Goal: Information Seeking & Learning: Learn about a topic

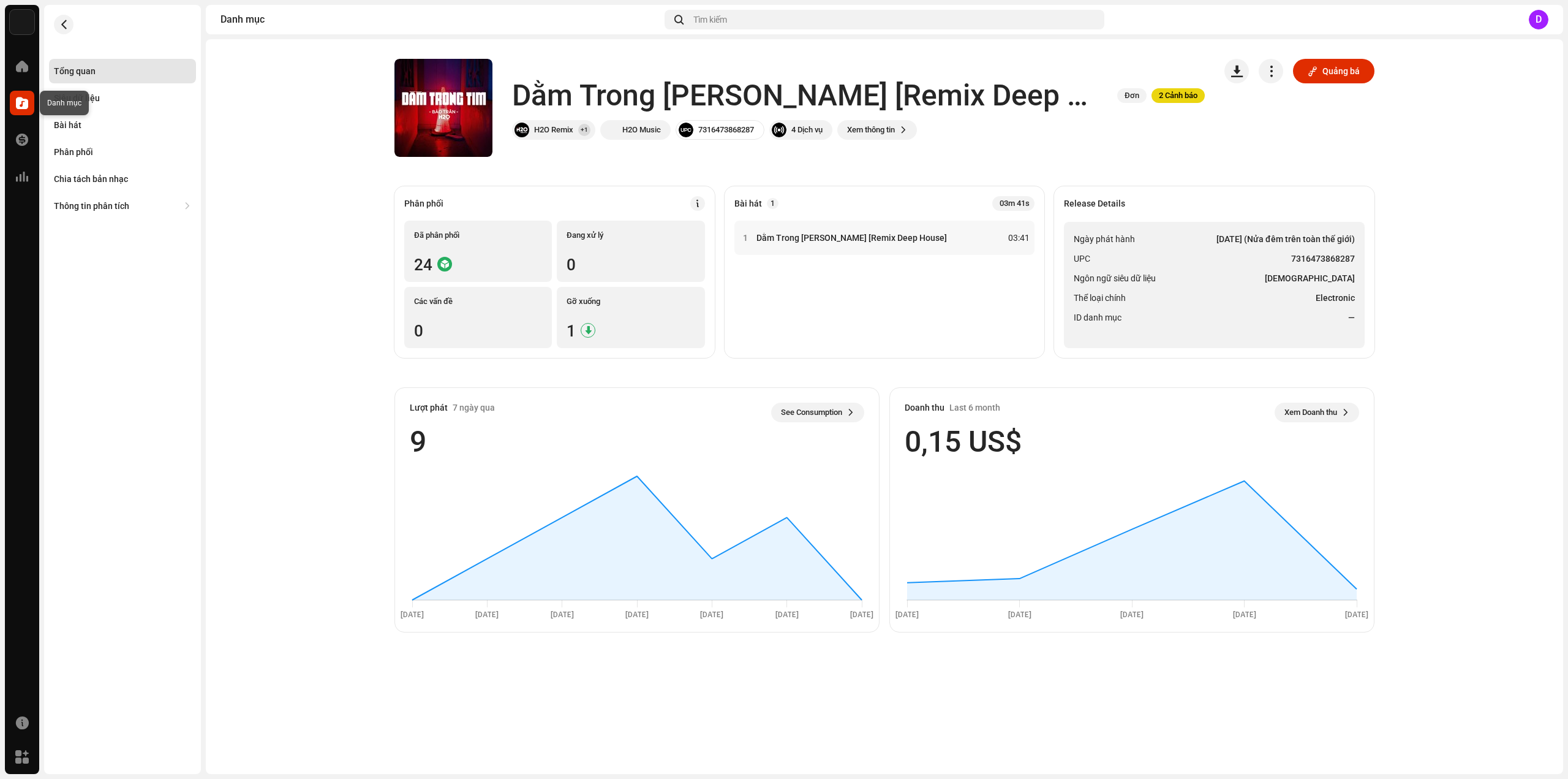
click at [23, 101] on span at bounding box center [22, 103] width 13 height 10
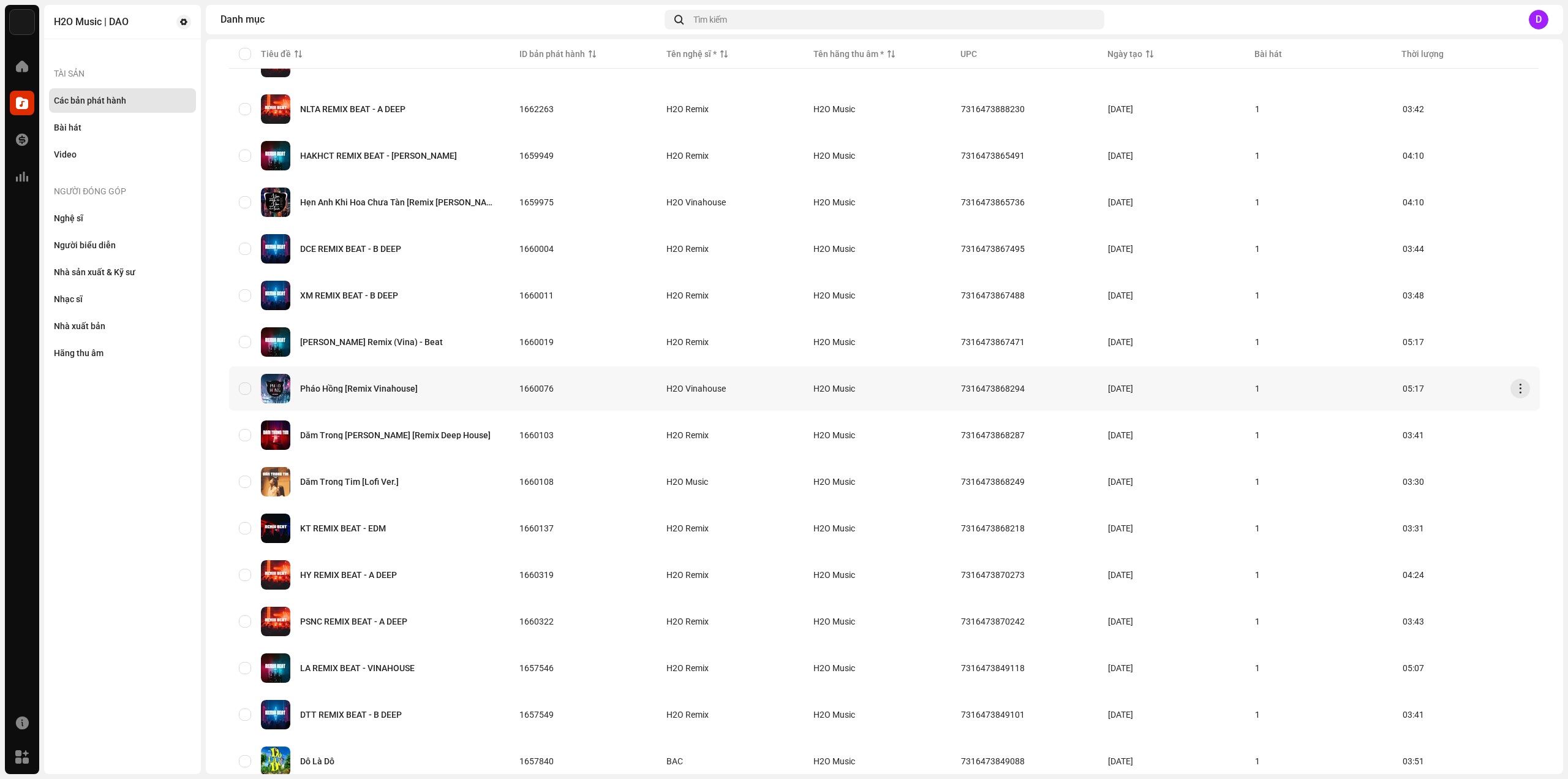
scroll to position [184, 0]
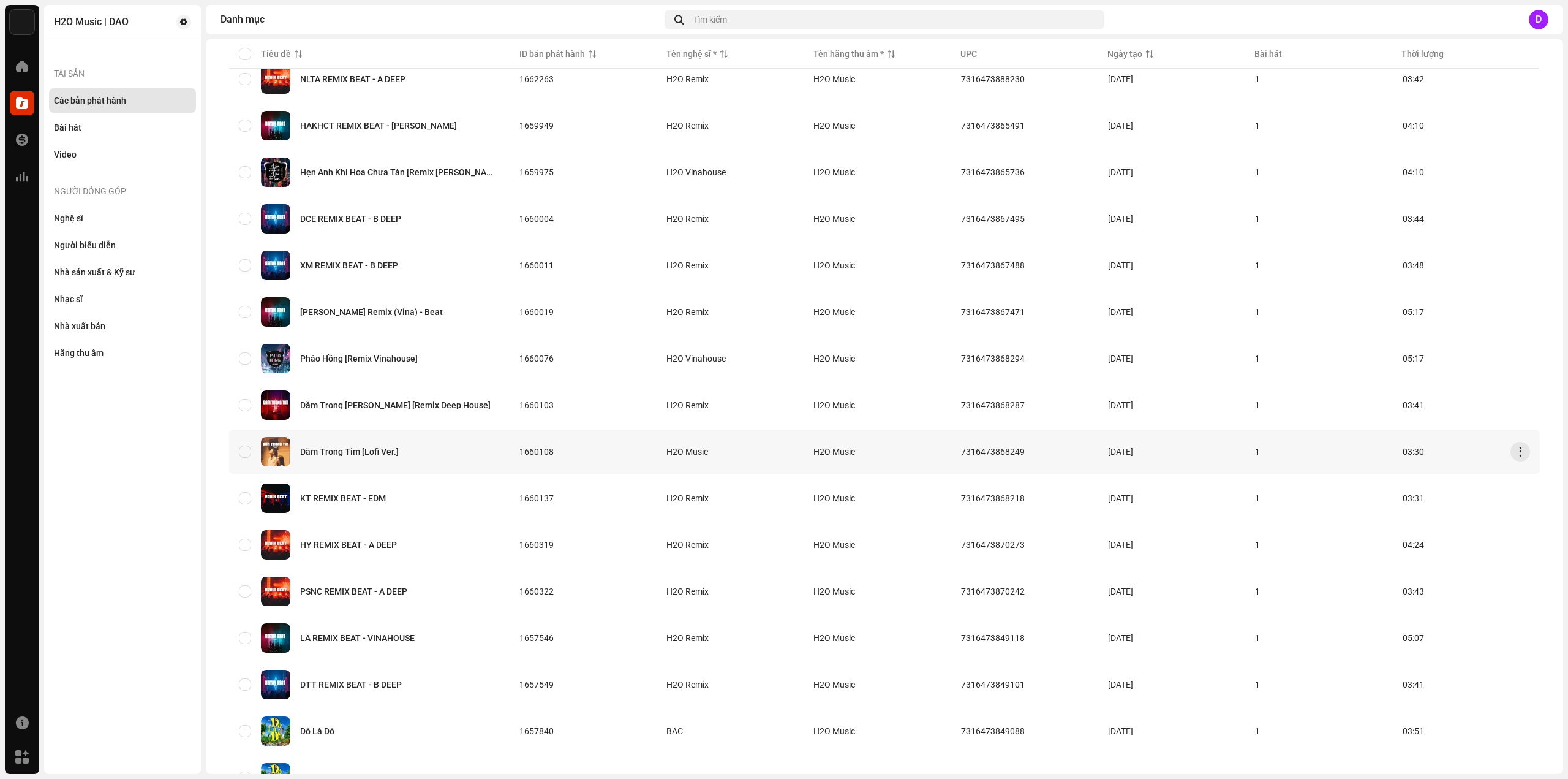
click at [368, 450] on div "Dằm Trong Tim [Lofi Ver.]" at bounding box center [349, 451] width 99 height 9
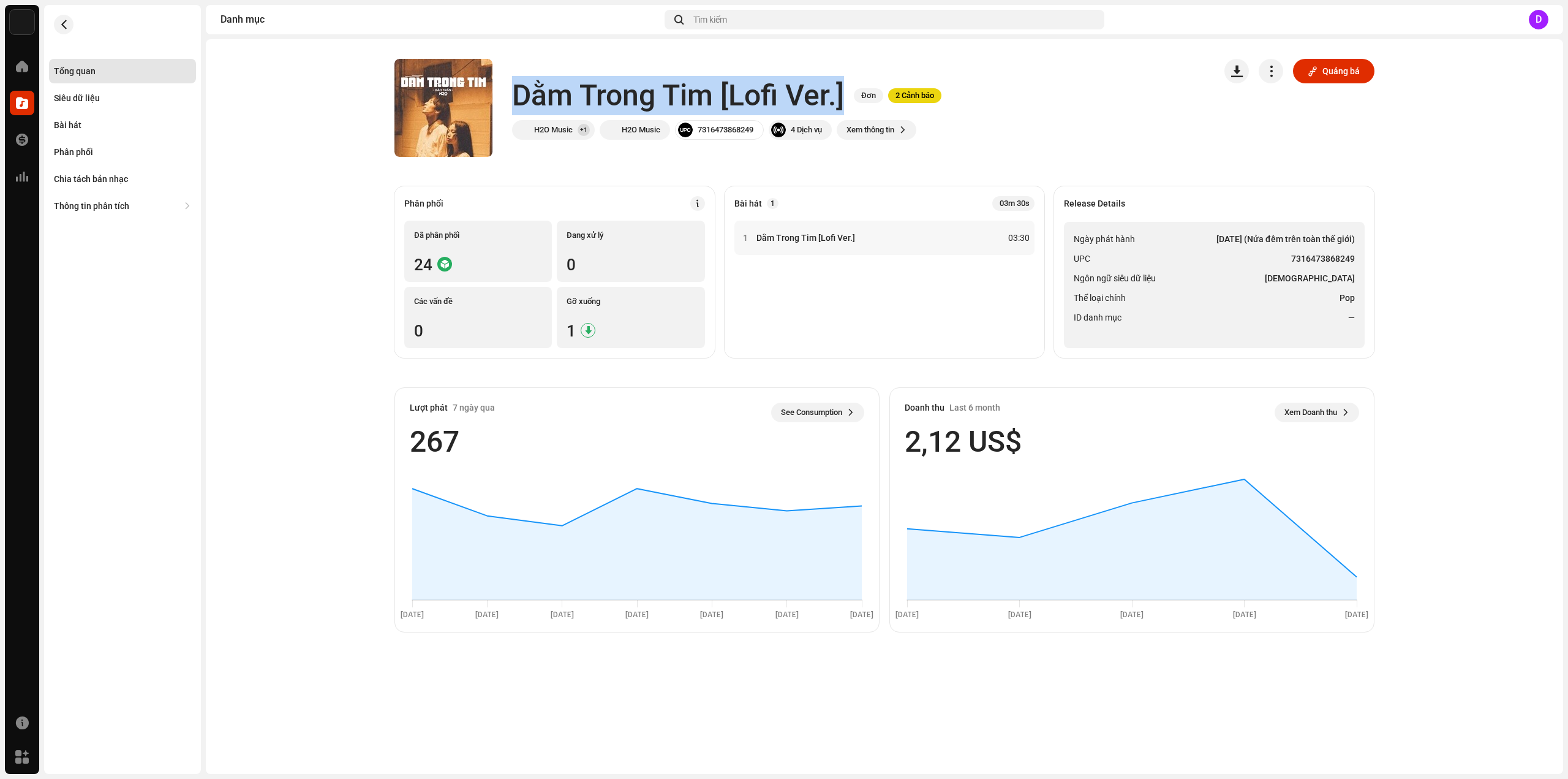
drag, startPoint x: 515, startPoint y: 97, endPoint x: 846, endPoint y: 86, distance: 331.2
click at [846, 86] on div "Dằm Trong Tim [Lofi Ver.] Đơn 2 Cảnh báo" at bounding box center [726, 96] width 429 height 39
copy h1 "Dằm Trong Tim [Lofi Ver.]"
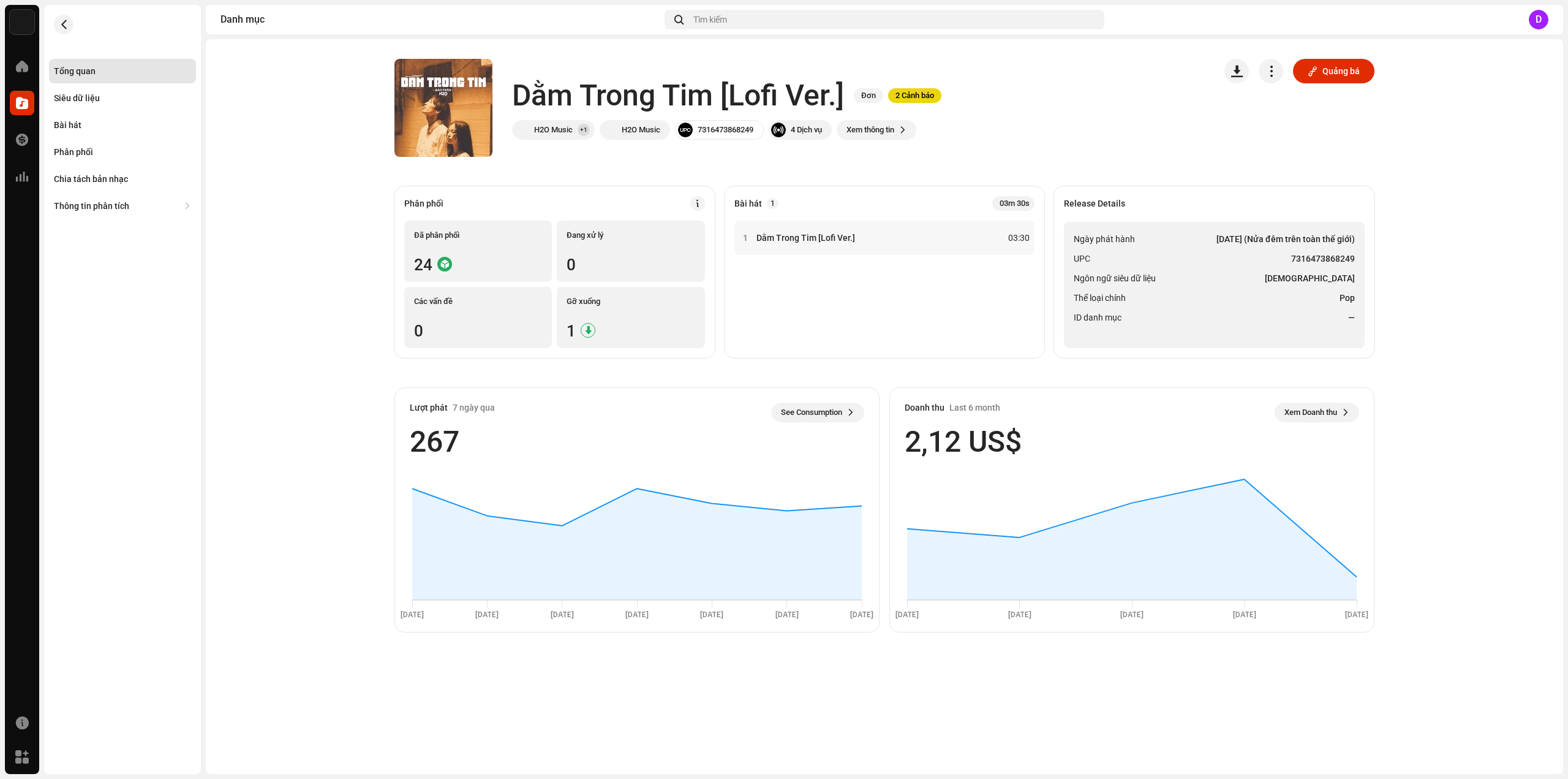
click at [1185, 229] on ul "Ngày phát hành 22 thg 5, 2023 (Nửa đêm trên toàn thế giới) UPC 7316473868249 Ng…" at bounding box center [1214, 285] width 300 height 126
drag, startPoint x: 1291, startPoint y: 256, endPoint x: 1357, endPoint y: 256, distance: 66.0
click at [1357, 256] on ul "Ngày phát hành 22 thg 5, 2023 (Nửa đêm trên toàn thế giới) UPC 7316473868249 Ng…" at bounding box center [1214, 285] width 300 height 126
copy strong "7316473868249"
click at [62, 122] on div "Bài hát" at bounding box center [67, 125] width 27 height 10
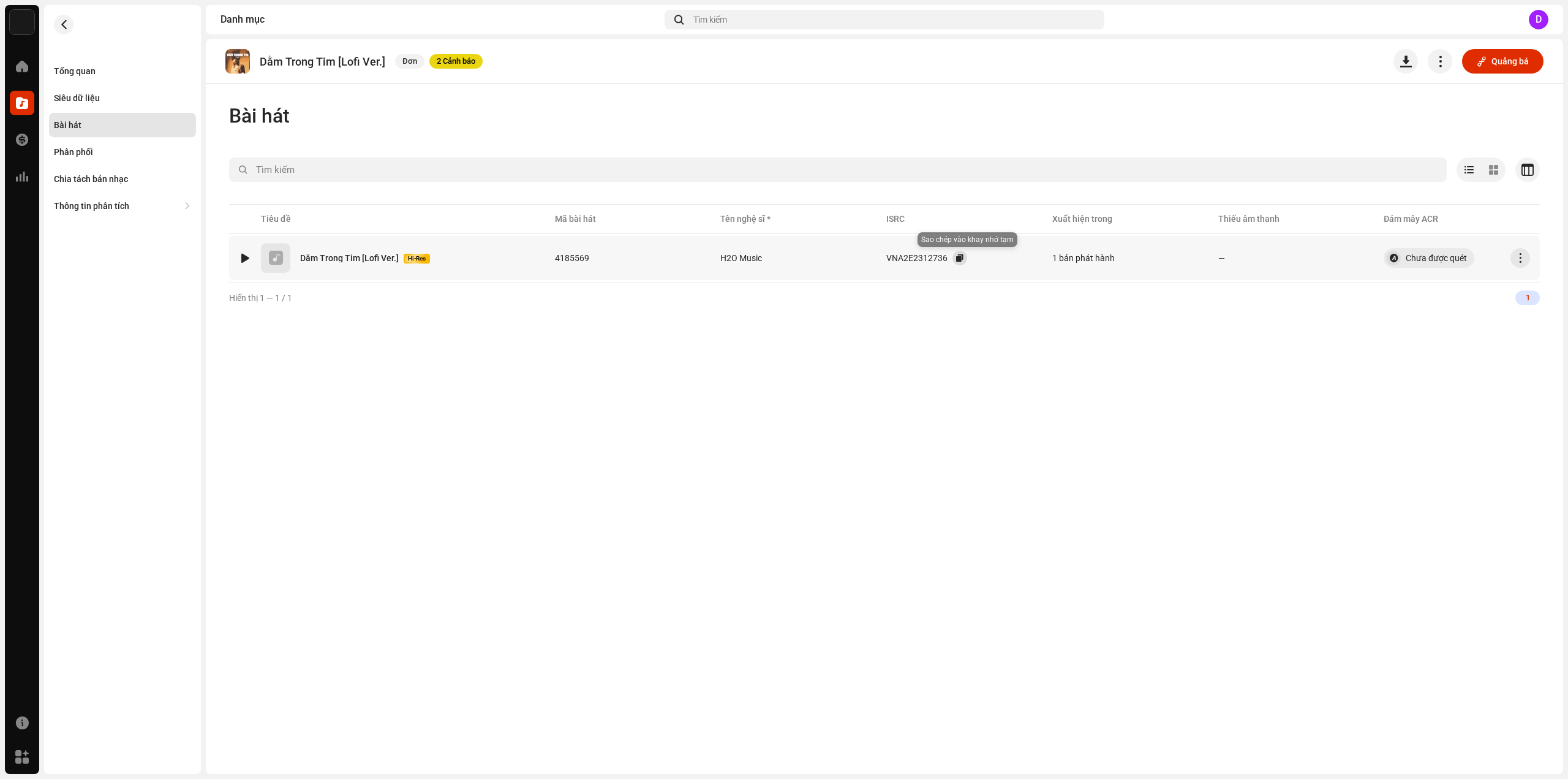
click at [963, 259] on button "button" at bounding box center [960, 257] width 15 height 15
click at [94, 76] on div "Tổng quan" at bounding box center [122, 70] width 147 height 24
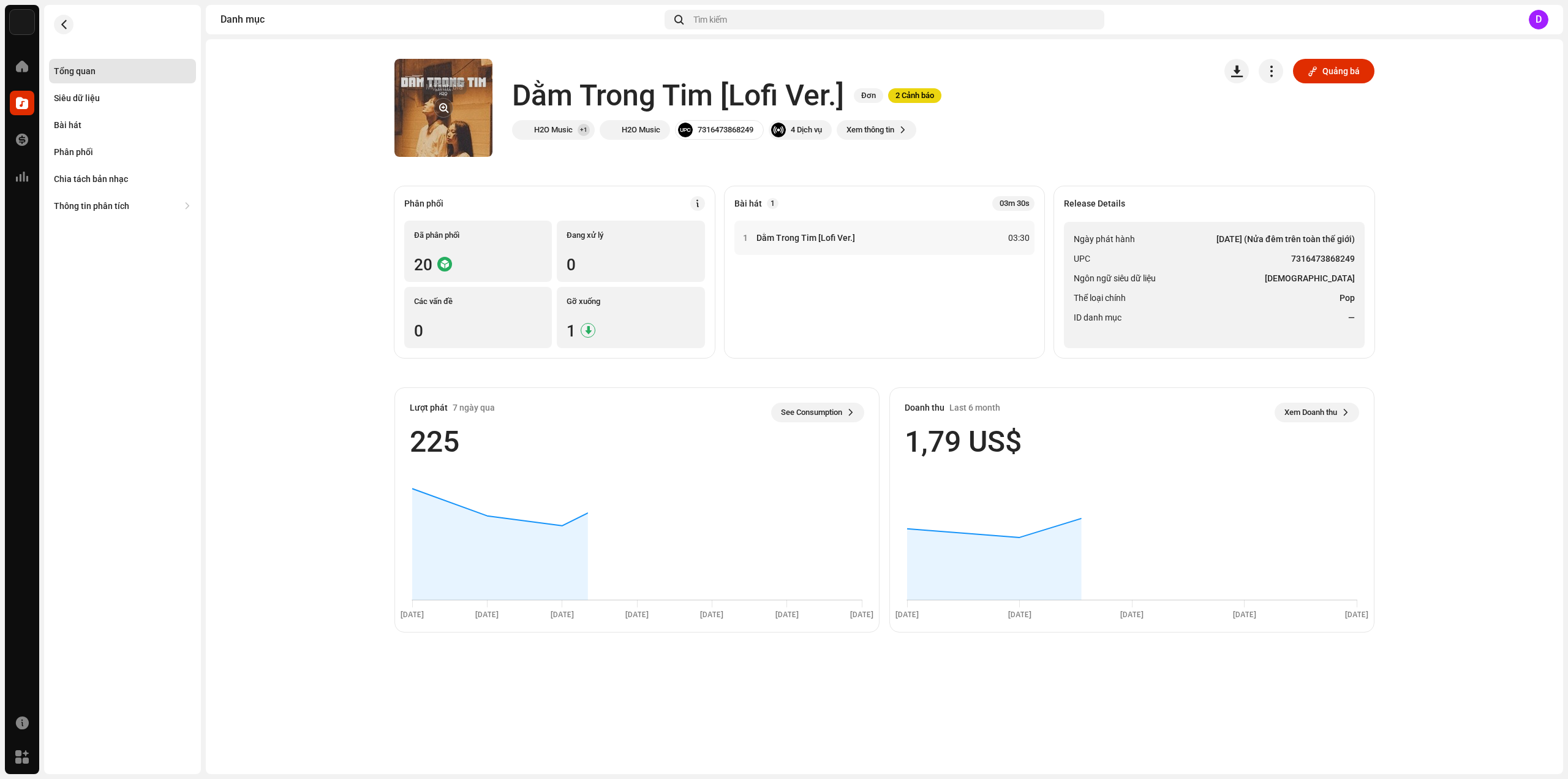
click at [453, 105] on button "button" at bounding box center [443, 108] width 20 height 20
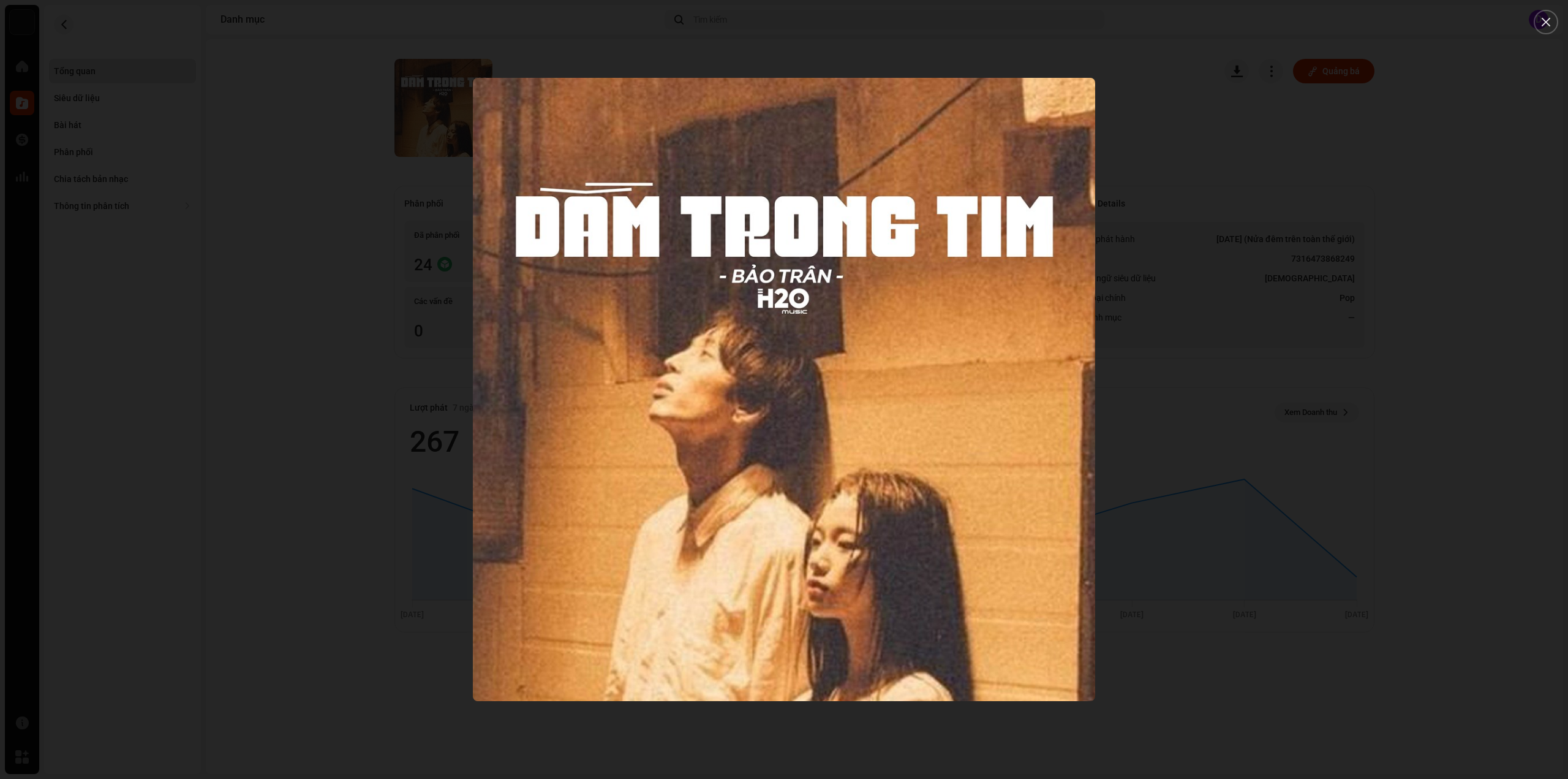
drag, startPoint x: 776, startPoint y: 316, endPoint x: 728, endPoint y: 242, distance: 88.2
click at [728, 242] on img "1" at bounding box center [784, 390] width 623 height 623
click at [132, 166] on div at bounding box center [784, 390] width 1568 height 779
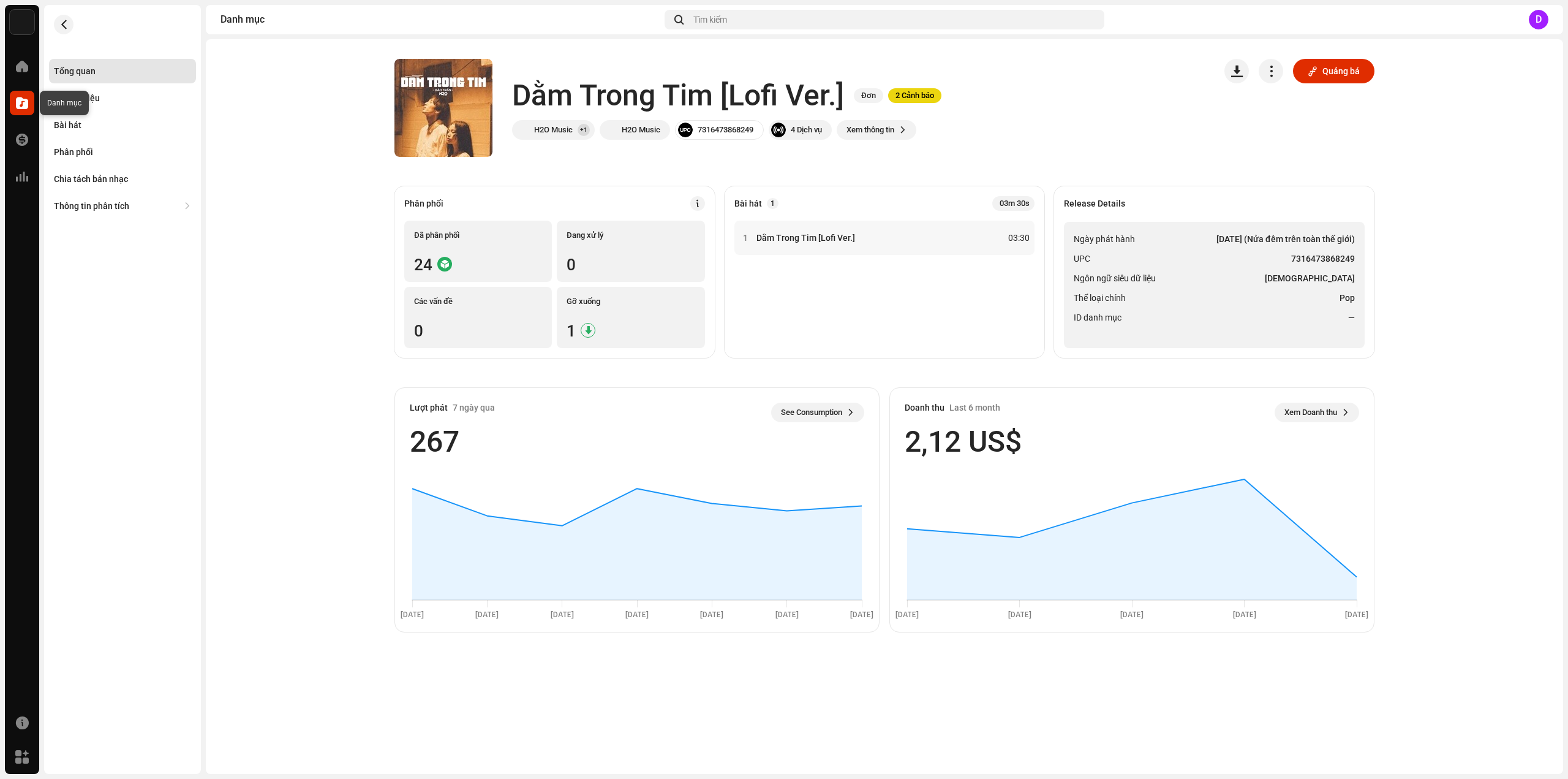
click at [19, 104] on span at bounding box center [22, 103] width 13 height 10
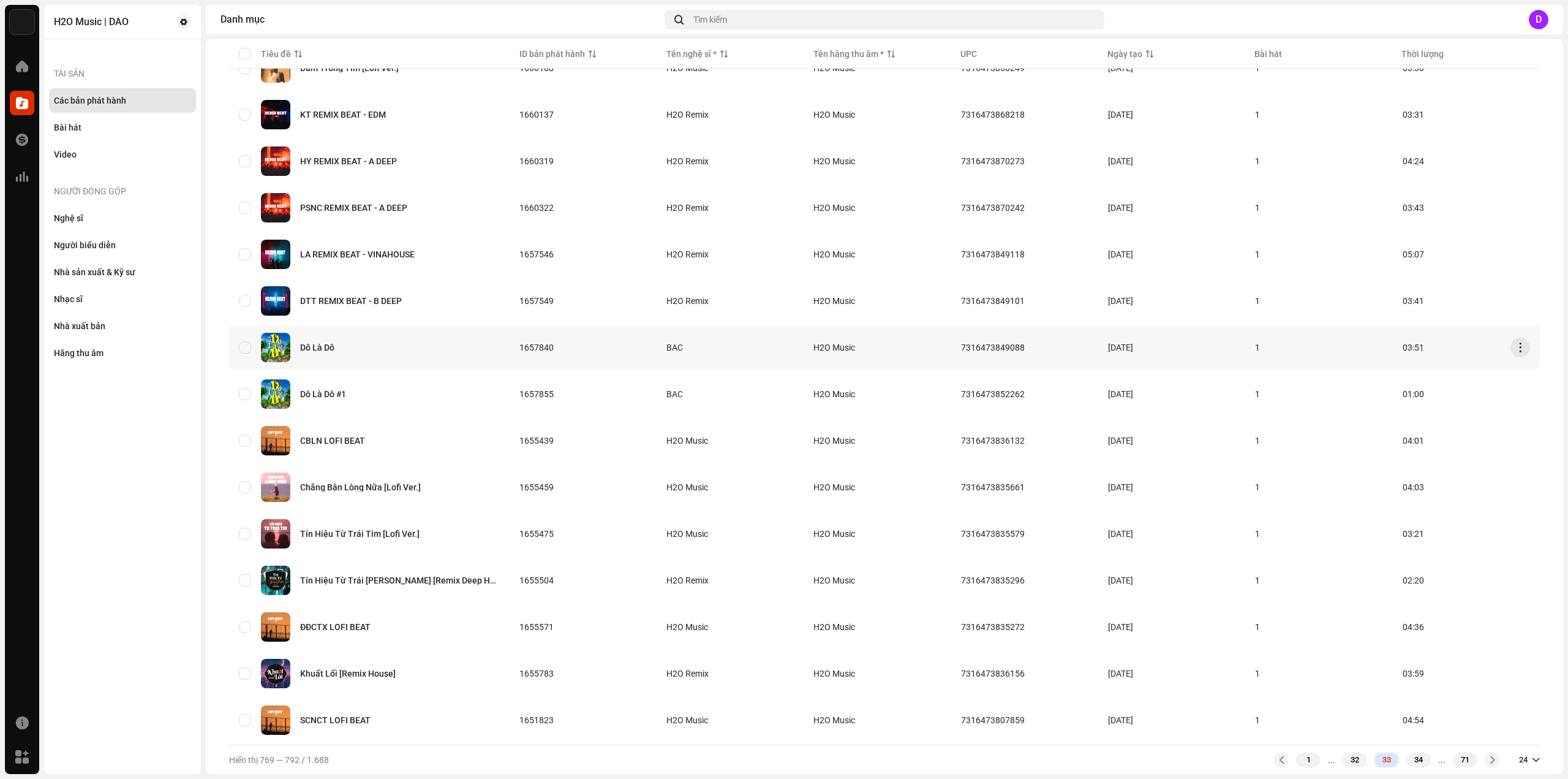
scroll to position [573, 0]
click at [372, 482] on div "Chẳng Bận Lòng Nữa [Lofi Ver.]" at bounding box center [360, 486] width 120 height 9
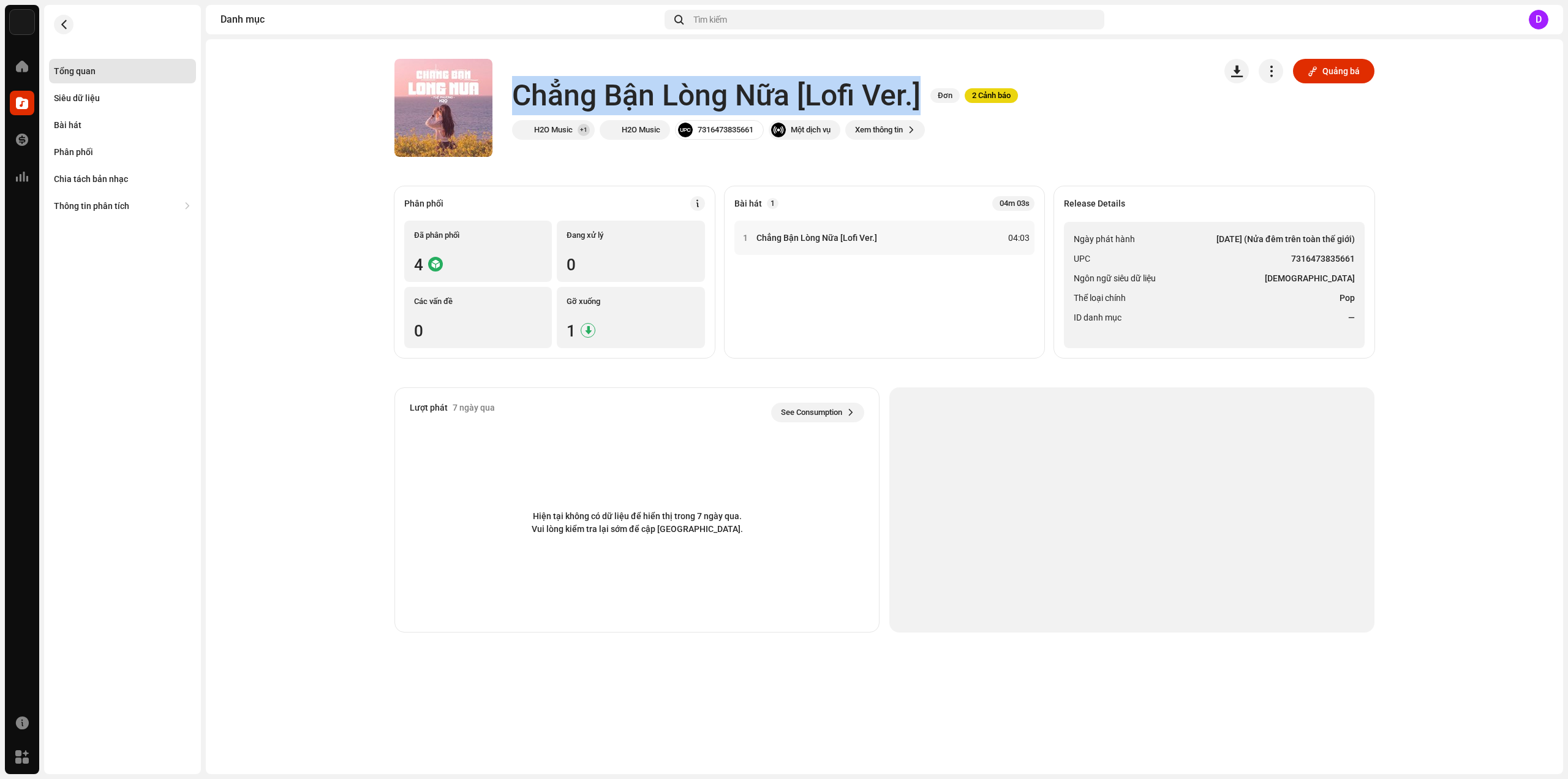
drag, startPoint x: 515, startPoint y: 89, endPoint x: 945, endPoint y: 80, distance: 430.1
click at [945, 80] on div "Chẳng Bận Lòng Nữa [Lofi Ver.] Đơn 2 Cảnh báo" at bounding box center [764, 96] width 506 height 39
copy div "Chẳng Bận Lòng Nữa [Lofi Ver.] Đơn 2 Cảnh báo"
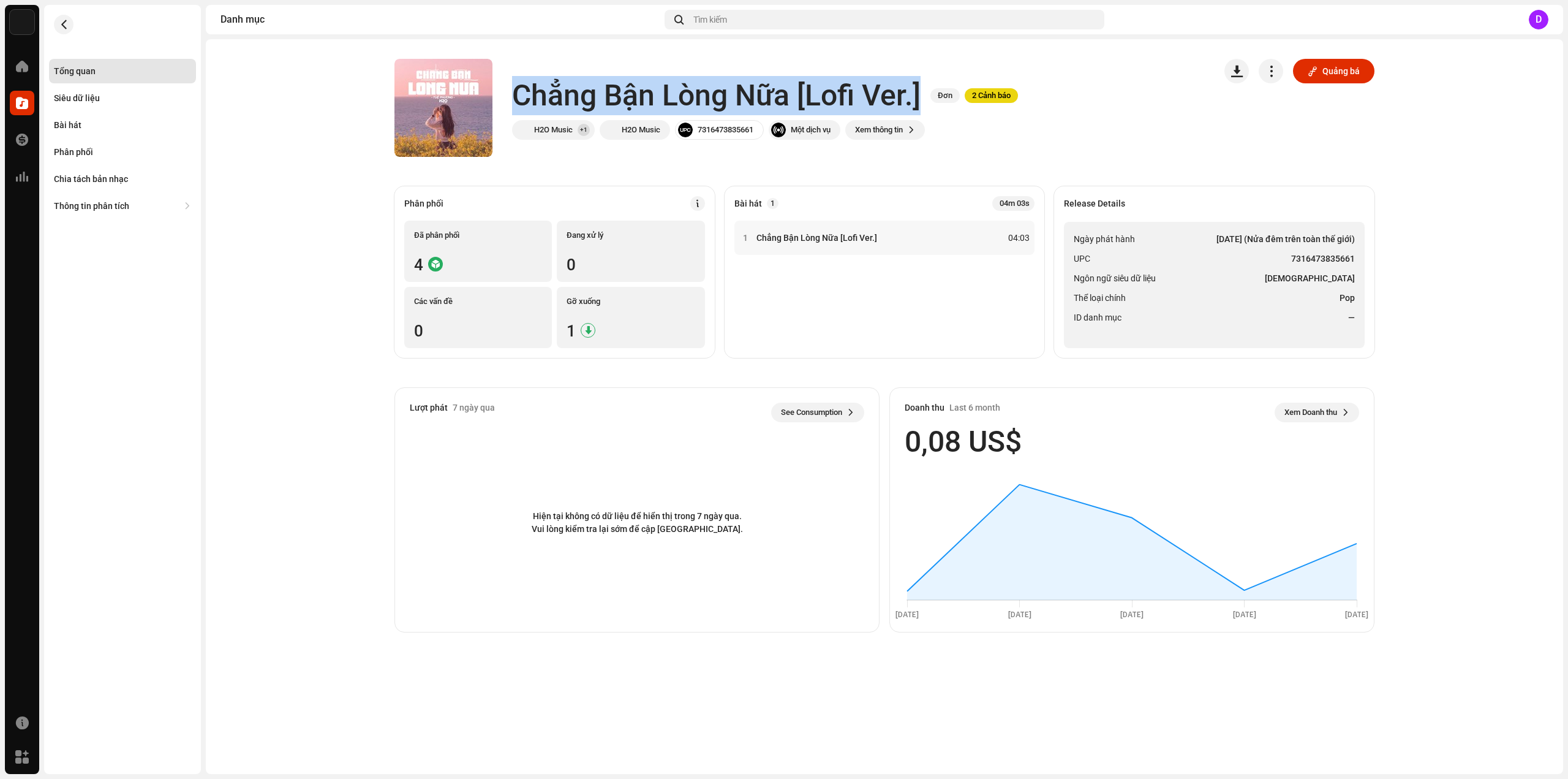
click at [618, 104] on h1 "Chẳng Bận Lòng Nữa [Lofi Ver.]" at bounding box center [716, 96] width 409 height 39
drag, startPoint x: 514, startPoint y: 94, endPoint x: 796, endPoint y: 86, distance: 282.1
click at [787, 90] on h1 "Chẳng Bận Lòng Nữa [Lofi Ver.]" at bounding box center [716, 96] width 409 height 39
copy h1 "Chẳng Bận Lòng Nữa"
click at [1259, 248] on ul "Ngày phát hành 19 thg 5, 2023 (Nửa đêm trên toàn thế giới) UPC 7316473835661 Ng…" at bounding box center [1214, 285] width 300 height 126
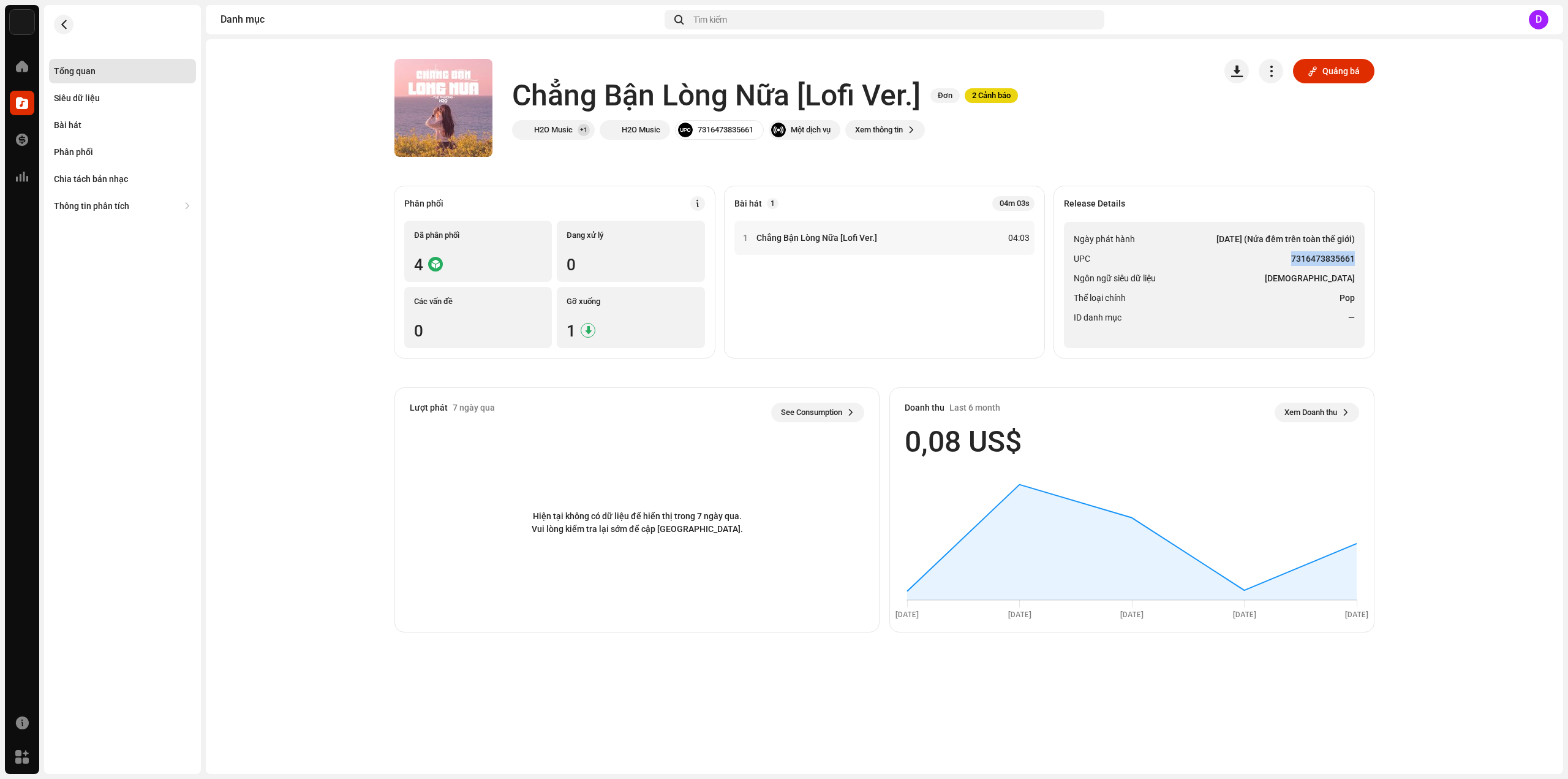
drag, startPoint x: 1292, startPoint y: 254, endPoint x: 1356, endPoint y: 256, distance: 64.0
click at [1356, 256] on ul "Ngày phát hành 19 thg 5, 2023 (Nửa đêm trên toàn thế giới) UPC 7316473835661 Ng…" at bounding box center [1214, 285] width 300 height 126
copy strong "7316473835661"
click at [84, 124] on div "Bài hát" at bounding box center [122, 125] width 137 height 10
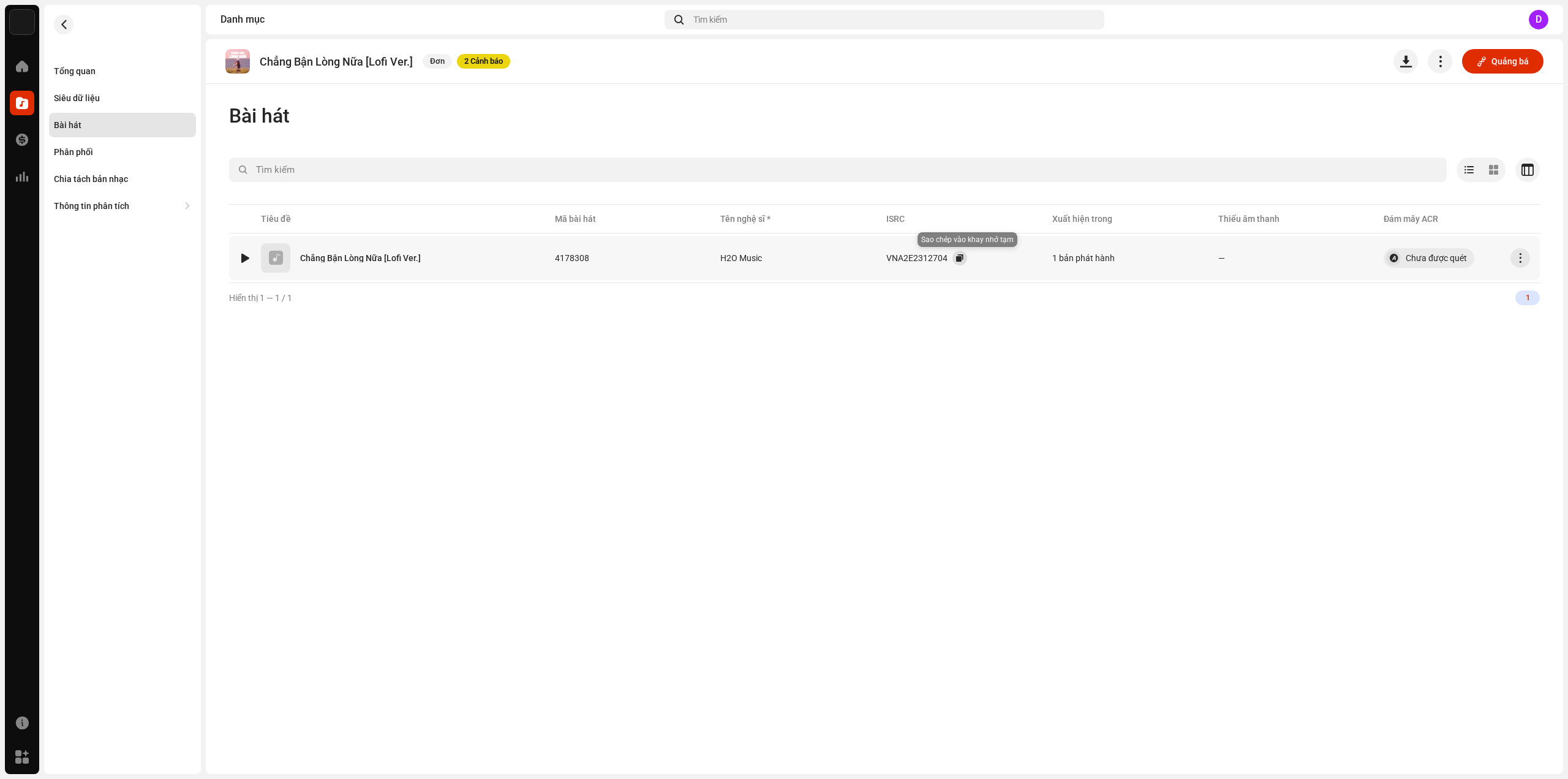
click at [966, 258] on button "button" at bounding box center [960, 257] width 15 height 15
click at [118, 67] on div "Tổng quan" at bounding box center [122, 71] width 137 height 10
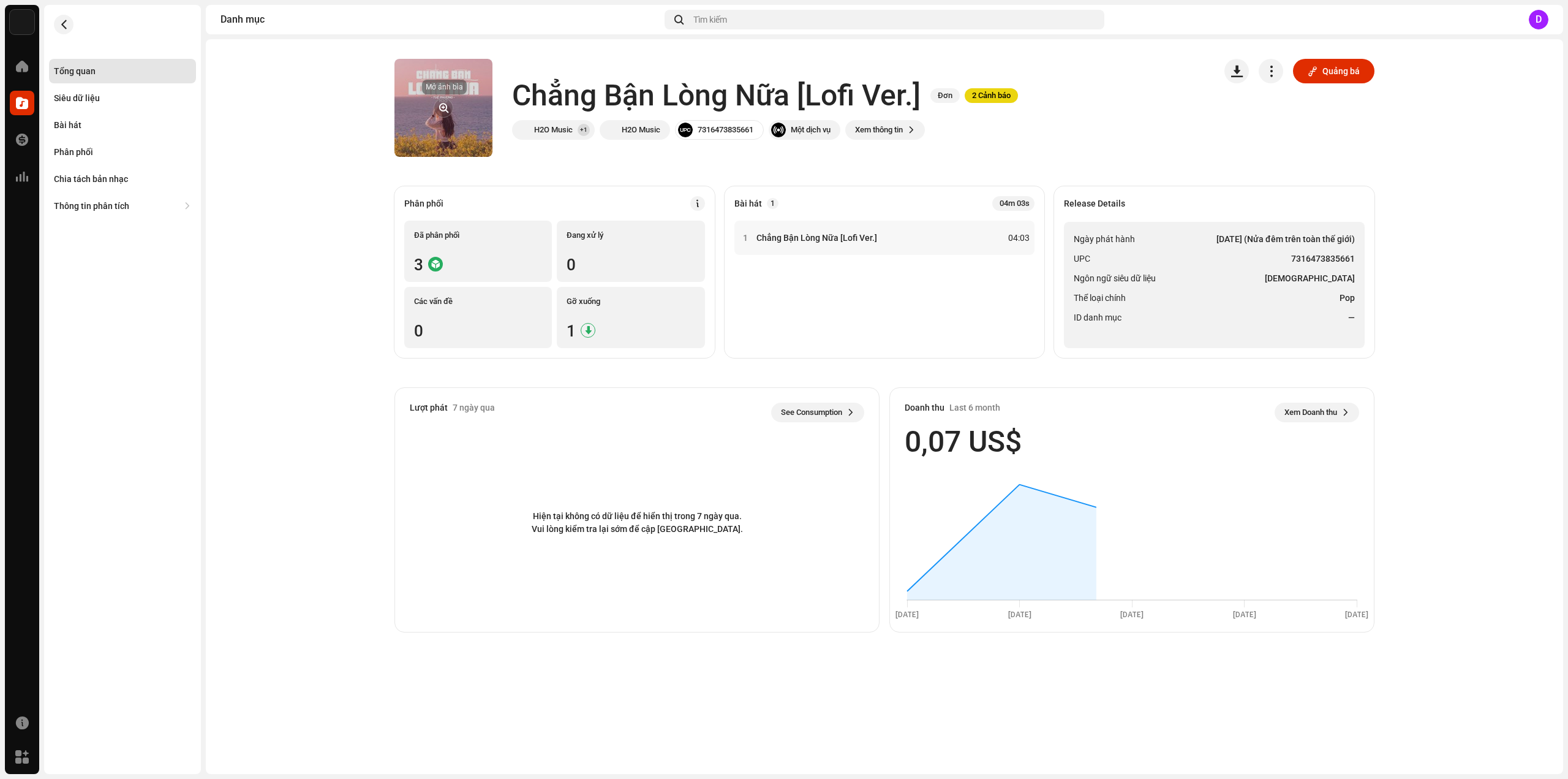
click at [450, 114] on button "button" at bounding box center [443, 108] width 20 height 20
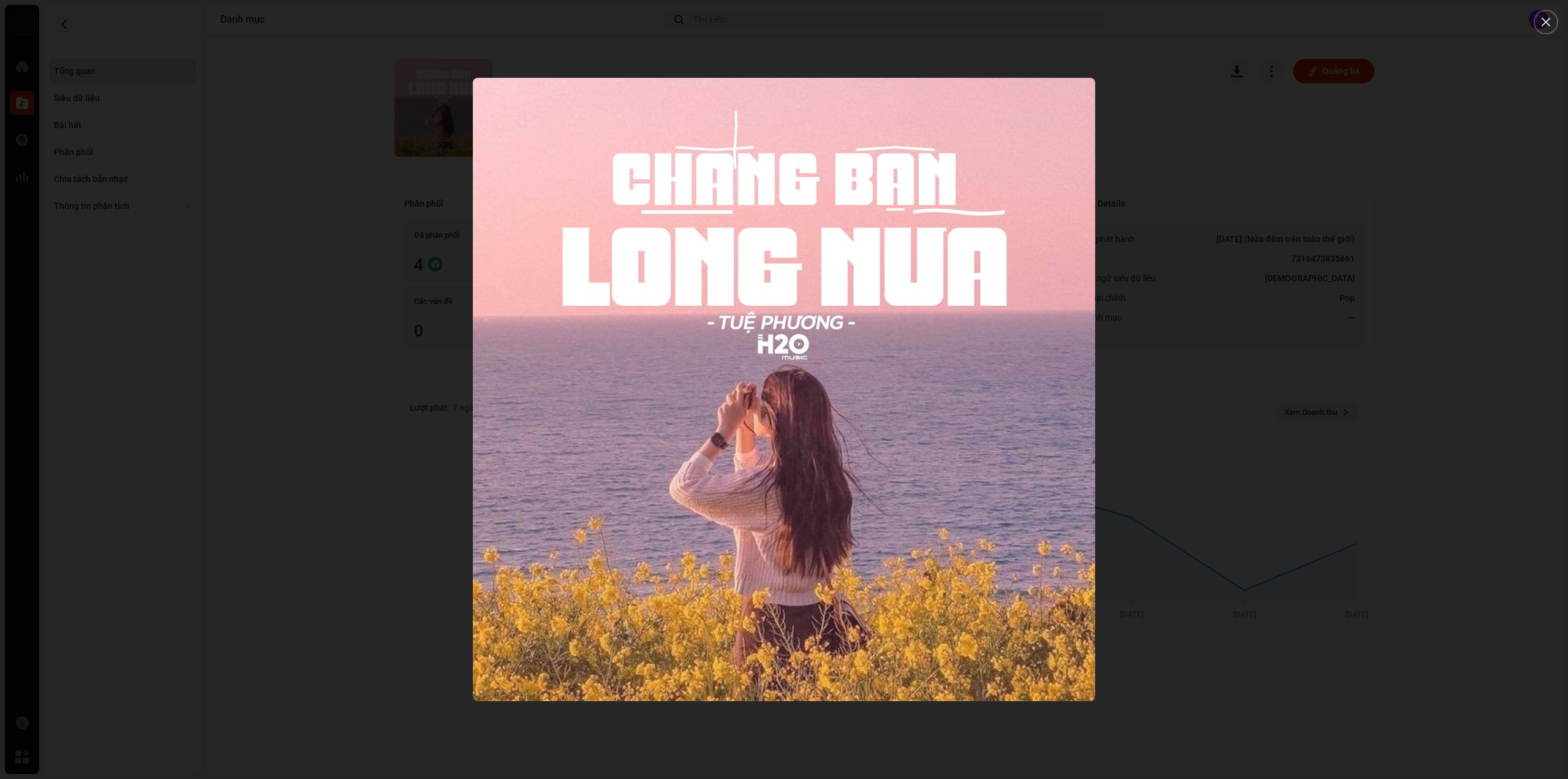
click at [276, 244] on div at bounding box center [784, 390] width 1568 height 779
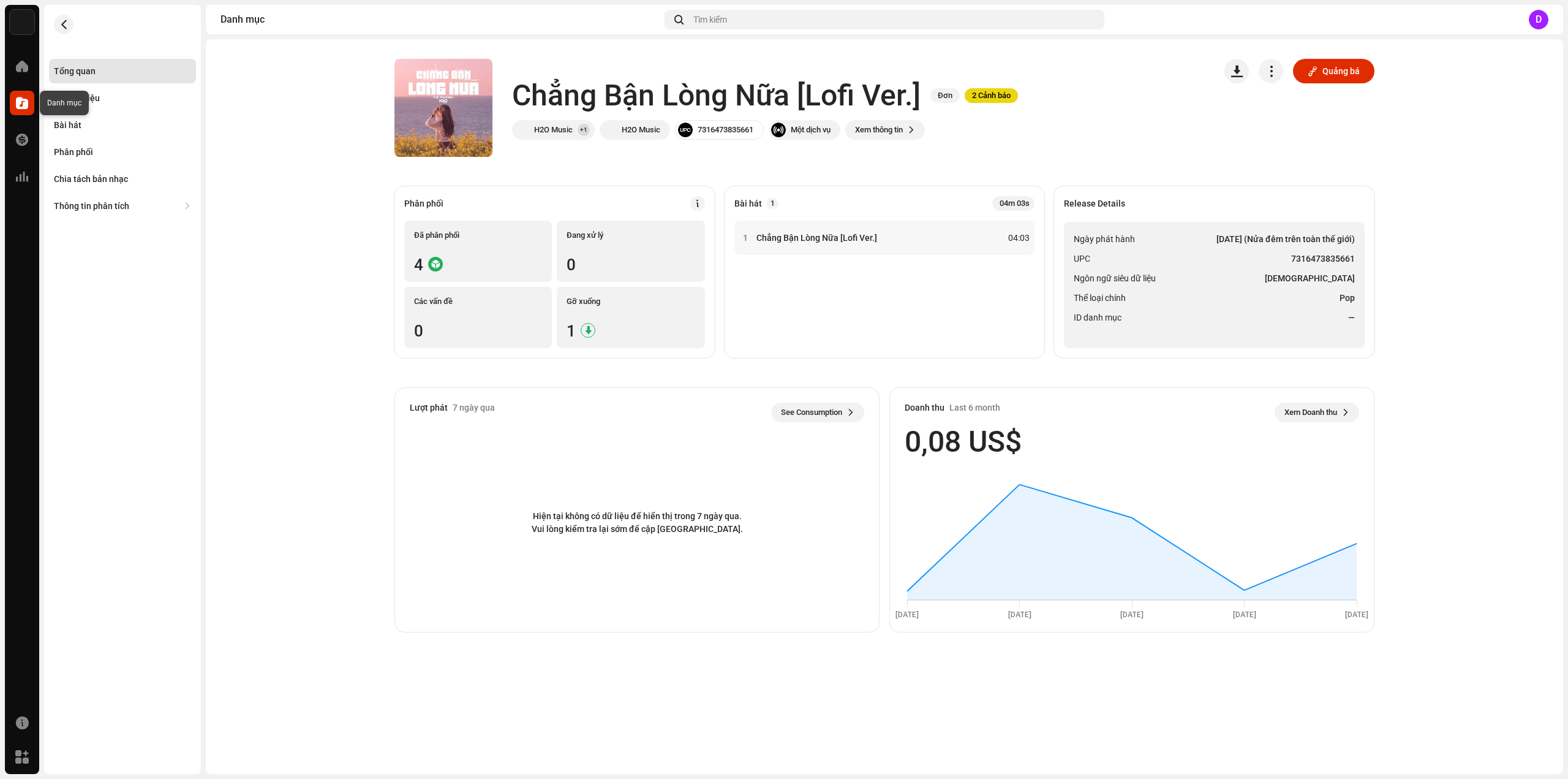
click at [20, 106] on span at bounding box center [22, 103] width 13 height 10
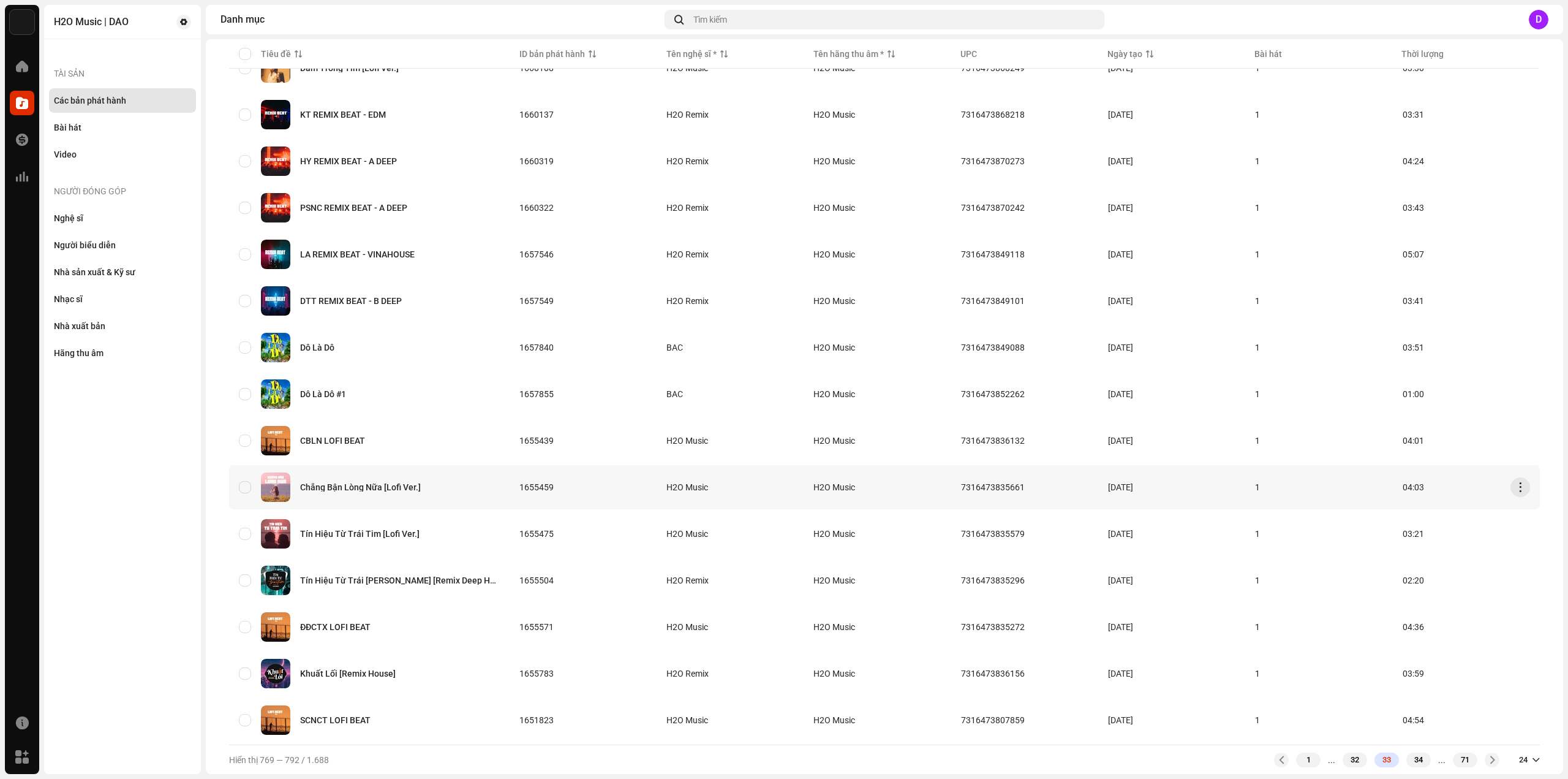
scroll to position [573, 0]
click at [372, 529] on div "Tín Hiệu Từ Trái Tim [Lofi Ver.]" at bounding box center [360, 533] width 119 height 9
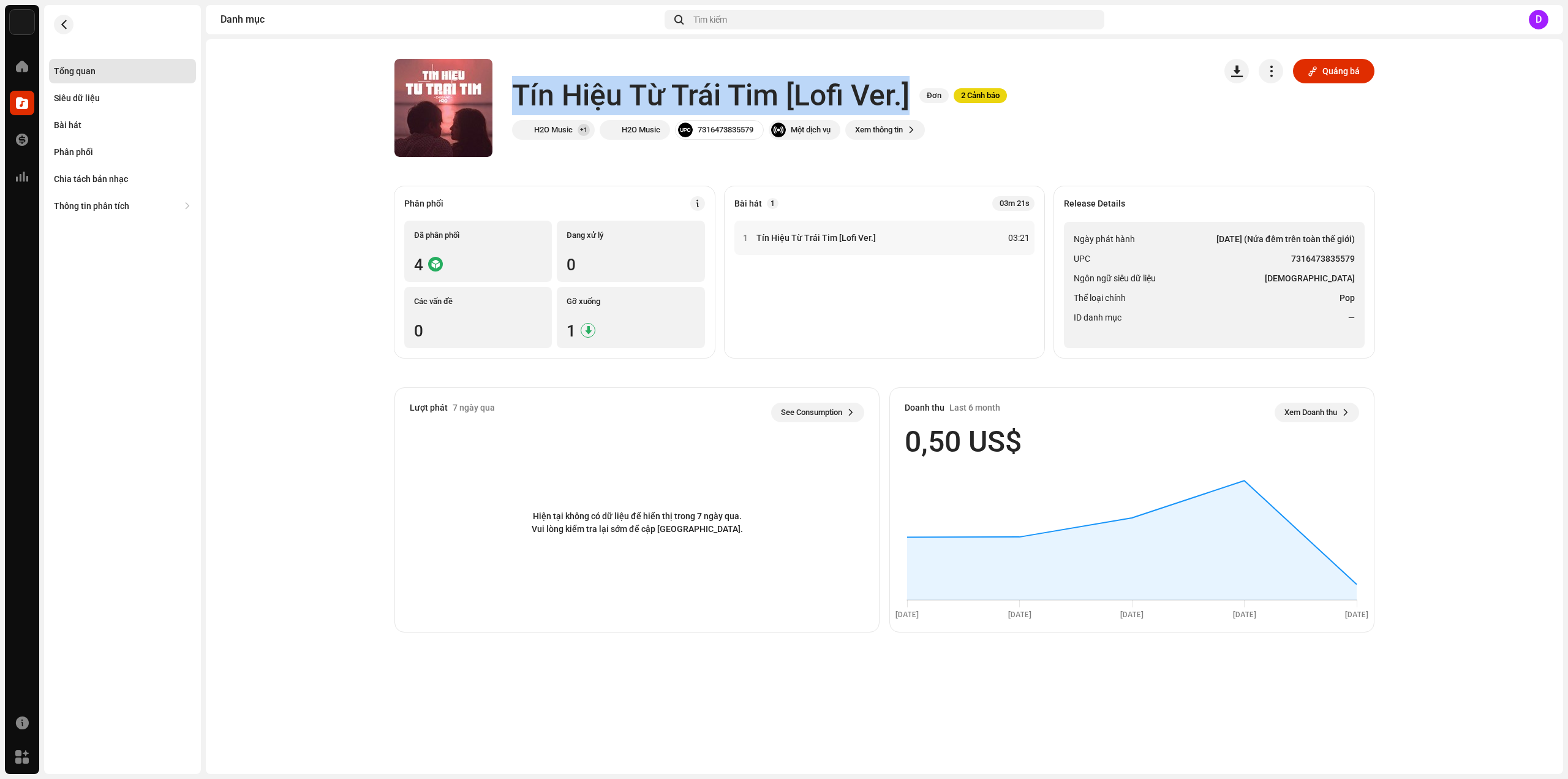
drag, startPoint x: 518, startPoint y: 91, endPoint x: 908, endPoint y: 96, distance: 390.0
click at [908, 96] on h1 "Tín Hiệu Từ Trái Tim [Lofi Ver.]" at bounding box center [710, 96] width 397 height 39
copy h1 "Tín Hiệu Từ Trái Tim [Lofi Ver.]"
click at [448, 115] on button "button" at bounding box center [443, 108] width 20 height 20
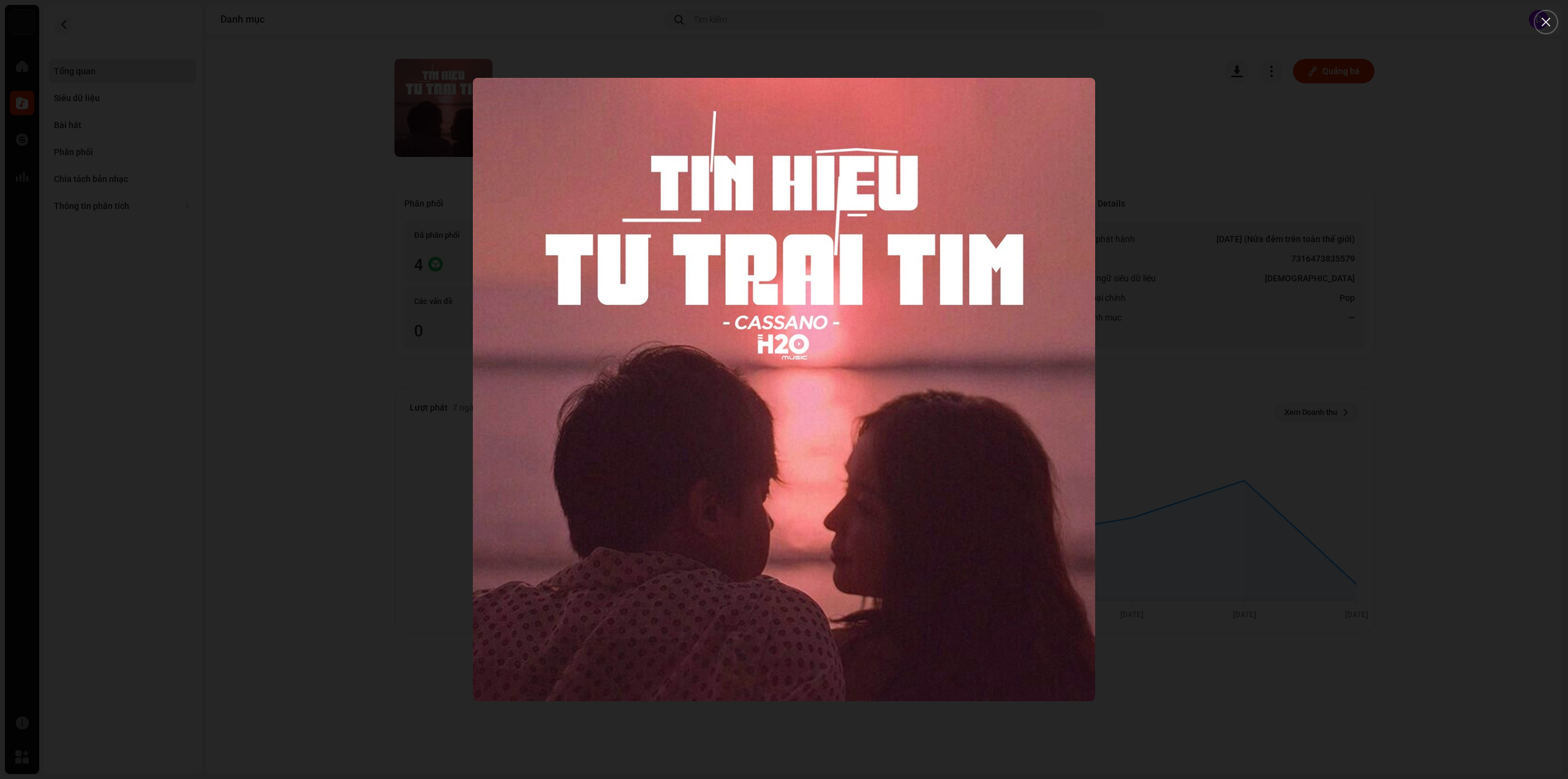
click at [1230, 366] on div at bounding box center [784, 390] width 1568 height 779
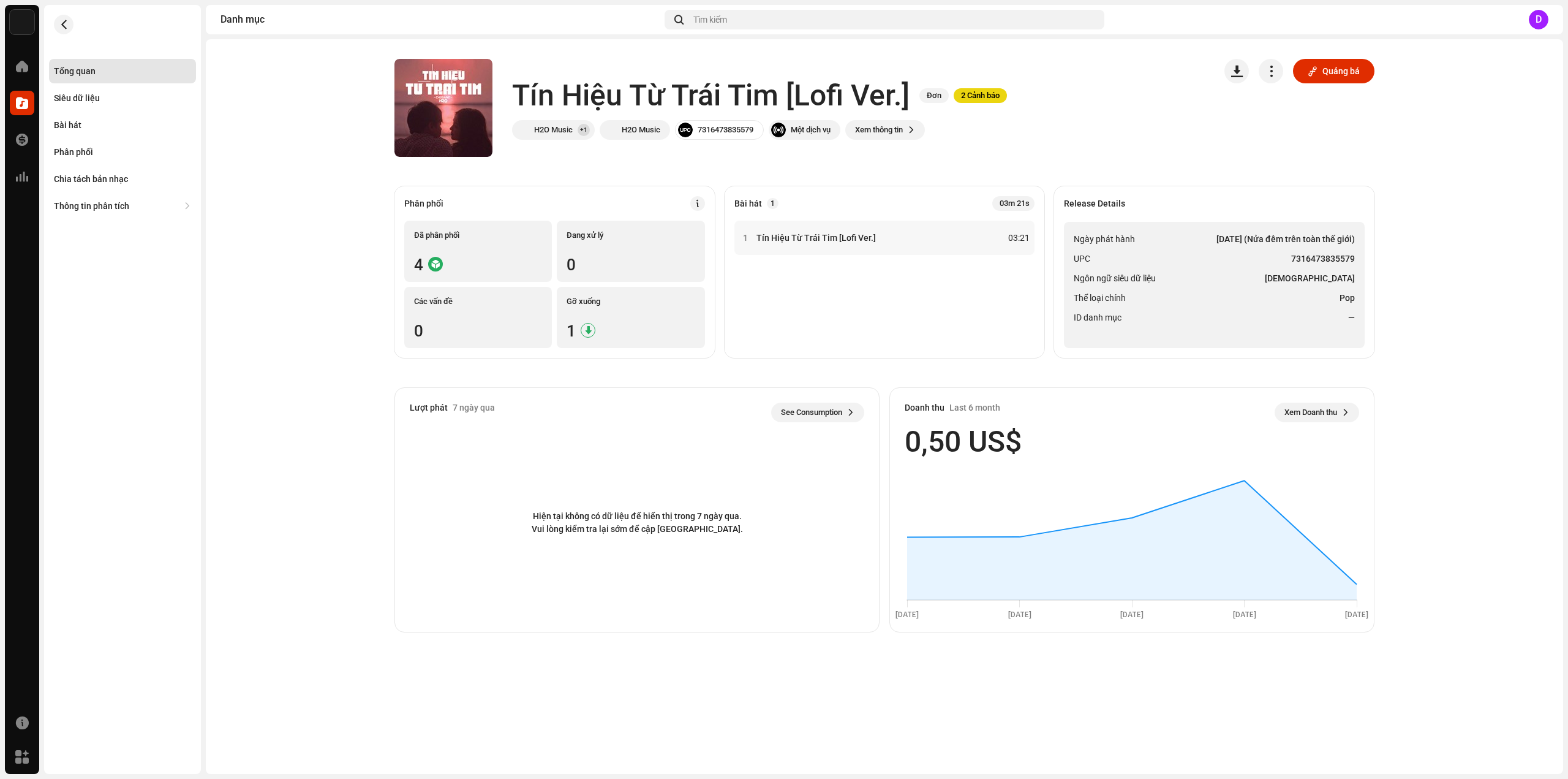
drag, startPoint x: 1068, startPoint y: 332, endPoint x: 1205, endPoint y: 330, distance: 137.0
click at [1072, 331] on ul "Ngày phát hành 19 thg 5, 2023 (Nửa đêm trên toàn thế giới) UPC 7316473835579 Ng…" at bounding box center [1214, 285] width 300 height 126
drag, startPoint x: 1293, startPoint y: 258, endPoint x: 1357, endPoint y: 256, distance: 64.0
click at [1353, 258] on strong "7316473835579" at bounding box center [1322, 258] width 64 height 15
copy strong "7316473835579"
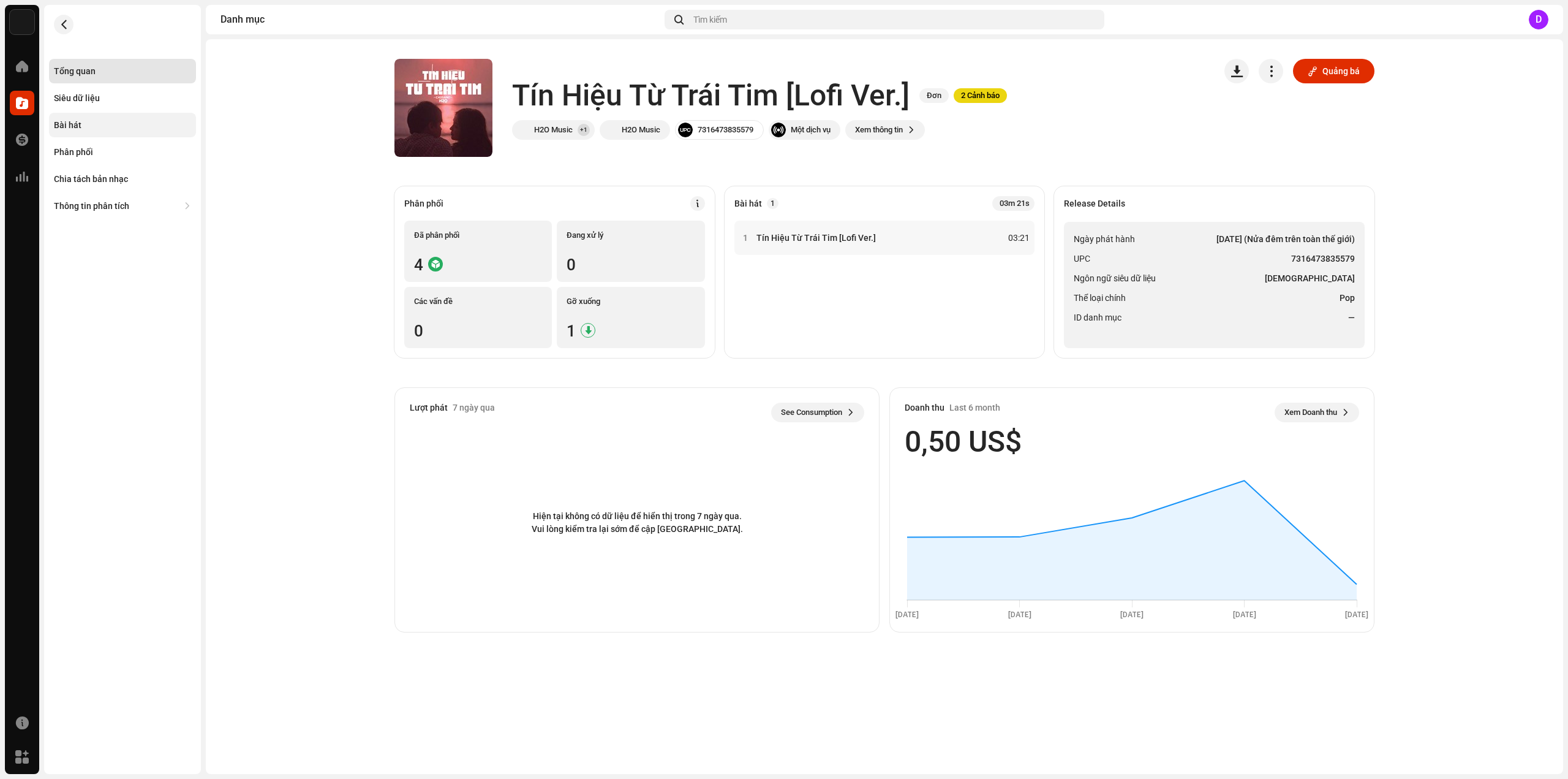
click at [86, 125] on div "Bài hát" at bounding box center [122, 125] width 137 height 10
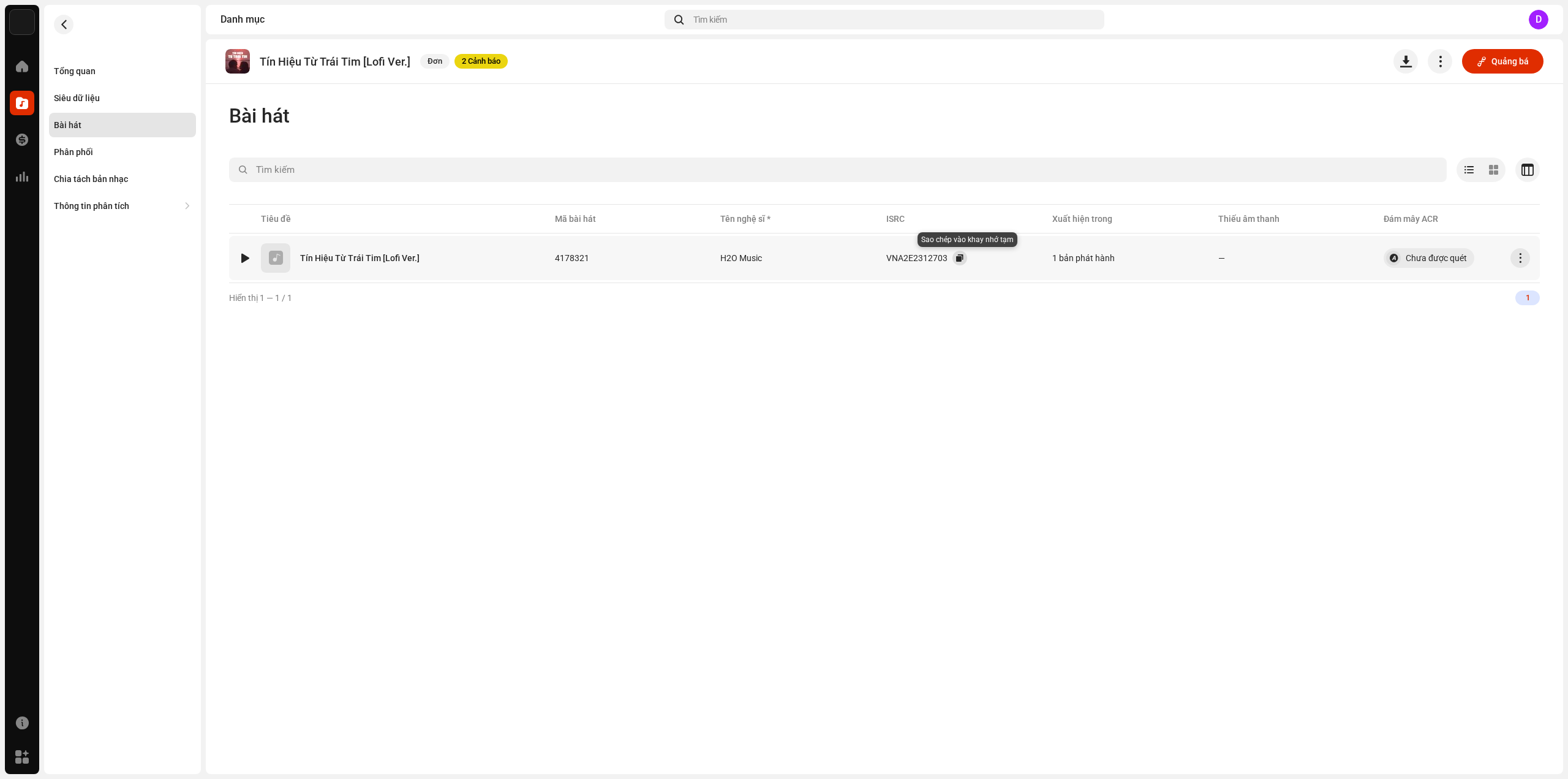
click at [963, 256] on button "button" at bounding box center [960, 257] width 15 height 15
click at [142, 69] on div "Tổng quan" at bounding box center [122, 71] width 137 height 10
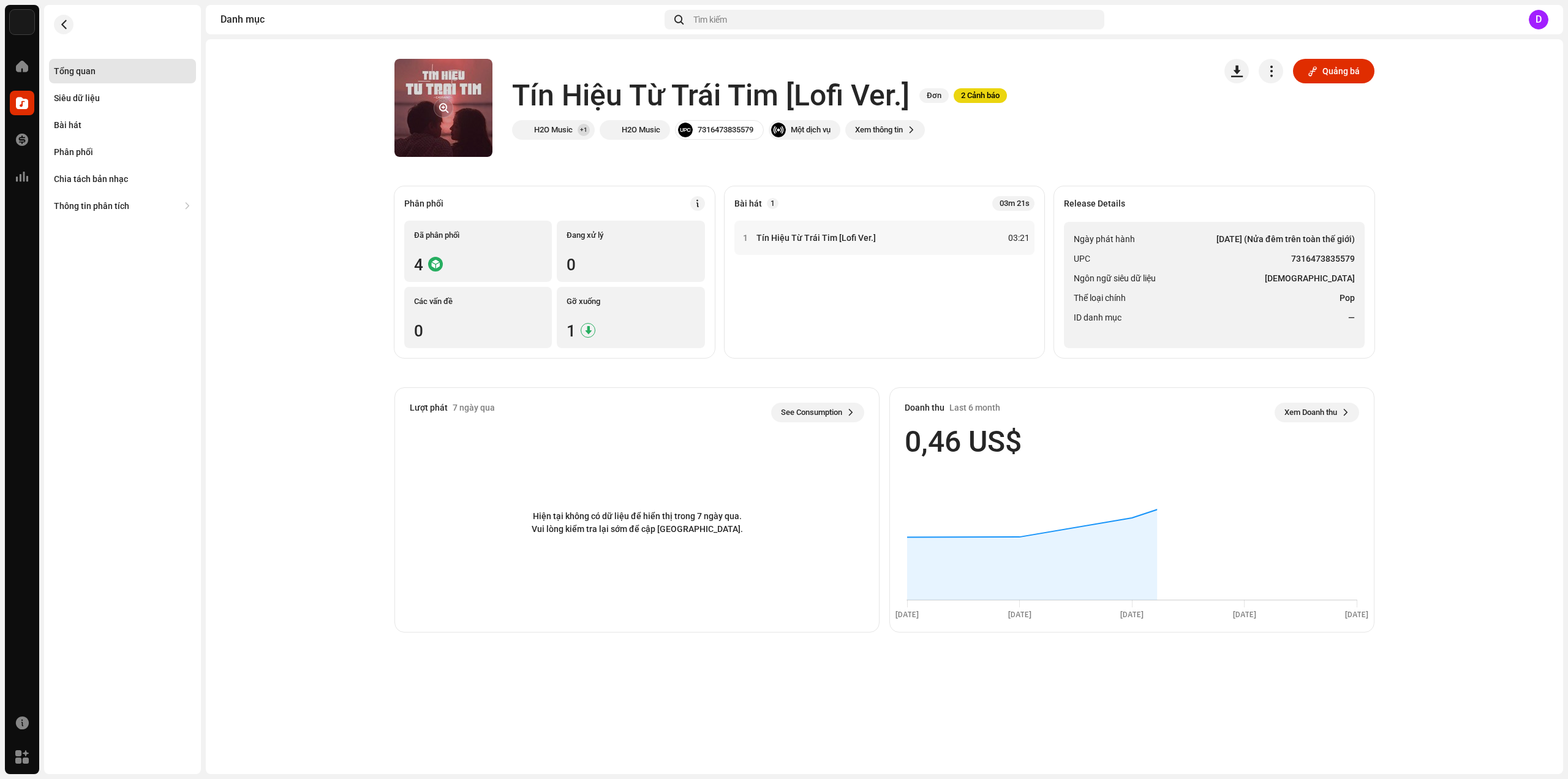
click at [440, 105] on button "button" at bounding box center [443, 108] width 20 height 20
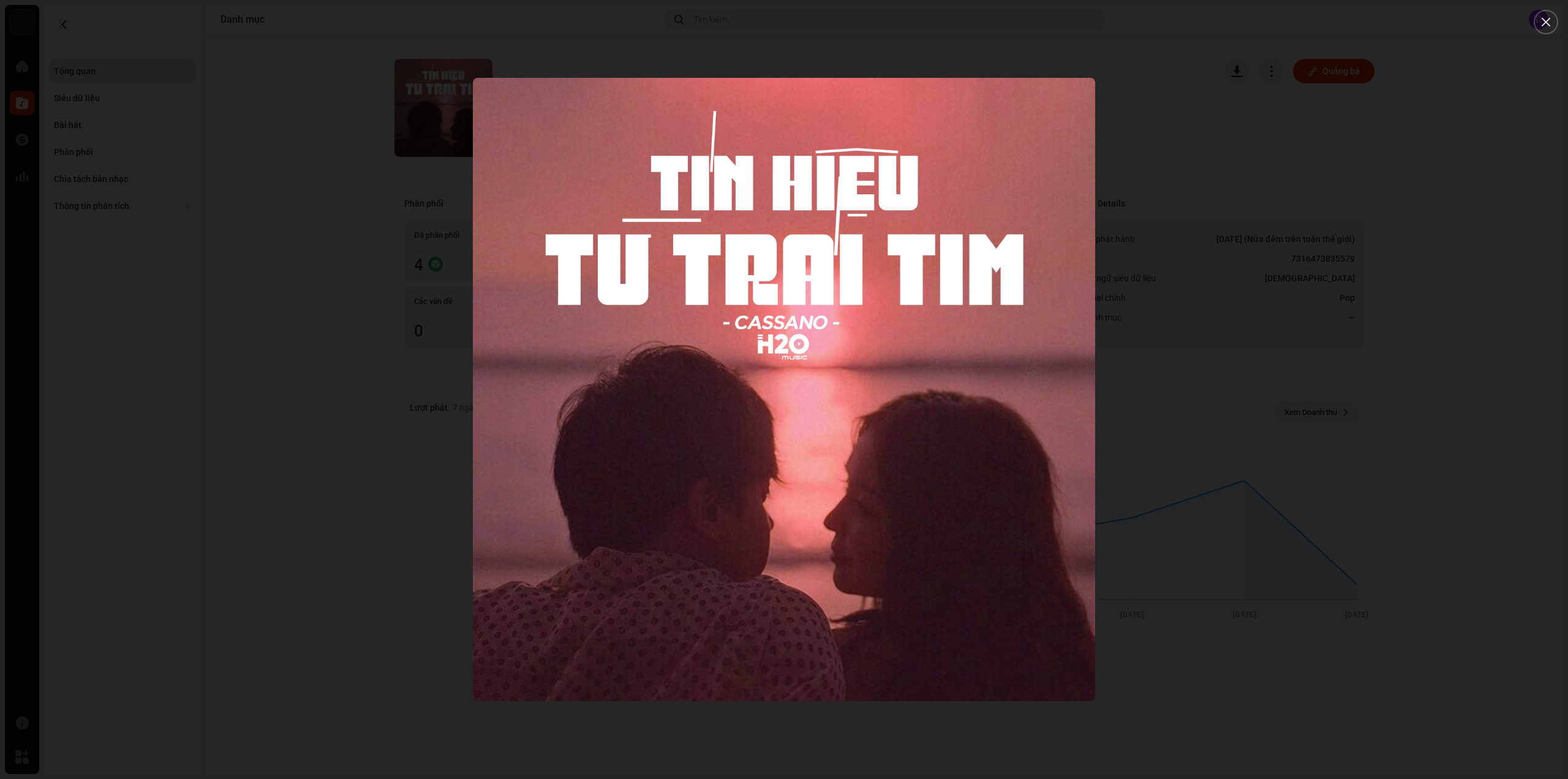
click at [207, 166] on div at bounding box center [784, 390] width 1568 height 779
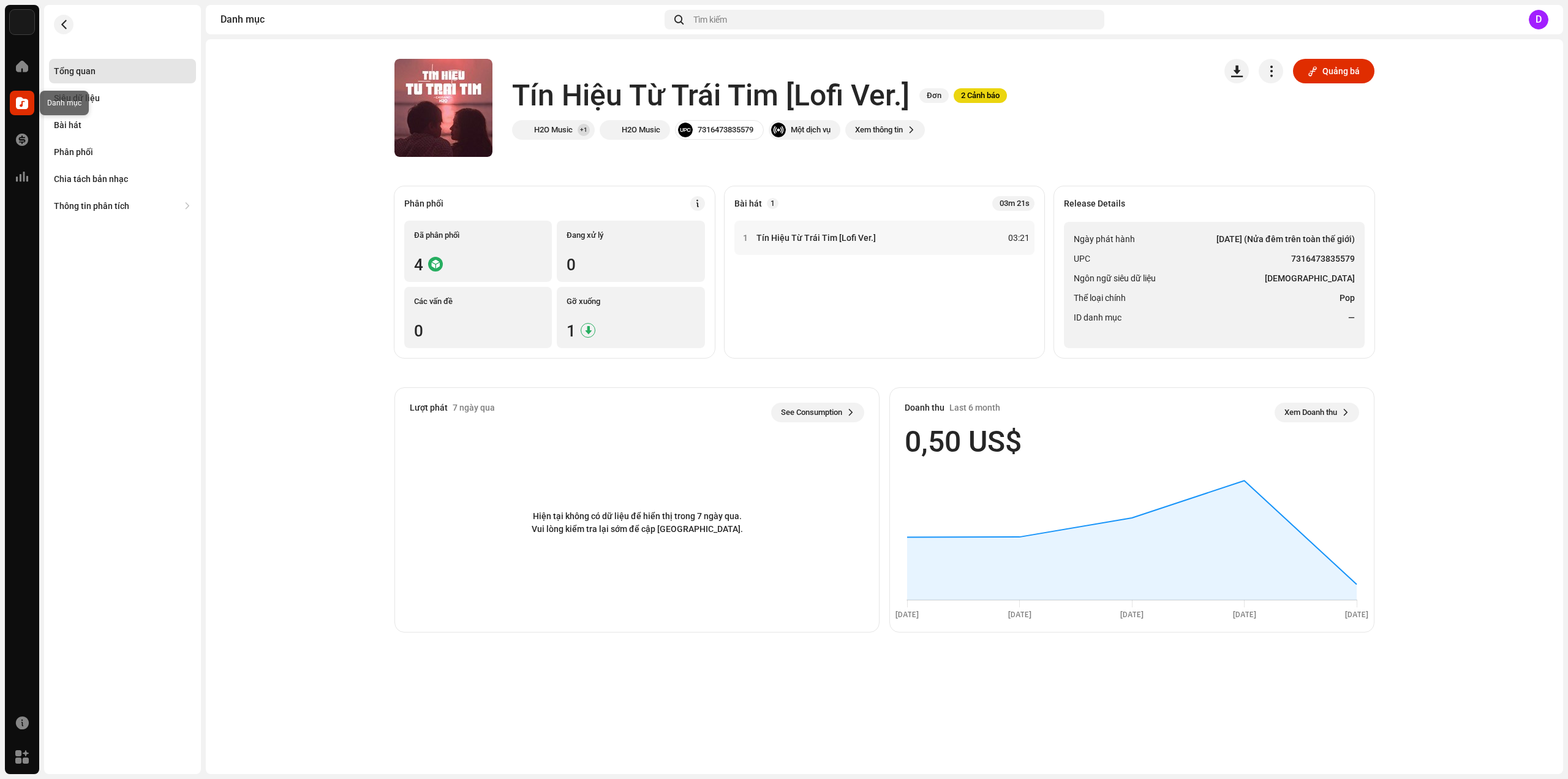
click at [23, 103] on span at bounding box center [22, 103] width 13 height 10
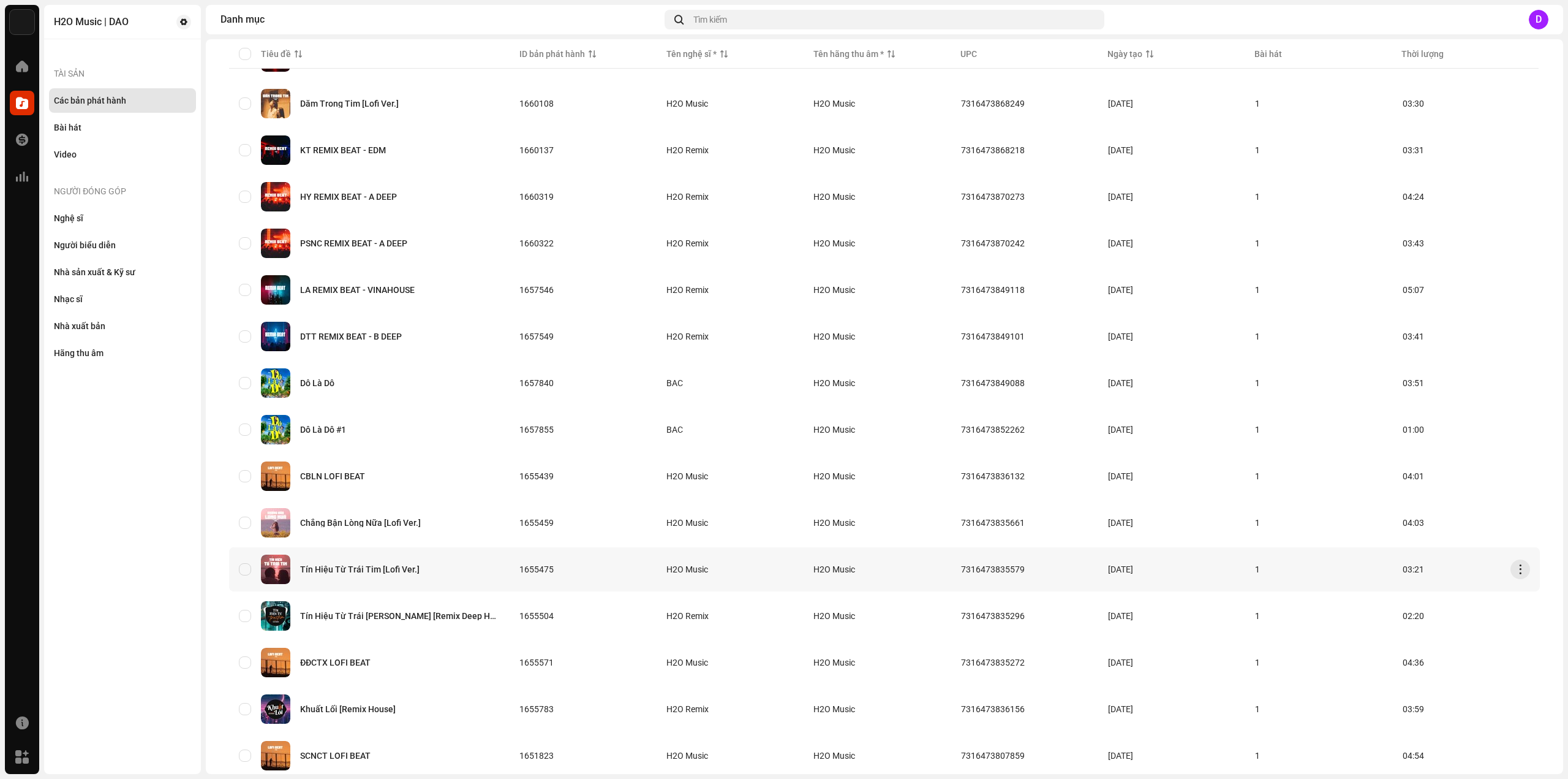
scroll to position [573, 0]
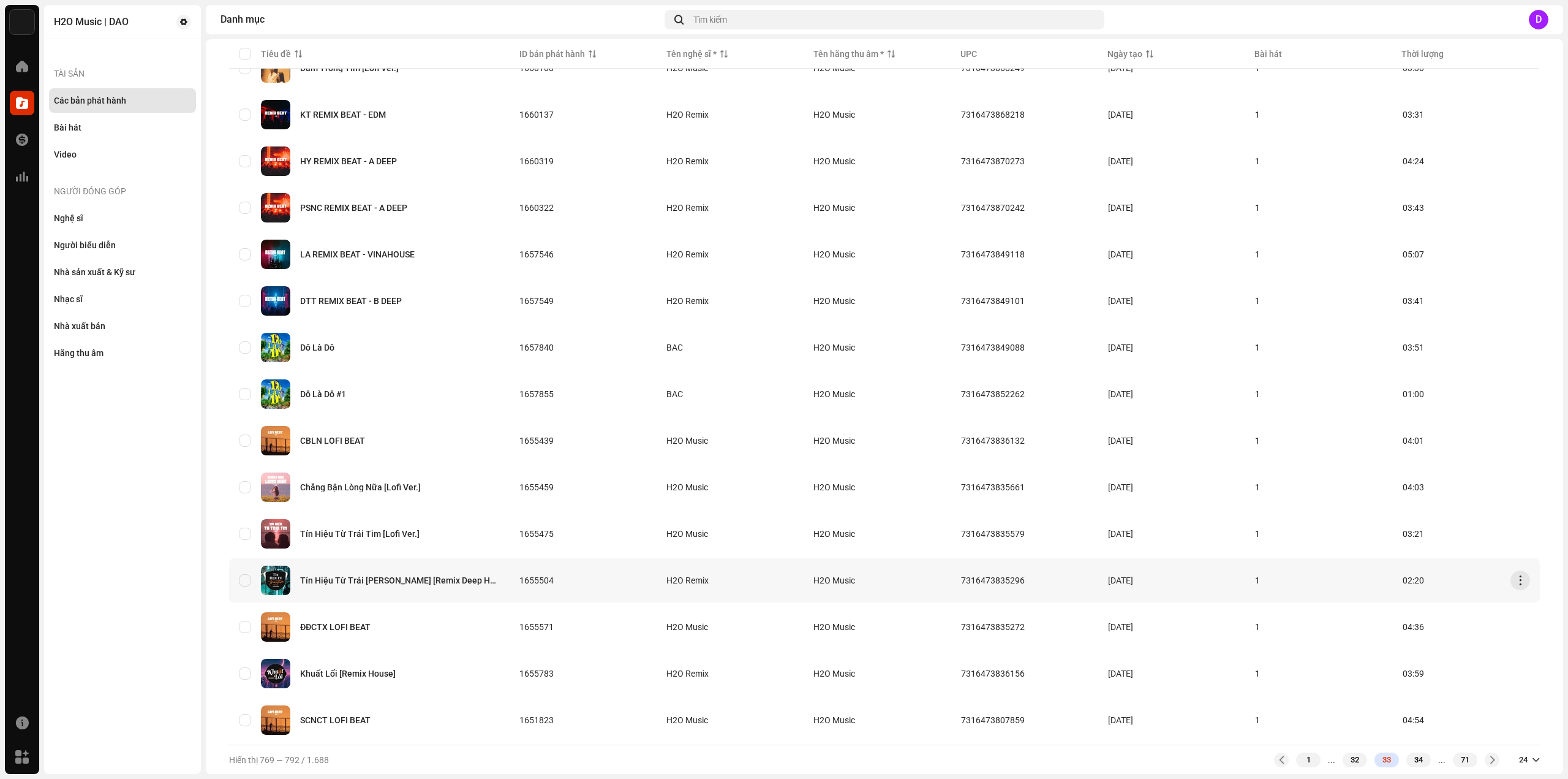
click at [379, 577] on div "Tín Hiệu Từ Trái Tim [Remix Deep House]" at bounding box center [400, 580] width 200 height 9
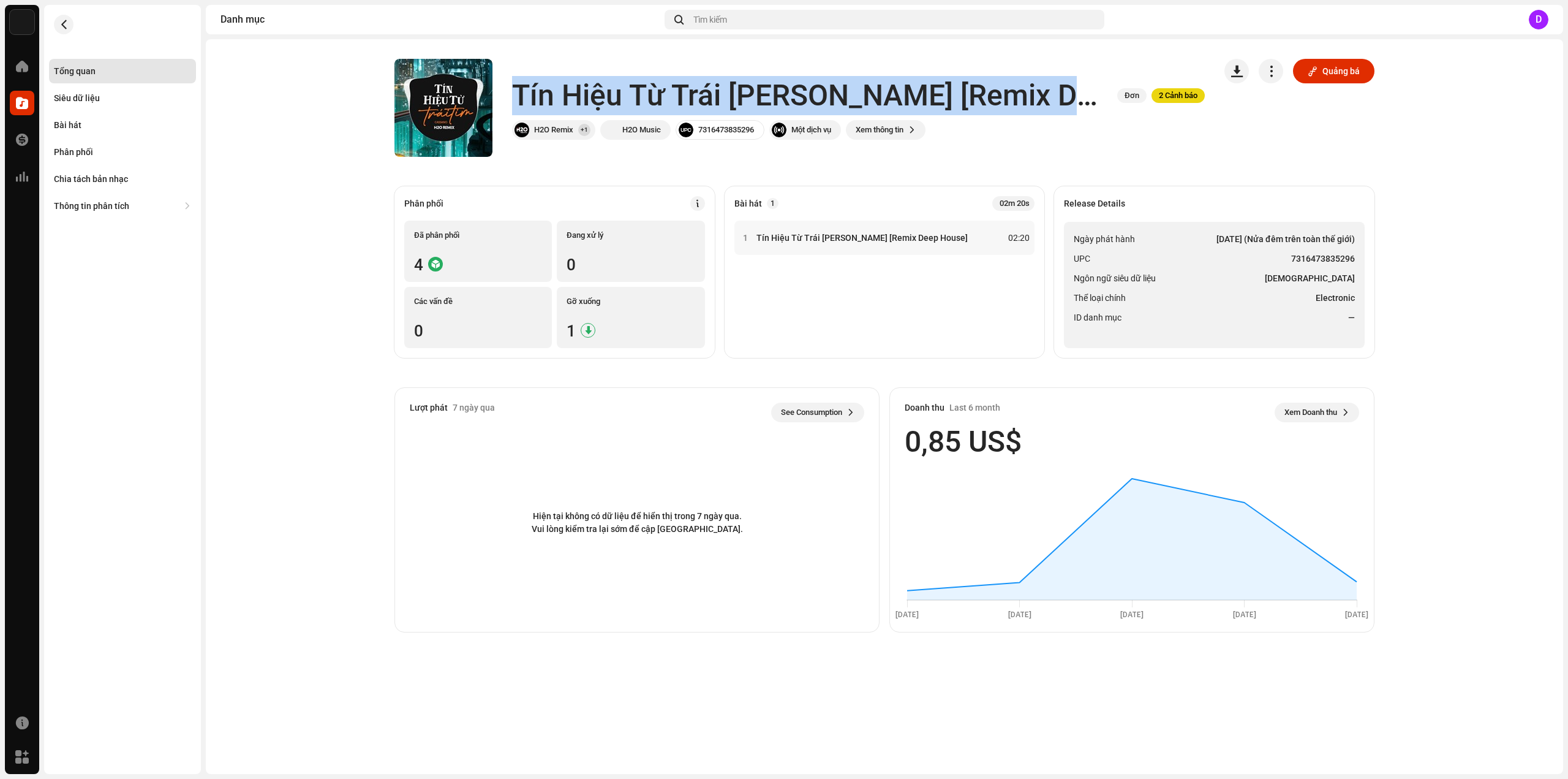
drag, startPoint x: 518, startPoint y: 94, endPoint x: 1059, endPoint y: 84, distance: 541.1
click at [1059, 84] on div "Tín Hiệu Từ Trái Tim [Remix Deep House] Đơn 2 Cảnh báo" at bounding box center [858, 96] width 693 height 39
copy div "Tín Hiệu Từ Trái Tim [Remix Deep House] Đơn 2 Cảnh báo"
click at [1258, 286] on ul "Ngày phát hành 19 thg 5, 2023 (Nửa đêm trên toàn thế giới) UPC 7316473835296 Ng…" at bounding box center [1214, 285] width 300 height 126
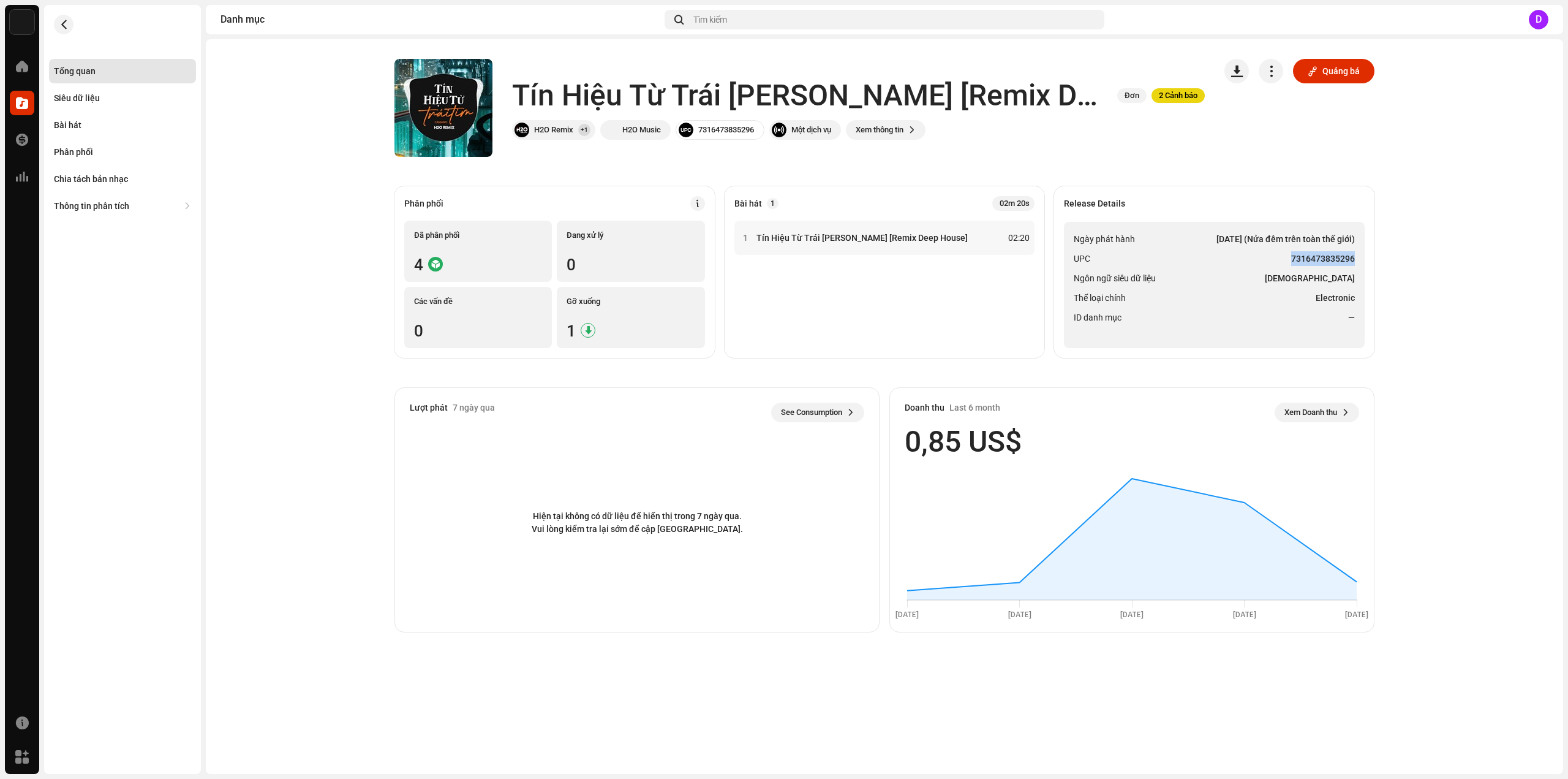
drag, startPoint x: 1292, startPoint y: 256, endPoint x: 1356, endPoint y: 258, distance: 64.0
click at [1356, 258] on ul "Ngày phát hành 19 thg 5, 2023 (Nửa đêm trên toàn thế giới) UPC 7316473835296 Ng…" at bounding box center [1214, 285] width 300 height 126
copy strong "7316473835296"
click at [78, 134] on div "Bài hát" at bounding box center [122, 124] width 147 height 24
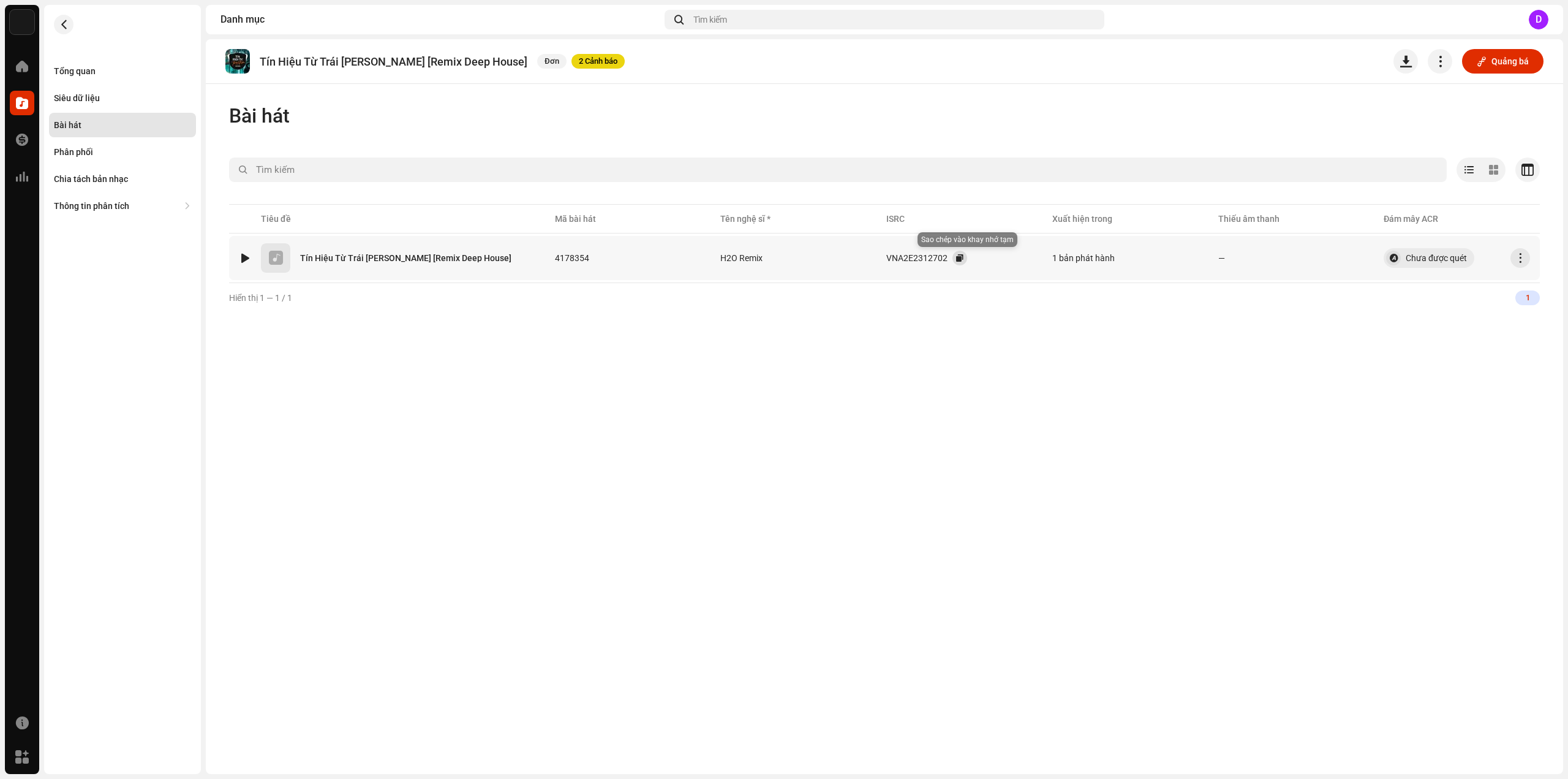
click at [963, 260] on button "button" at bounding box center [960, 257] width 15 height 15
click at [75, 72] on div "Tổng quan" at bounding box center [74, 71] width 42 height 10
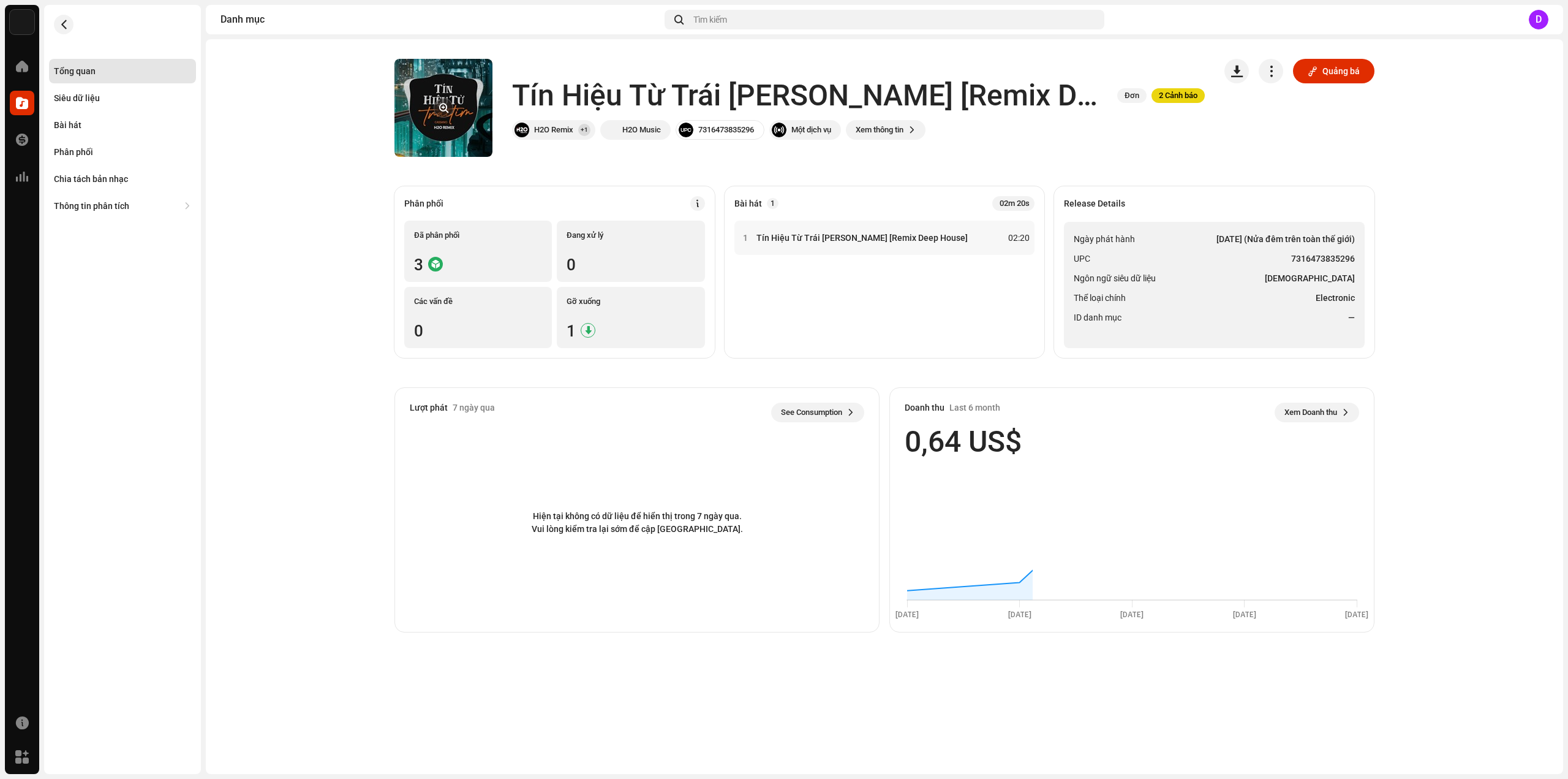
click at [439, 108] on span "button" at bounding box center [443, 108] width 9 height 10
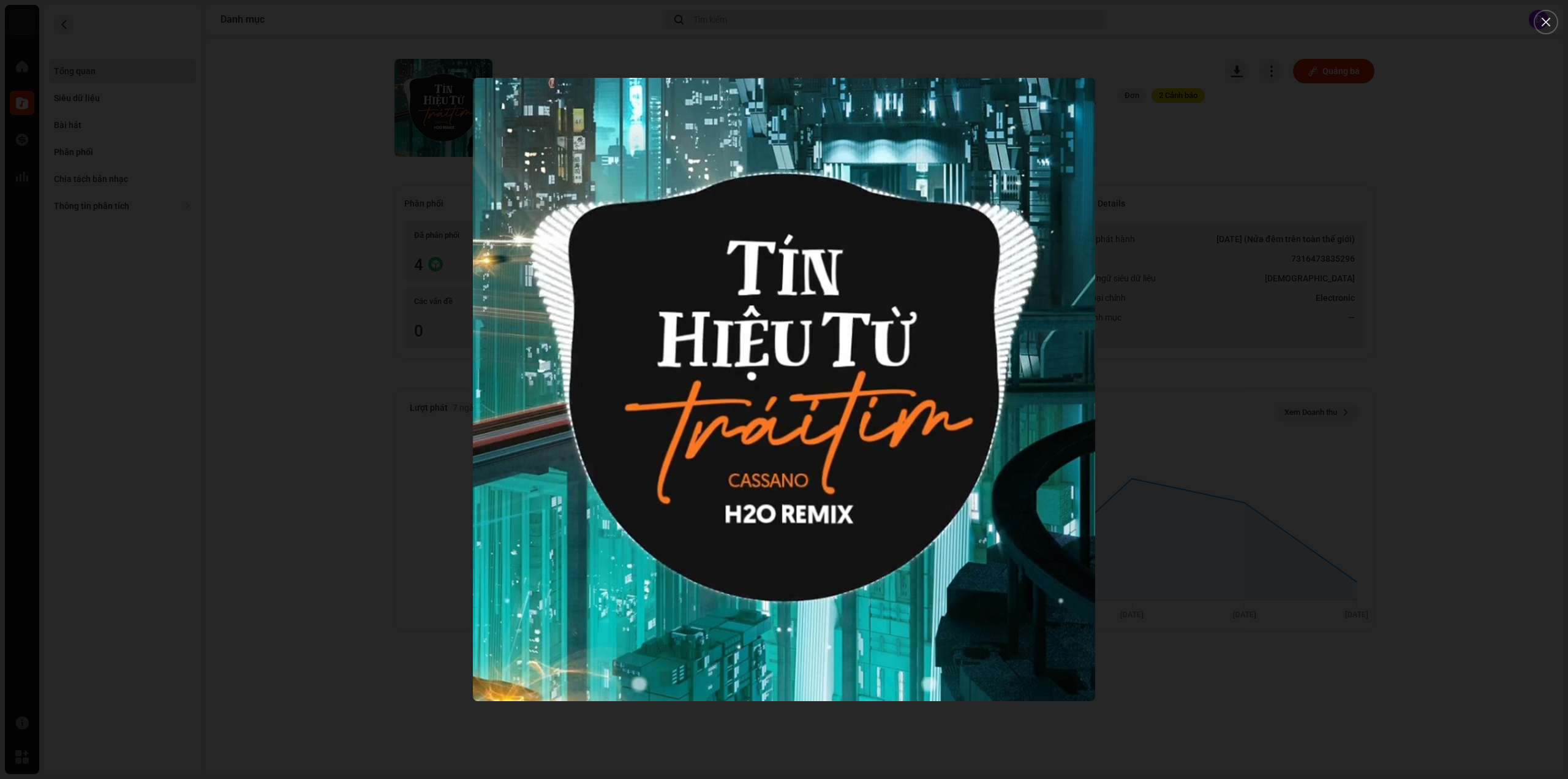
drag, startPoint x: 171, startPoint y: 145, endPoint x: 158, endPoint y: 144, distance: 13.0
click at [171, 145] on div at bounding box center [784, 390] width 1568 height 779
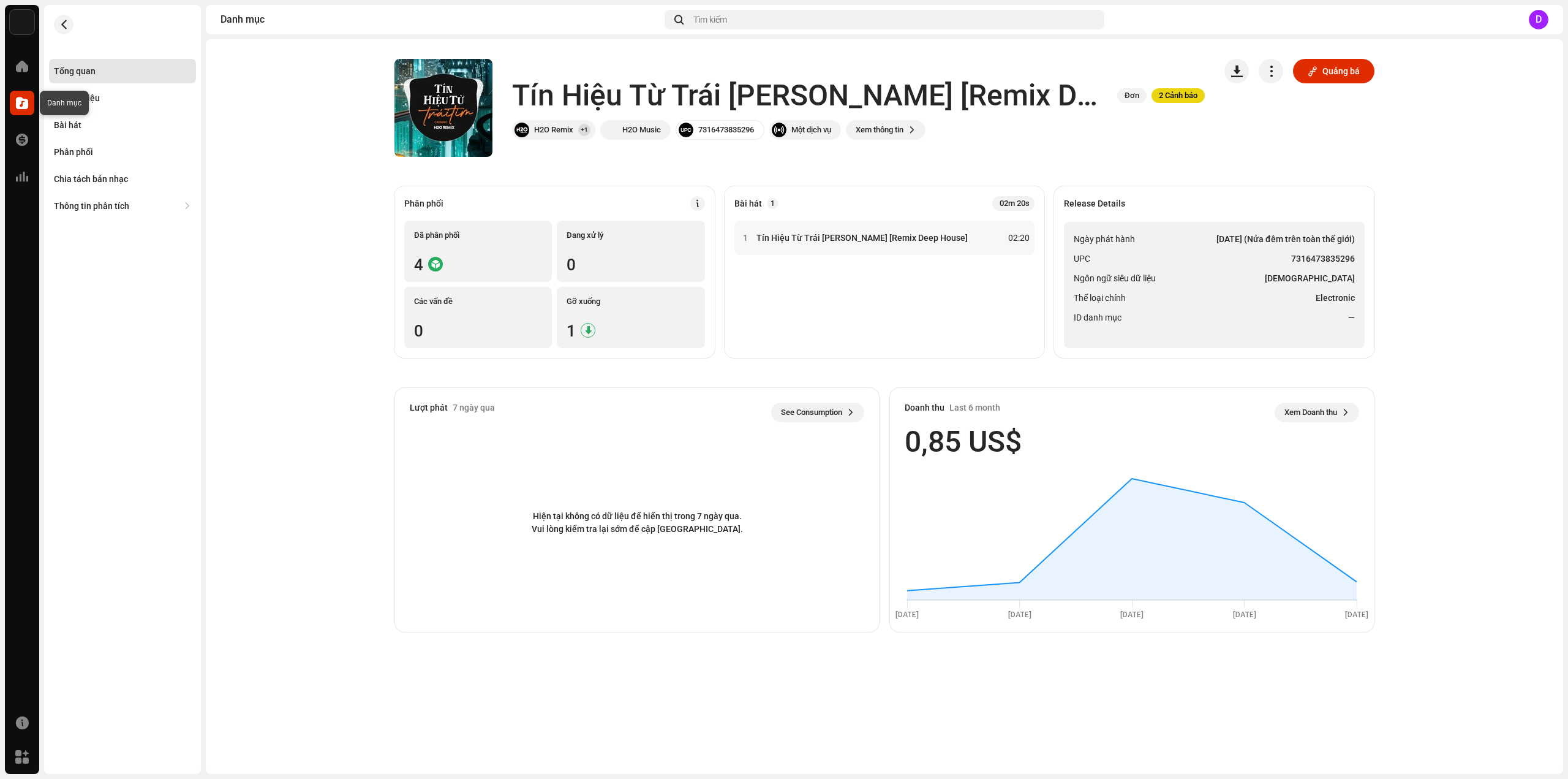
click at [24, 104] on span at bounding box center [22, 103] width 13 height 10
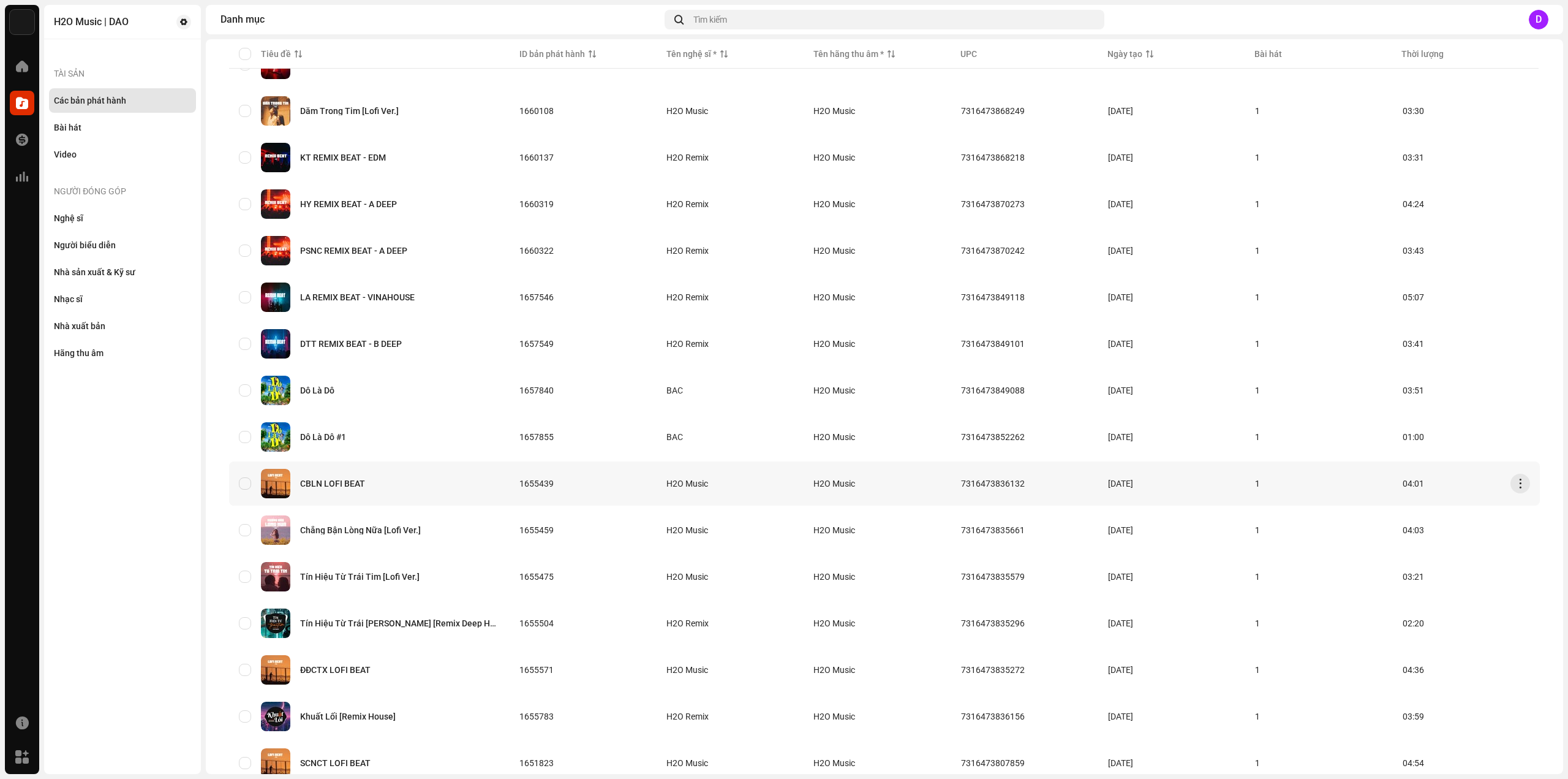
scroll to position [573, 0]
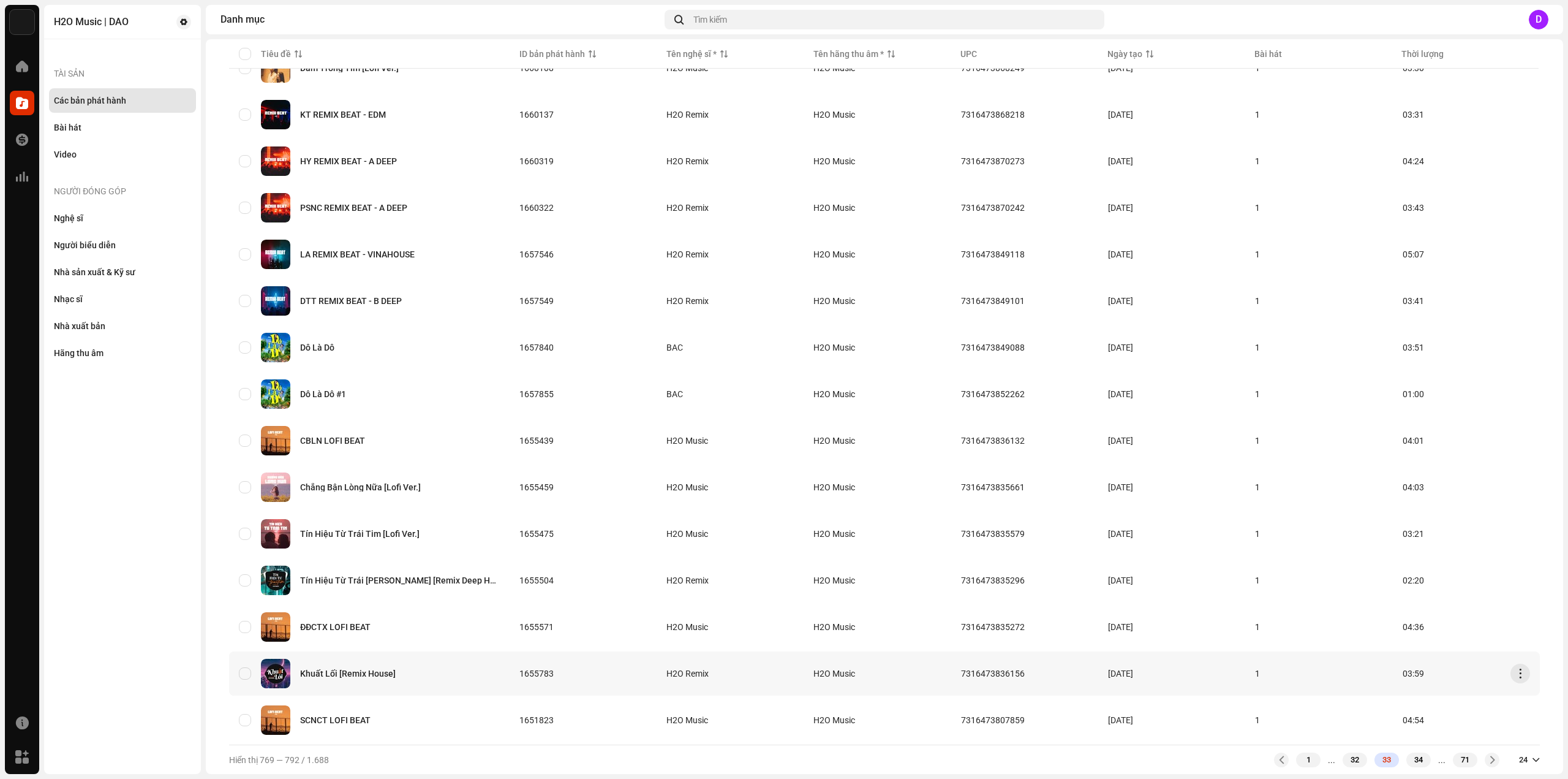
click at [372, 664] on div "Khuất Lối [Remix House]" at bounding box center [369, 673] width 261 height 29
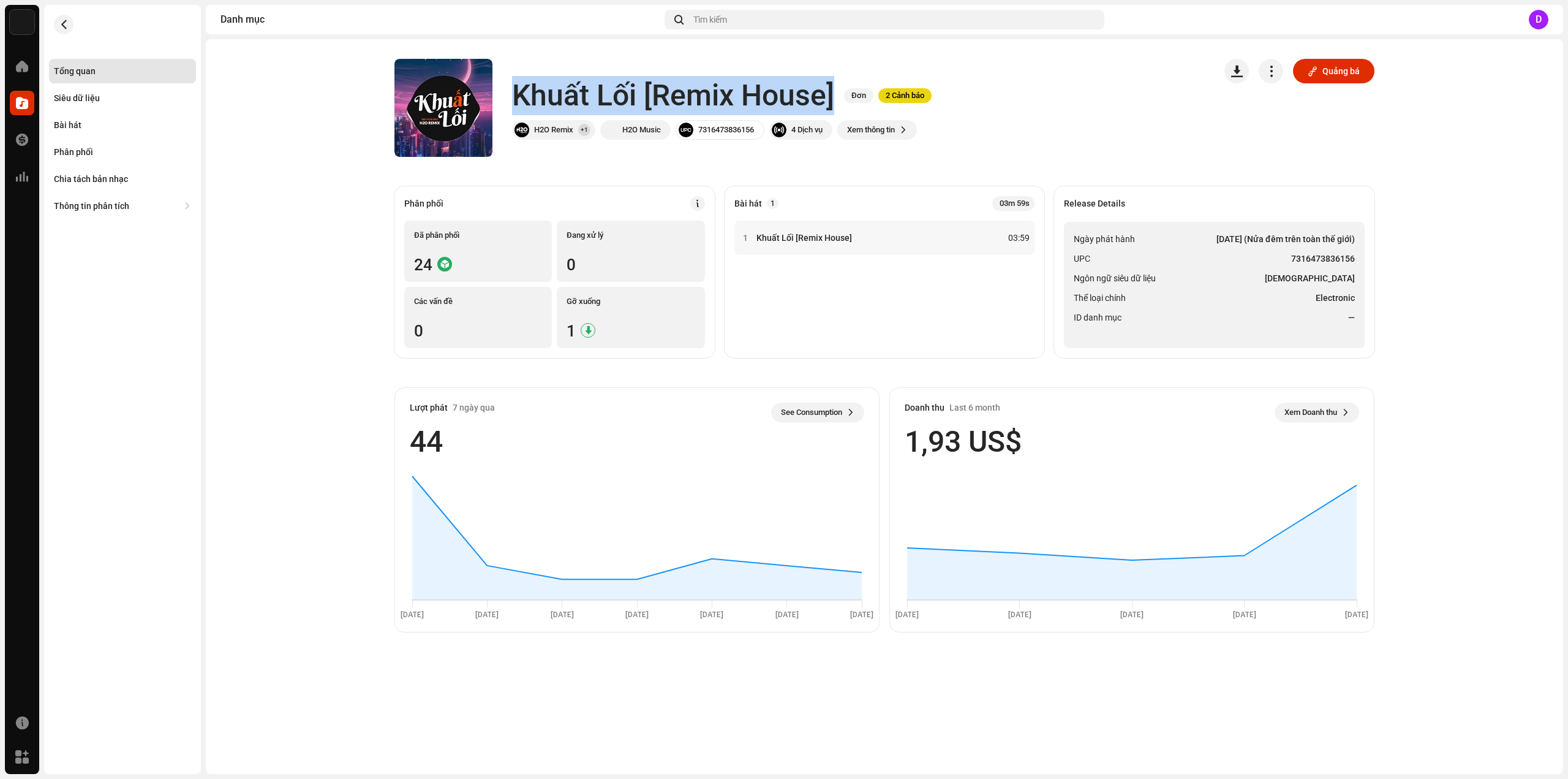
drag, startPoint x: 516, startPoint y: 88, endPoint x: 833, endPoint y: 90, distance: 317.0
click at [833, 90] on h1 "Khuất Lối [Remix House]" at bounding box center [672, 96] width 322 height 39
copy h1 "Khuất Lối [Remix House]"
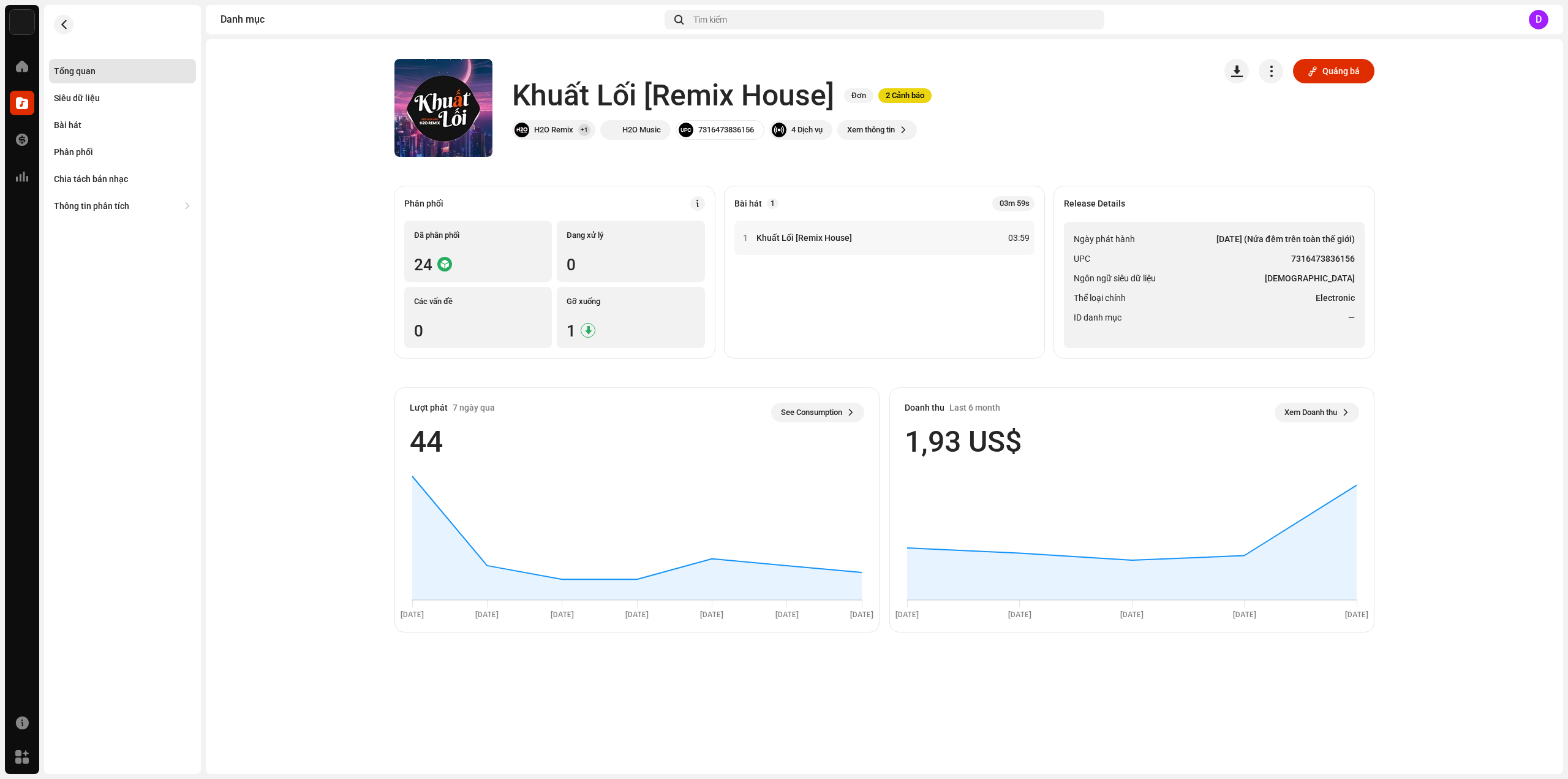
click at [1187, 253] on li "UPC 7316473836156" at bounding box center [1214, 258] width 281 height 15
drag, startPoint x: 1293, startPoint y: 258, endPoint x: 1356, endPoint y: 259, distance: 63.0
click at [1356, 259] on ul "Ngày phát hành 19 thg 5, 2023 (Nửa đêm trên toàn thế giới) UPC 7316473836156 Ng…" at bounding box center [1214, 285] width 300 height 126
click at [83, 129] on div "Bài hát" at bounding box center [122, 125] width 137 height 10
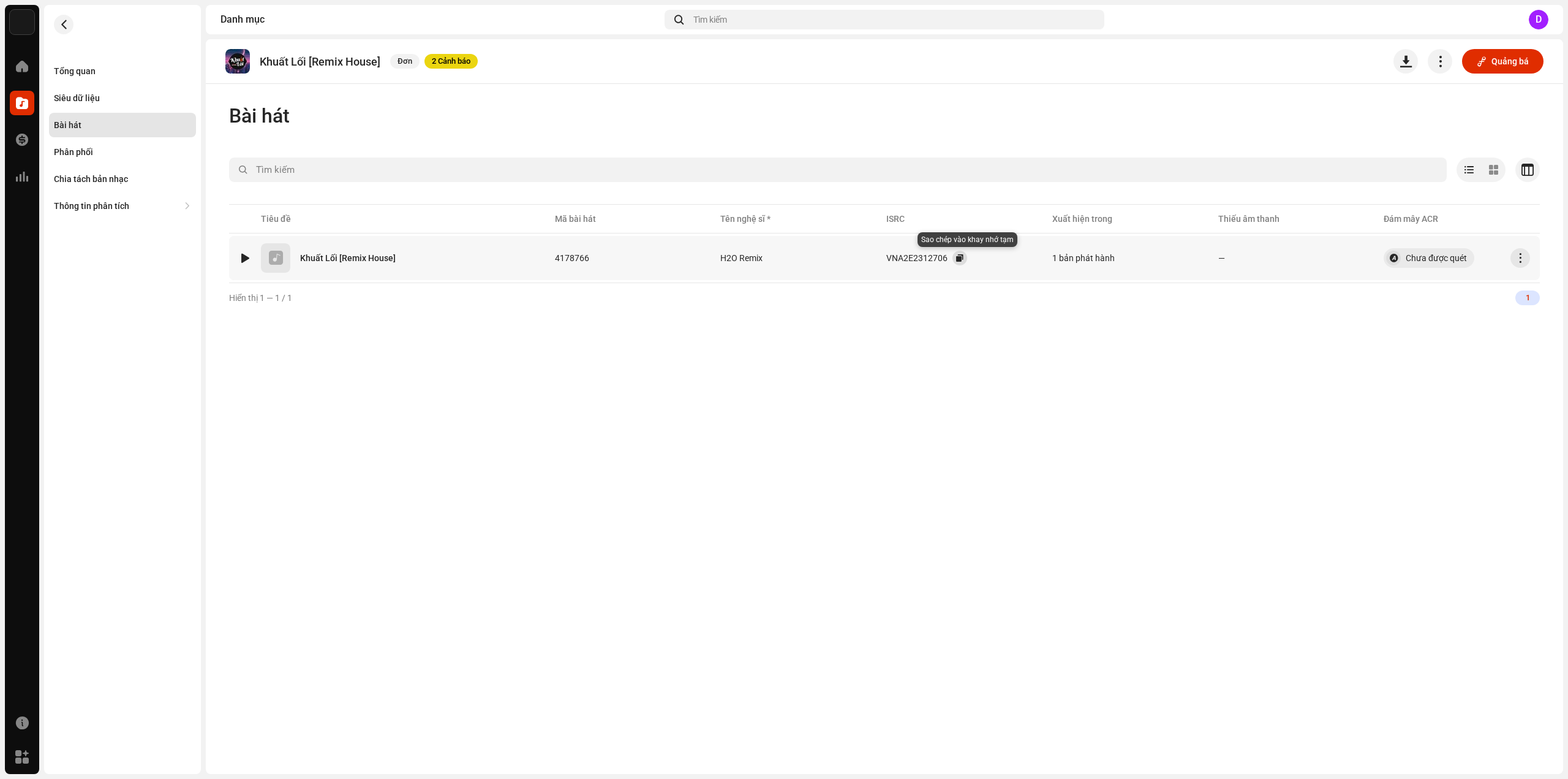
click at [967, 257] on button "button" at bounding box center [960, 257] width 15 height 15
click at [111, 69] on div "Tổng quan" at bounding box center [122, 71] width 137 height 10
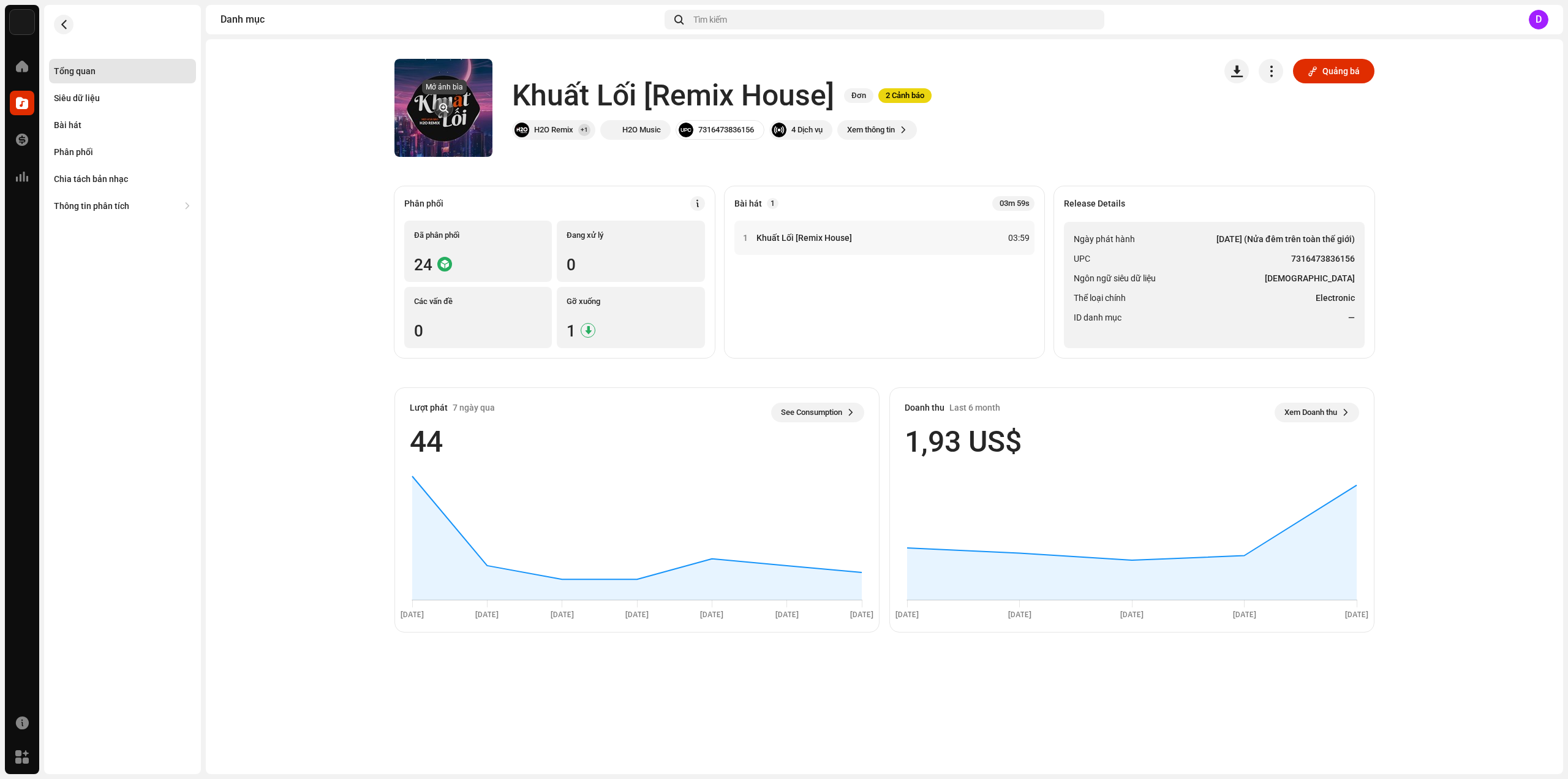
click at [445, 106] on button "button" at bounding box center [443, 108] width 20 height 20
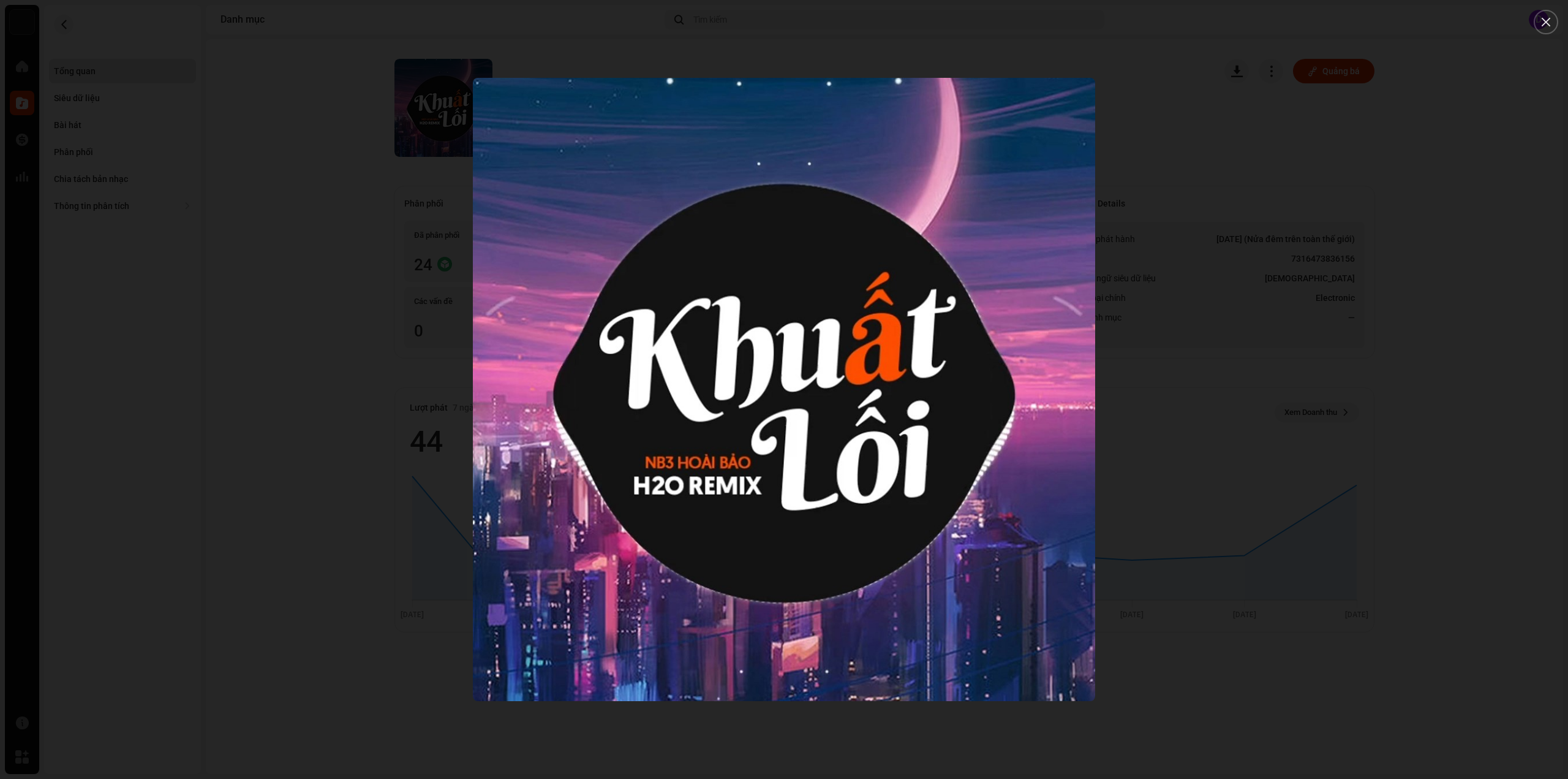
click at [160, 83] on div at bounding box center [784, 390] width 1568 height 779
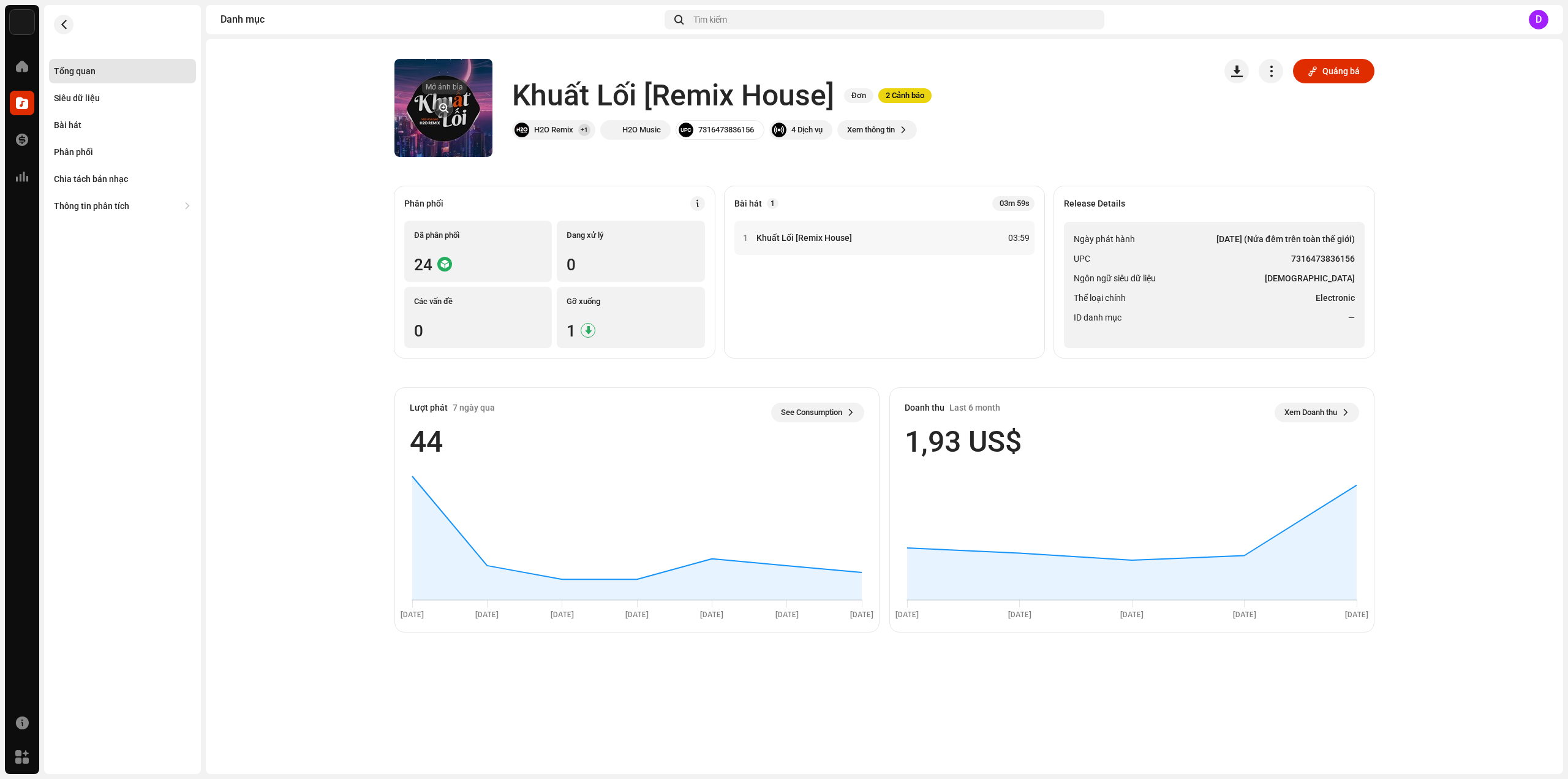
click at [448, 106] on button "button" at bounding box center [443, 108] width 20 height 20
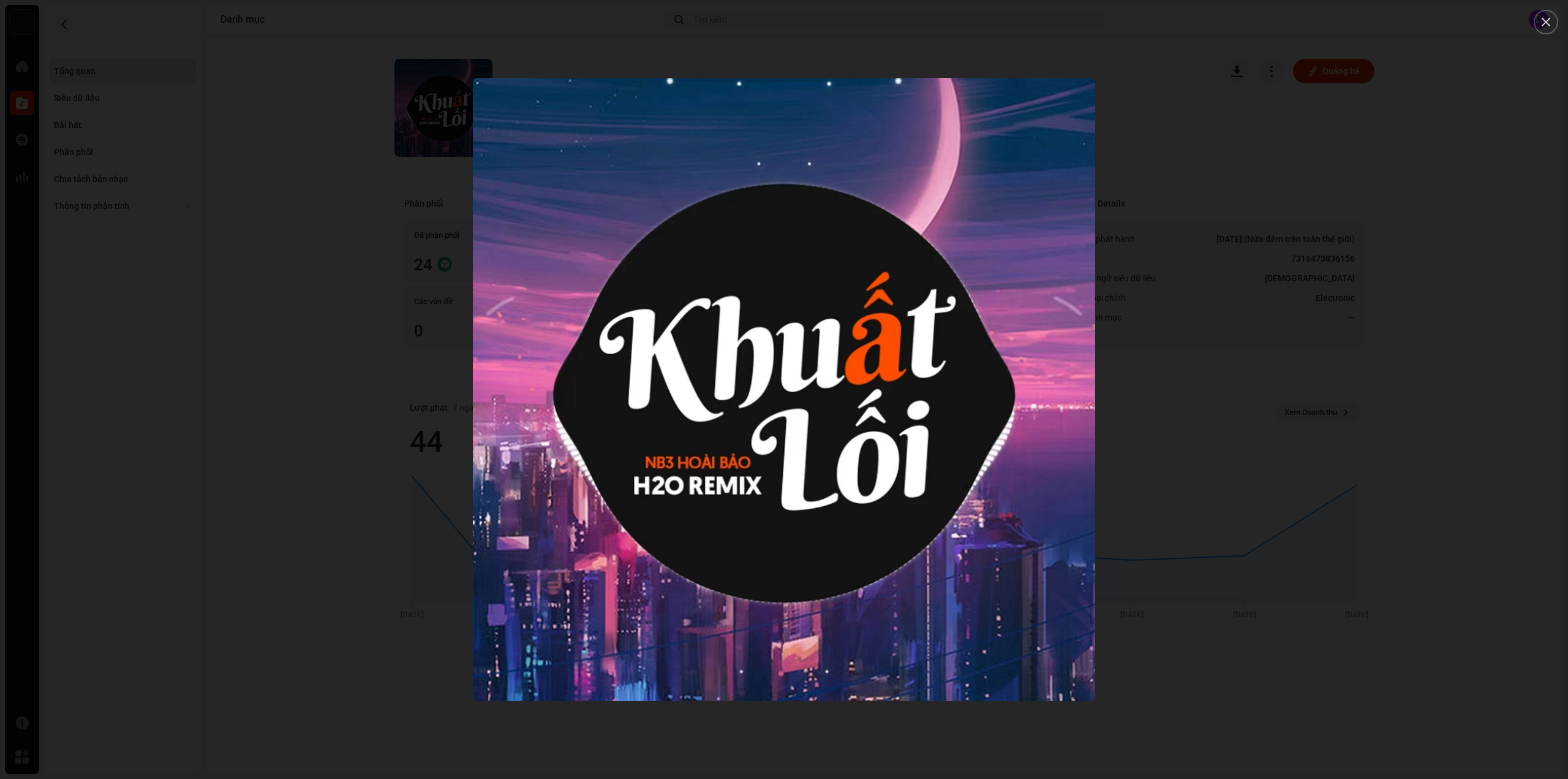
click at [294, 230] on div at bounding box center [784, 390] width 1568 height 779
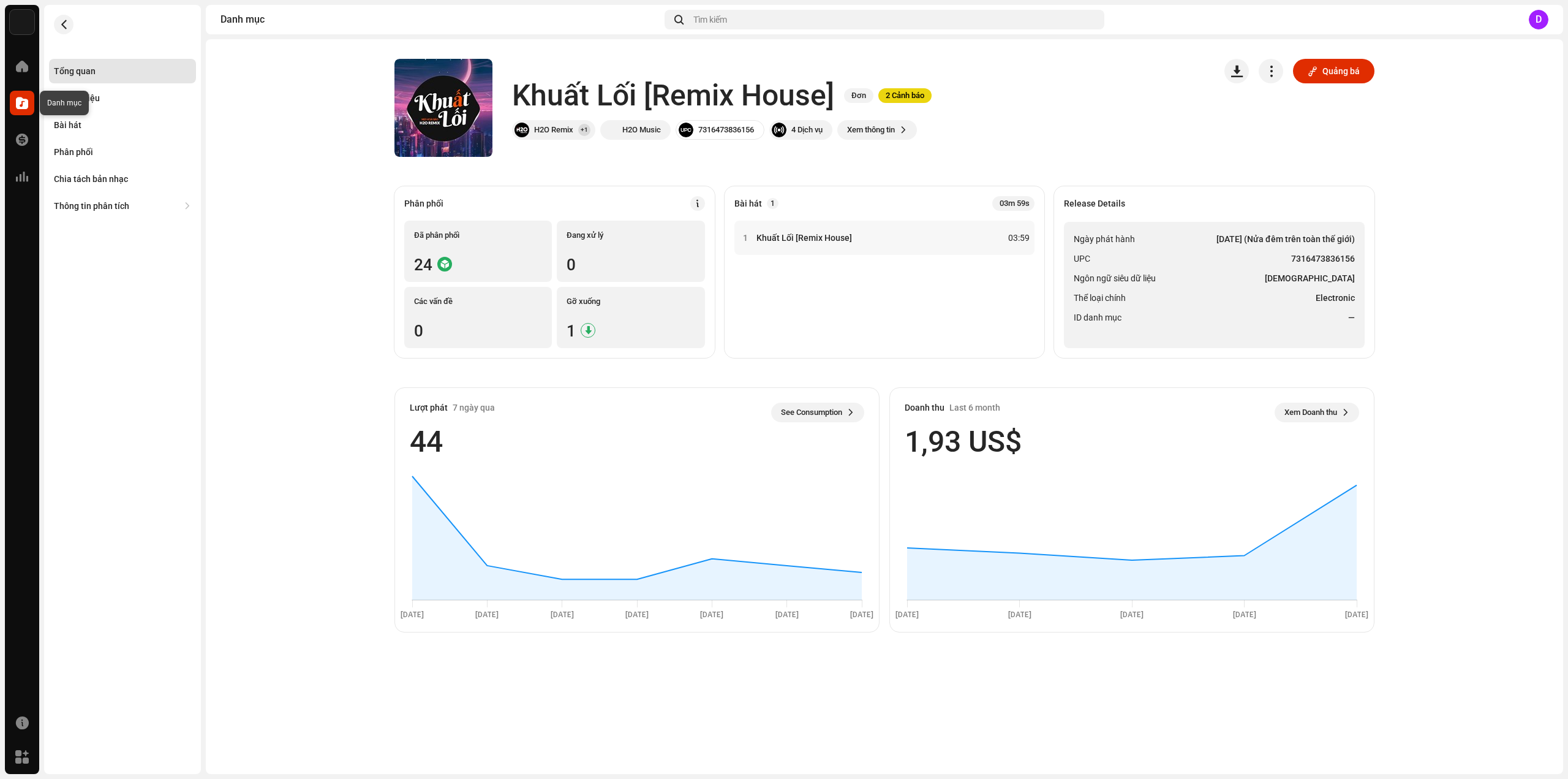
click at [25, 105] on span at bounding box center [22, 103] width 13 height 10
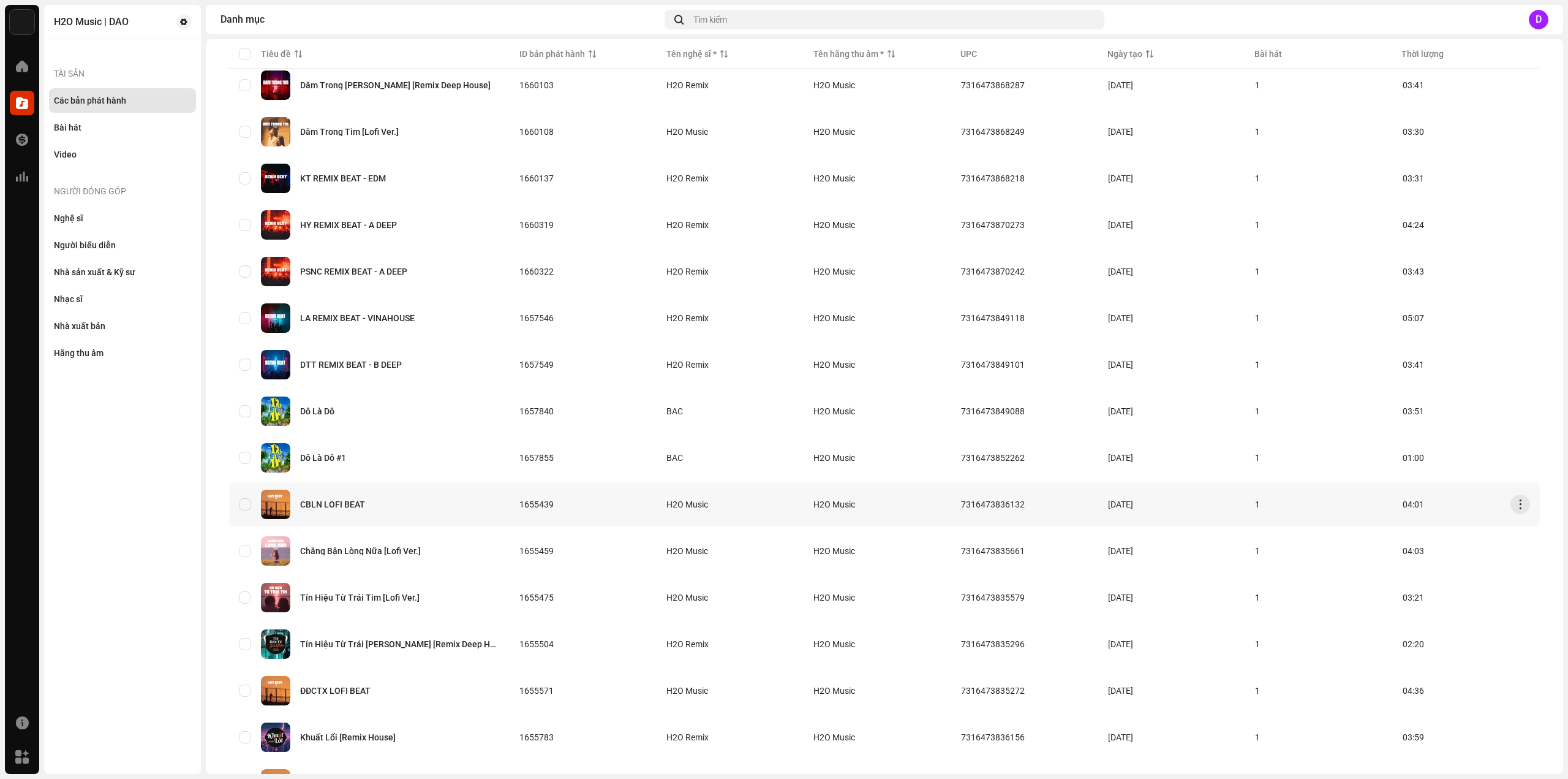
scroll to position [573, 0]
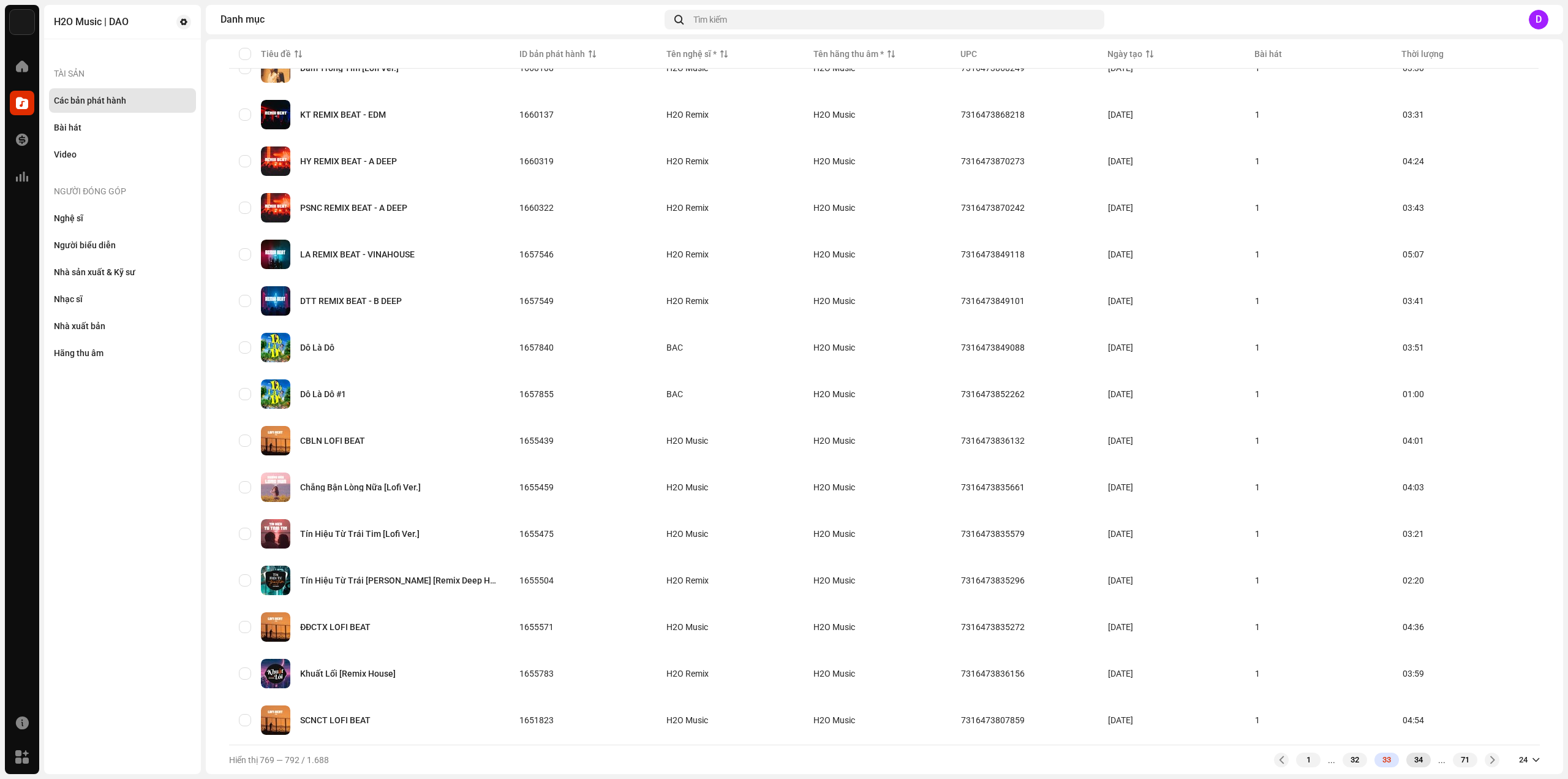
click at [1407, 763] on div "34" at bounding box center [1418, 759] width 24 height 15
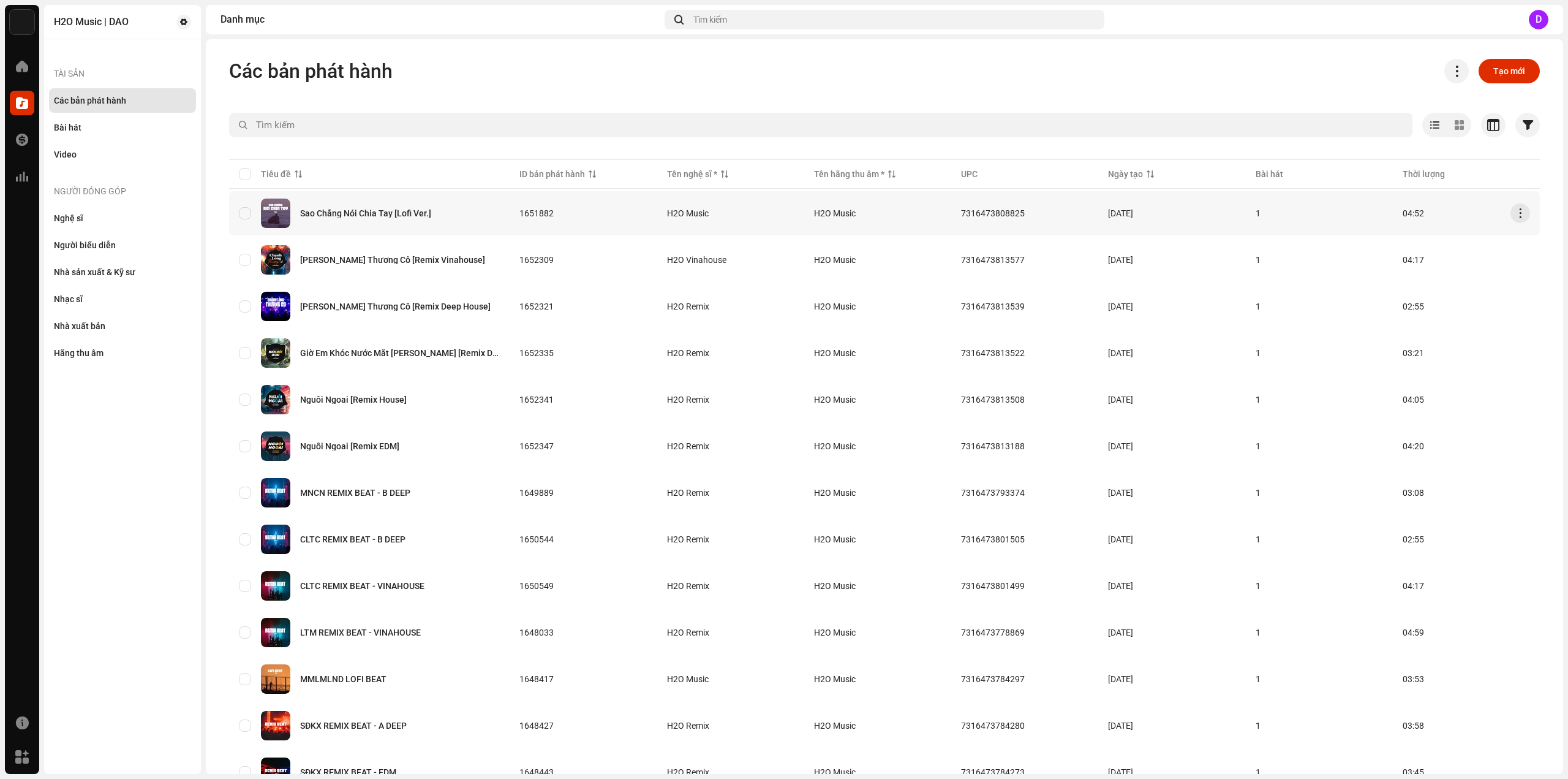
click at [351, 211] on div "Sao Chẳng Nói Chia Tay [Lofi Ver.]" at bounding box center [366, 213] width 131 height 9
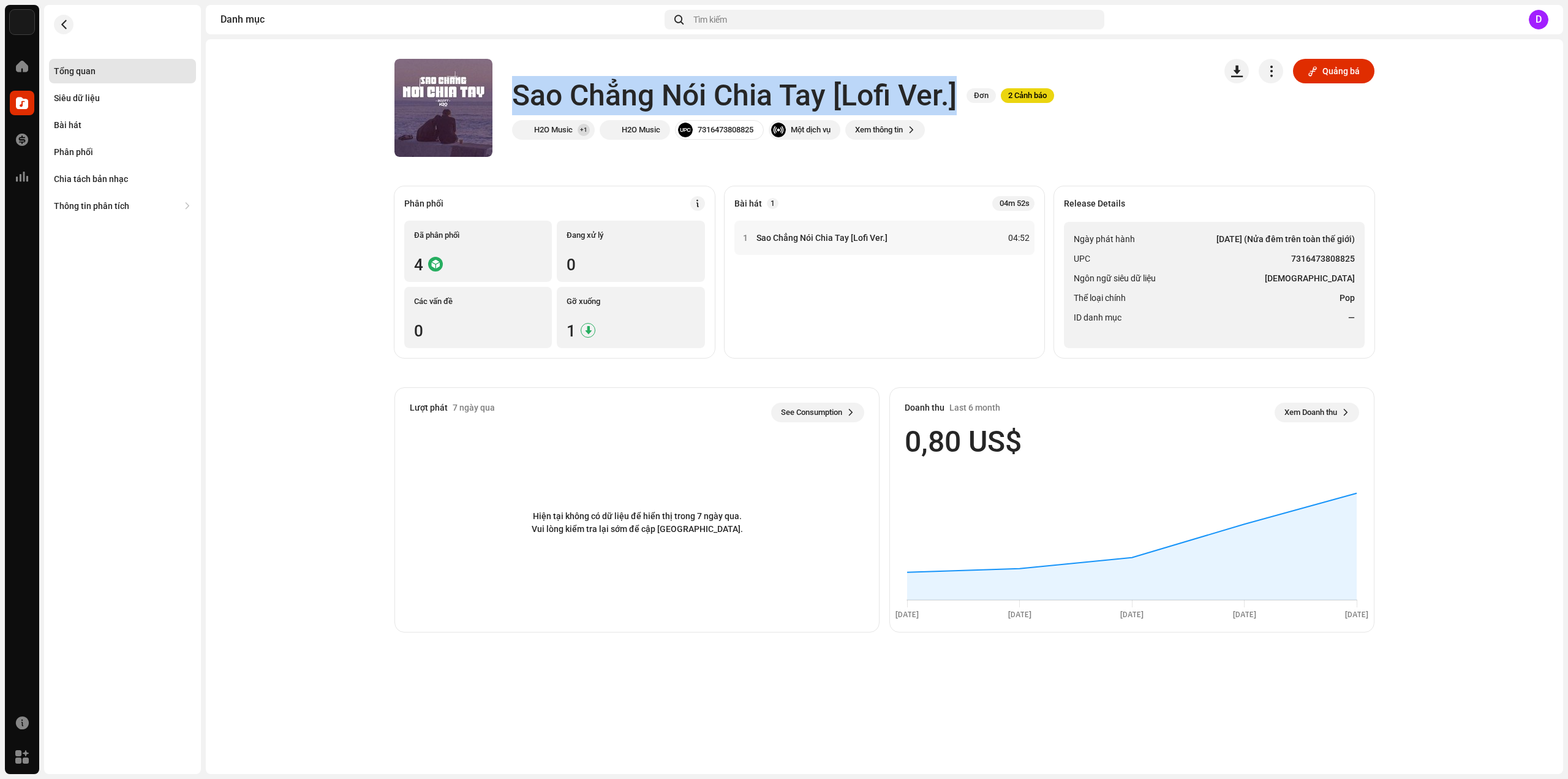
drag, startPoint x: 514, startPoint y: 90, endPoint x: 961, endPoint y: 94, distance: 447.0
click at [961, 94] on div "Sao Chẳng Nói Chia Tay [Lofi Ver.] Đơn 2 Cảnh báo" at bounding box center [783, 96] width 542 height 39
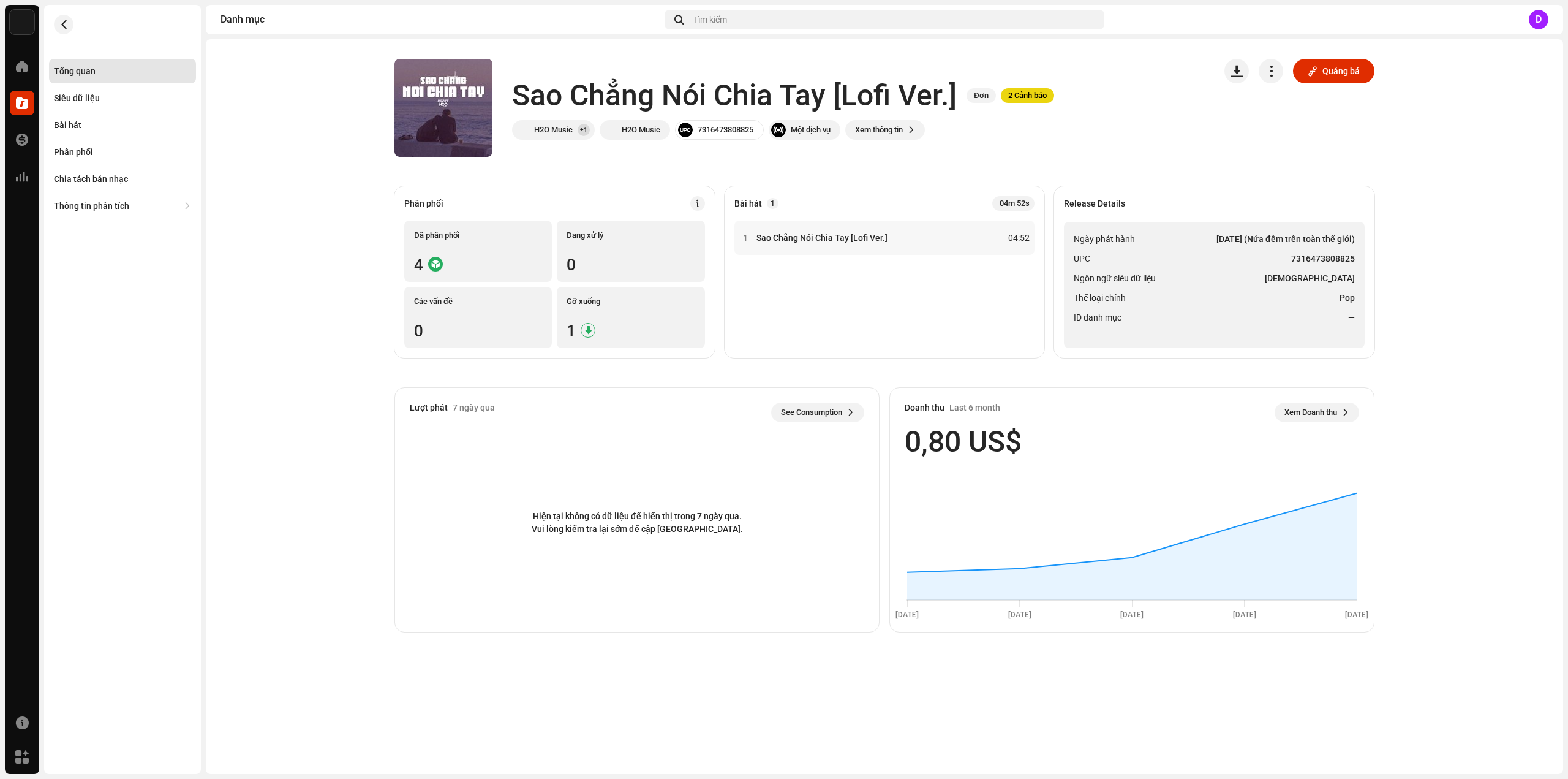
drag, startPoint x: 1197, startPoint y: 280, endPoint x: 1237, endPoint y: 265, distance: 42.7
click at [1197, 281] on li "Ngôn ngữ siêu dữ liệu Vietnamese" at bounding box center [1214, 278] width 281 height 15
drag, startPoint x: 1292, startPoint y: 254, endPoint x: 1354, endPoint y: 255, distance: 62.0
click at [1354, 255] on strong "7316473808825" at bounding box center [1322, 258] width 64 height 15
click at [99, 117] on div "Bài hát" at bounding box center [122, 124] width 147 height 24
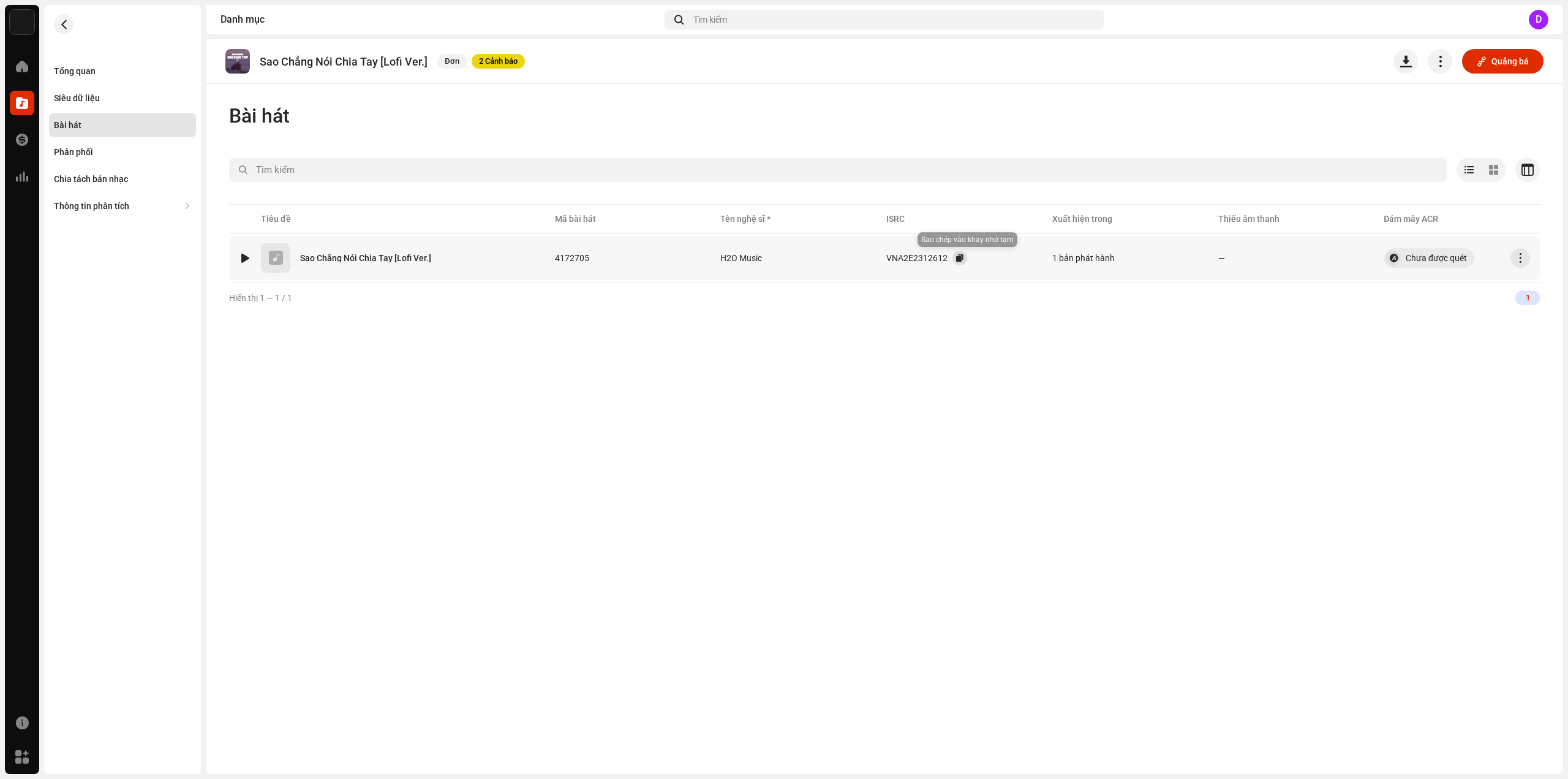
click at [965, 259] on button "button" at bounding box center [960, 257] width 15 height 15
click at [119, 69] on div "Tổng quan" at bounding box center [122, 71] width 137 height 10
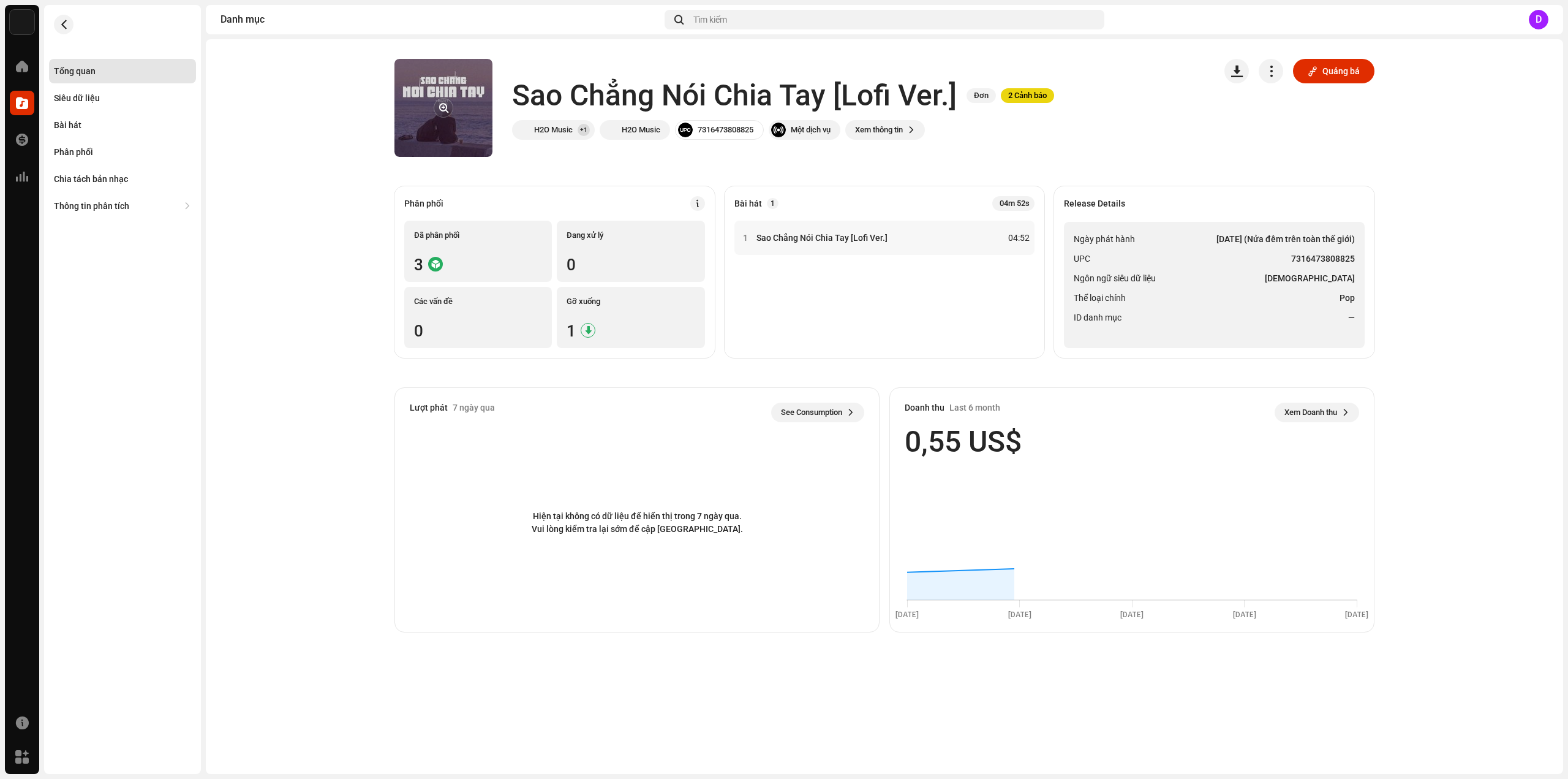
click at [441, 108] on button "button" at bounding box center [443, 108] width 20 height 20
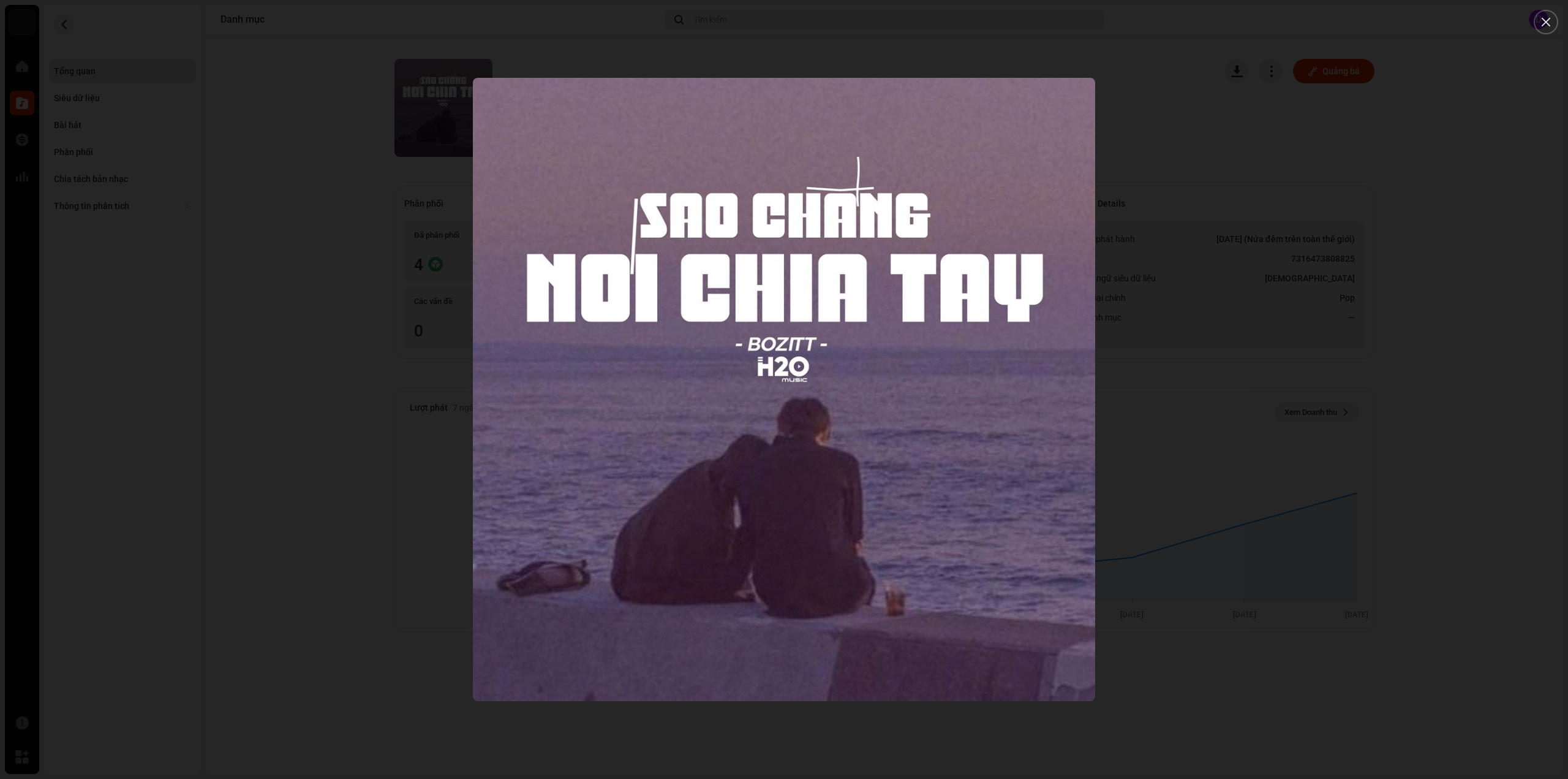
click at [224, 200] on div at bounding box center [784, 390] width 1568 height 779
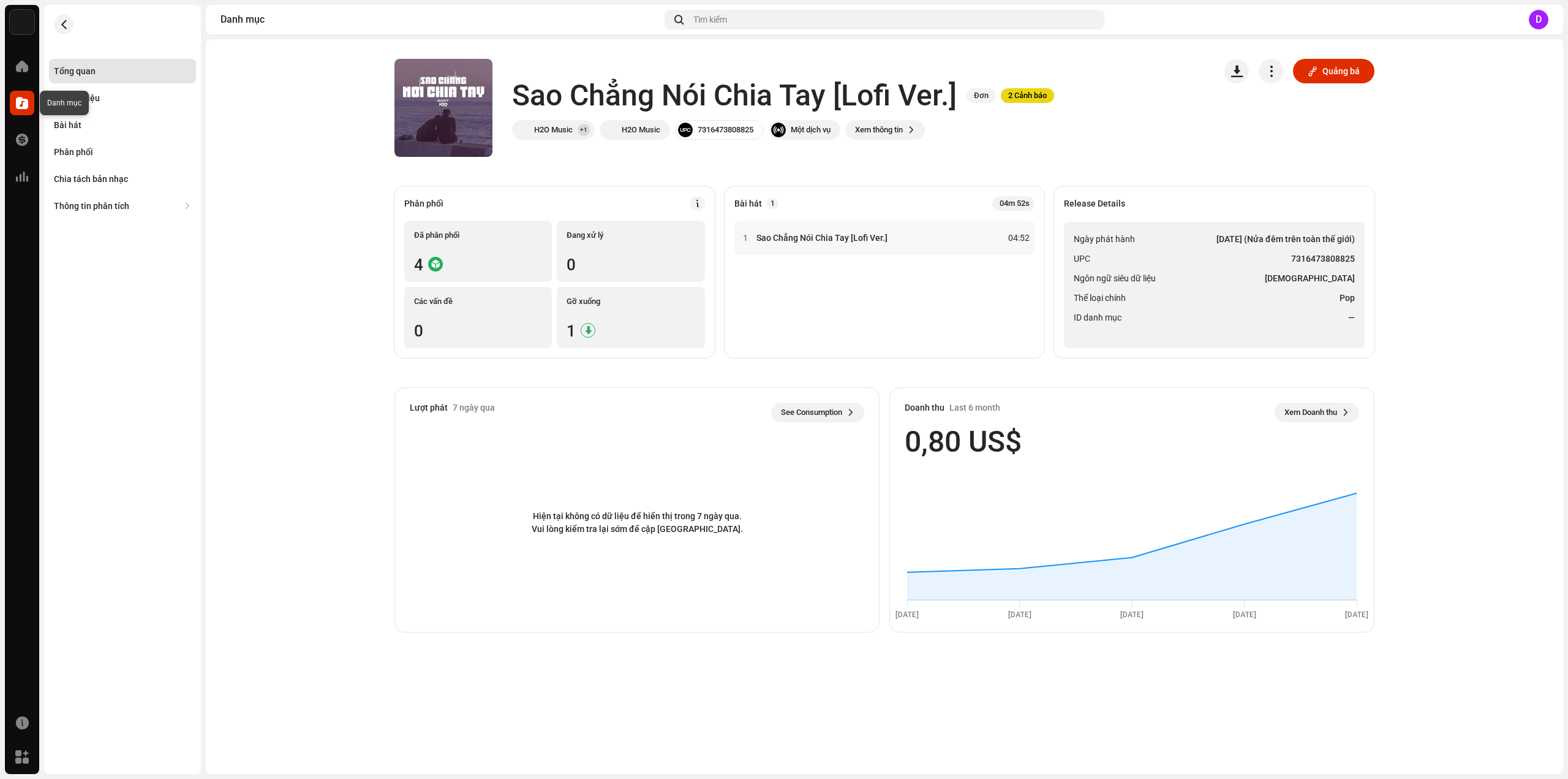
click at [22, 106] on span at bounding box center [22, 103] width 13 height 10
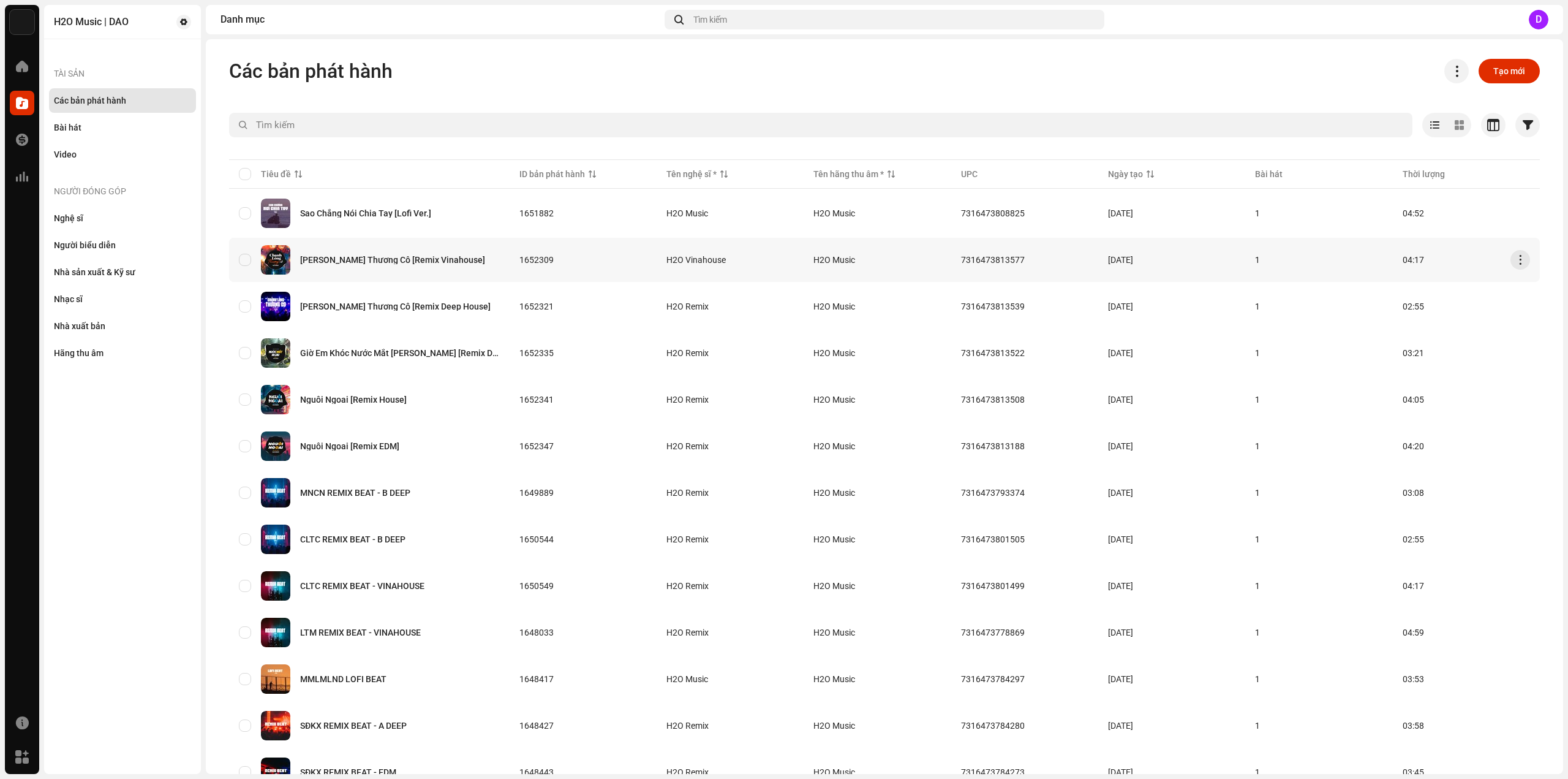
click at [369, 258] on div "Chạnh Lòng Thương Cô [Remix Vinahouse]" at bounding box center [392, 259] width 185 height 9
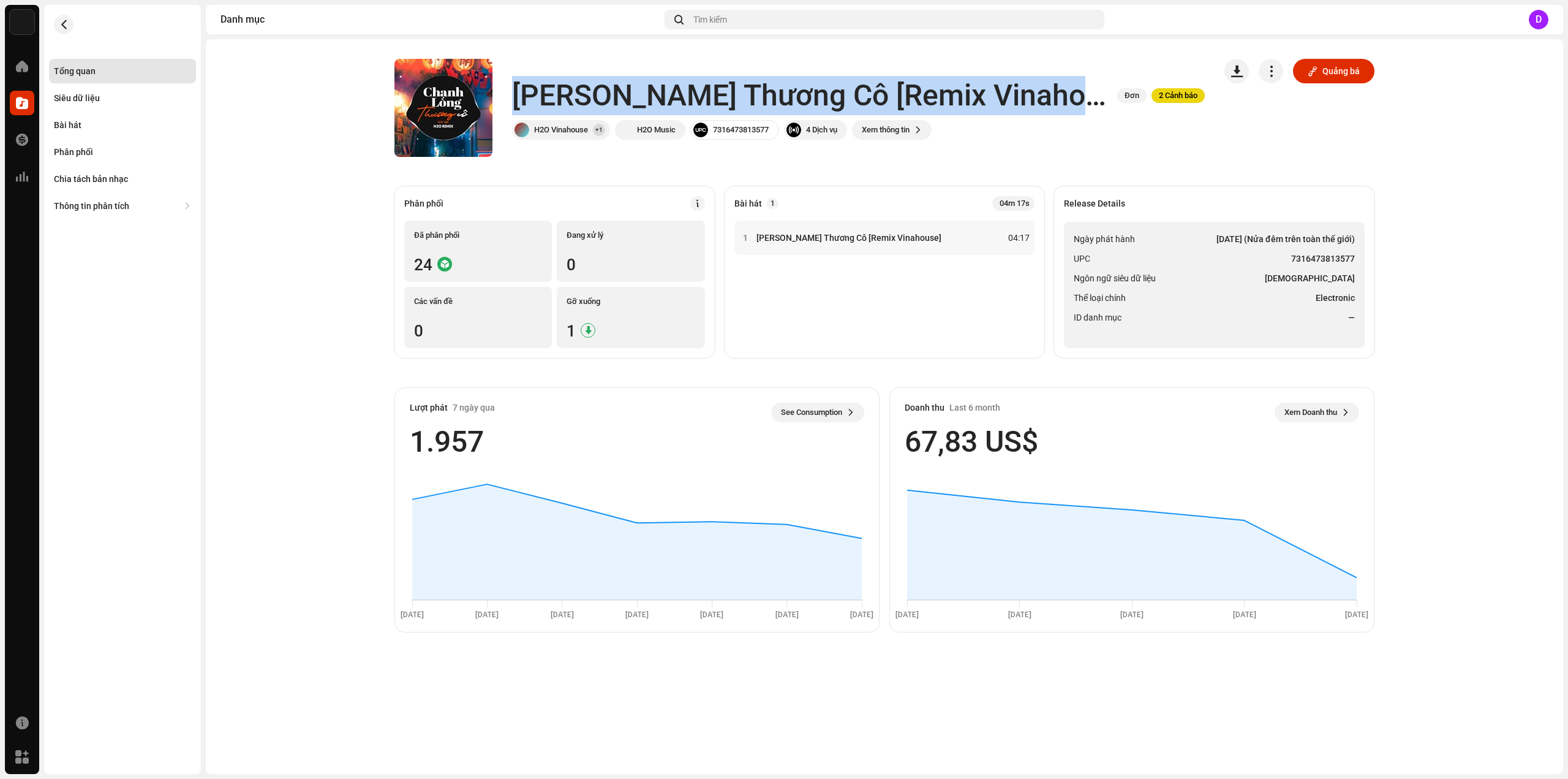
drag, startPoint x: 518, startPoint y: 94, endPoint x: 1075, endPoint y: 98, distance: 557.0
click at [1075, 98] on div "Chạnh Lòng Thương Cô [Remix Vinahouse] Đơn 2 Cảnh báo" at bounding box center [858, 96] width 693 height 39
click at [609, 94] on h1 "Chạnh Lòng Thương Cô [Remix Vinahouse]" at bounding box center [809, 96] width 596 height 39
drag, startPoint x: 545, startPoint y: 91, endPoint x: 820, endPoint y: 91, distance: 275.0
click at [820, 91] on h1 "Chạnh Lòng Thương Cô [Remix Vinahouse]" at bounding box center [809, 96] width 596 height 39
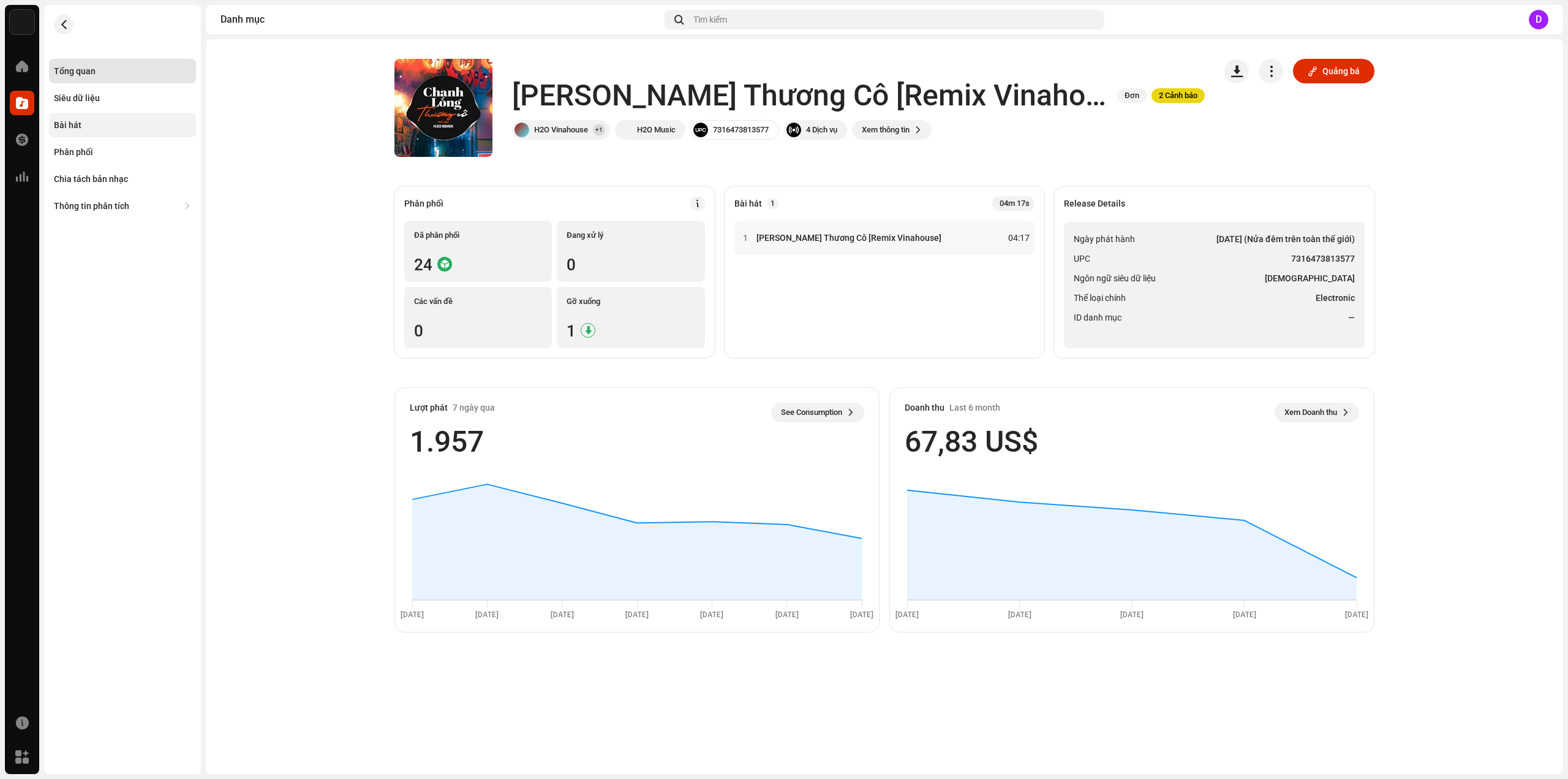
click at [102, 134] on div "Bài hát" at bounding box center [122, 124] width 147 height 24
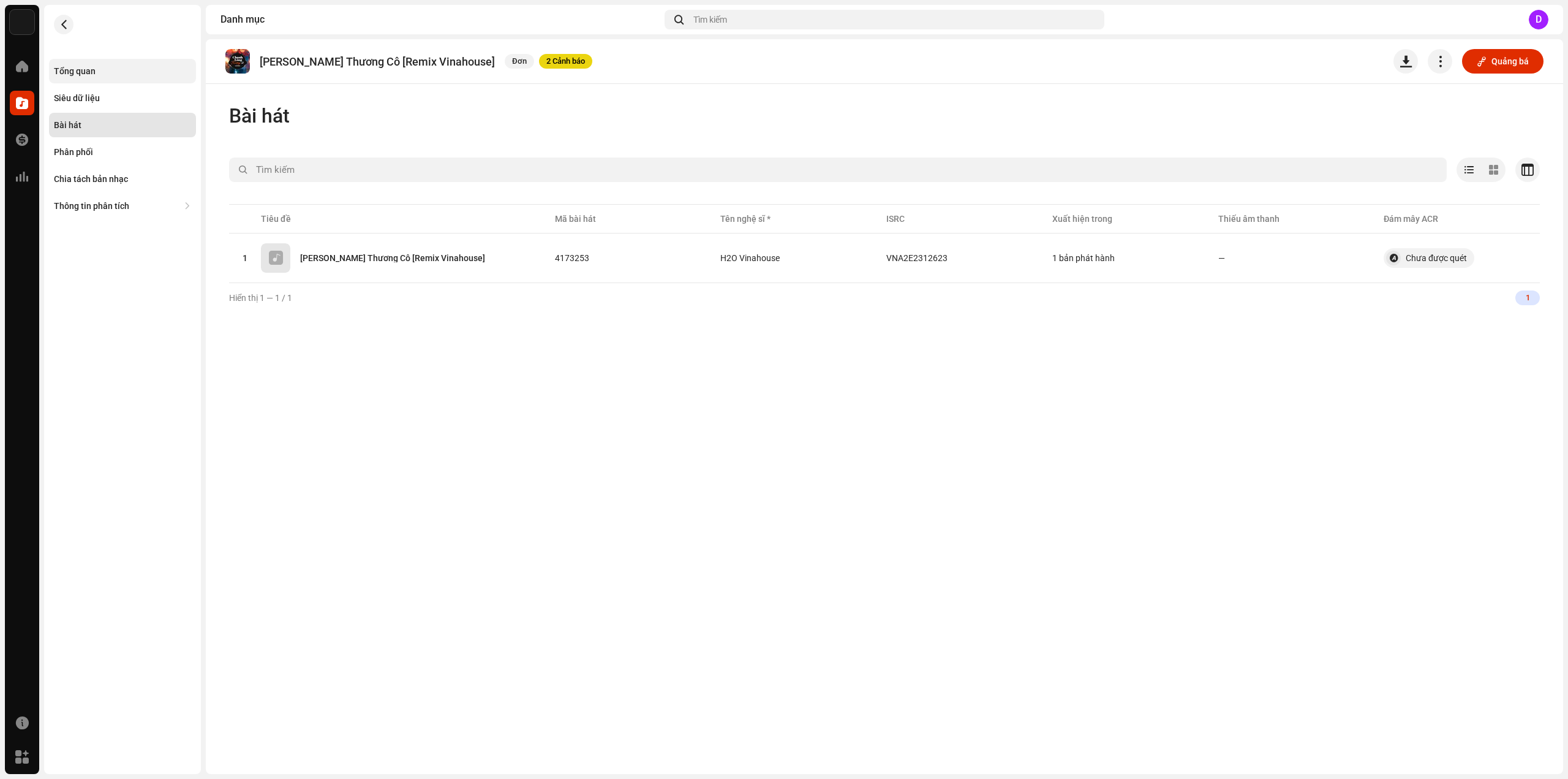
drag, startPoint x: 94, startPoint y: 76, endPoint x: 112, endPoint y: 78, distance: 18.1
click at [97, 76] on div "Tổng quan" at bounding box center [122, 70] width 147 height 24
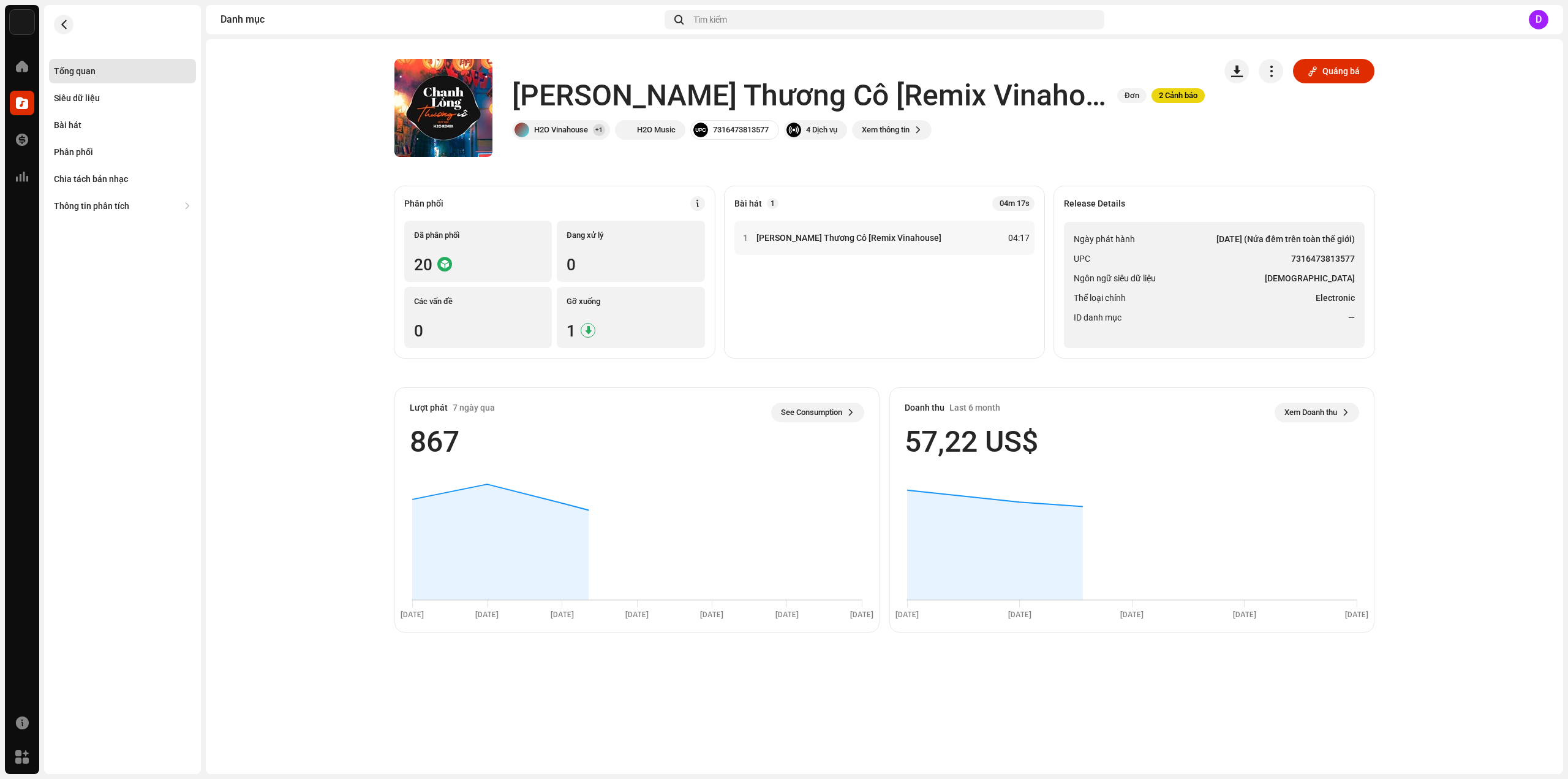
click at [1239, 296] on li "Thể loại chính Electronic" at bounding box center [1214, 298] width 281 height 15
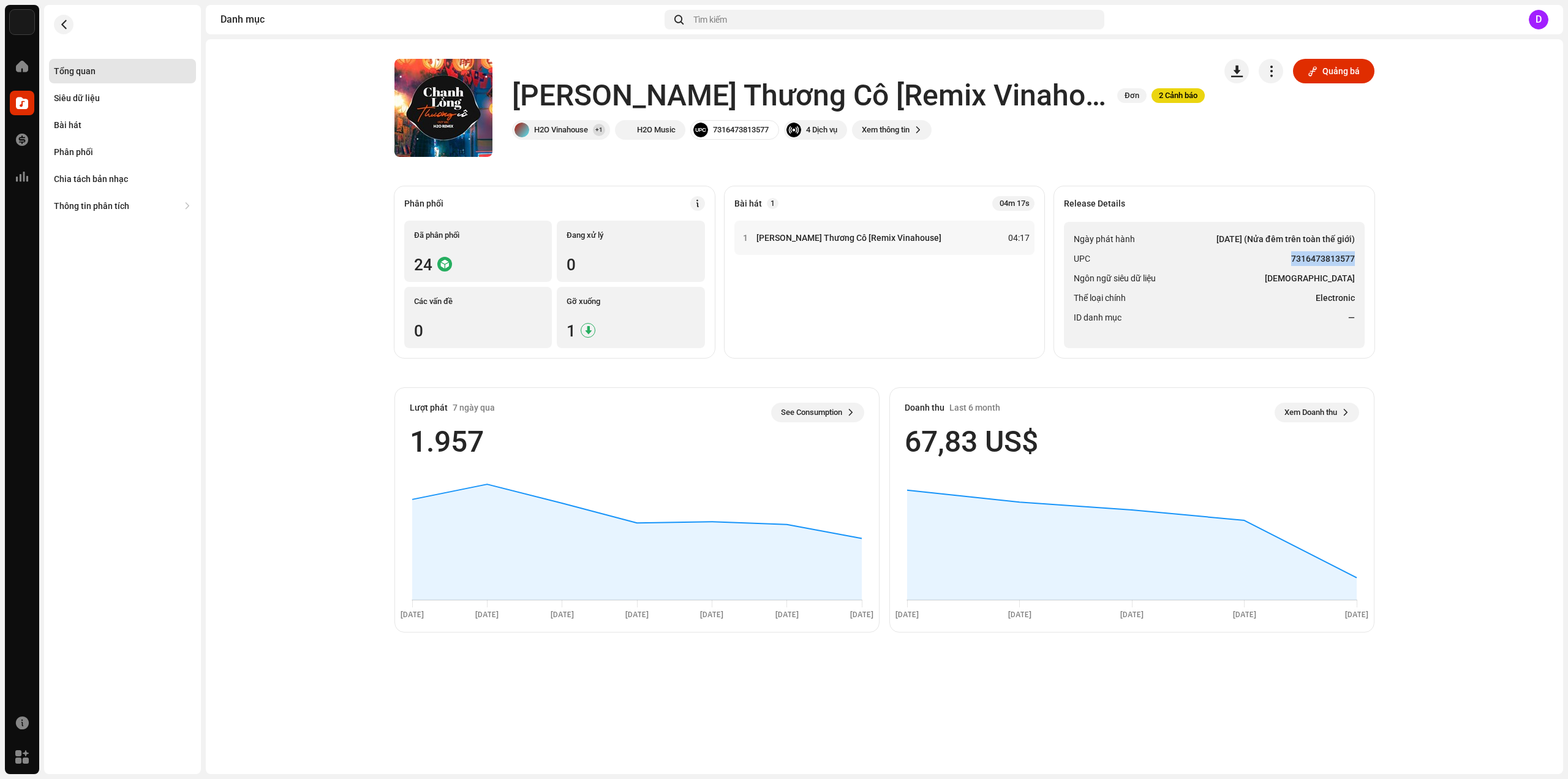
drag, startPoint x: 1293, startPoint y: 257, endPoint x: 1366, endPoint y: 259, distance: 73.0
click at [1366, 259] on div "Release Details Ngày phát hành 17 thg 5, 2023 (Nửa đêm trên toàn thế giới) UPC …" at bounding box center [1214, 271] width 320 height 171
click at [87, 123] on div "Bài hát" at bounding box center [122, 125] width 137 height 10
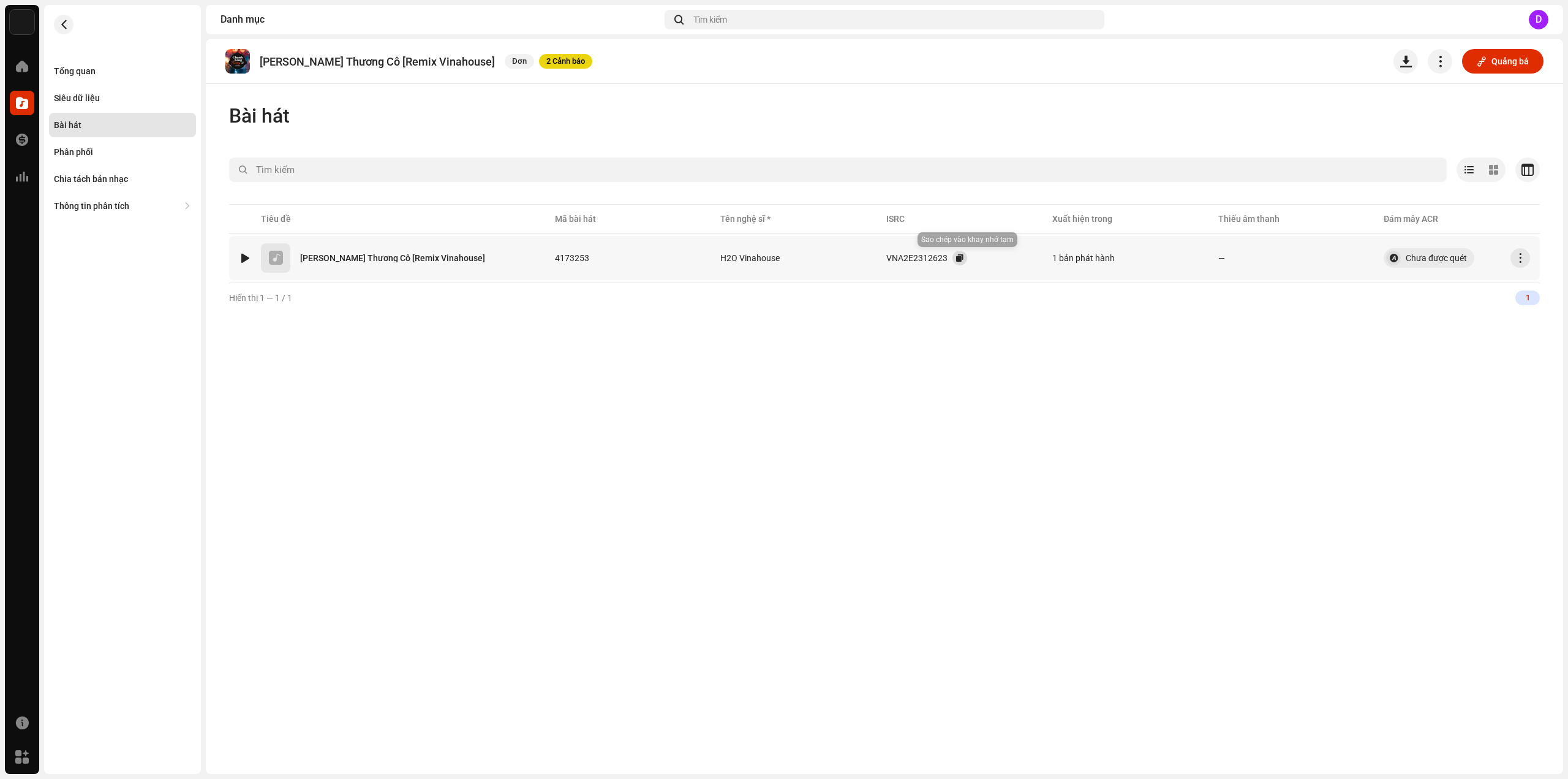
click at [963, 260] on button "button" at bounding box center [960, 257] width 15 height 15
drag, startPoint x: 89, startPoint y: 76, endPoint x: 177, endPoint y: 115, distance: 96.3
click at [89, 76] on div "Tổng quan" at bounding box center [122, 70] width 147 height 24
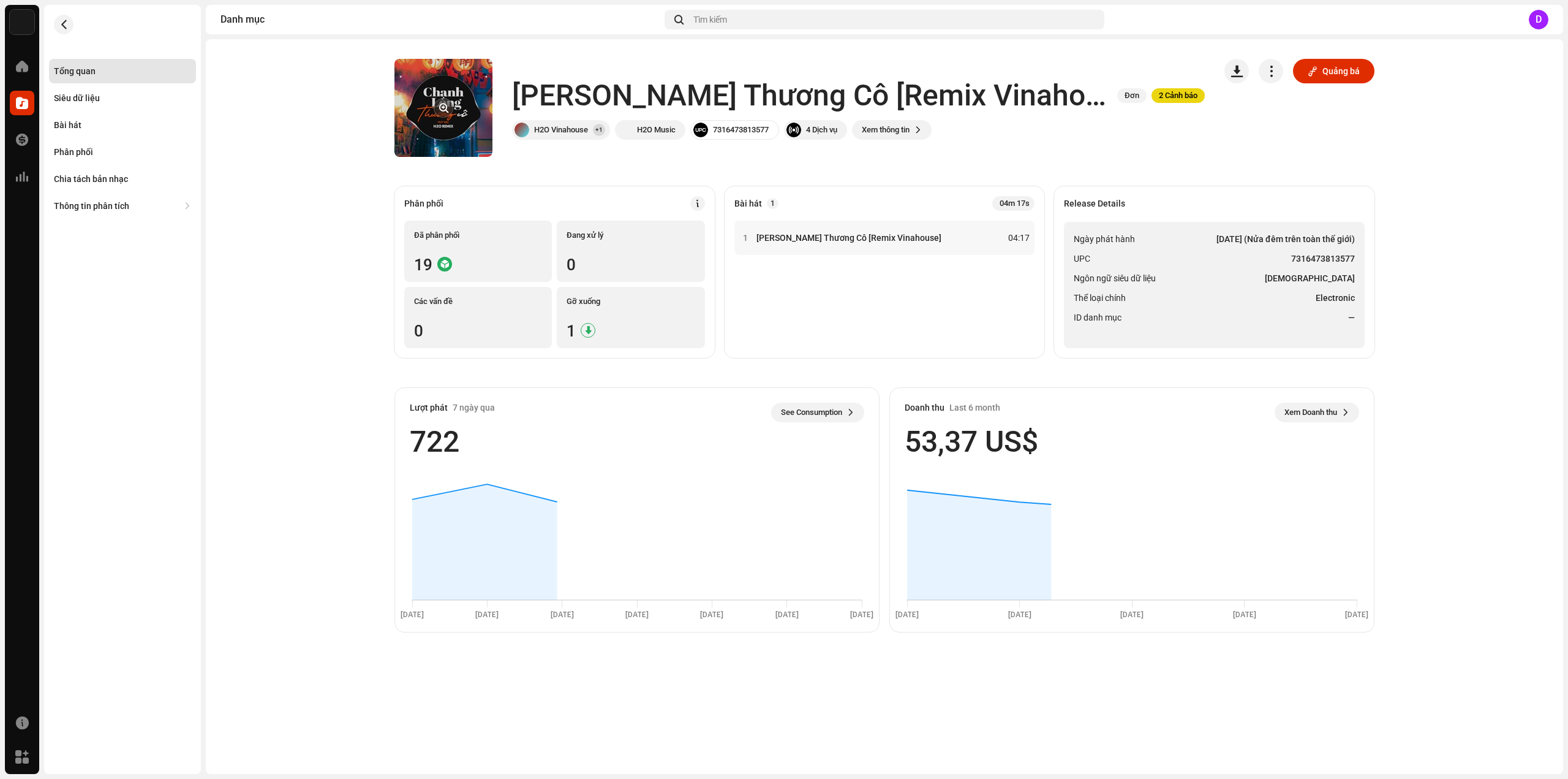
click at [458, 119] on re-a-cover at bounding box center [443, 108] width 98 height 98
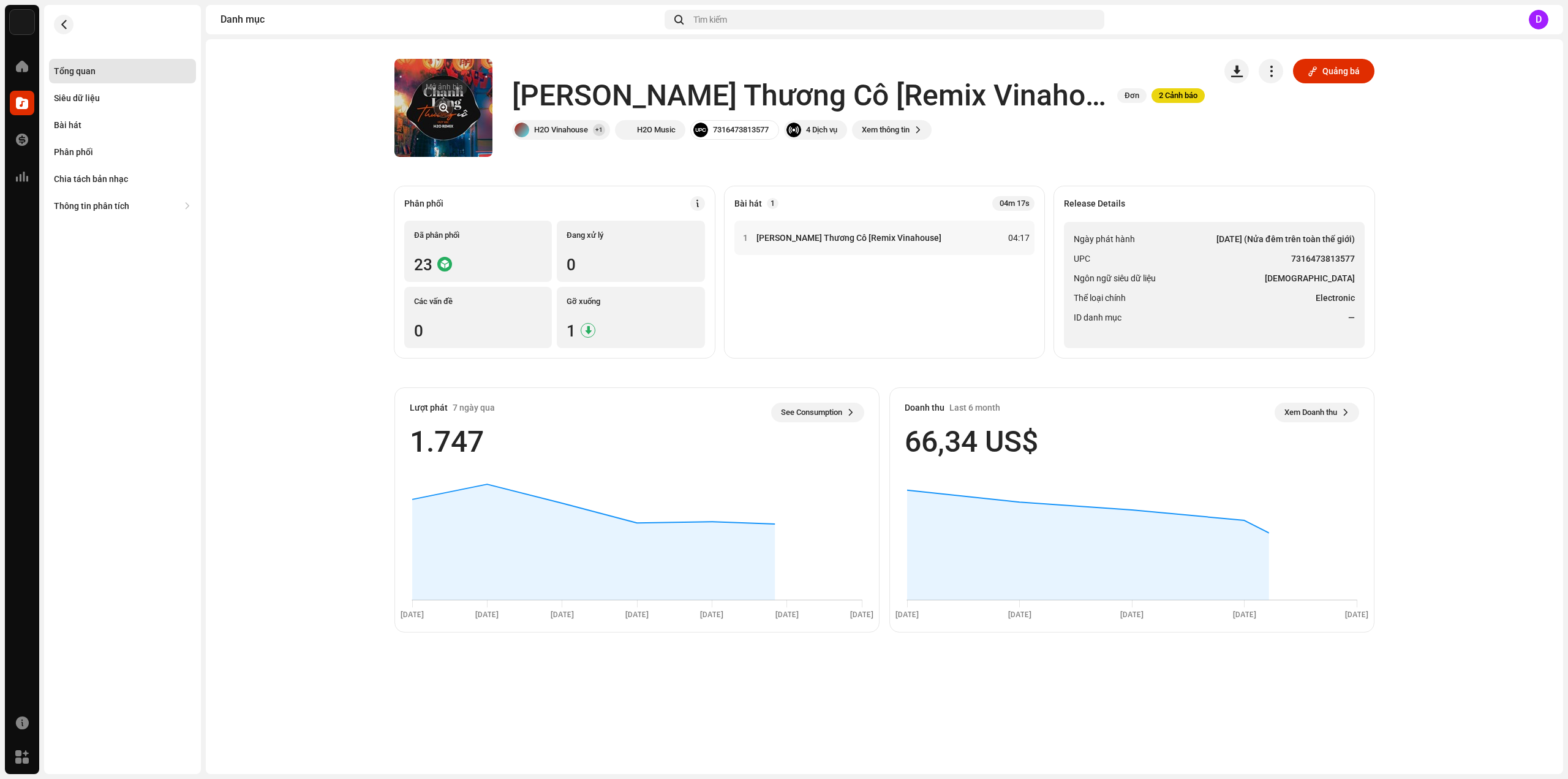
click at [444, 107] on button "button" at bounding box center [443, 108] width 20 height 20
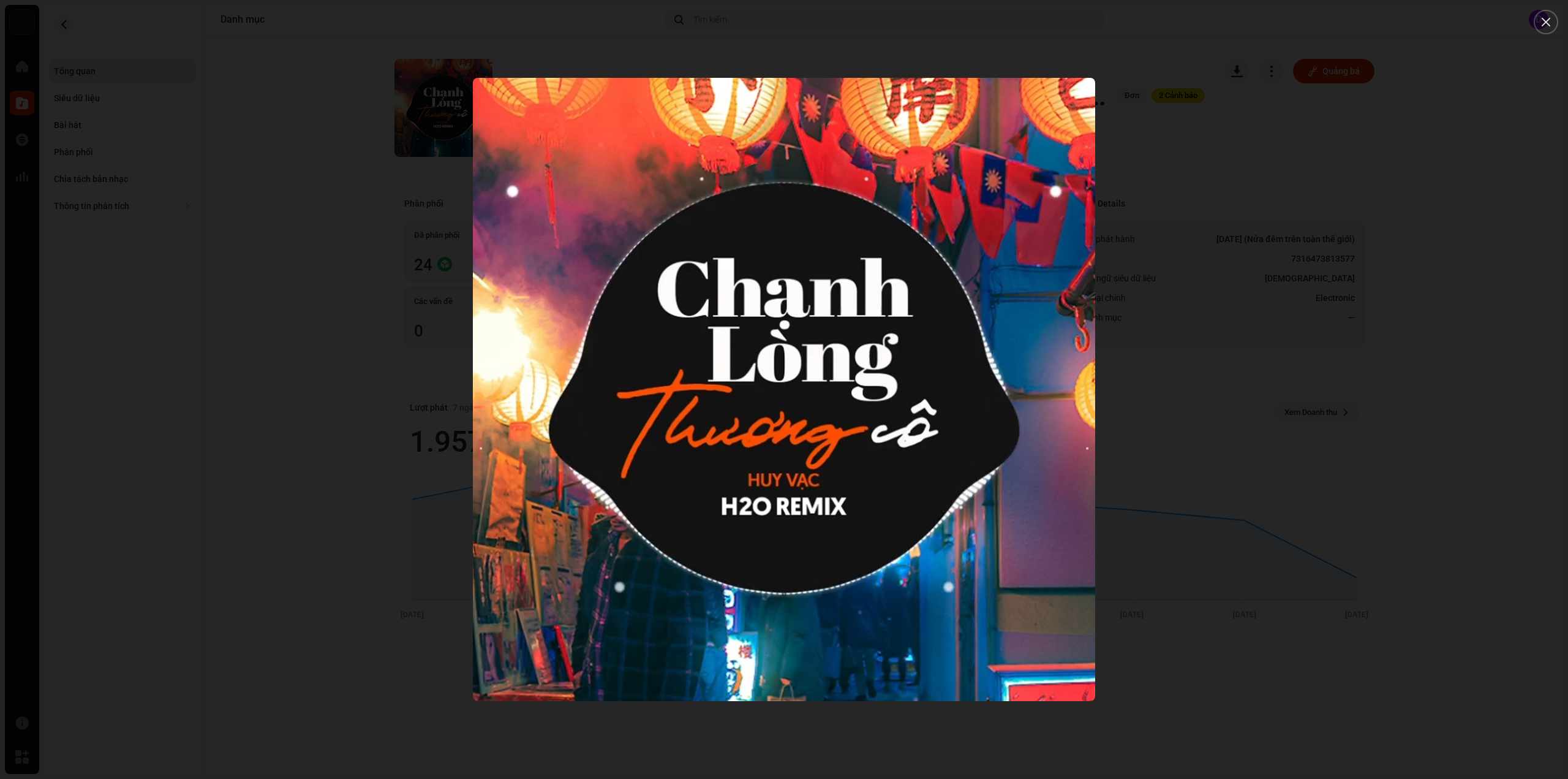
click at [257, 219] on div at bounding box center [784, 390] width 1568 height 779
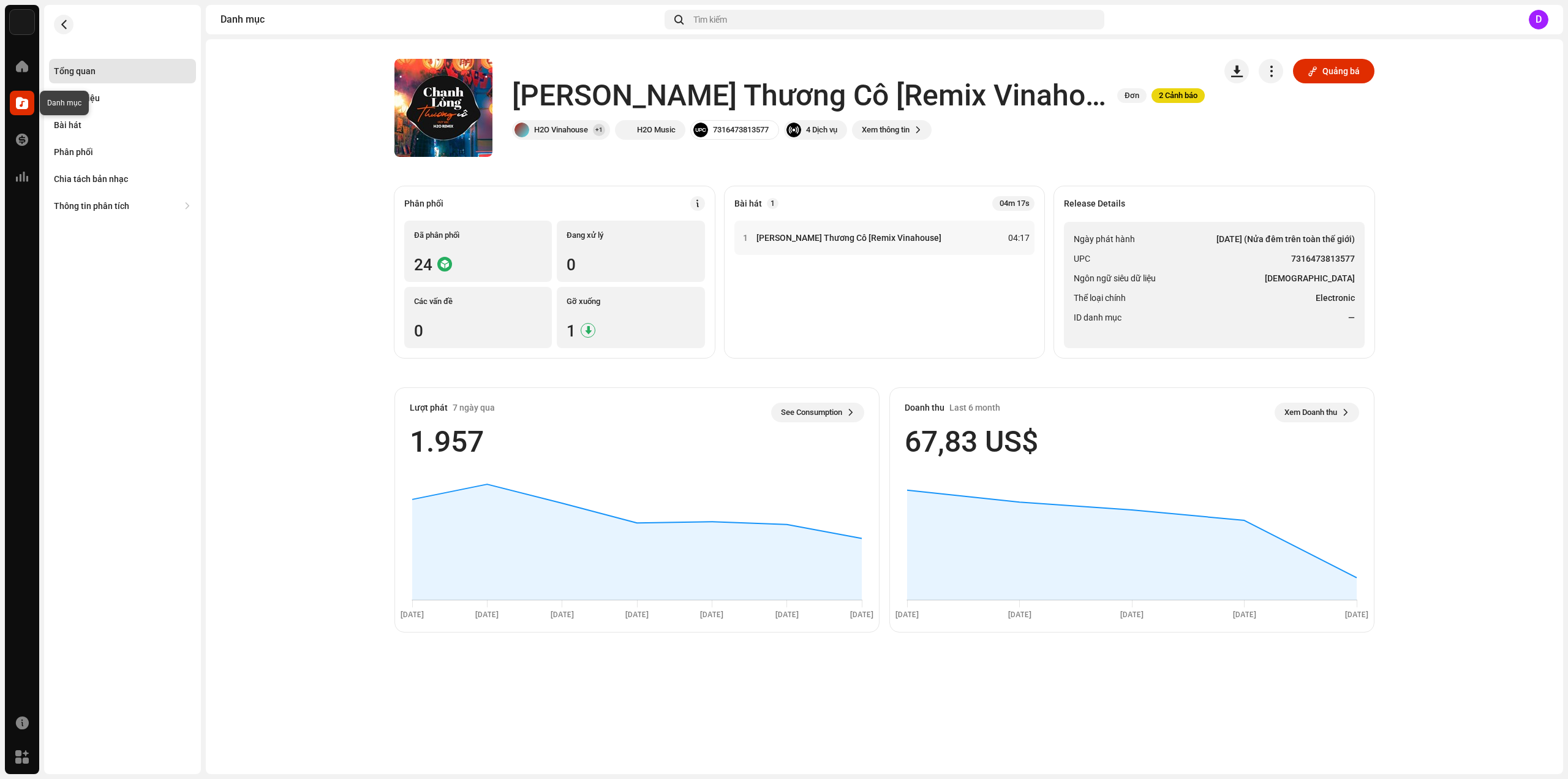
click at [22, 98] on span at bounding box center [22, 103] width 13 height 10
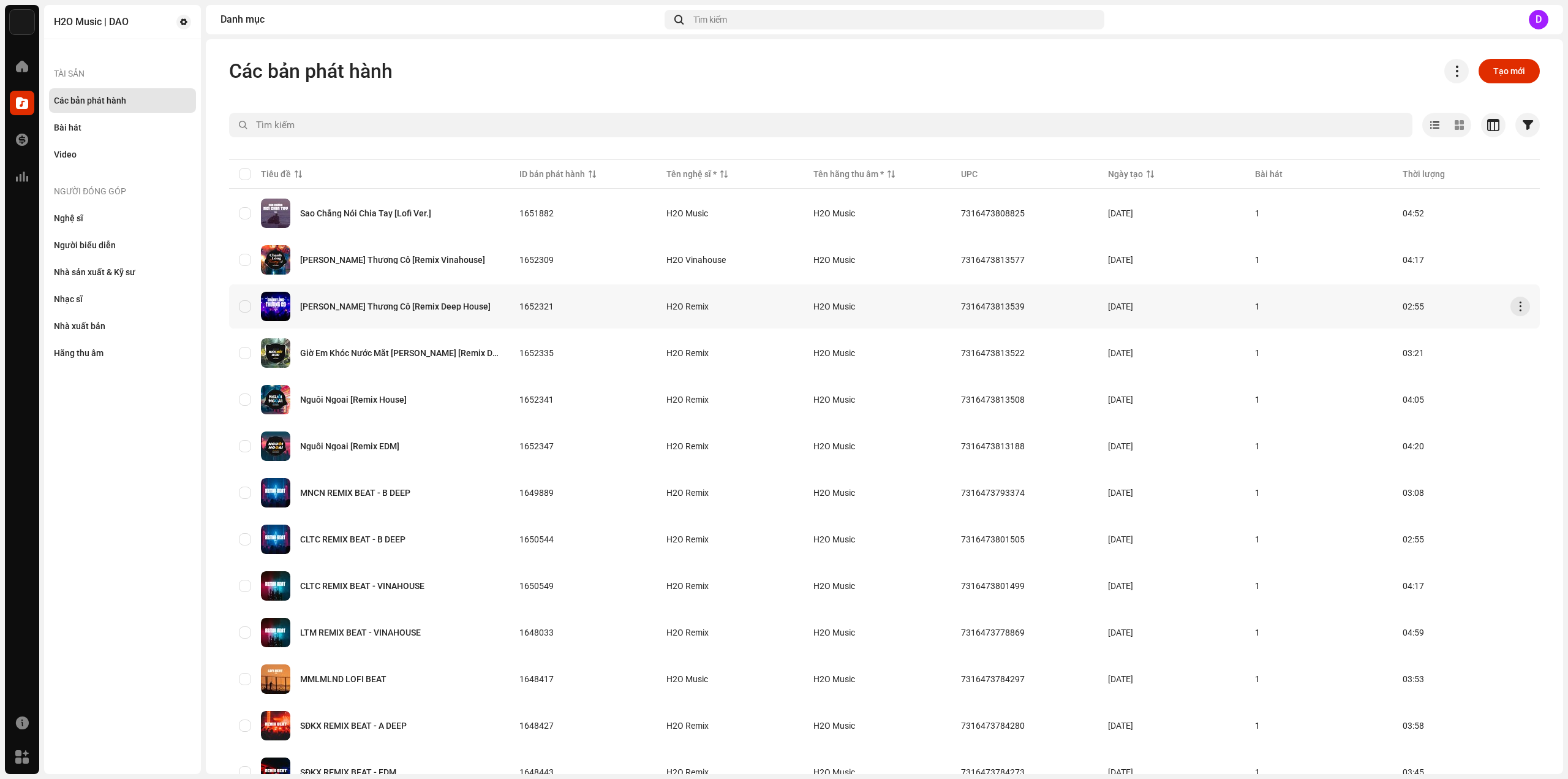
click at [408, 304] on div "Chạnh Lòng Thương Cô [Remix Deep House]" at bounding box center [395, 306] width 191 height 9
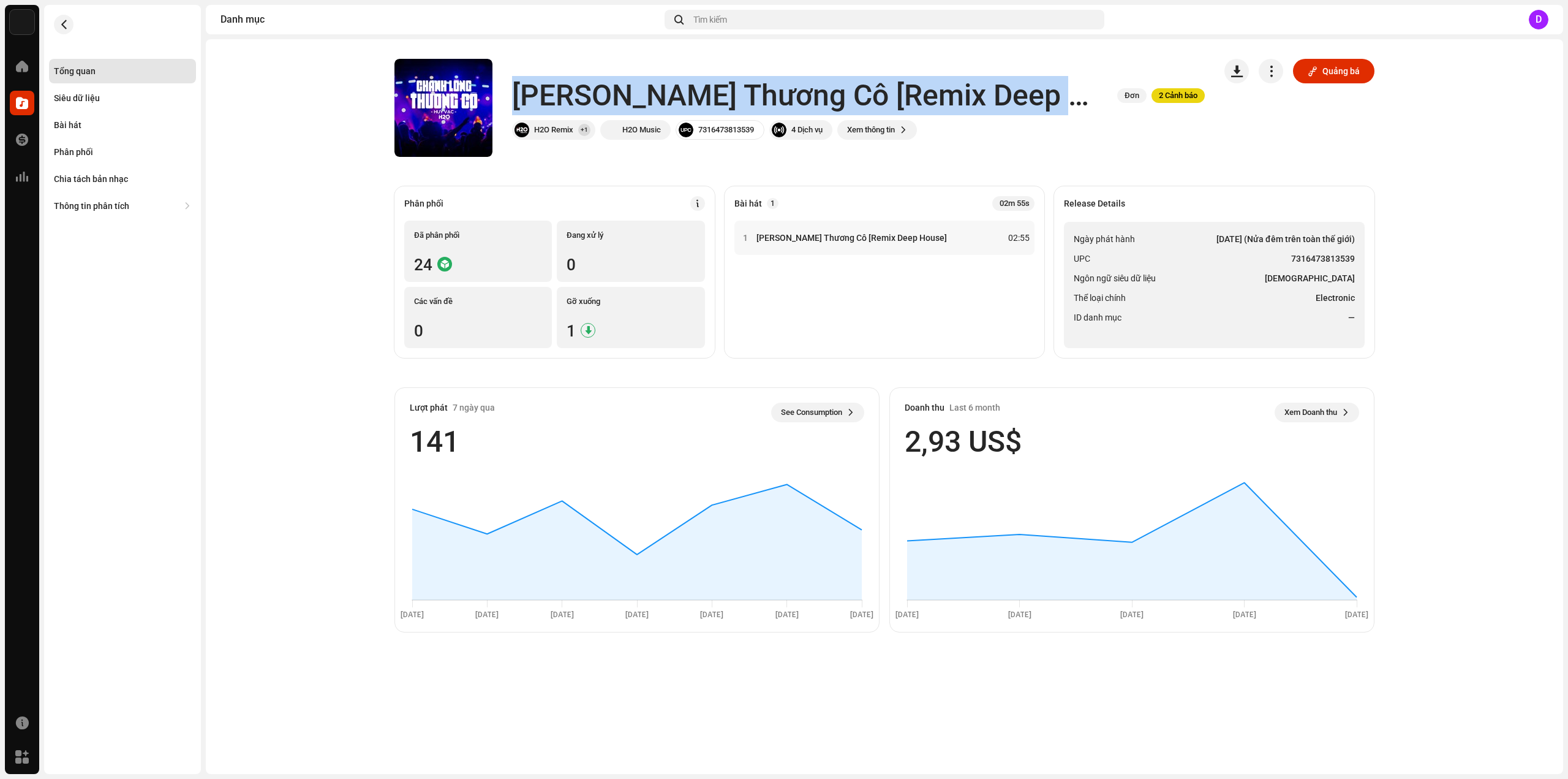
drag, startPoint x: 515, startPoint y: 89, endPoint x: 1098, endPoint y: 84, distance: 583.0
click at [1098, 84] on div "Chạnh Lòng Thương Cô [Remix Deep House] Đơn 2 Cảnh báo" at bounding box center [858, 96] width 693 height 39
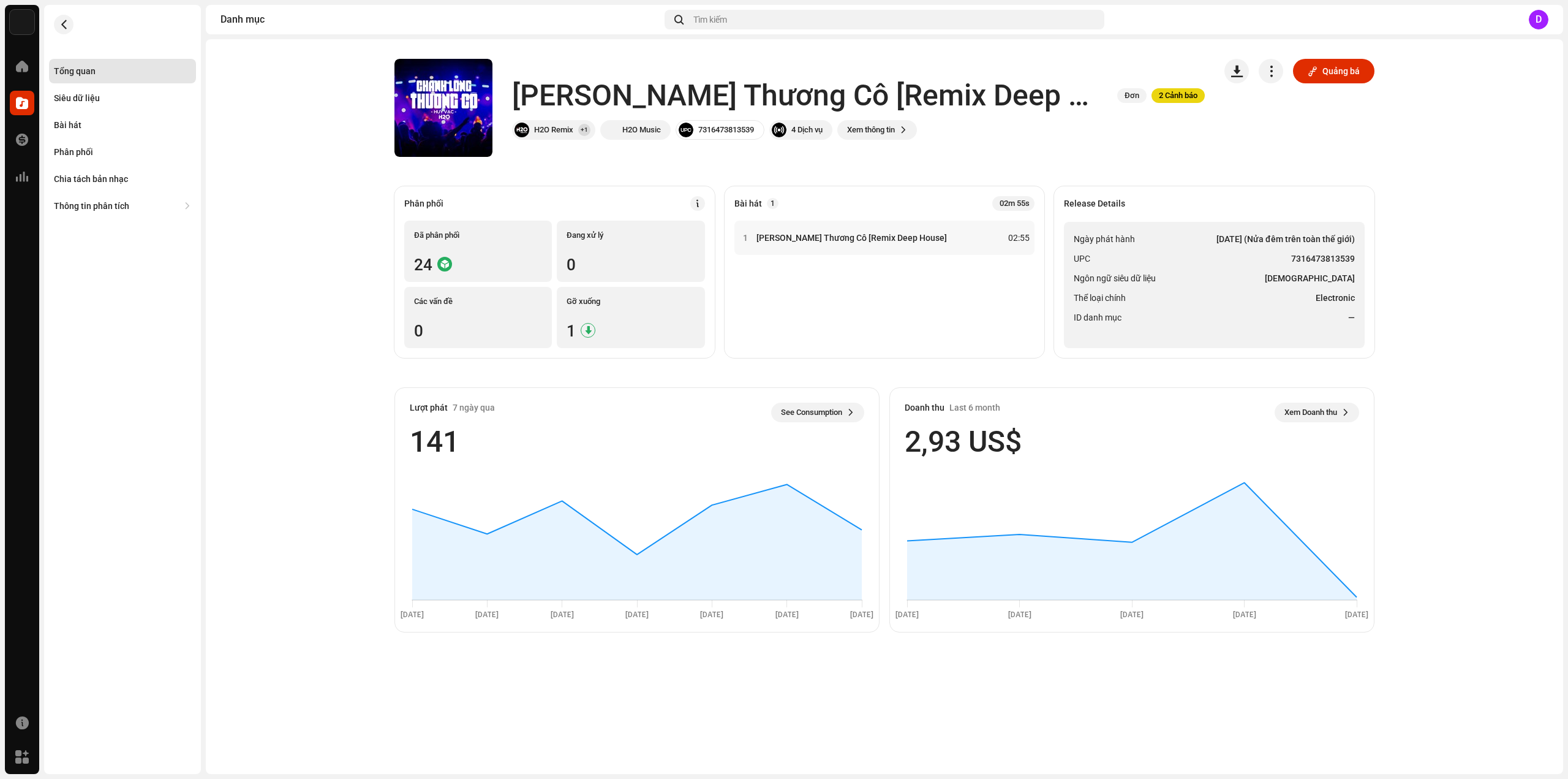
click at [1277, 273] on li "Ngôn ngữ siêu dữ liệu Vietnamese" at bounding box center [1214, 278] width 281 height 15
drag, startPoint x: 1291, startPoint y: 256, endPoint x: 1353, endPoint y: 257, distance: 62.0
click at [1355, 257] on ul "Ngày phát hành 17 thg 5, 2023 (Nửa đêm trên toàn thế giới) UPC 7316473813539 Ng…" at bounding box center [1214, 285] width 300 height 126
drag, startPoint x: 67, startPoint y: 134, endPoint x: 152, endPoint y: 156, distance: 87.8
click at [68, 134] on div "Bài hát" at bounding box center [122, 124] width 147 height 24
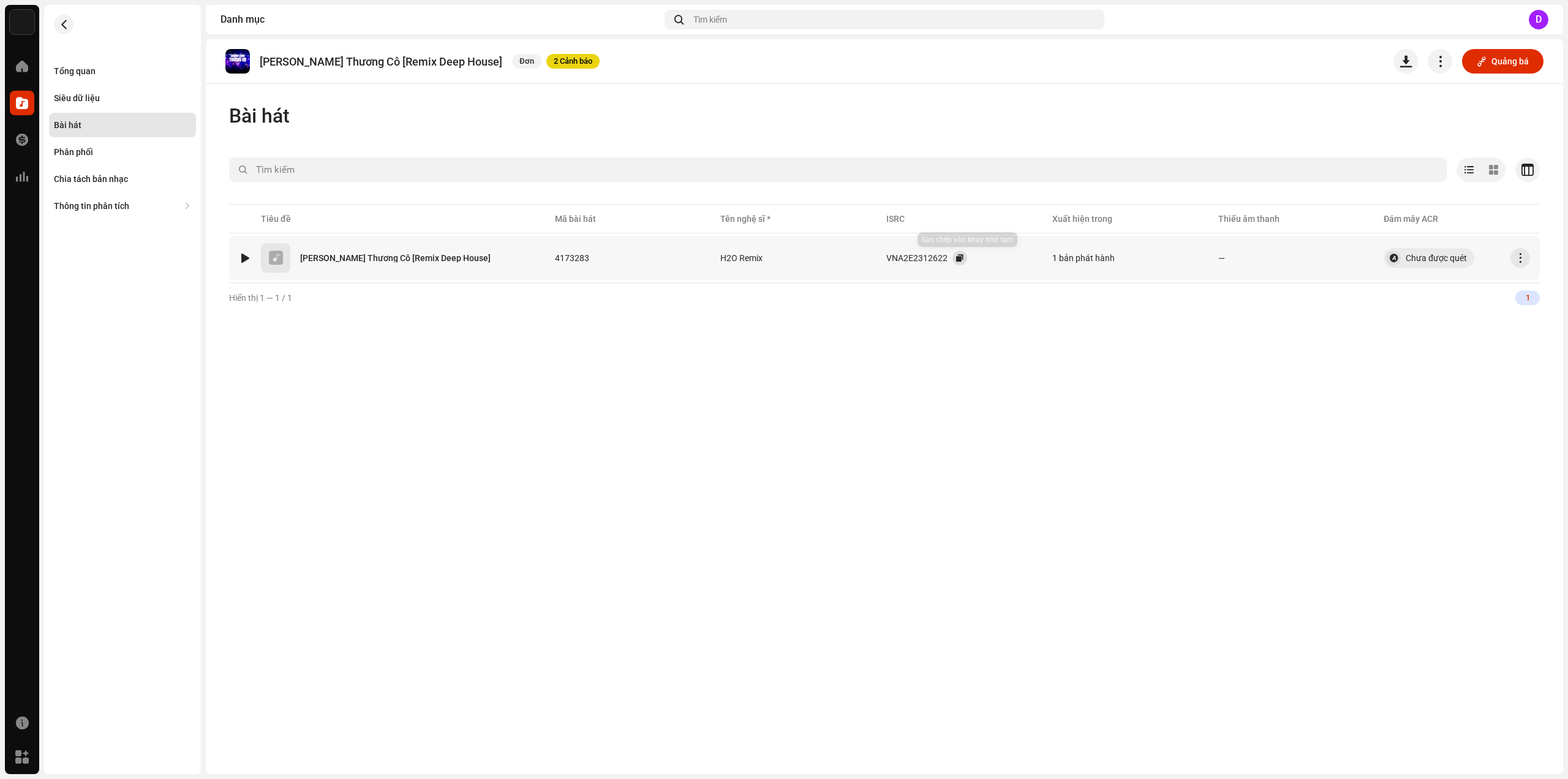
click at [967, 257] on button "button" at bounding box center [960, 257] width 15 height 15
drag, startPoint x: 103, startPoint y: 77, endPoint x: 165, endPoint y: 83, distance: 62.3
click at [103, 77] on div "Tổng quan" at bounding box center [122, 70] width 147 height 24
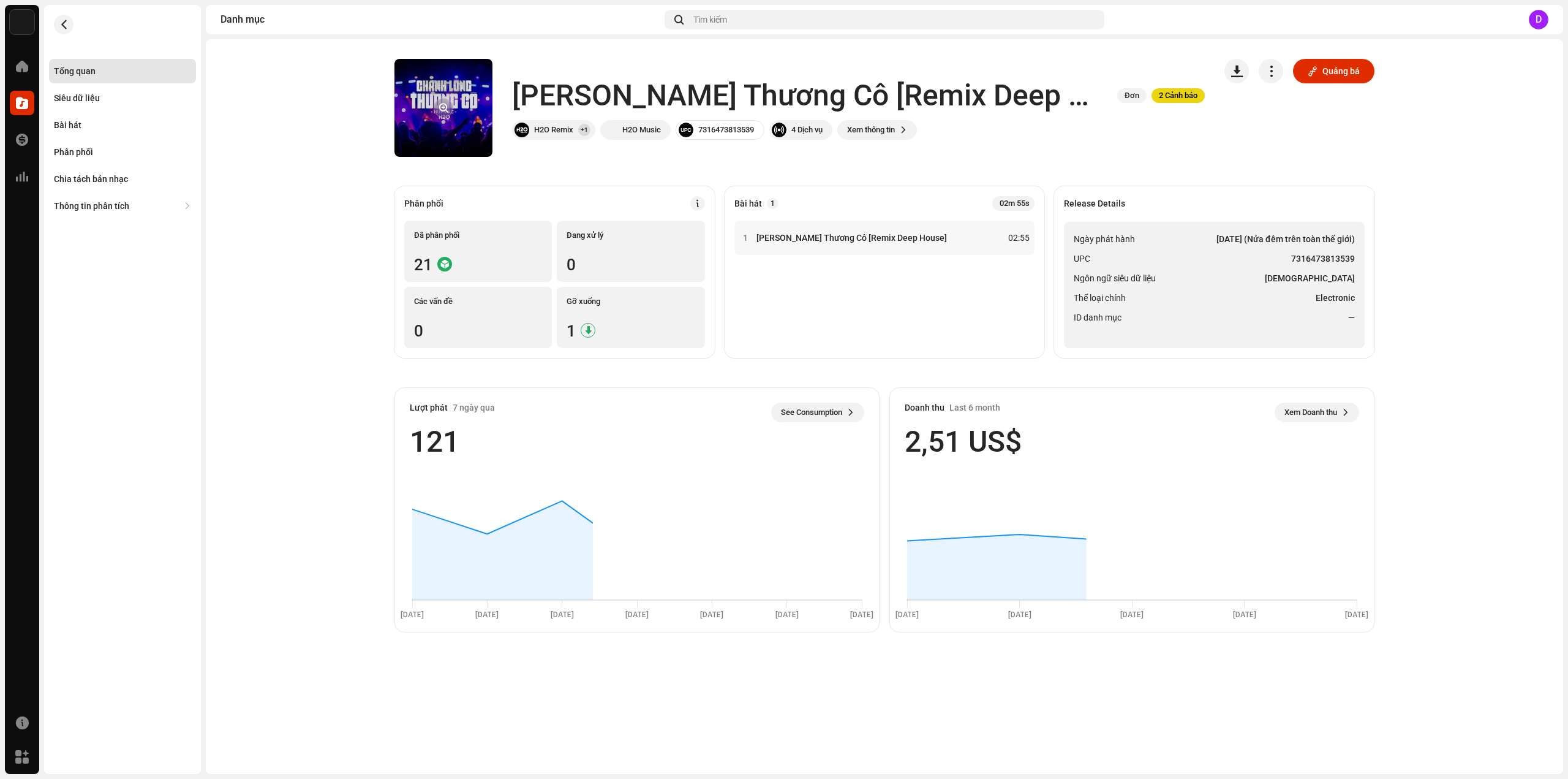
click at [439, 108] on span "button" at bounding box center [443, 108] width 9 height 10
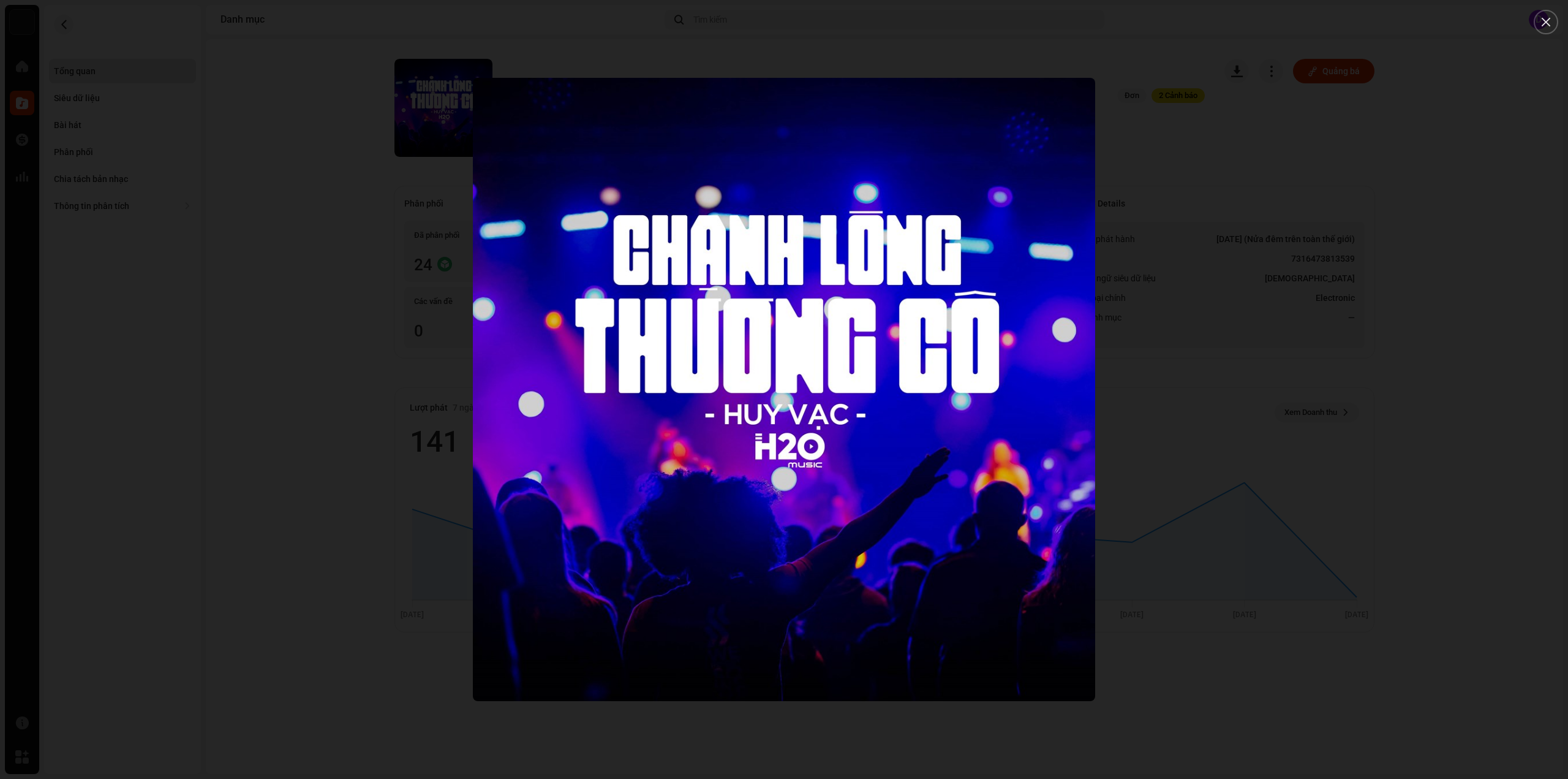
click at [271, 196] on div at bounding box center [784, 390] width 1568 height 779
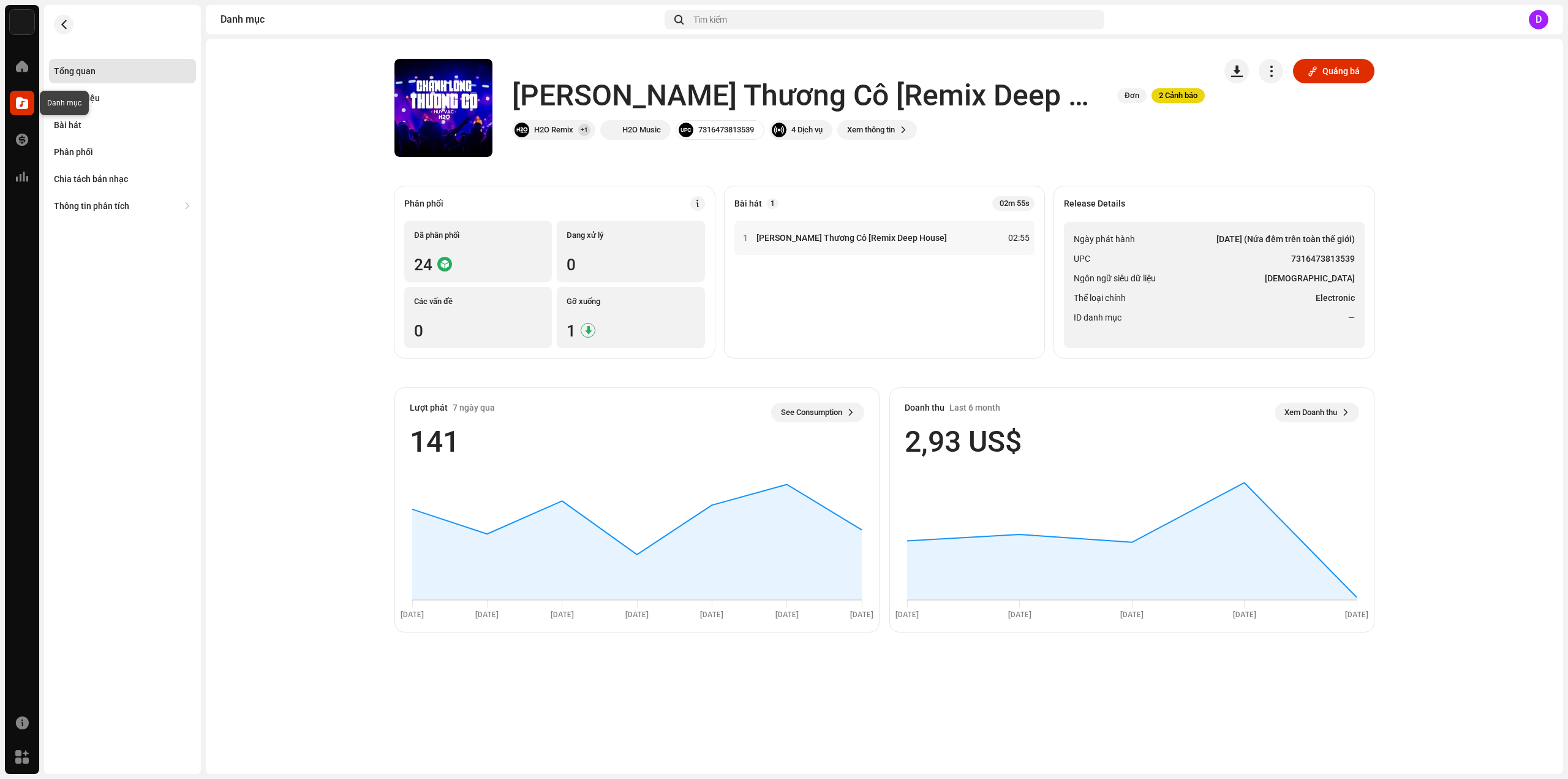
click at [18, 105] on span at bounding box center [22, 103] width 13 height 10
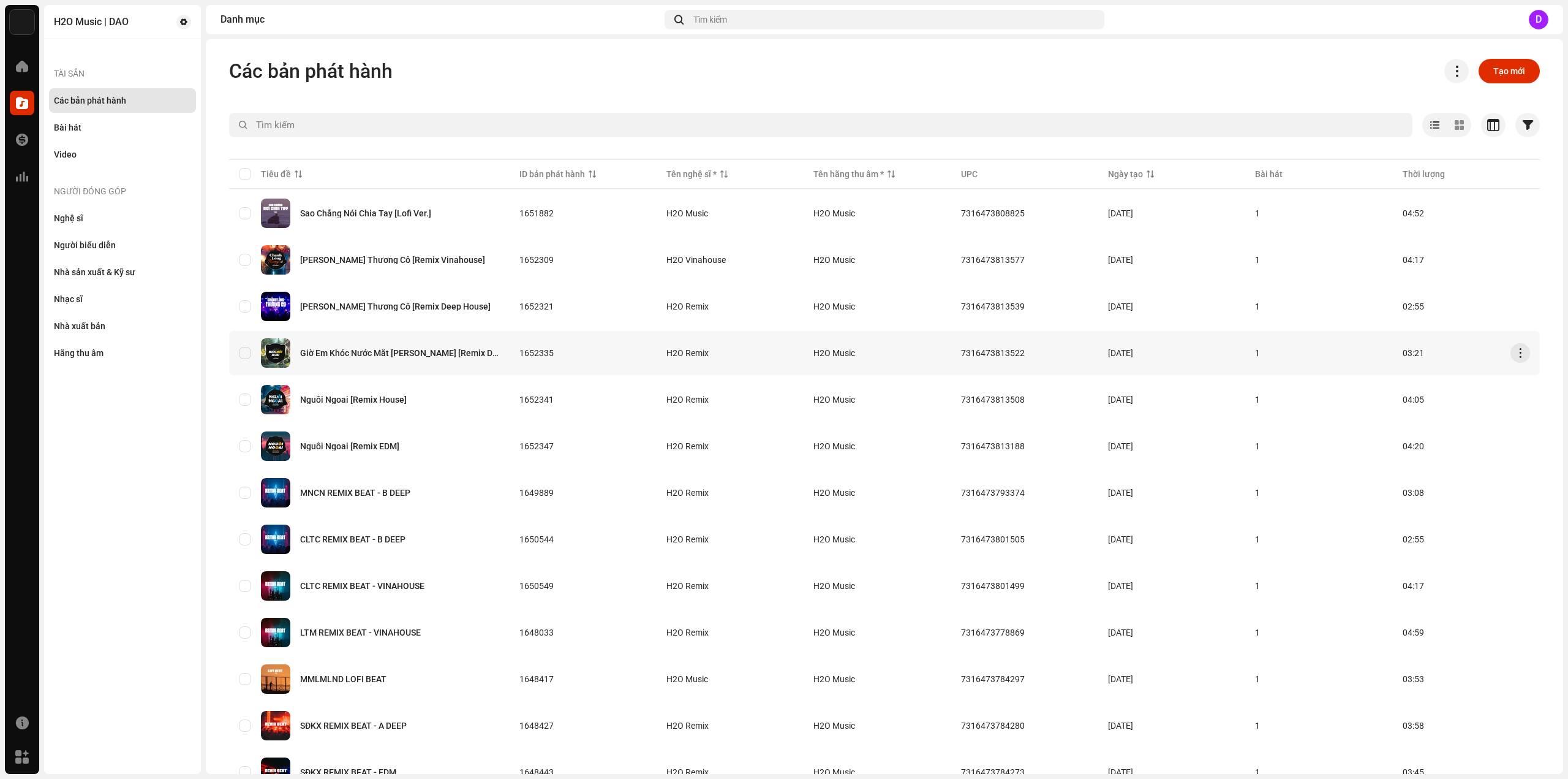
click at [368, 350] on div "Giờ Em Khóc Nước Mắt Ai Lau [Remix Deep House]" at bounding box center [400, 352] width 200 height 9
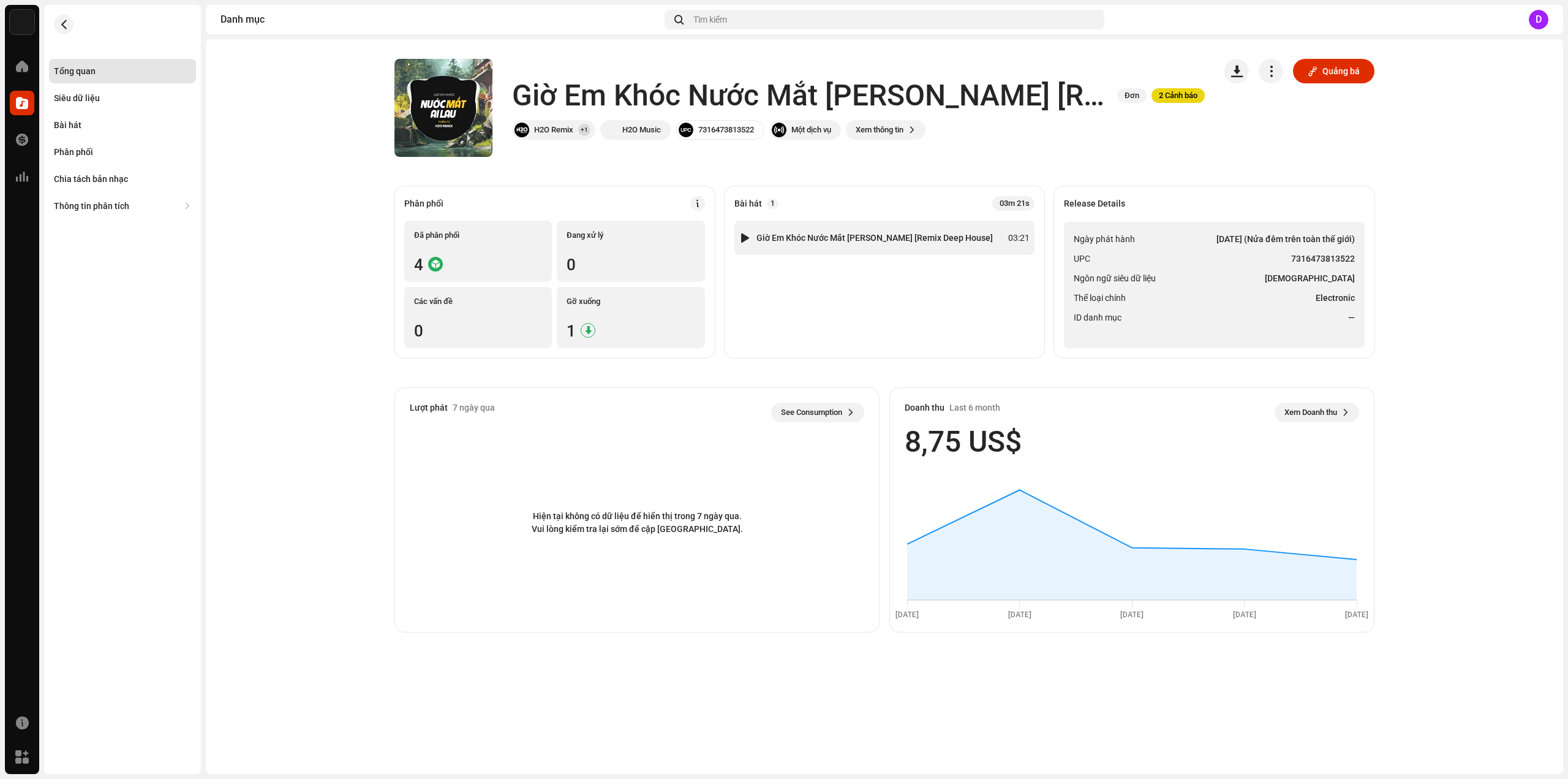
click at [841, 241] on strong "Giờ Em Khóc Nước Mắt Ai Lau [Remix Deep House]" at bounding box center [874, 238] width 237 height 10
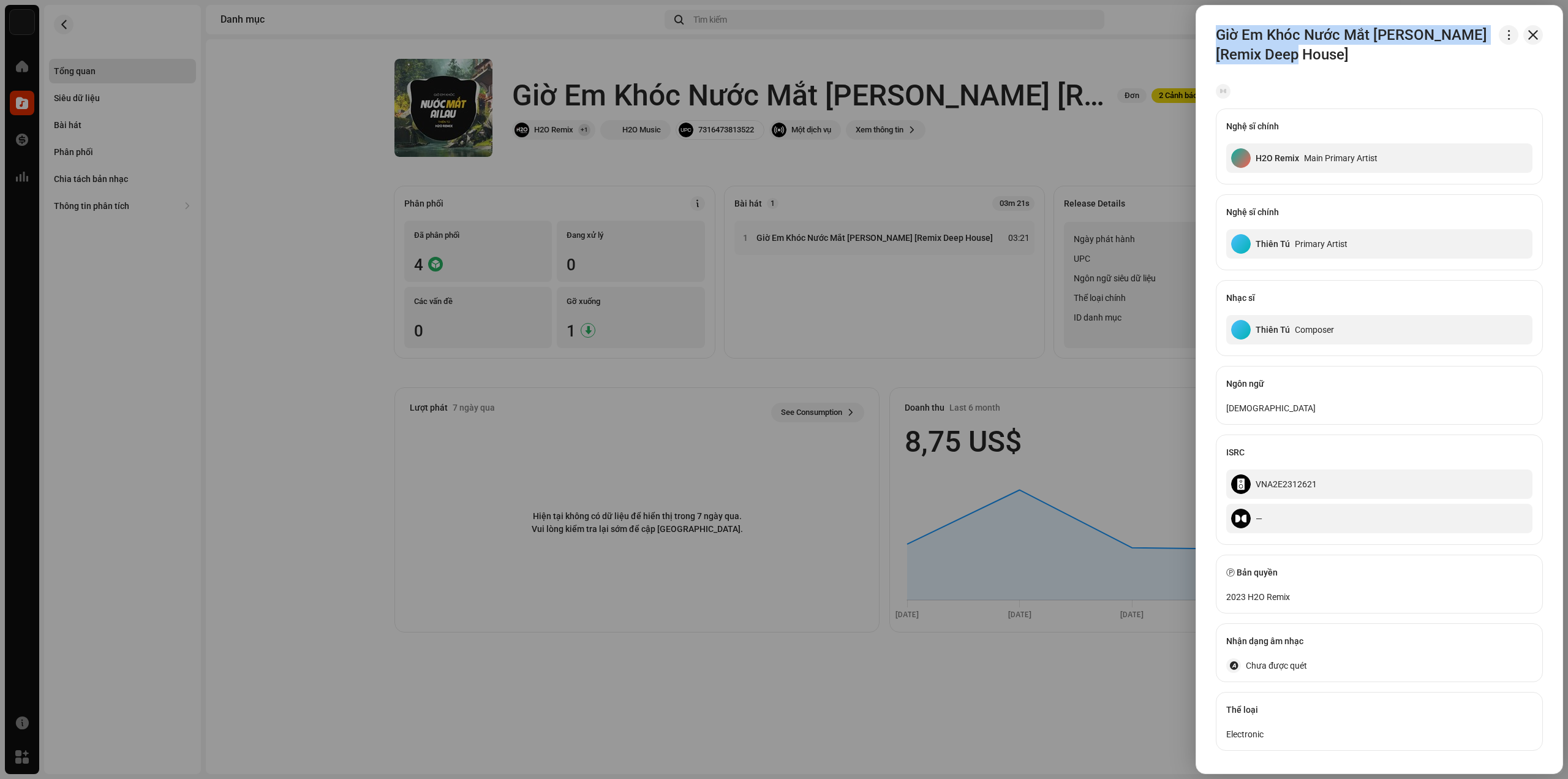
drag, startPoint x: 1218, startPoint y: 30, endPoint x: 1300, endPoint y: 58, distance: 86.6
click at [1300, 58] on h3 "Giờ Em Khóc Nước Mắt Ai Lau [Remix Deep House]" at bounding box center [1355, 45] width 278 height 39
click at [890, 99] on div at bounding box center [784, 390] width 1568 height 779
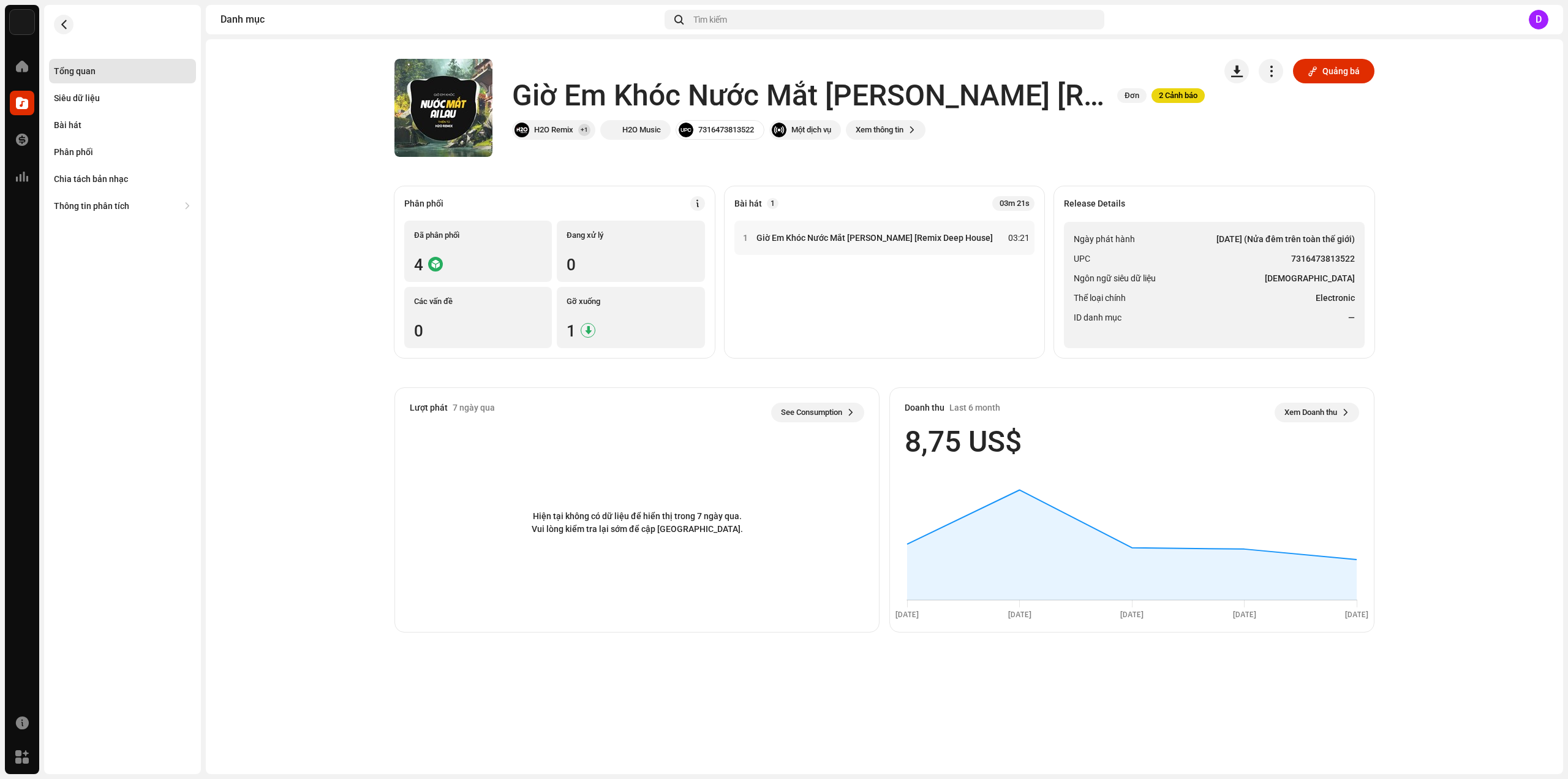
click at [315, 214] on catalog-releases-details-overview "Giờ Em Khóc Nước Mắt Ai Lau [Remix Deep House] Đơn 2 Cảnh báo Quảng bá Giờ Em K…" at bounding box center [884, 345] width 1358 height 613
drag, startPoint x: 1292, startPoint y: 256, endPoint x: 1355, endPoint y: 258, distance: 63.0
click at [1355, 258] on ul "Ngày phát hành 17 thg 5, 2023 (Nửa đêm trên toàn thế giới) UPC 7316473813522 Ng…" at bounding box center [1214, 285] width 300 height 126
drag, startPoint x: 84, startPoint y: 130, endPoint x: 126, endPoint y: 134, distance: 42.2
click at [84, 129] on div "Bài hát" at bounding box center [122, 124] width 147 height 24
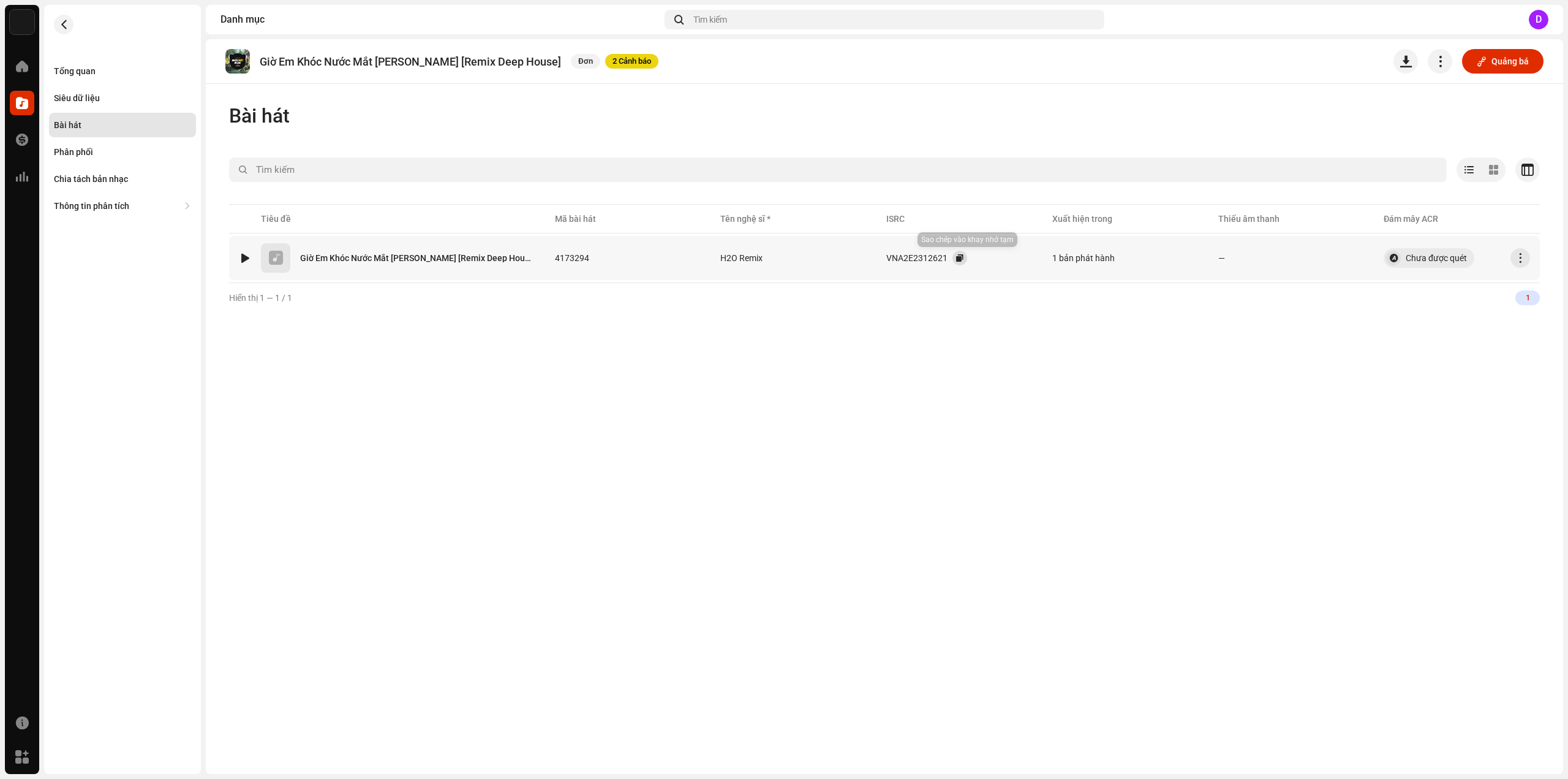
click at [965, 256] on button "button" at bounding box center [960, 257] width 15 height 15
click at [108, 73] on div "Tổng quan" at bounding box center [122, 71] width 137 height 10
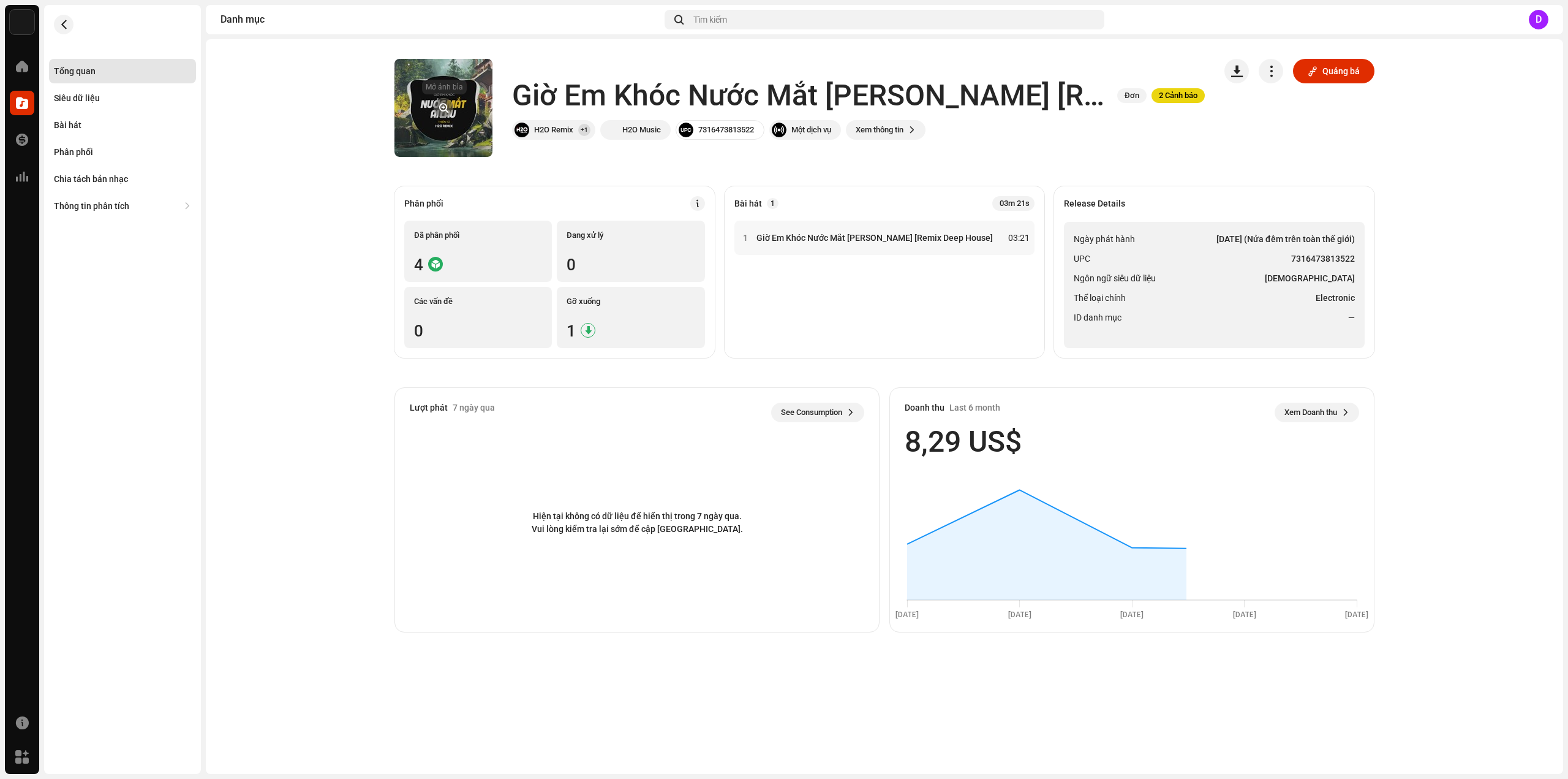
click at [448, 102] on button "button" at bounding box center [443, 108] width 20 height 20
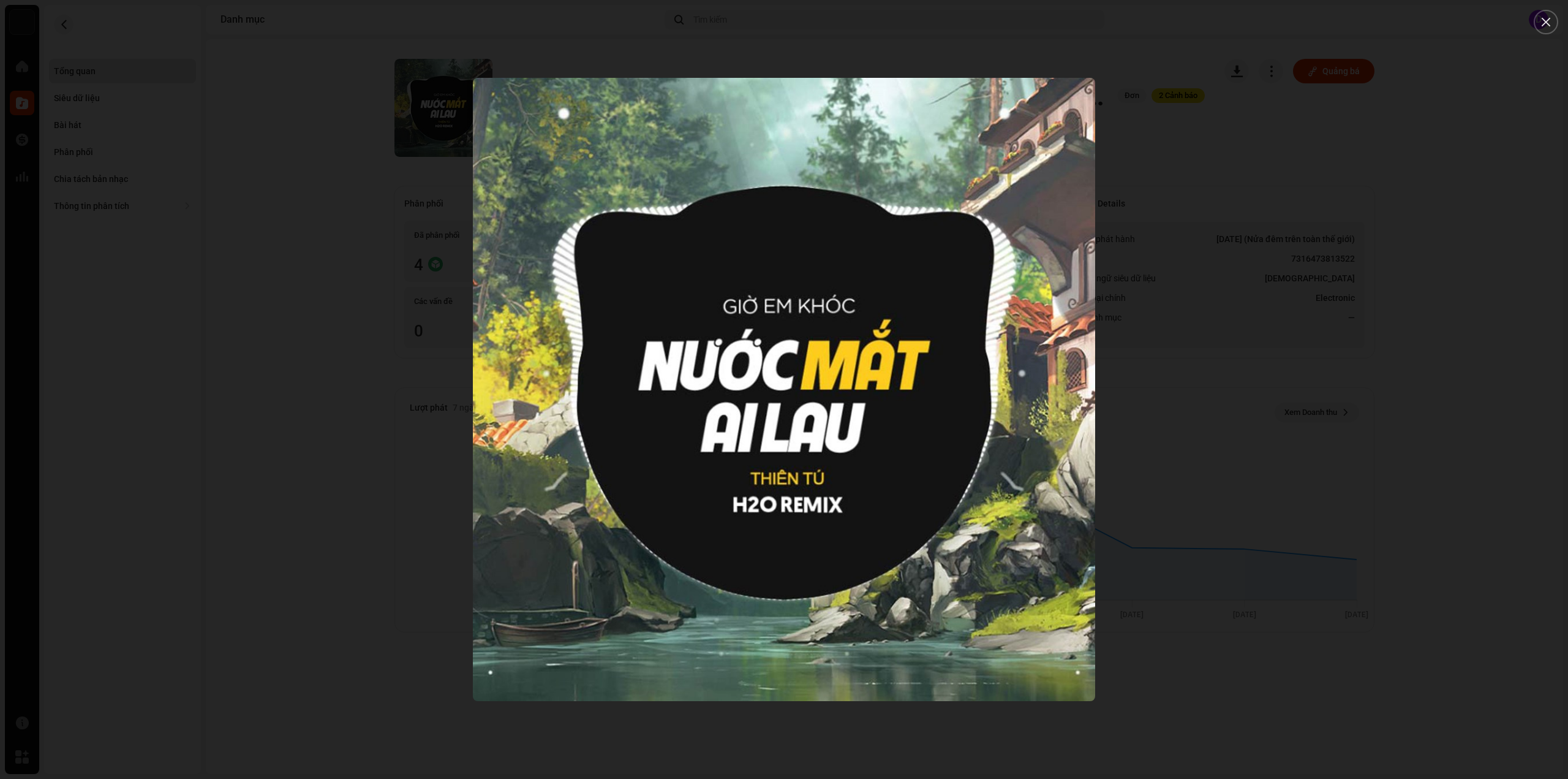
click at [236, 178] on div at bounding box center [784, 390] width 1568 height 779
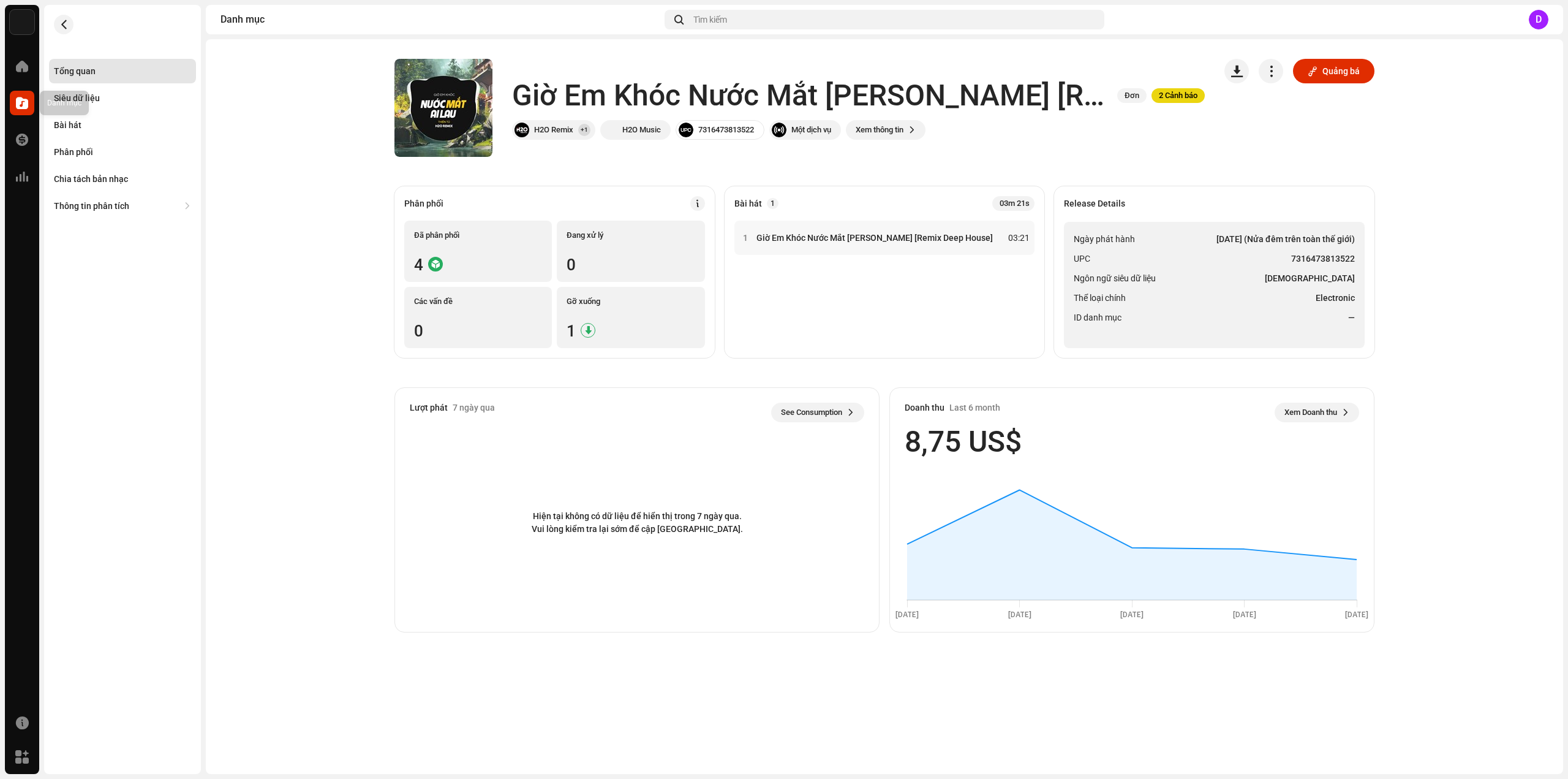
click at [19, 99] on span at bounding box center [22, 103] width 13 height 10
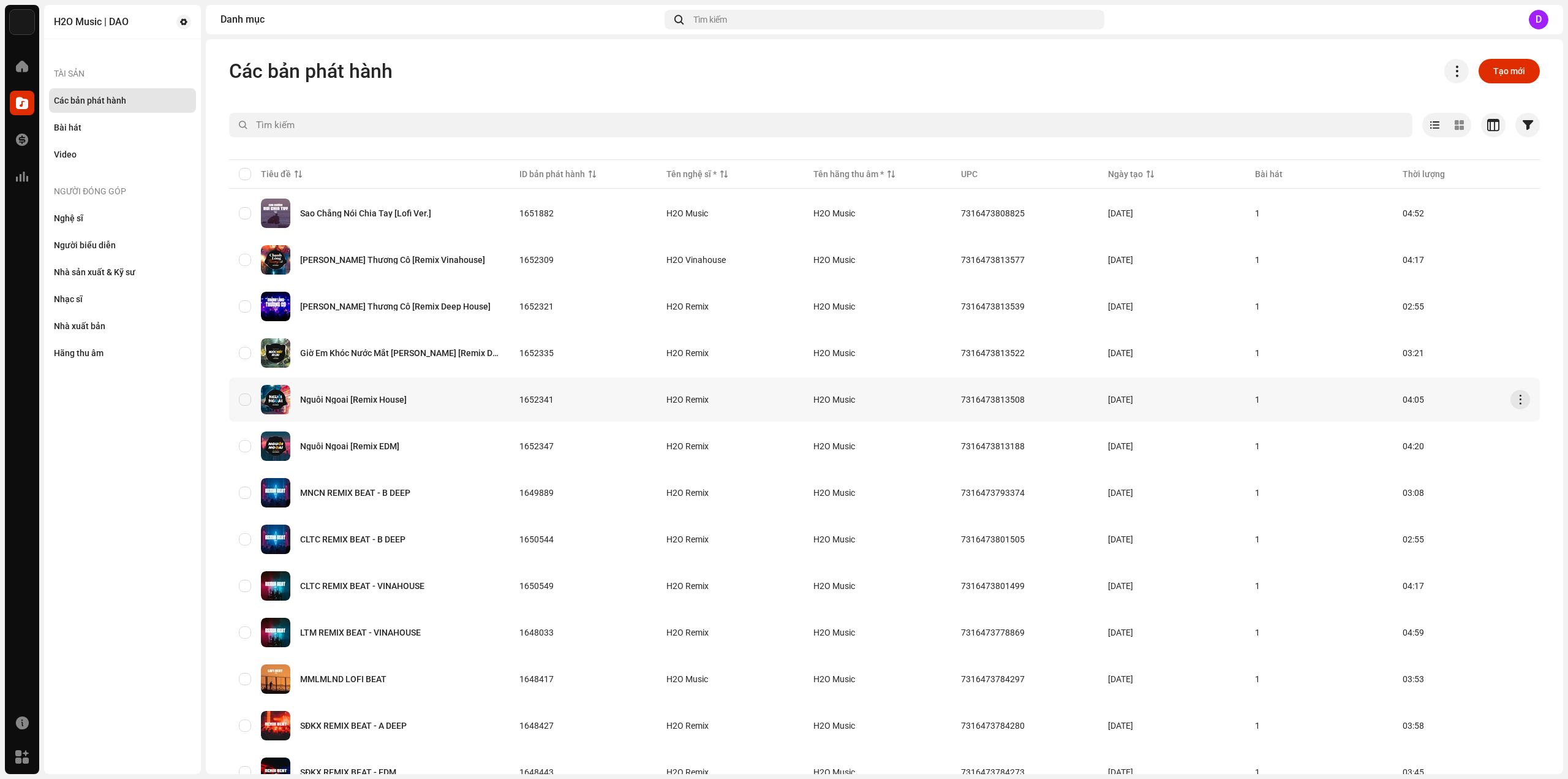
click at [381, 399] on div "Nguôi Ngoai [Remix House]" at bounding box center [353, 399] width 107 height 9
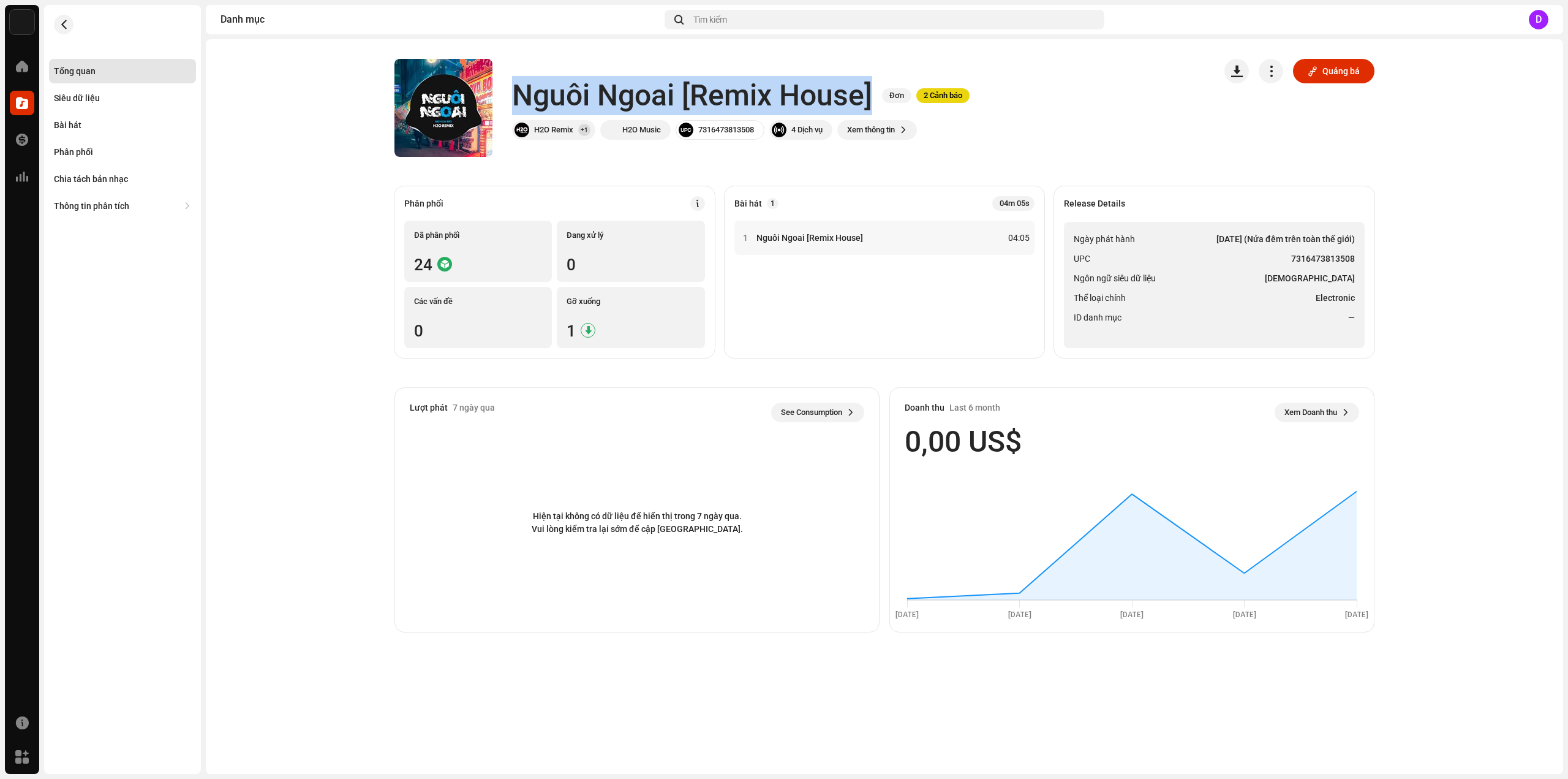
drag, startPoint x: 515, startPoint y: 92, endPoint x: 872, endPoint y: 84, distance: 357.1
click at [872, 84] on h1 "Nguôi Ngoai [Remix House]" at bounding box center [692, 96] width 360 height 39
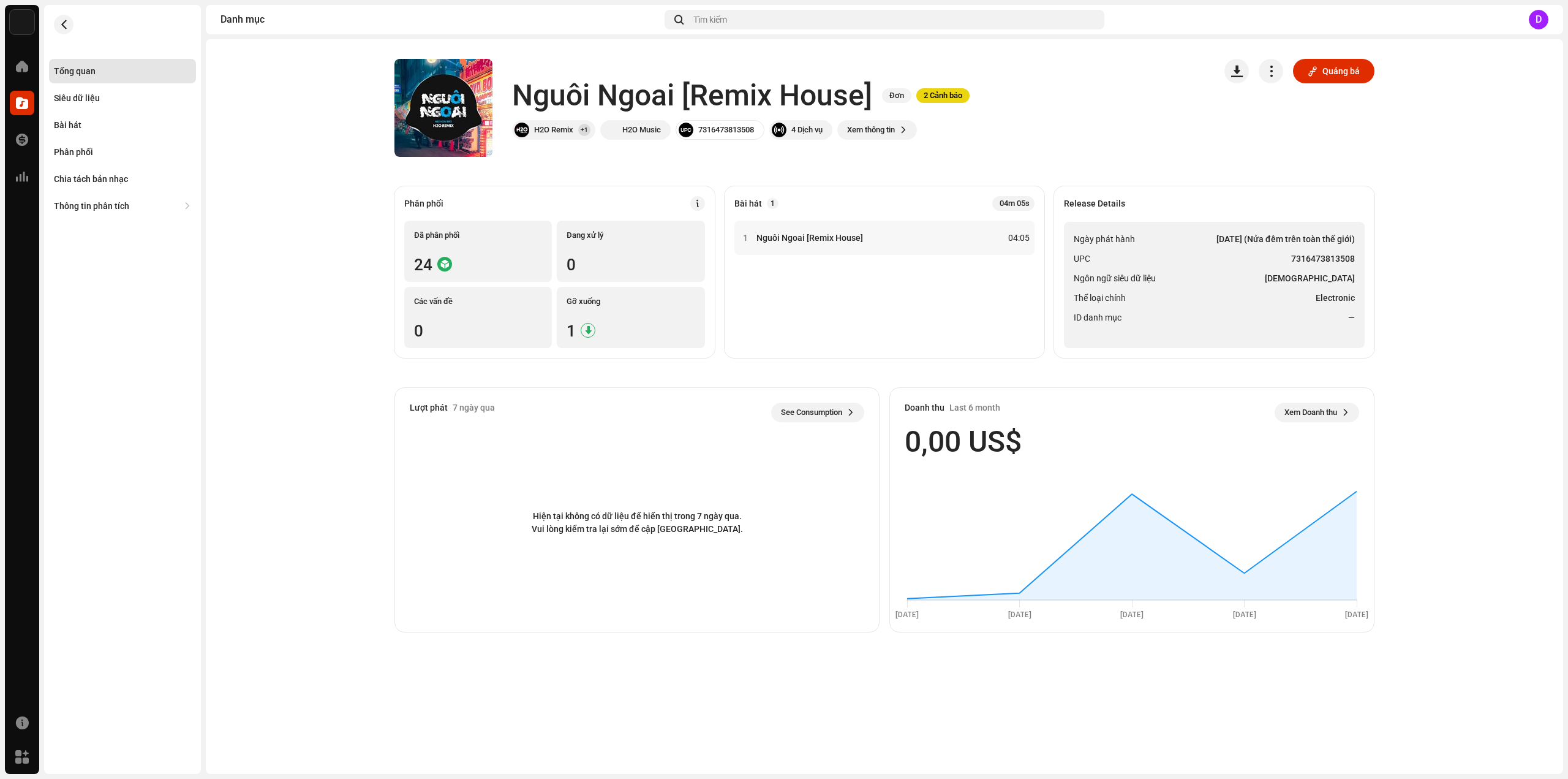
drag, startPoint x: 1225, startPoint y: 293, endPoint x: 1244, endPoint y: 294, distance: 19.0
click at [1226, 293] on li "Thể loại chính Electronic" at bounding box center [1214, 298] width 281 height 15
drag, startPoint x: 1292, startPoint y: 256, endPoint x: 1354, endPoint y: 256, distance: 62.0
click at [1354, 256] on strong "7316473813508" at bounding box center [1322, 258] width 64 height 15
click at [78, 130] on div "Bài hát" at bounding box center [122, 124] width 147 height 24
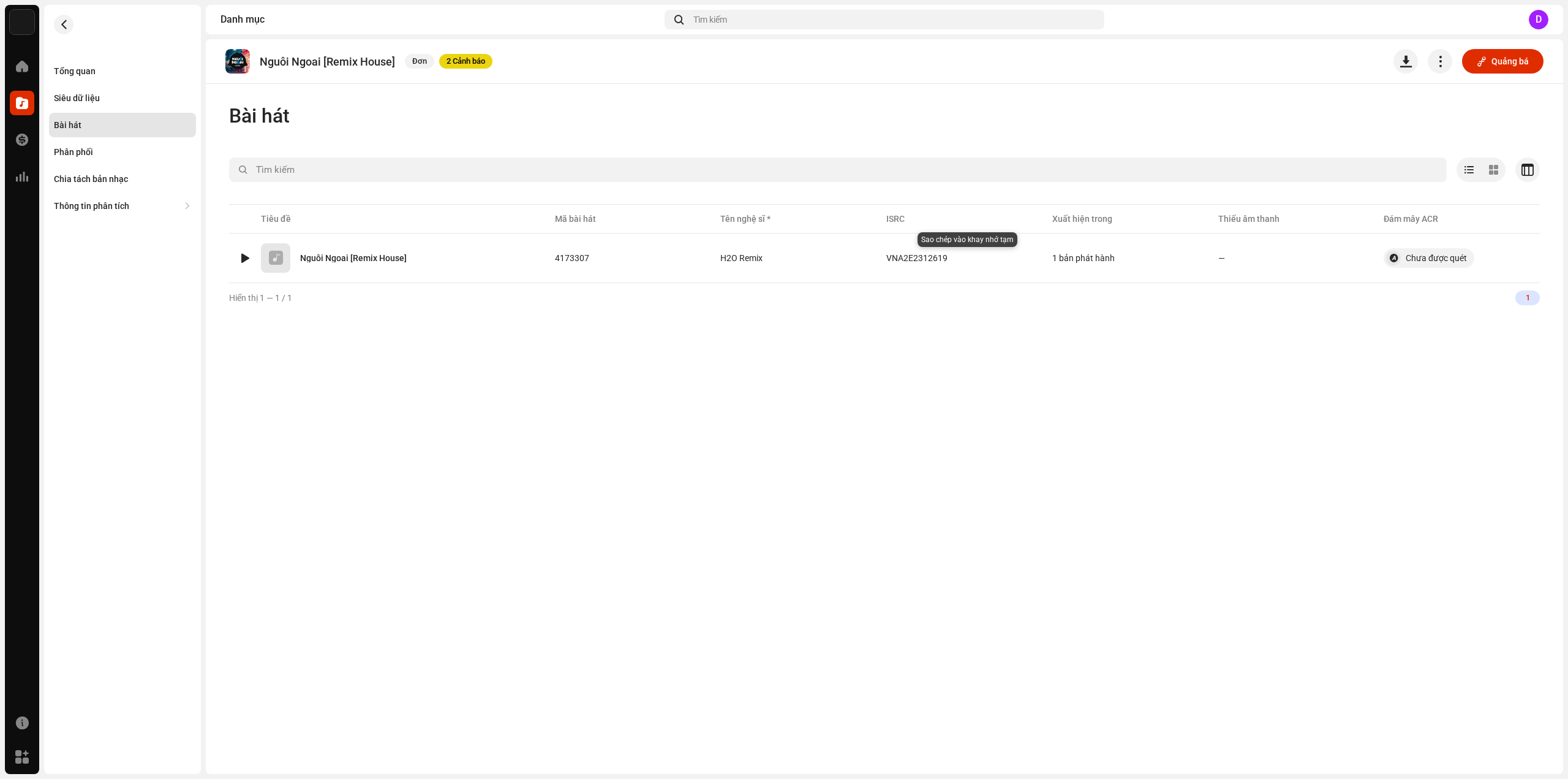
drag, startPoint x: 965, startPoint y: 256, endPoint x: 880, endPoint y: 206, distance: 98.6
click at [964, 256] on button "button" at bounding box center [960, 257] width 15 height 15
drag, startPoint x: 93, startPoint y: 69, endPoint x: 113, endPoint y: 71, distance: 20.1
click at [94, 69] on div "Tổng quan" at bounding box center [74, 71] width 42 height 10
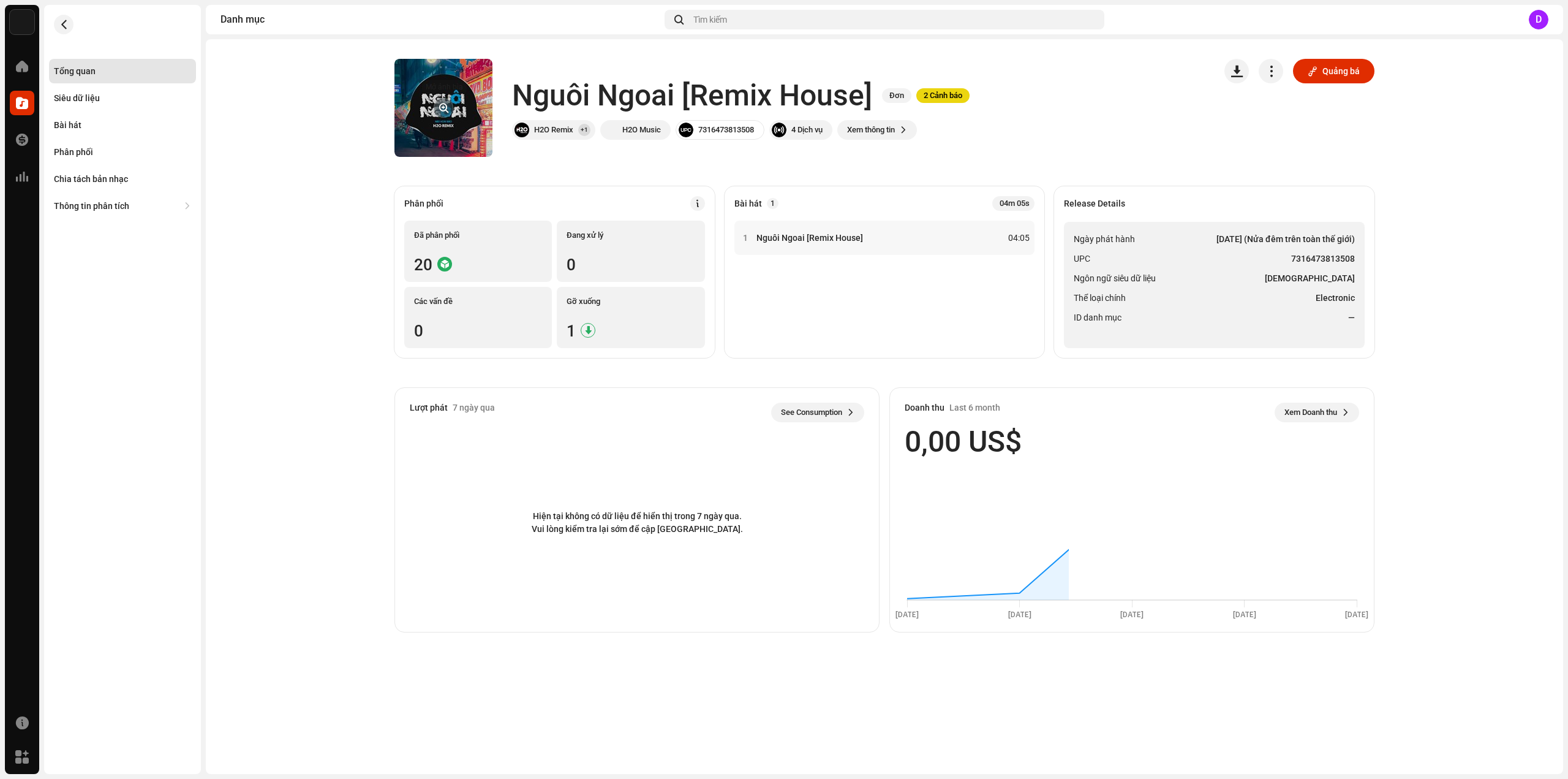
click at [439, 106] on span "button" at bounding box center [443, 108] width 9 height 10
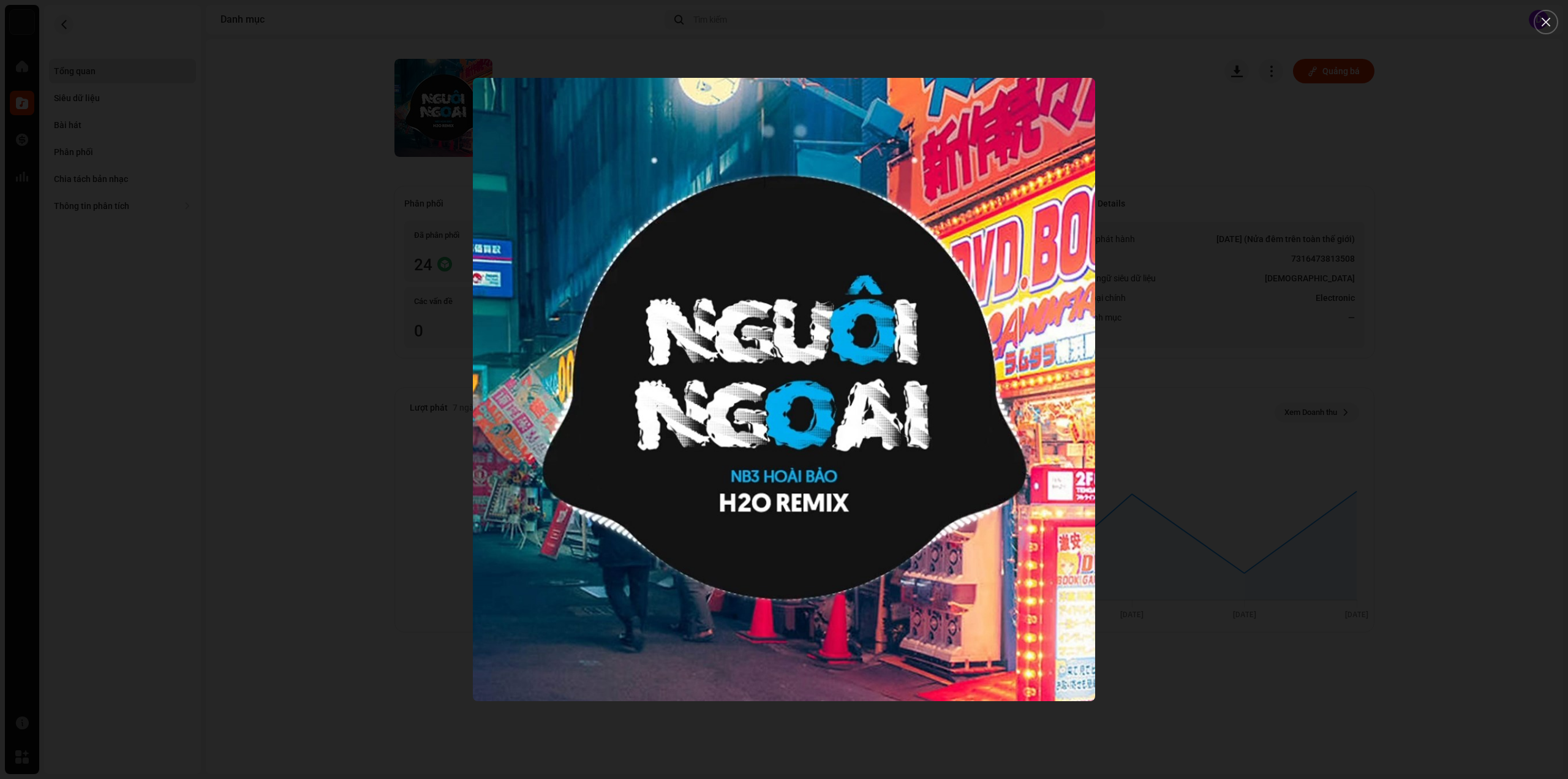
click at [327, 300] on div at bounding box center [784, 390] width 1568 height 779
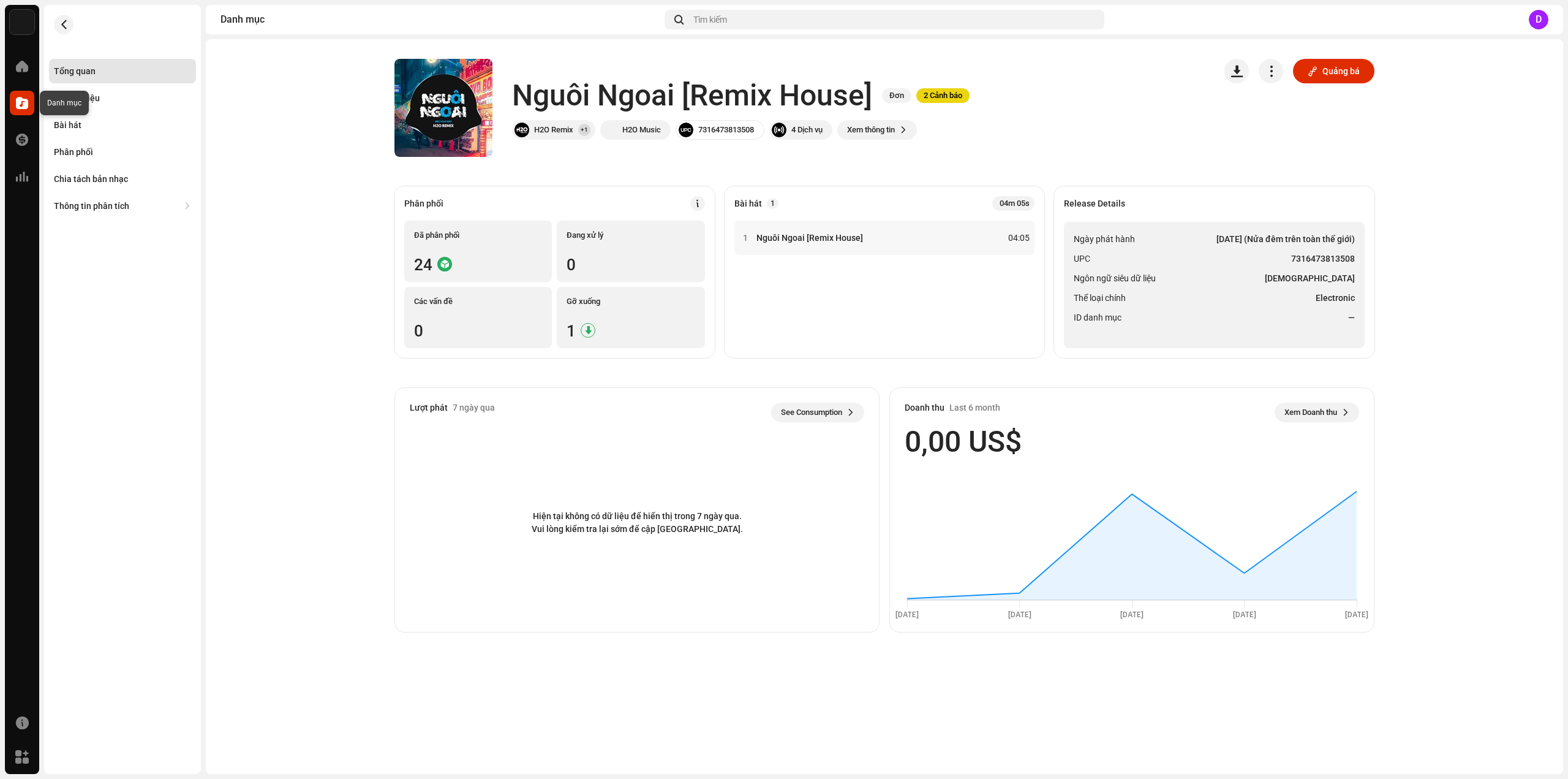
click at [21, 105] on span at bounding box center [22, 103] width 13 height 10
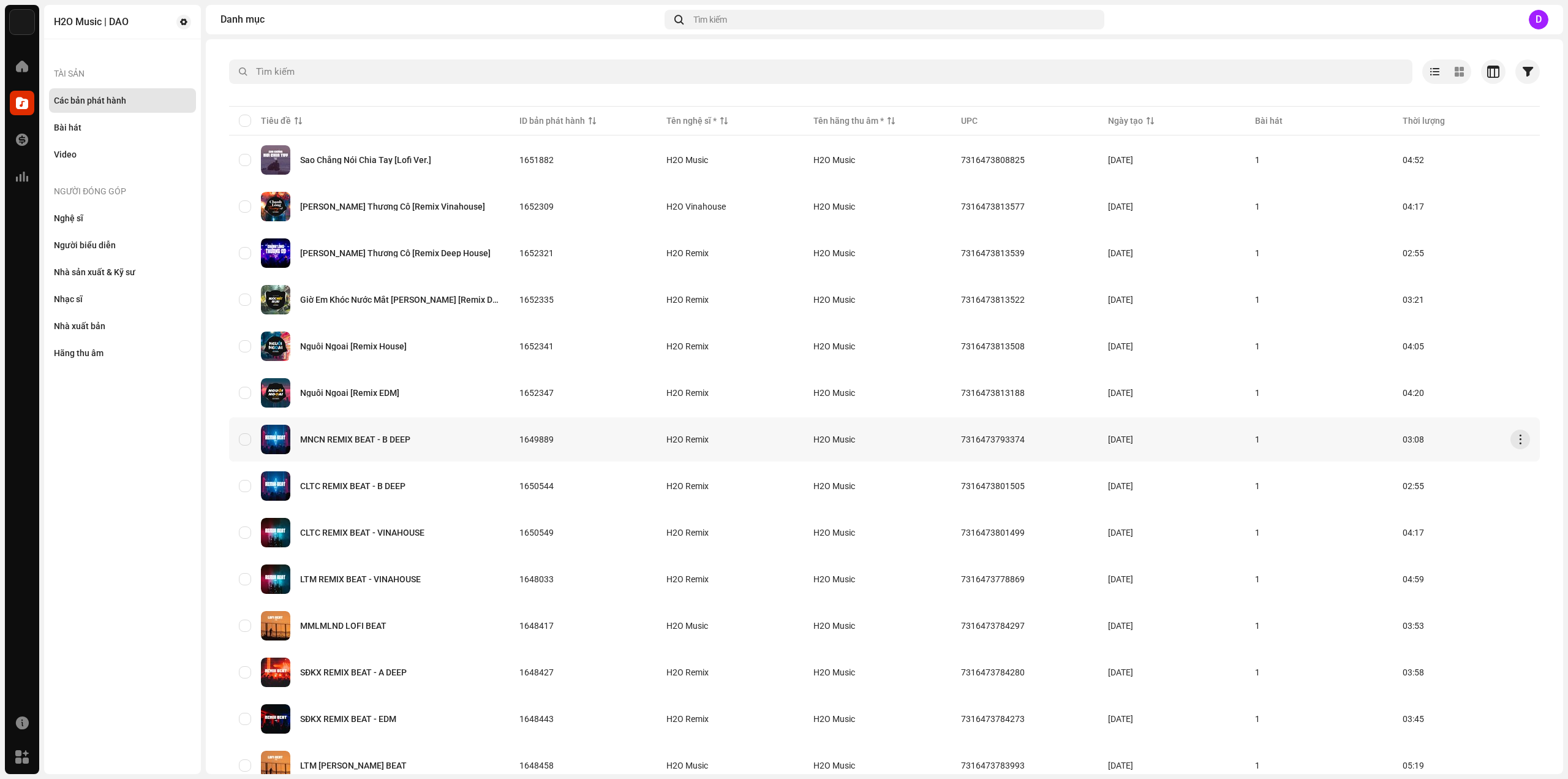
scroll to position [122, 0]
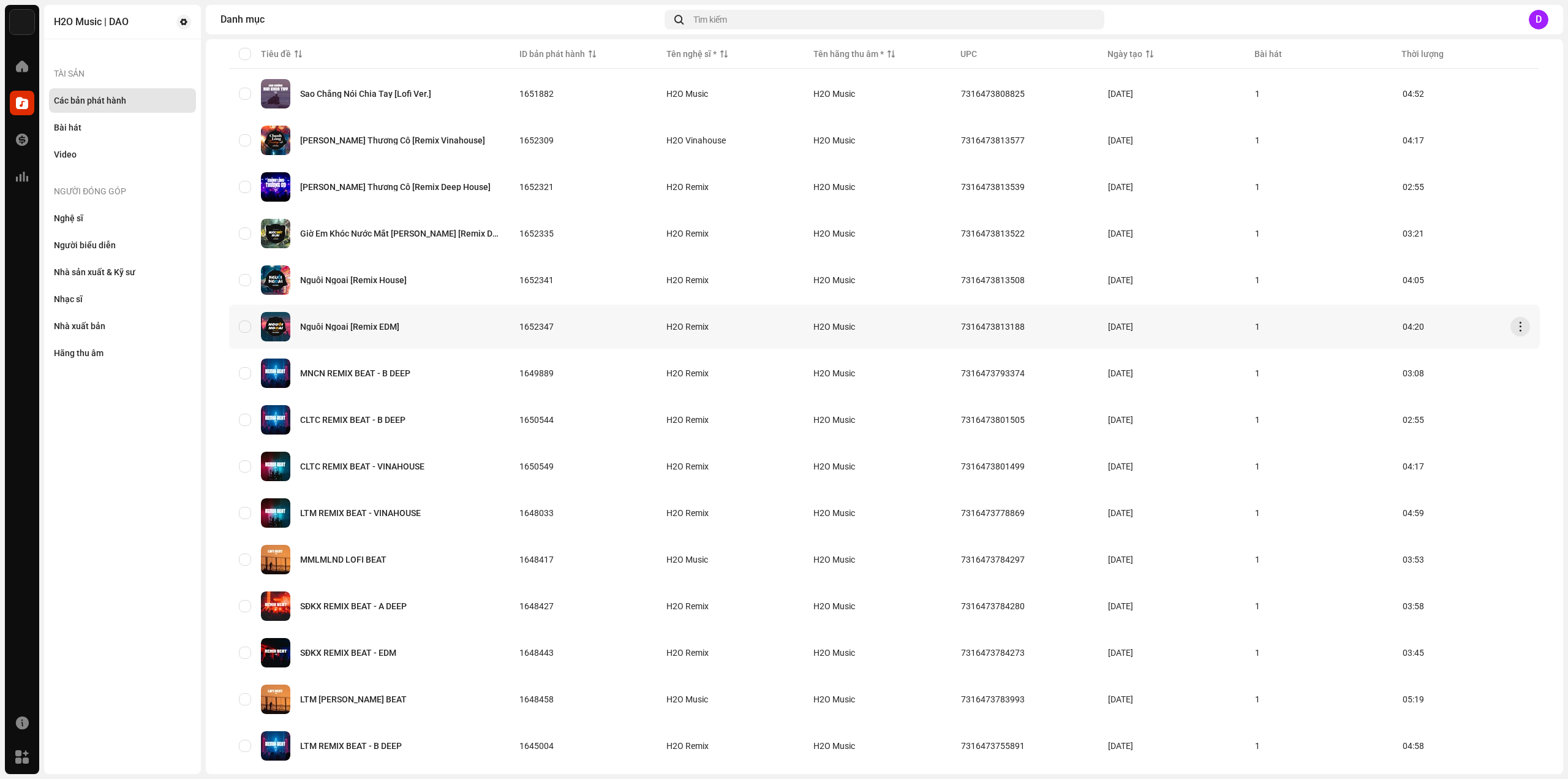
click at [368, 325] on div "Nguôi Ngoai [Remix EDM]" at bounding box center [349, 326] width 99 height 9
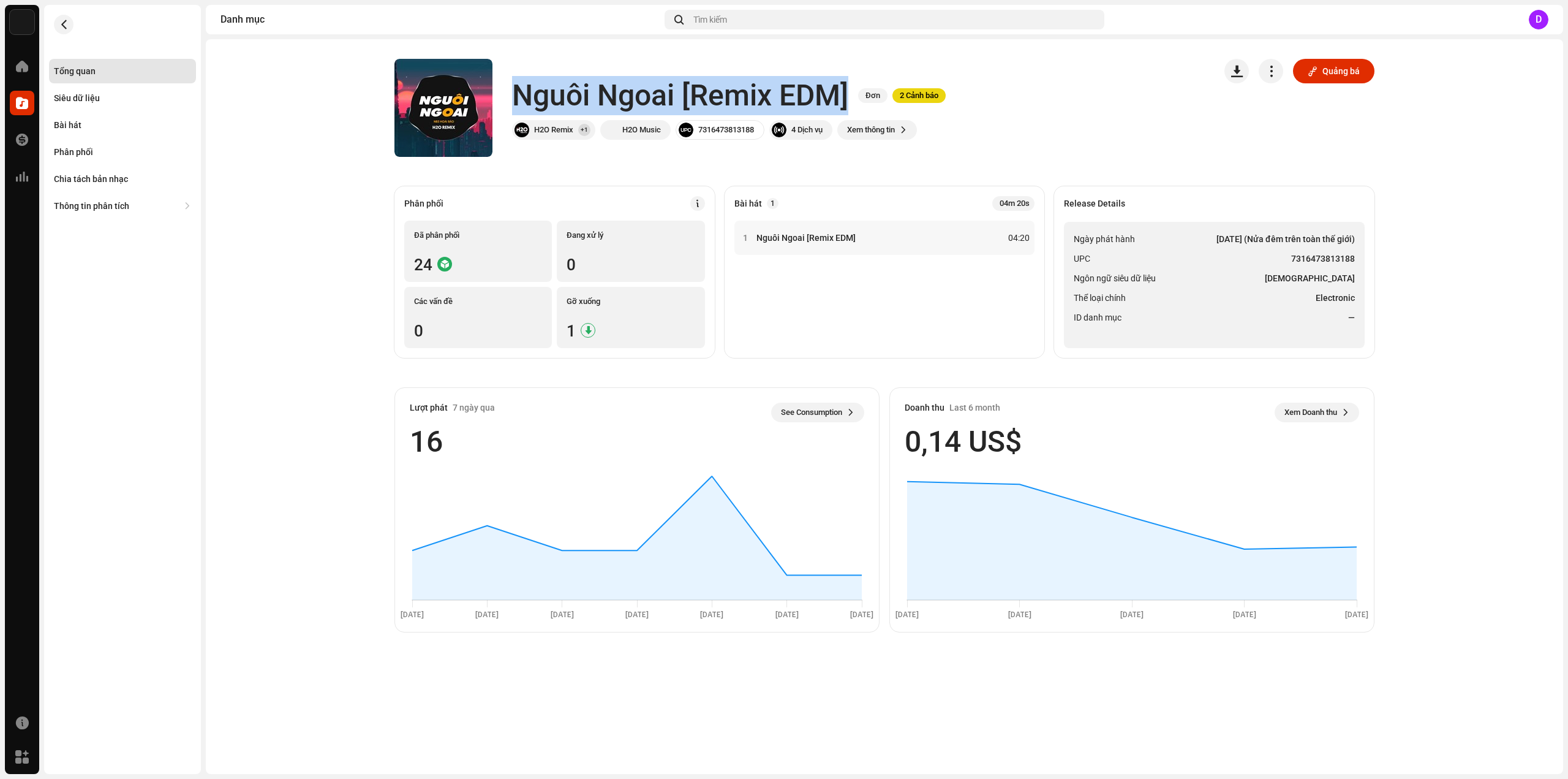
click at [1180, 300] on li "Thể loại chính Electronic" at bounding box center [1214, 298] width 281 height 15
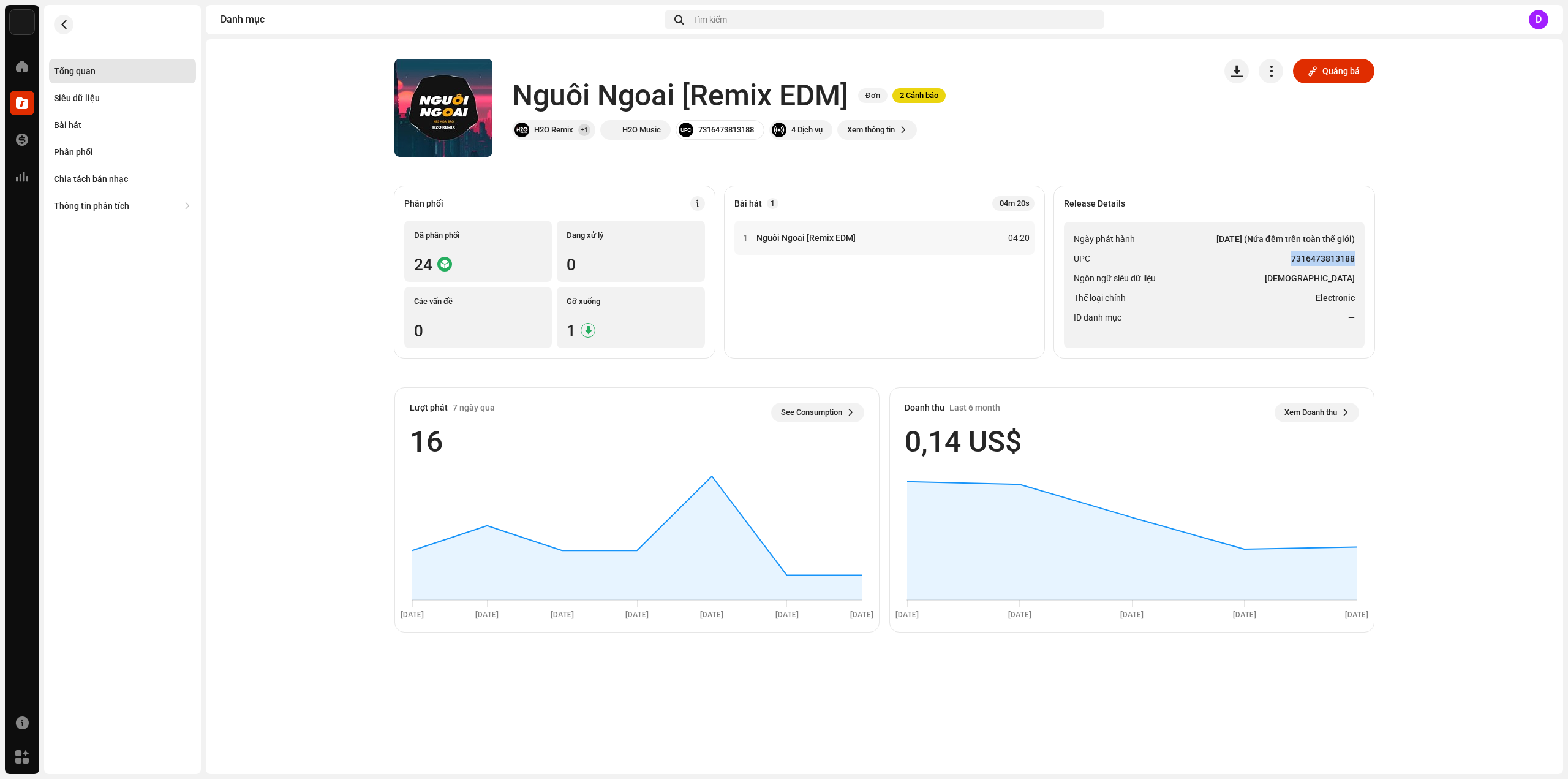
drag, startPoint x: 1292, startPoint y: 257, endPoint x: 1353, endPoint y: 255, distance: 61.0
click at [1353, 255] on strong "7316473813188" at bounding box center [1322, 258] width 64 height 15
copy strong "7316473813188"
click at [67, 122] on div "Bài hát" at bounding box center [67, 125] width 27 height 10
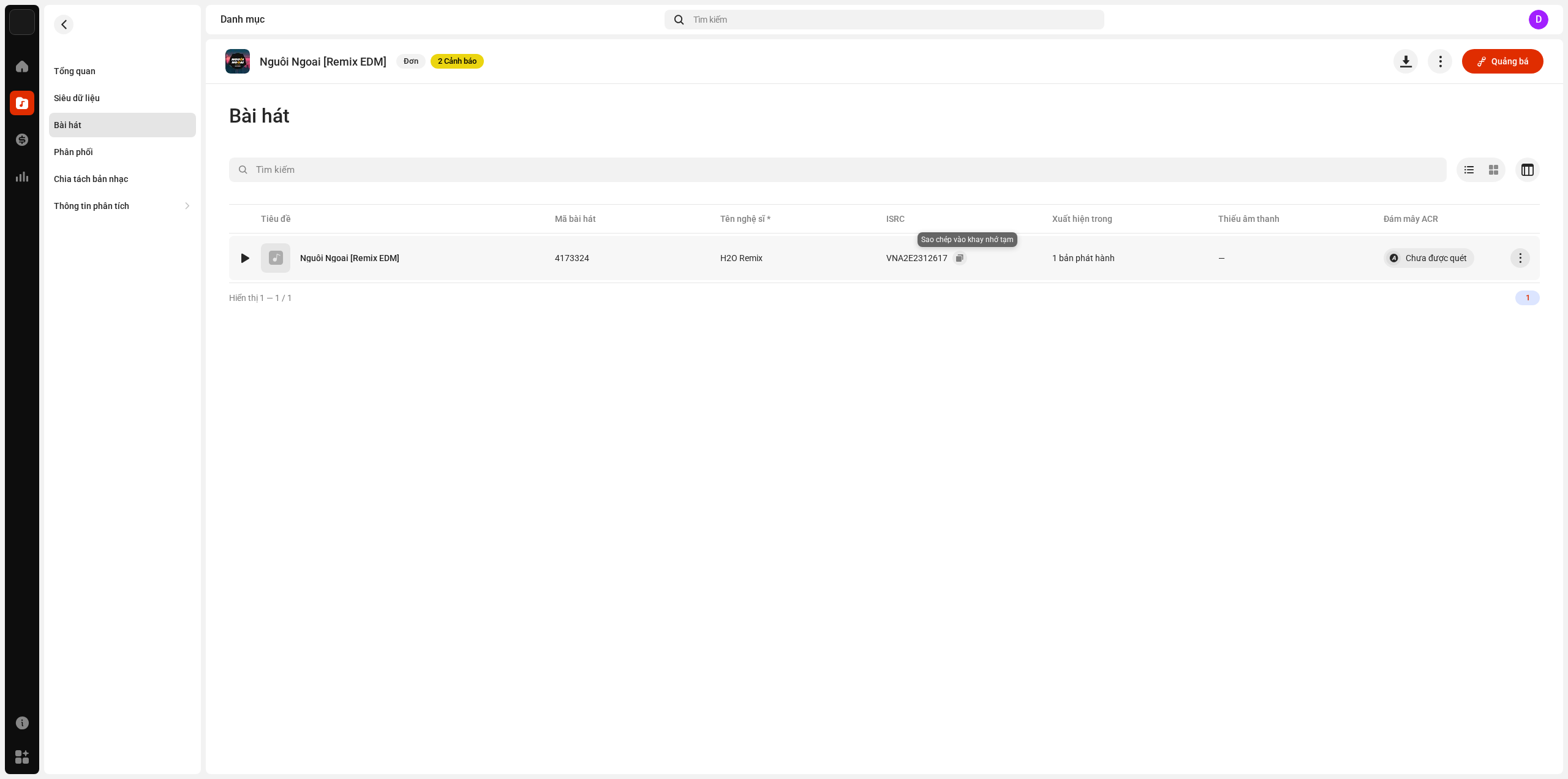
drag, startPoint x: 967, startPoint y: 258, endPoint x: 889, endPoint y: 249, distance: 78.5
click at [967, 258] on button "button" at bounding box center [960, 257] width 15 height 15
click at [152, 74] on div "Tổng quan" at bounding box center [122, 71] width 137 height 10
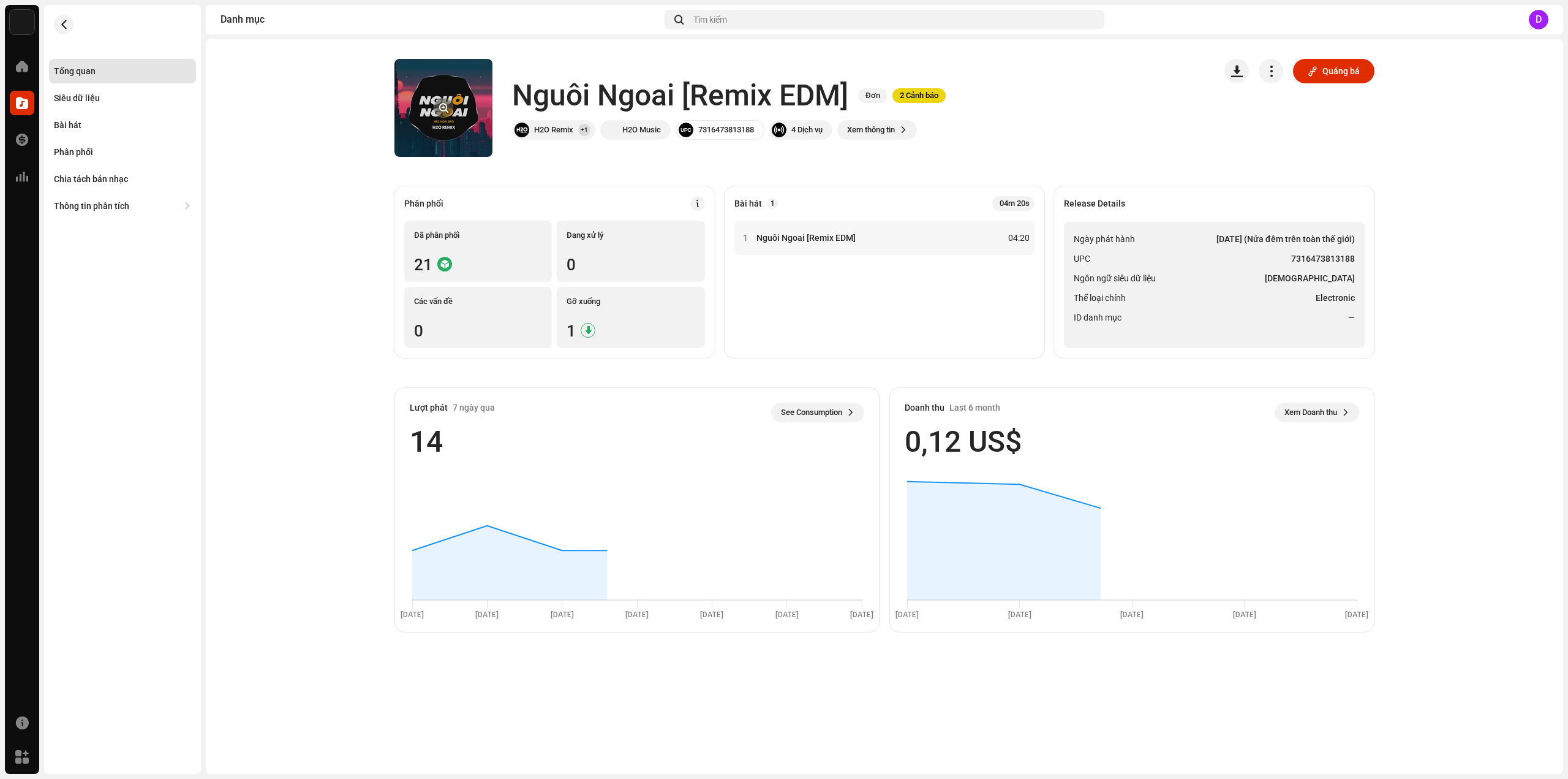
click at [444, 105] on button "button" at bounding box center [443, 108] width 20 height 20
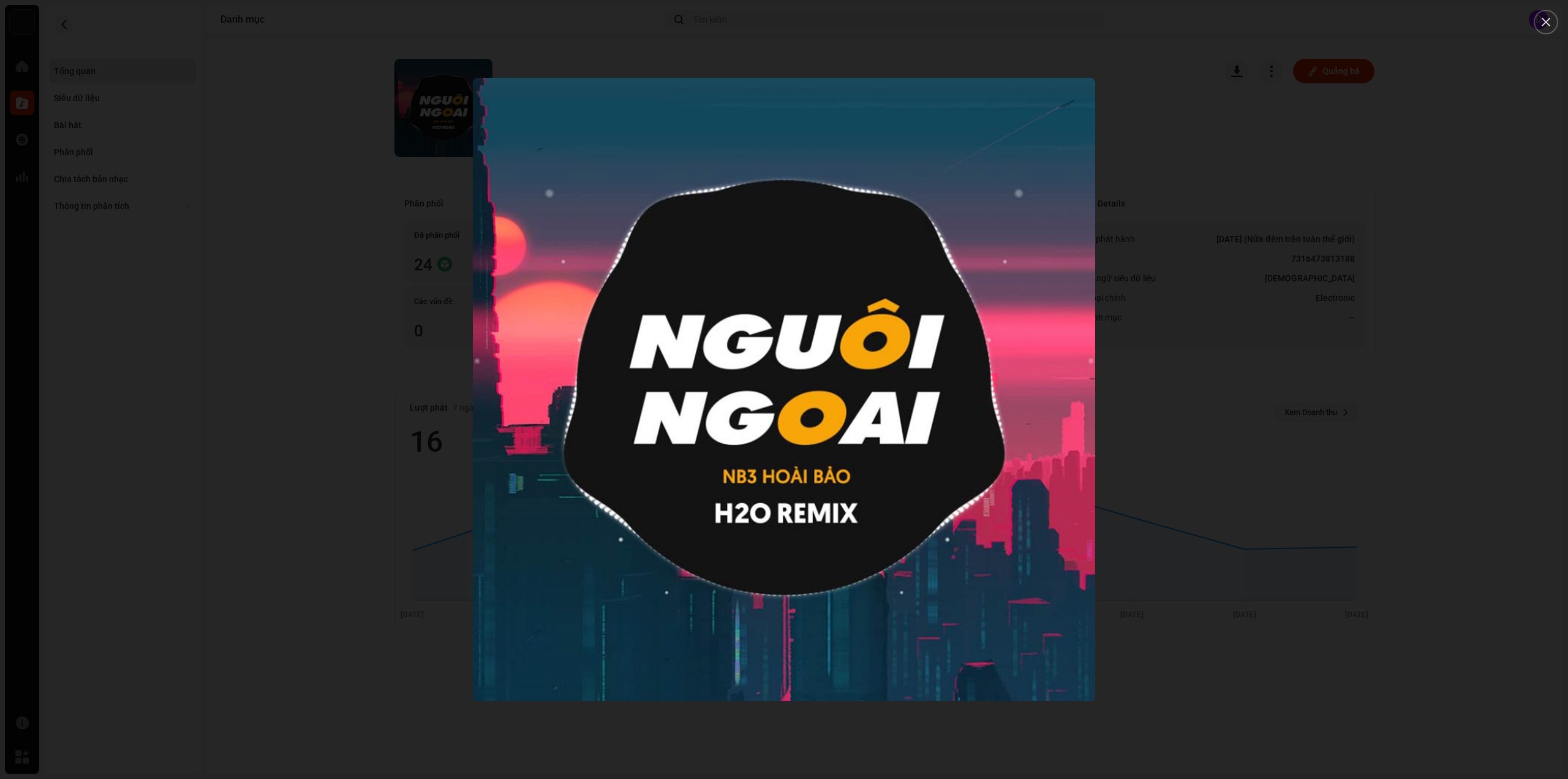
drag, startPoint x: 668, startPoint y: 315, endPoint x: 677, endPoint y: 326, distance: 14.2
click at [377, 211] on div at bounding box center [784, 390] width 1568 height 779
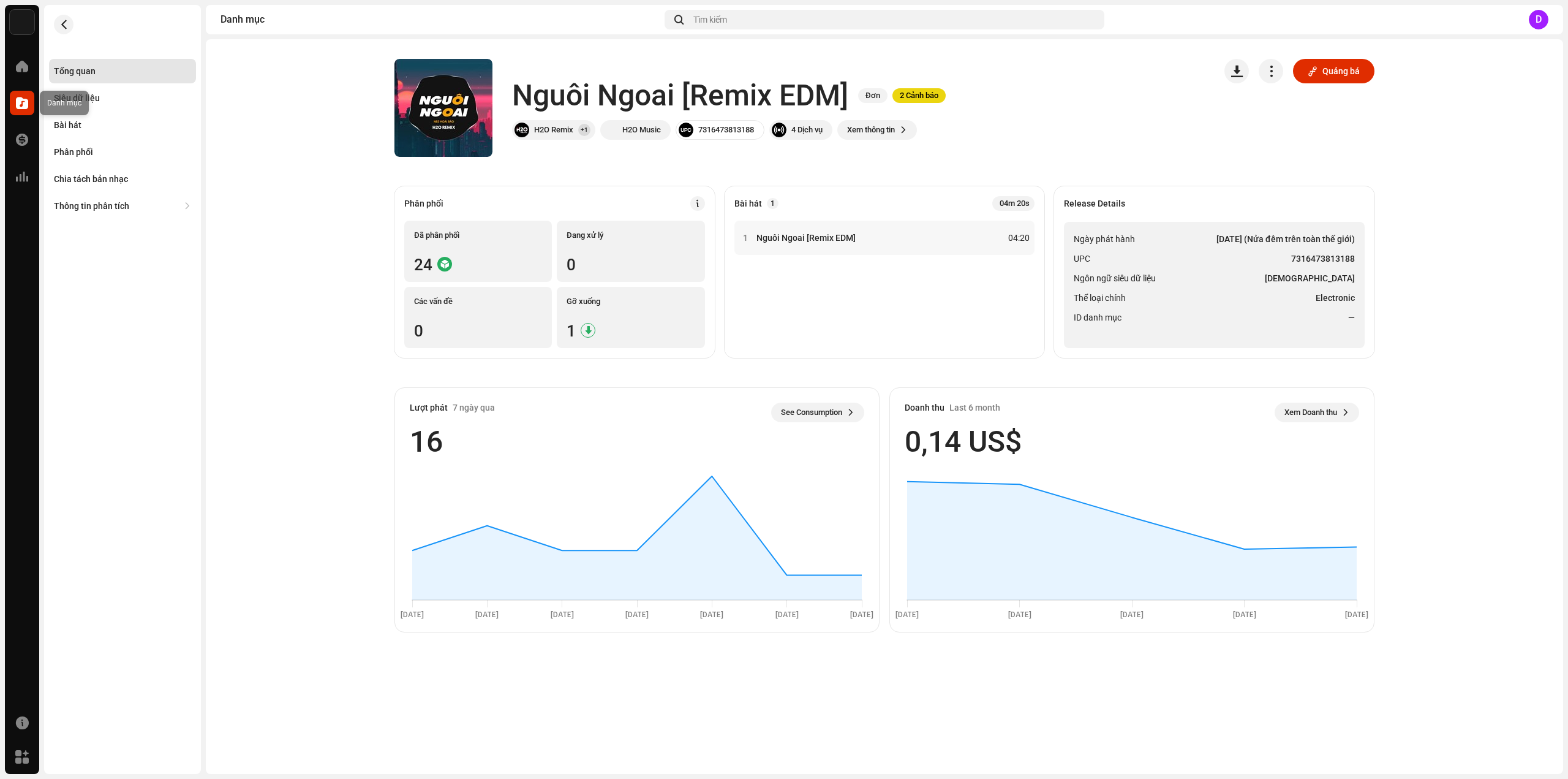
click at [22, 103] on span at bounding box center [22, 103] width 13 height 10
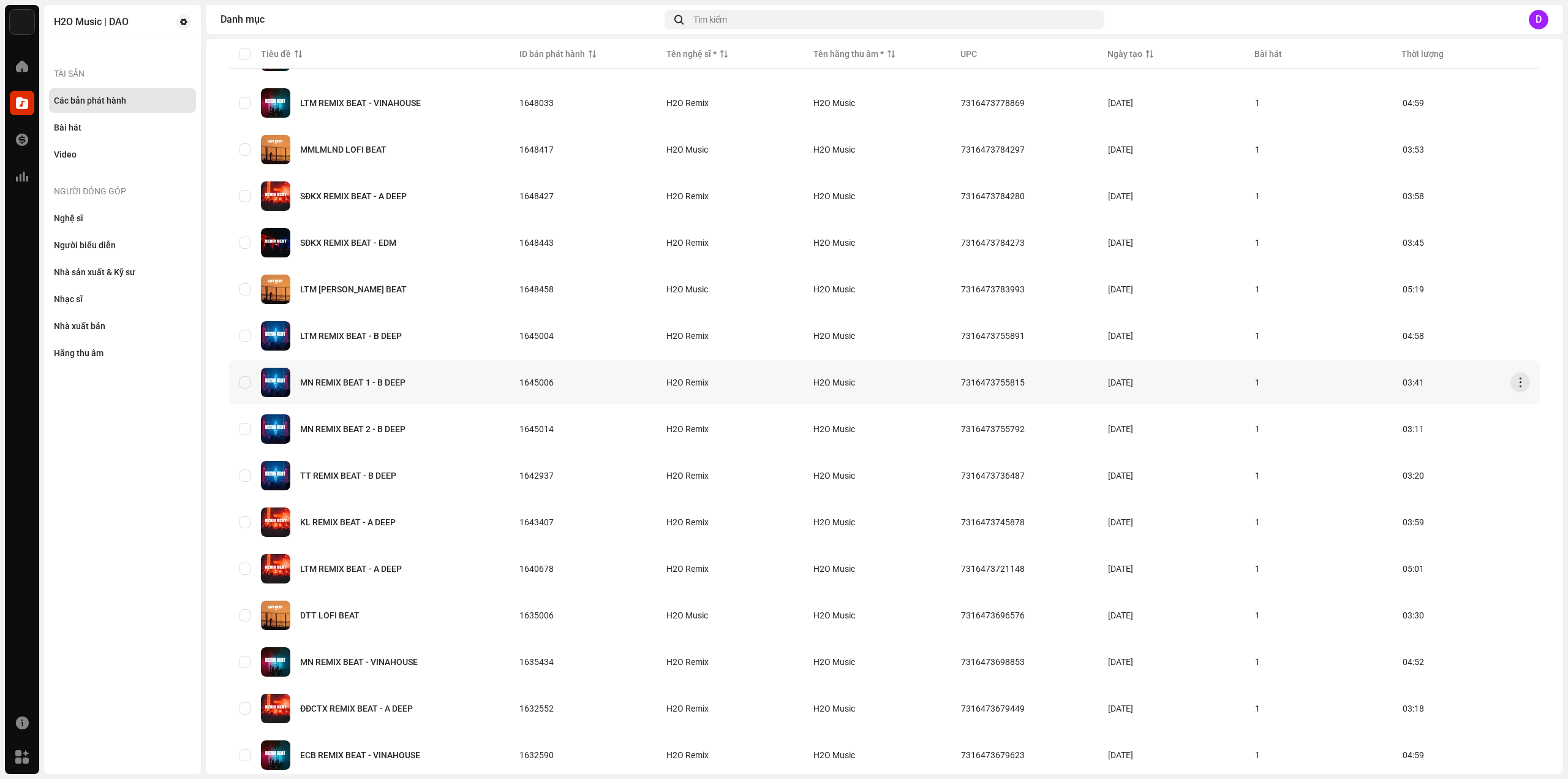
scroll to position [573, 0]
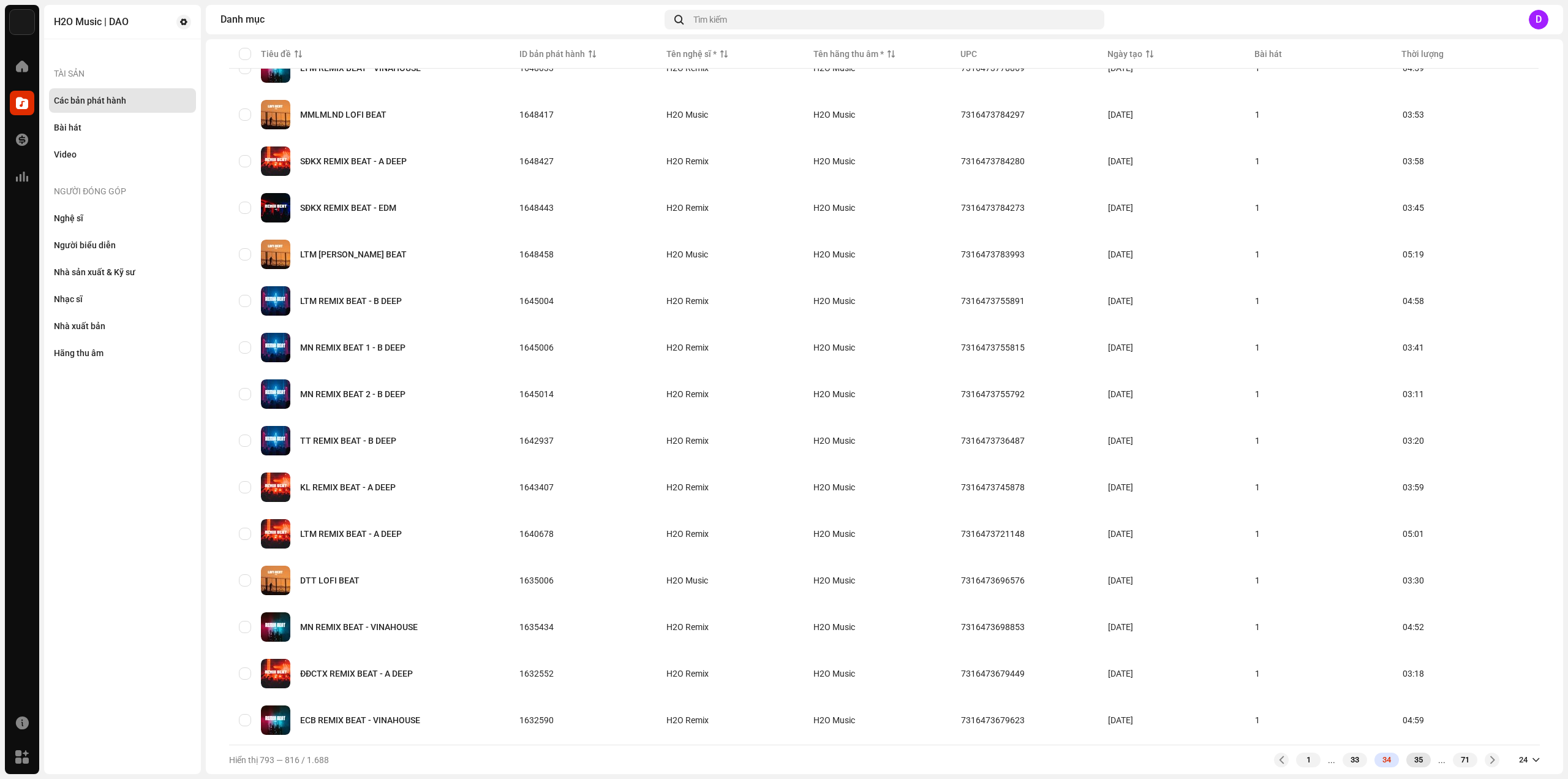
click at [1408, 757] on div "35" at bounding box center [1418, 759] width 24 height 15
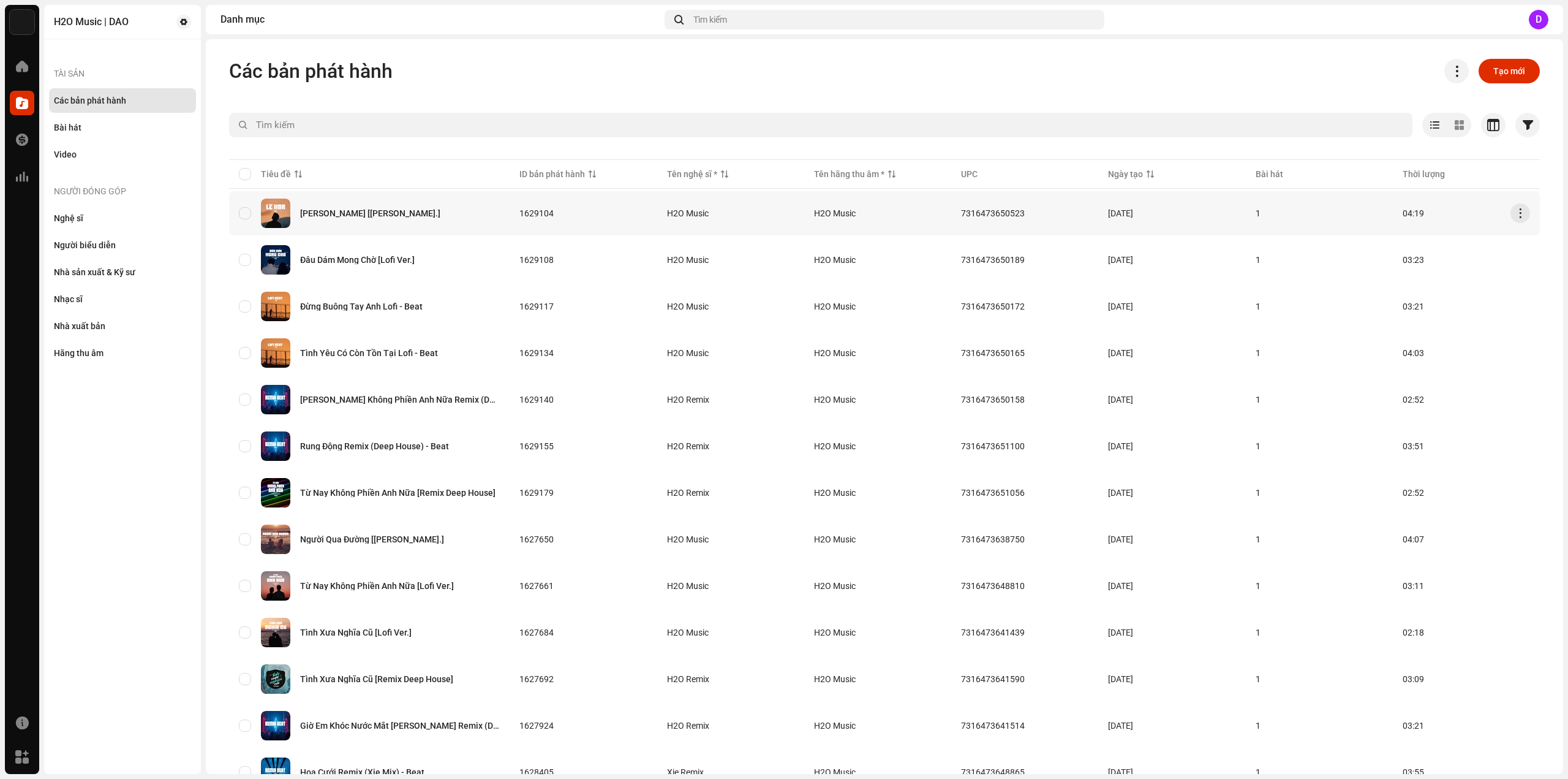
click at [330, 216] on div "Lệ Hoa [Lofi Ver.]" at bounding box center [370, 213] width 140 height 9
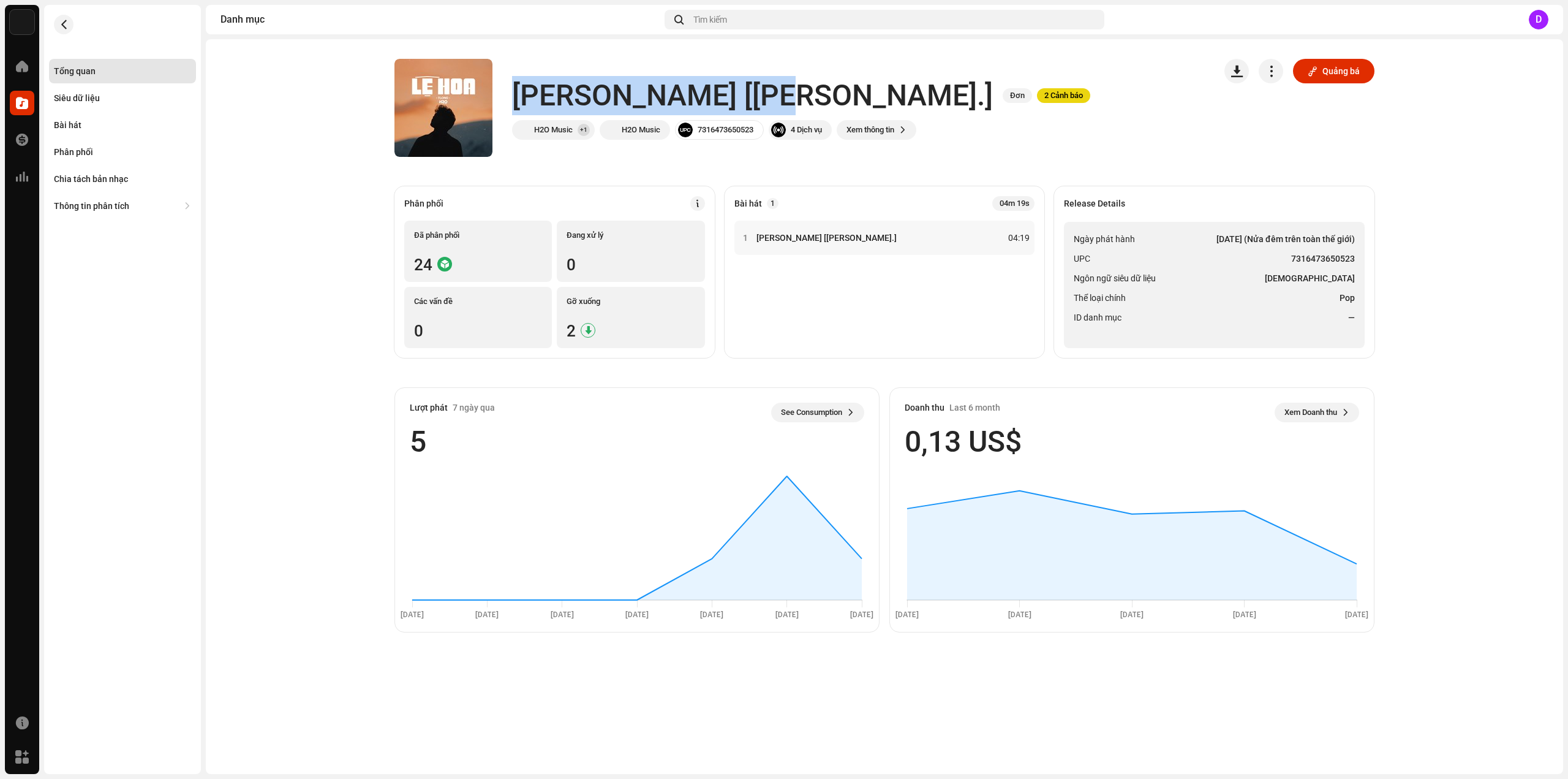
drag, startPoint x: 513, startPoint y: 93, endPoint x: 738, endPoint y: 87, distance: 225.1
click at [738, 87] on div "Lệ Hoa [Lofi Ver.] Đơn 2 Cảnh báo" at bounding box center [800, 96] width 578 height 39
copy h1 "Lệ Hoa [Lofi Ver.]"
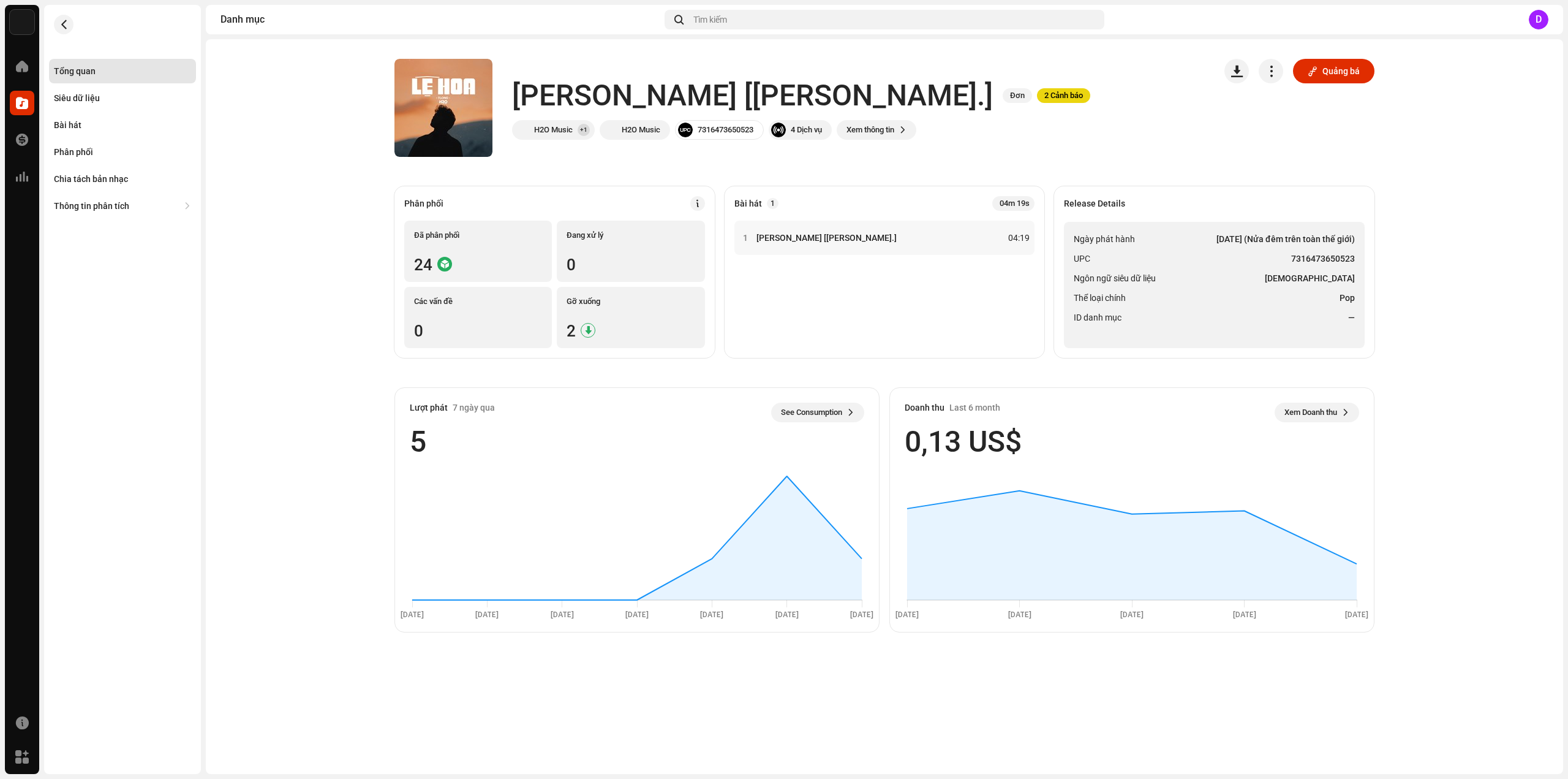
click at [1345, 246] on strong "6 thg 5, 2023 (Nửa đêm trên toàn thế giới)" at bounding box center [1286, 239] width 139 height 15
drag, startPoint x: 1290, startPoint y: 256, endPoint x: 1358, endPoint y: 261, distance: 68.2
click at [1358, 261] on ul "Ngày phát hành 6 thg 5, 2023 (Nửa đêm trên toàn thế giới) UPC 7316473650523 Ngô…" at bounding box center [1214, 285] width 300 height 126
copy strong "7316473650523"
click at [70, 126] on div "Bài hát" at bounding box center [67, 125] width 27 height 10
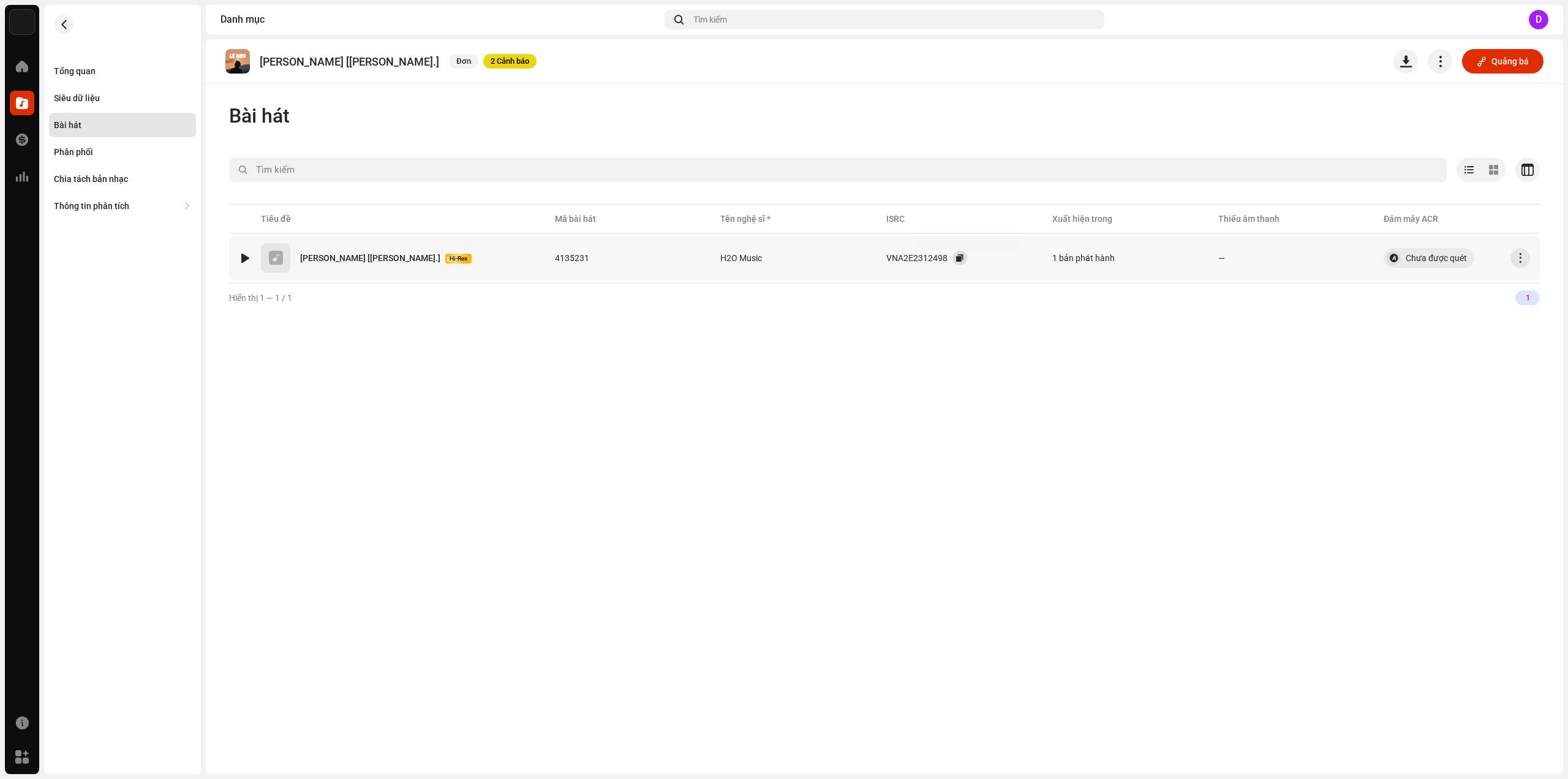
click at [967, 258] on button "button" at bounding box center [960, 257] width 15 height 15
drag, startPoint x: 292, startPoint y: 61, endPoint x: 229, endPoint y: 60, distance: 63.0
click at [229, 60] on div "Lệ Hoa [Lofi Ver.] Đơn 2 Cảnh báo" at bounding box center [381, 61] width 311 height 24
click at [287, 69] on div "Lệ Hoa [Lofi Ver.] Đơn 2 Cảnh báo" at bounding box center [381, 61] width 311 height 24
drag, startPoint x: 318, startPoint y: 60, endPoint x: 304, endPoint y: 63, distance: 14.3
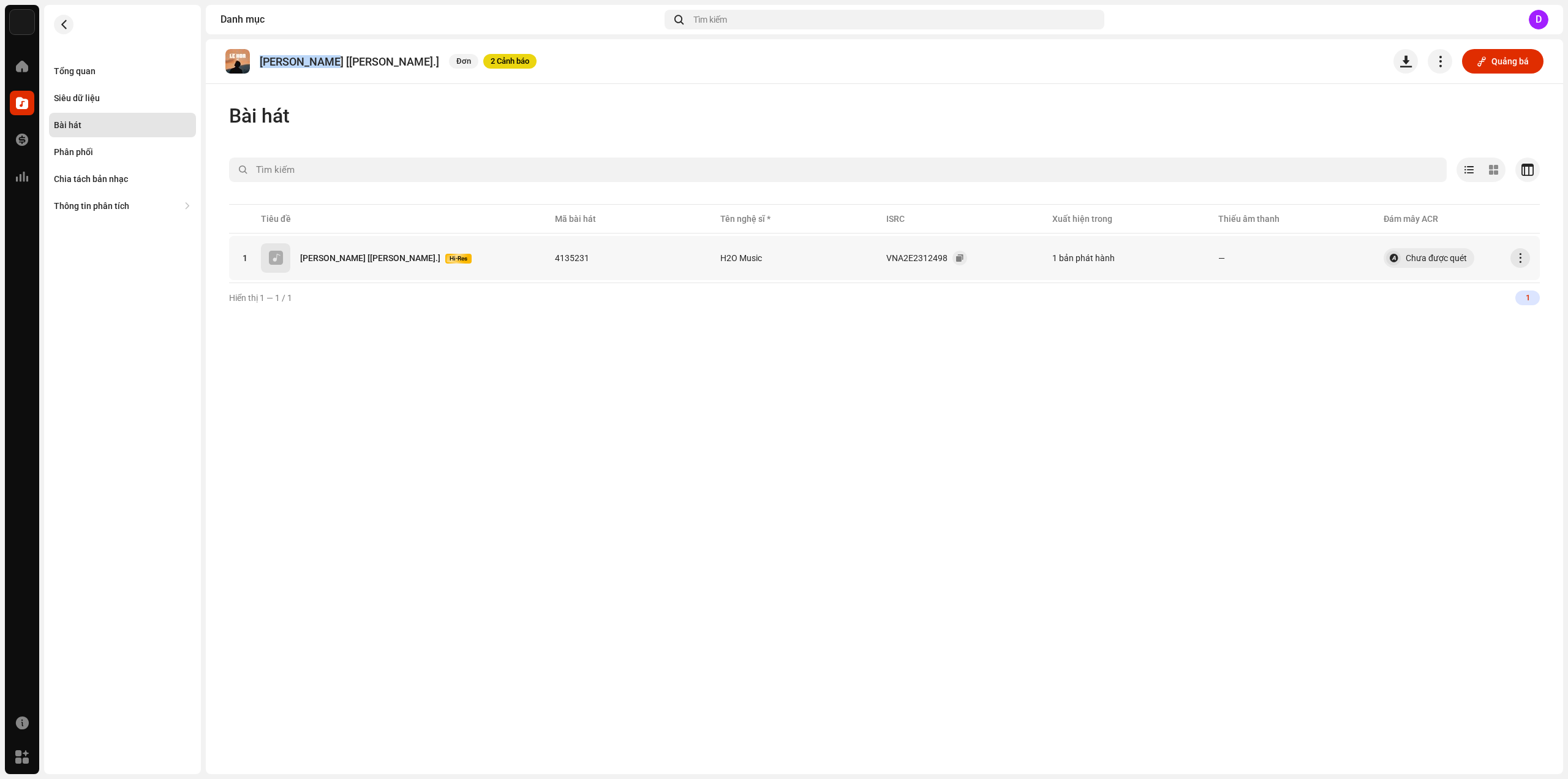
click at [261, 60] on p "Lệ Hoa [Lofi Ver.]" at bounding box center [348, 61] width 179 height 13
copy p "Lệ Hoa [Lofi"
click at [114, 96] on div "Siêu dữ liệu" at bounding box center [122, 98] width 137 height 10
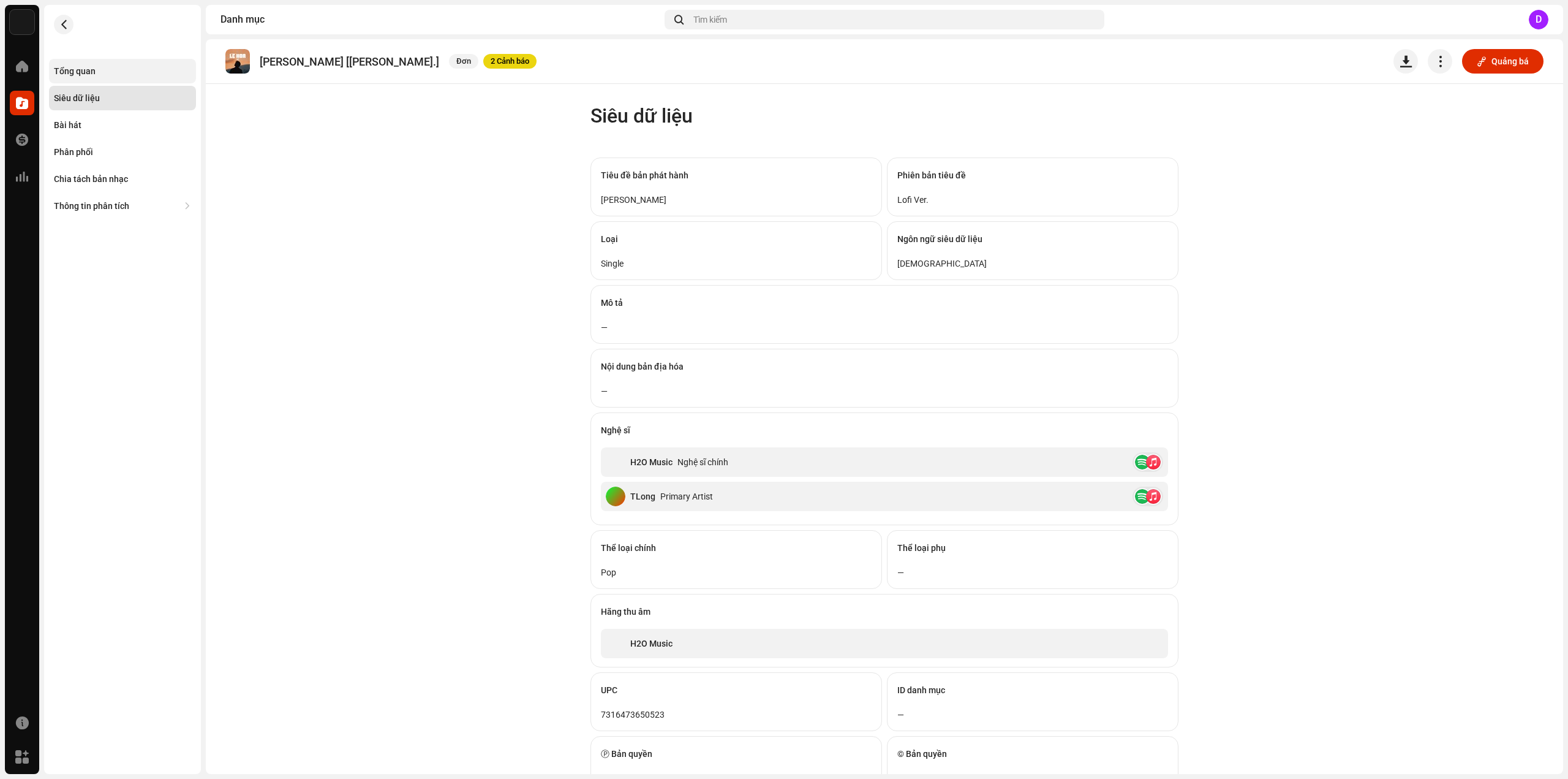
click at [115, 73] on div "Tổng quan" at bounding box center [122, 71] width 137 height 10
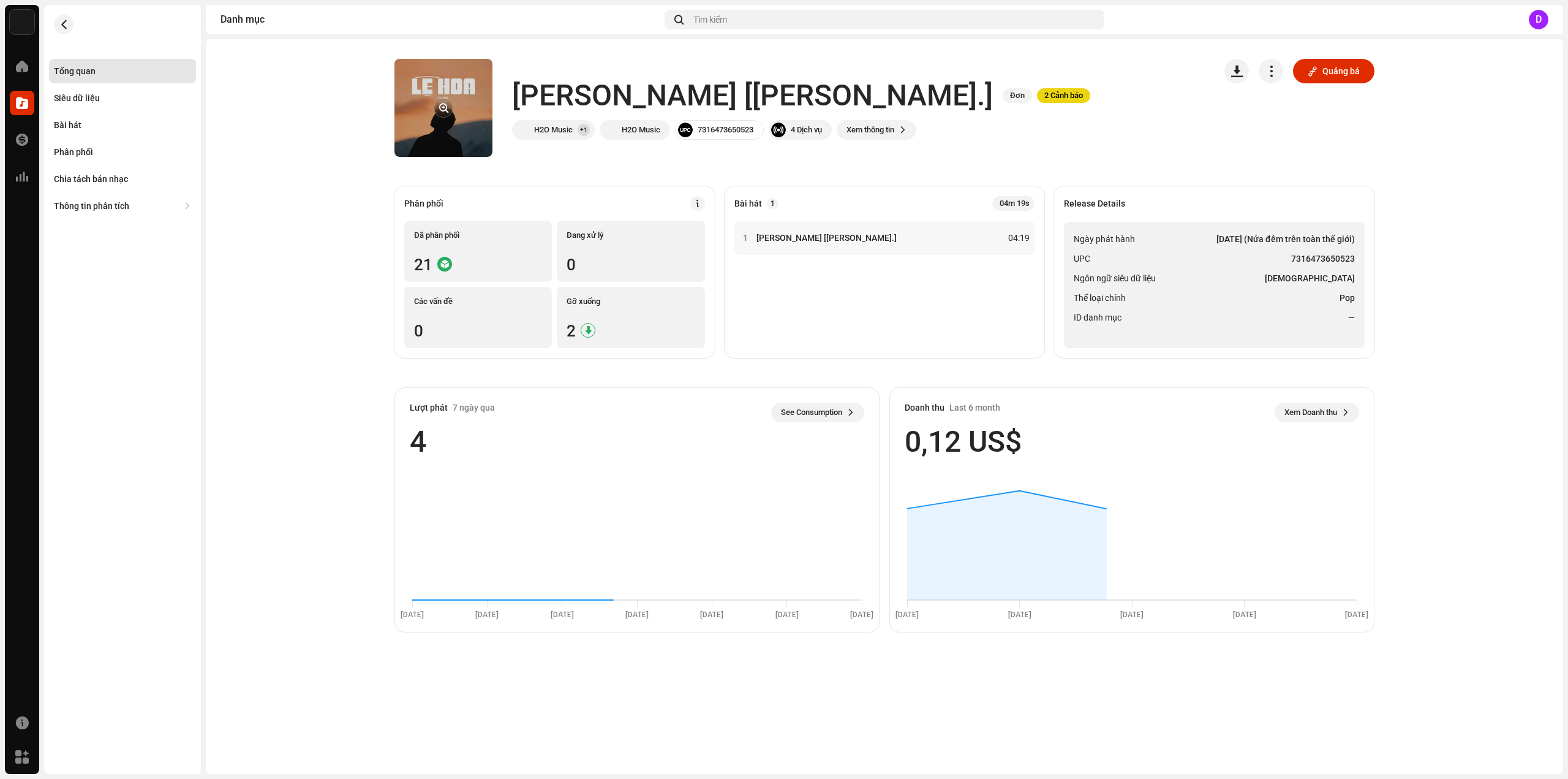
click at [433, 106] on div at bounding box center [443, 108] width 20 height 20
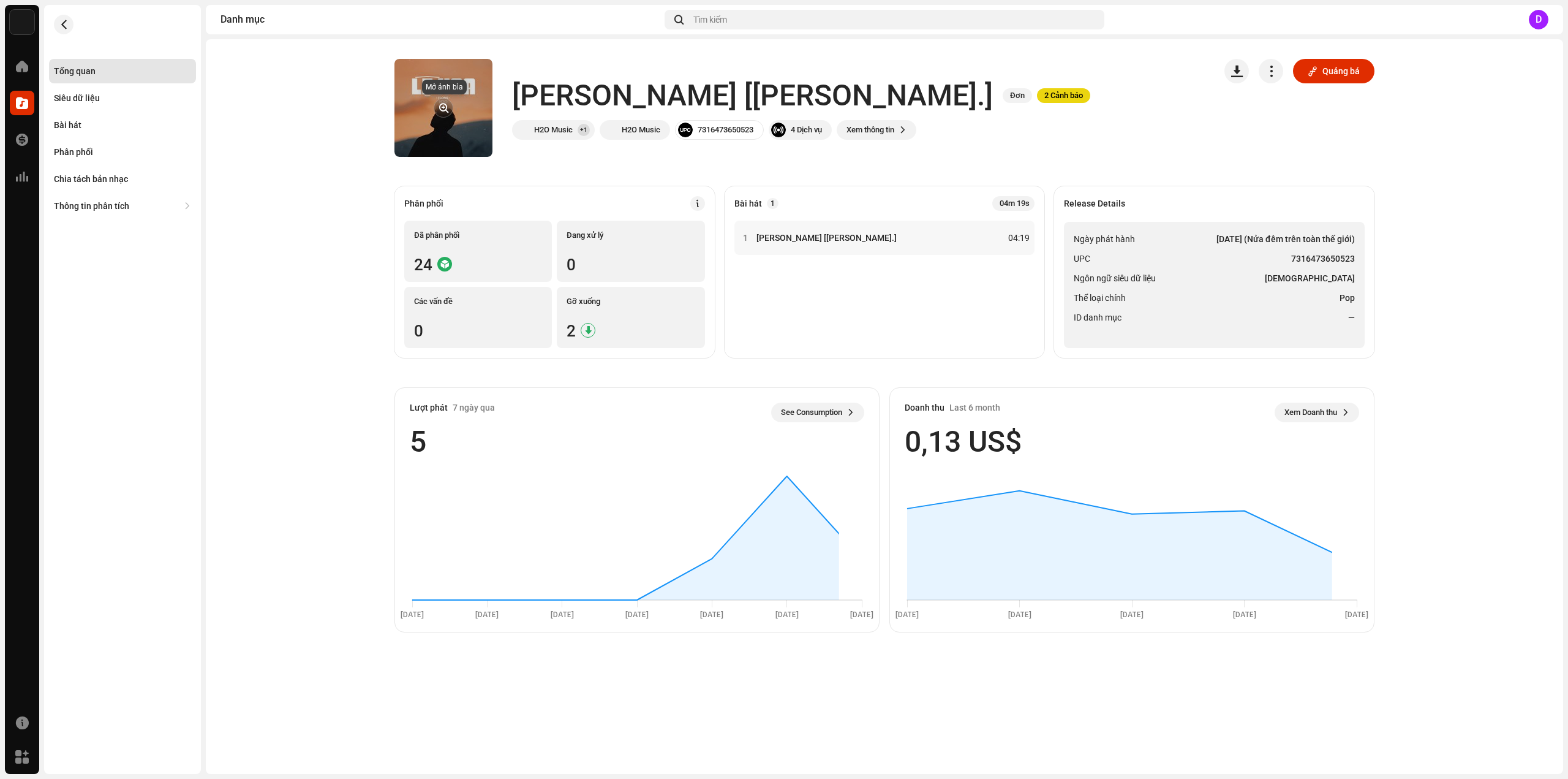
click at [439, 106] on span "button" at bounding box center [443, 108] width 9 height 10
click at [440, 103] on button "button" at bounding box center [443, 108] width 20 height 20
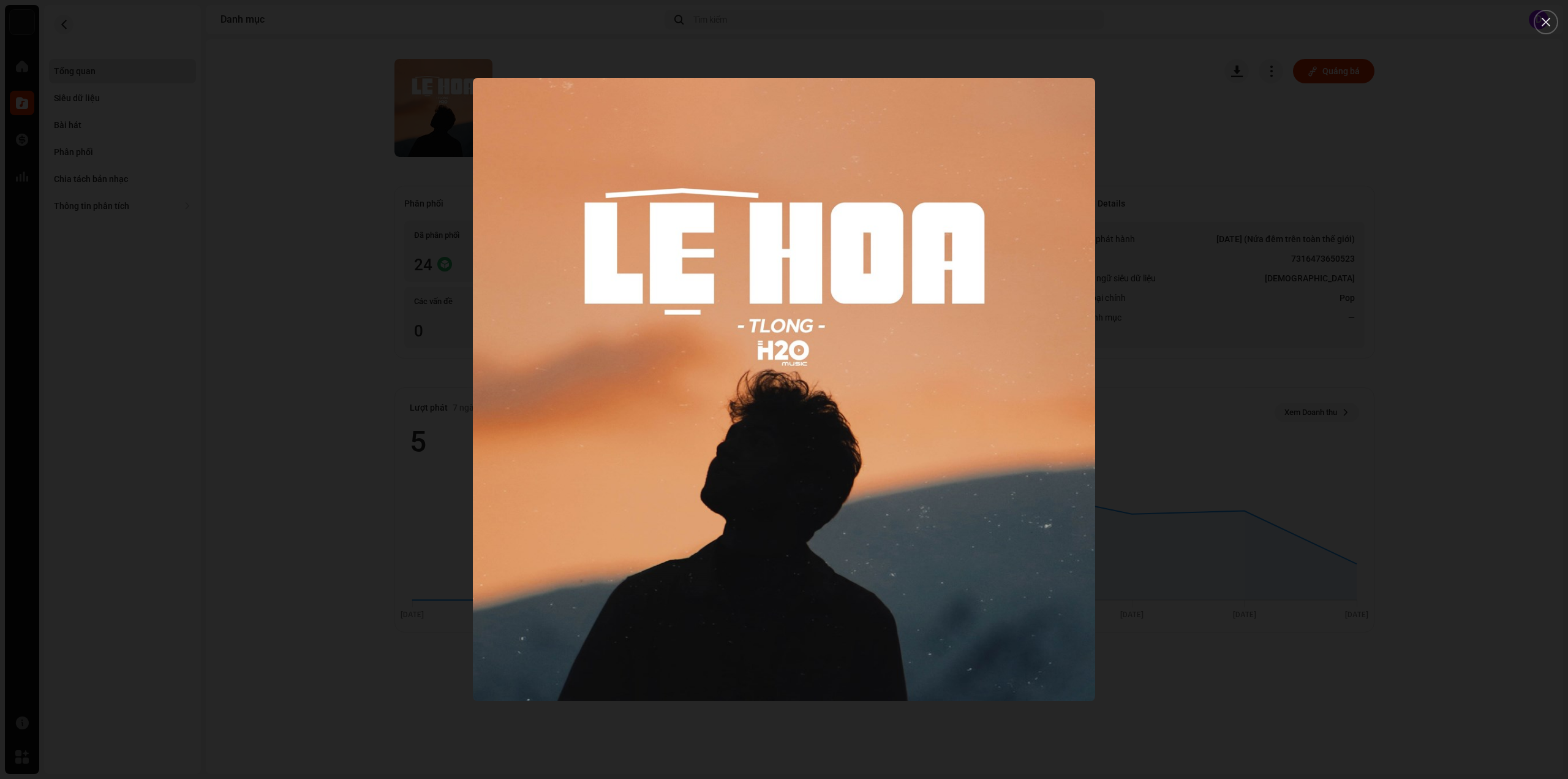
drag, startPoint x: 175, startPoint y: 142, endPoint x: 98, endPoint y: 122, distance: 79.6
click at [175, 142] on div at bounding box center [784, 390] width 1568 height 779
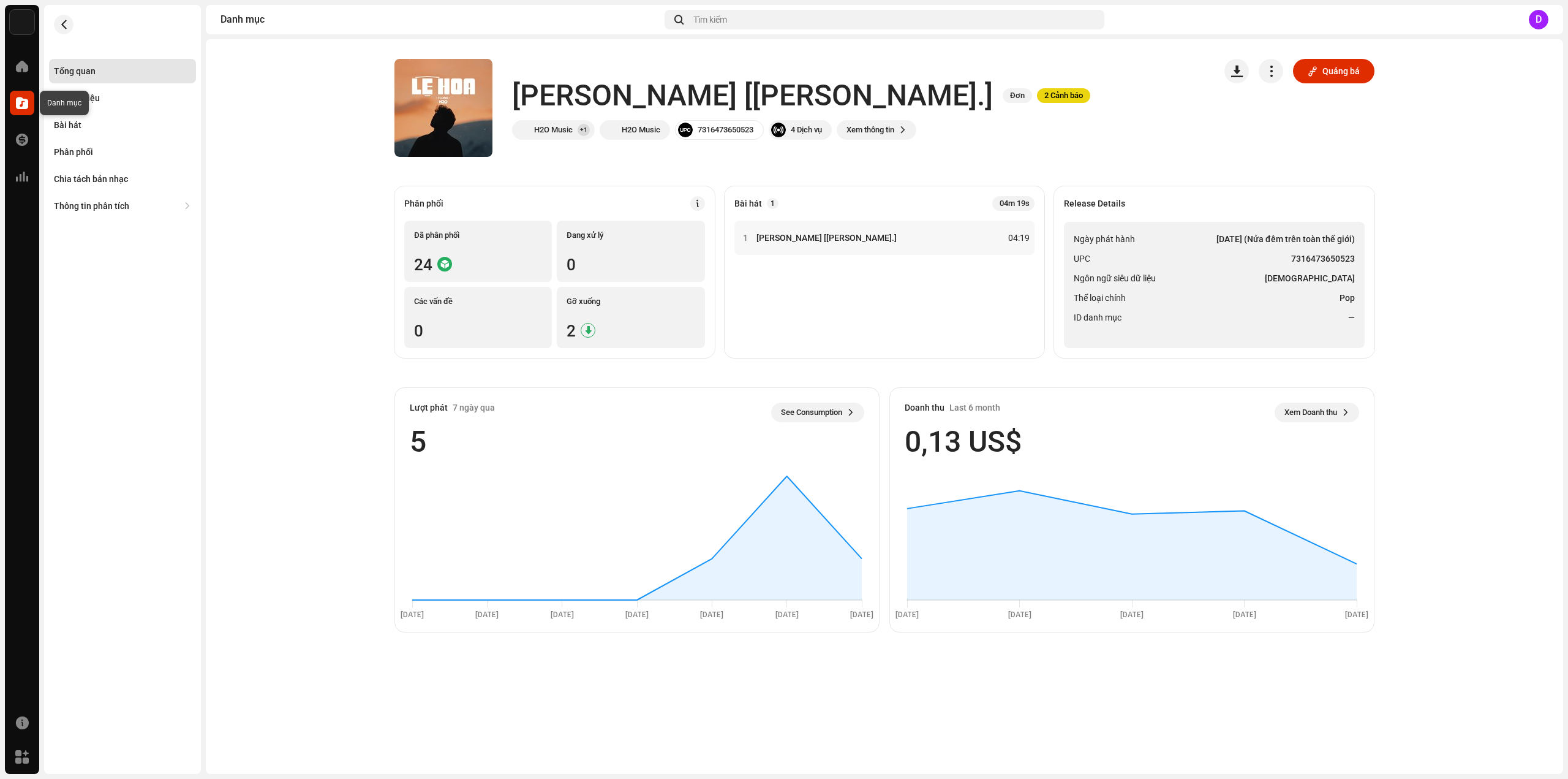
click at [20, 99] on span at bounding box center [22, 103] width 13 height 10
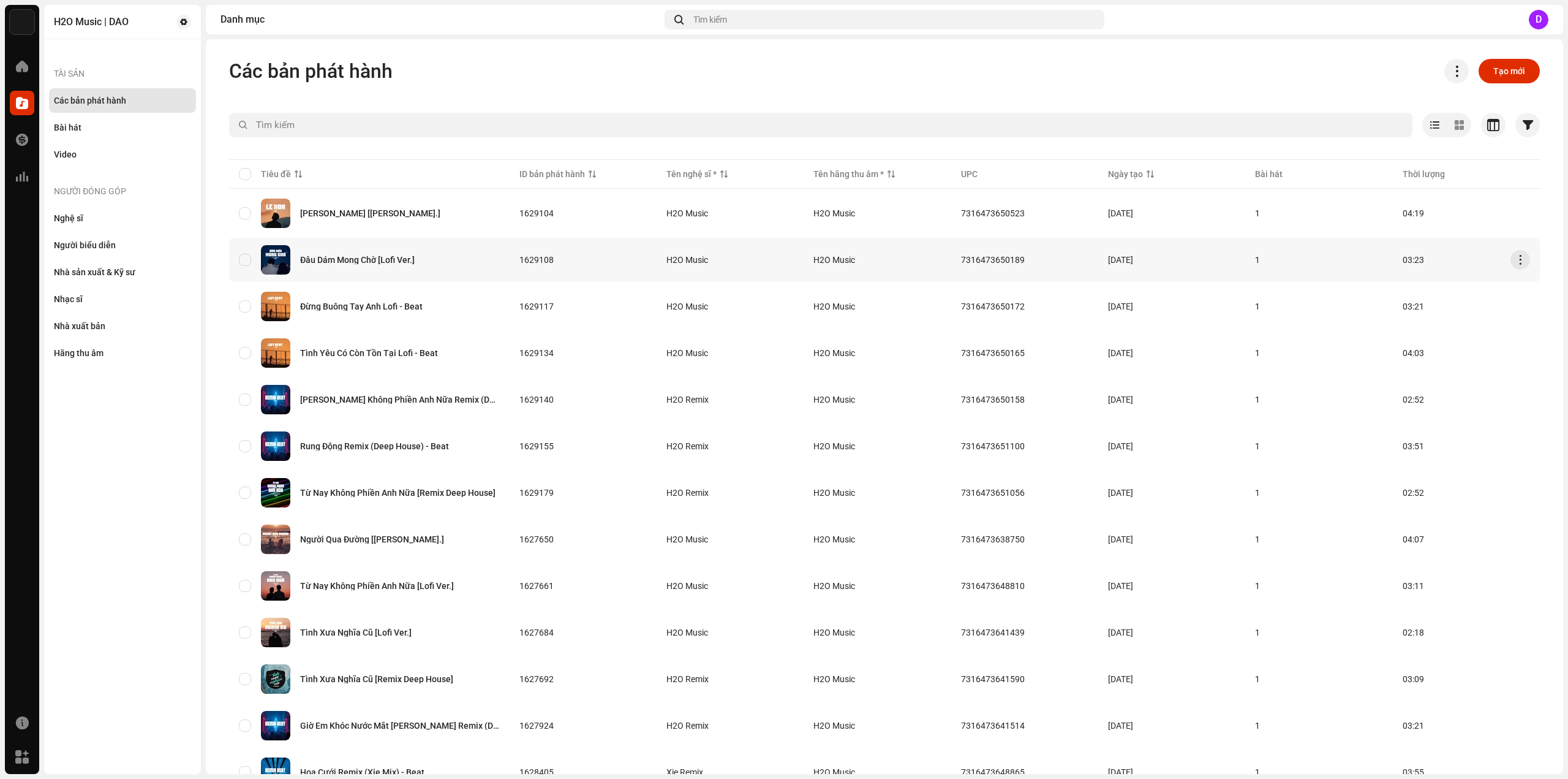
click at [371, 254] on div "Đâu Dám Mong Chờ [Lofi Ver.]" at bounding box center [369, 259] width 261 height 29
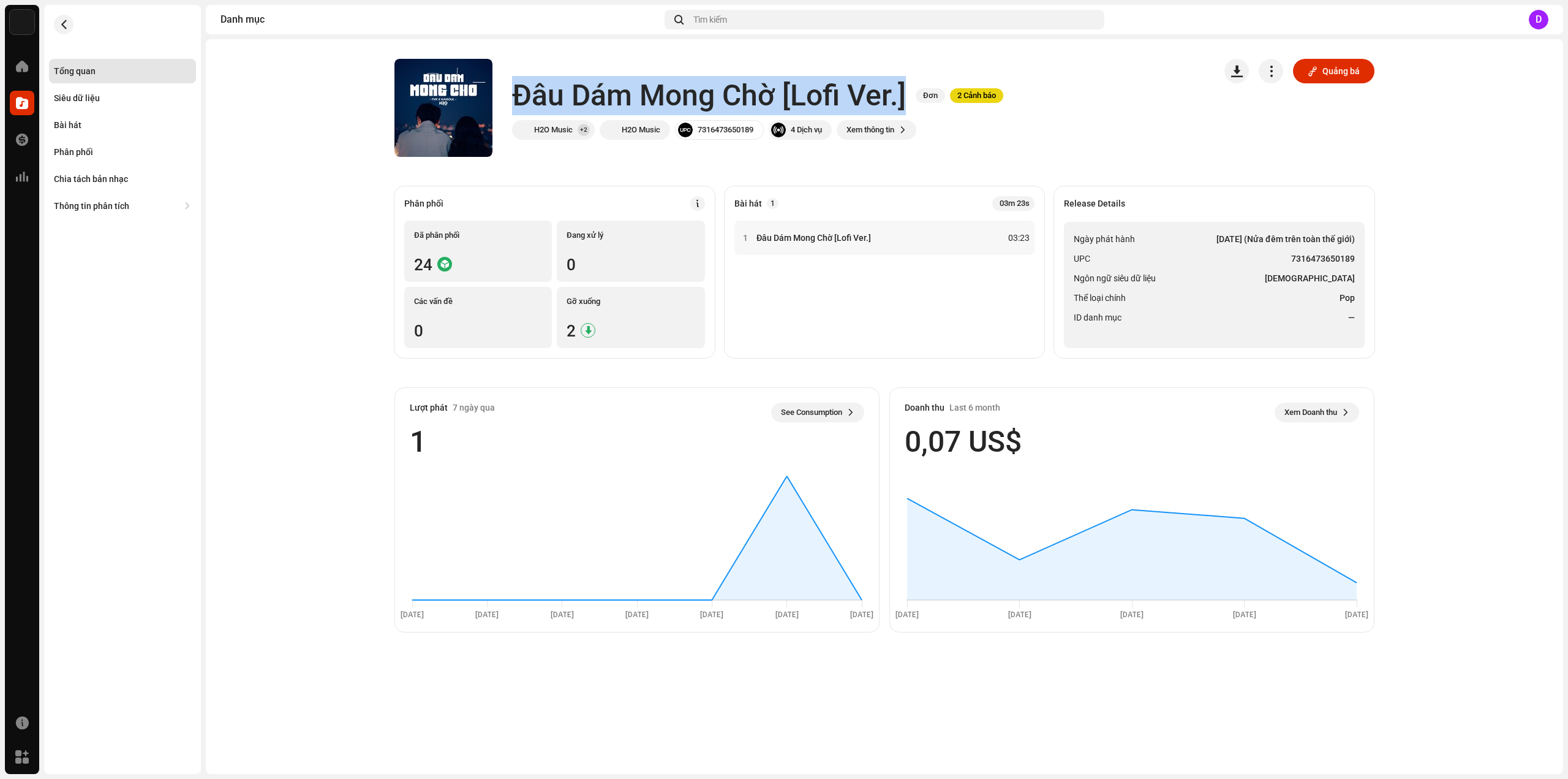
drag, startPoint x: 515, startPoint y: 89, endPoint x: 905, endPoint y: 86, distance: 390.0
click at [905, 86] on h1 "Đâu Dám Mong Chờ [Lofi Ver.]" at bounding box center [708, 96] width 394 height 39
copy h1 "Đâu Dám Mong Chờ [Lofi Ver.]"
click at [589, 91] on h1 "Đâu Dám Mong Chờ [Lofi Ver.]" at bounding box center [708, 96] width 394 height 39
drag, startPoint x: 516, startPoint y: 89, endPoint x: 774, endPoint y: 88, distance: 258.0
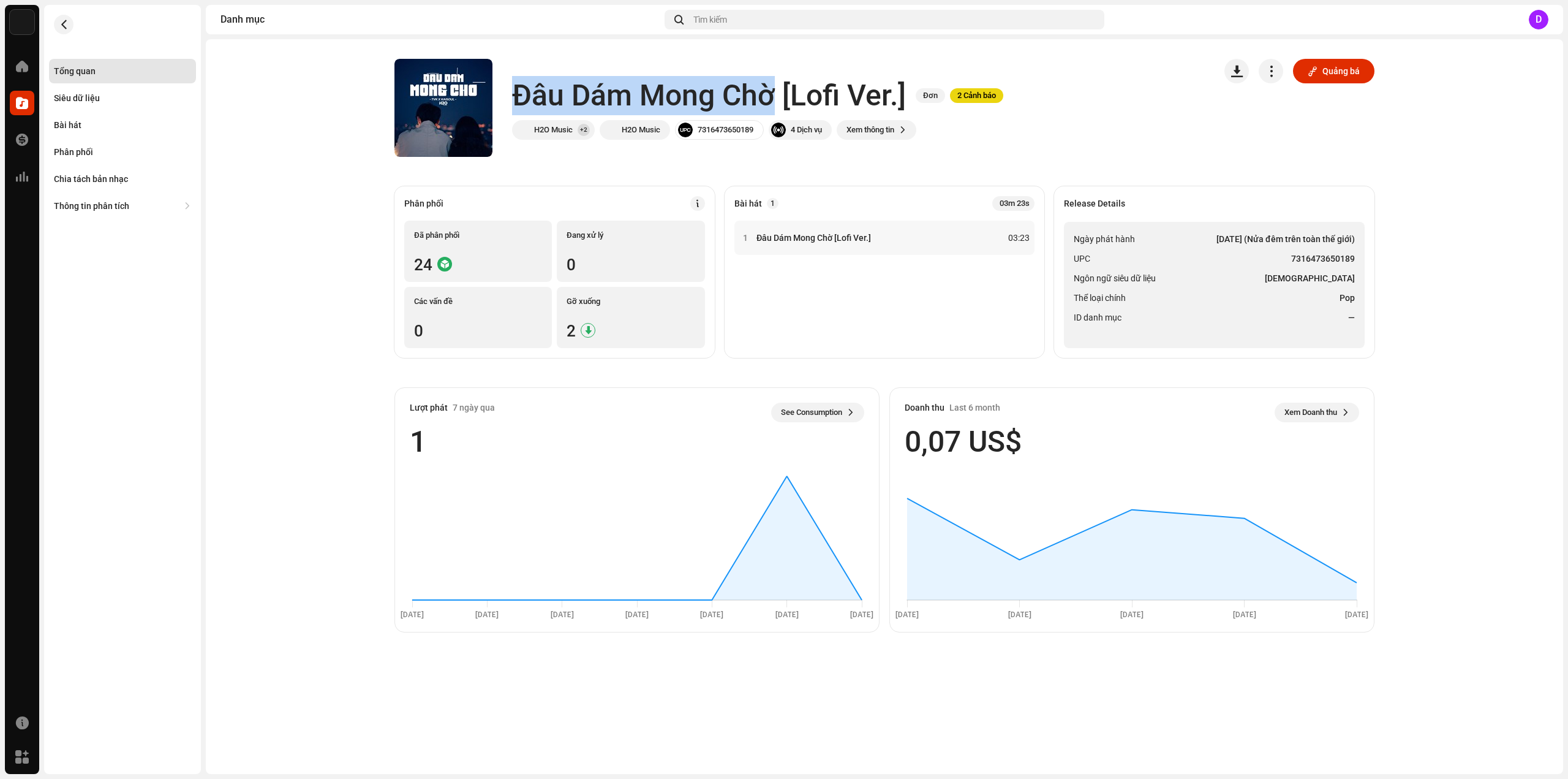
click at [774, 88] on h1 "Đâu Dám Mong Chờ [Lofi Ver.]" at bounding box center [708, 96] width 394 height 39
copy h1 "Đâu Dám Mong Chờ"
click at [1261, 275] on li "Ngôn ngữ siêu dữ liệu Vietnamese" at bounding box center [1214, 278] width 281 height 15
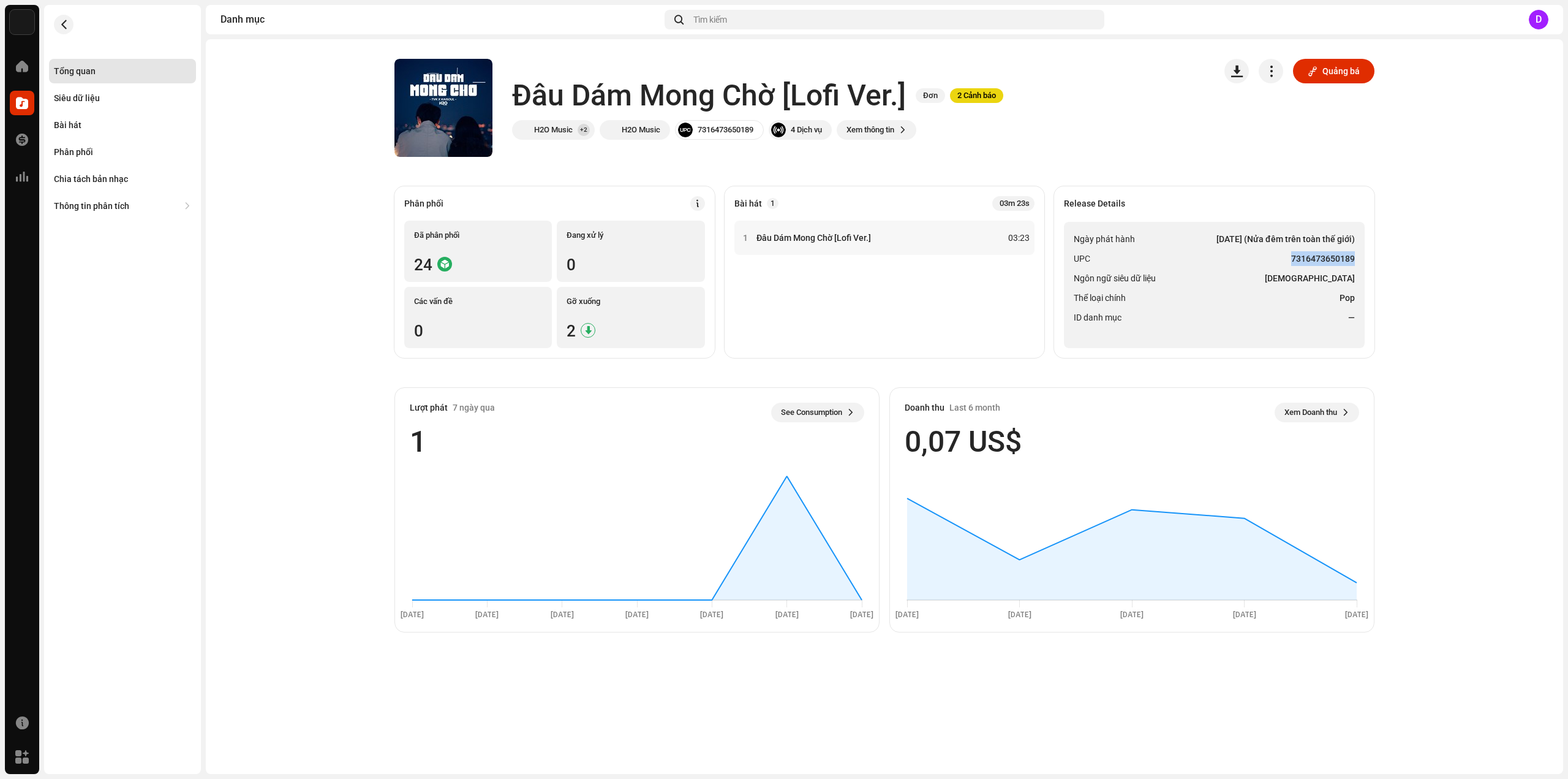
drag, startPoint x: 1292, startPoint y: 256, endPoint x: 1353, endPoint y: 259, distance: 61.1
click at [1353, 259] on strong "7316473650189" at bounding box center [1322, 258] width 64 height 15
copy strong "7316473650189"
click at [79, 120] on div "Bài hát" at bounding box center [67, 125] width 27 height 10
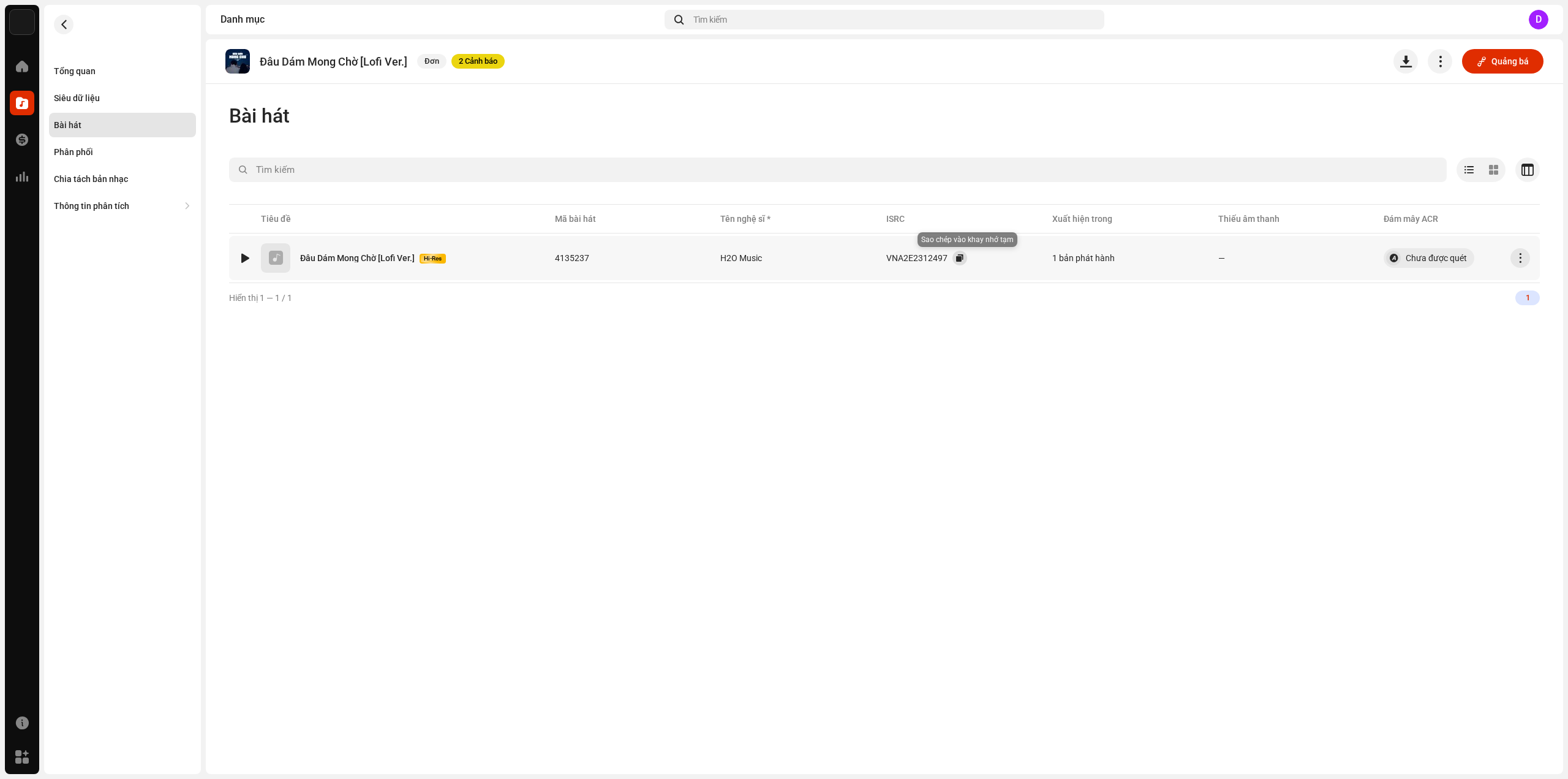
click at [965, 258] on button "button" at bounding box center [960, 257] width 15 height 15
drag, startPoint x: 262, startPoint y: 58, endPoint x: 356, endPoint y: 59, distance: 94.0
click at [356, 59] on p "Đâu Dám Mong Chờ [Lofi Ver.]" at bounding box center [333, 61] width 148 height 13
copy p "Đâu Dám Mong Chờ"
click at [77, 72] on div "Tổng quan" at bounding box center [74, 71] width 42 height 10
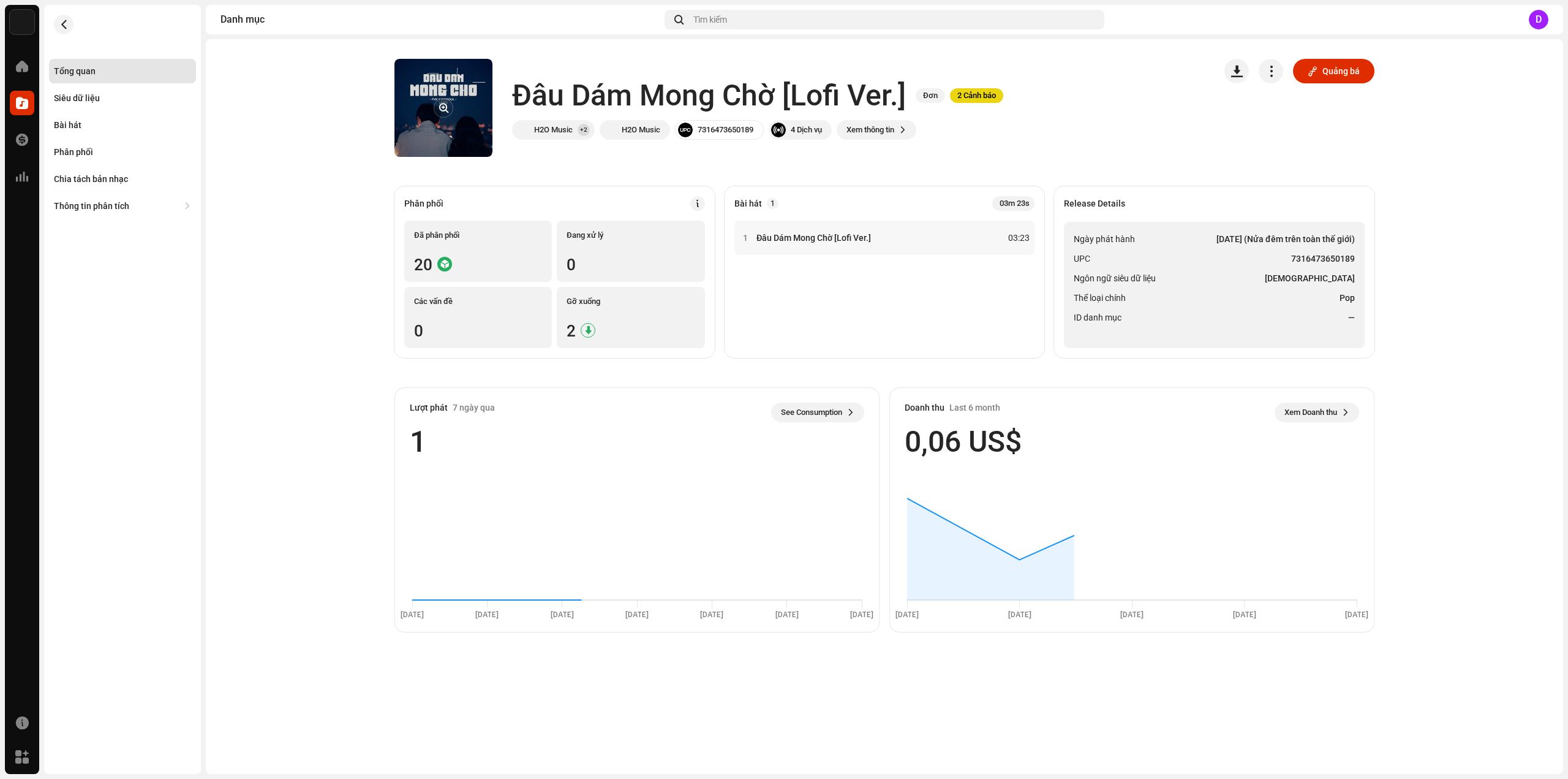
click at [436, 92] on re-a-cover at bounding box center [443, 108] width 98 height 98
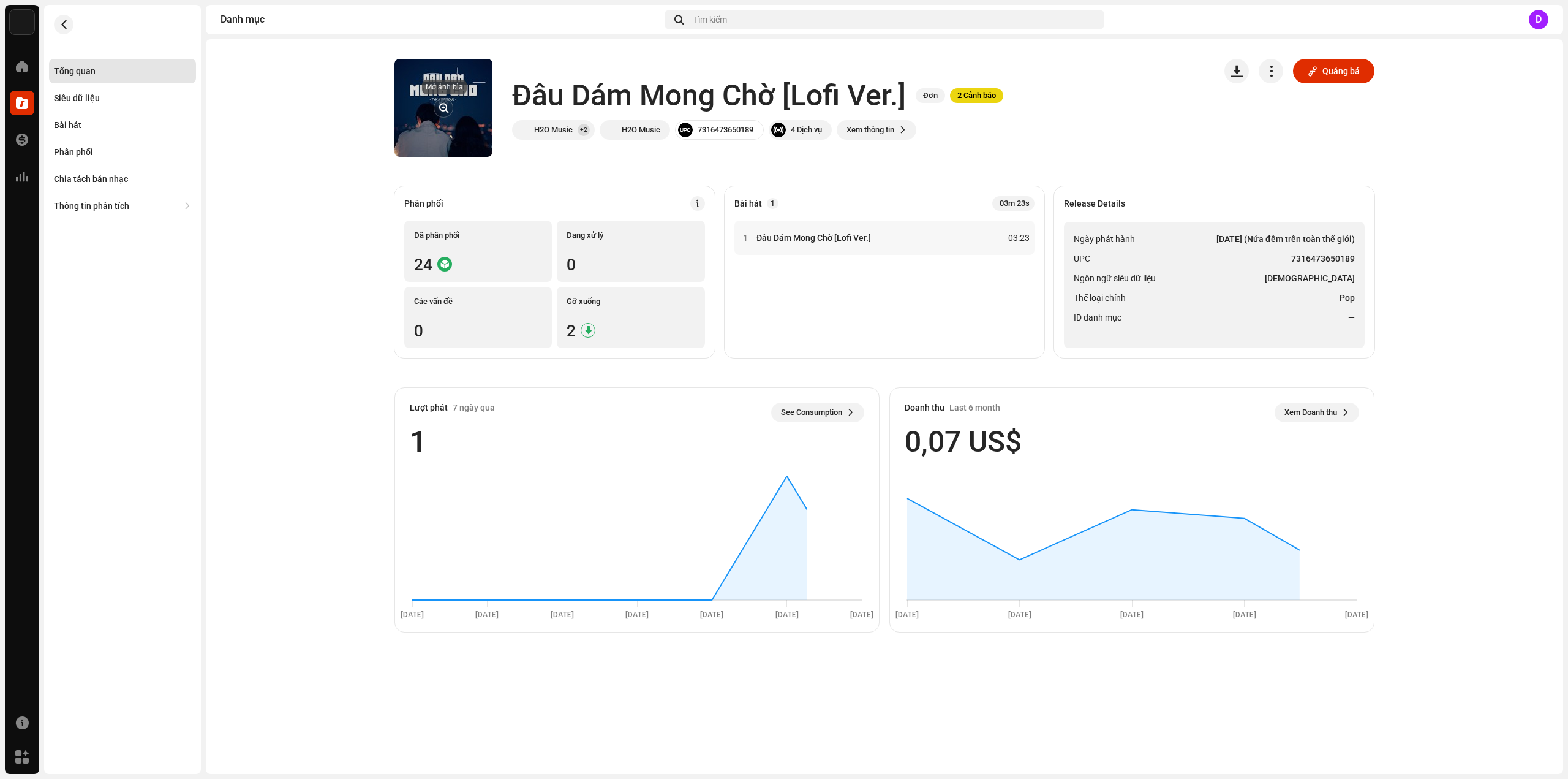
click at [446, 108] on button "button" at bounding box center [443, 108] width 20 height 20
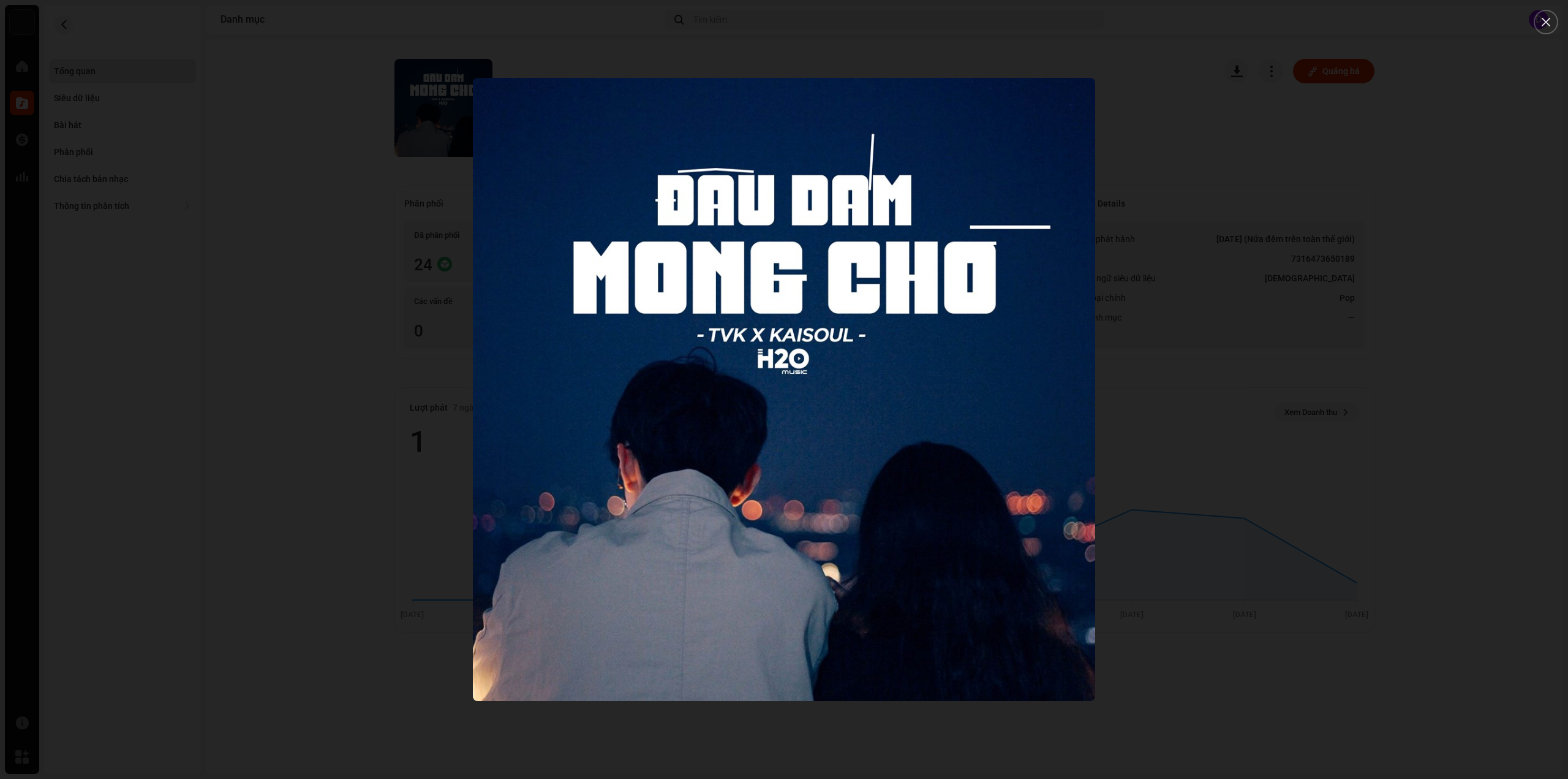
click at [265, 211] on div at bounding box center [784, 390] width 1568 height 779
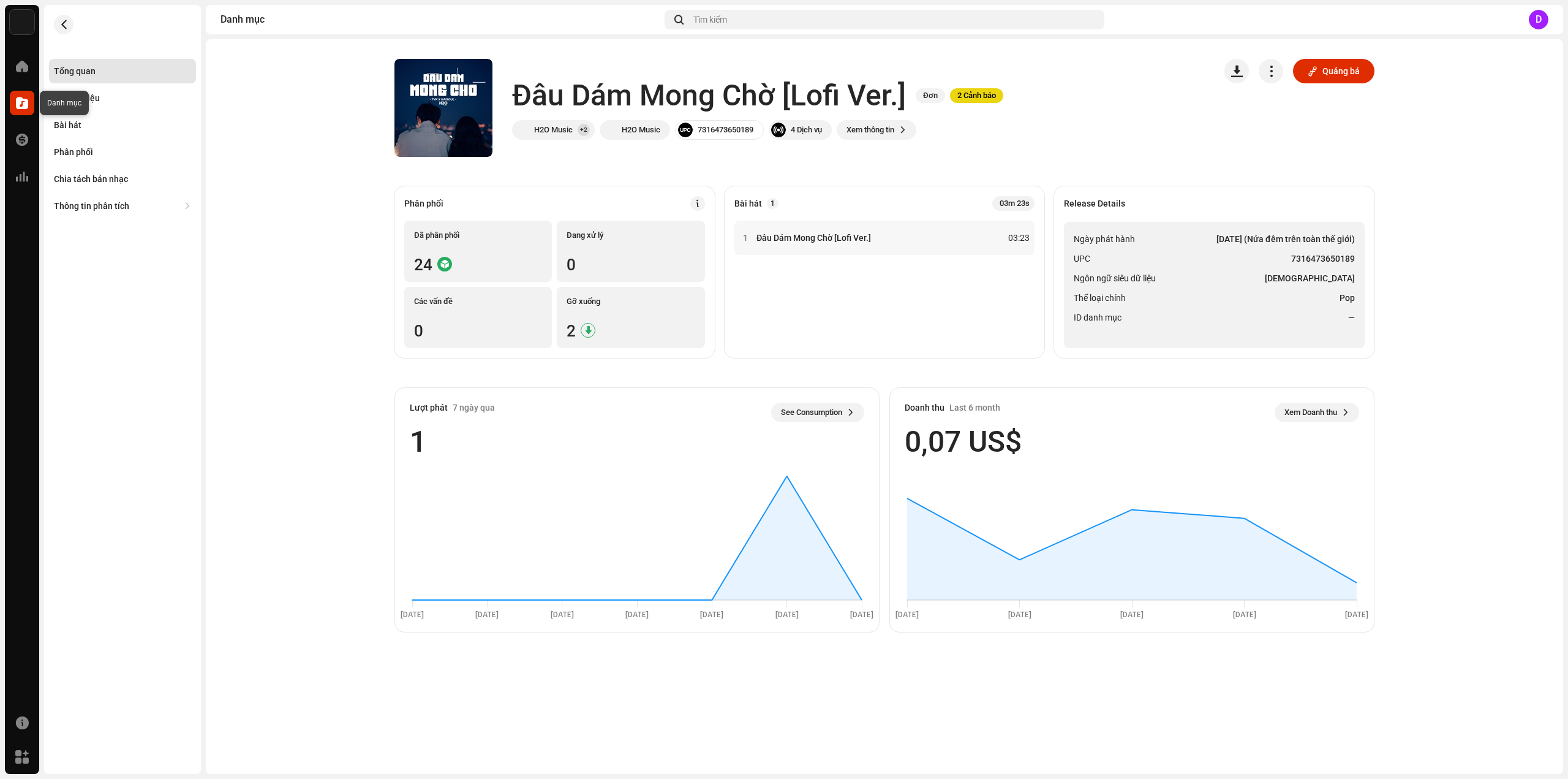
click at [22, 108] on span at bounding box center [22, 103] width 13 height 10
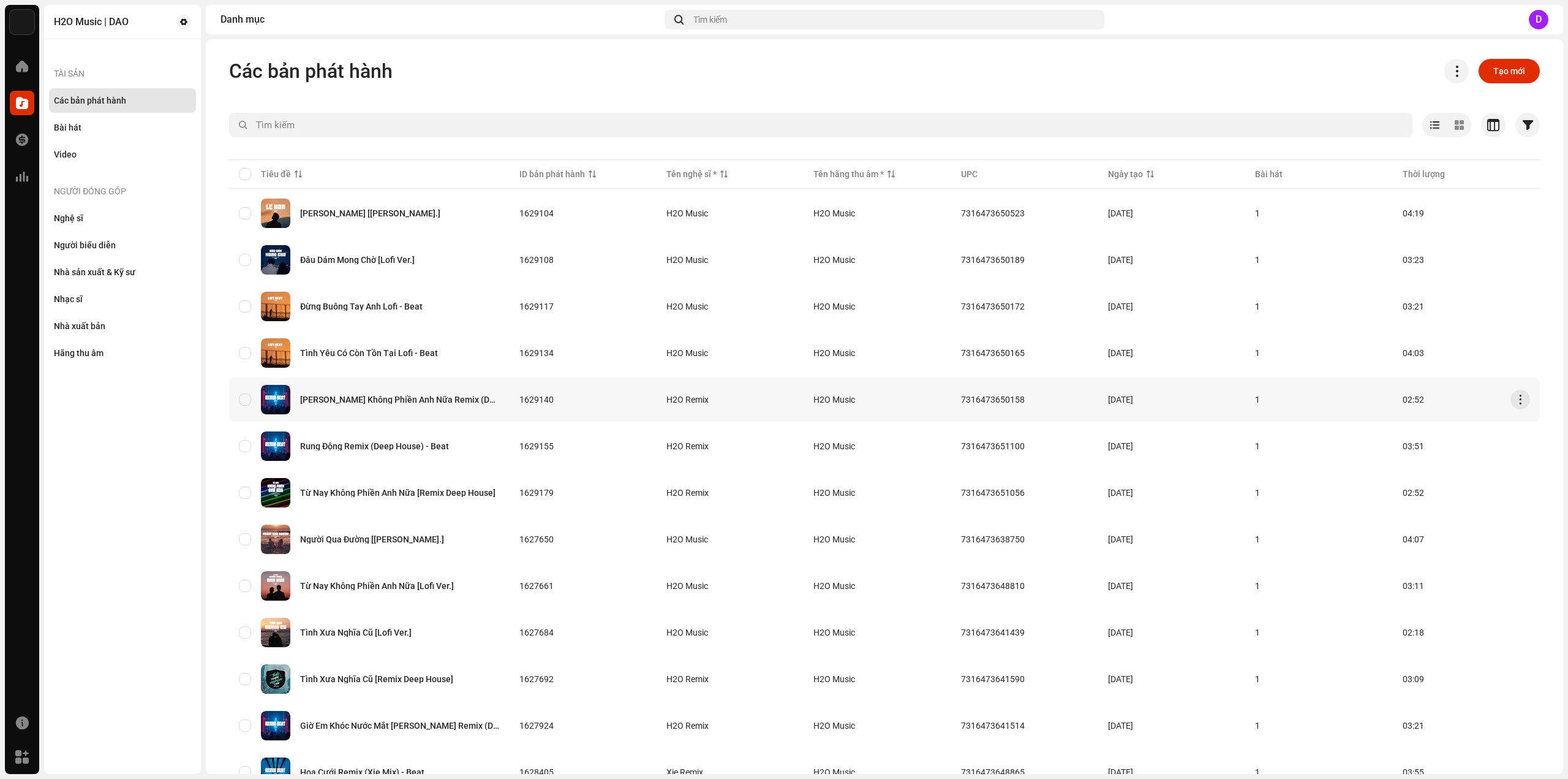
click at [375, 405] on div "Từ Nay Không Phiền Anh Nữa Remix (Deep House) - Beat" at bounding box center [369, 399] width 261 height 29
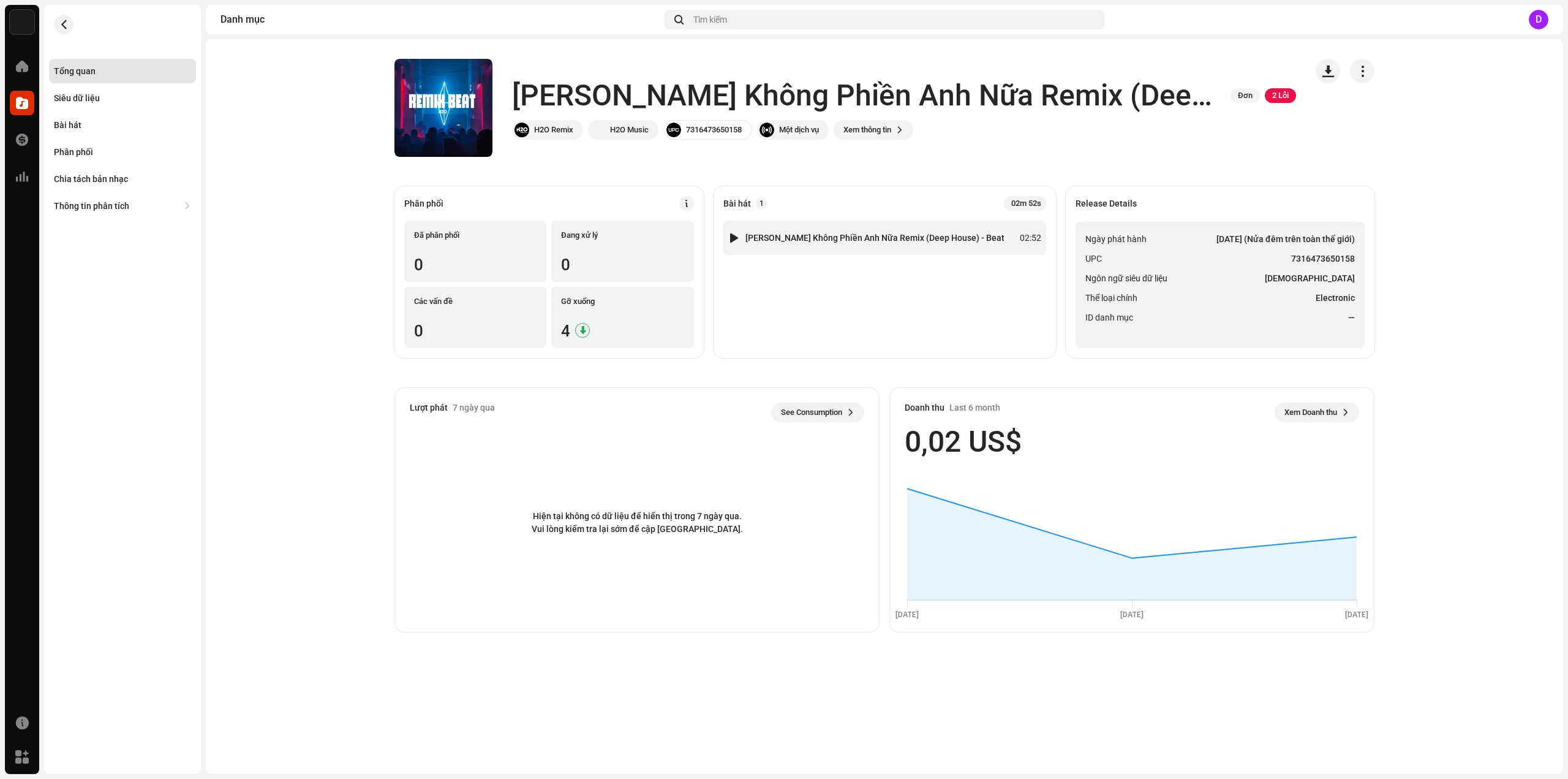
click at [870, 235] on strong "Từ Nay Không Phiền Anh Nữa Remix (Deep House) - Beat" at bounding box center [874, 238] width 259 height 10
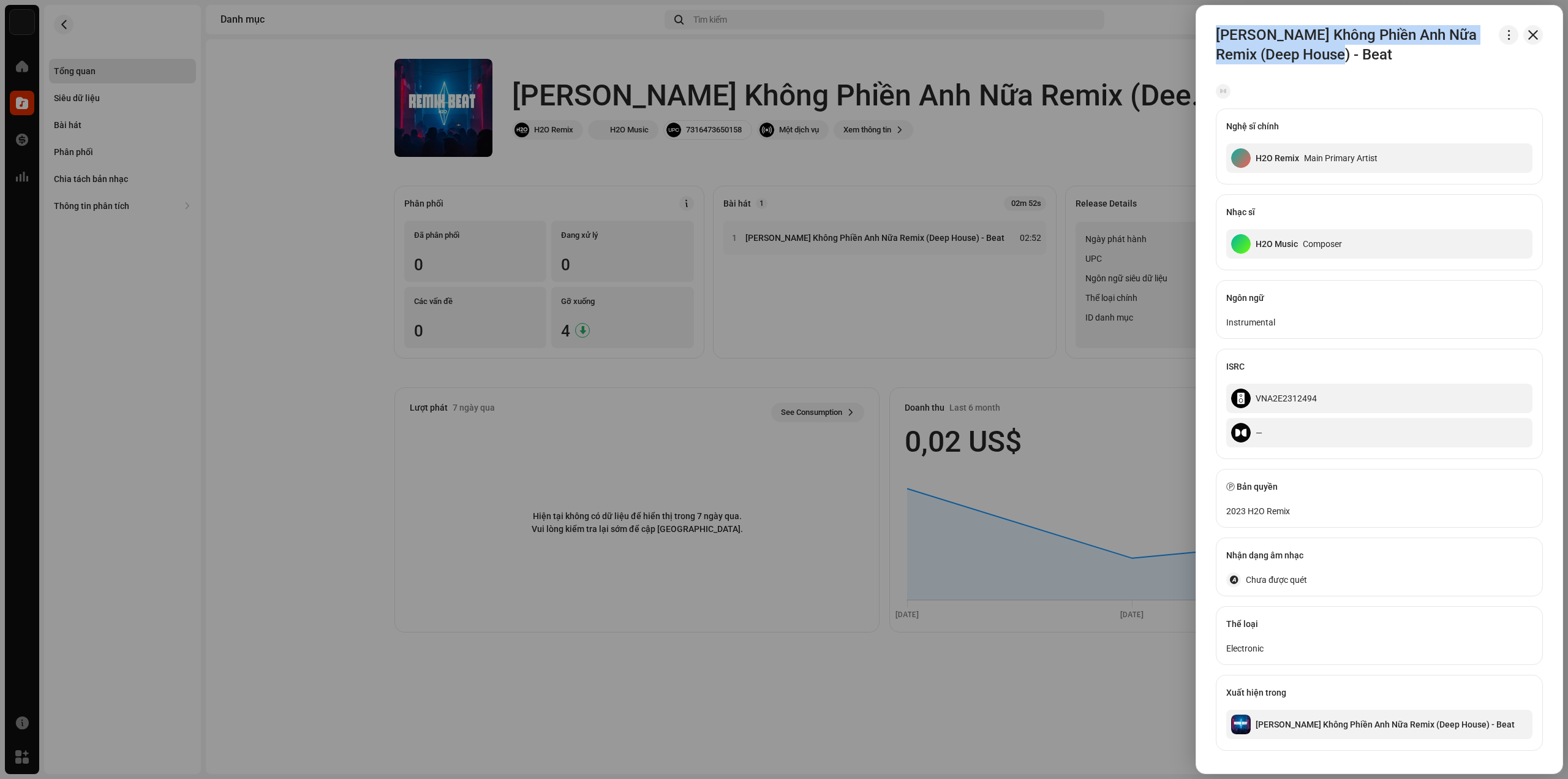
drag, startPoint x: 1218, startPoint y: 30, endPoint x: 1341, endPoint y: 52, distance: 125.0
click at [1341, 52] on h3 "Từ Nay Không Phiền Anh Nữa Remix (Deep House) - Beat" at bounding box center [1355, 45] width 278 height 39
drag, startPoint x: 1008, startPoint y: 67, endPoint x: 935, endPoint y: 69, distance: 73.0
click at [1007, 67] on div at bounding box center [784, 390] width 1568 height 779
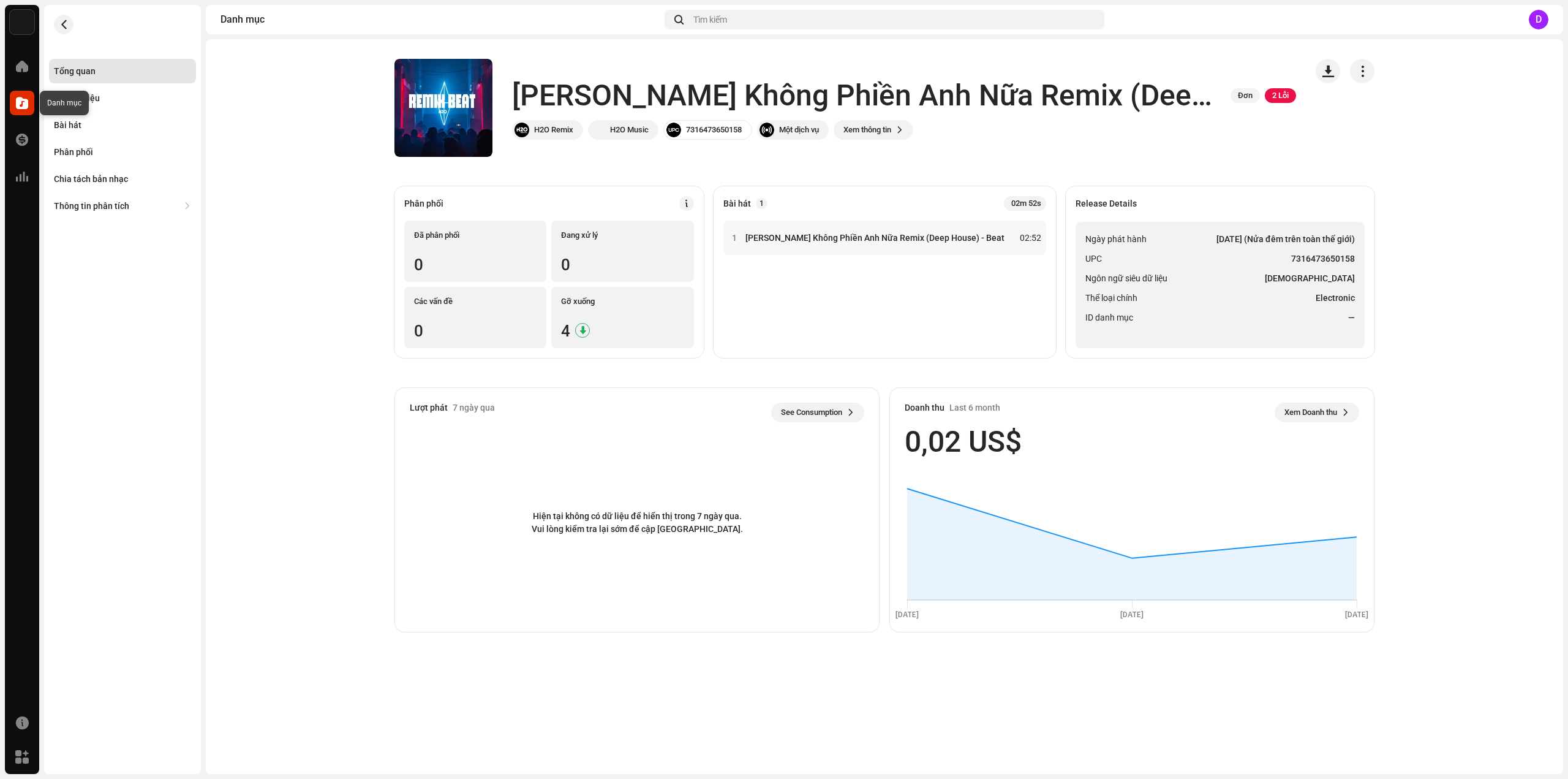
click at [22, 104] on span at bounding box center [22, 103] width 13 height 10
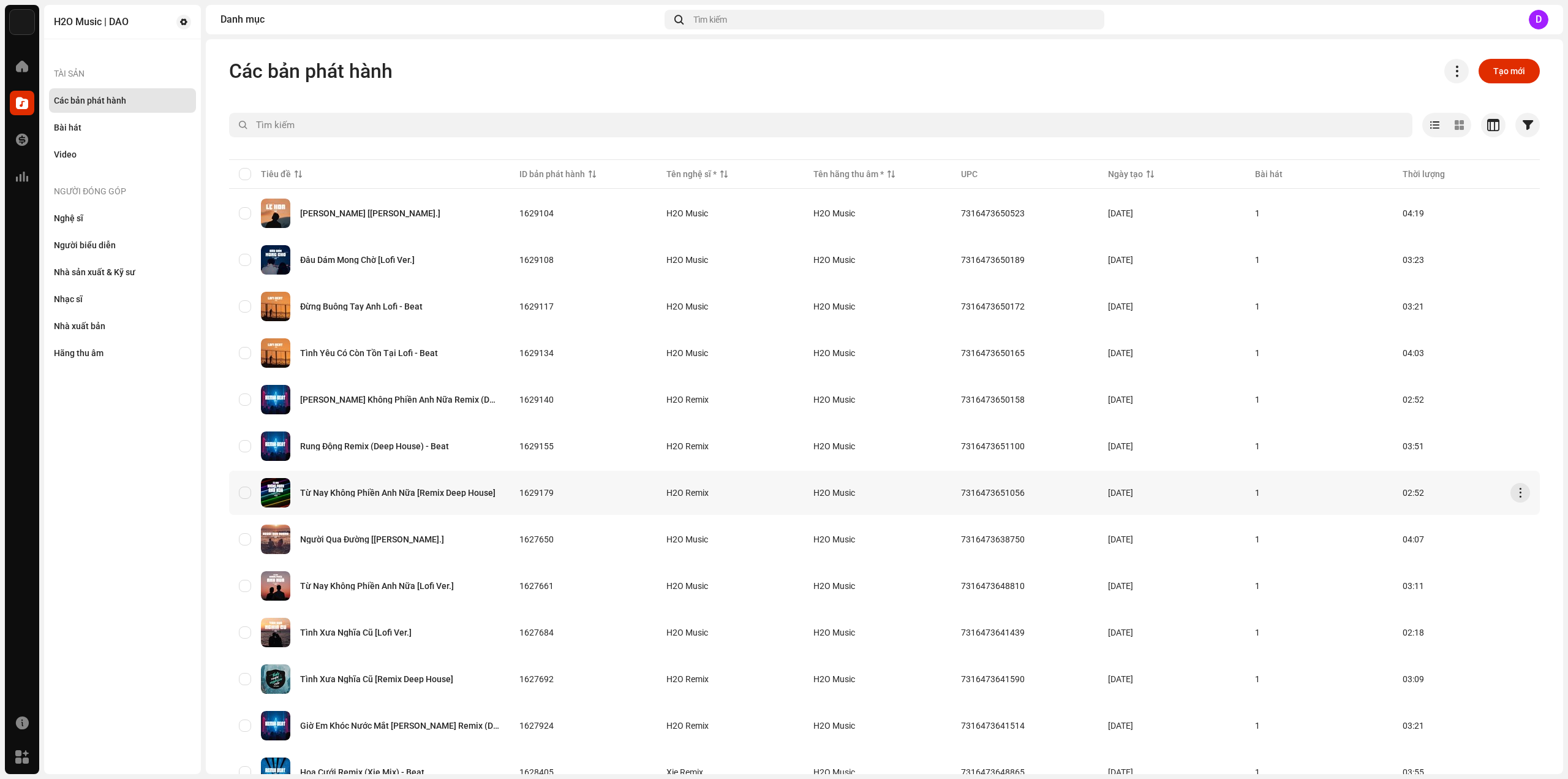
click at [406, 494] on div "Từ Nay Không Phiền Anh Nữa [Remix Deep House]" at bounding box center [398, 492] width 196 height 9
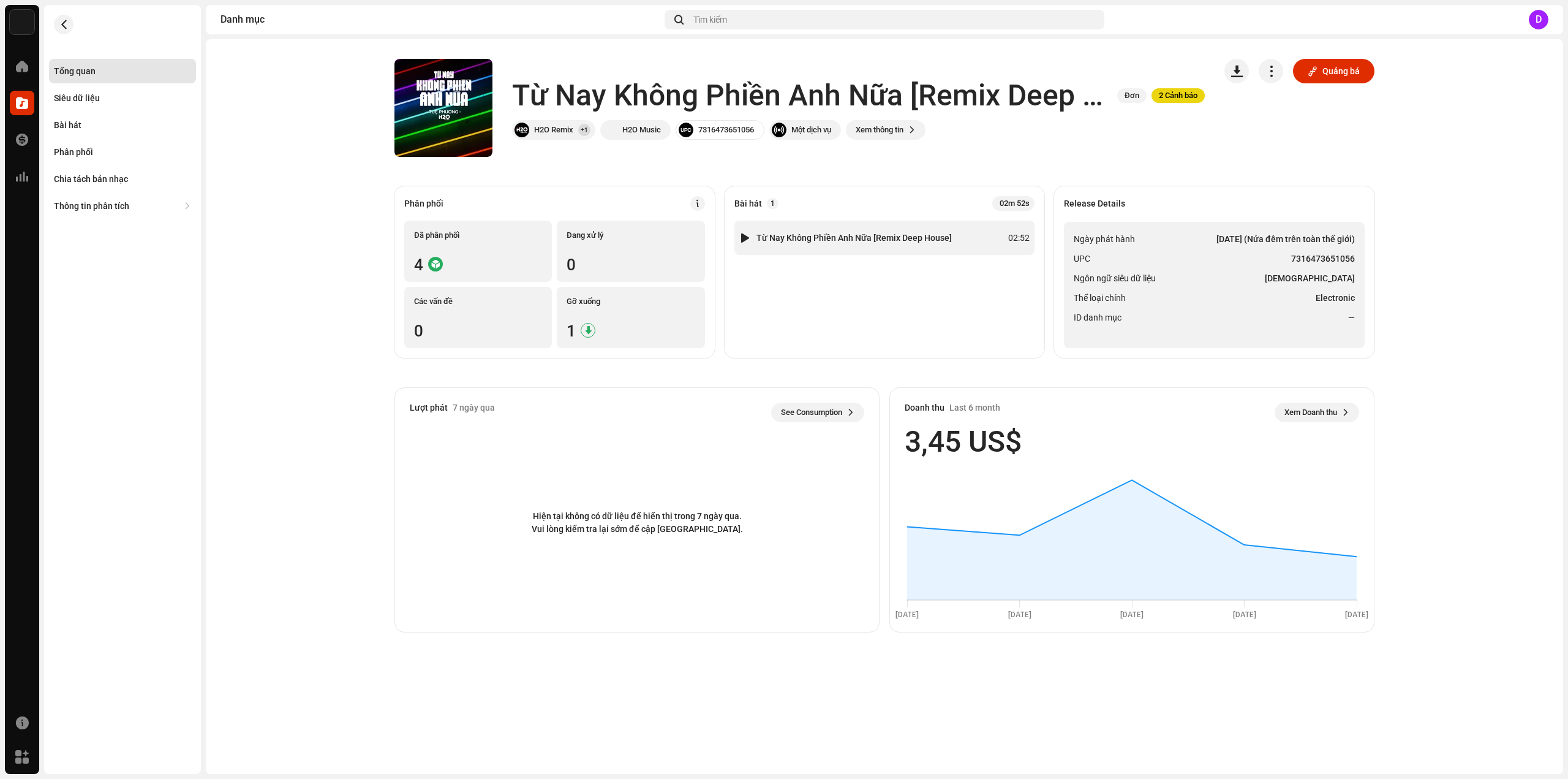
click at [827, 244] on div "1 Từ Nay Không Phiền Anh Nữa [Remix Deep House]" at bounding box center [845, 238] width 212 height 13
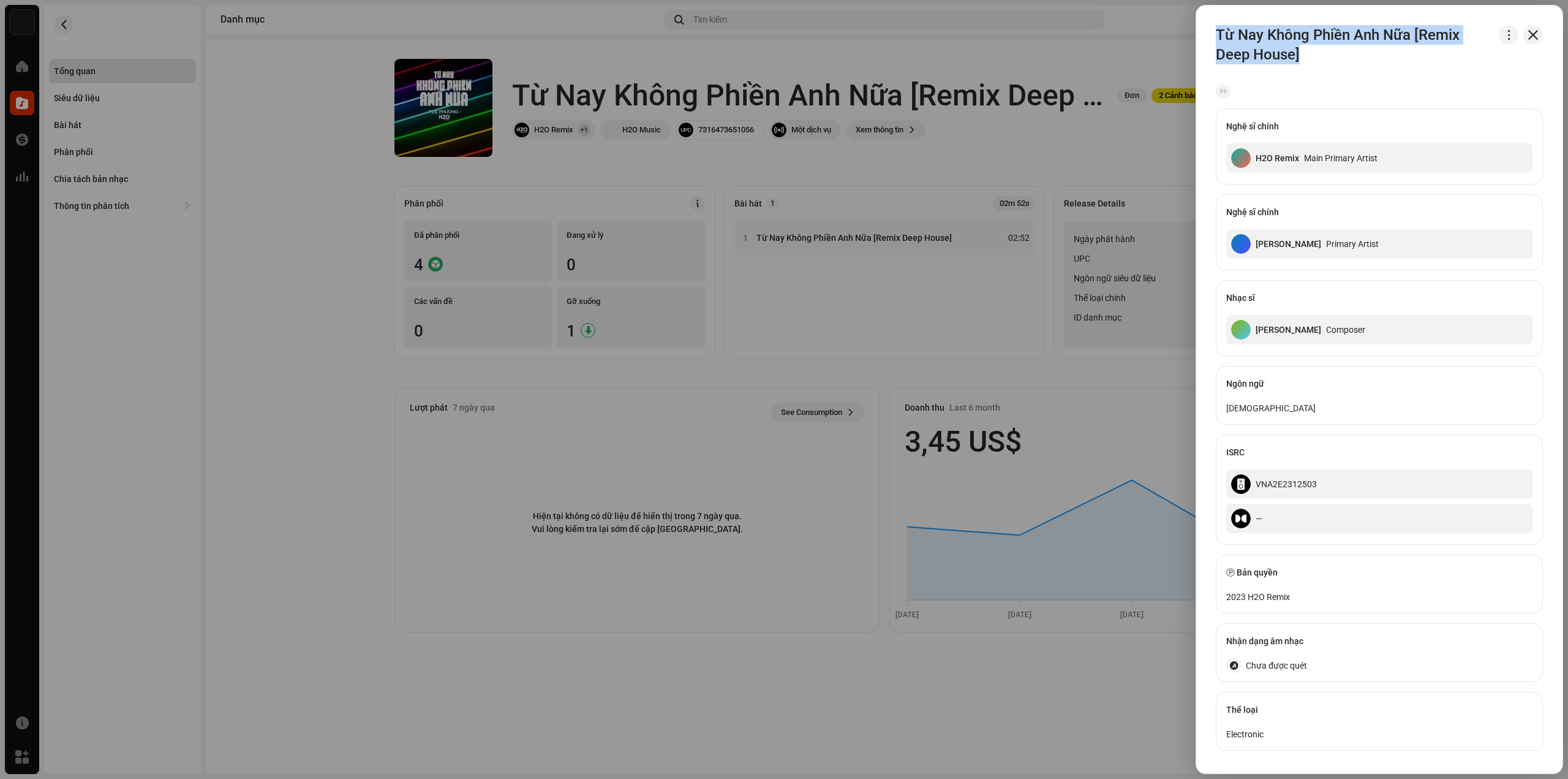
drag, startPoint x: 1218, startPoint y: 31, endPoint x: 1299, endPoint y: 57, distance: 85.1
click at [1299, 57] on h3 "Từ Nay Không Phiền Anh Nữa [Remix Deep House]" at bounding box center [1355, 45] width 278 height 39
copy h3 "Từ Nay Không Phiền Anh Nữa [Remix Deep House]"
click at [1169, 293] on div at bounding box center [784, 390] width 1568 height 779
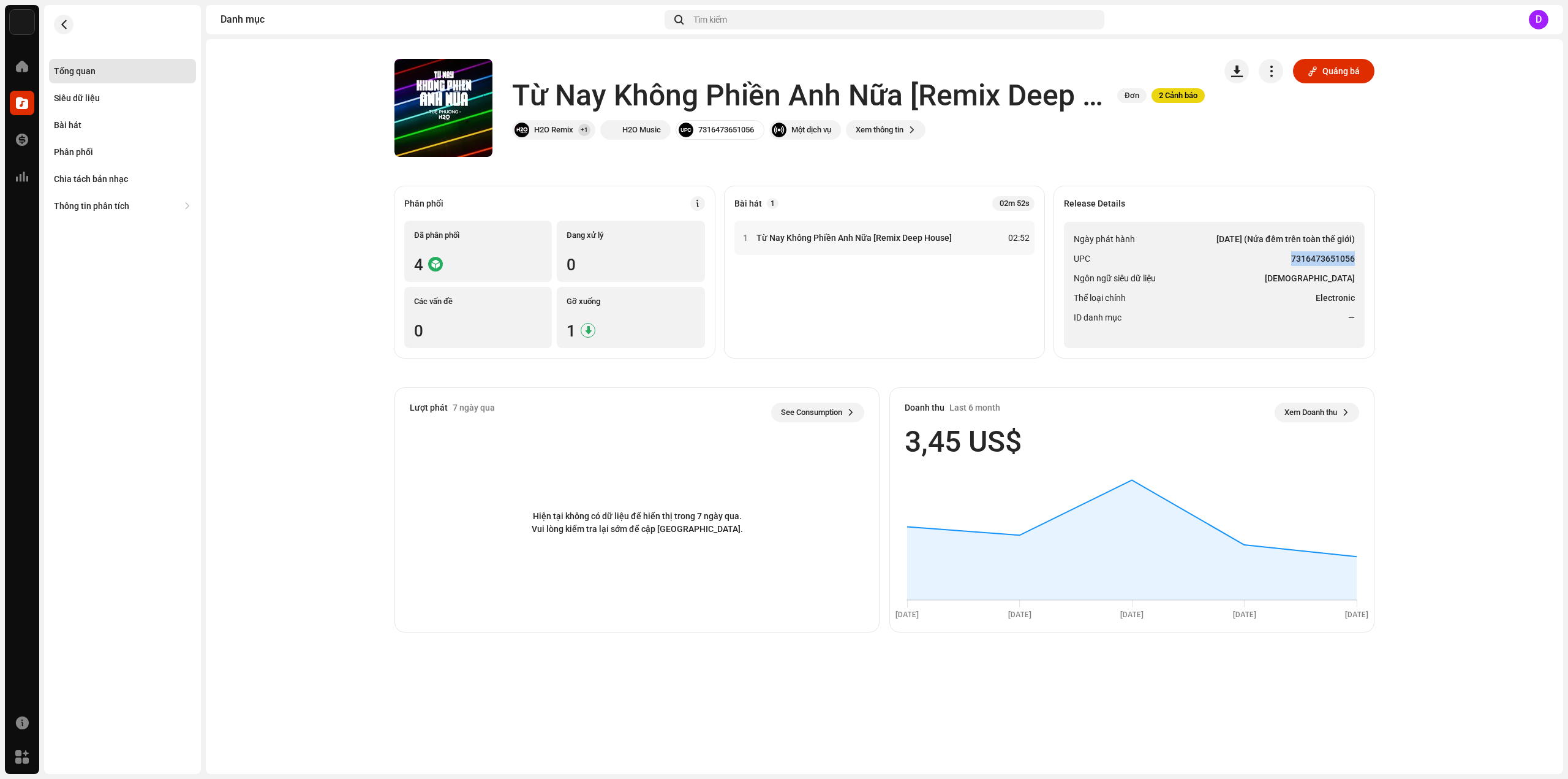
drag, startPoint x: 1291, startPoint y: 259, endPoint x: 1353, endPoint y: 258, distance: 62.0
click at [1353, 258] on strong "7316473651056" at bounding box center [1322, 258] width 64 height 15
copy strong "7316473651056"
click at [126, 116] on div "Bài hát" at bounding box center [122, 124] width 147 height 24
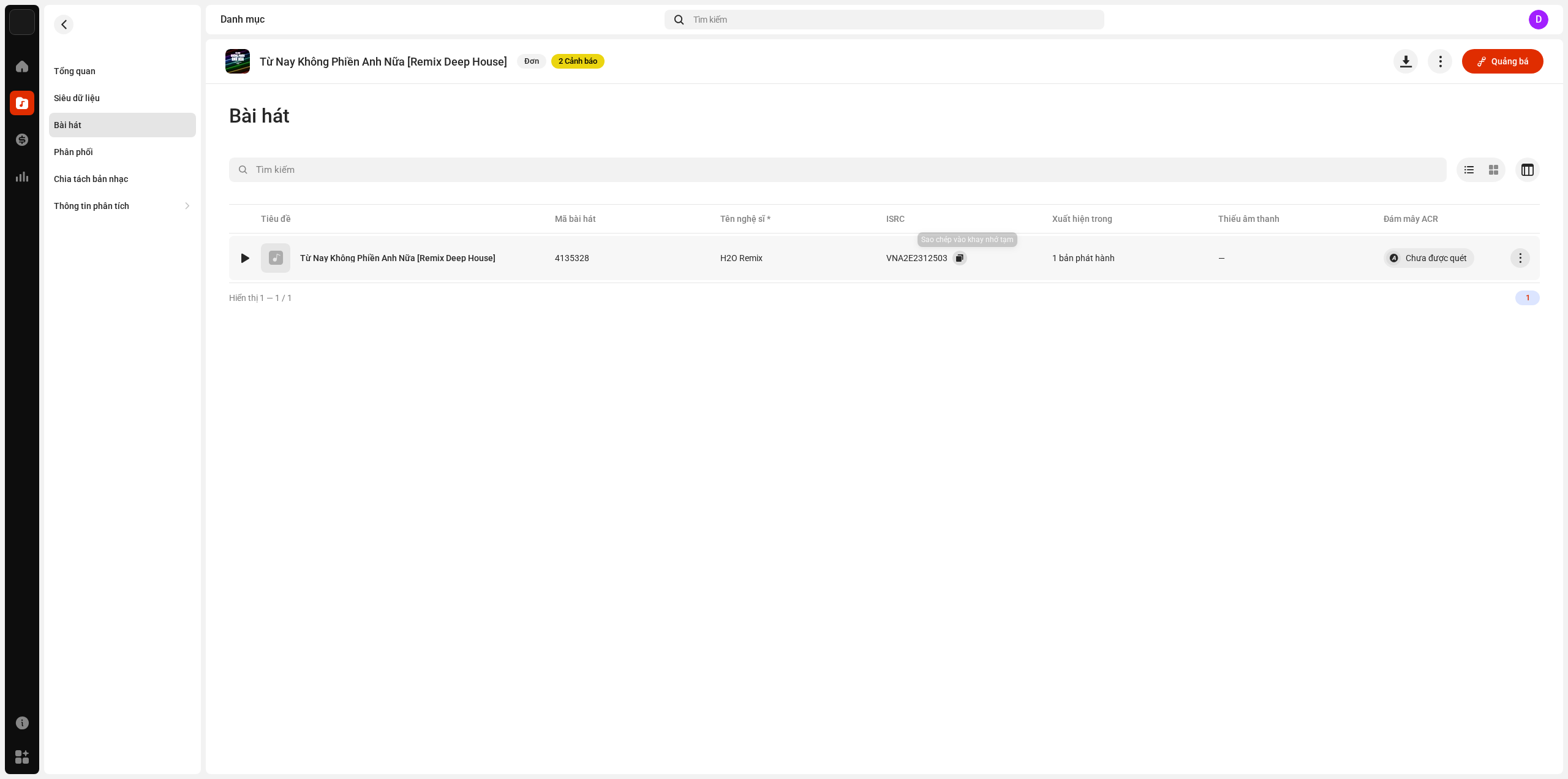
click at [961, 259] on button "button" at bounding box center [960, 257] width 15 height 15
drag, startPoint x: 262, startPoint y: 57, endPoint x: 403, endPoint y: 57, distance: 141.0
click at [403, 57] on p "Từ Nay Không Phiền Anh Nữa [Remix Deep House]" at bounding box center [382, 61] width 247 height 13
click at [123, 79] on div "Tổng quan" at bounding box center [122, 70] width 147 height 24
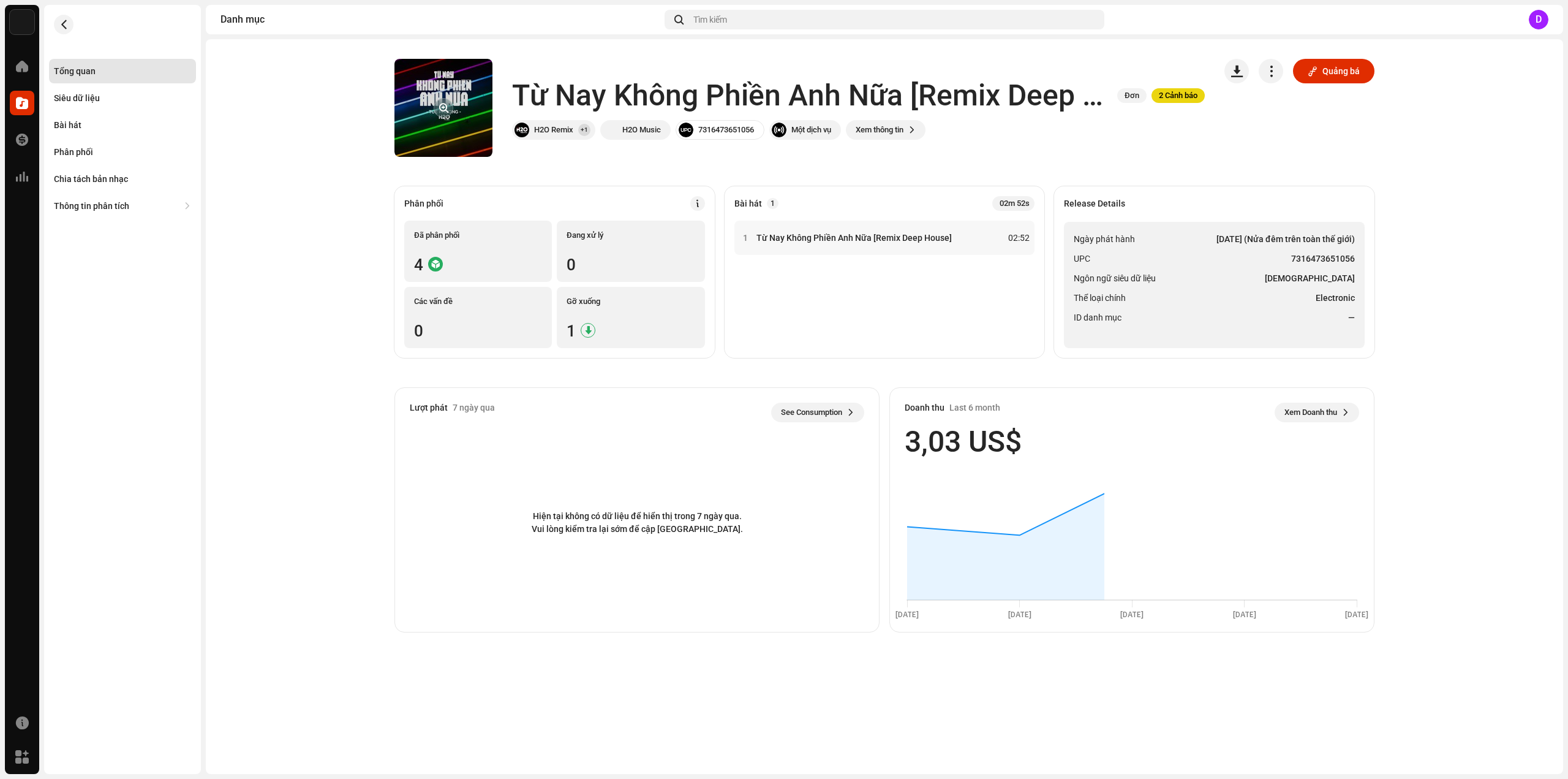
click at [465, 103] on re-a-cover at bounding box center [443, 108] width 98 height 98
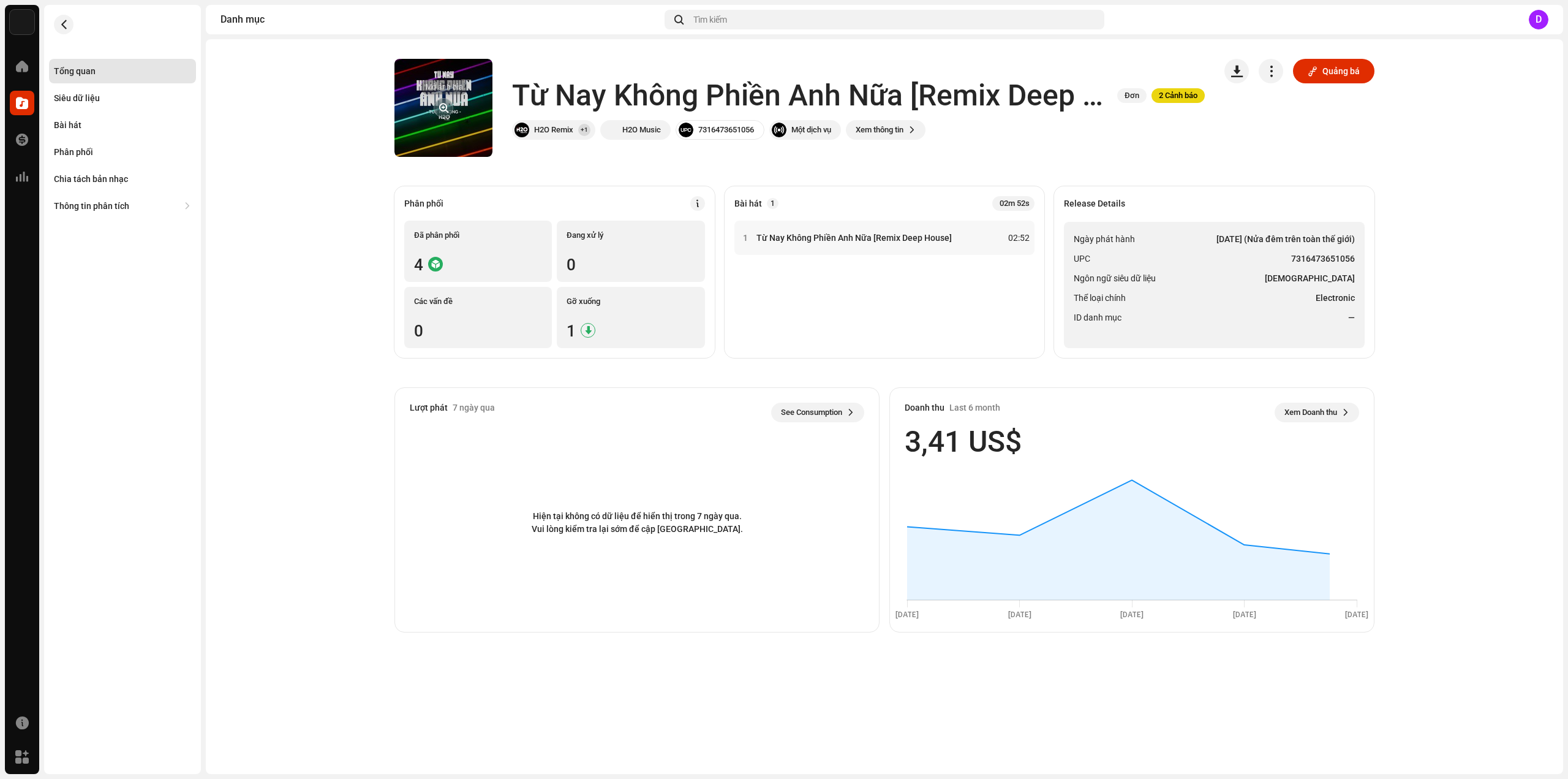
click at [446, 107] on button "button" at bounding box center [443, 108] width 20 height 20
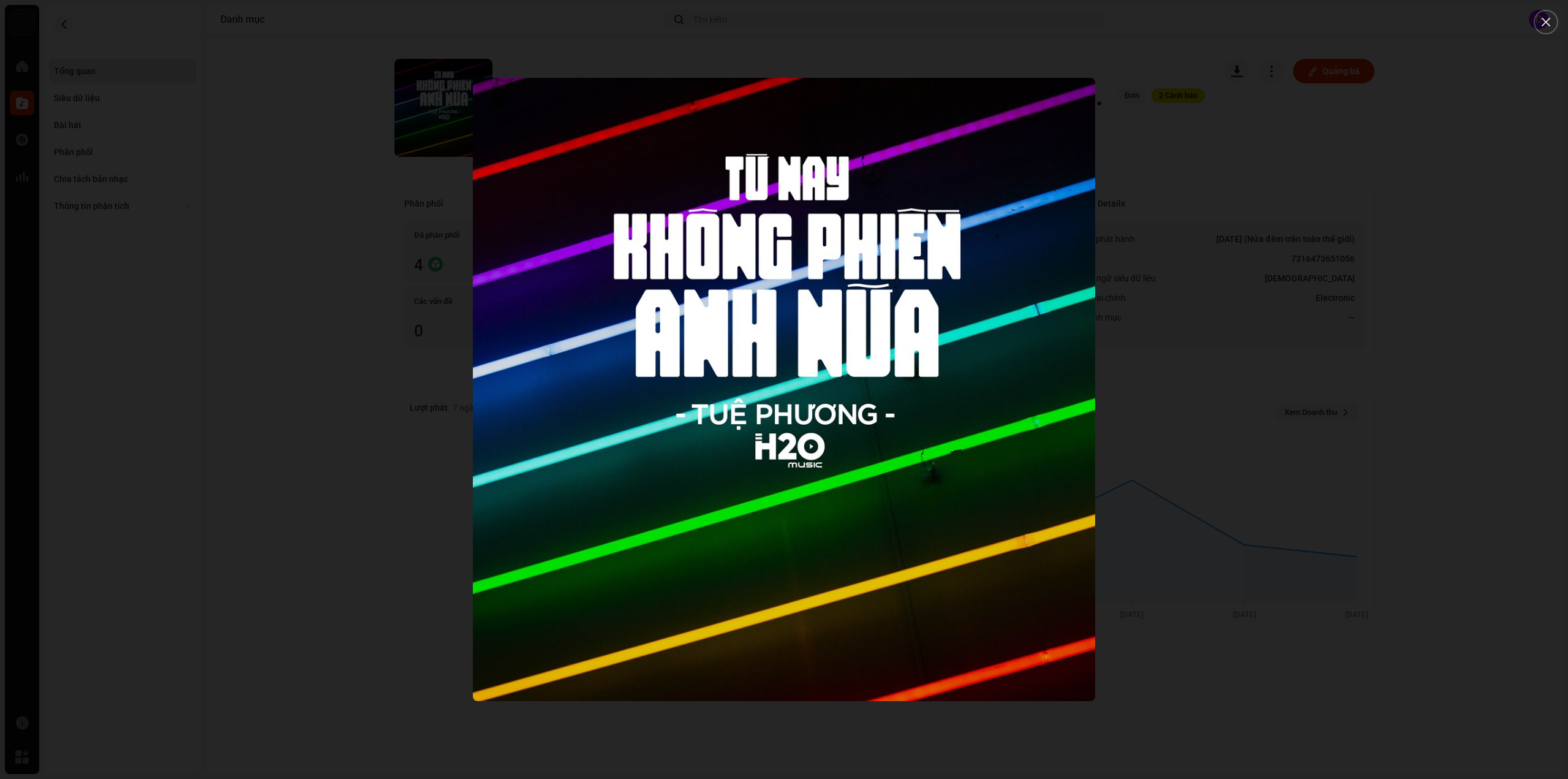
click at [305, 247] on div at bounding box center [784, 390] width 1568 height 779
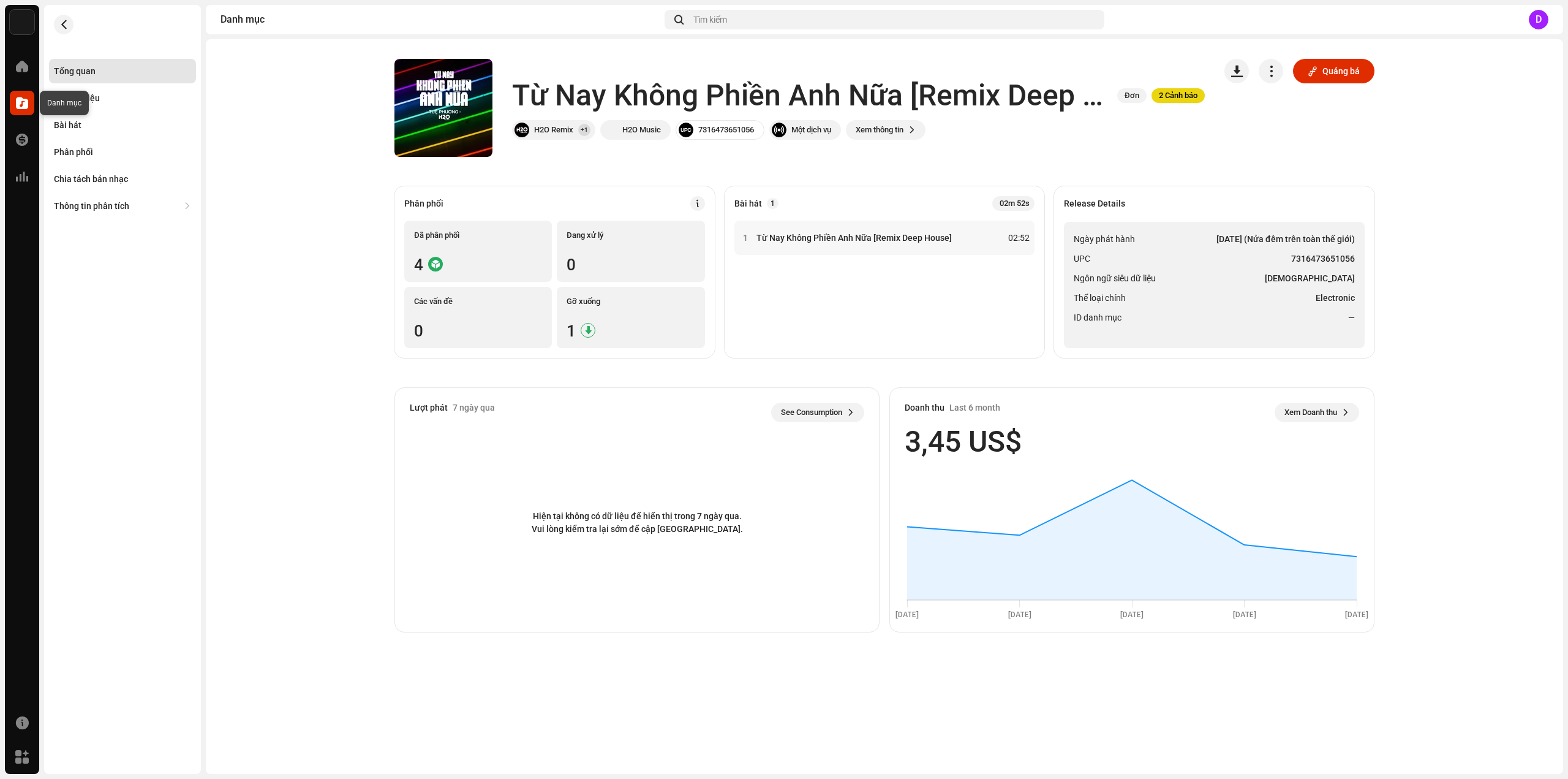
click at [19, 108] on span at bounding box center [22, 103] width 13 height 10
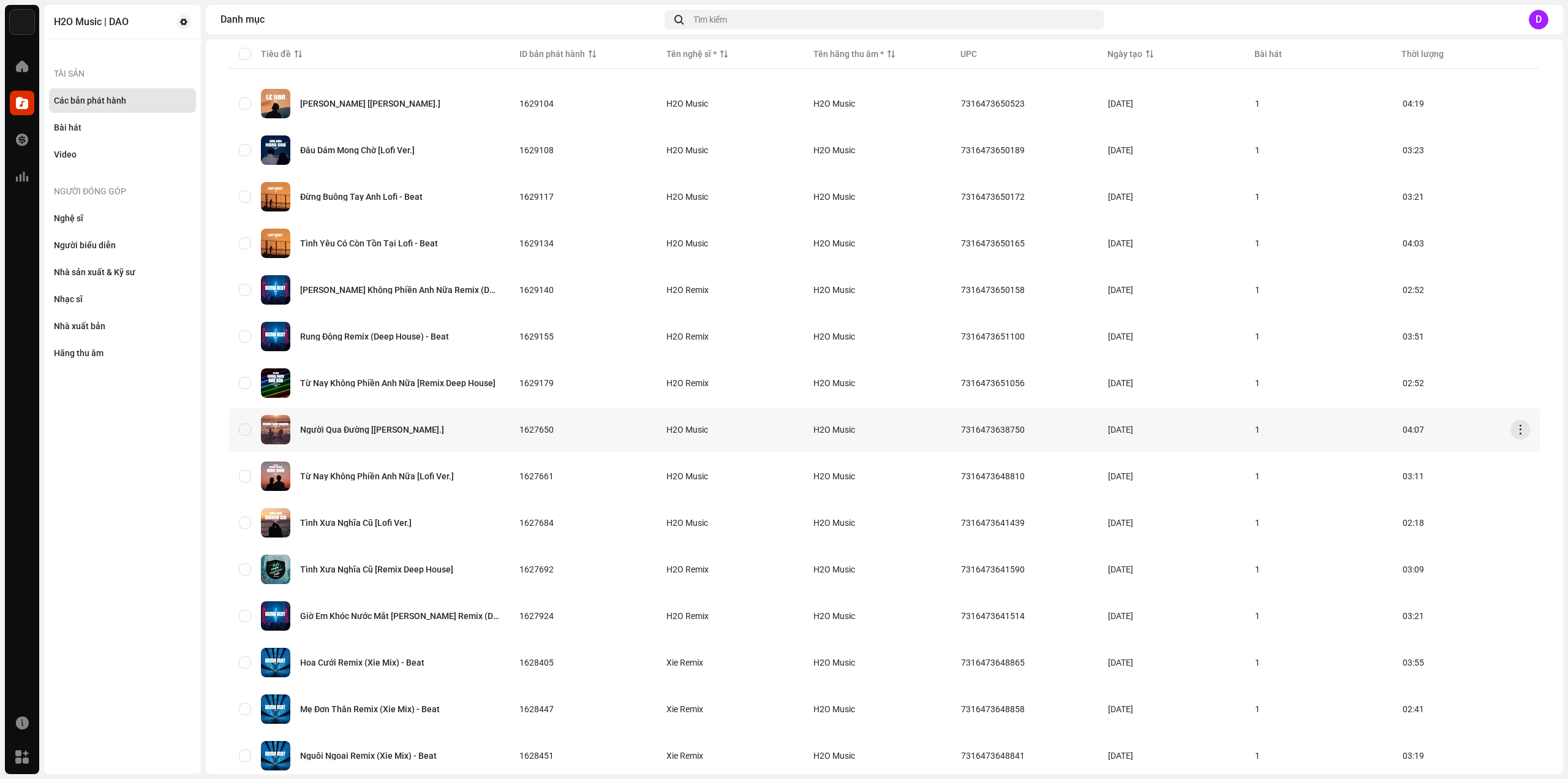
scroll to position [184, 0]
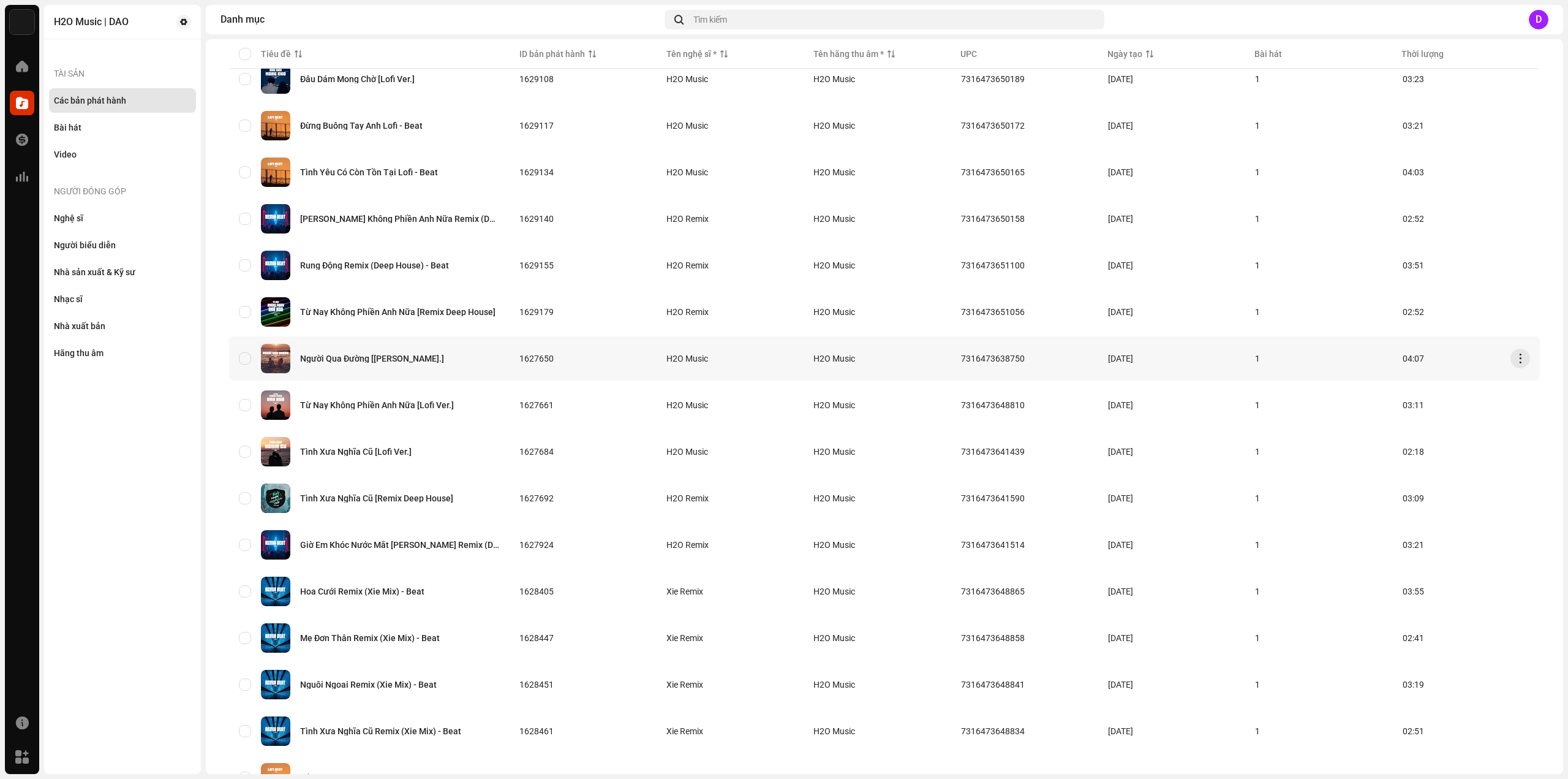
click at [382, 355] on div "Người Qua Đường [Lofi Ver.]" at bounding box center [372, 358] width 144 height 9
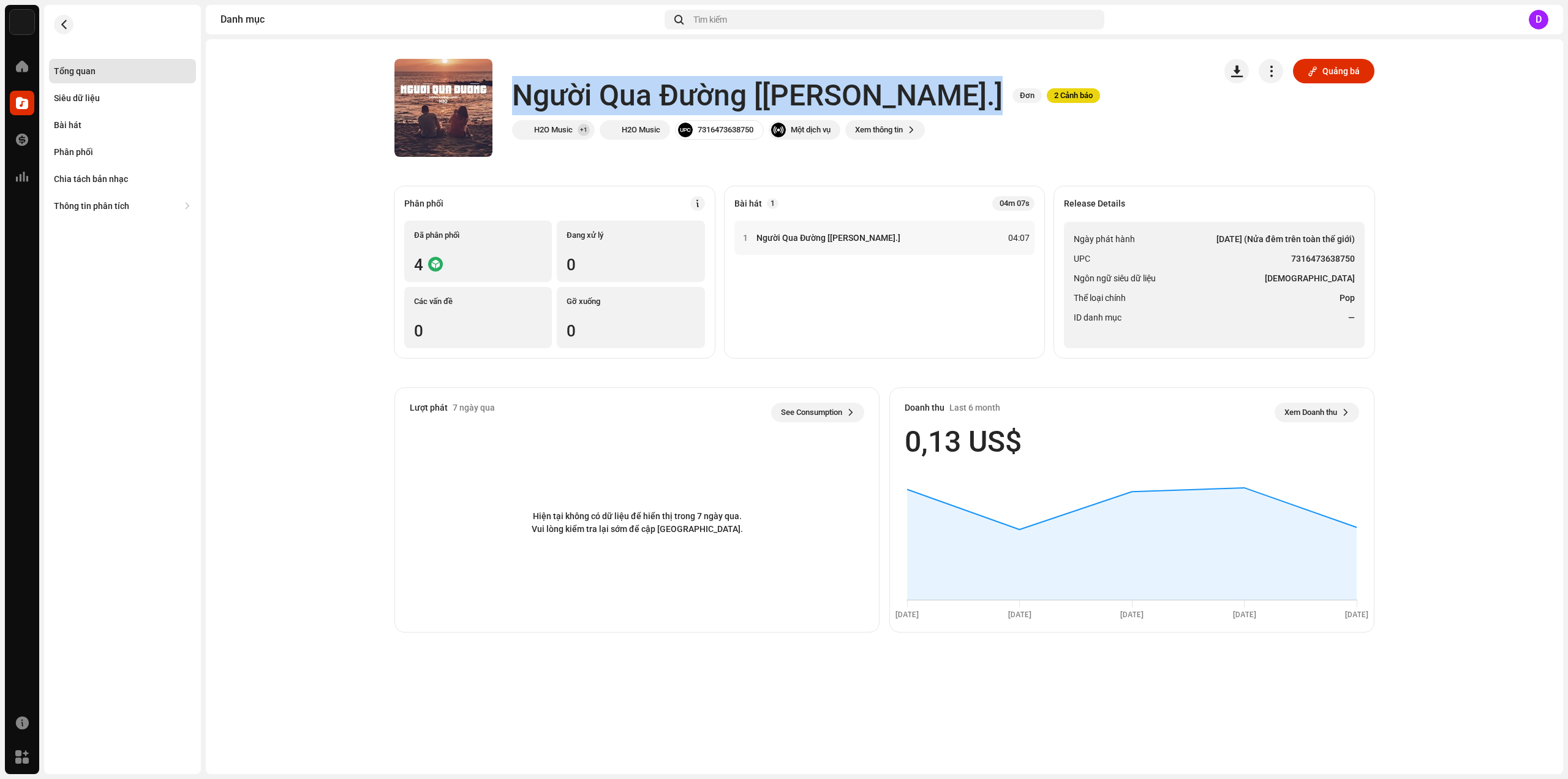
drag, startPoint x: 525, startPoint y: 91, endPoint x: 884, endPoint y: 94, distance: 359.0
click at [884, 94] on div "Người Qua Đường [Lofi Ver.] Đơn 2 Cảnh báo" at bounding box center [805, 96] width 588 height 39
click at [552, 87] on h1 "Người Qua Đường [Lofi Ver.]" at bounding box center [757, 96] width 491 height 39
drag, startPoint x: 518, startPoint y: 94, endPoint x: 744, endPoint y: 99, distance: 226.1
click at [744, 99] on h1 "Người Qua Đường [Lofi Ver.]" at bounding box center [757, 96] width 491 height 39
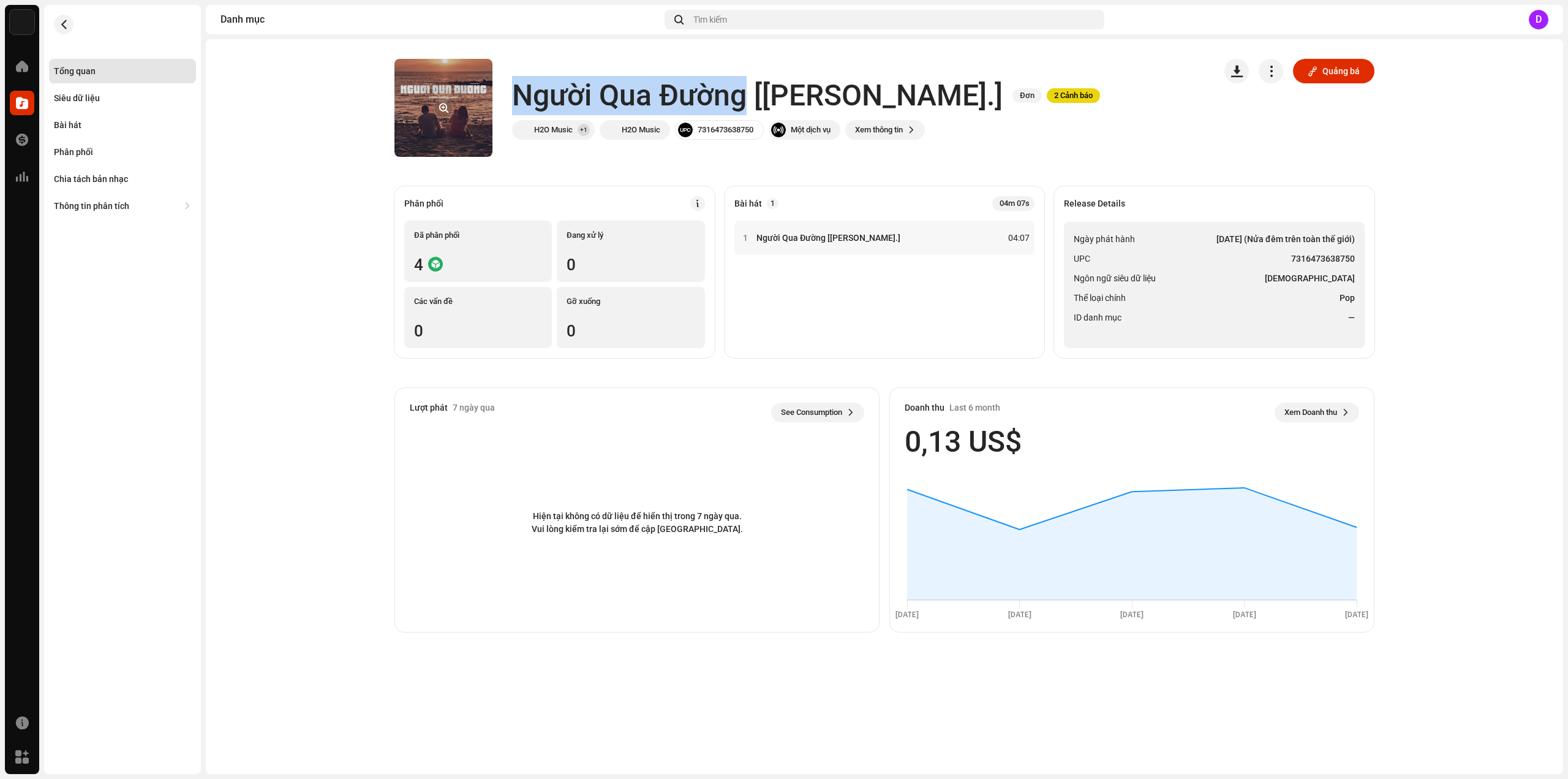
click at [447, 104] on button "button" at bounding box center [443, 108] width 20 height 20
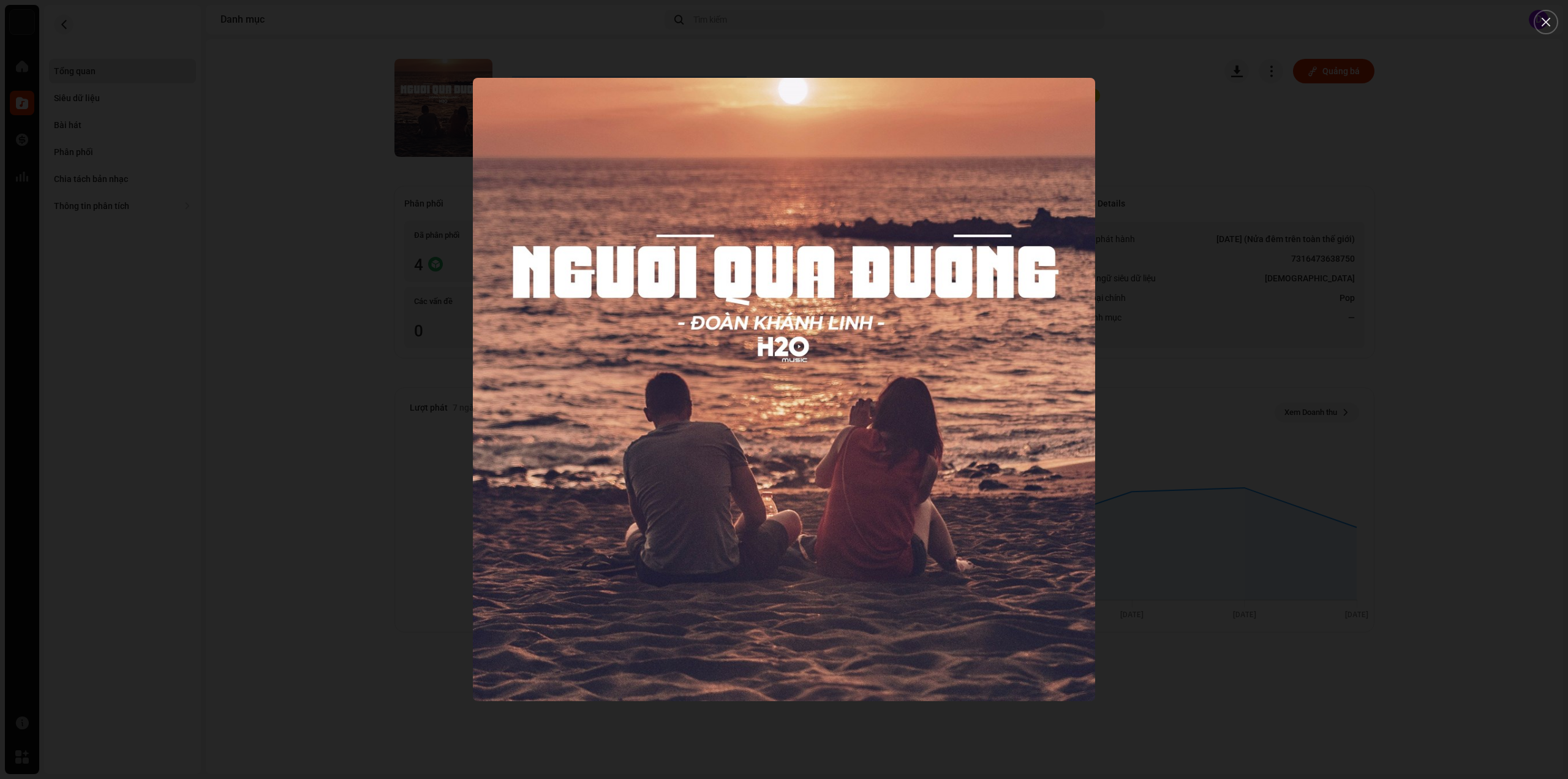
click at [1171, 435] on div at bounding box center [784, 390] width 1568 height 779
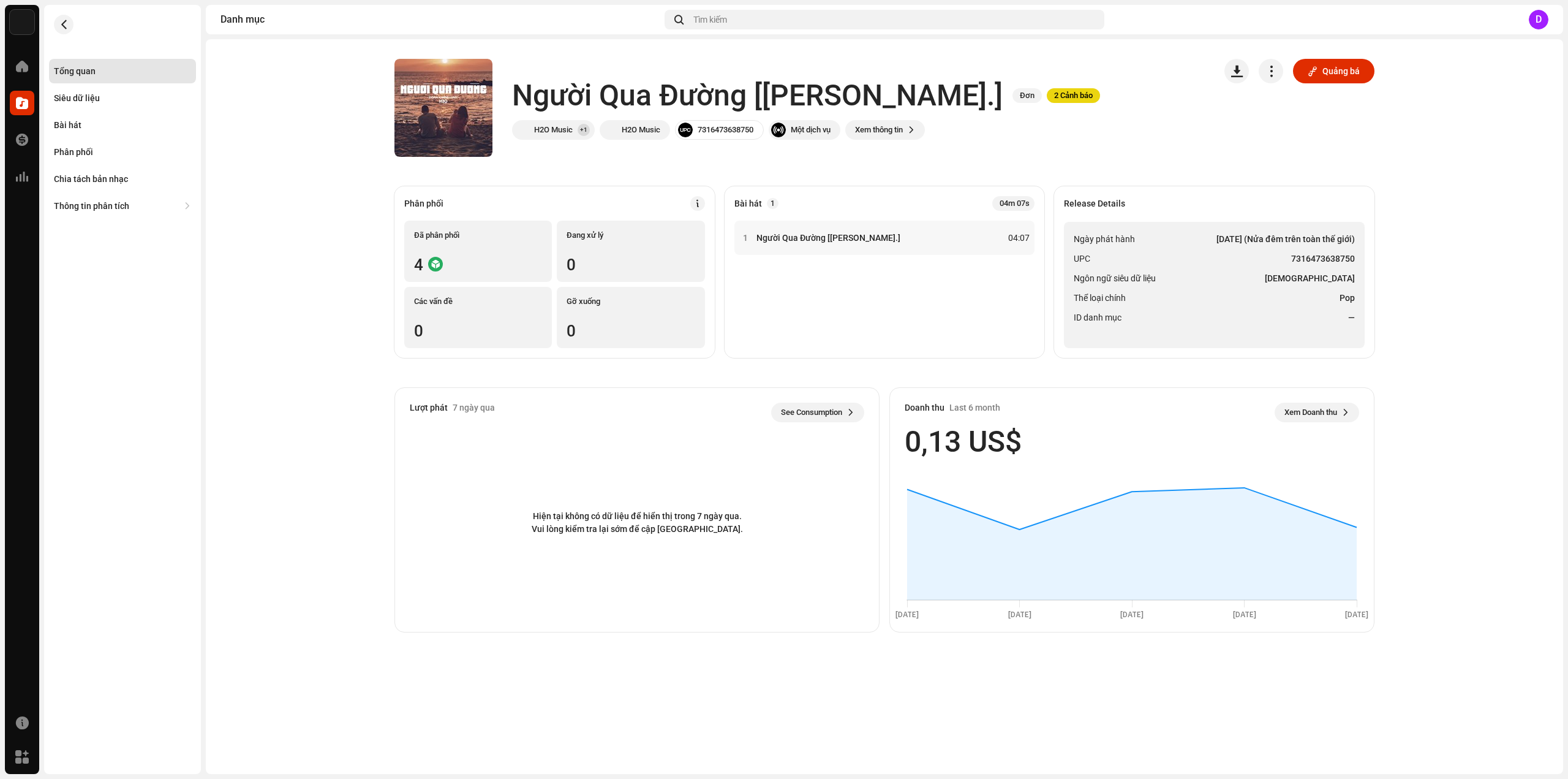
drag, startPoint x: 1276, startPoint y: 295, endPoint x: 1278, endPoint y: 284, distance: 11.2
click at [1276, 294] on li "Thể loại chính Pop" at bounding box center [1214, 298] width 281 height 15
drag, startPoint x: 1290, startPoint y: 257, endPoint x: 1355, endPoint y: 256, distance: 65.0
click at [1355, 256] on ul "Ngày phát hành 5 thg 5, 2023 (Nửa đêm trên toàn thế giới) UPC 7316473638750 Ngô…" at bounding box center [1214, 285] width 300 height 126
click at [79, 118] on div "Bài hát" at bounding box center [122, 124] width 147 height 24
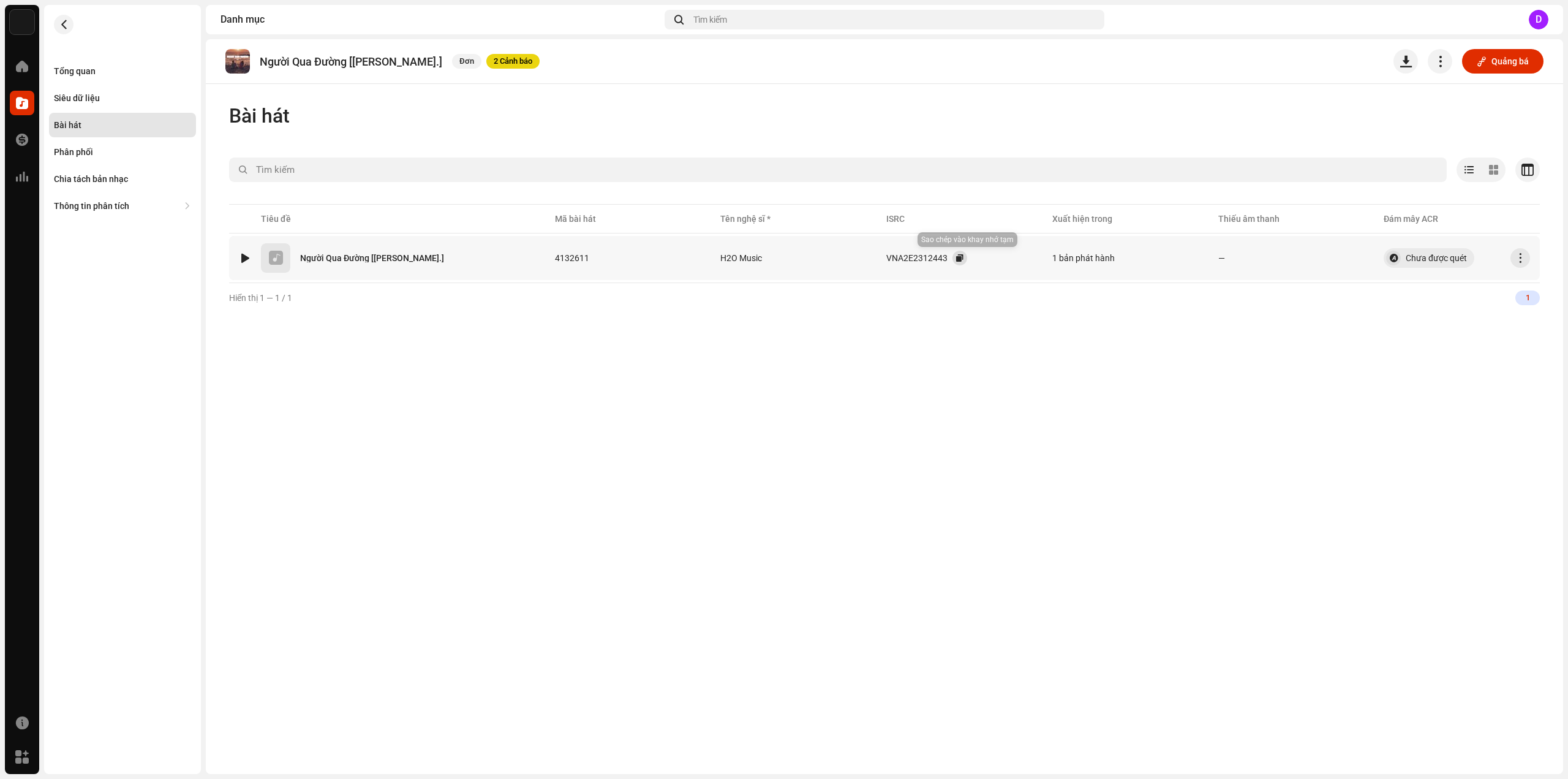
click at [966, 258] on button "button" at bounding box center [960, 257] width 15 height 15
drag, startPoint x: 261, startPoint y: 56, endPoint x: 373, endPoint y: 57, distance: 112.0
click at [373, 57] on p "Người Qua Đường [Lofi Ver.]" at bounding box center [350, 61] width 183 height 13
click at [79, 94] on div "Siêu dữ liệu" at bounding box center [76, 98] width 46 height 10
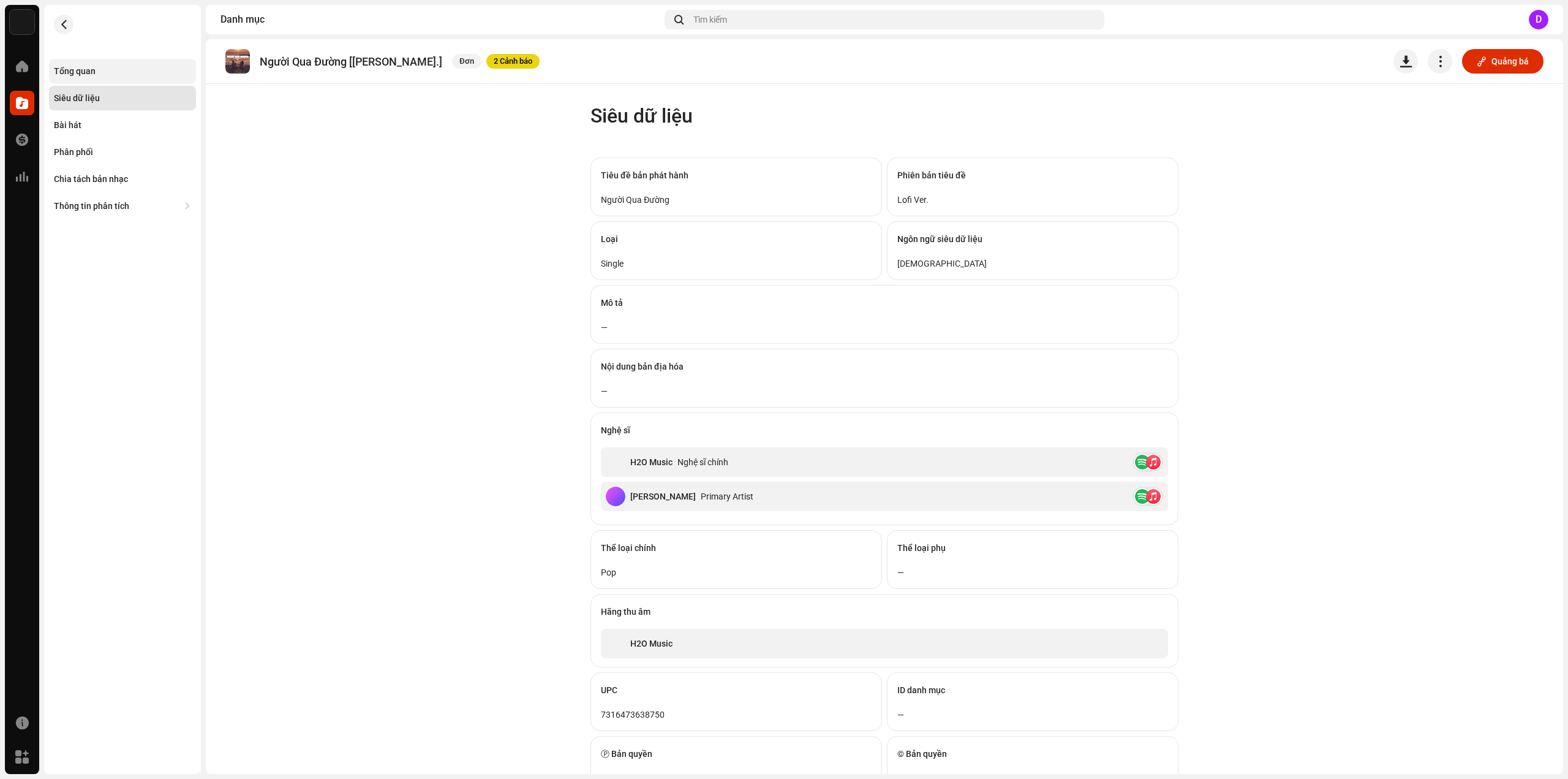
click at [67, 62] on div "Tổng quan" at bounding box center [122, 70] width 147 height 24
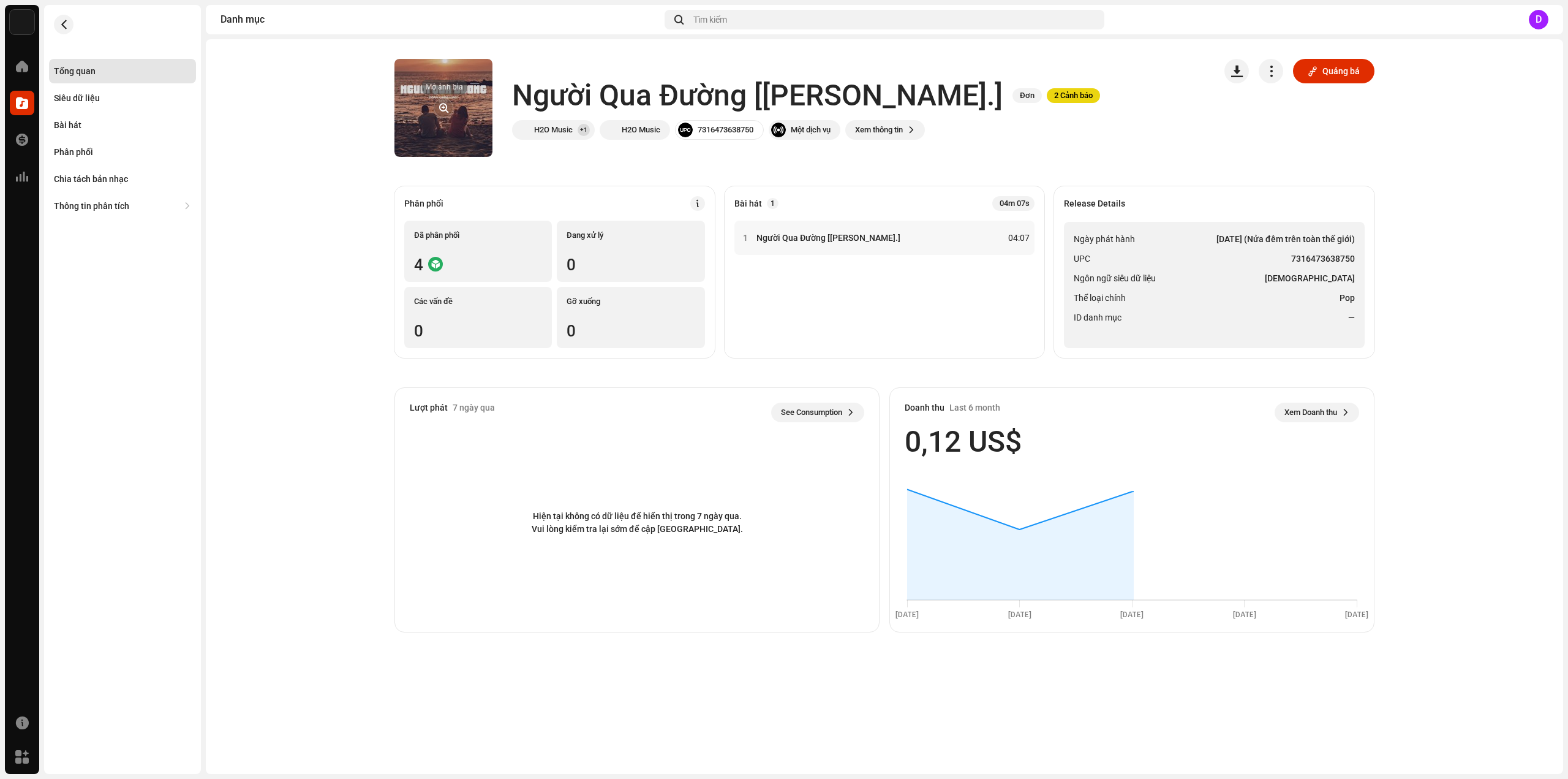
click at [439, 107] on span "button" at bounding box center [443, 108] width 9 height 10
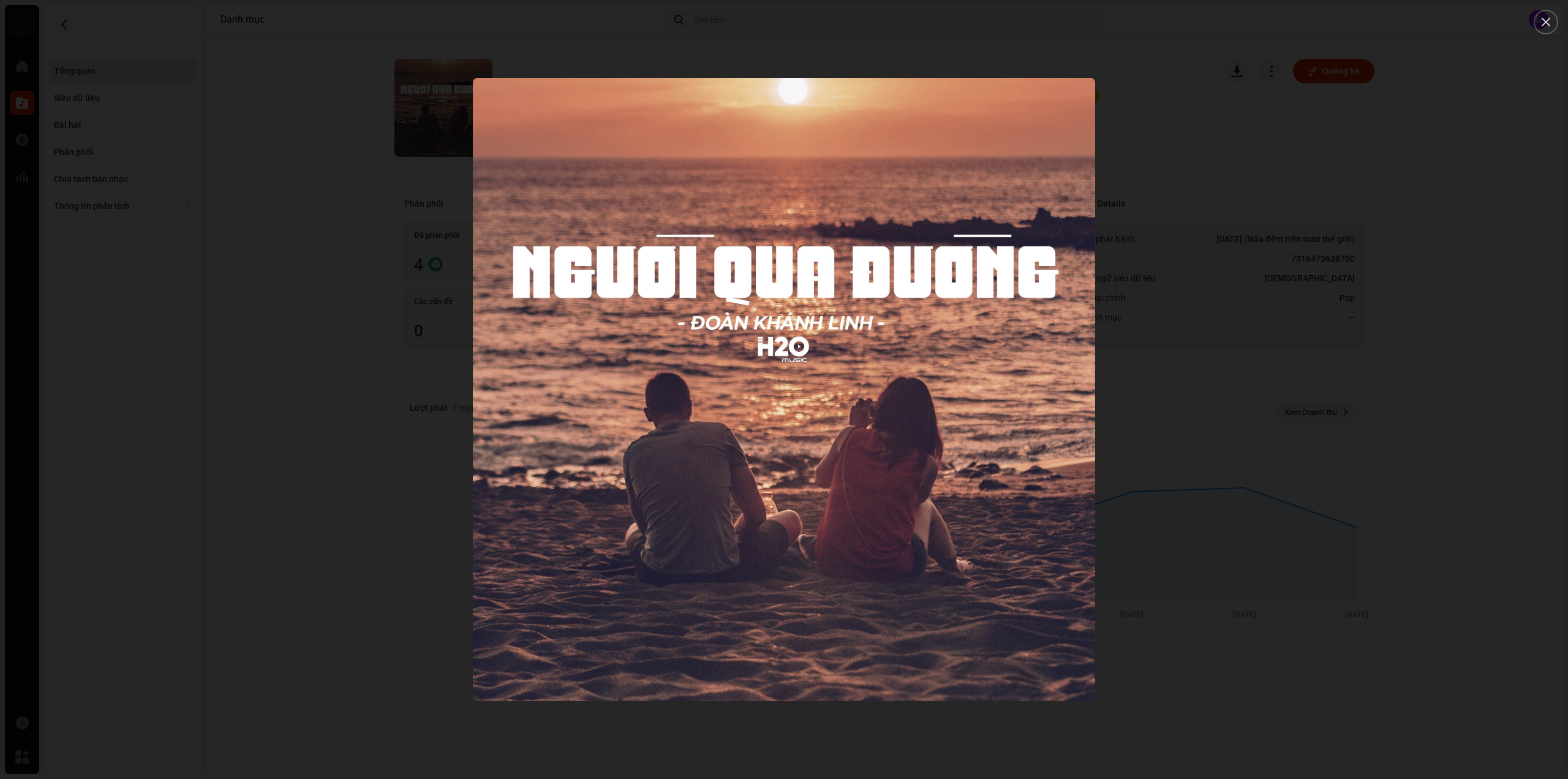
click at [259, 227] on div at bounding box center [784, 390] width 1568 height 779
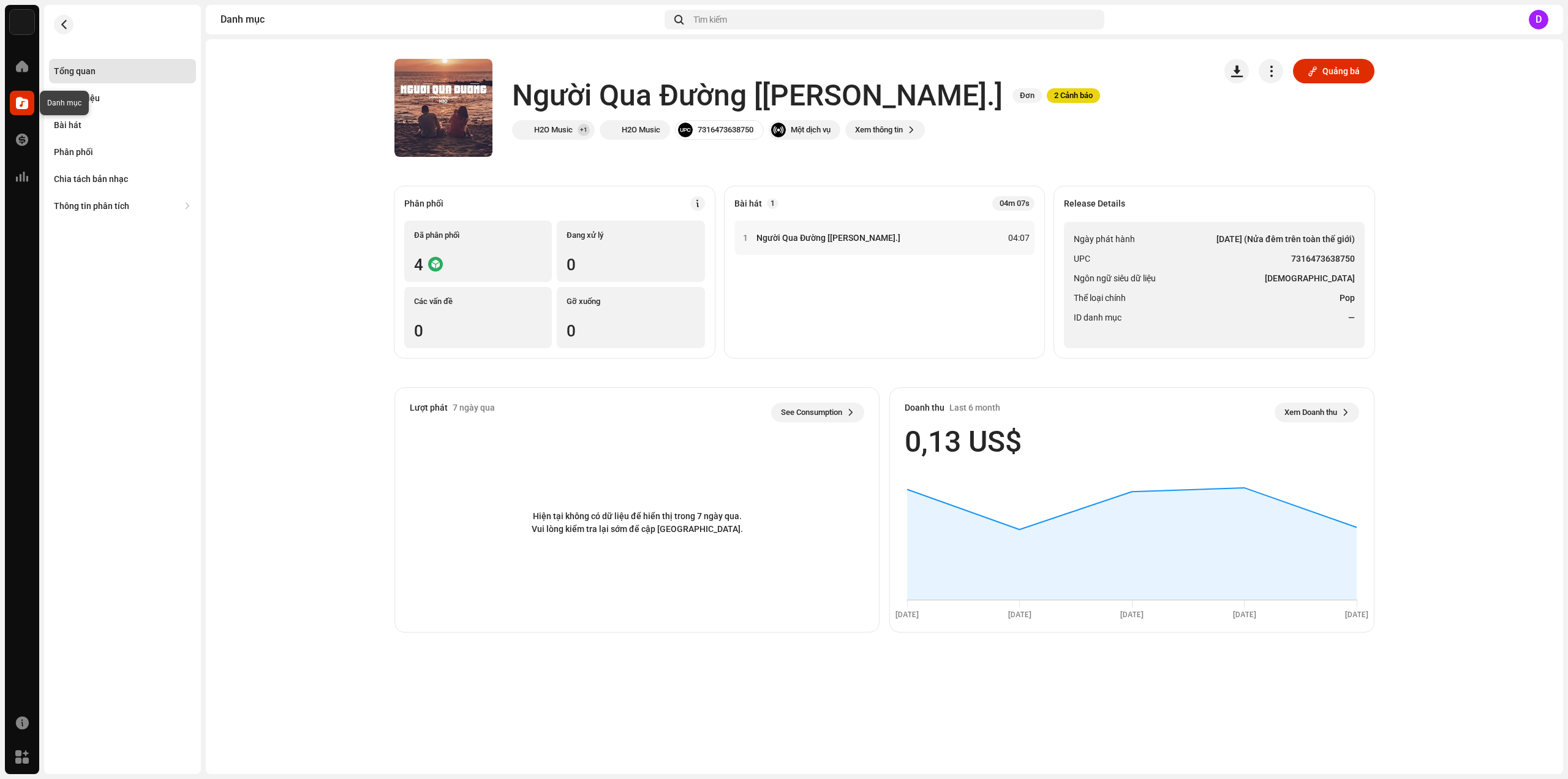
click at [18, 103] on span at bounding box center [22, 103] width 13 height 10
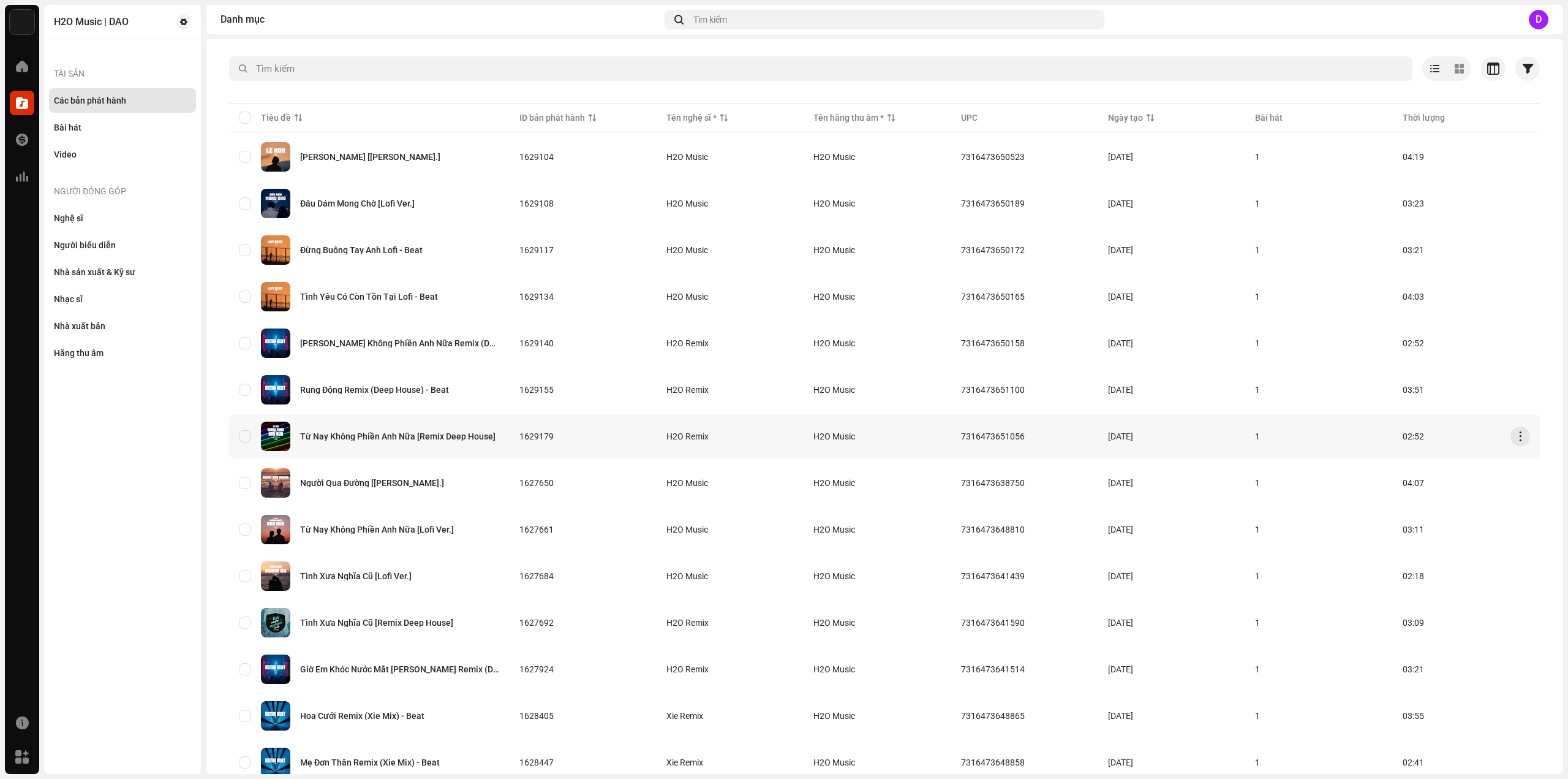
scroll to position [122, 0]
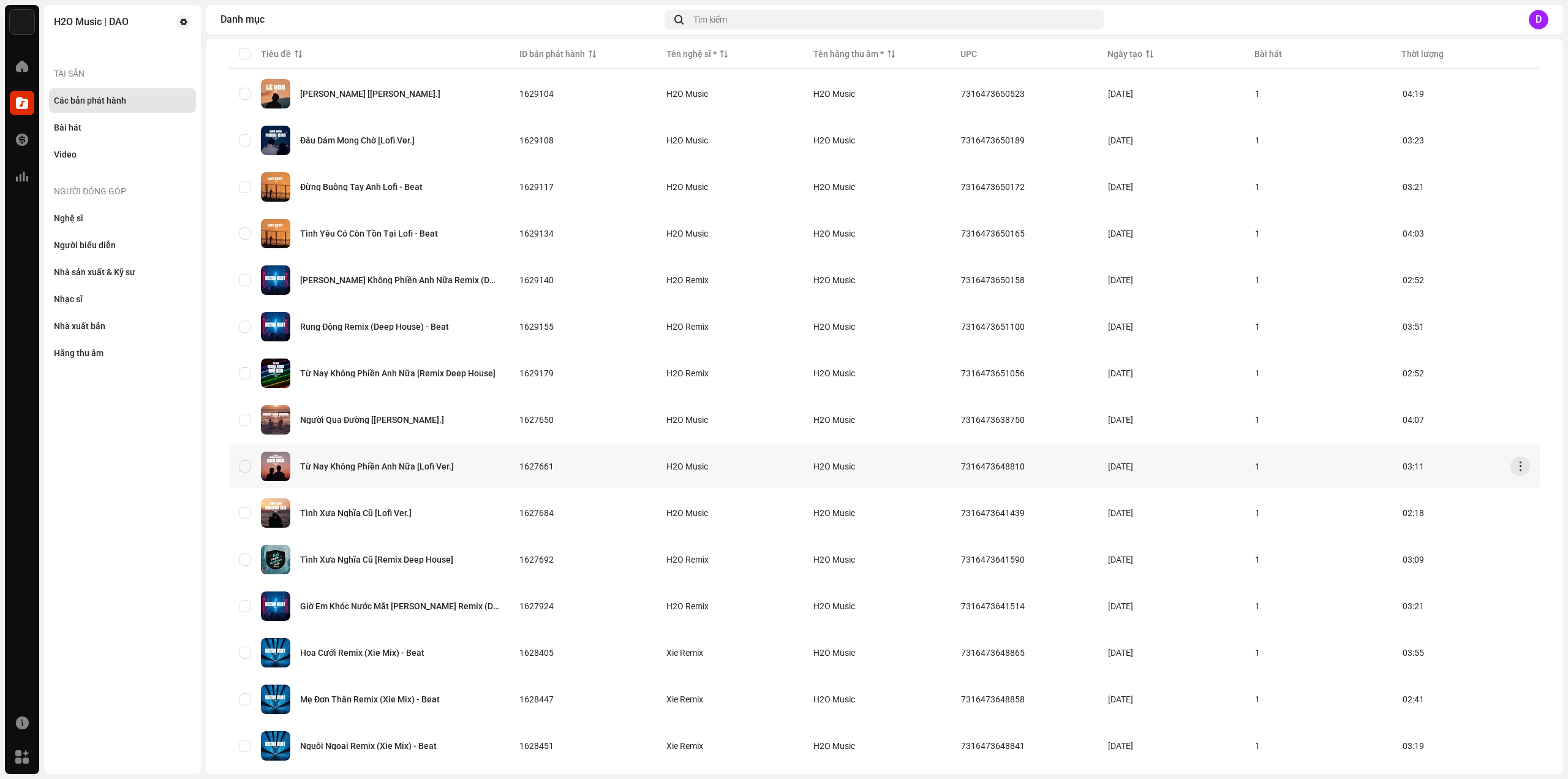
click at [406, 468] on div "Từ Nay Không Phiền Anh Nữa [Lofi Ver.]" at bounding box center [377, 466] width 154 height 9
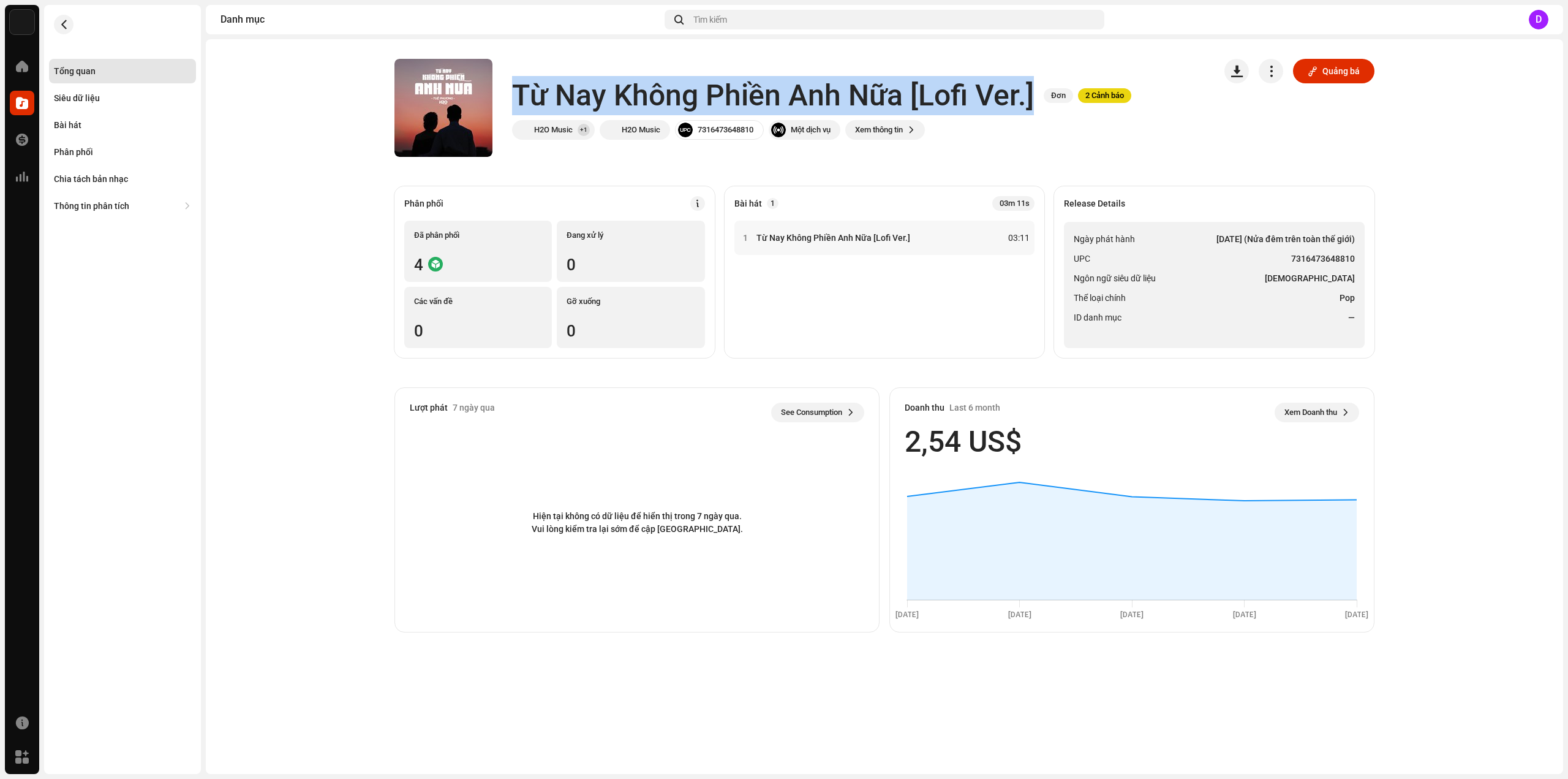
drag, startPoint x: 516, startPoint y: 89, endPoint x: 1036, endPoint y: 89, distance: 520.0
click at [1036, 89] on div "Từ Nay Không Phiền Anh Nữa [Lofi Ver.] Đơn 2 Cảnh báo" at bounding box center [821, 96] width 619 height 39
click at [1236, 300] on li "Thể loại chính Pop" at bounding box center [1214, 298] width 281 height 15
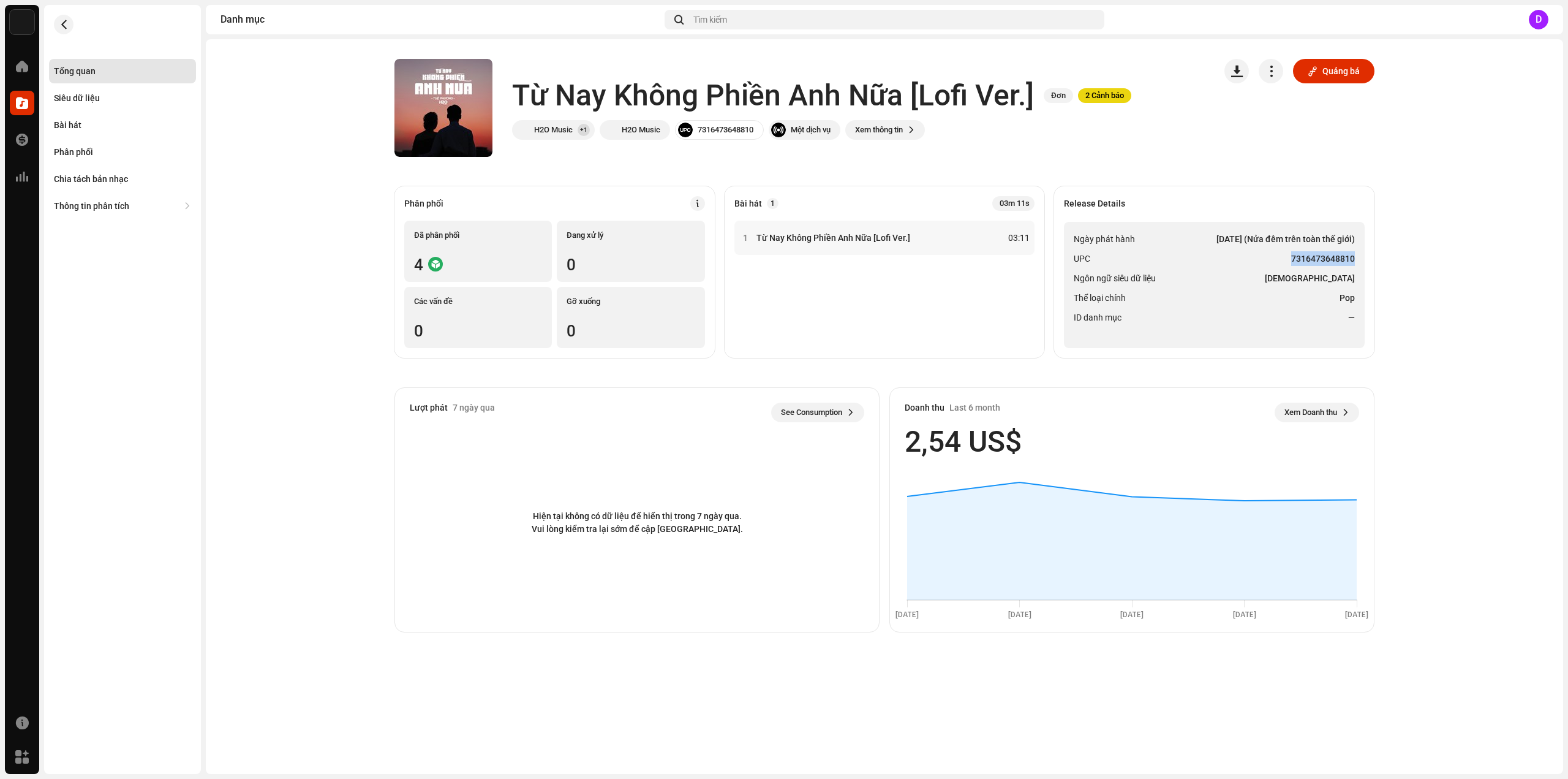
drag, startPoint x: 1293, startPoint y: 258, endPoint x: 1353, endPoint y: 258, distance: 60.0
click at [1353, 258] on strong "7316473648810" at bounding box center [1322, 258] width 64 height 15
click at [86, 128] on div "Bài hát" at bounding box center [122, 125] width 137 height 10
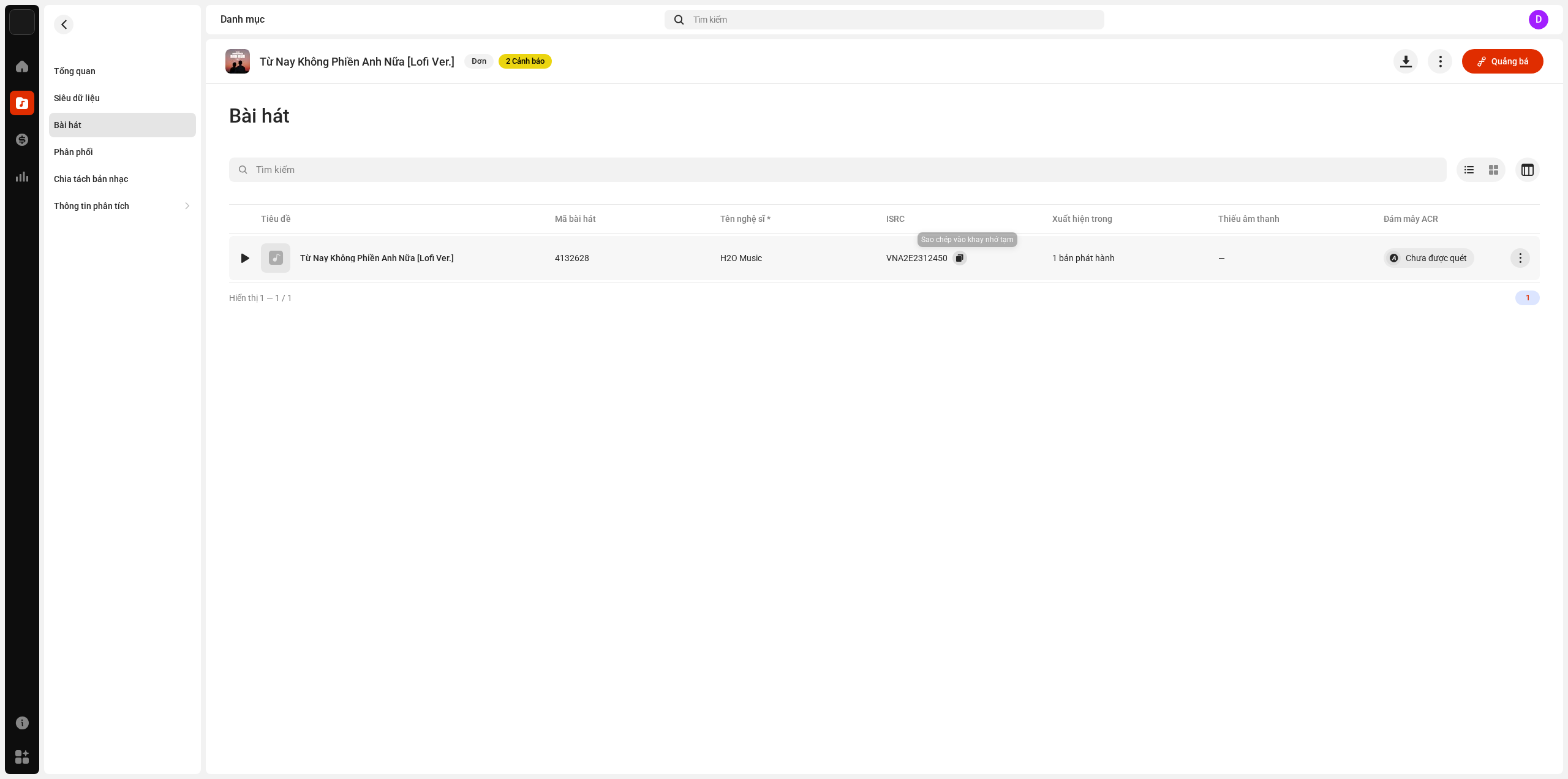
click at [961, 259] on button "button" at bounding box center [960, 257] width 15 height 15
click at [99, 74] on div "Tổng quan" at bounding box center [122, 71] width 137 height 10
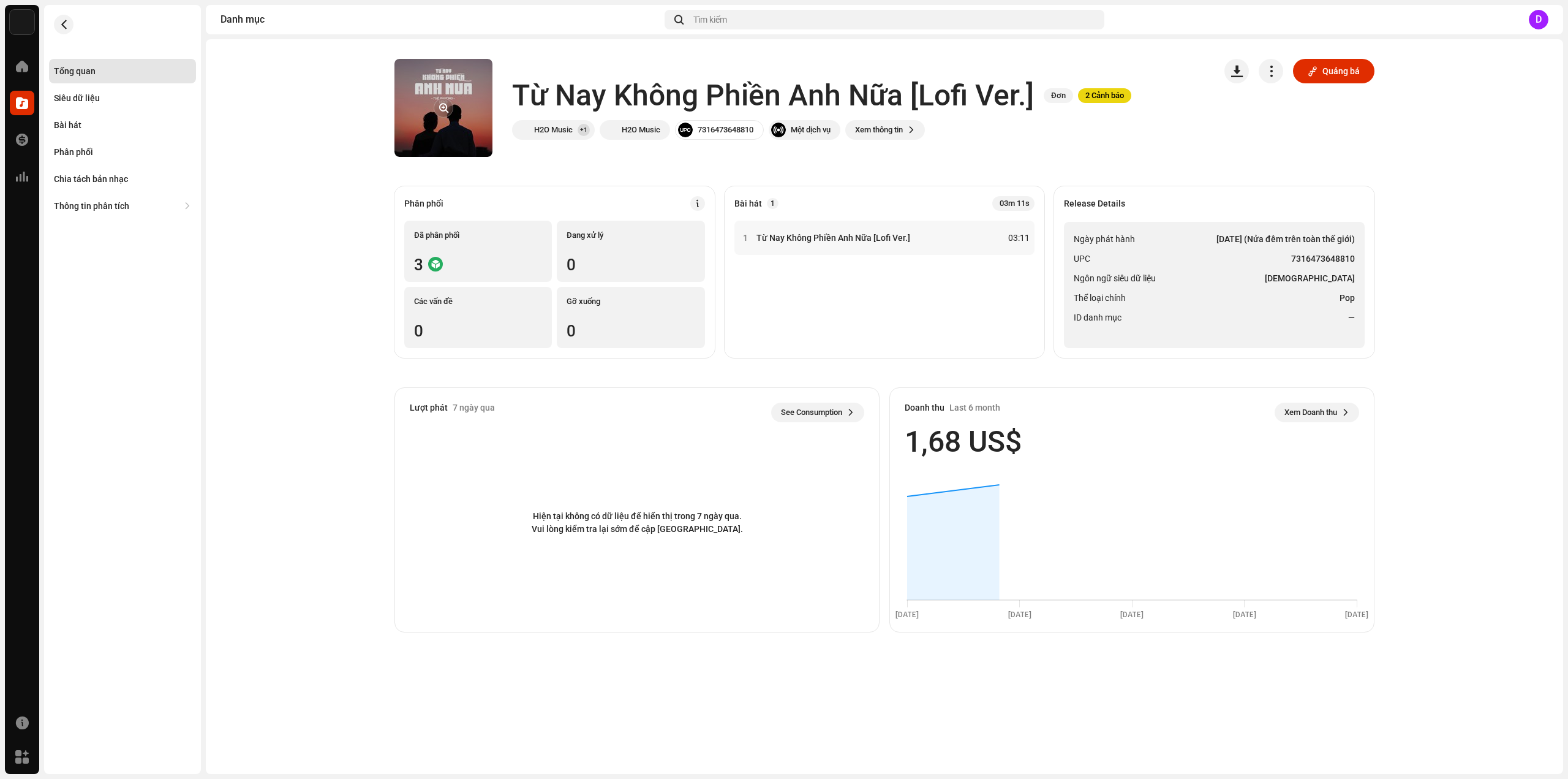
click at [459, 105] on re-a-cover at bounding box center [443, 108] width 98 height 98
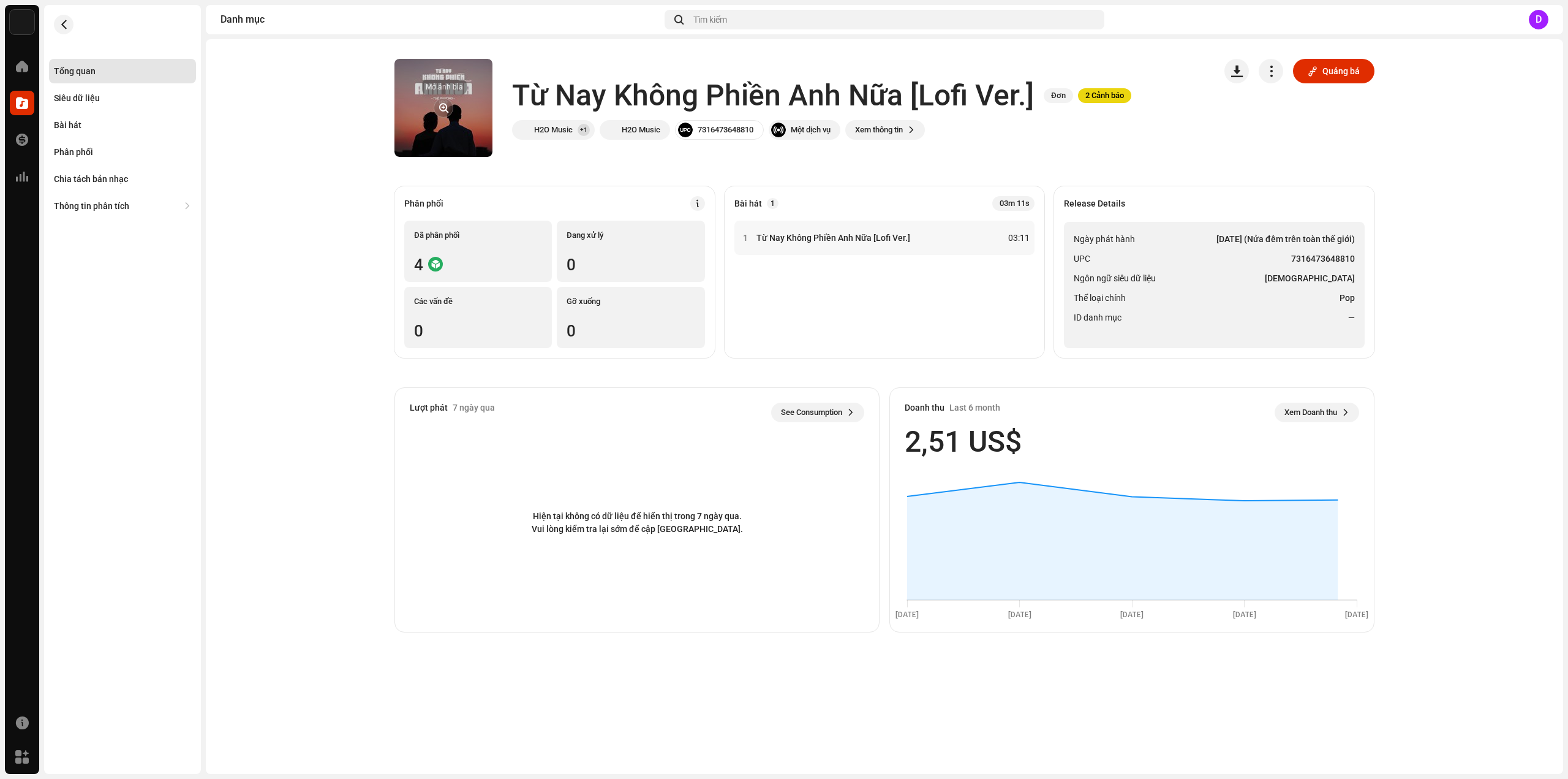
click at [452, 111] on button "button" at bounding box center [443, 108] width 20 height 20
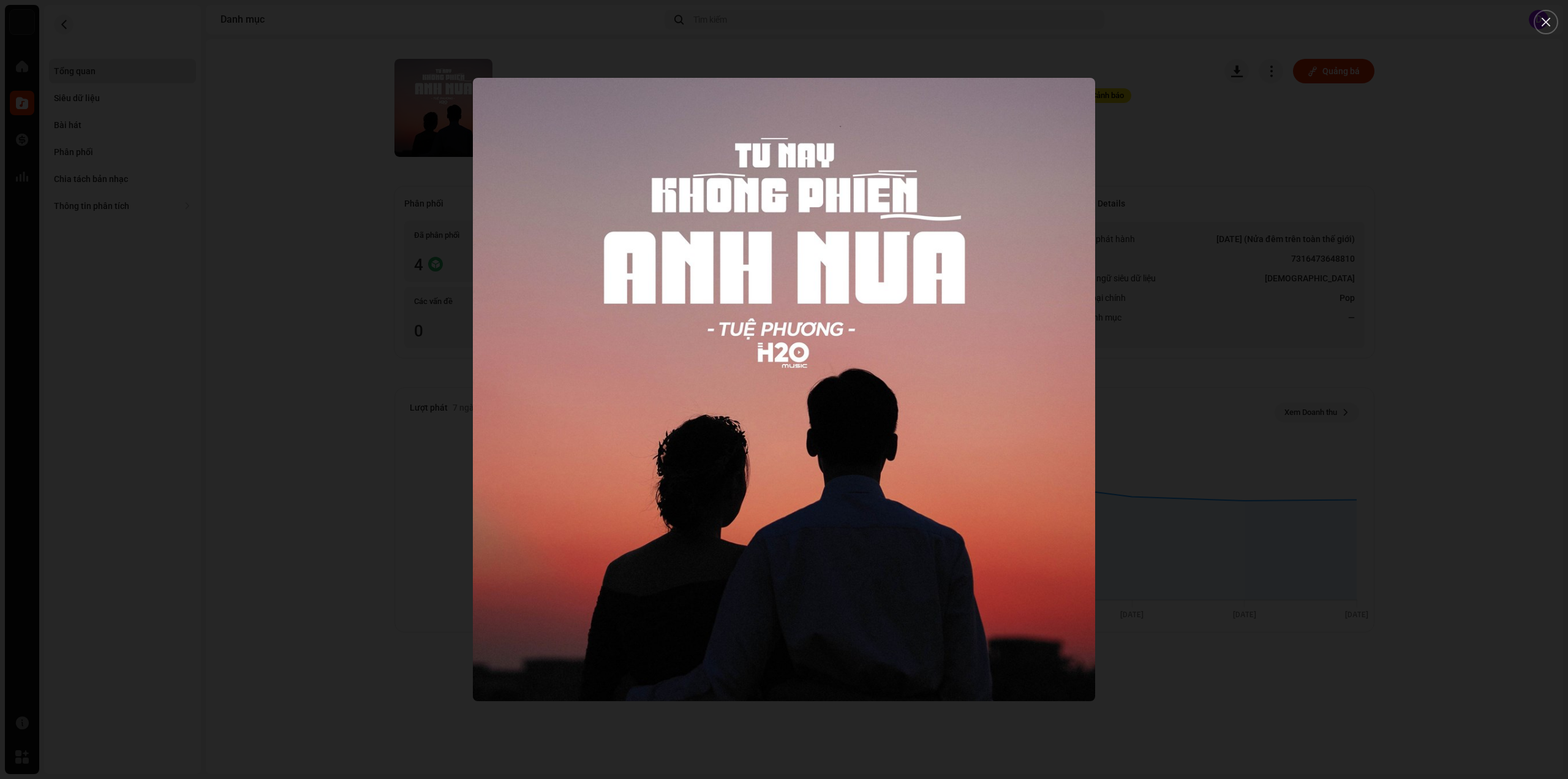
click at [242, 179] on div at bounding box center [784, 390] width 1568 height 779
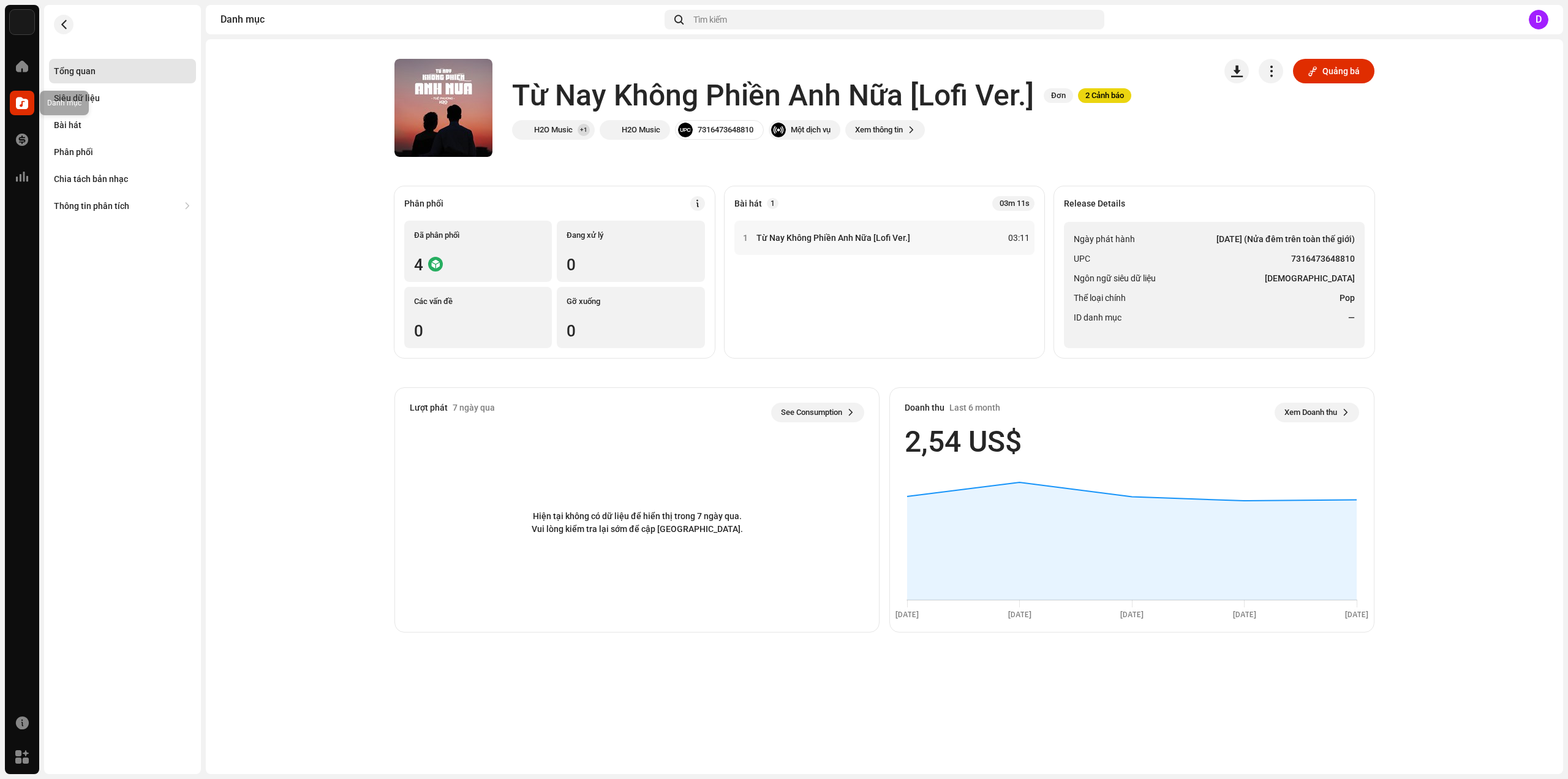
drag, startPoint x: 17, startPoint y: 103, endPoint x: 29, endPoint y: 102, distance: 12.0
click at [18, 103] on span at bounding box center [22, 103] width 13 height 10
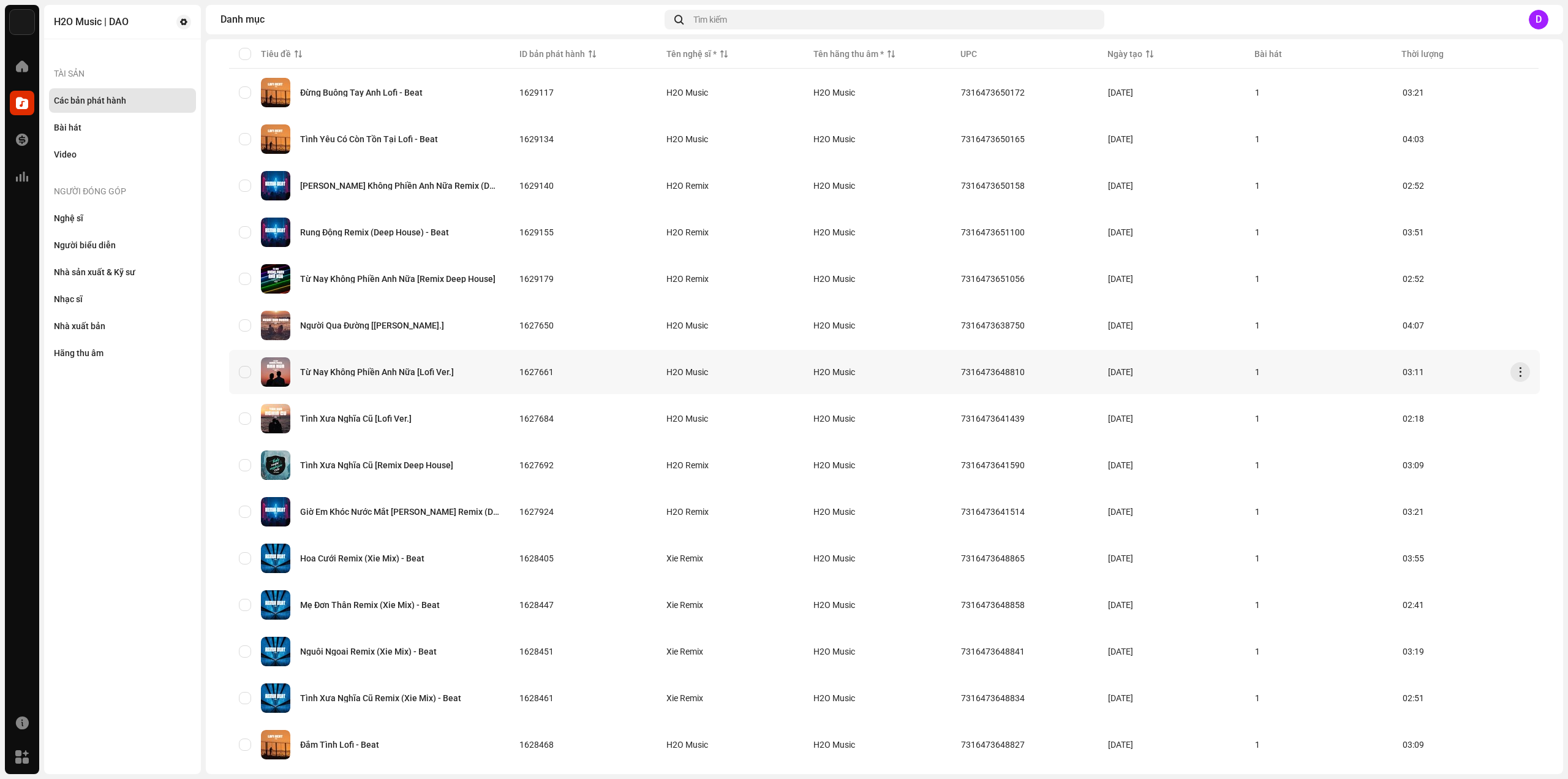
scroll to position [245, 0]
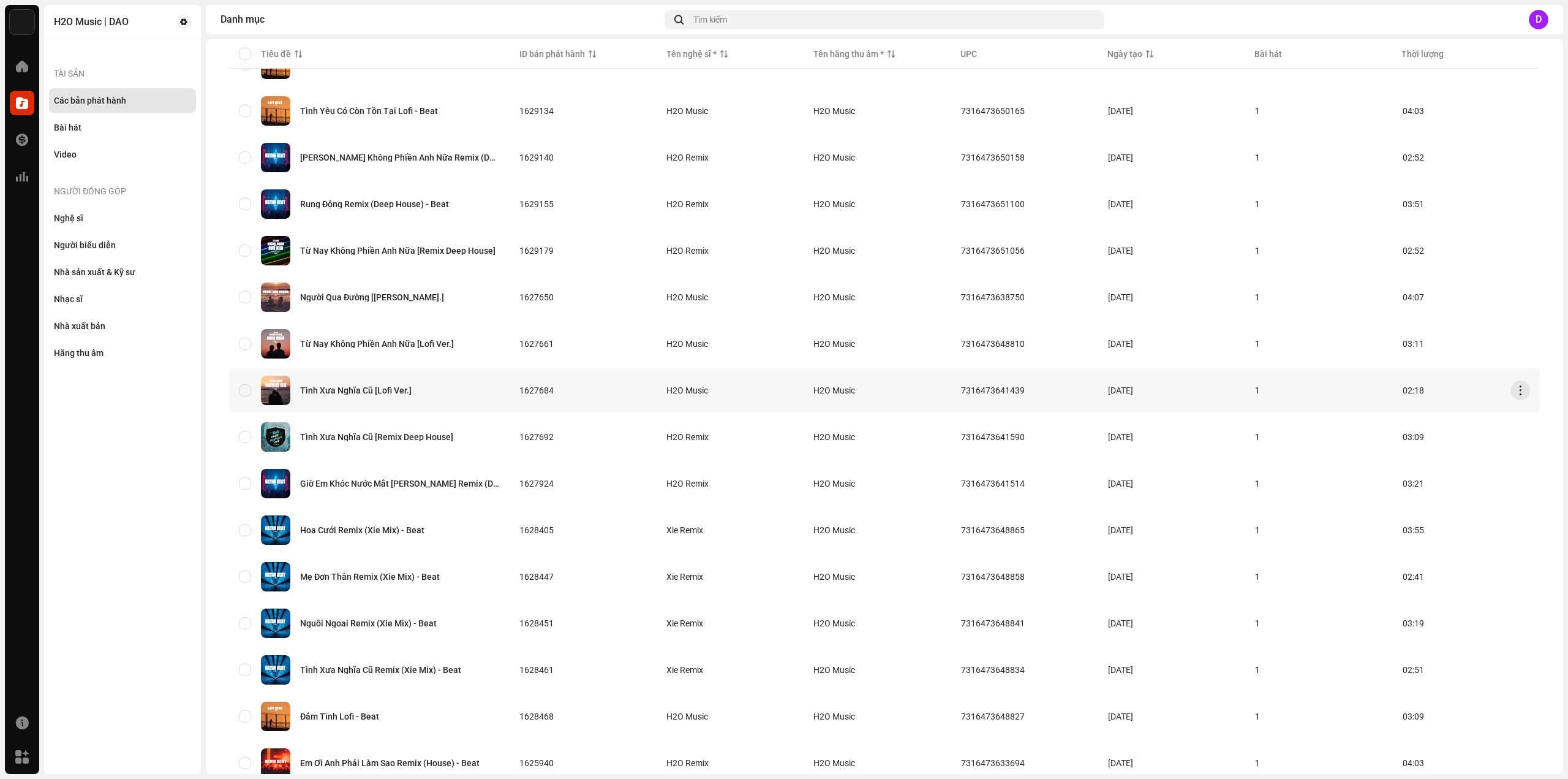
click at [382, 390] on div "Tình Xưa Nghĩa Cũ [Lofi Ver.]" at bounding box center [356, 390] width 112 height 9
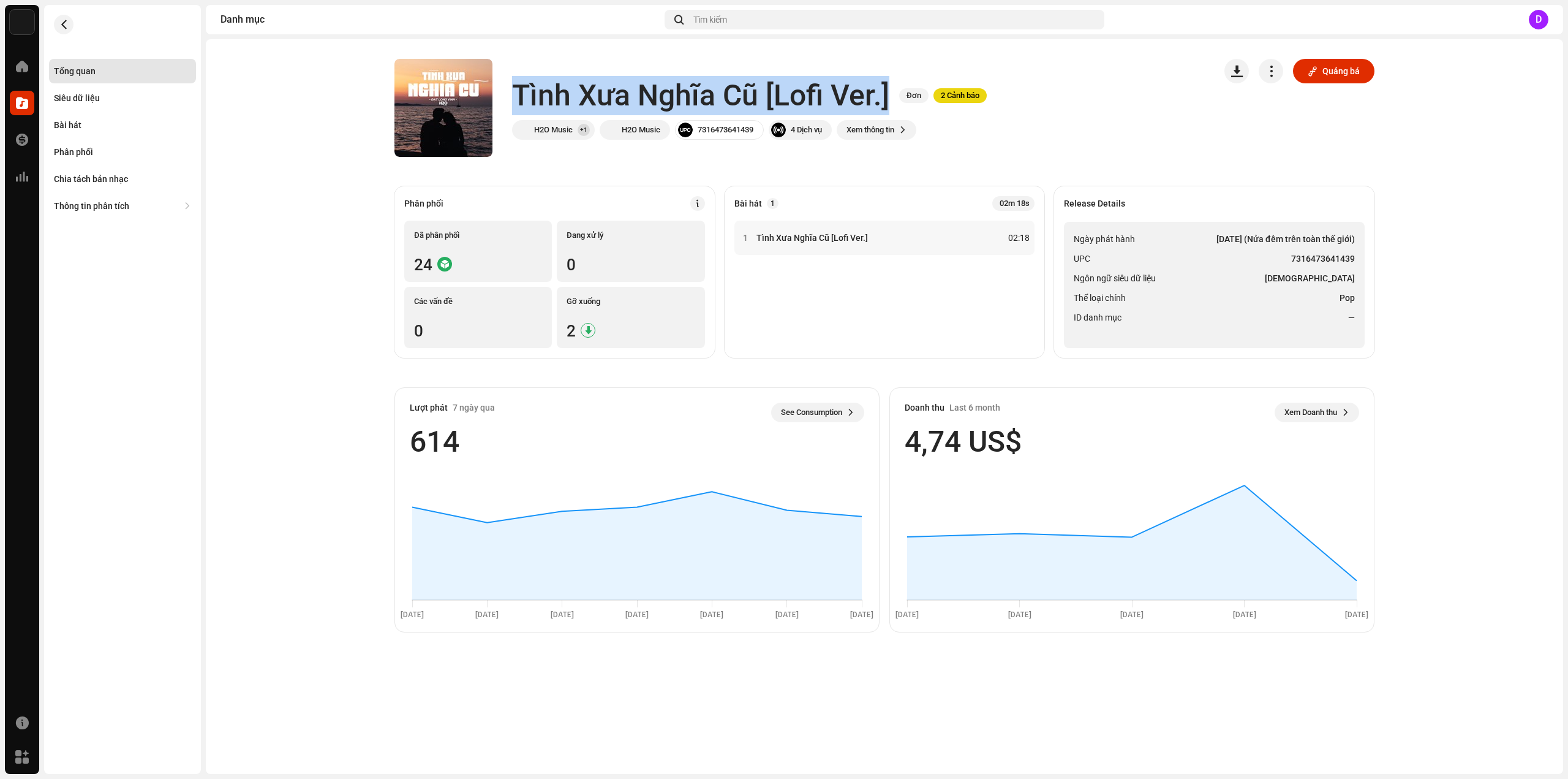
drag, startPoint x: 518, startPoint y: 88, endPoint x: 887, endPoint y: 96, distance: 369.1
click at [887, 96] on h1 "Tình Xưa Nghĩa Cũ [Lofi Ver.]" at bounding box center [700, 96] width 378 height 39
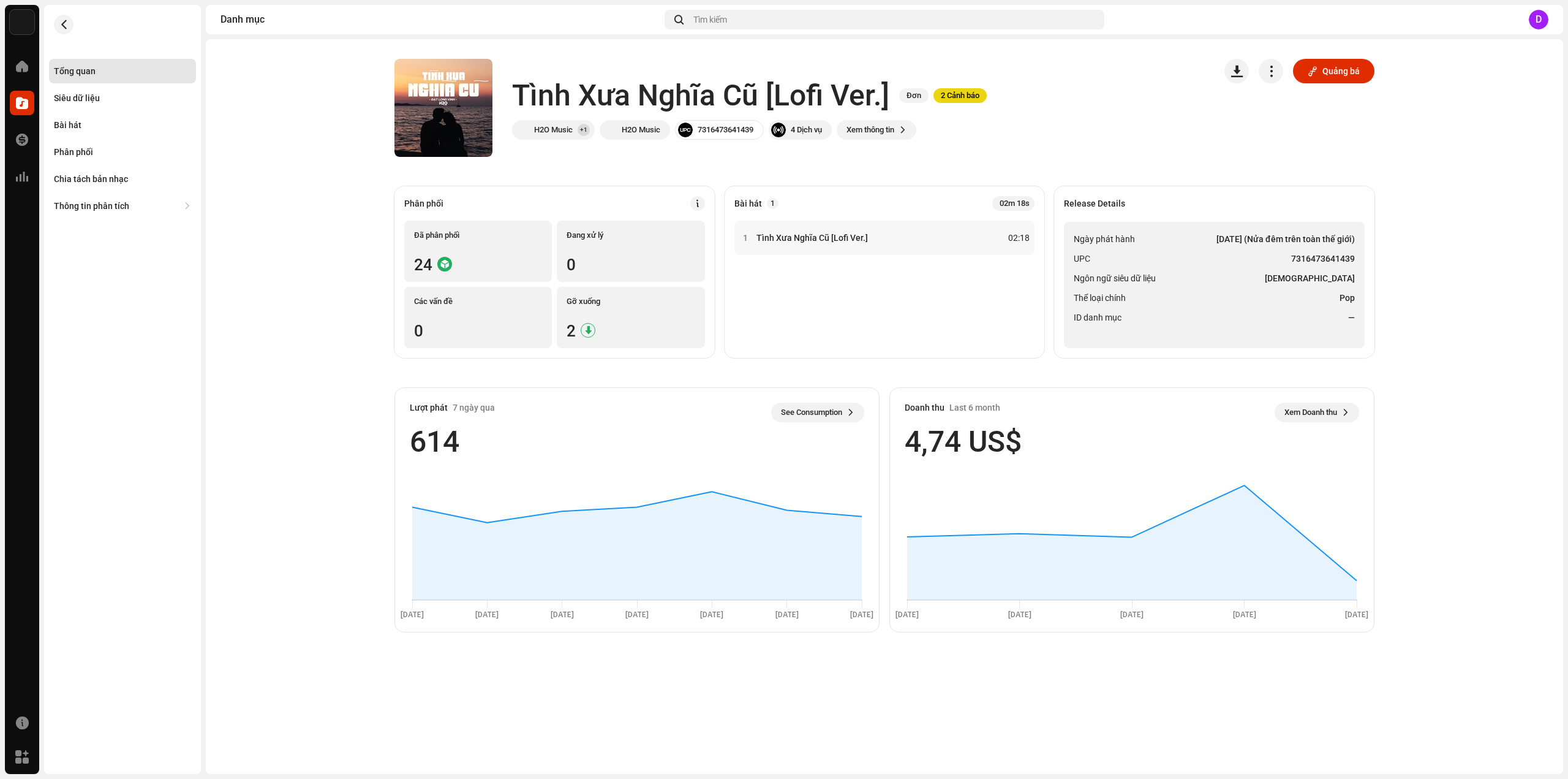
drag, startPoint x: 1197, startPoint y: 305, endPoint x: 1204, endPoint y: 306, distance: 7.1
click at [1198, 305] on ul "Ngày phát hành 5 thg 5, 2023 (Nửa đêm trên toàn thế giới) UPC 7316473641439 Ngô…" at bounding box center [1214, 285] width 300 height 126
drag, startPoint x: 1291, startPoint y: 255, endPoint x: 1354, endPoint y: 260, distance: 63.2
click at [1354, 260] on strong "7316473641439" at bounding box center [1322, 258] width 64 height 15
click at [76, 117] on div "Bài hát" at bounding box center [122, 124] width 147 height 24
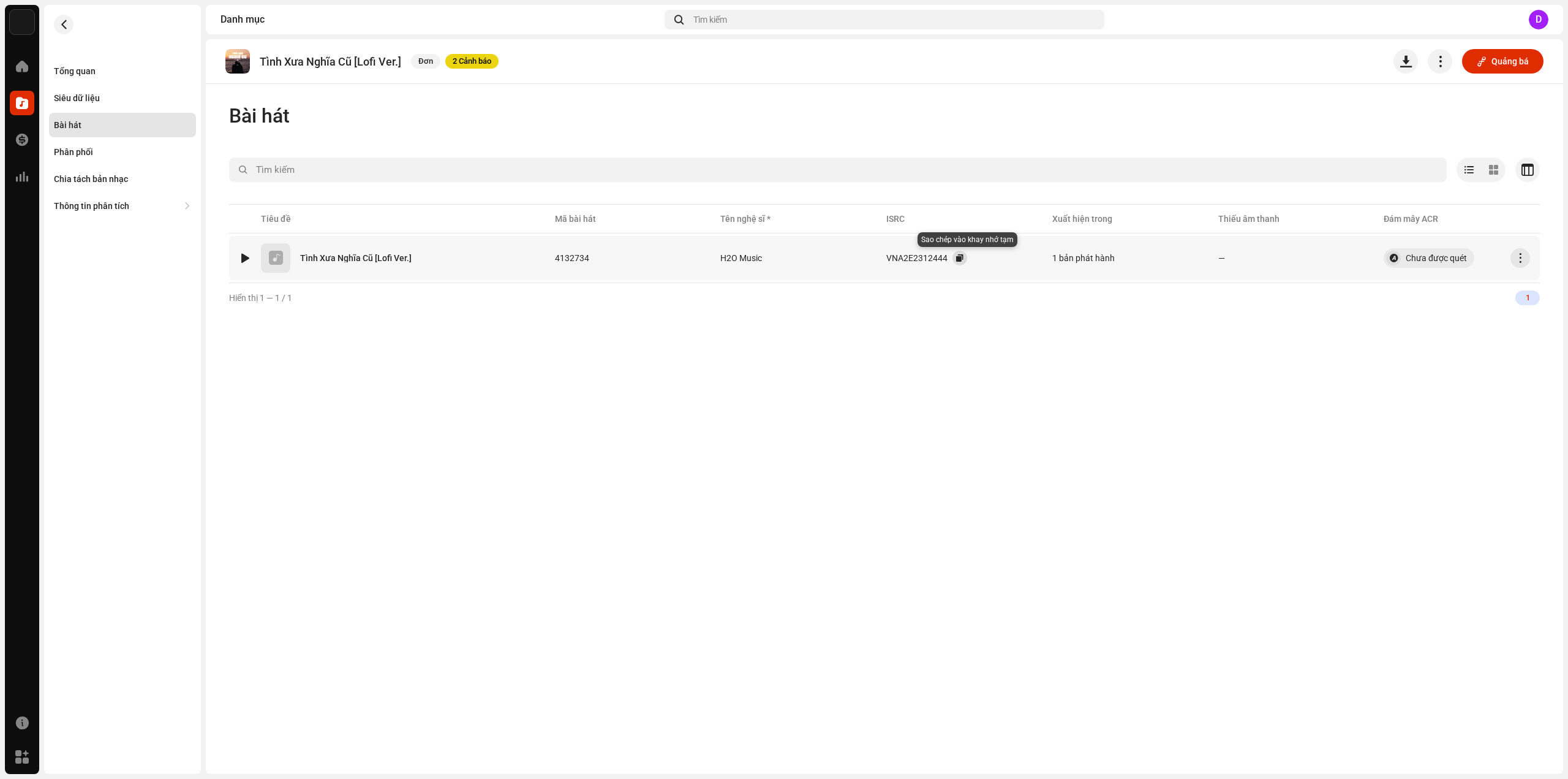
click at [965, 255] on button "button" at bounding box center [960, 257] width 15 height 15
click at [85, 66] on div "Tổng quan" at bounding box center [122, 70] width 147 height 24
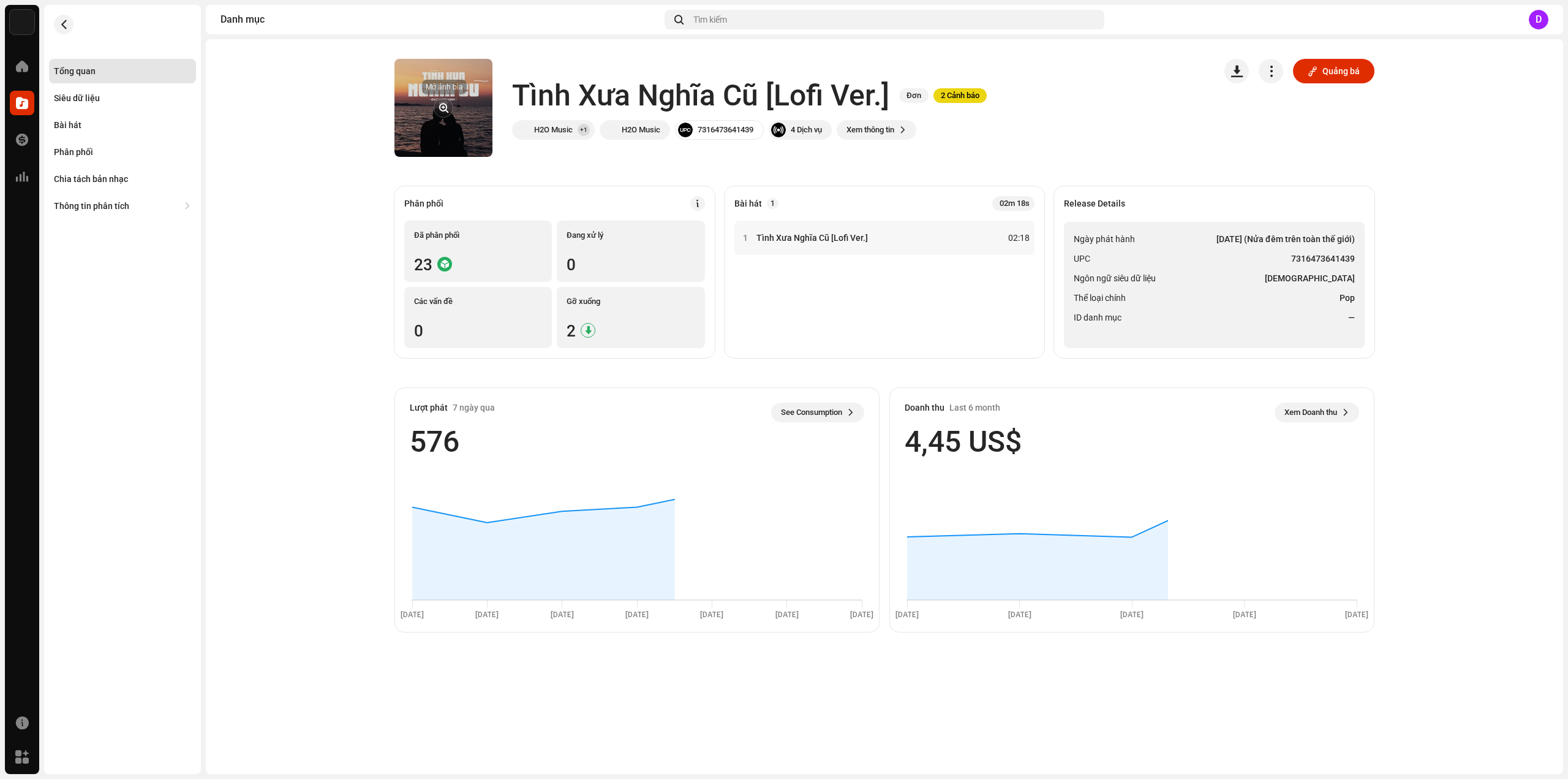
click at [444, 107] on button "button" at bounding box center [443, 108] width 20 height 20
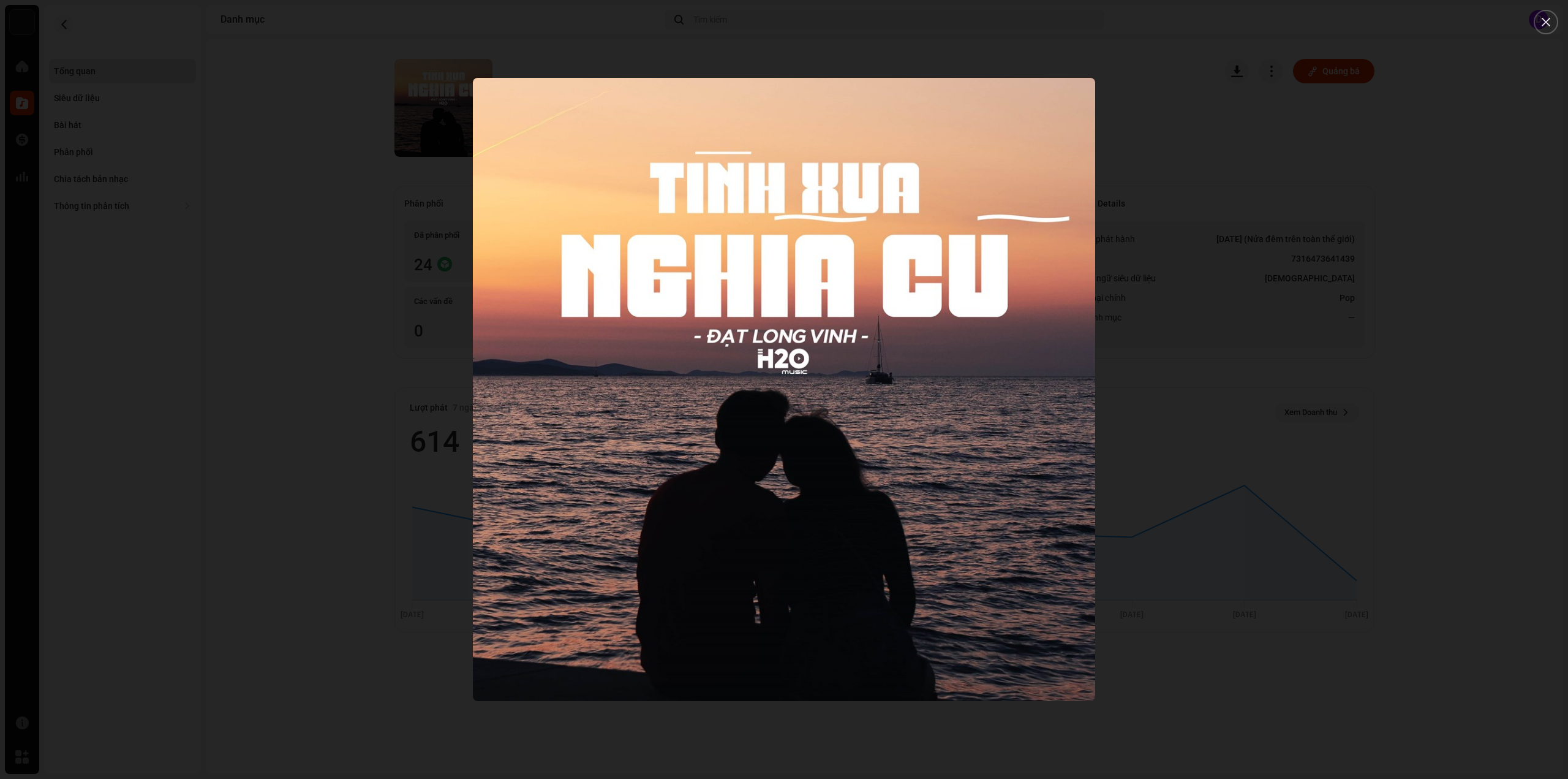
drag, startPoint x: 703, startPoint y: 293, endPoint x: 708, endPoint y: 298, distance: 7.1
click at [166, 181] on div at bounding box center [784, 390] width 1568 height 779
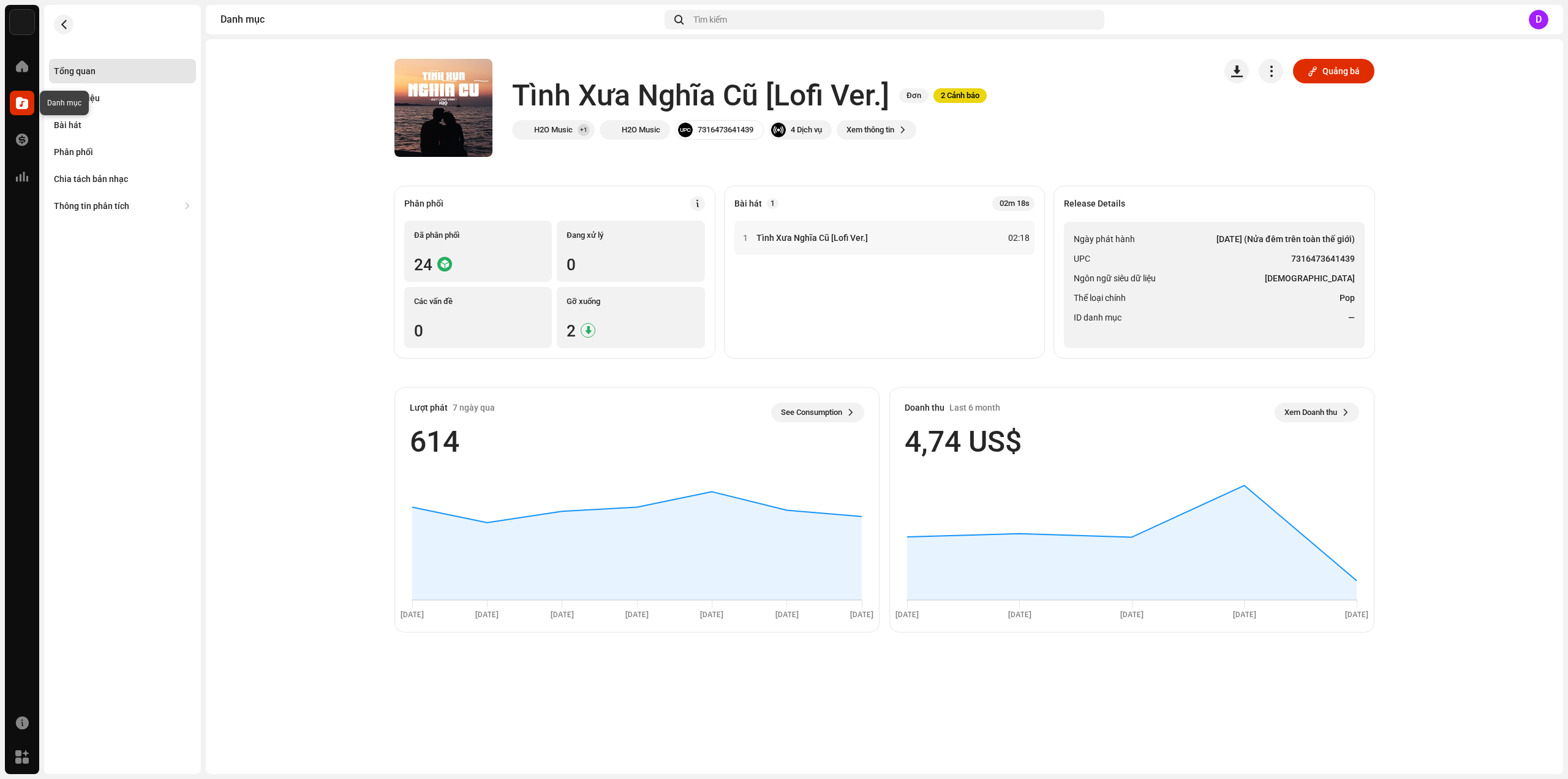
click at [18, 107] on span at bounding box center [22, 103] width 13 height 10
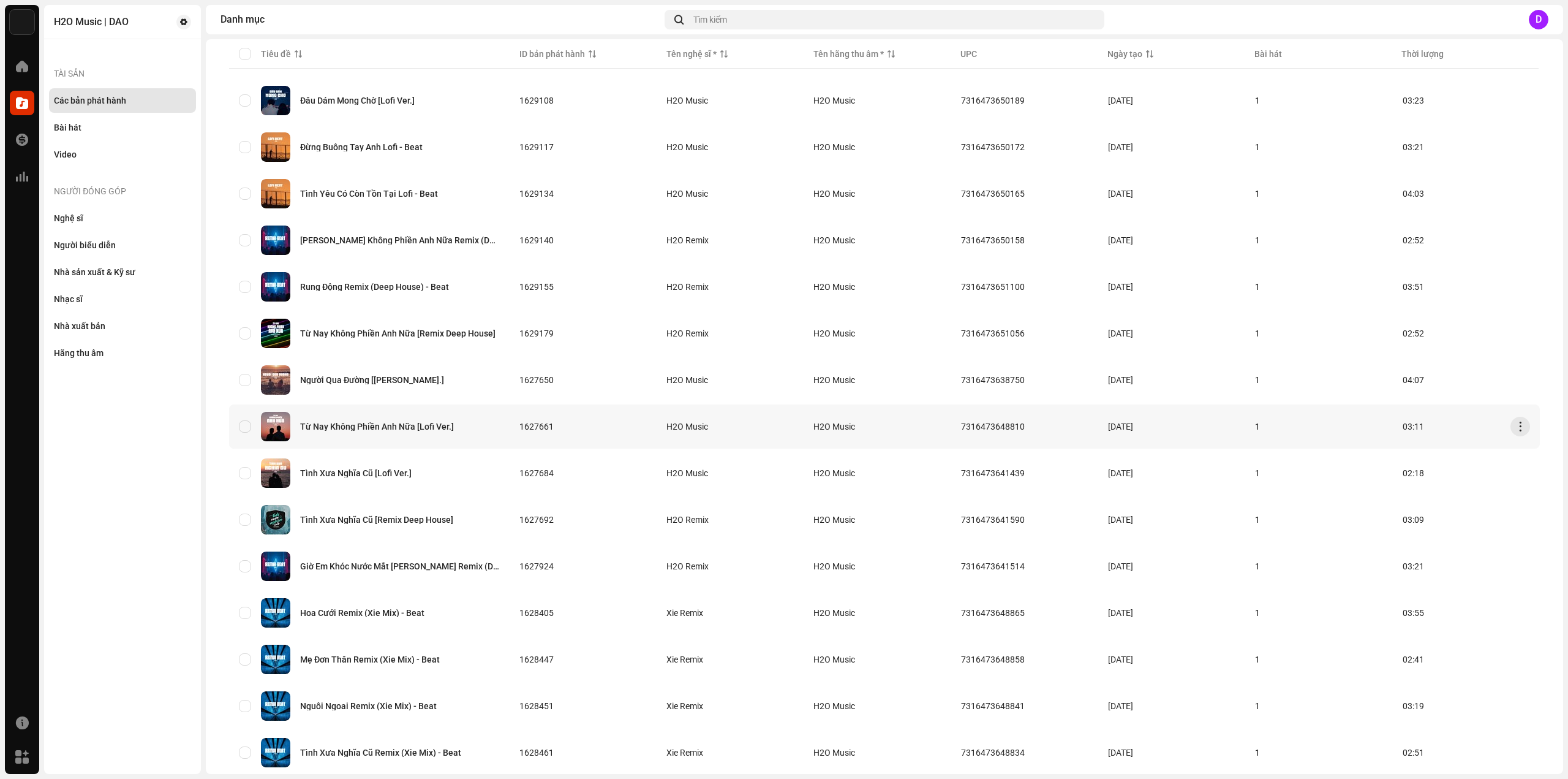
scroll to position [184, 0]
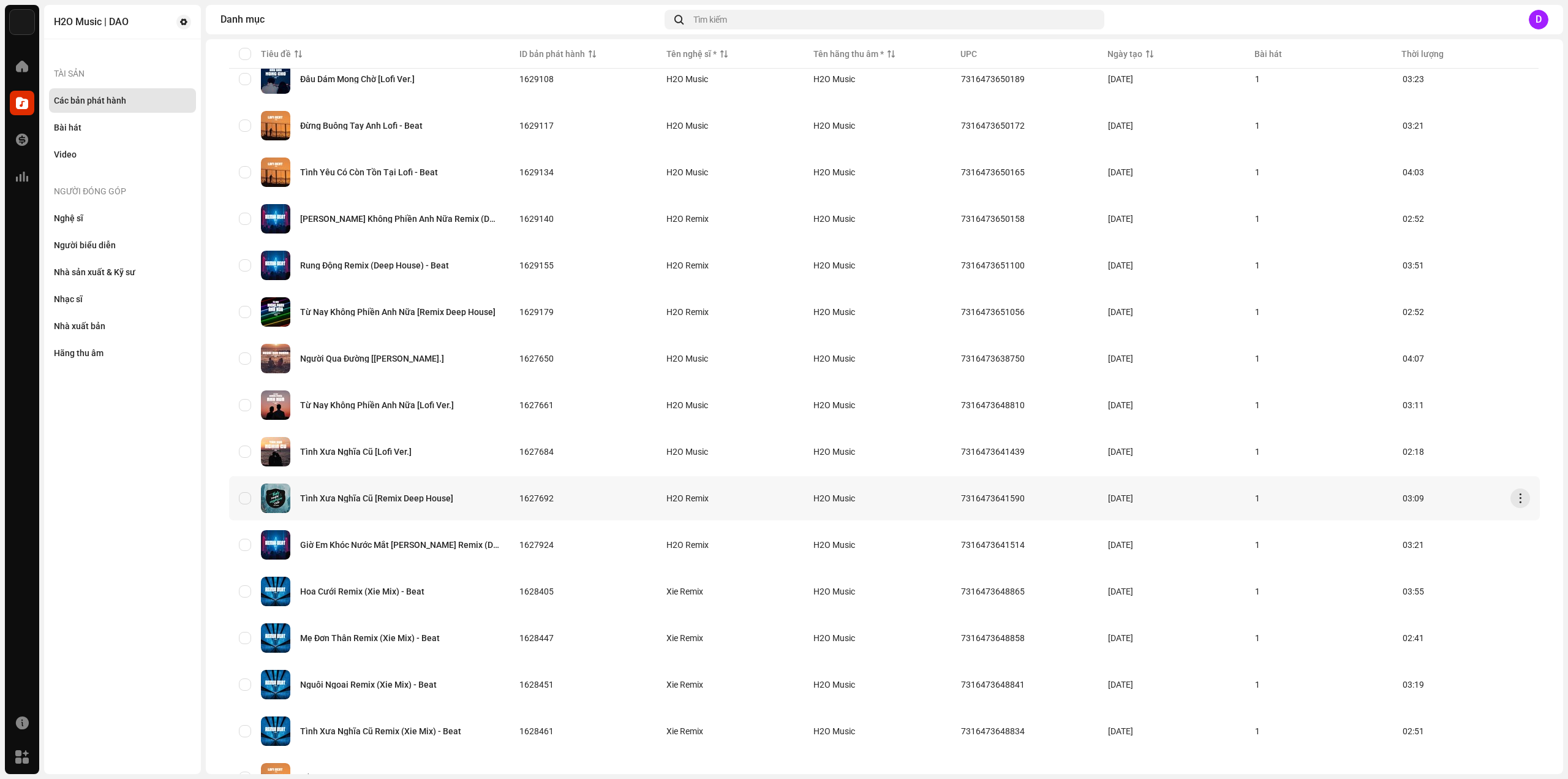
click at [424, 495] on div "Tình Xưa Nghĩa Cũ [Remix Deep House]" at bounding box center [377, 498] width 154 height 9
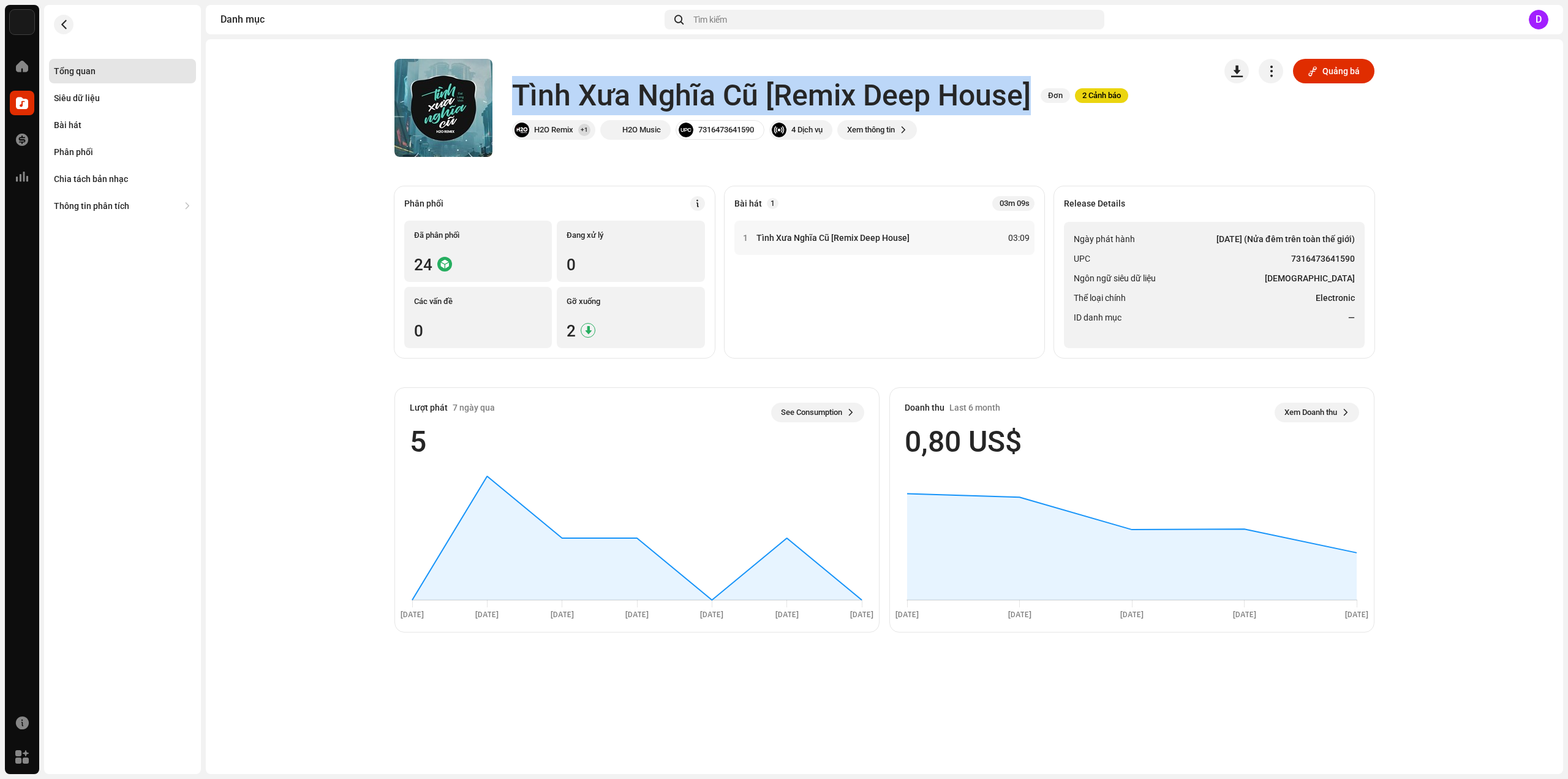
drag, startPoint x: 526, startPoint y: 88, endPoint x: 1034, endPoint y: 86, distance: 508.0
click at [1034, 86] on div "Tình Xưa Nghĩa Cũ [Remix Deep House] Đơn 2 Cảnh báo" at bounding box center [820, 96] width 616 height 39
click at [850, 271] on div "1 Tình Xưa Nghĩa Cũ [Remix Deep House] 03:09" at bounding box center [884, 284] width 300 height 127
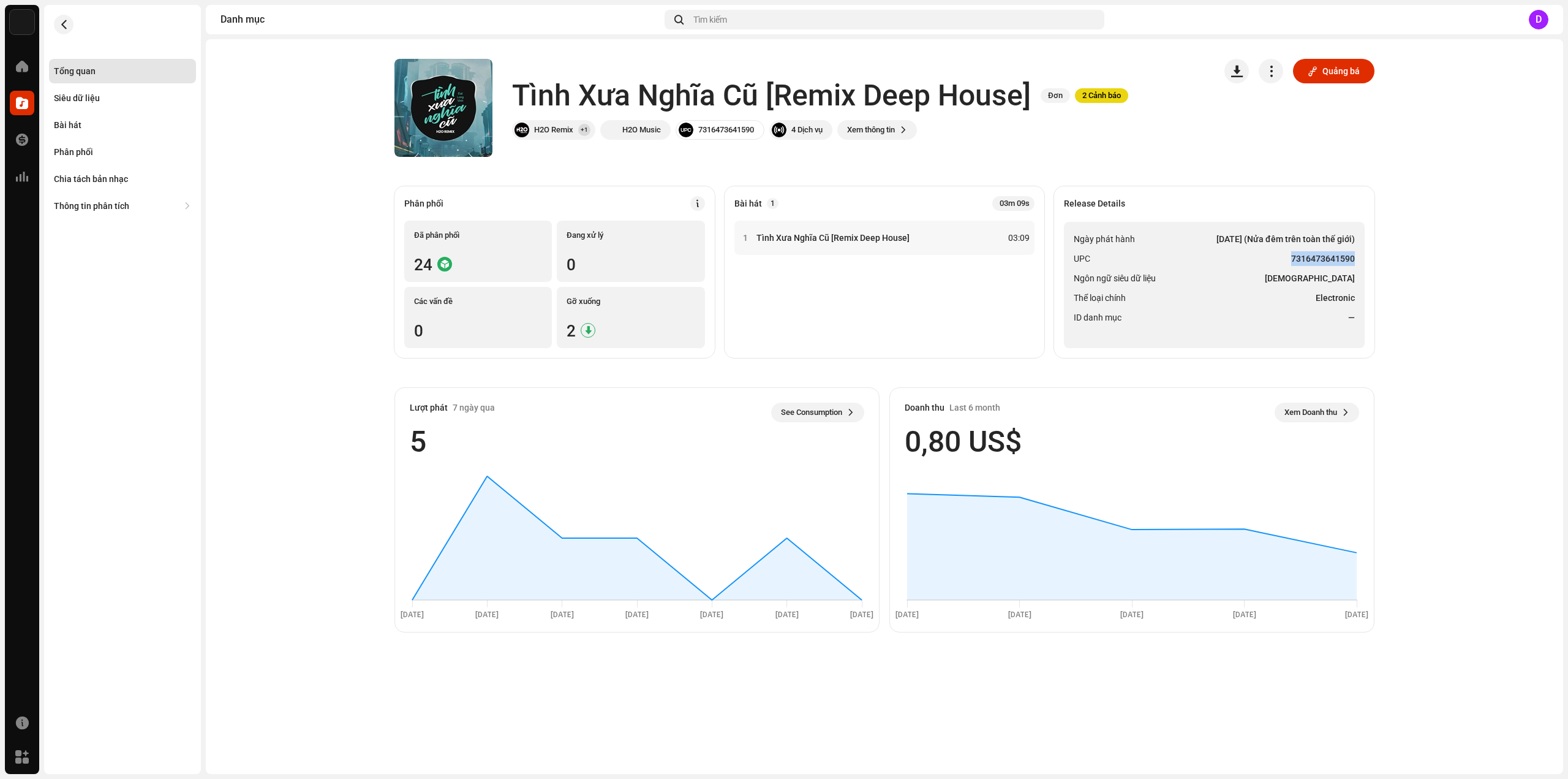
drag, startPoint x: 1292, startPoint y: 257, endPoint x: 1358, endPoint y: 259, distance: 66.0
click at [1358, 259] on ul "Ngày phát hành 5 thg 5, 2023 (Nửa đêm trên toàn thế giới) UPC 7316473641590 Ngô…" at bounding box center [1214, 285] width 300 height 126
click at [78, 127] on div "Bài hát" at bounding box center [67, 125] width 27 height 10
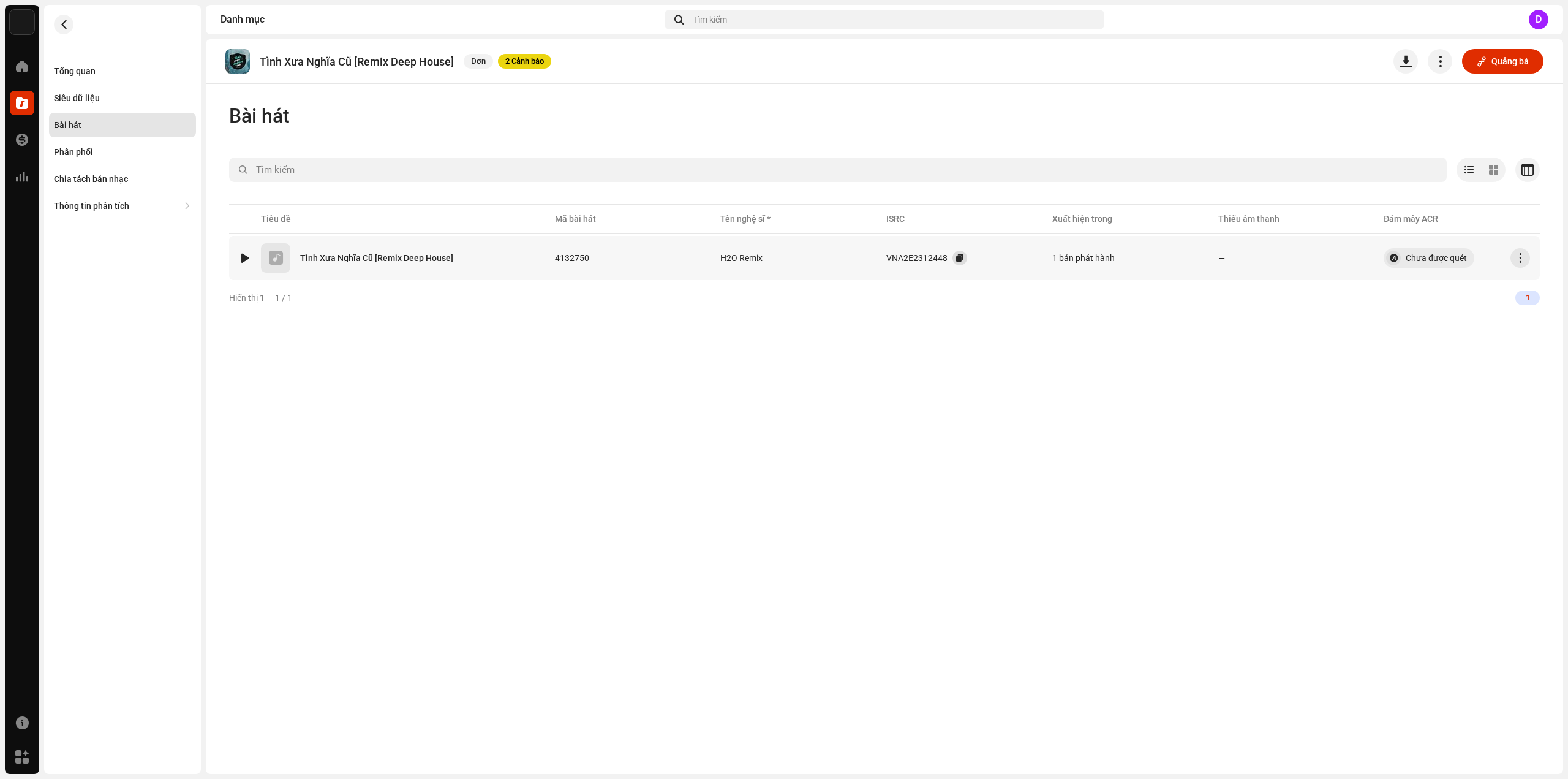
click at [967, 258] on button "button" at bounding box center [960, 257] width 15 height 15
click at [94, 78] on div "Tổng quan" at bounding box center [122, 70] width 147 height 24
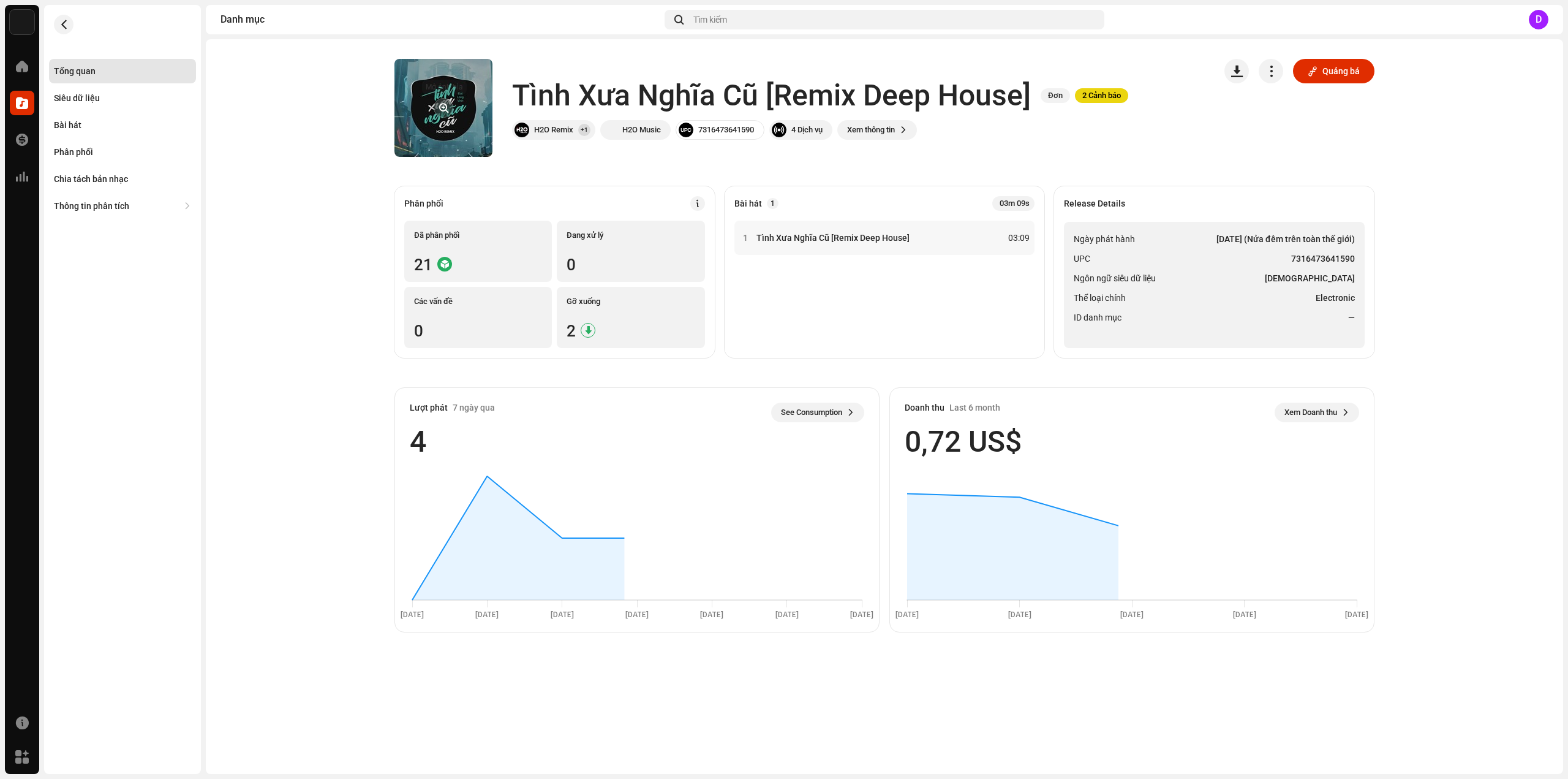
click at [448, 114] on button "button" at bounding box center [443, 108] width 20 height 20
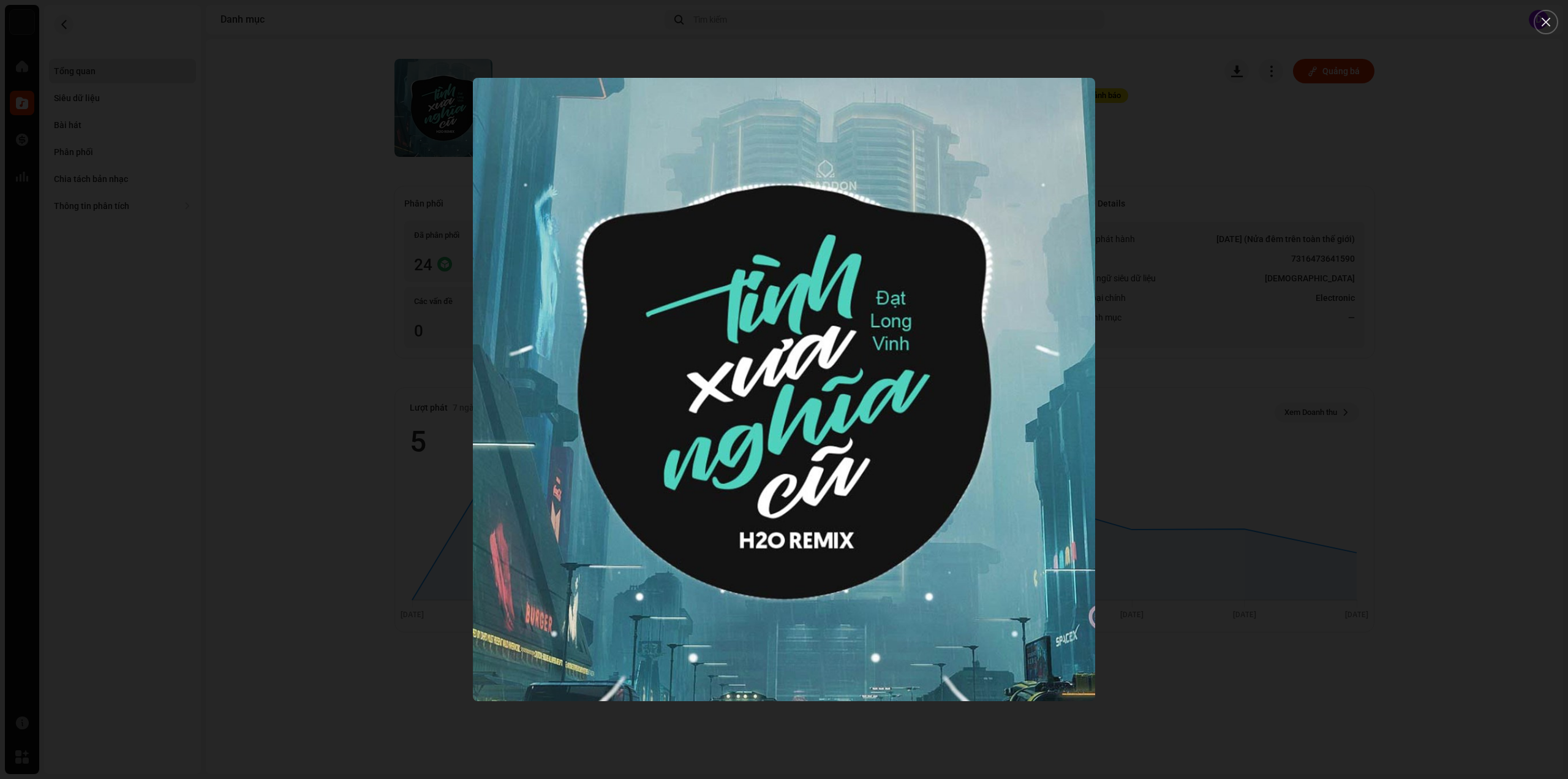
click at [212, 148] on div at bounding box center [784, 390] width 1568 height 779
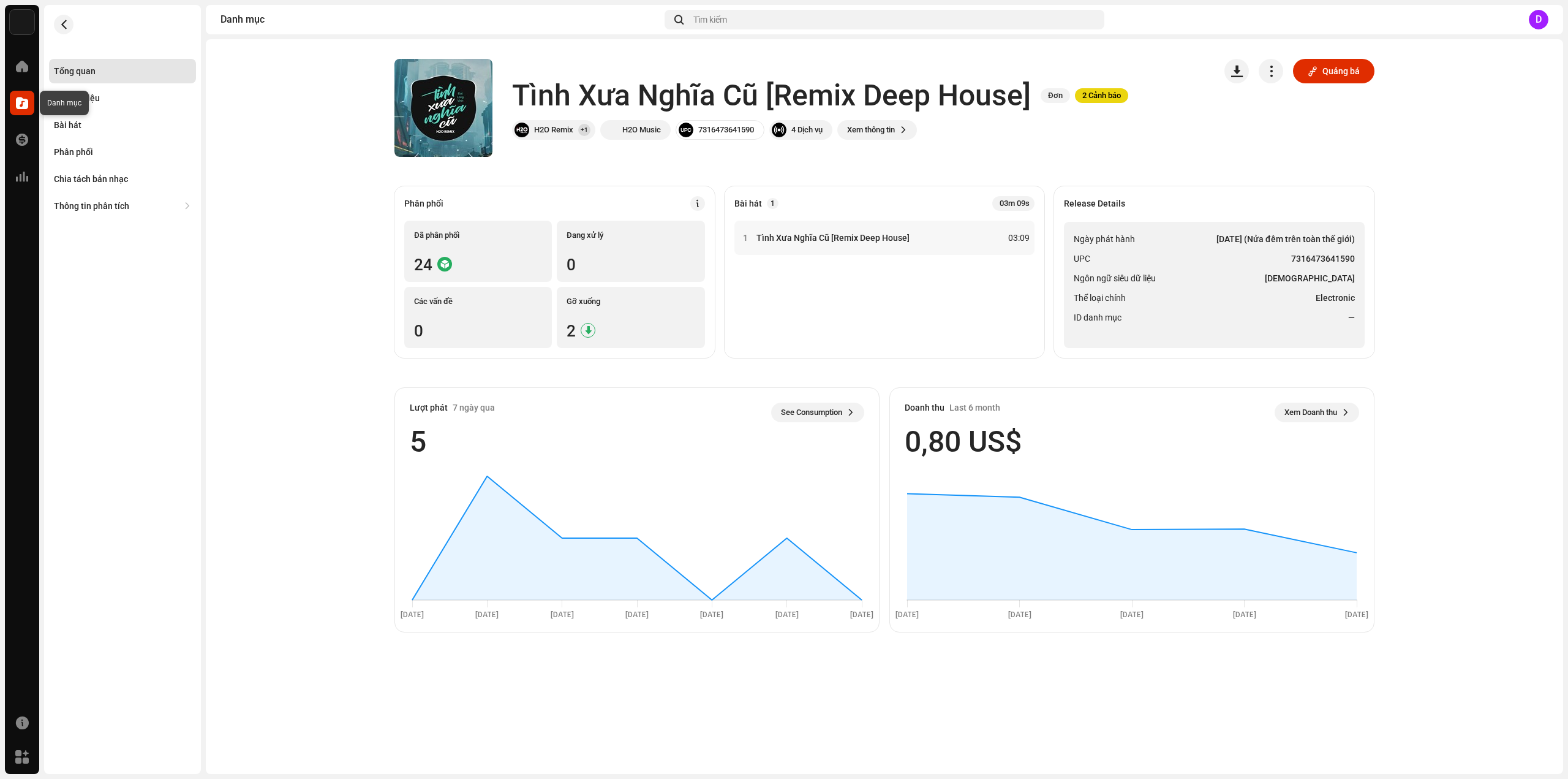
click at [21, 103] on span at bounding box center [22, 103] width 13 height 10
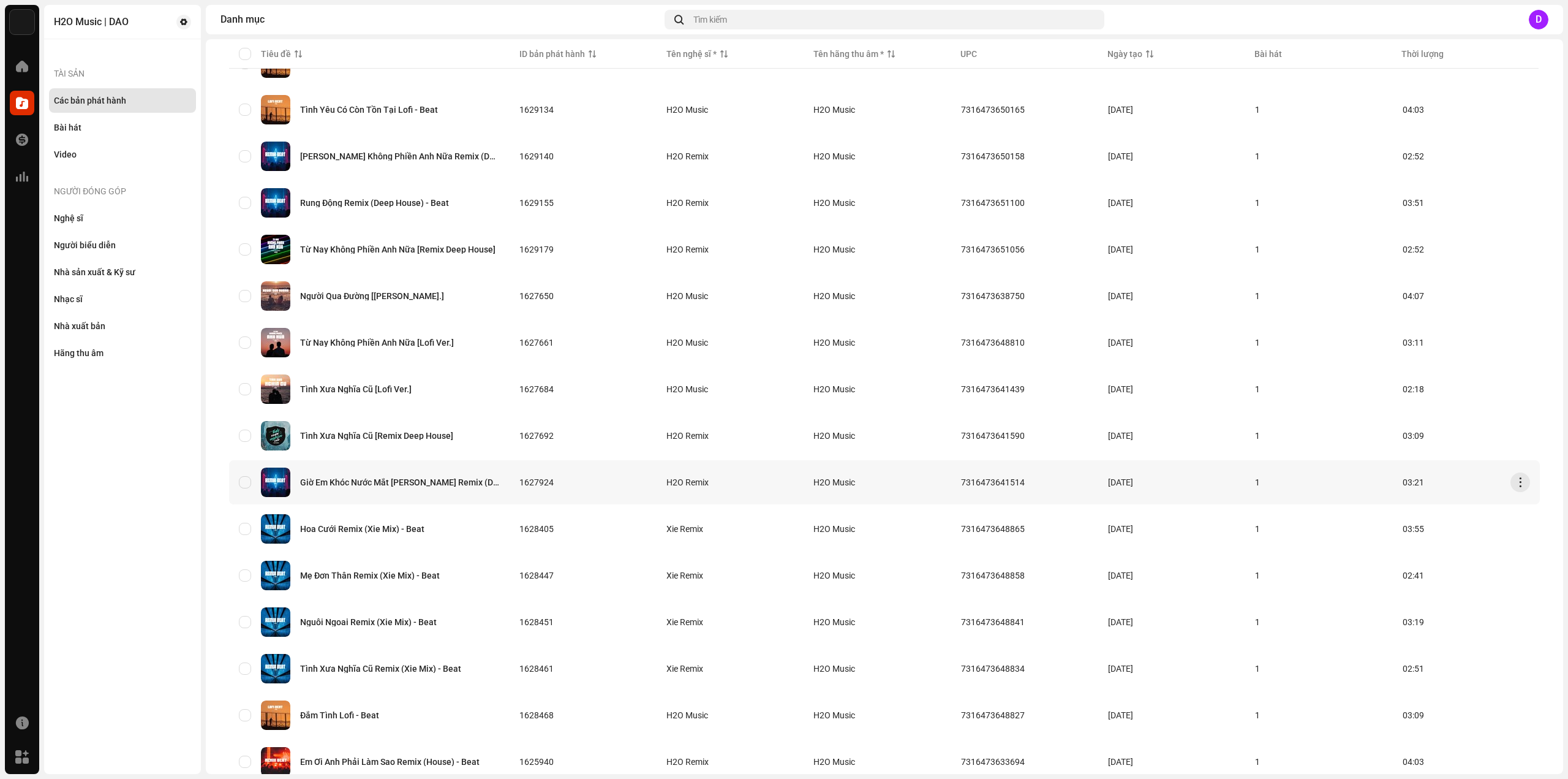
scroll to position [306, 0]
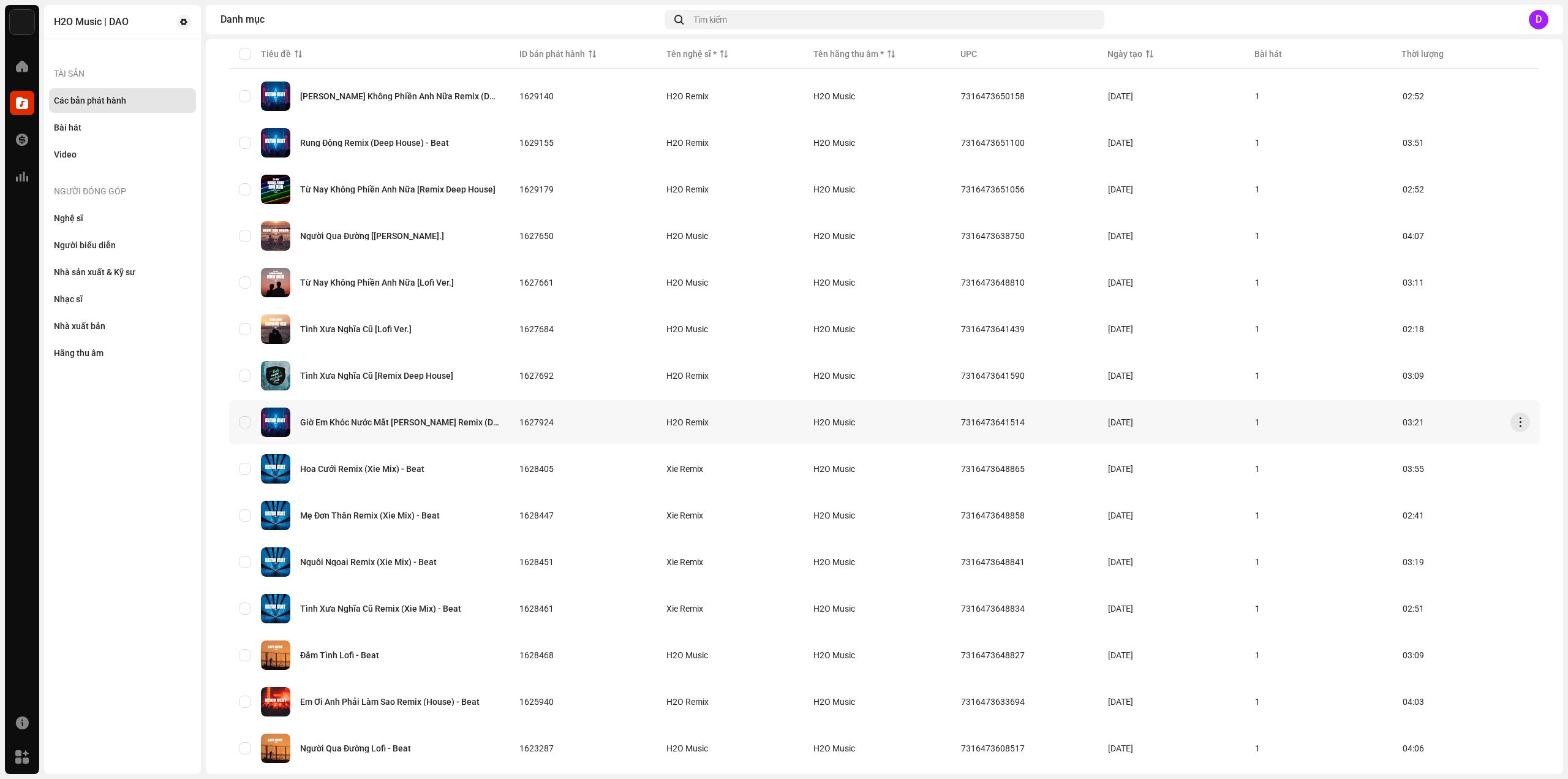
click at [419, 420] on div "Giờ Em Khóc Nước Mắt Ai Lau Remix (Deep House) - Beat" at bounding box center [400, 422] width 200 height 9
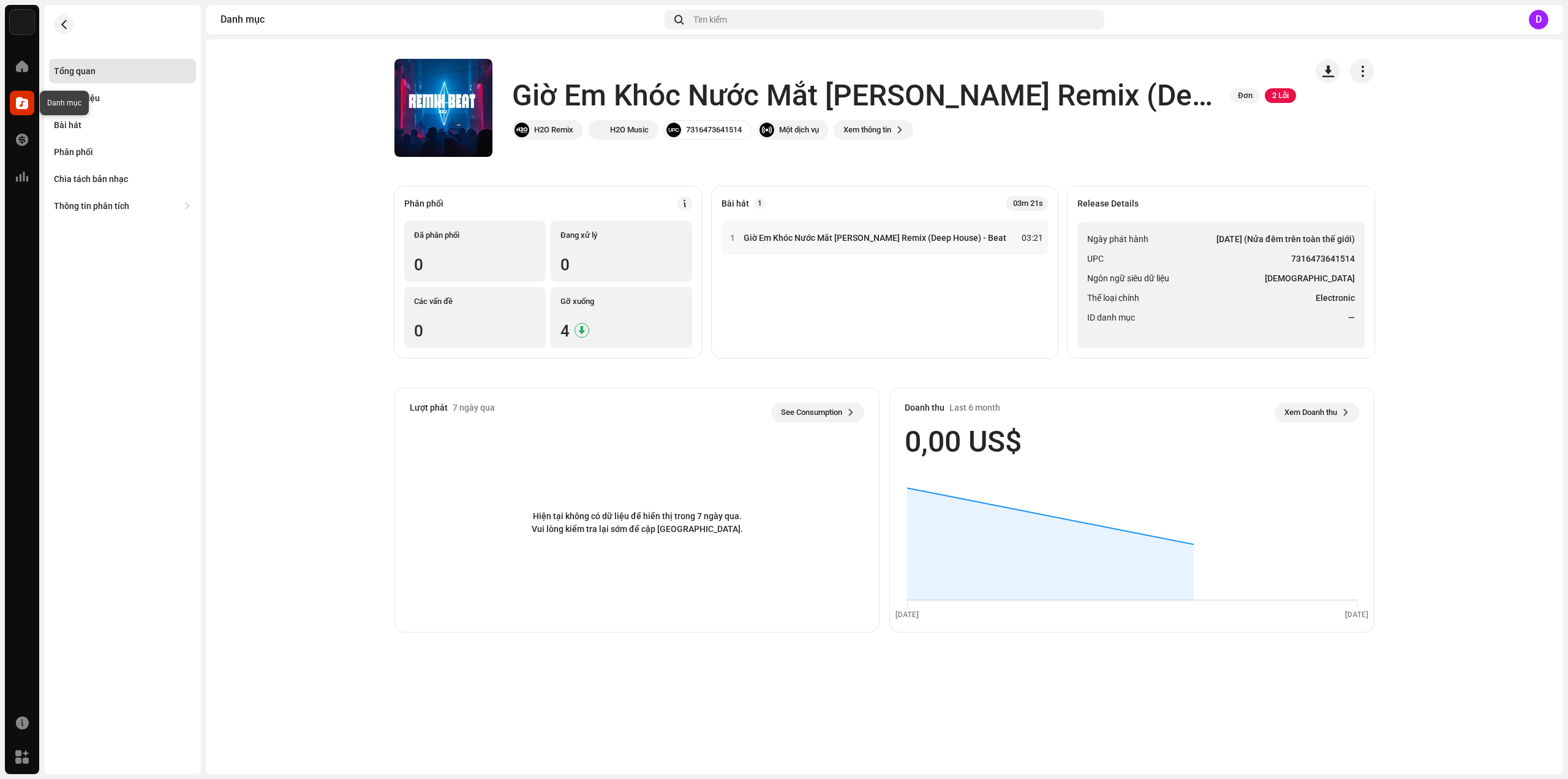
click at [20, 108] on span at bounding box center [22, 103] width 13 height 10
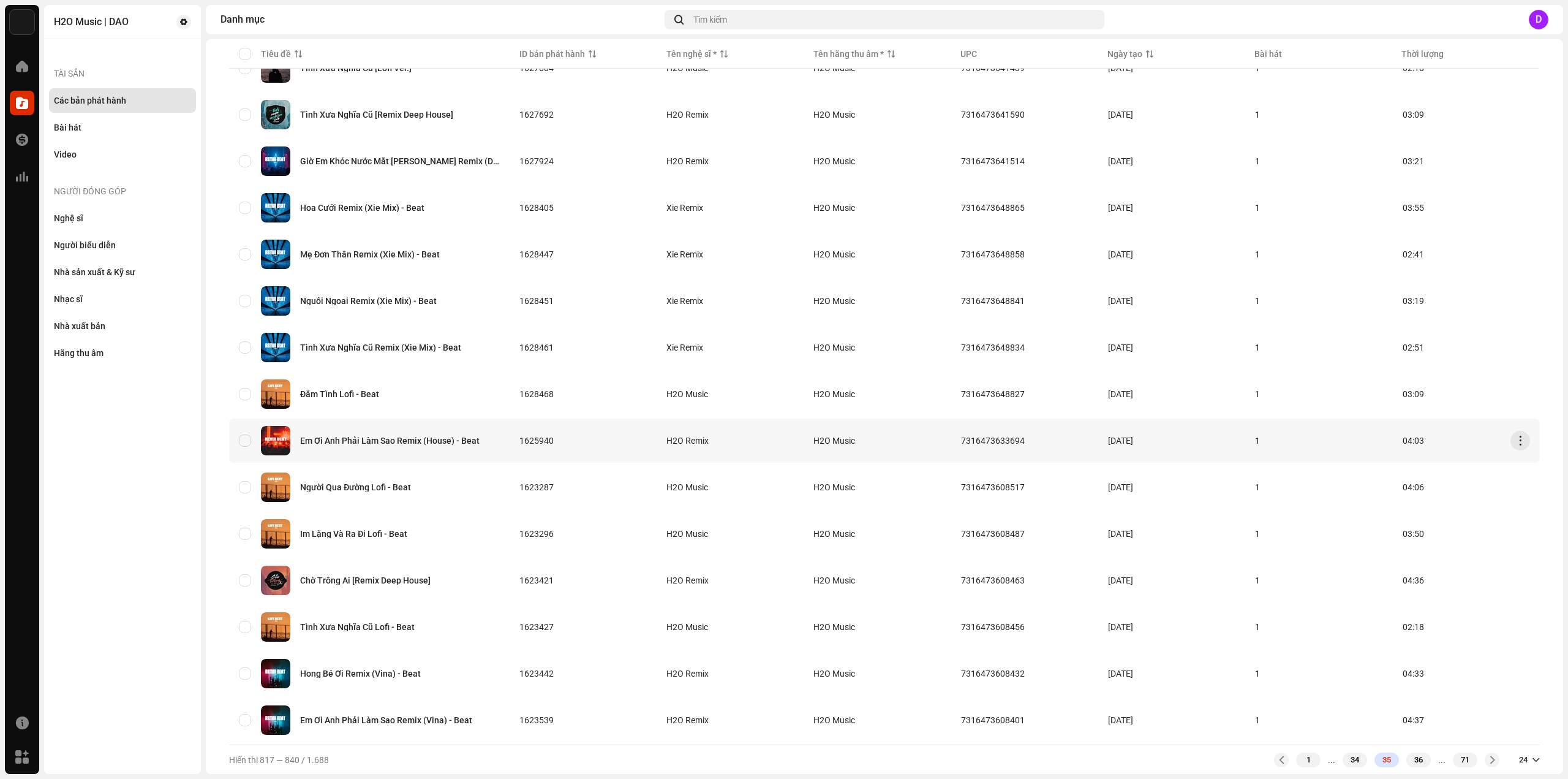
scroll to position [573, 0]
click at [404, 576] on div "Chờ Trông Ai [Remix Deep House]" at bounding box center [365, 580] width 130 height 9
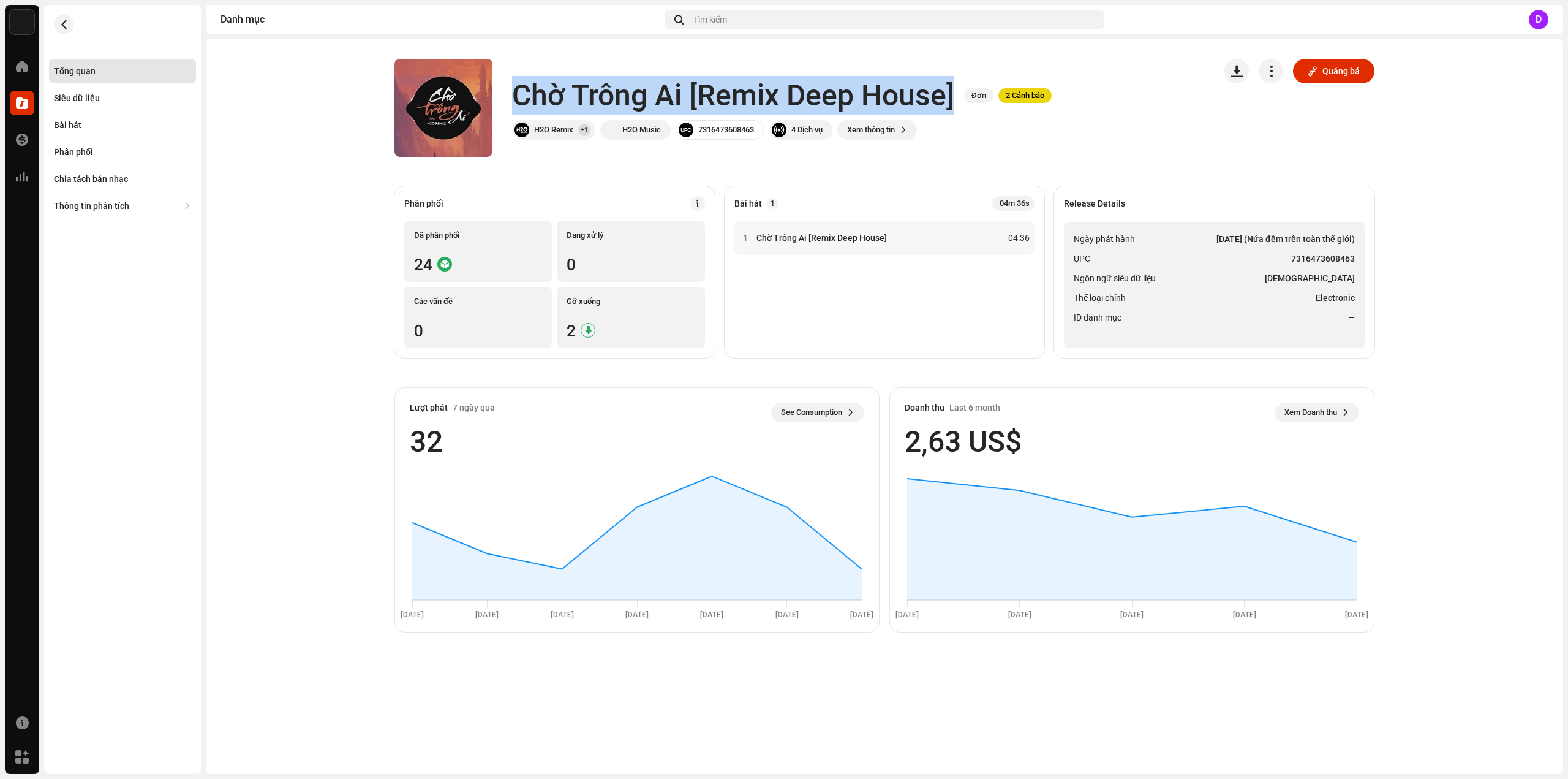
drag, startPoint x: 514, startPoint y: 94, endPoint x: 952, endPoint y: 94, distance: 438.0
click at [952, 94] on h1 "Chờ Trông Ai [Remix Deep House]" at bounding box center [733, 96] width 442 height 39
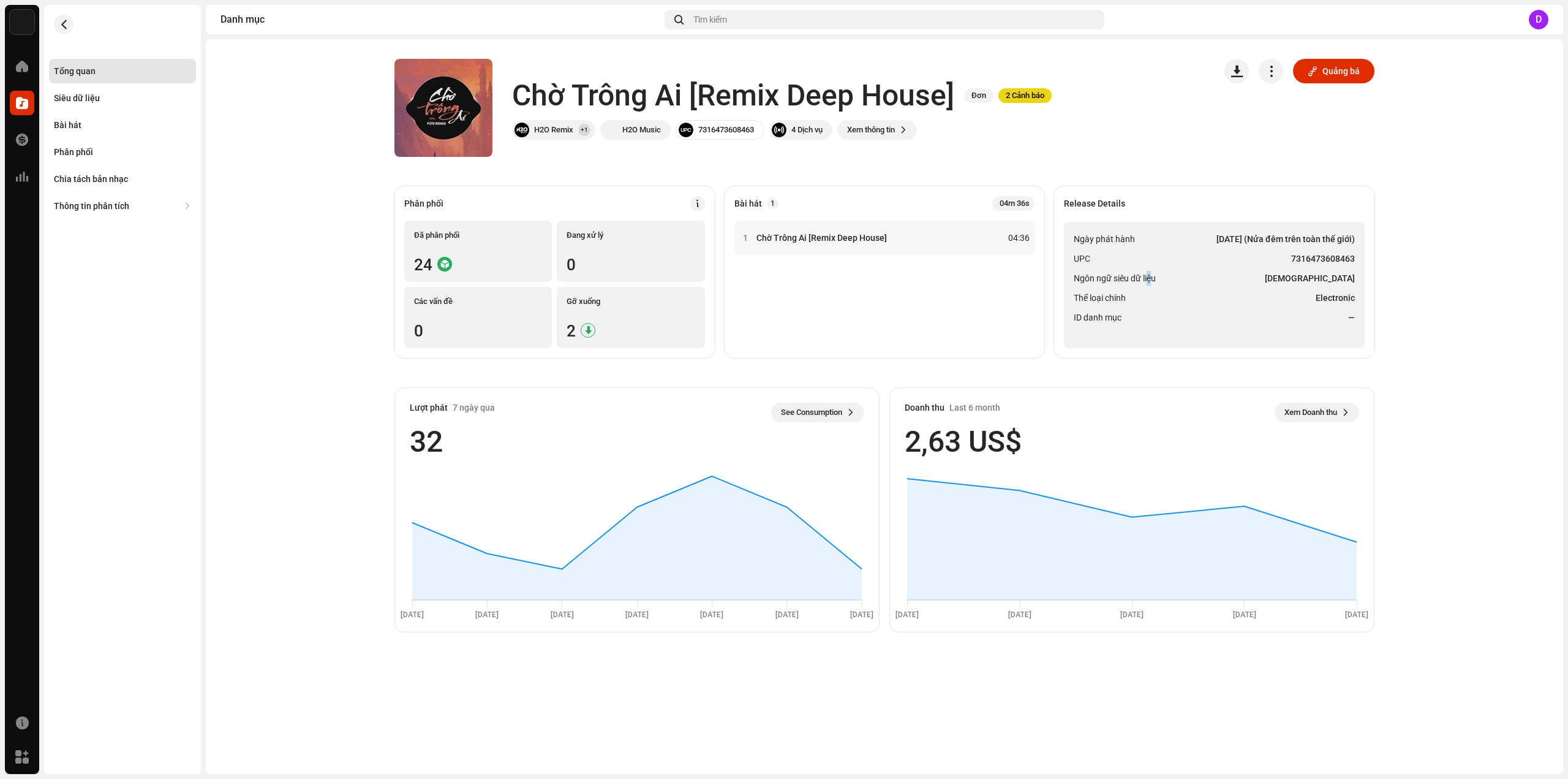
click at [1150, 285] on span "Ngôn ngữ siêu dữ liệu" at bounding box center [1115, 278] width 82 height 15
click at [1308, 275] on li "Ngôn ngữ siêu dữ liệu Vietnamese" at bounding box center [1214, 278] width 281 height 15
drag, startPoint x: 1294, startPoint y: 256, endPoint x: 1356, endPoint y: 258, distance: 62.0
click at [1356, 258] on ul "Ngày phát hành 3 thg 5, 2023 (Nửa đêm trên toàn thế giới) UPC 7316473608463 Ngô…" at bounding box center [1214, 285] width 300 height 126
click at [84, 123] on div "Bài hát" at bounding box center [122, 125] width 137 height 10
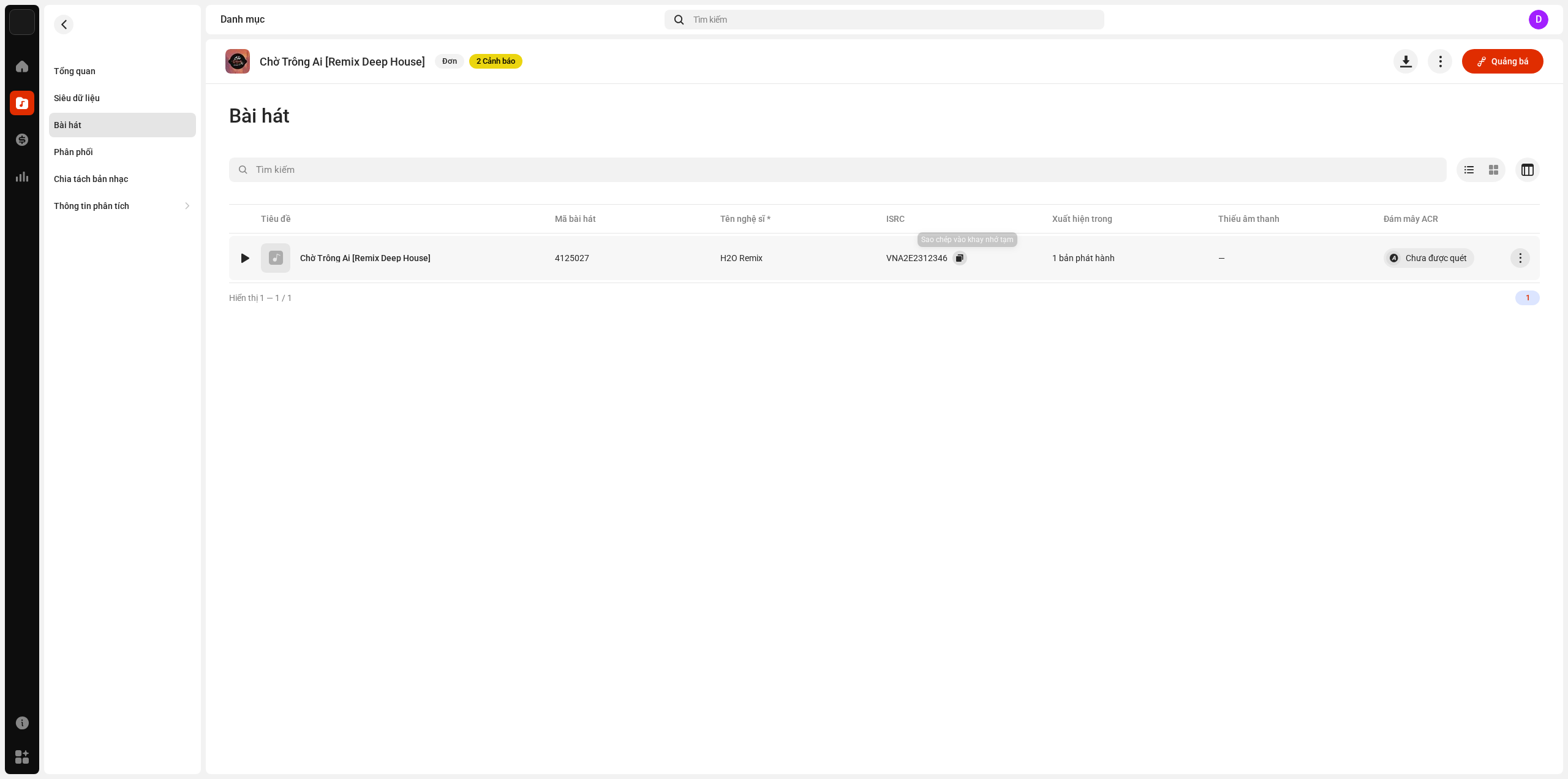
click at [967, 259] on button "button" at bounding box center [960, 257] width 15 height 15
click at [112, 69] on div "Tổng quan" at bounding box center [122, 71] width 137 height 10
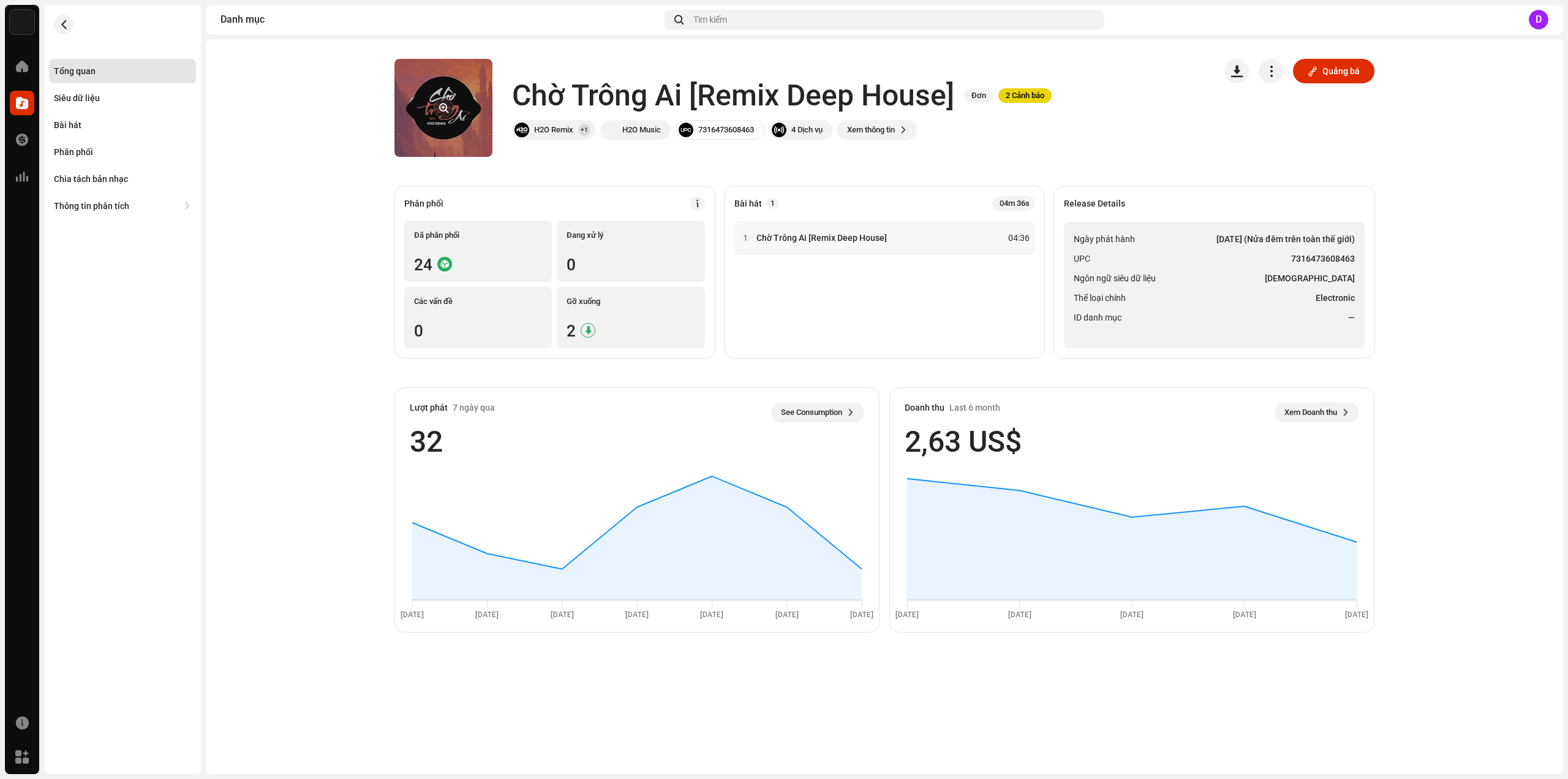
click at [451, 95] on re-a-cover at bounding box center [443, 108] width 98 height 98
click at [443, 103] on button "button" at bounding box center [443, 108] width 20 height 20
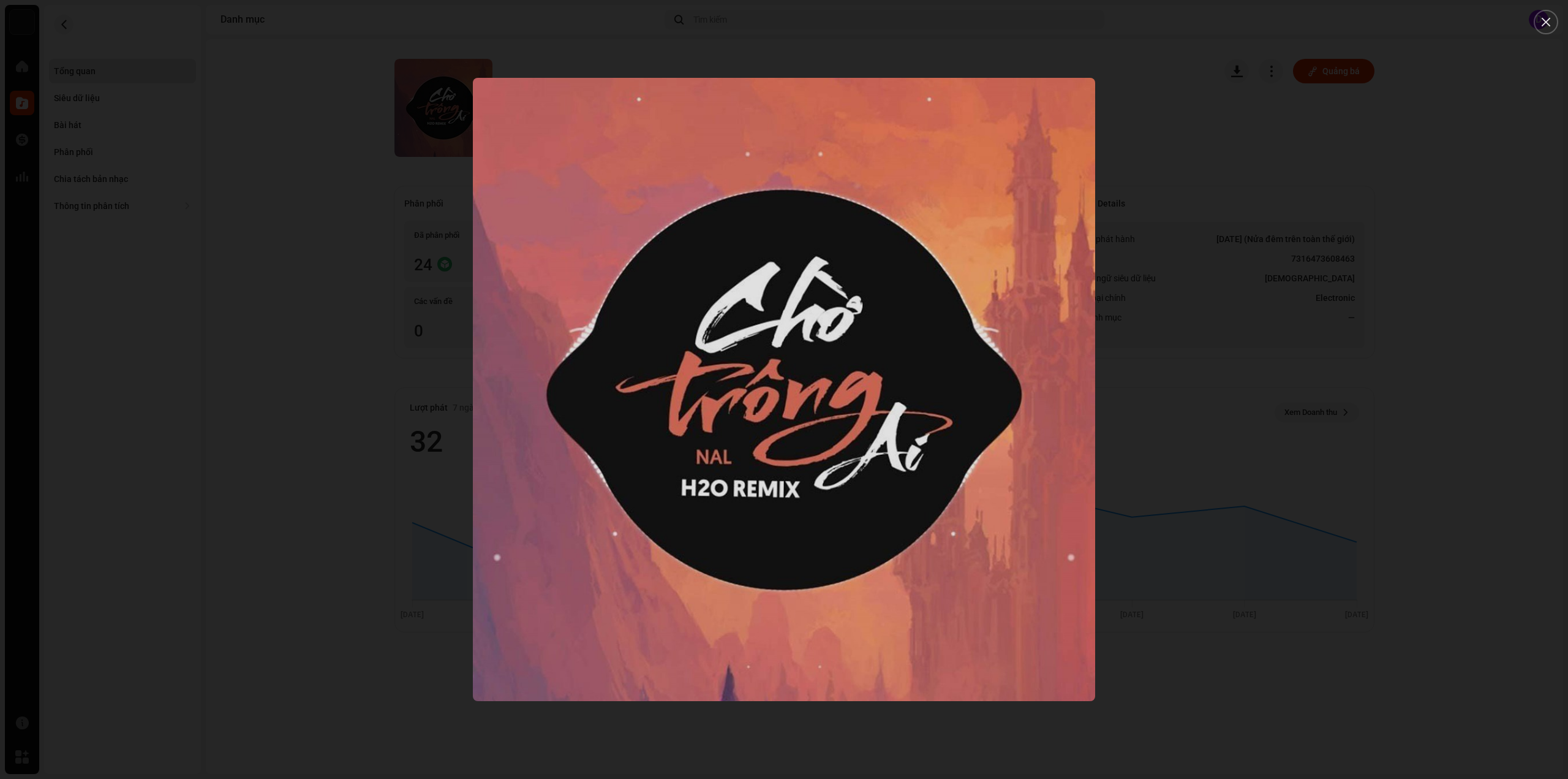
click at [273, 214] on div at bounding box center [784, 390] width 1568 height 779
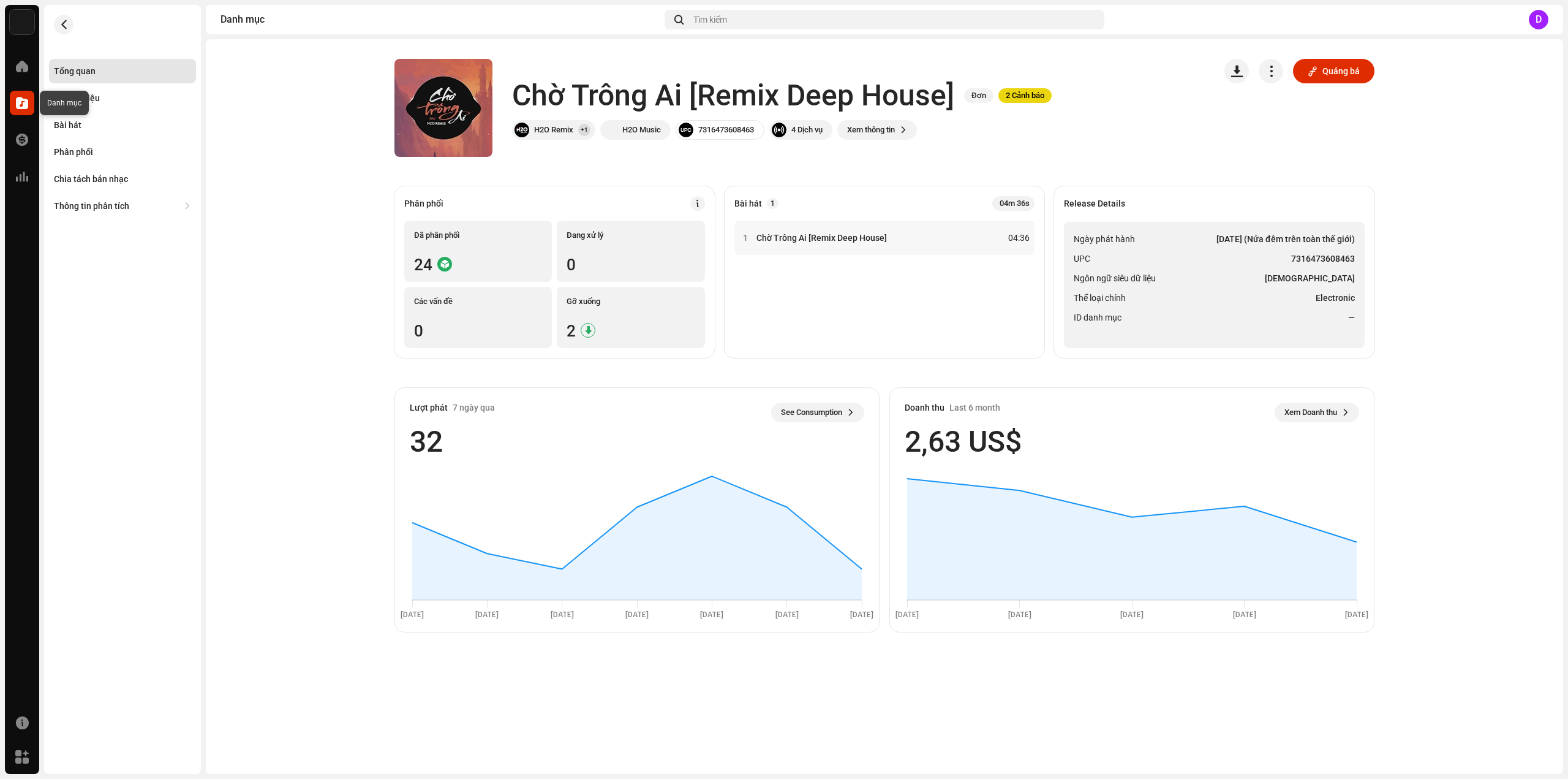
click at [25, 103] on span at bounding box center [22, 103] width 13 height 10
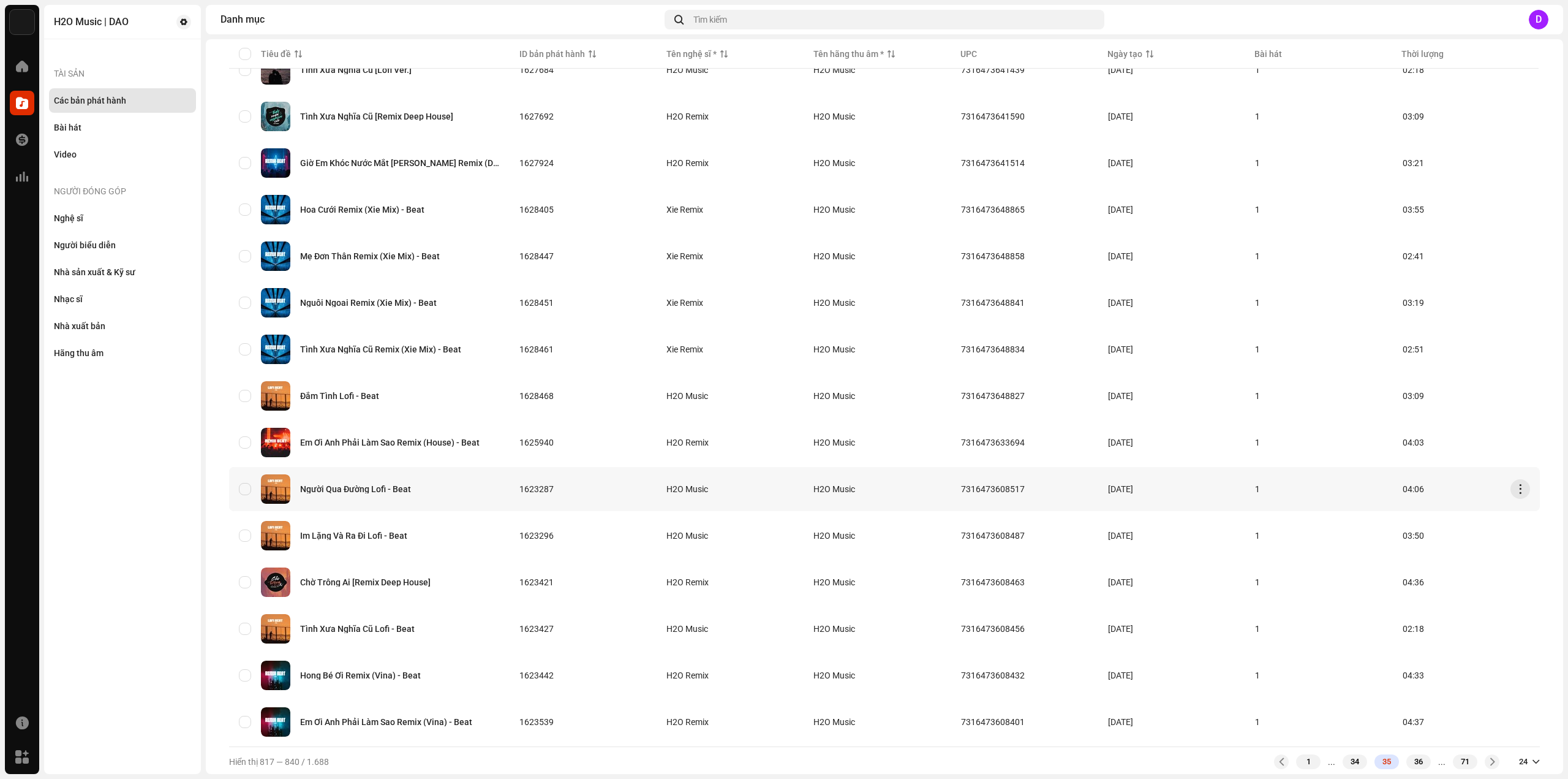
scroll to position [573, 0]
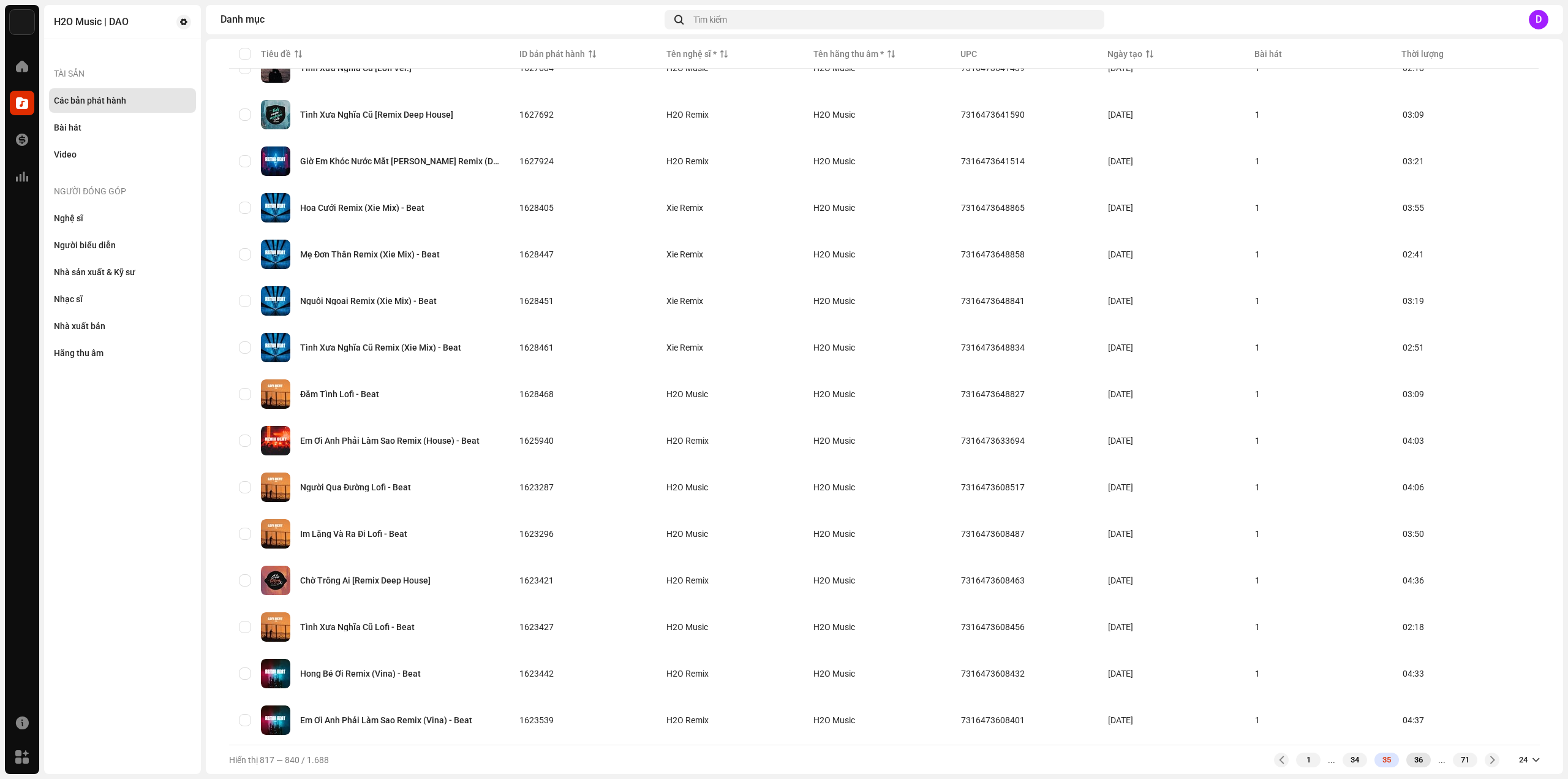
click at [1407, 757] on div "36" at bounding box center [1418, 759] width 24 height 15
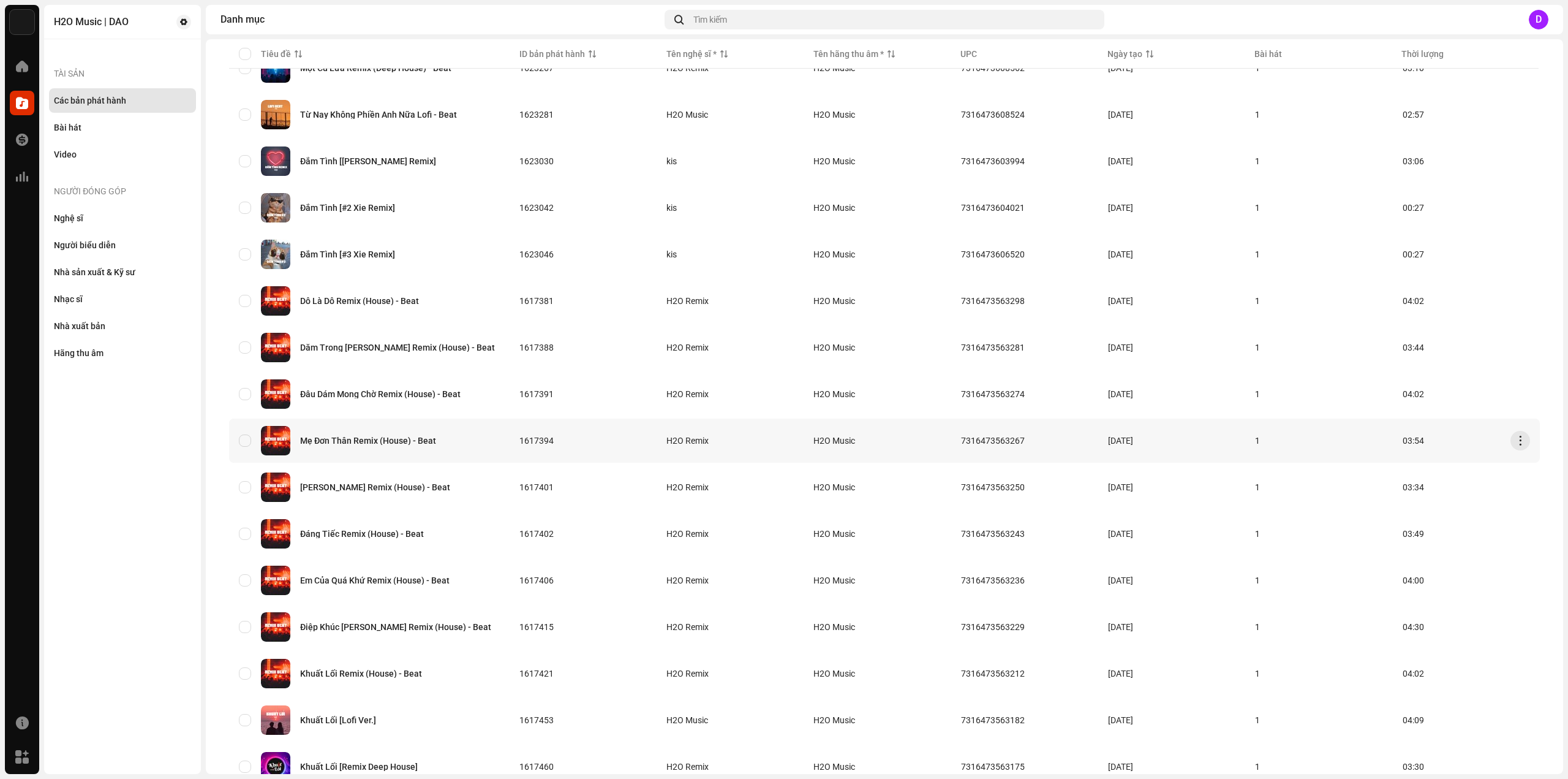
scroll to position [573, 0]
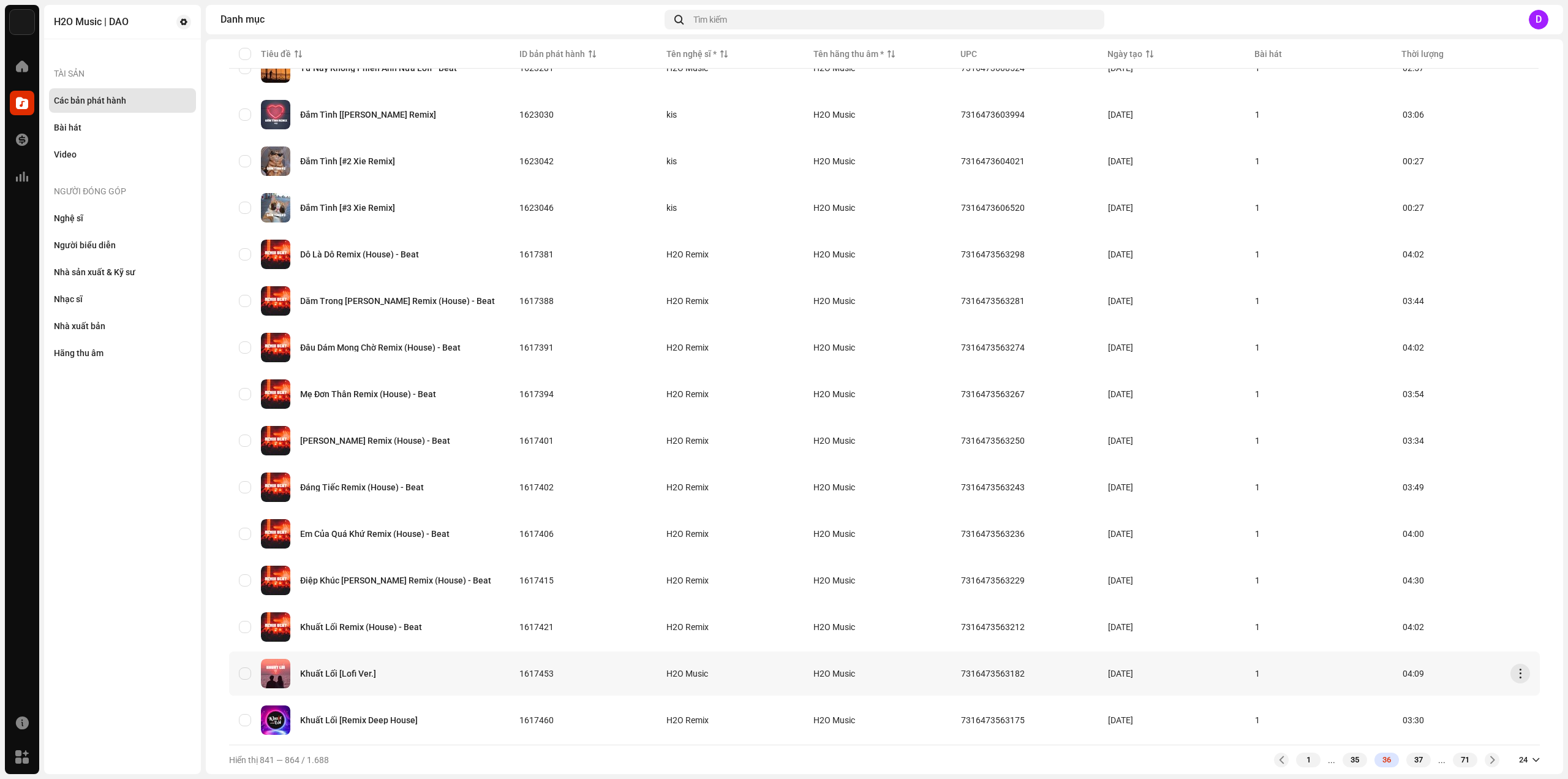
click at [356, 669] on div "Khuất Lối [Lofi Ver.]" at bounding box center [338, 673] width 76 height 9
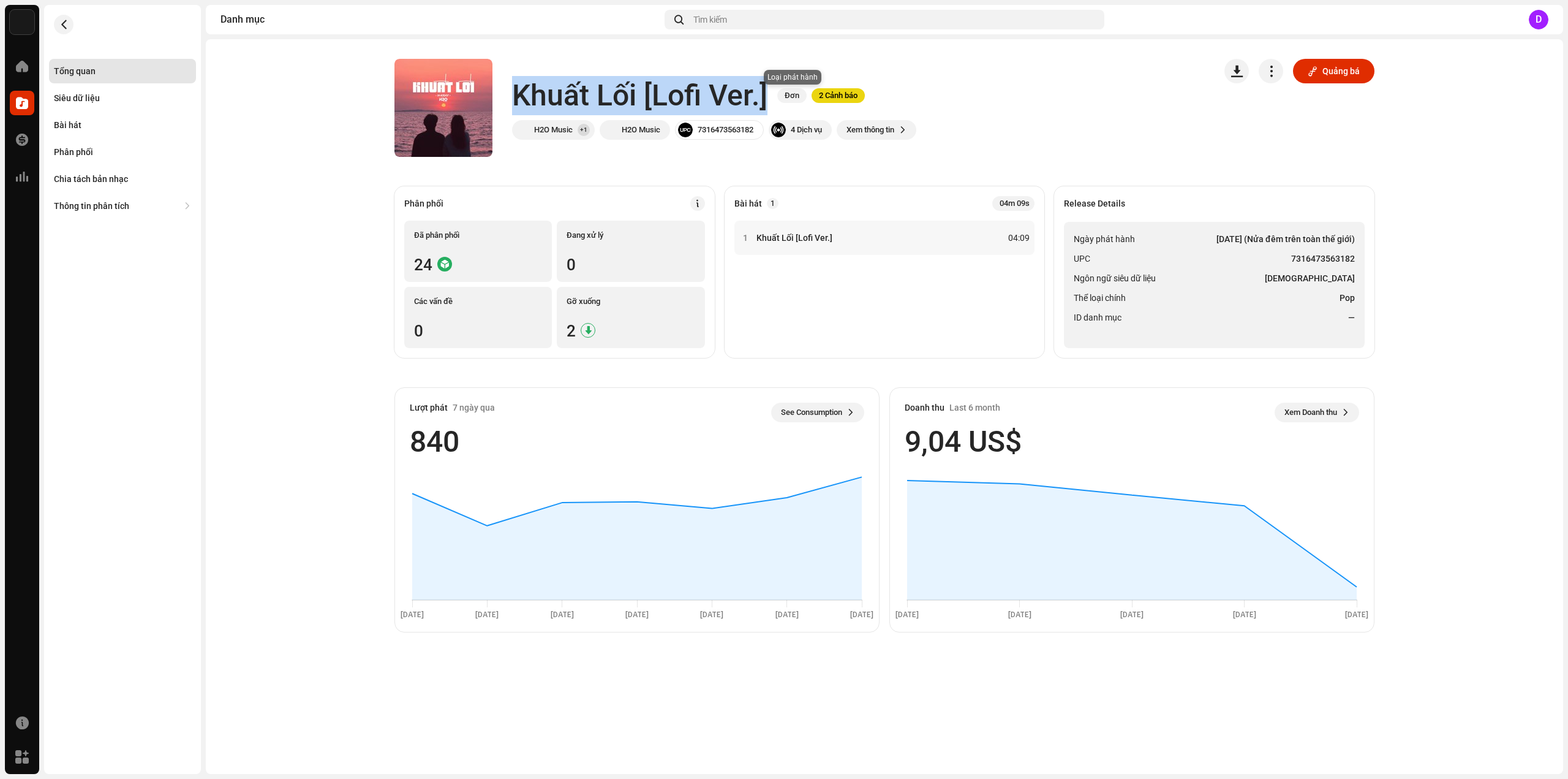
drag, startPoint x: 515, startPoint y: 91, endPoint x: 778, endPoint y: 97, distance: 263.1
click at [778, 97] on div "Khuất Lối [Lofi Ver.] Đơn 2 Cảnh báo" at bounding box center [713, 96] width 404 height 39
copy div "Khuất Lối [Lofi Ver.] Đơn 2 Cảnh báo"
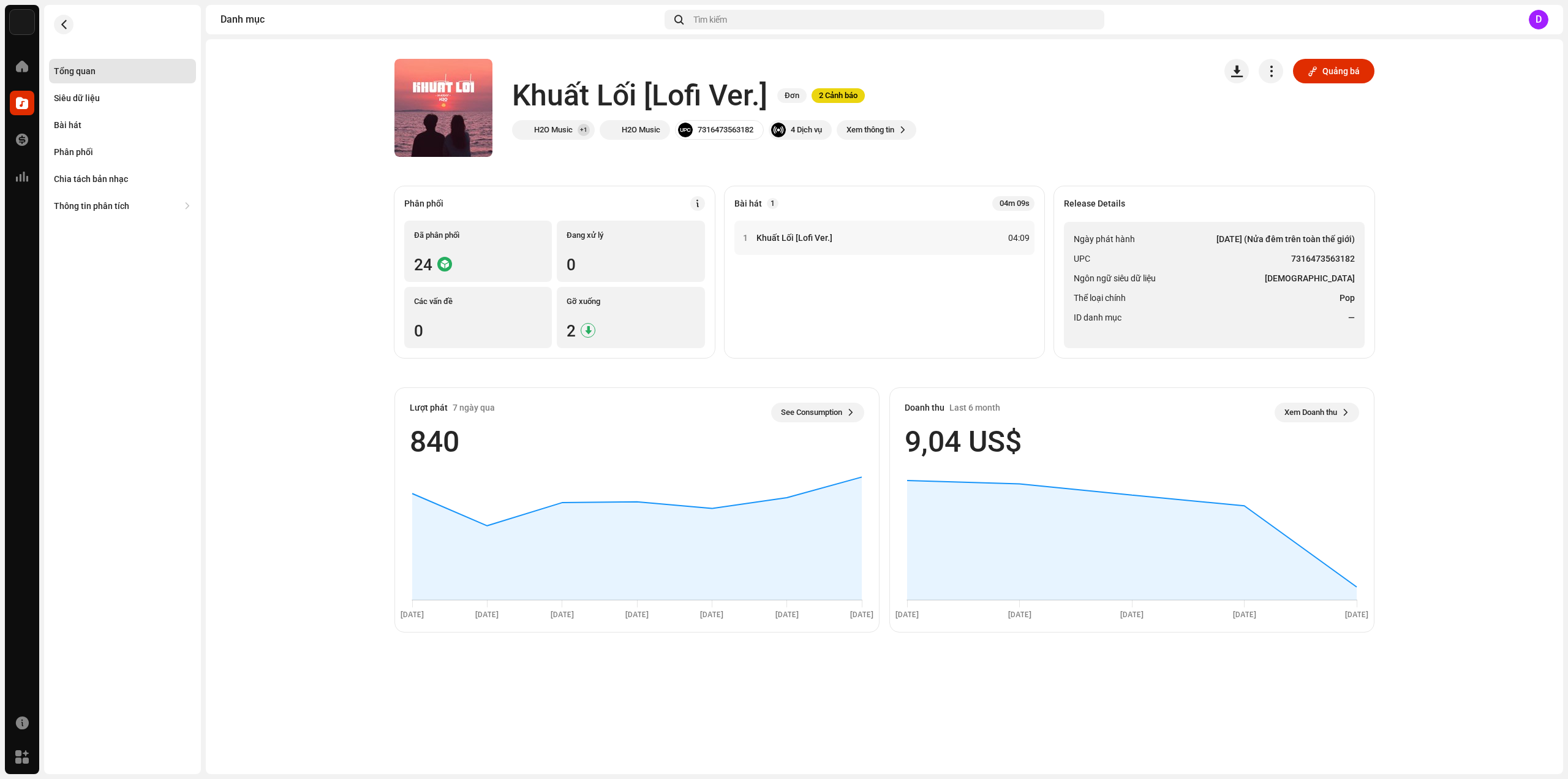
click at [1213, 249] on ul "Ngày phát hành [DATE] (Nửa đêm trên toàn thế giới) UPC 7316473563182 Ngôn ngữ s…" at bounding box center [1214, 285] width 300 height 126
drag, startPoint x: 1293, startPoint y: 253, endPoint x: 1355, endPoint y: 255, distance: 62.0
click at [1355, 255] on ul "Ngày phát hành [DATE] (Nửa đêm trên toàn thế giới) UPC 7316473563182 Ngôn ngữ s…" at bounding box center [1214, 285] width 300 height 126
copy strong "7316473563182"
click at [104, 122] on div "Bài hát" at bounding box center [122, 125] width 137 height 10
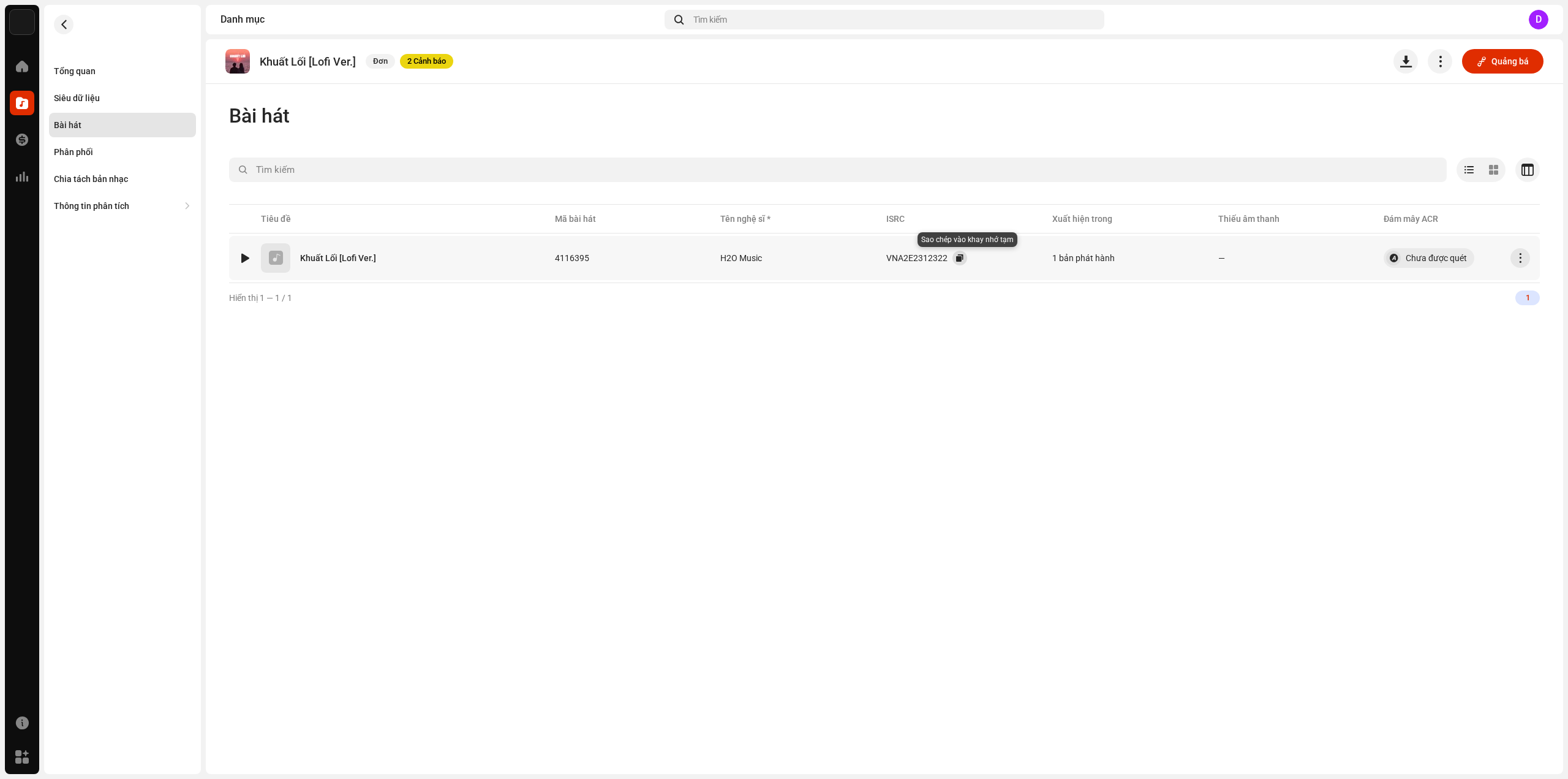
click at [963, 256] on button "button" at bounding box center [960, 257] width 15 height 15
click at [104, 55] on div "Tổng quan Siêu dữ liệu Bài hát Phân phối Chia tách bản nhạc Thông tin phân tích…" at bounding box center [122, 112] width 157 height 213
click at [100, 65] on div "Tổng quan" at bounding box center [122, 70] width 147 height 24
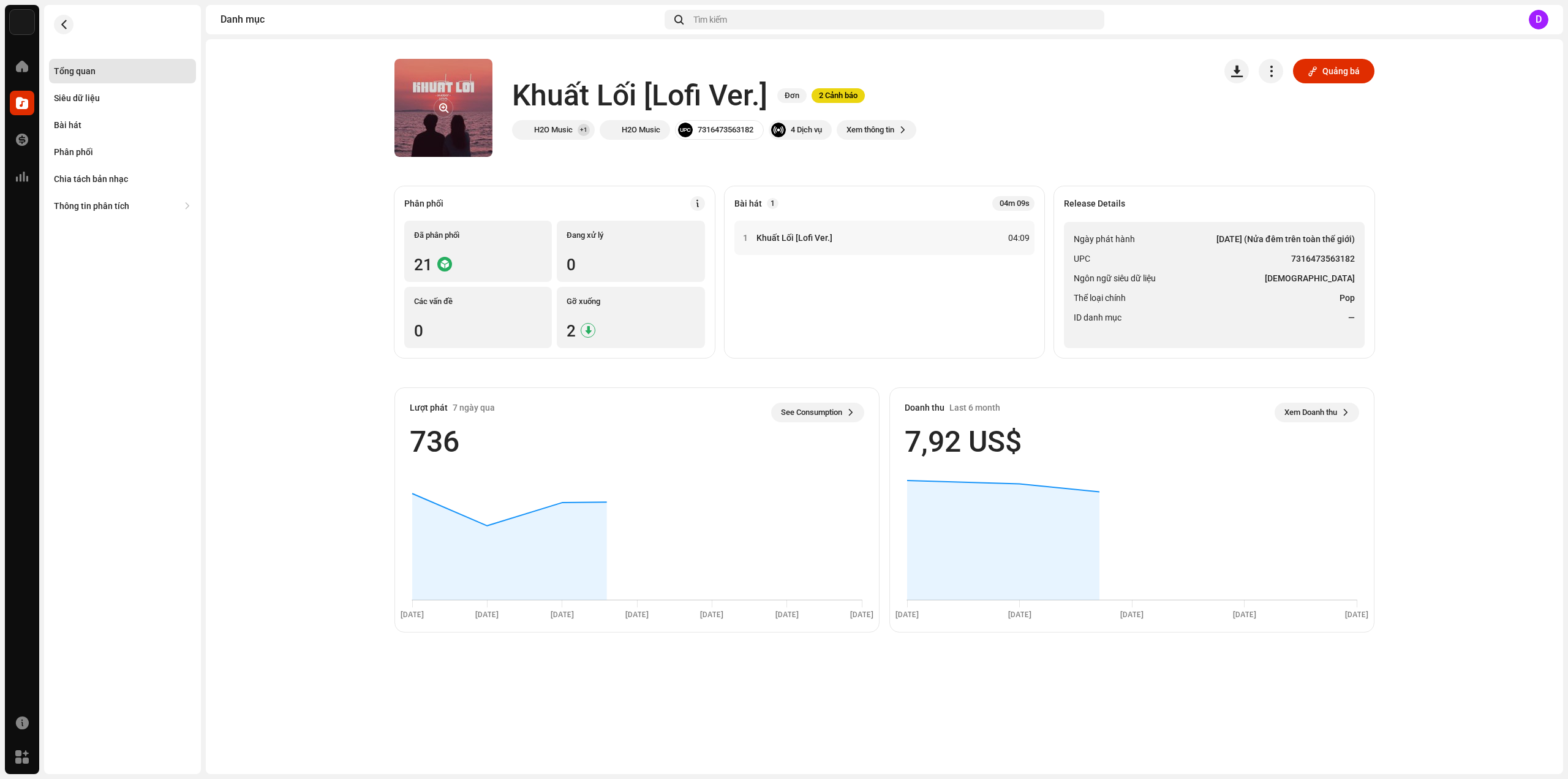
click at [438, 93] on re-a-cover at bounding box center [443, 108] width 98 height 98
click at [451, 97] on re-a-cover at bounding box center [443, 108] width 98 height 98
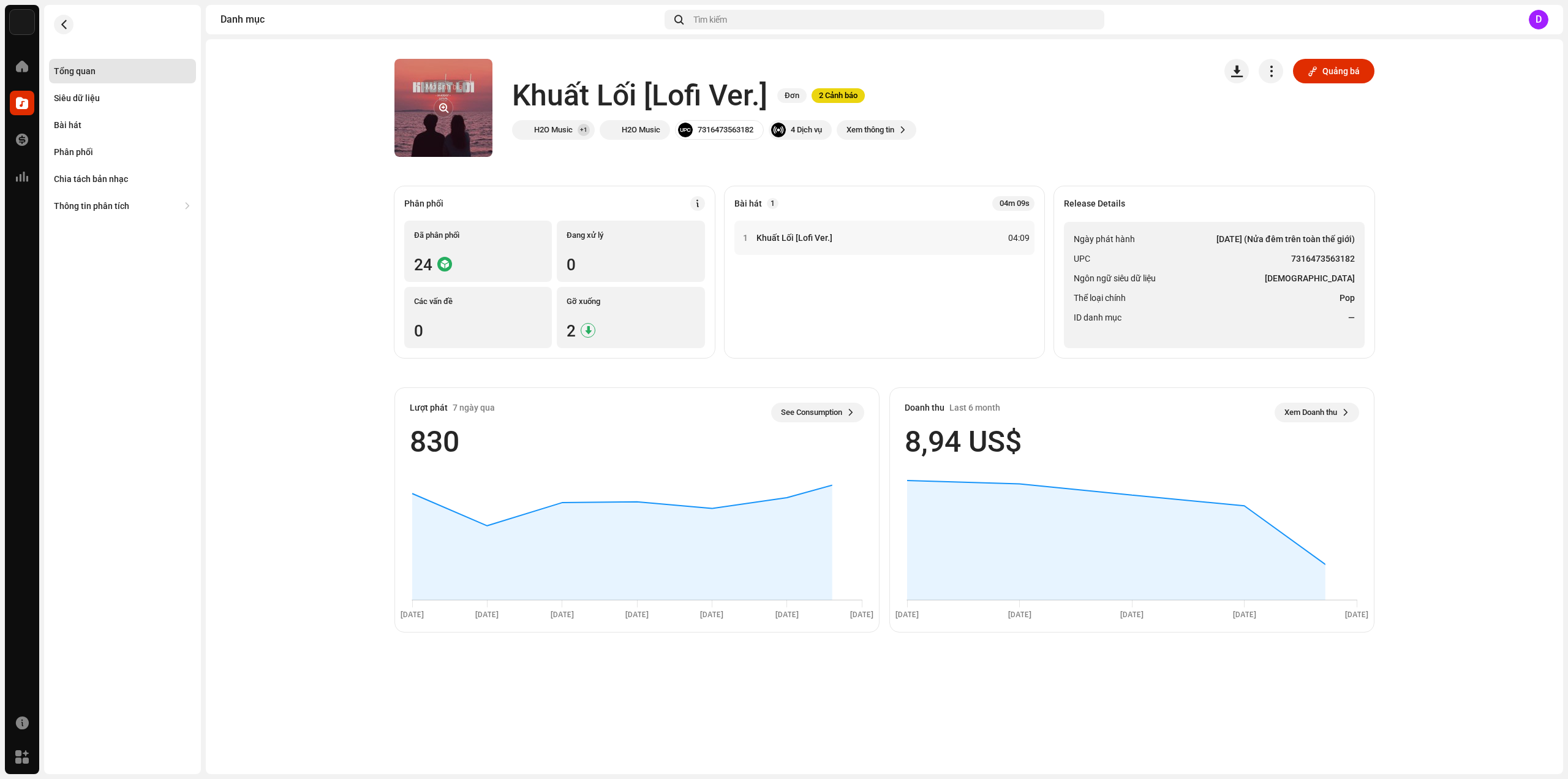
click at [448, 103] on button "button" at bounding box center [443, 108] width 20 height 20
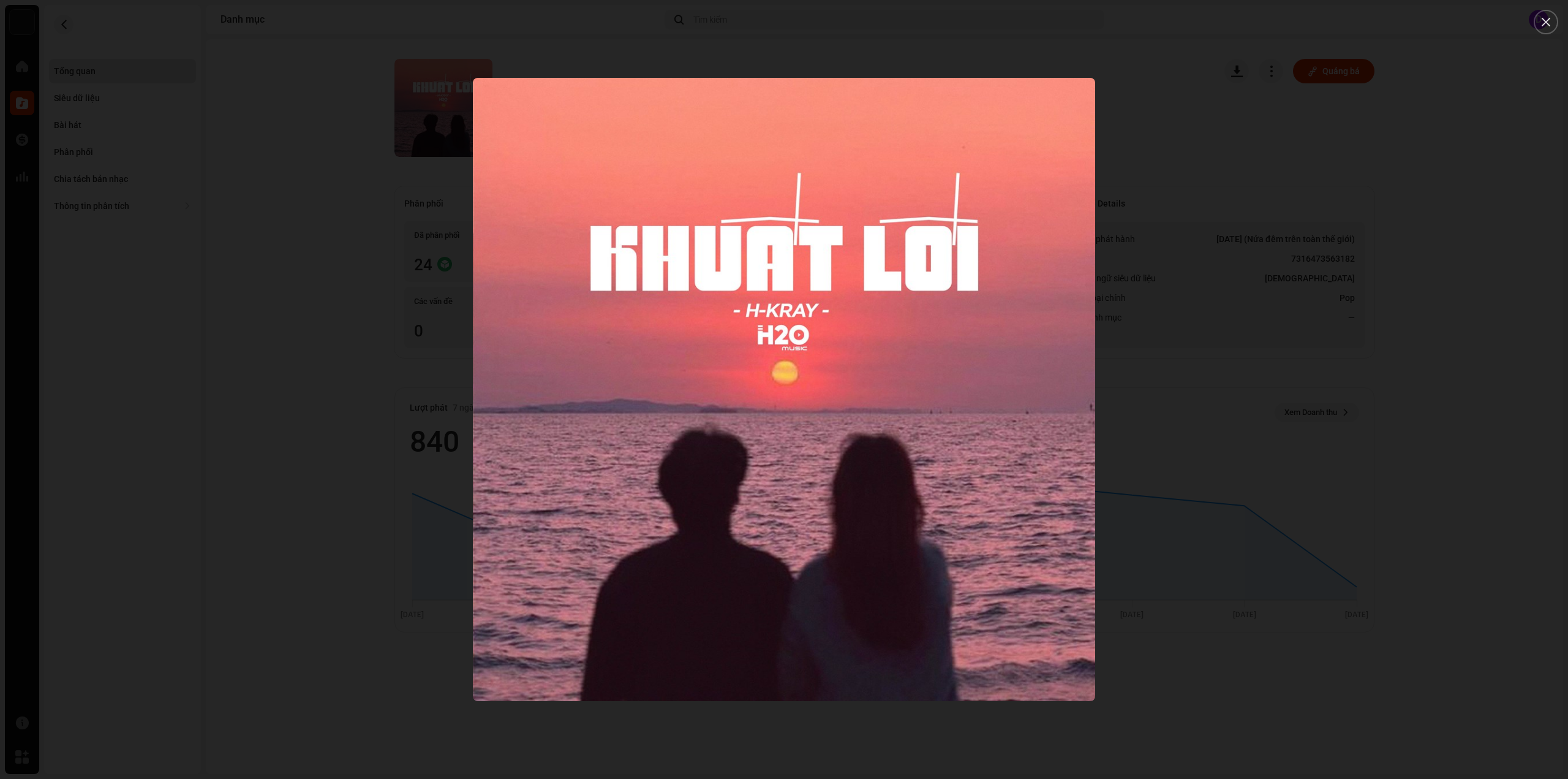
drag, startPoint x: 369, startPoint y: 390, endPoint x: 207, endPoint y: 298, distance: 186.3
click at [368, 387] on div at bounding box center [784, 390] width 1568 height 779
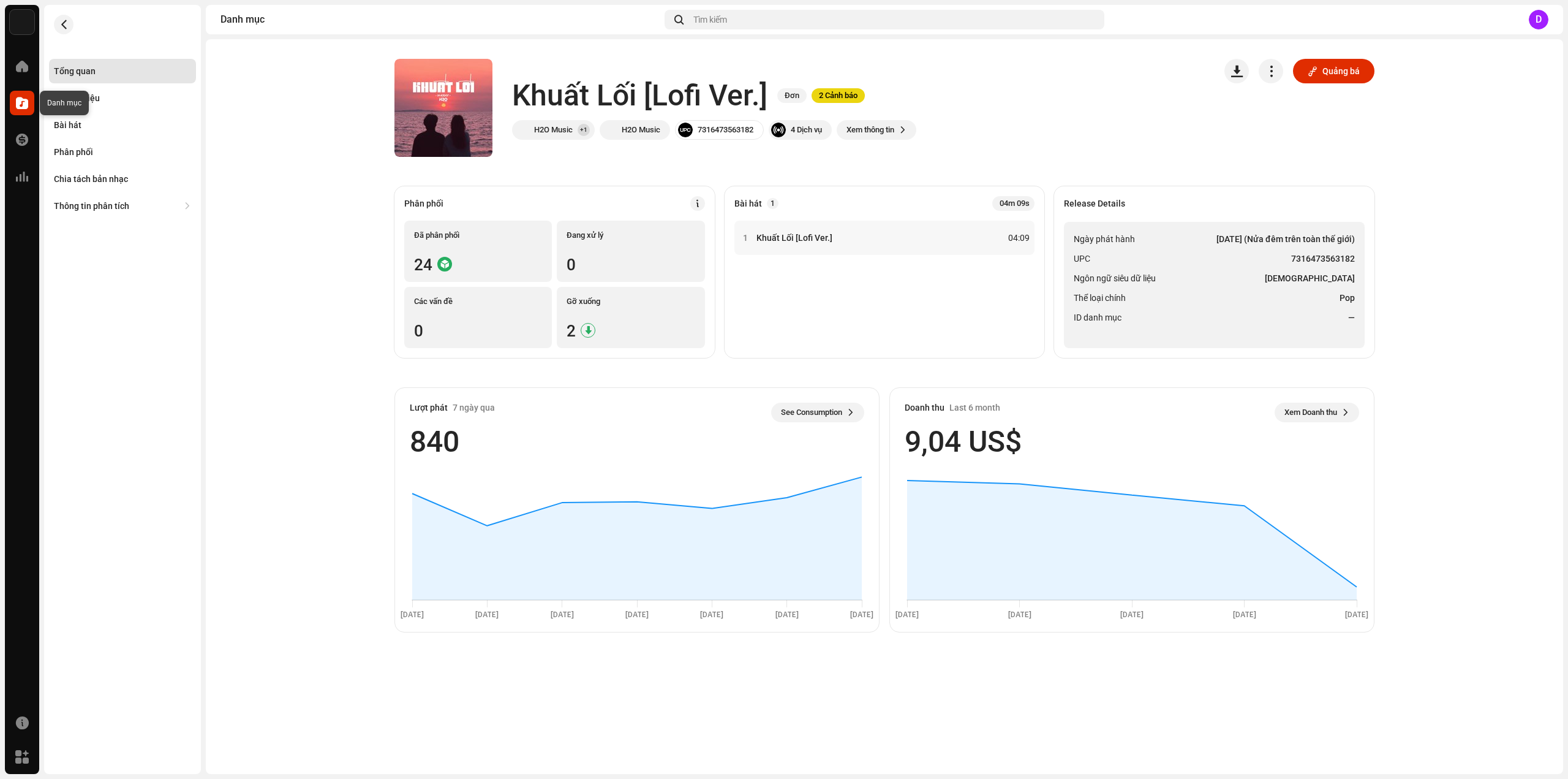
click at [25, 102] on span at bounding box center [22, 103] width 13 height 10
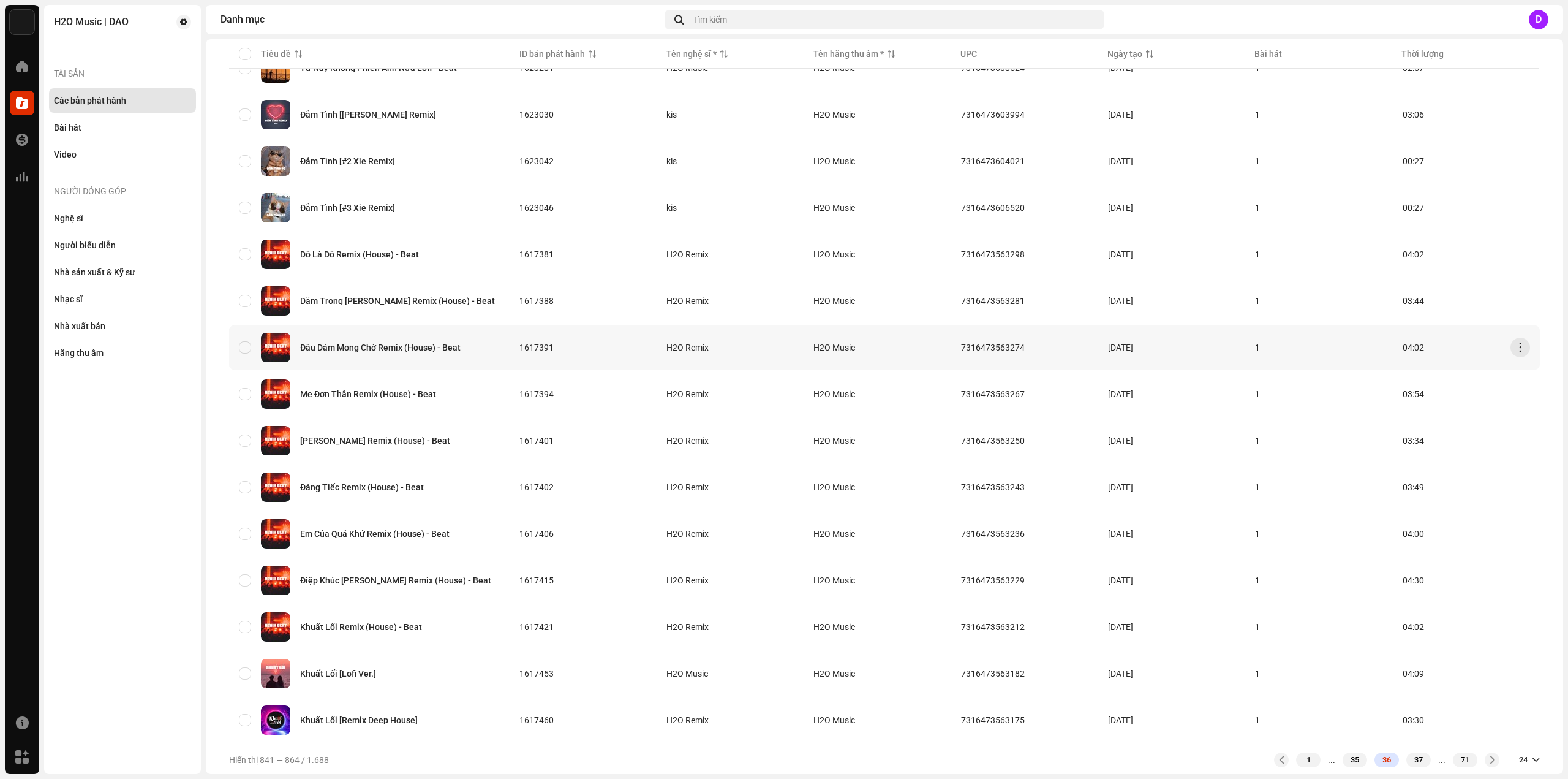
scroll to position [573, 0]
click at [388, 715] on div "Khuất Lối [Remix Deep House]" at bounding box center [359, 719] width 117 height 9
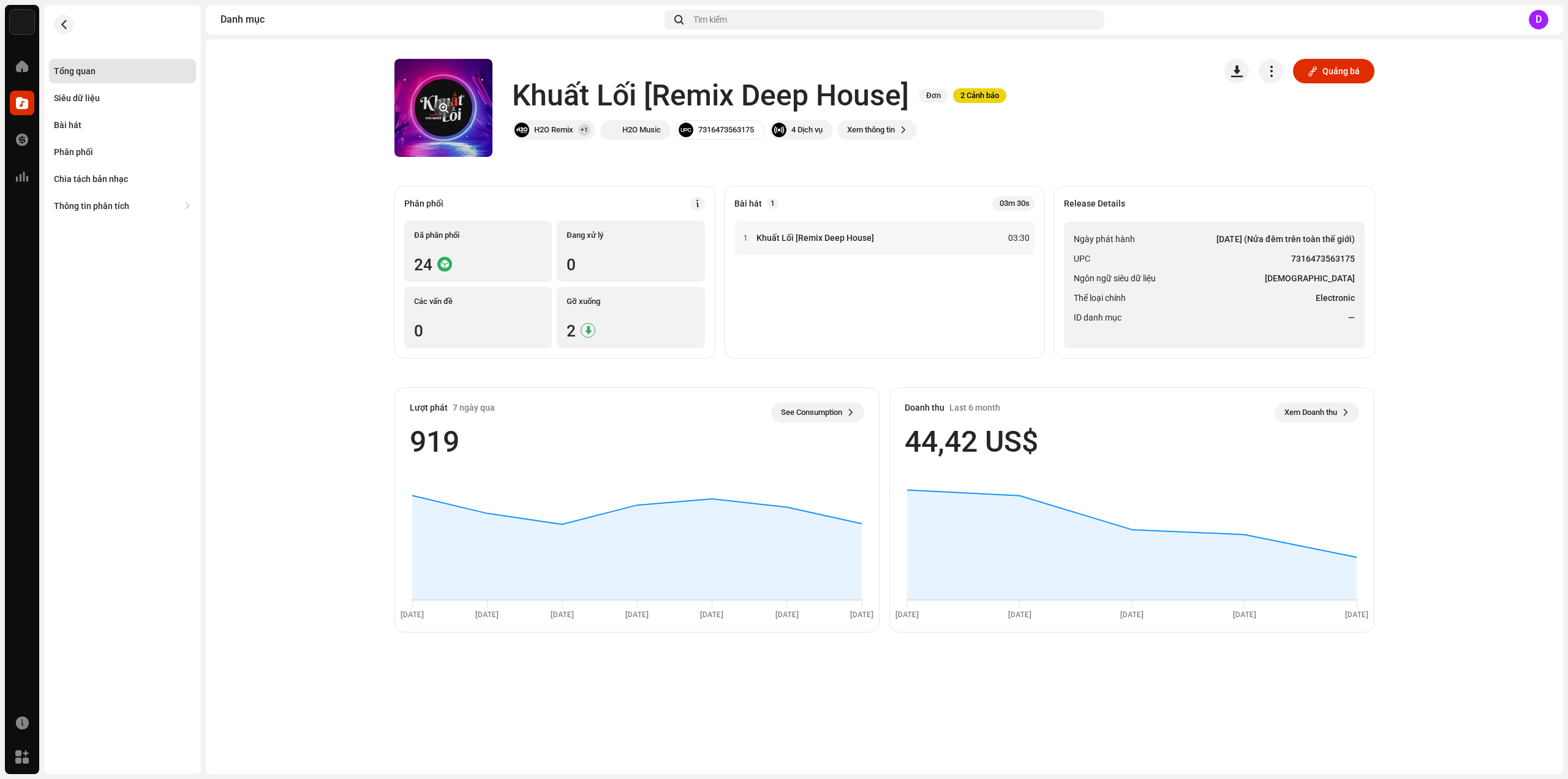
click at [439, 116] on button "button" at bounding box center [443, 108] width 20 height 20
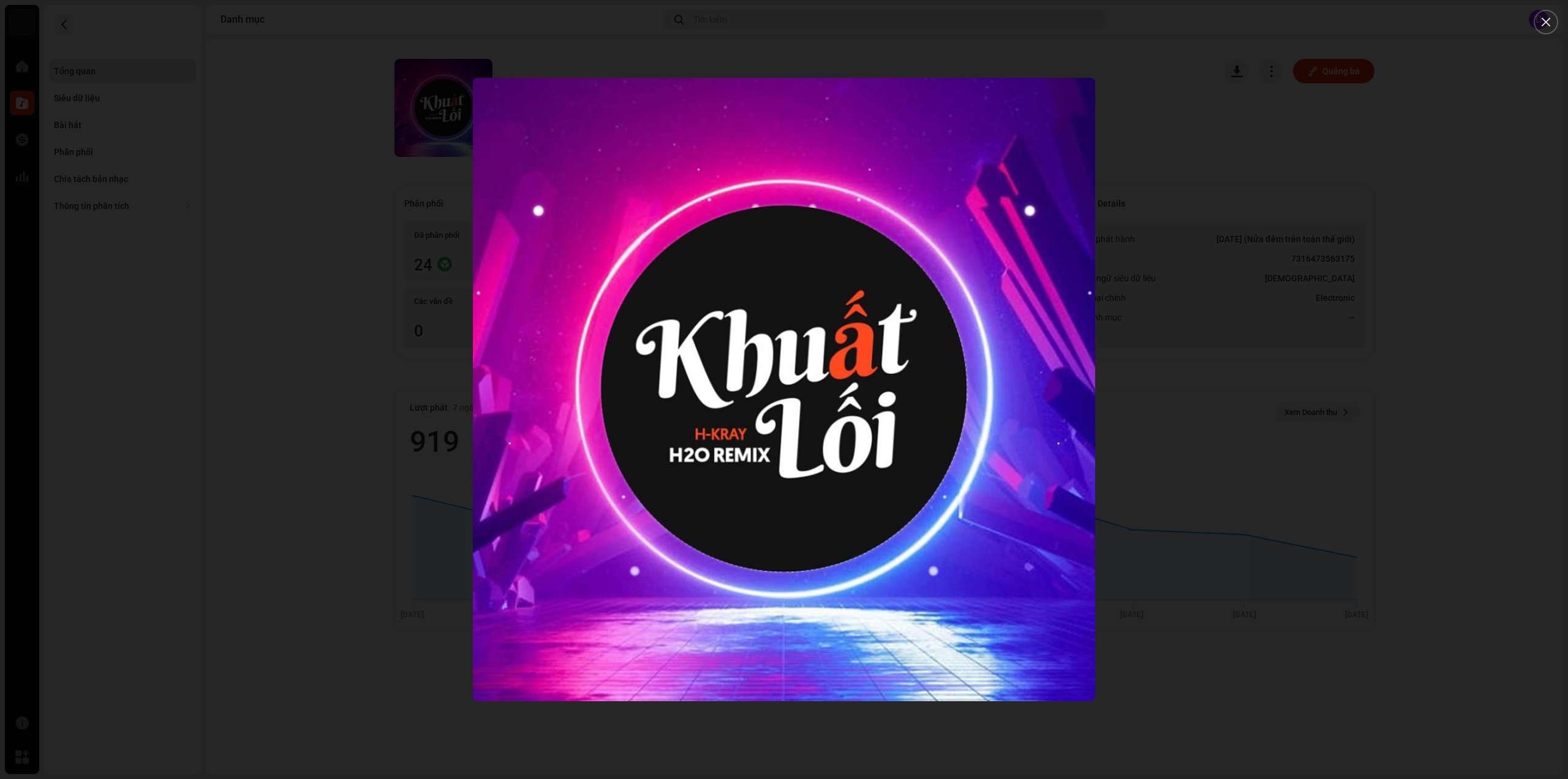
click at [1089, 375] on img "1" at bounding box center [784, 390] width 623 height 623
drag, startPoint x: 1165, startPoint y: 344, endPoint x: 876, endPoint y: 295, distance: 293.1
click at [1164, 344] on div at bounding box center [784, 390] width 1568 height 779
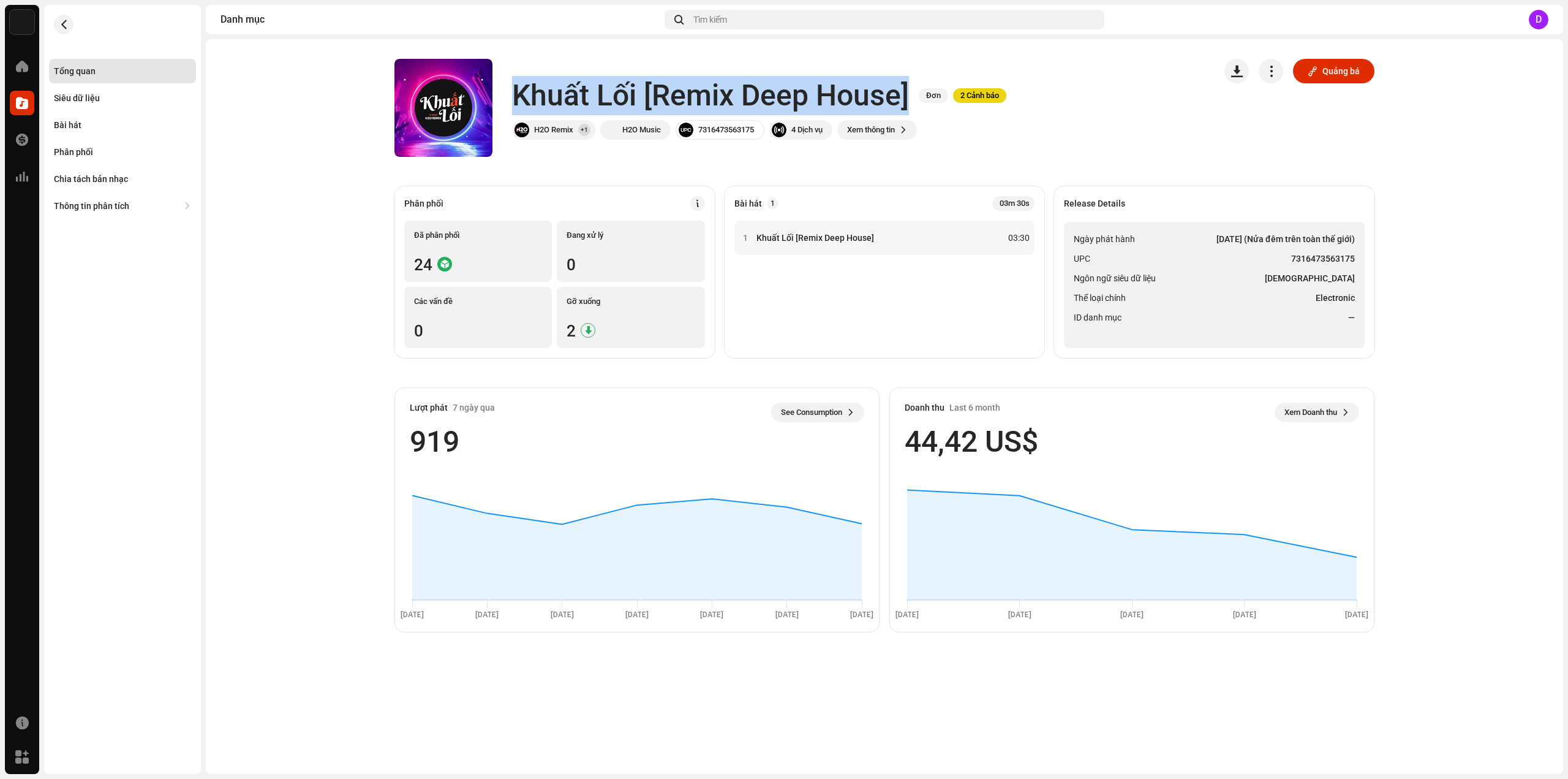
drag, startPoint x: 515, startPoint y: 93, endPoint x: 908, endPoint y: 101, distance: 393.1
click at [908, 101] on h1 "Khuất Lối [Remix Deep House]" at bounding box center [710, 96] width 397 height 39
copy h1 "Khuất Lối [Remix Deep House]"
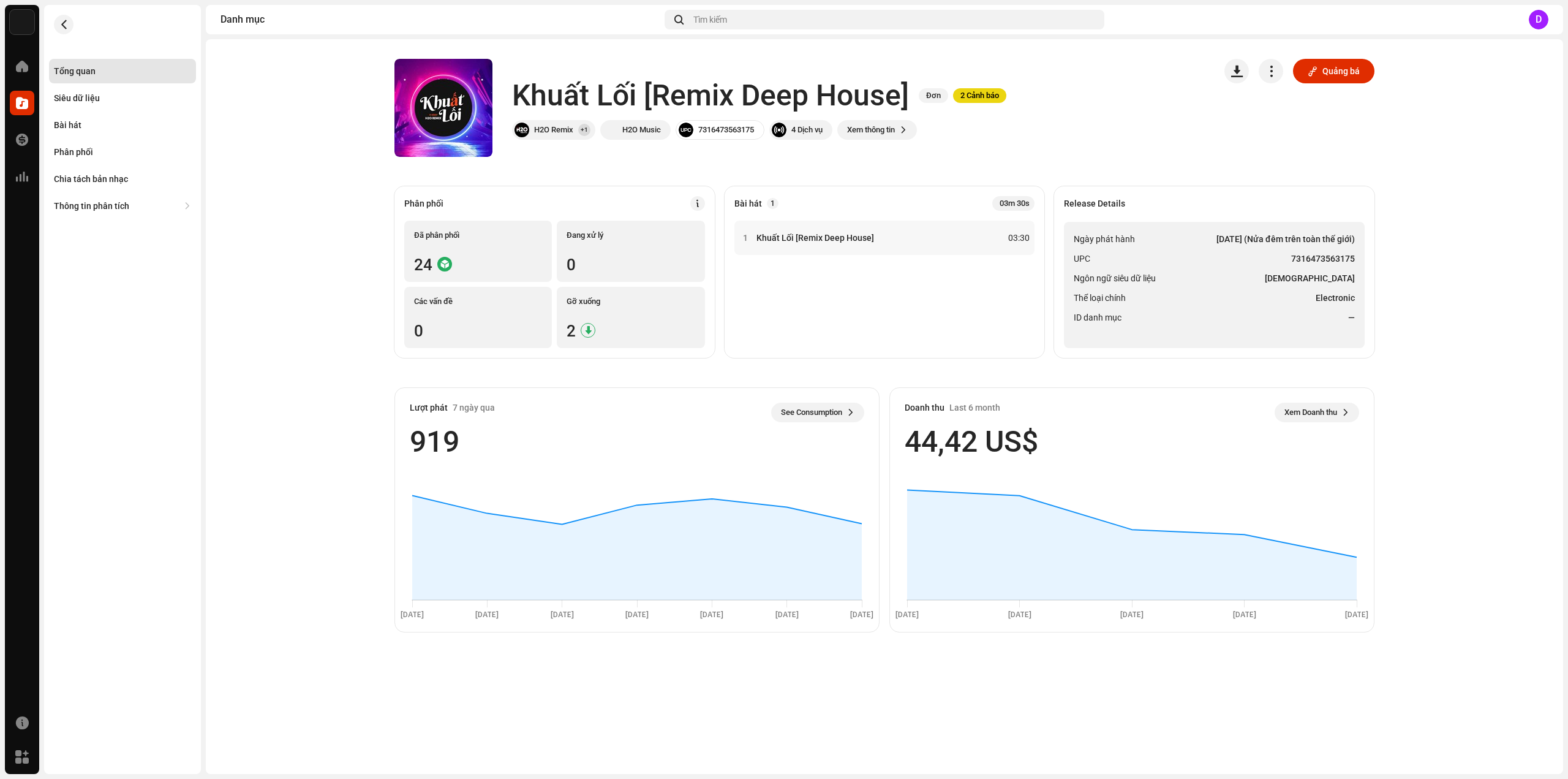
click at [1207, 295] on li "Thể loại chính Electronic" at bounding box center [1214, 298] width 281 height 15
drag, startPoint x: 1292, startPoint y: 256, endPoint x: 1353, endPoint y: 258, distance: 61.0
click at [1353, 258] on strong "7316473563175" at bounding box center [1322, 258] width 64 height 15
copy strong "7316473563175"
click at [77, 128] on div "Bài hát" at bounding box center [67, 125] width 27 height 10
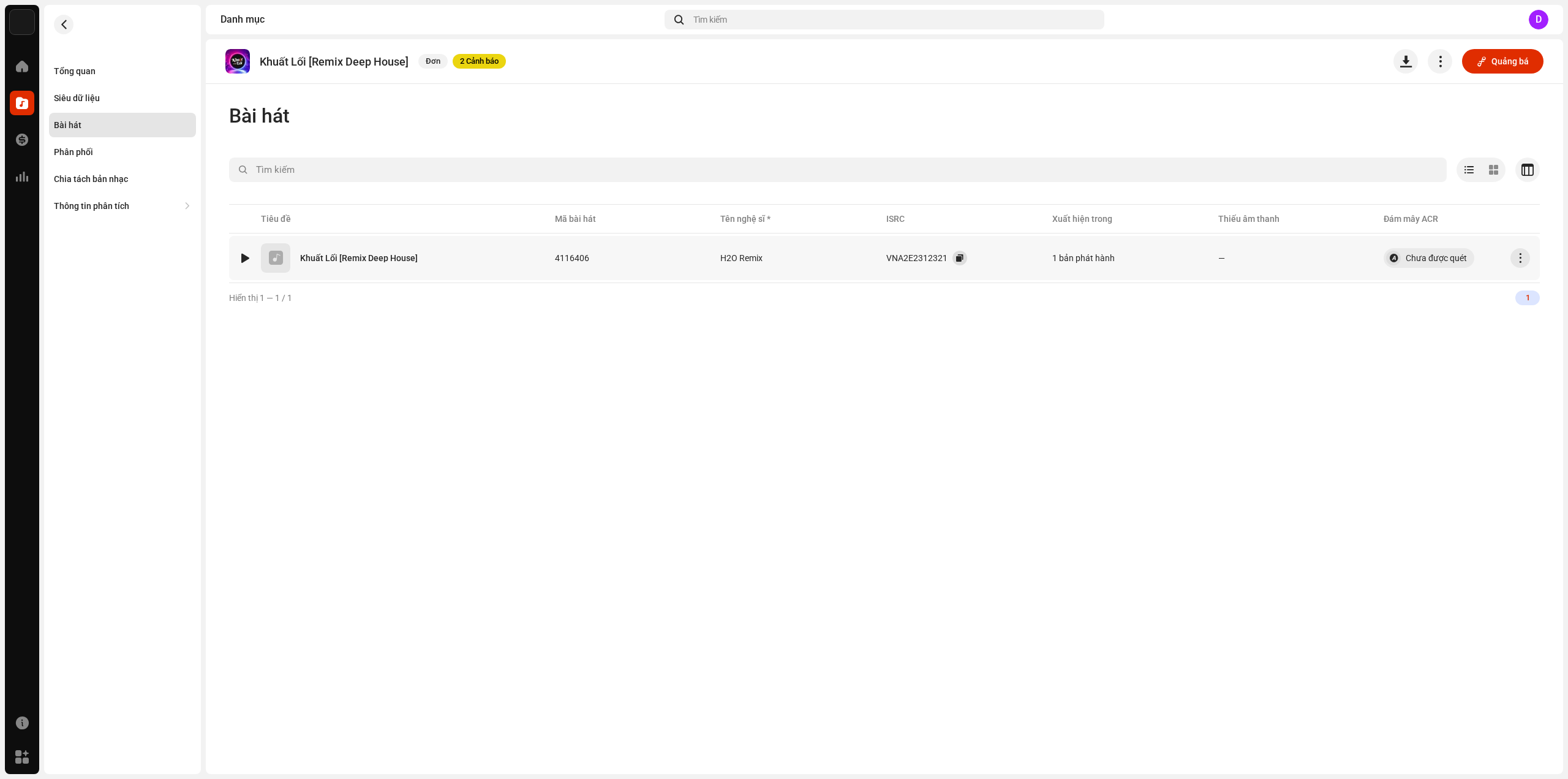
click at [959, 257] on span "button" at bounding box center [960, 258] width 8 height 10
click at [82, 71] on div "Tổng quan" at bounding box center [74, 71] width 42 height 10
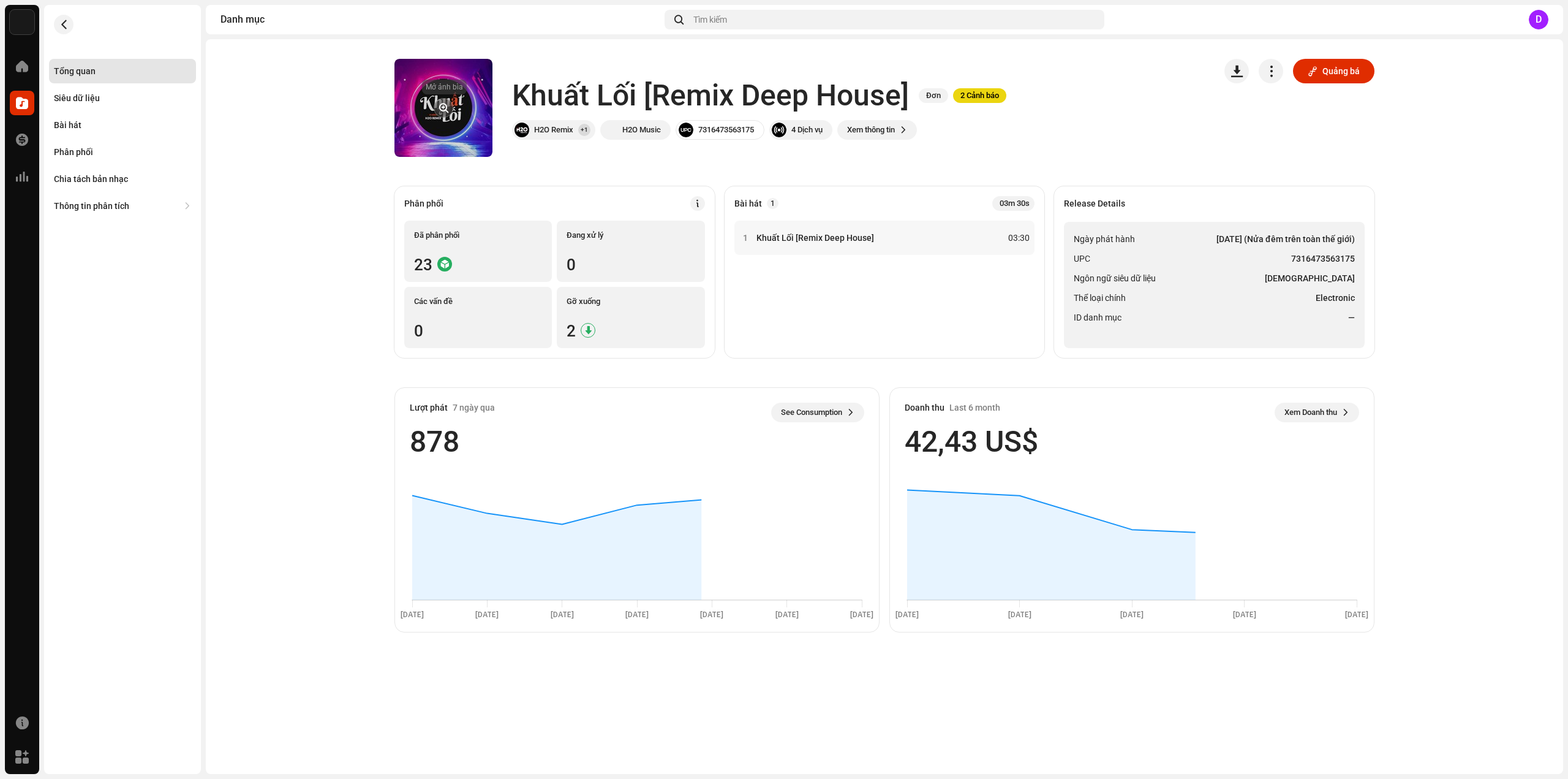
click at [439, 108] on span "button" at bounding box center [443, 108] width 9 height 10
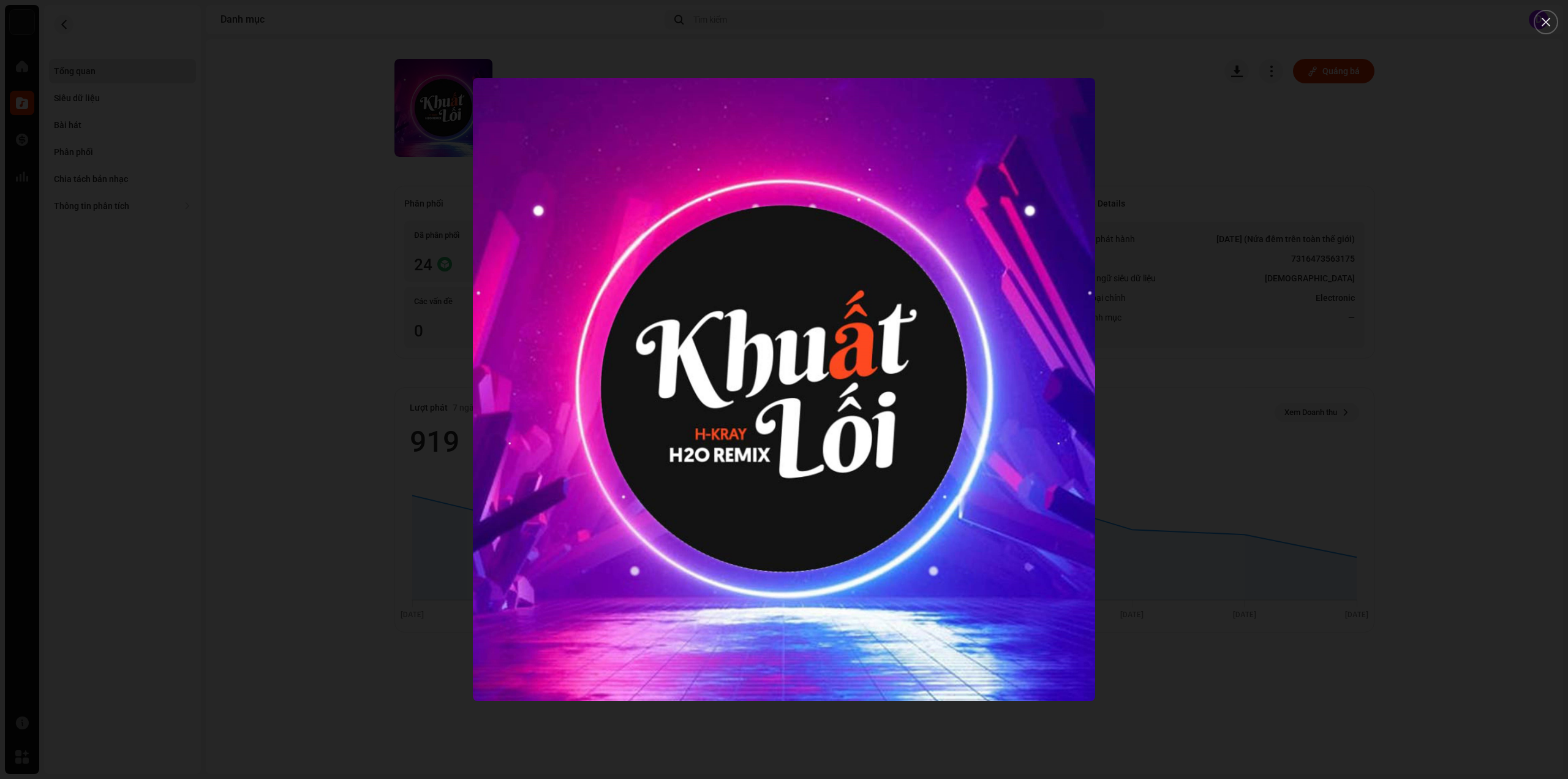
click at [336, 273] on div at bounding box center [784, 390] width 1568 height 779
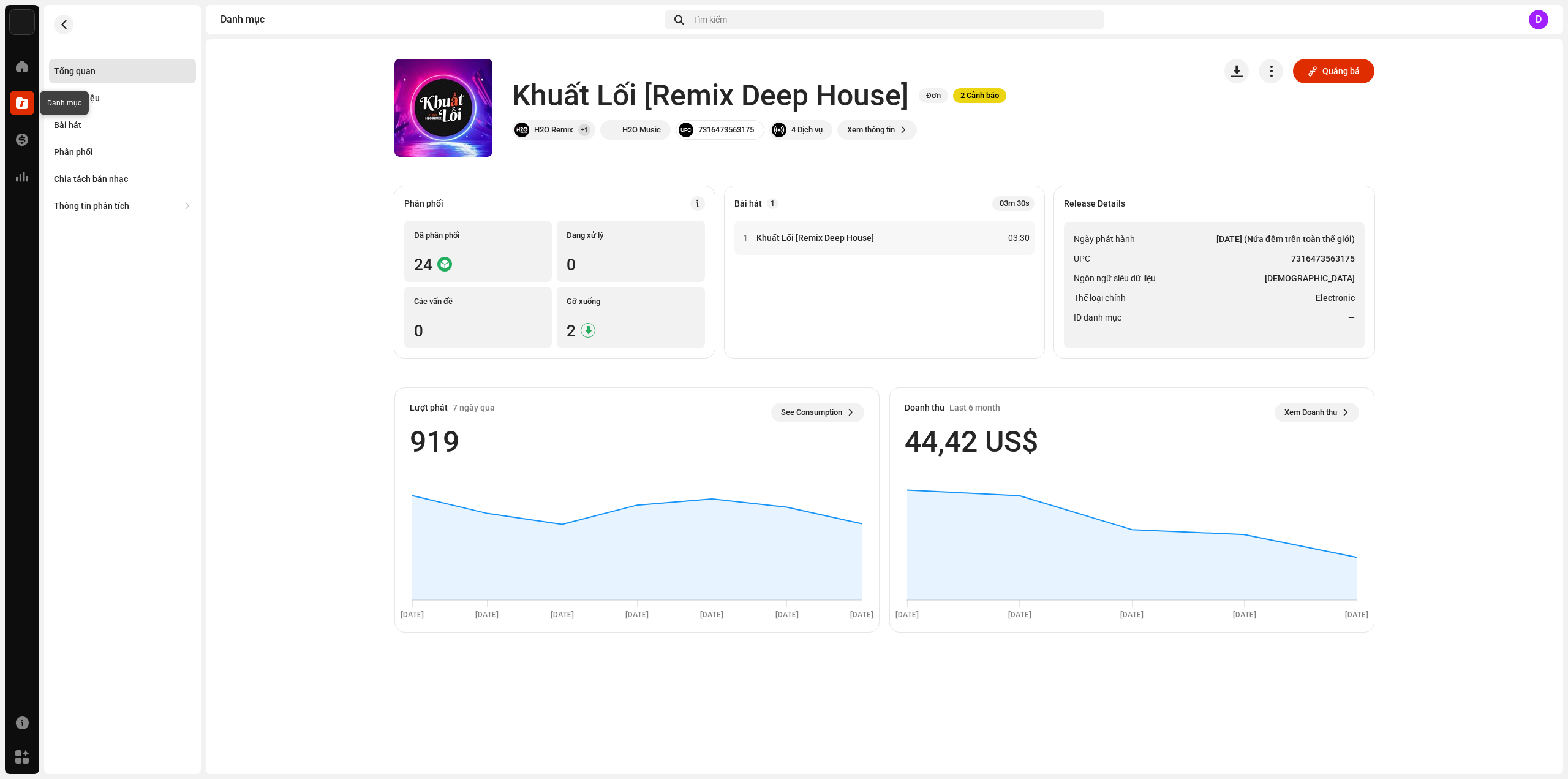
click at [21, 104] on span at bounding box center [22, 103] width 13 height 10
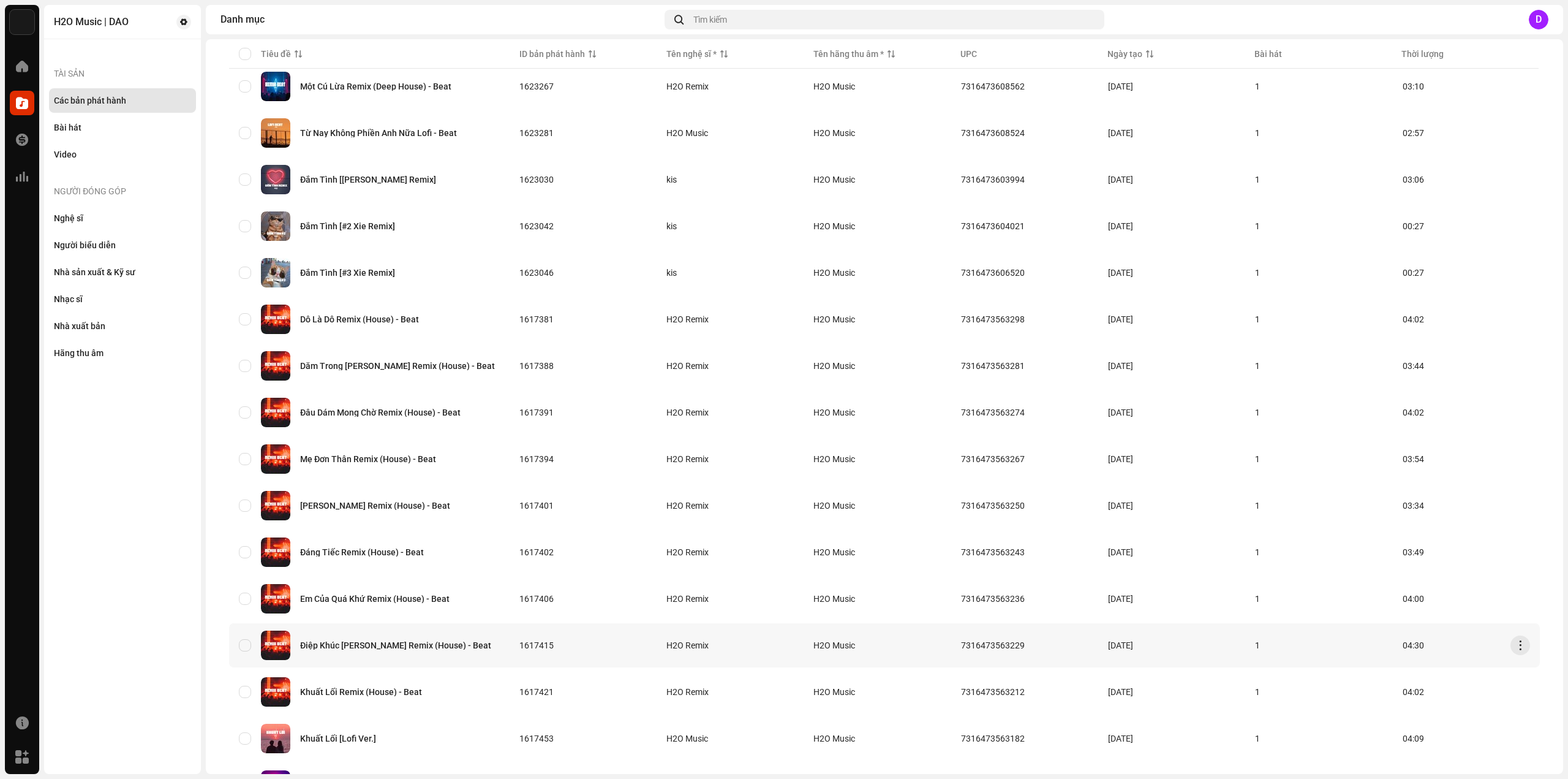
scroll to position [573, 0]
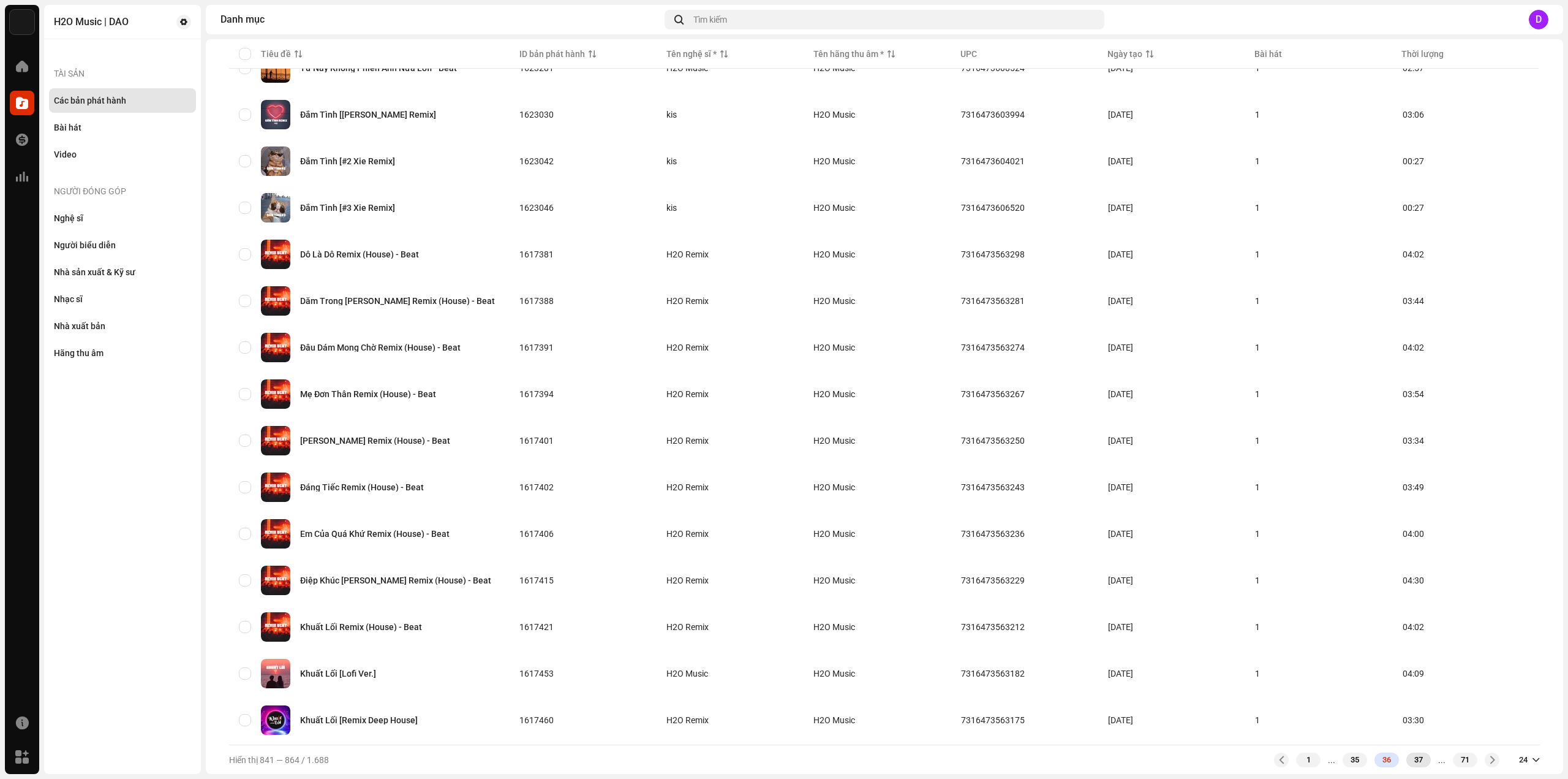
click at [1412, 762] on div "37" at bounding box center [1418, 759] width 24 height 15
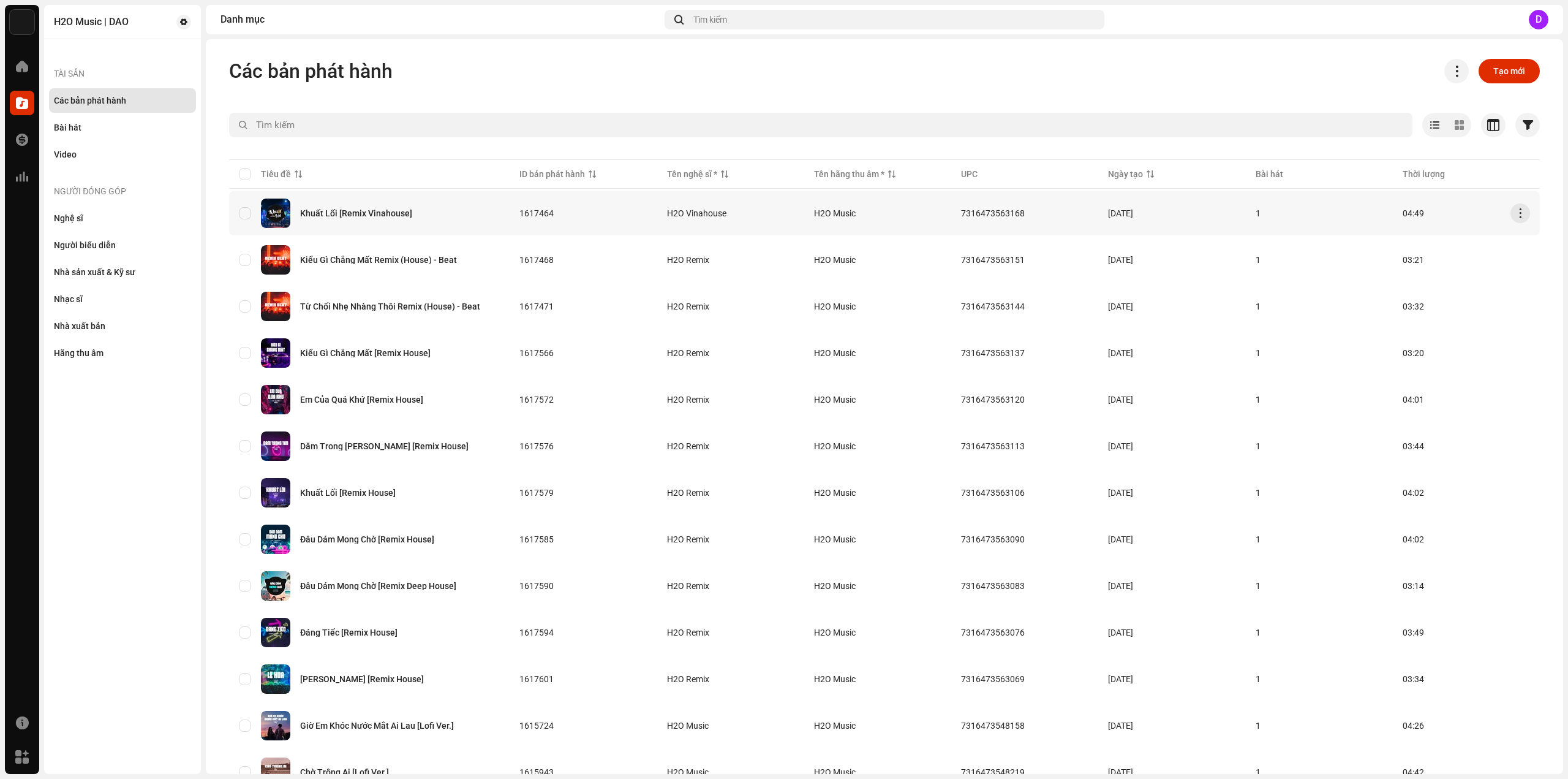
click at [374, 210] on div "Khuất Lối [Remix Vinahouse]" at bounding box center [356, 213] width 112 height 9
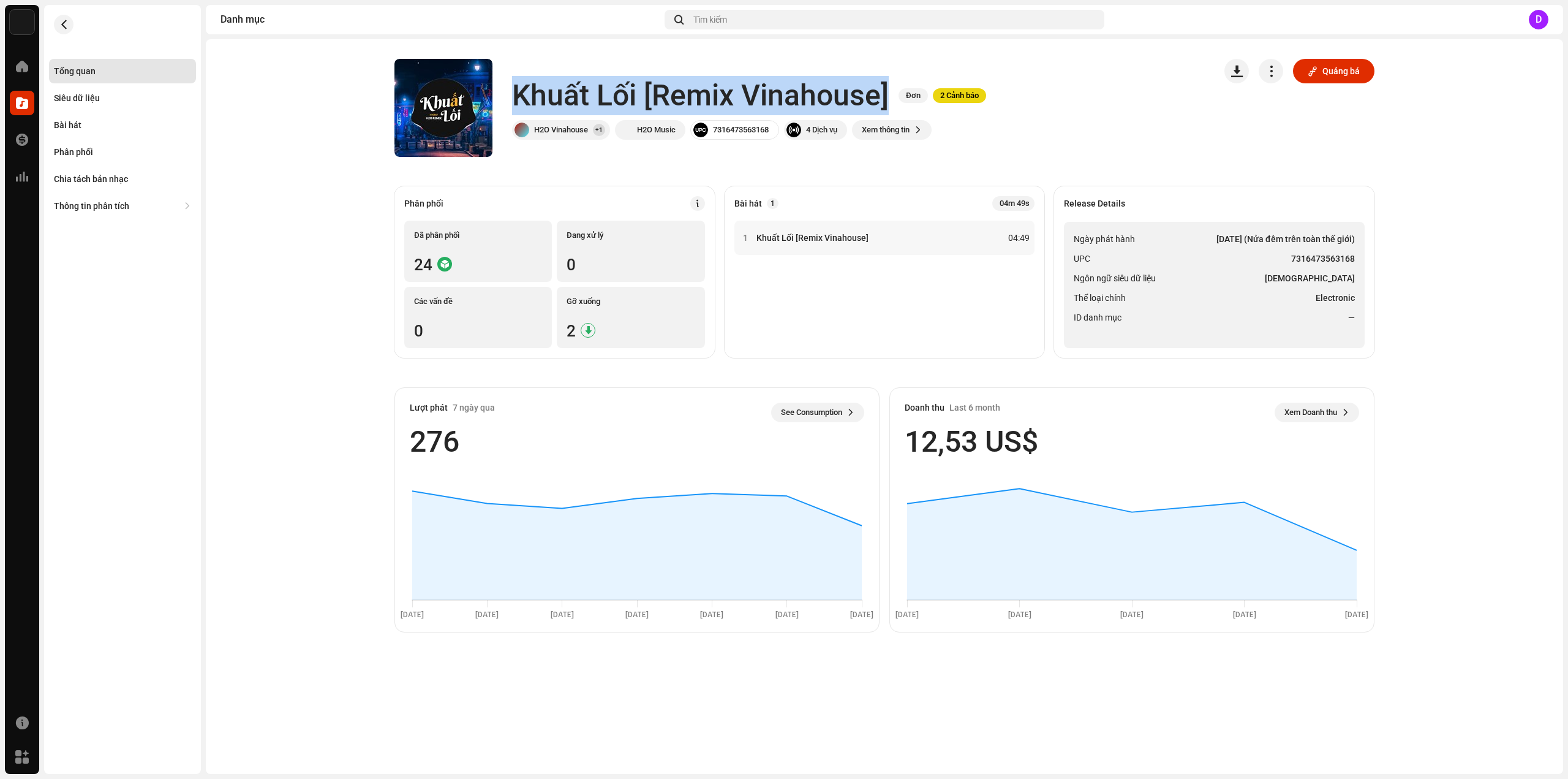
drag, startPoint x: 515, startPoint y: 95, endPoint x: 886, endPoint y: 96, distance: 371.0
click at [886, 96] on h1 "Khuất Lối [Remix Vinahouse]" at bounding box center [699, 96] width 377 height 39
copy h1 "Khuất Lối [Remix Vinahouse]"
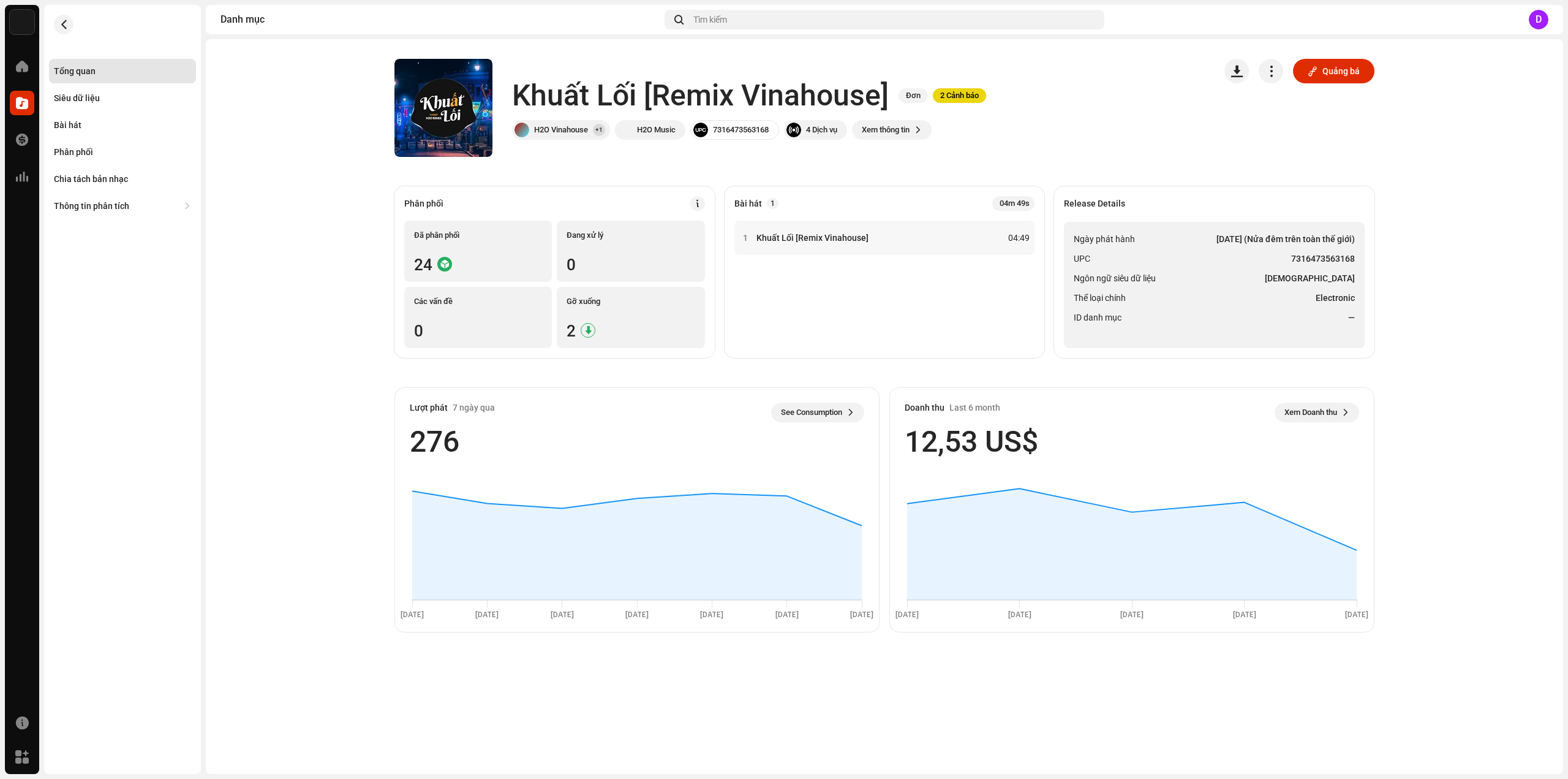
drag, startPoint x: 1278, startPoint y: 344, endPoint x: 1286, endPoint y: 327, distance: 18.8
click at [1278, 344] on ul "Ngày phát hành [DATE] (Nửa đêm trên toàn thế giới) UPC 7316473563168 Ngôn ngữ s…" at bounding box center [1214, 285] width 300 height 126
drag, startPoint x: 1290, startPoint y: 258, endPoint x: 1354, endPoint y: 254, distance: 64.1
click at [1356, 254] on ul "Ngày phát hành [DATE] (Nửa đêm trên toàn thế giới) UPC 7316473563168 Ngôn ngữ s…" at bounding box center [1214, 285] width 300 height 126
copy strong "7316473563168"
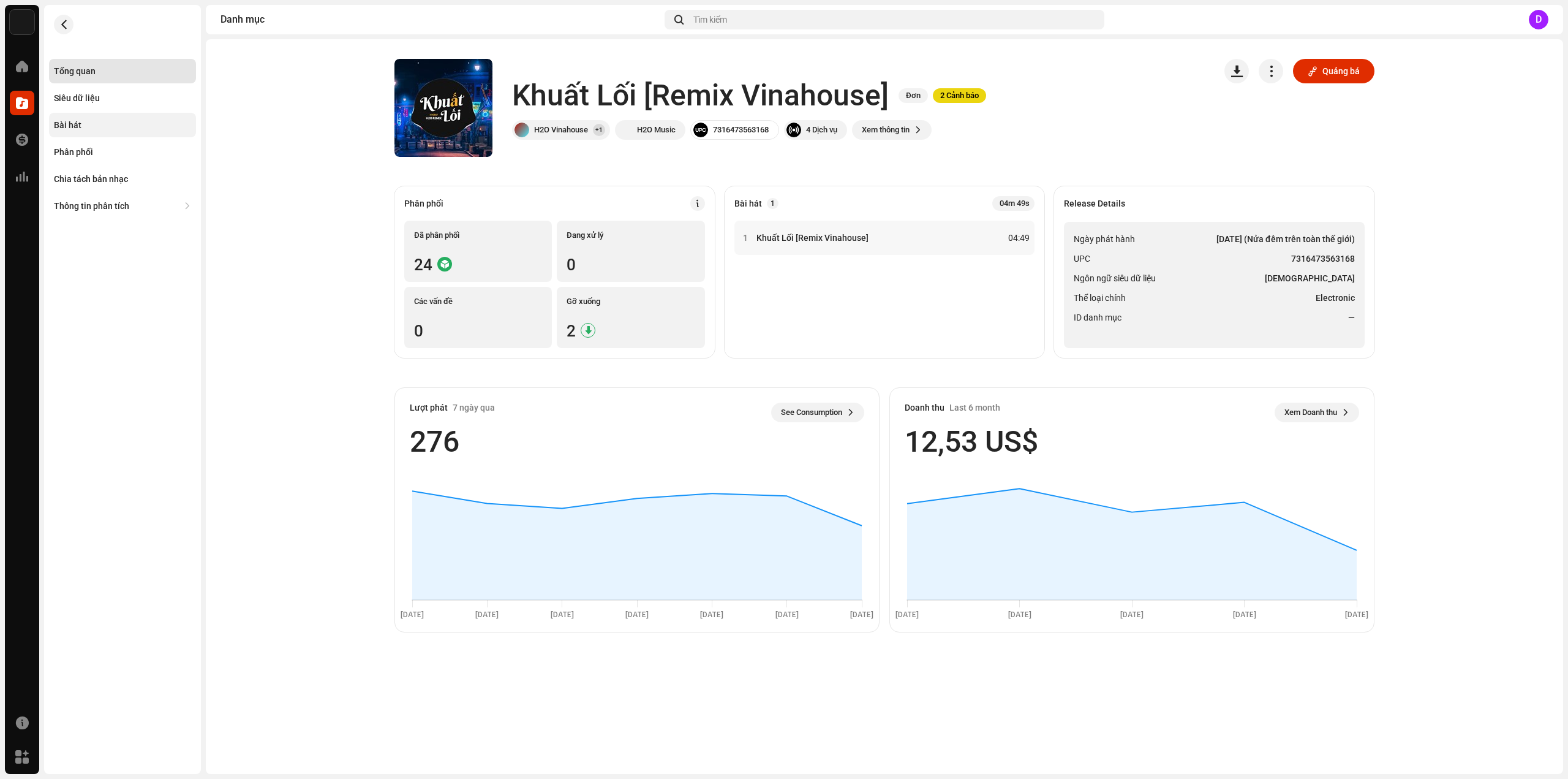
click at [94, 118] on div "Bài hát" at bounding box center [122, 124] width 147 height 24
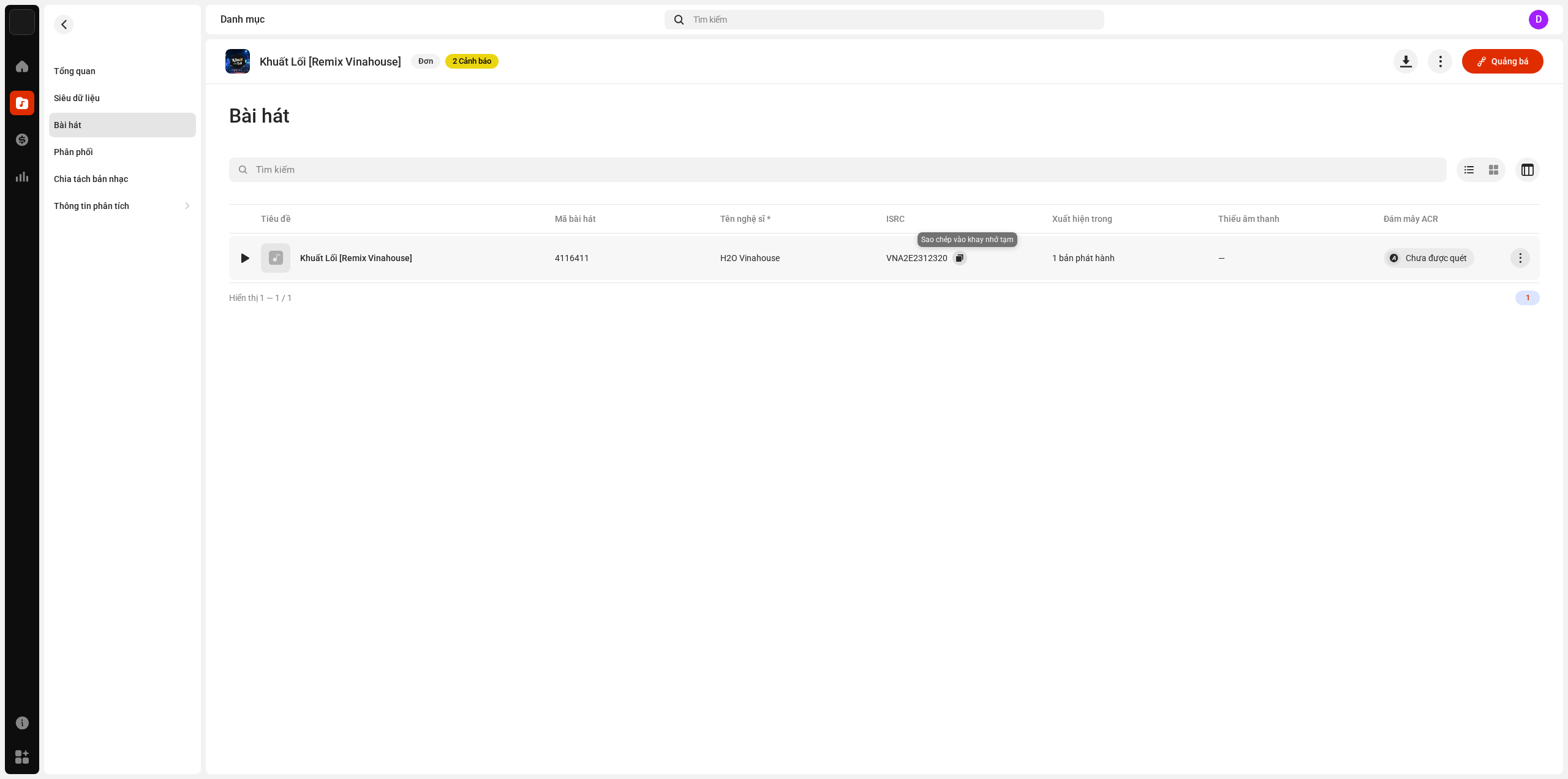
click at [963, 258] on button "button" at bounding box center [960, 257] width 15 height 15
click at [97, 69] on div "Tổng quan" at bounding box center [122, 71] width 137 height 10
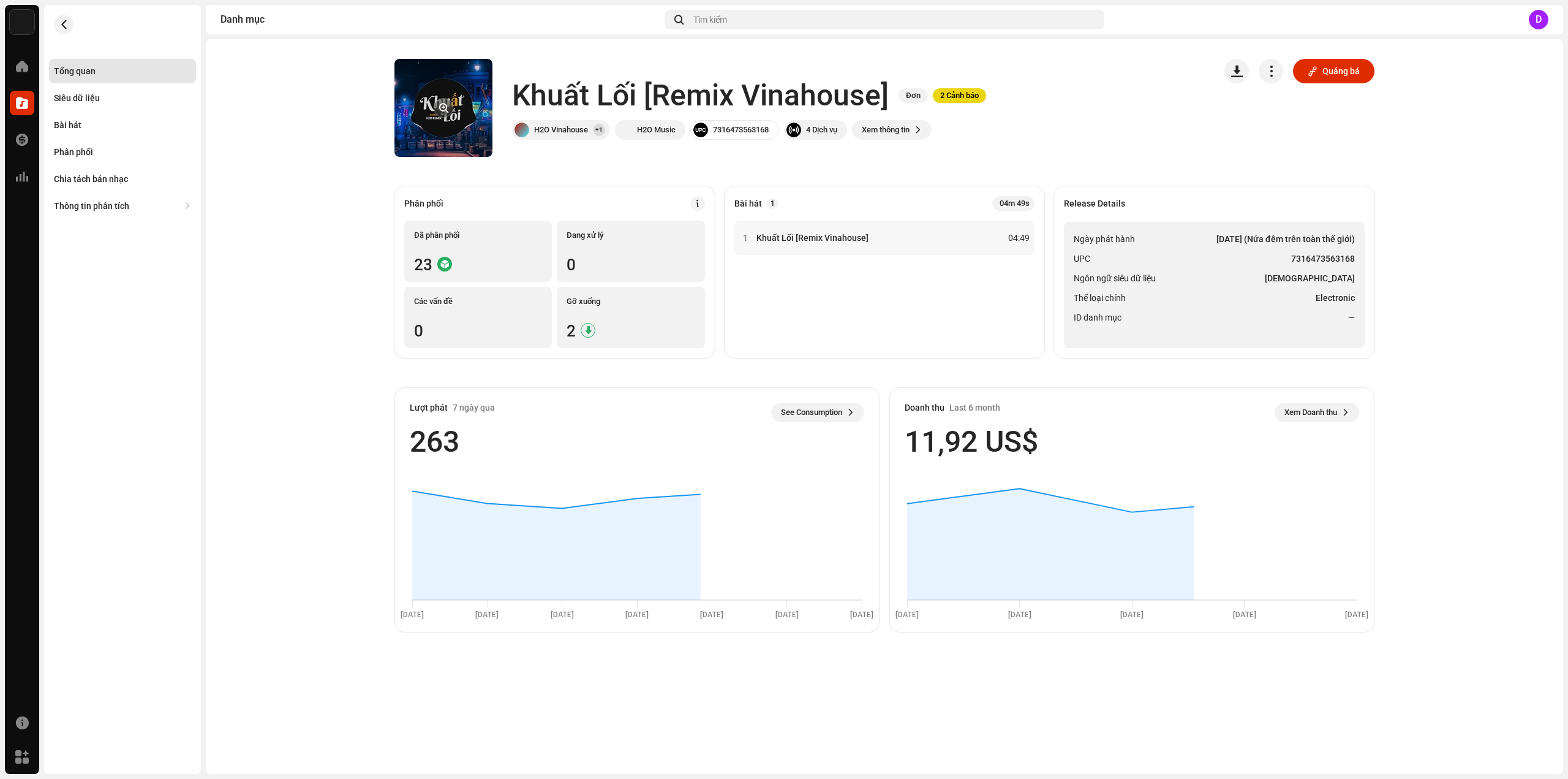
drag, startPoint x: 426, startPoint y: 103, endPoint x: 435, endPoint y: 103, distance: 9.0
click at [426, 103] on re-a-cover at bounding box center [443, 108] width 98 height 98
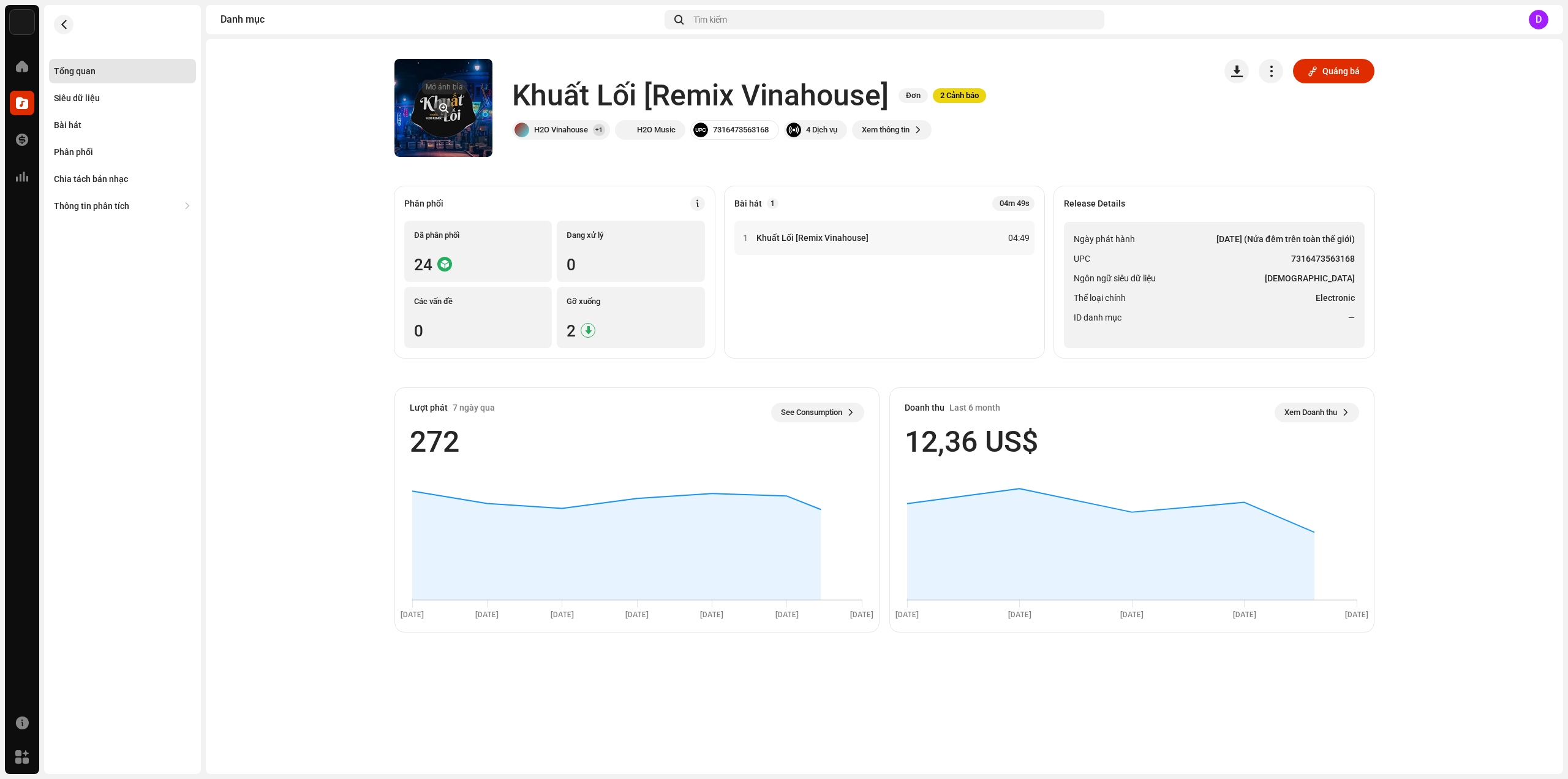
click at [440, 107] on button "button" at bounding box center [443, 108] width 20 height 20
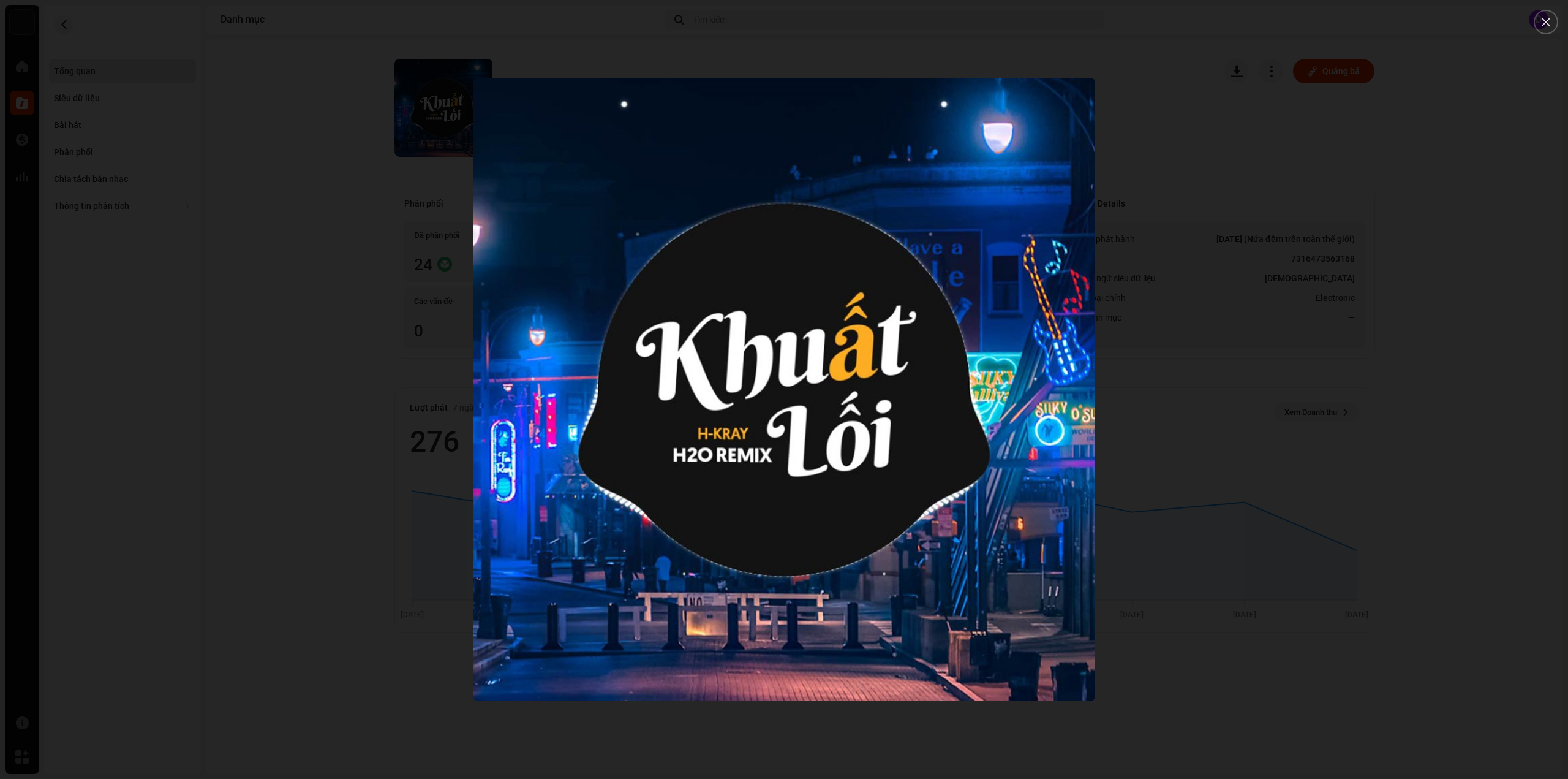
click at [196, 116] on div at bounding box center [784, 390] width 1568 height 779
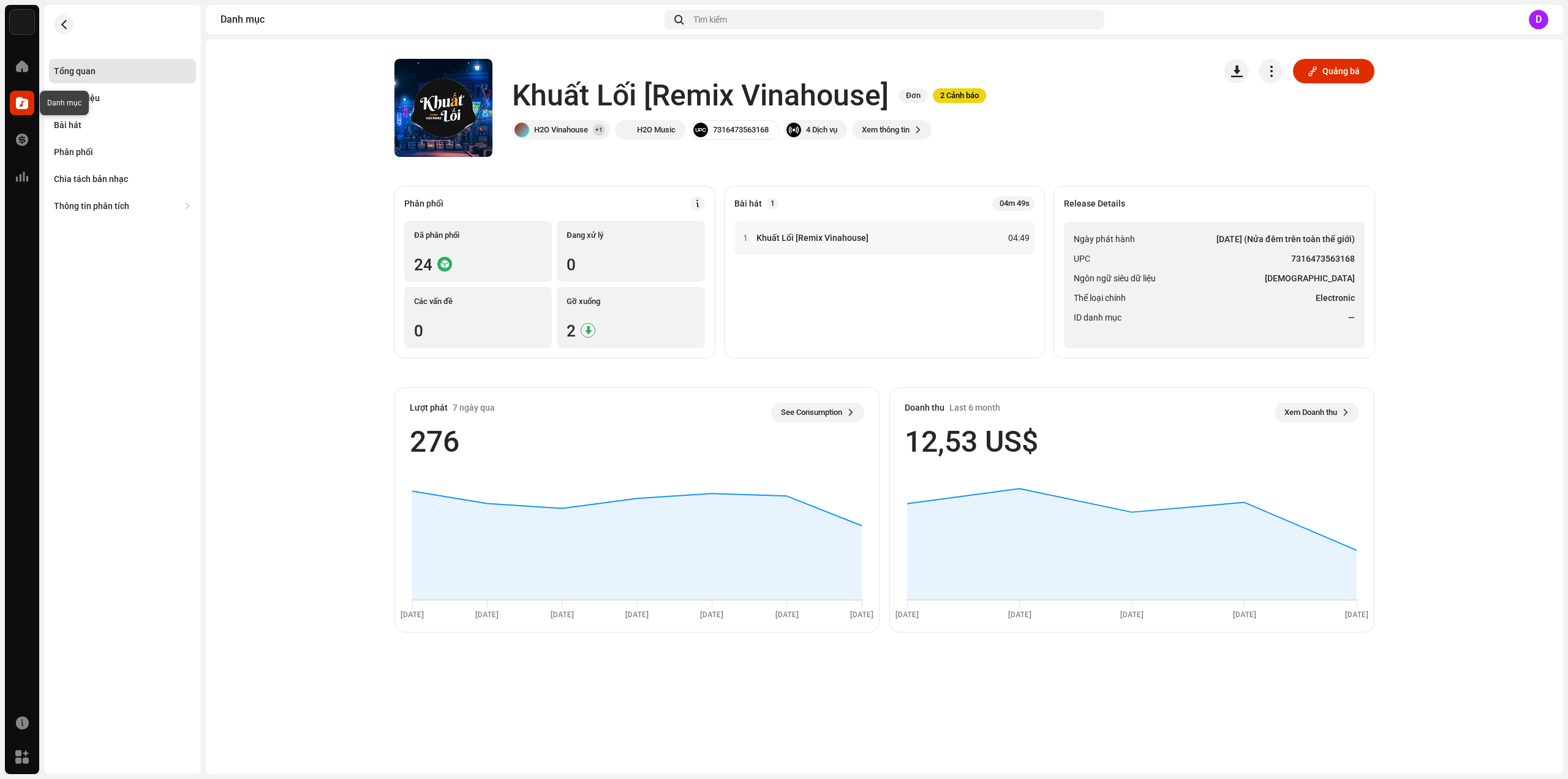
click at [24, 101] on span at bounding box center [22, 103] width 13 height 10
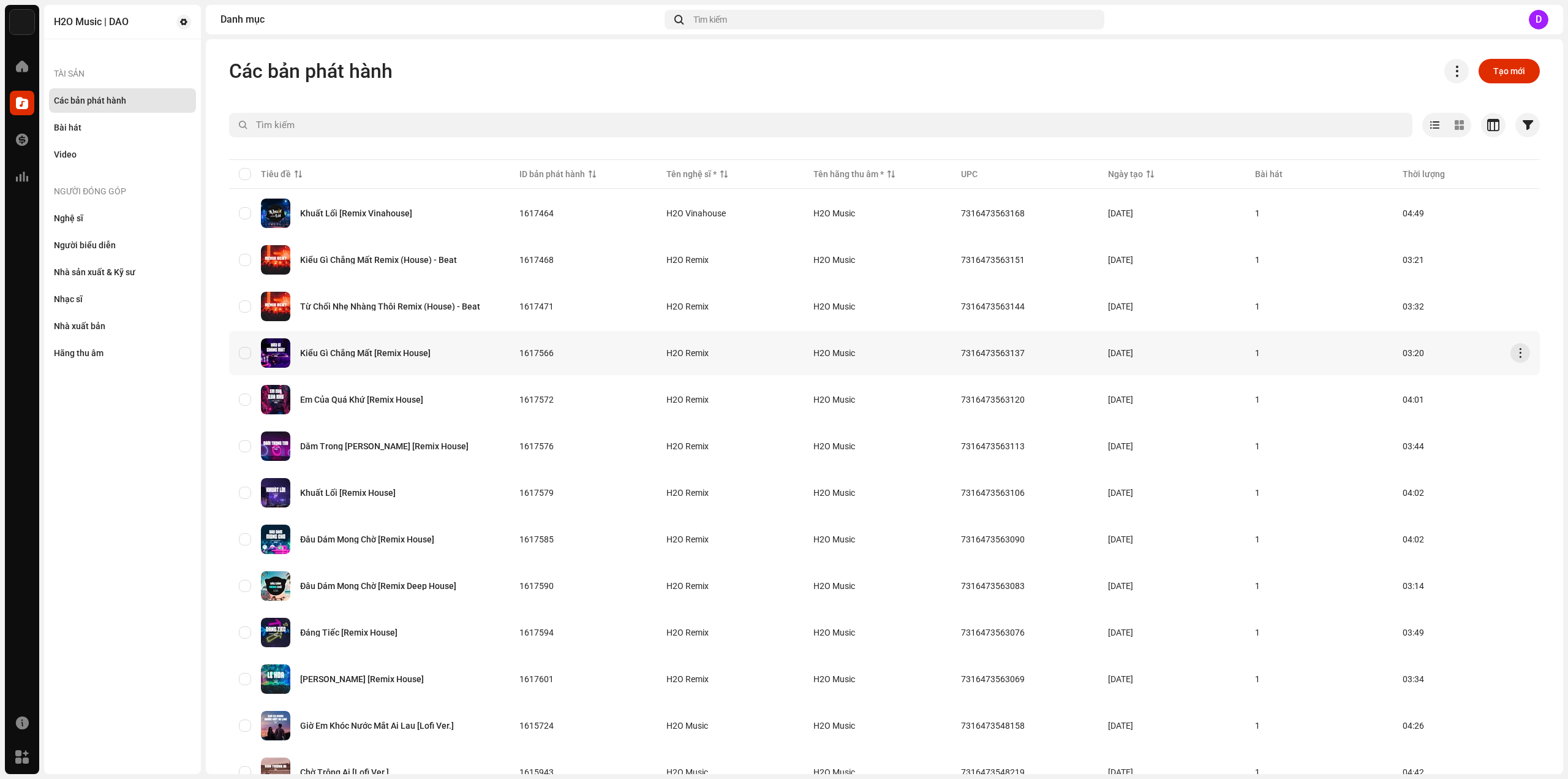
click at [392, 355] on div "Kiểu Gì Chẳng Mất [Remix House]" at bounding box center [365, 352] width 130 height 9
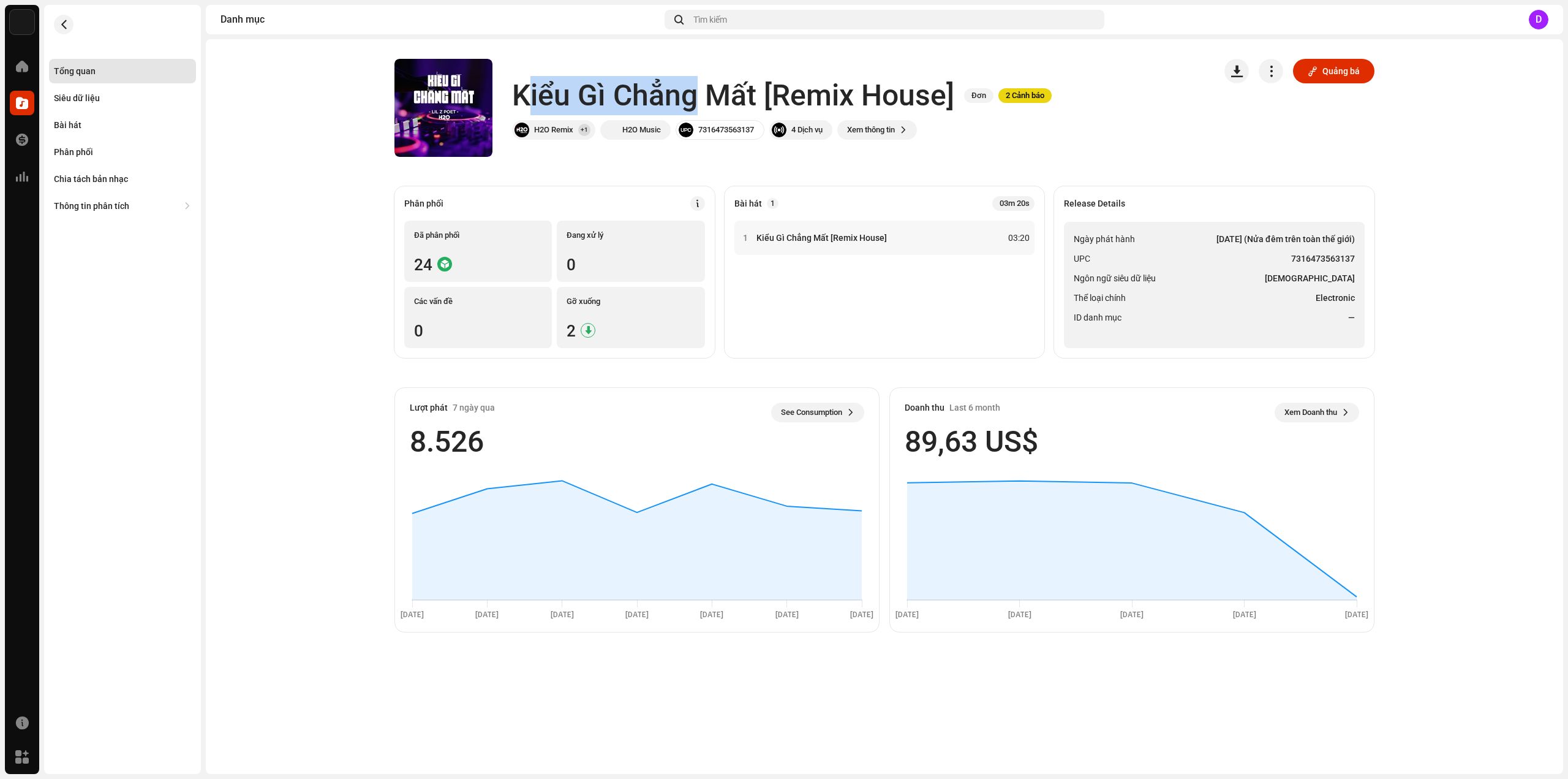
drag, startPoint x: 522, startPoint y: 94, endPoint x: 691, endPoint y: 101, distance: 169.1
click at [691, 101] on h1 "Kiểu Gì Chẳng Mất [Remix House]" at bounding box center [733, 96] width 442 height 39
click at [638, 99] on h1 "Kiểu Gì Chẳng Mất [Remix House]" at bounding box center [733, 96] width 442 height 39
click at [500, 99] on div "Kiểu Gì Chẳng Mất [Remix House] Đơn 2 Cảnh báo H2O Remix +1 H2O Music 731647356…" at bounding box center [799, 108] width 810 height 98
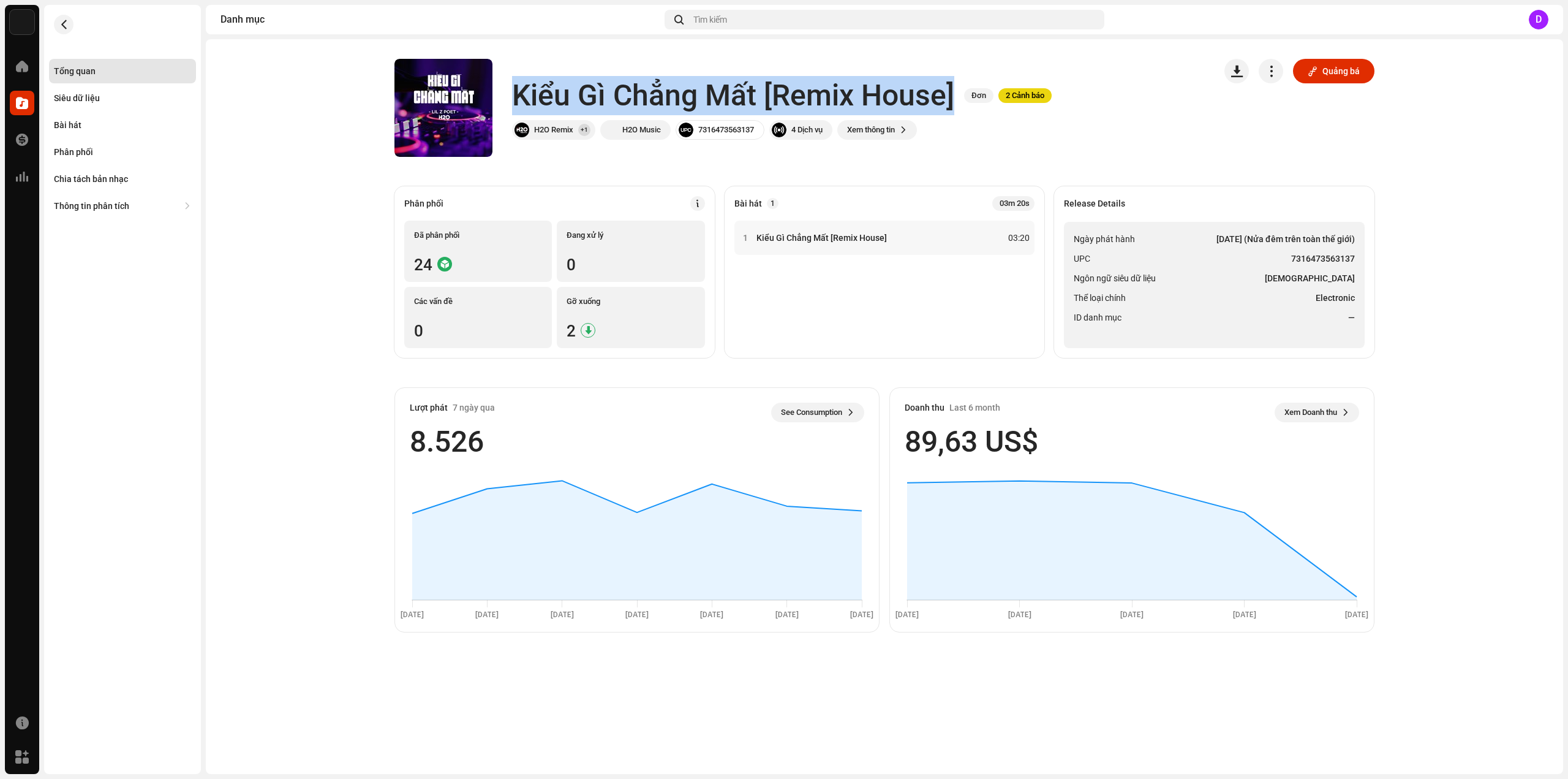
drag, startPoint x: 515, startPoint y: 94, endPoint x: 956, endPoint y: 94, distance: 441.0
click at [956, 94] on div "Kiểu Gì Chẳng Mất [Remix House] Đơn 2 Cảnh báo" at bounding box center [782, 96] width 540 height 39
copy h1 "Kiểu Gì Chẳng Mất [Remix House]"
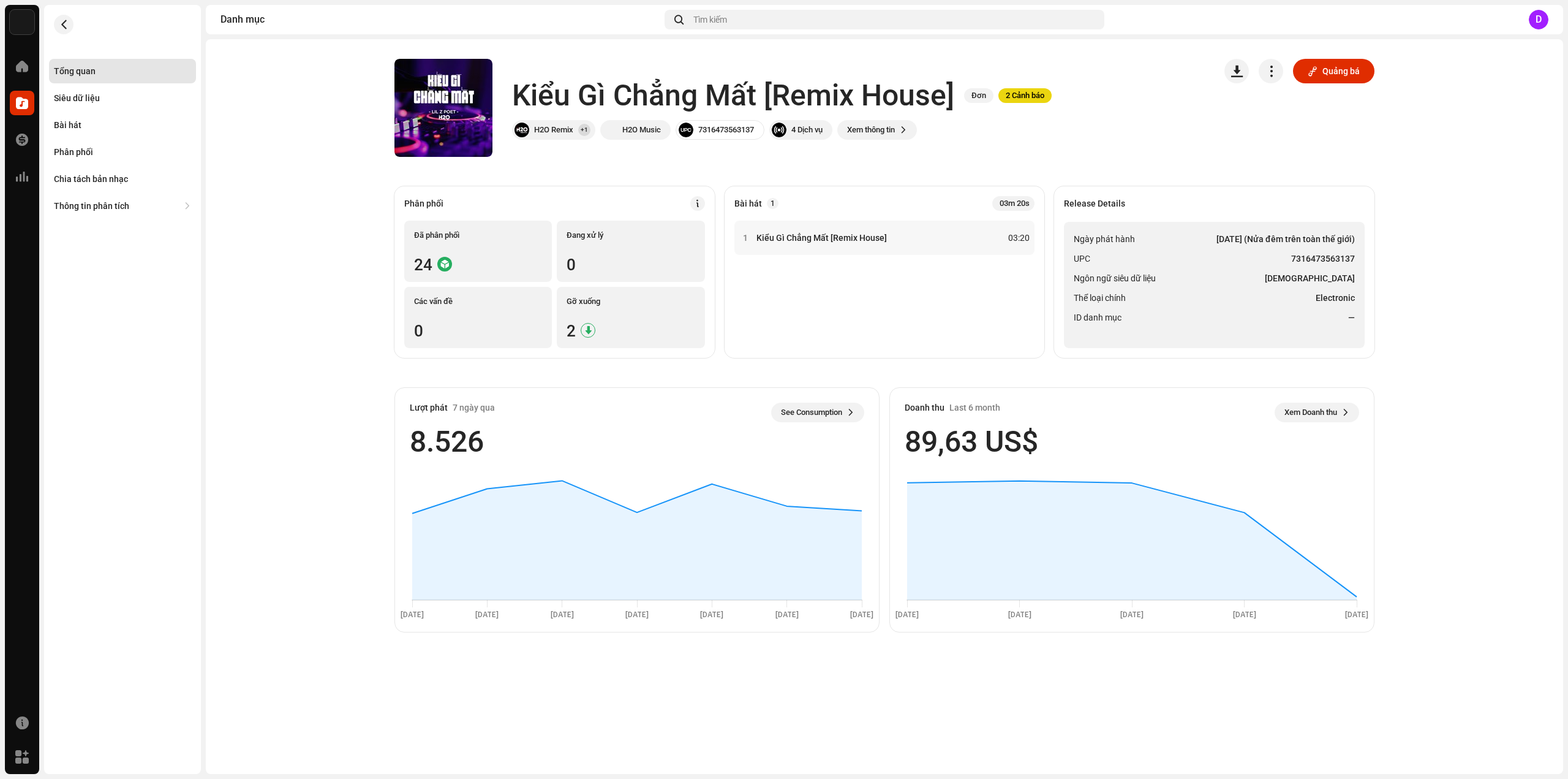
drag, startPoint x: 1149, startPoint y: 244, endPoint x: 1212, endPoint y: 245, distance: 63.0
click at [1157, 244] on li "Ngày phát hành [DATE] (Nửa đêm trên toàn thế giới)" at bounding box center [1214, 239] width 281 height 15
drag, startPoint x: 1292, startPoint y: 257, endPoint x: 1361, endPoint y: 263, distance: 69.3
click at [1361, 263] on ul "Ngày phát hành [DATE] (Nửa đêm trên toàn thế giới) UPC 7316473563137 Ngôn ngữ s…" at bounding box center [1214, 285] width 300 height 126
copy strong "7316473563137"
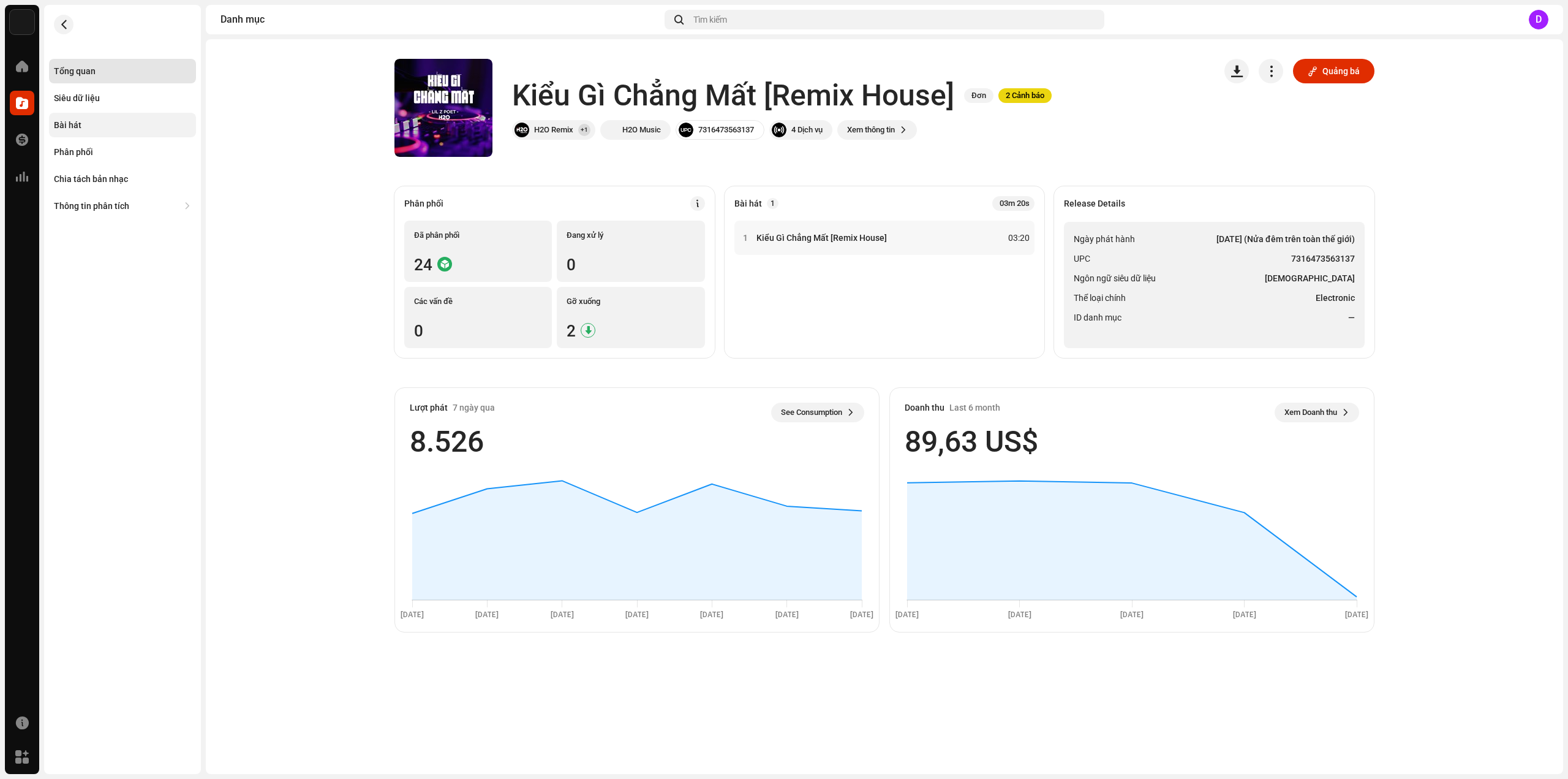
click at [79, 122] on div "Bài hát" at bounding box center [67, 125] width 27 height 10
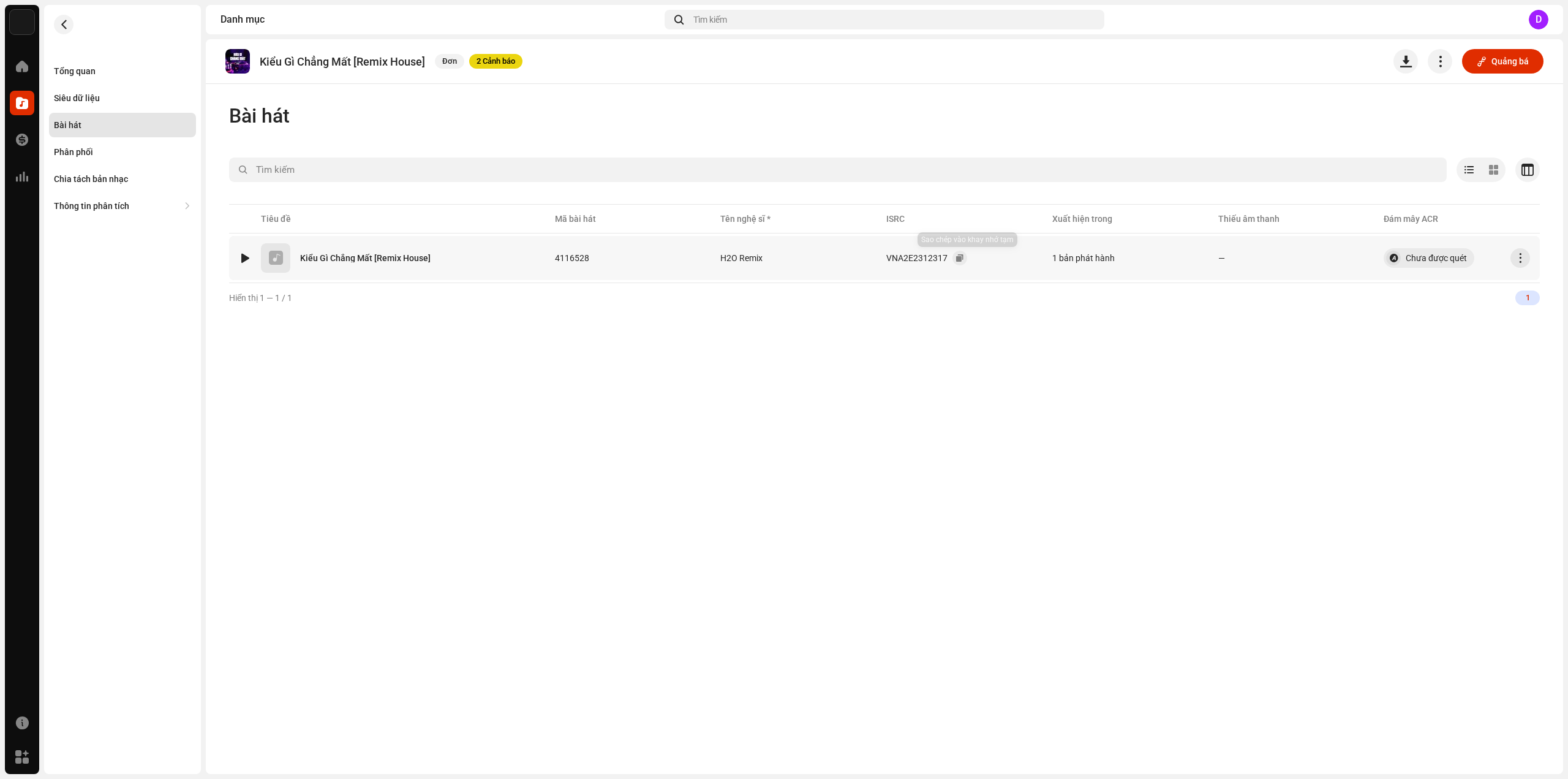
drag, startPoint x: 965, startPoint y: 258, endPoint x: 951, endPoint y: 250, distance: 16.1
click at [966, 258] on button "button" at bounding box center [960, 257] width 15 height 15
click at [83, 69] on div "Tổng quan" at bounding box center [74, 71] width 42 height 10
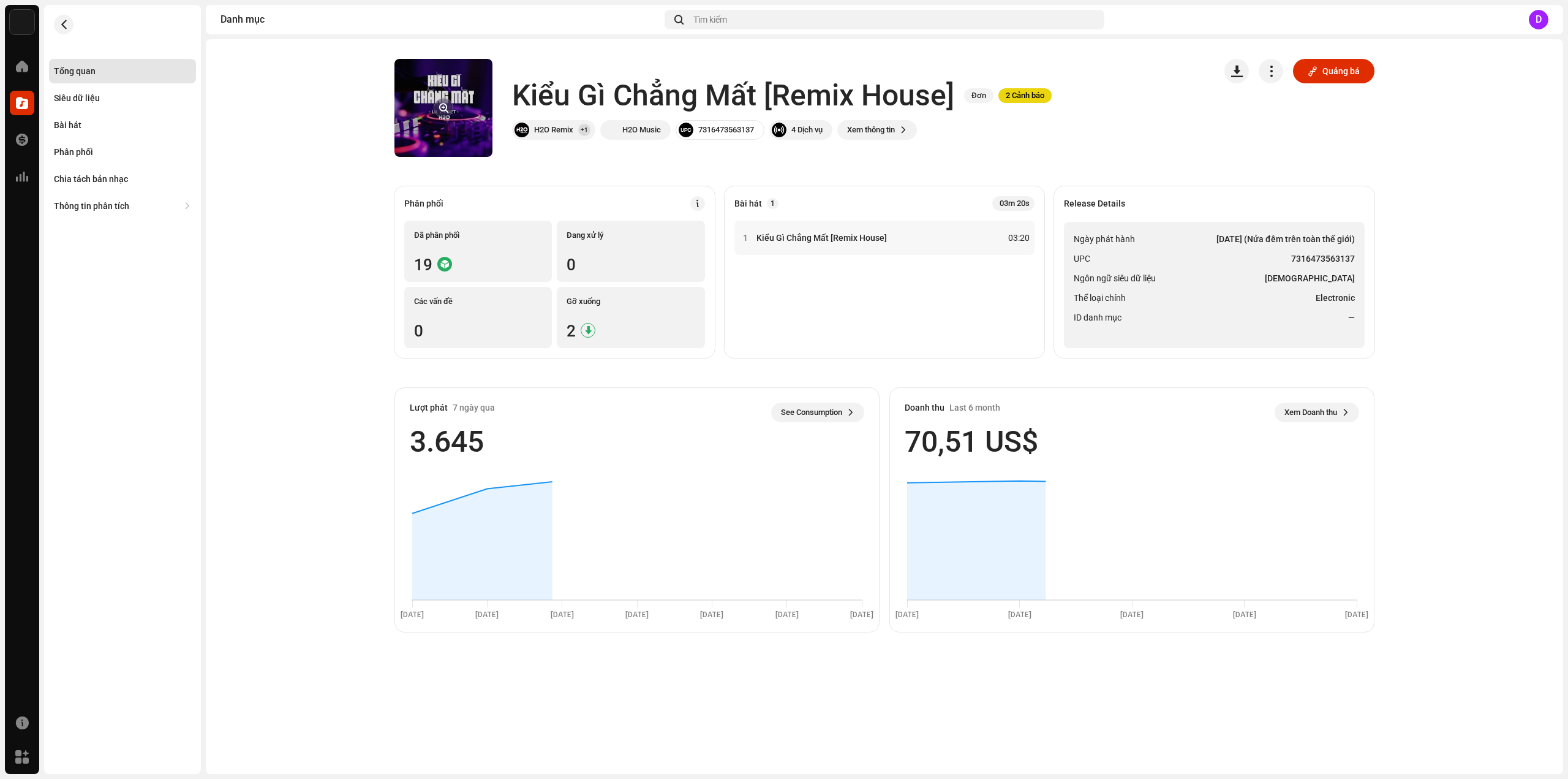
click at [453, 114] on button "button" at bounding box center [443, 108] width 20 height 20
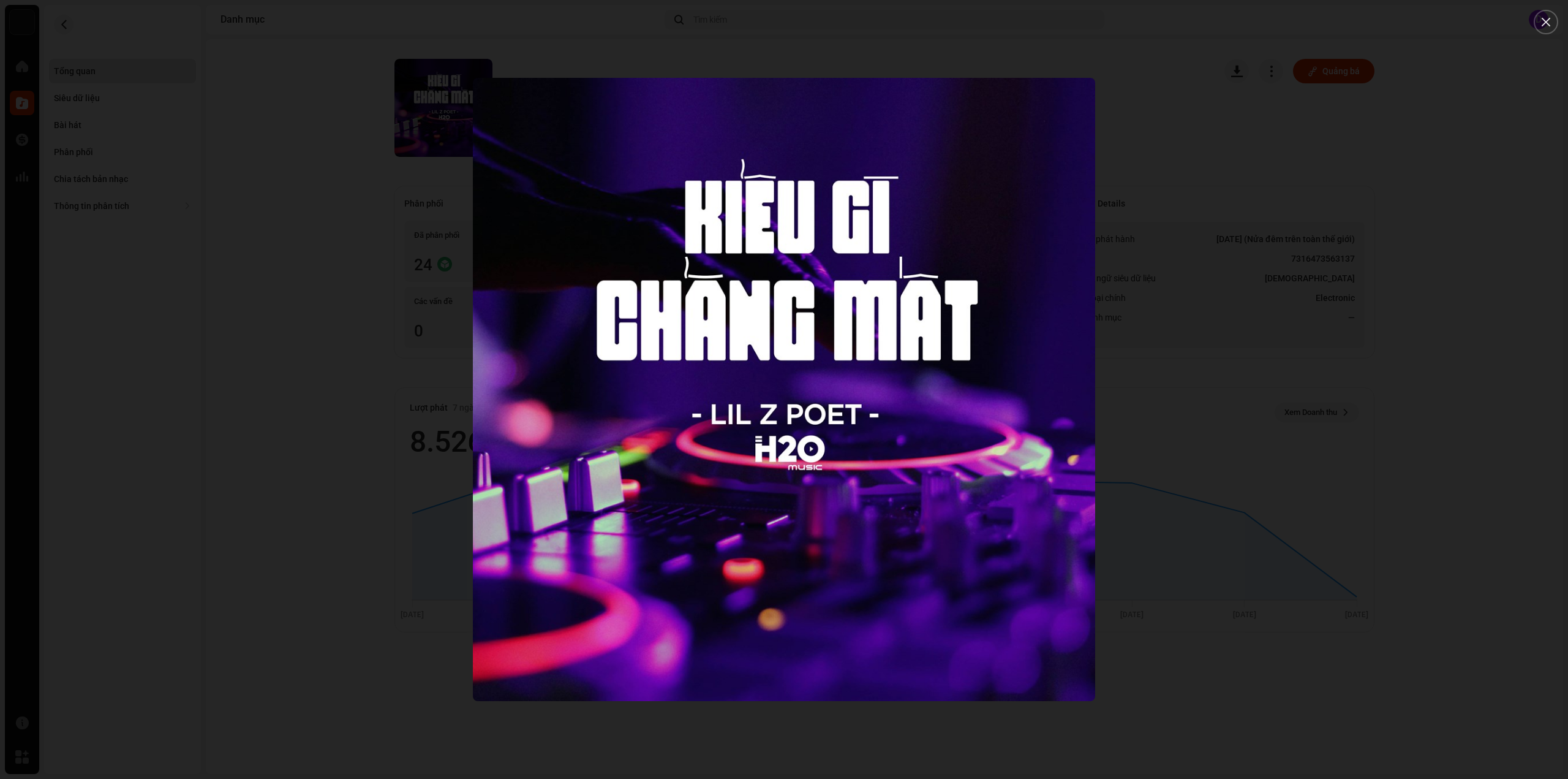
click at [191, 156] on div at bounding box center [784, 390] width 1568 height 779
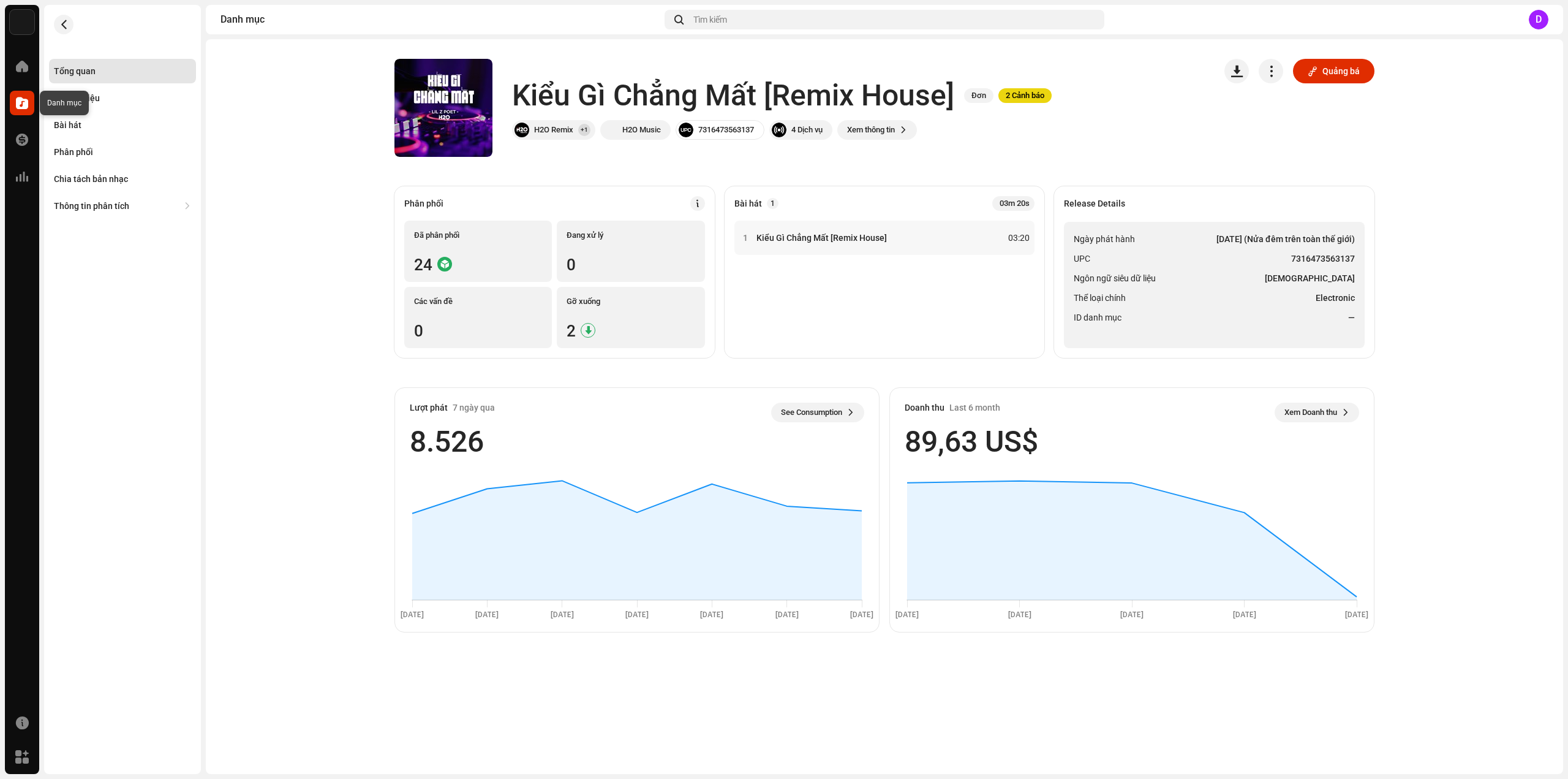
click at [25, 104] on span at bounding box center [22, 103] width 13 height 10
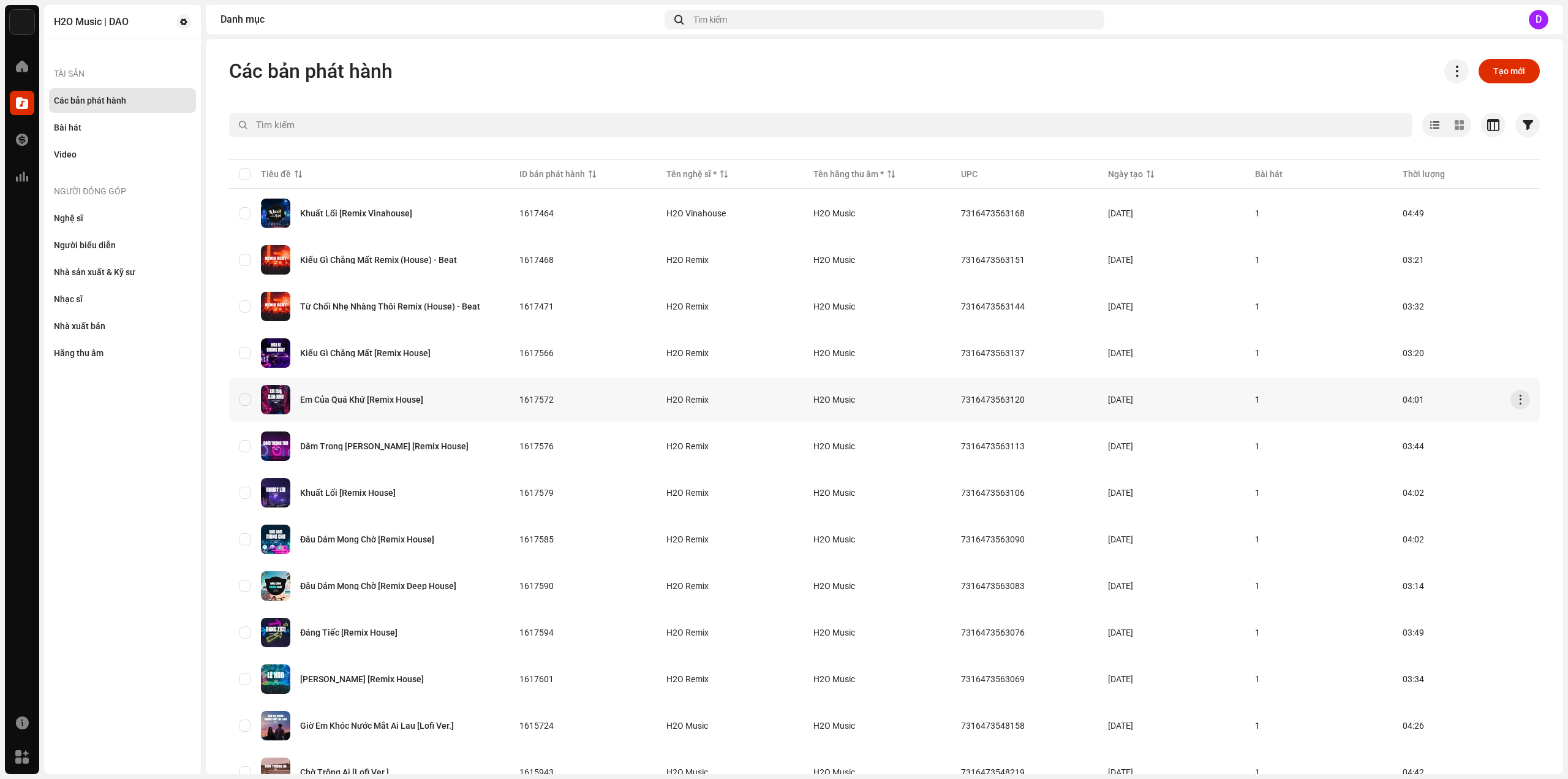
click at [389, 403] on div "Em Của Quá Khứ [Remix House]" at bounding box center [362, 399] width 123 height 9
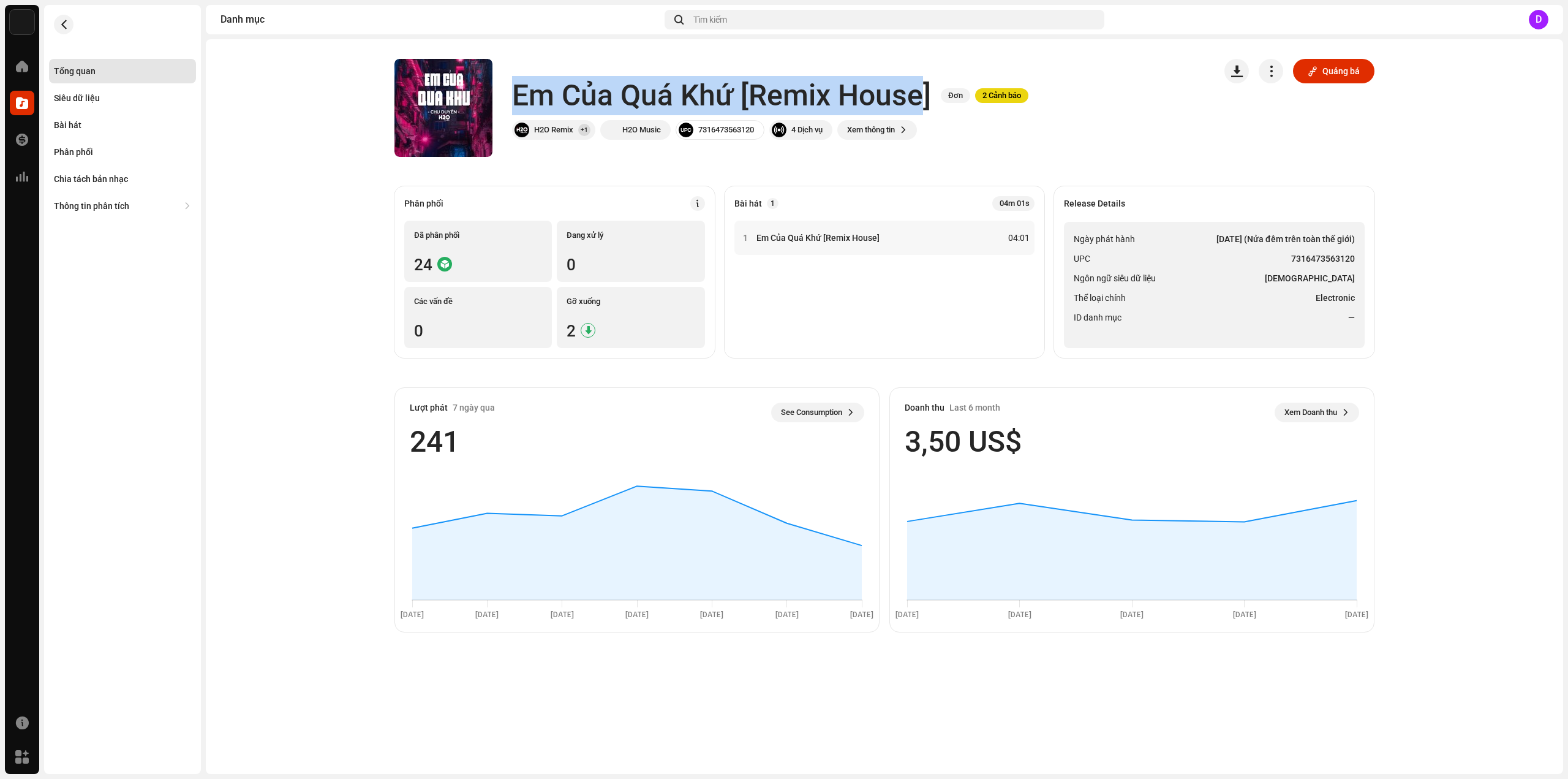
drag, startPoint x: 526, startPoint y: 86, endPoint x: 925, endPoint y: 95, distance: 399.1
click at [925, 95] on h1 "Em Của Quá Khứ [Remix House]" at bounding box center [721, 96] width 419 height 39
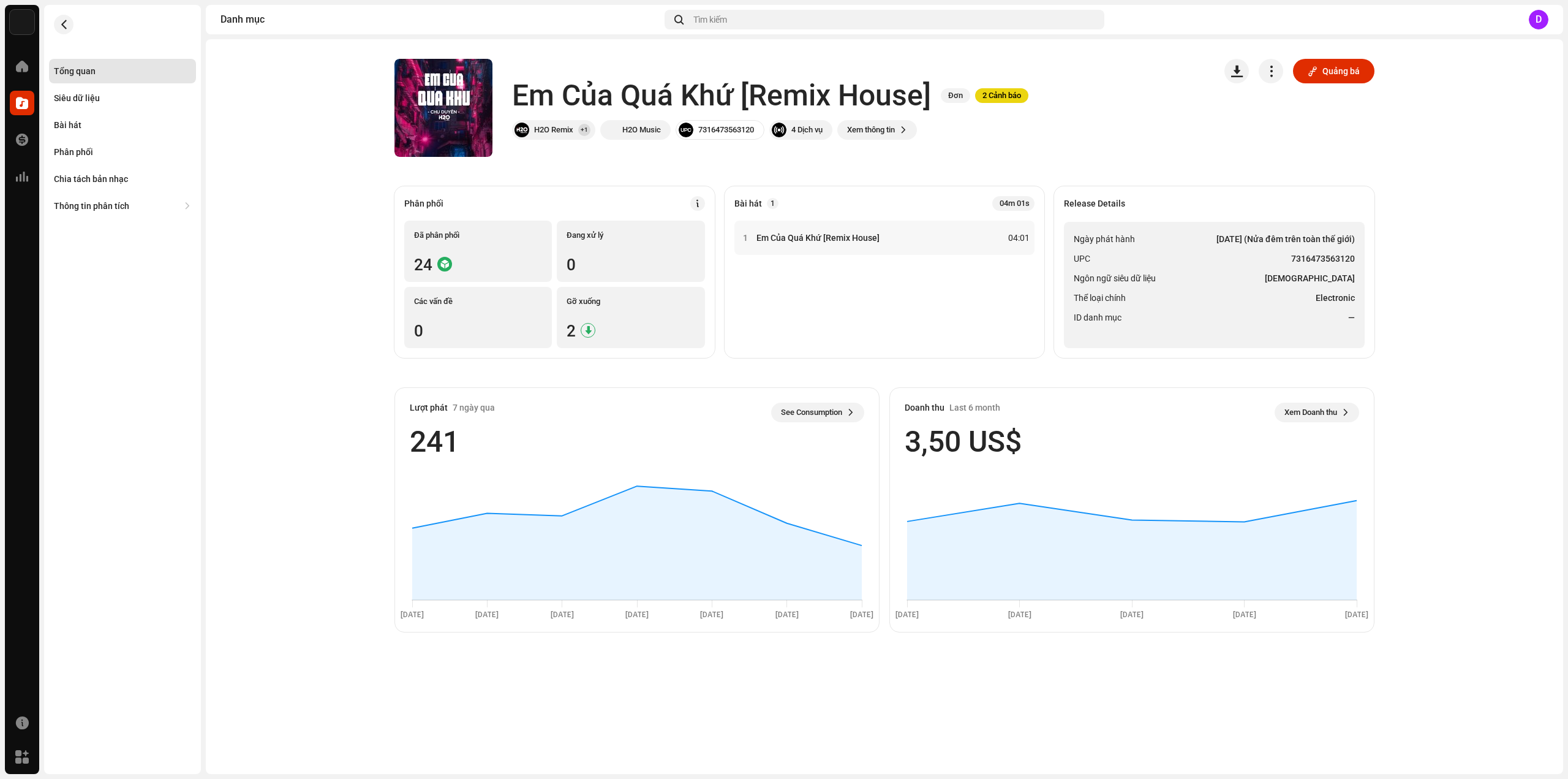
click at [930, 98] on h1 "Em Của Quá Khứ [Remix House]" at bounding box center [721, 96] width 419 height 39
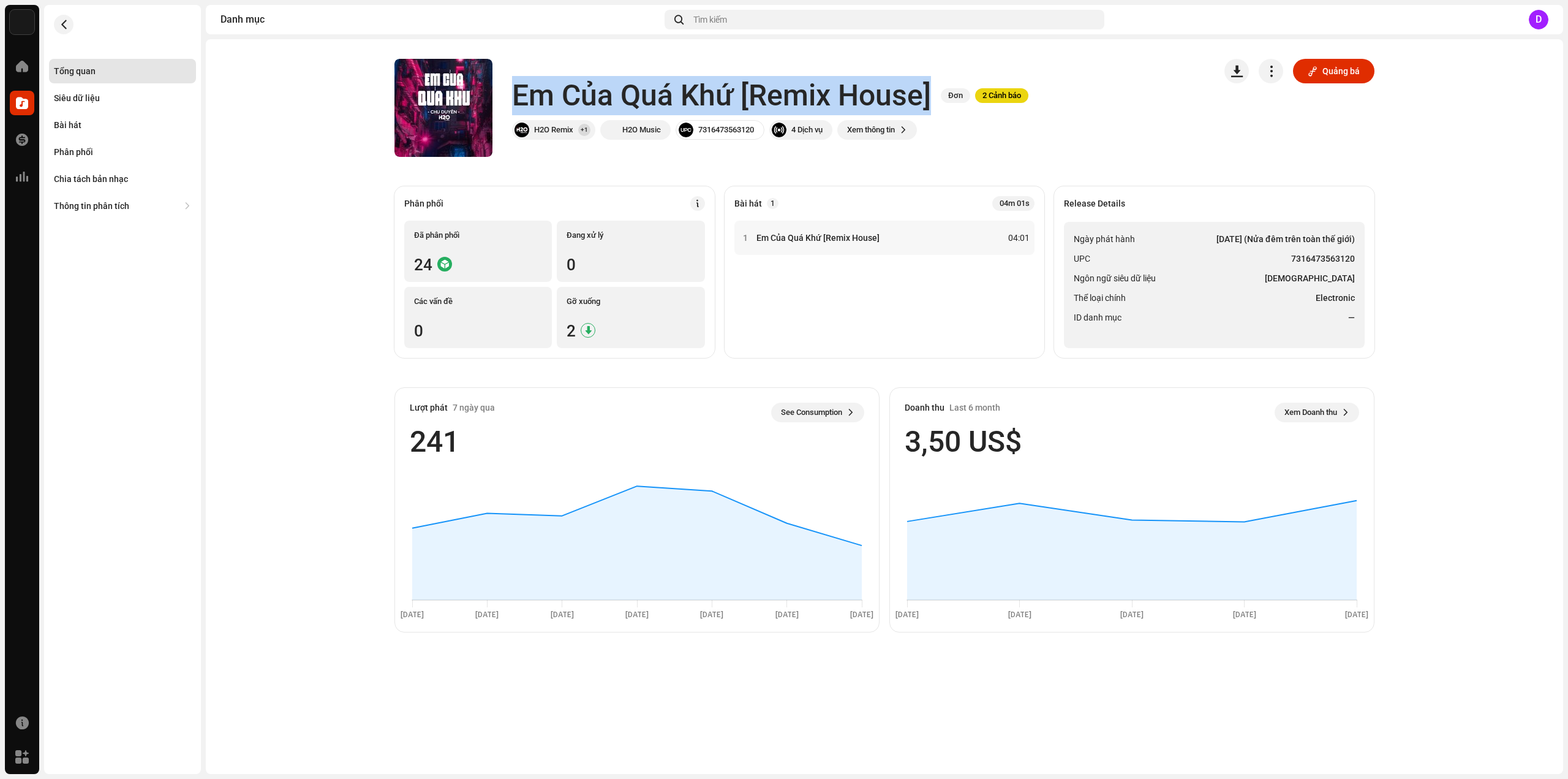
drag, startPoint x: 930, startPoint y: 99, endPoint x: 515, endPoint y: 101, distance: 415.0
click at [515, 101] on h1 "Em Của Quá Khứ [Remix House]" at bounding box center [721, 96] width 419 height 39
copy h1 "Em Của Quá Khứ [Remix House]"
drag, startPoint x: 1202, startPoint y: 307, endPoint x: 1244, endPoint y: 281, distance: 49.4
click at [1203, 307] on ul "Ngày phát hành [DATE] (Nửa đêm trên toàn thế giới) UPC 7316473563120 Ngôn ngữ s…" at bounding box center [1214, 285] width 300 height 126
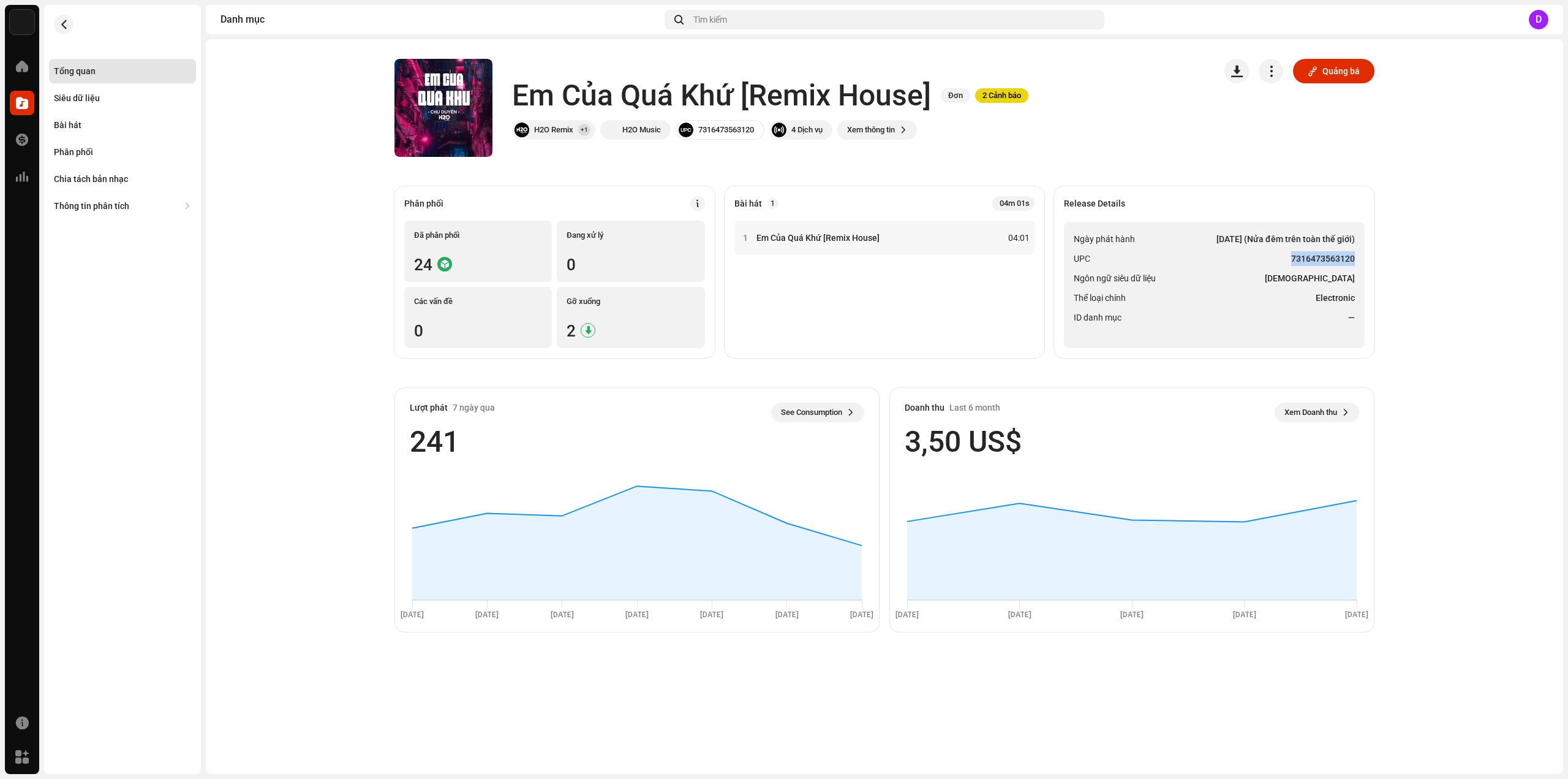
drag, startPoint x: 1292, startPoint y: 253, endPoint x: 1357, endPoint y: 256, distance: 65.1
click at [1357, 256] on ul "Ngày phát hành [DATE] (Nửa đêm trên toàn thế giới) UPC 7316473563120 Ngôn ngữ s…" at bounding box center [1214, 285] width 300 height 126
copy strong "7316473563120"
click at [79, 123] on div "Bài hát" at bounding box center [67, 125] width 27 height 10
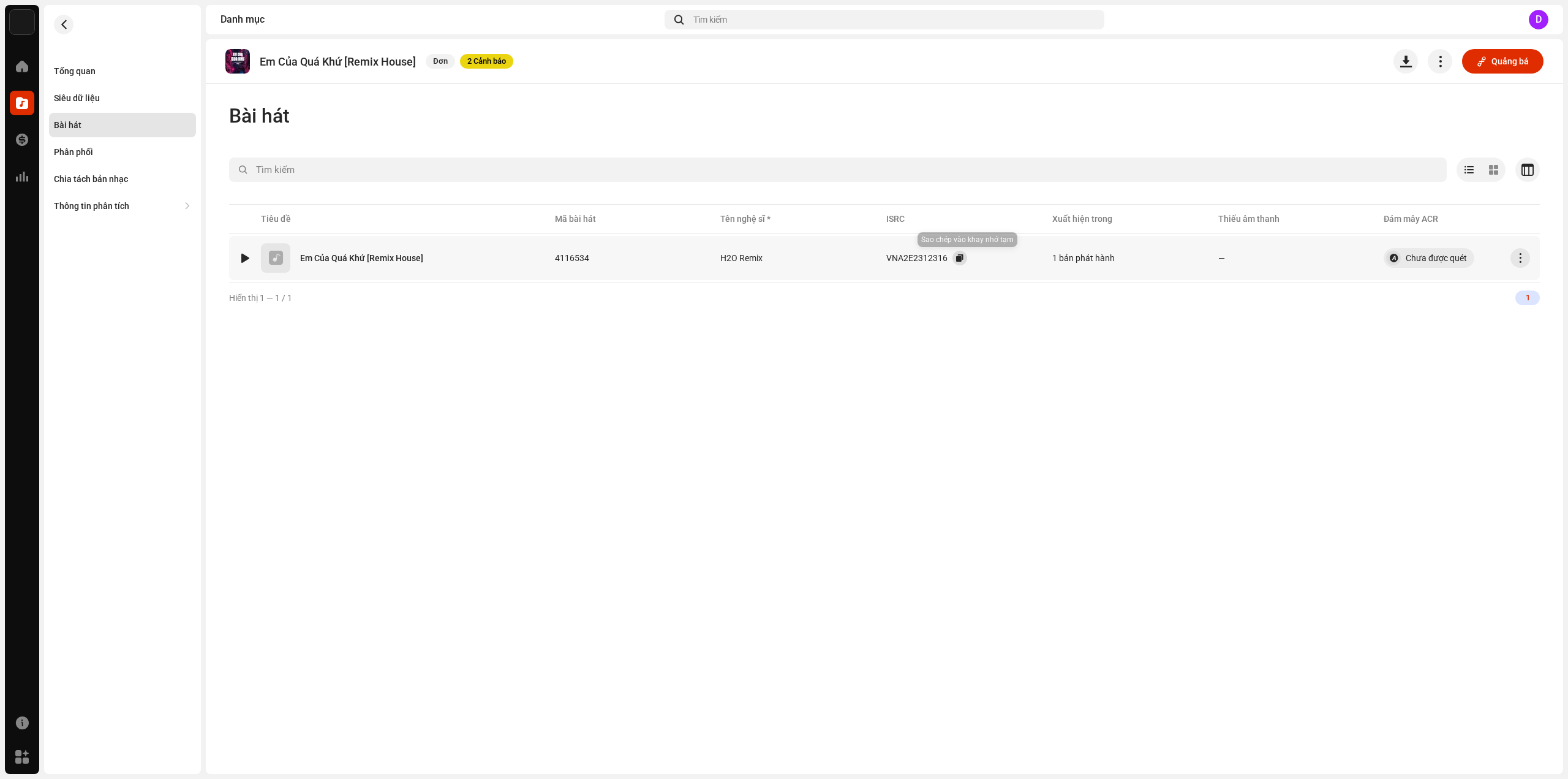
click at [963, 258] on button "button" at bounding box center [960, 257] width 15 height 15
drag, startPoint x: 93, startPoint y: 69, endPoint x: 193, endPoint y: 104, distance: 105.9
click at [93, 69] on div "Tổng quan" at bounding box center [74, 71] width 42 height 10
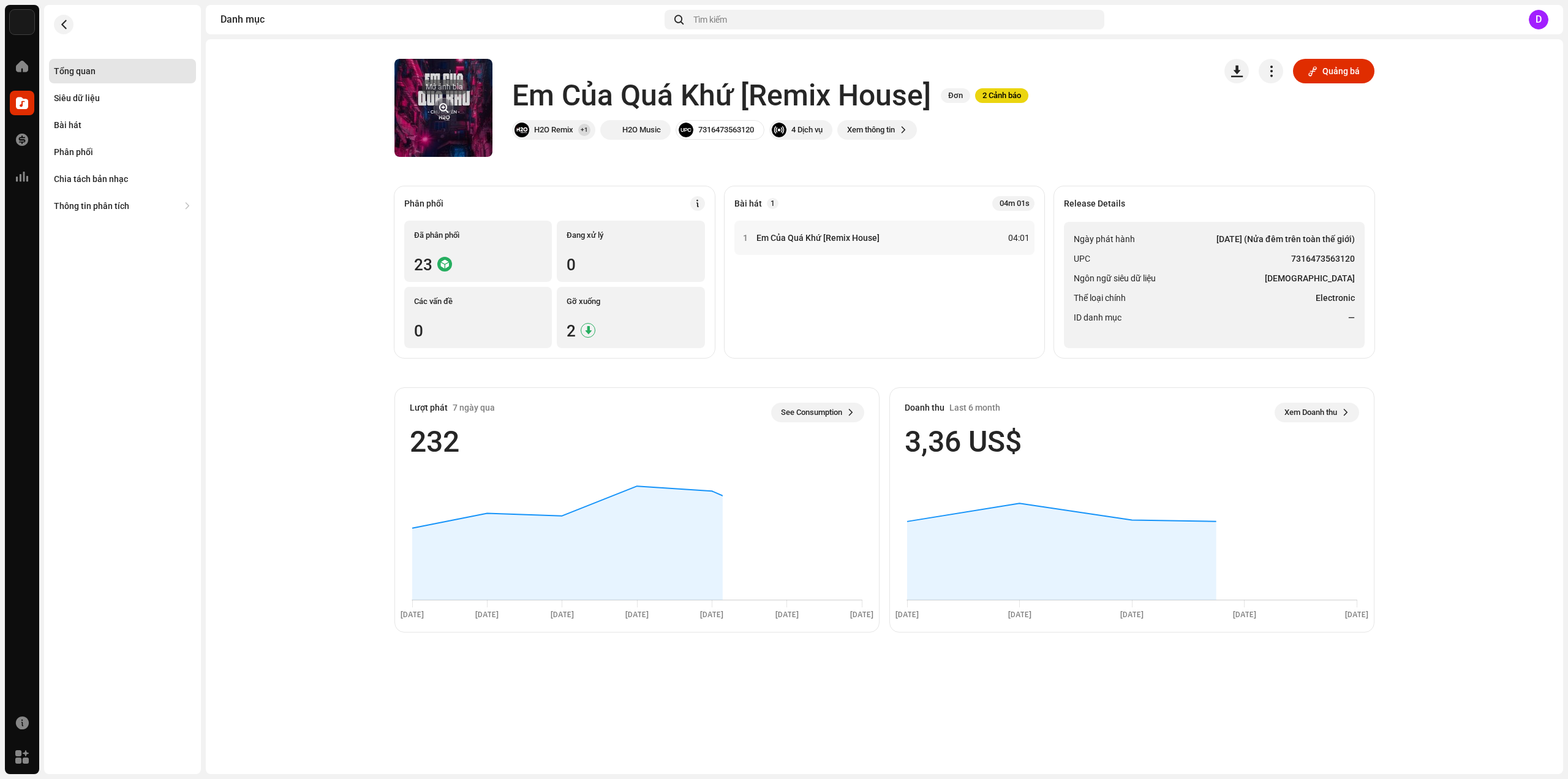
click at [451, 106] on button "button" at bounding box center [443, 108] width 20 height 20
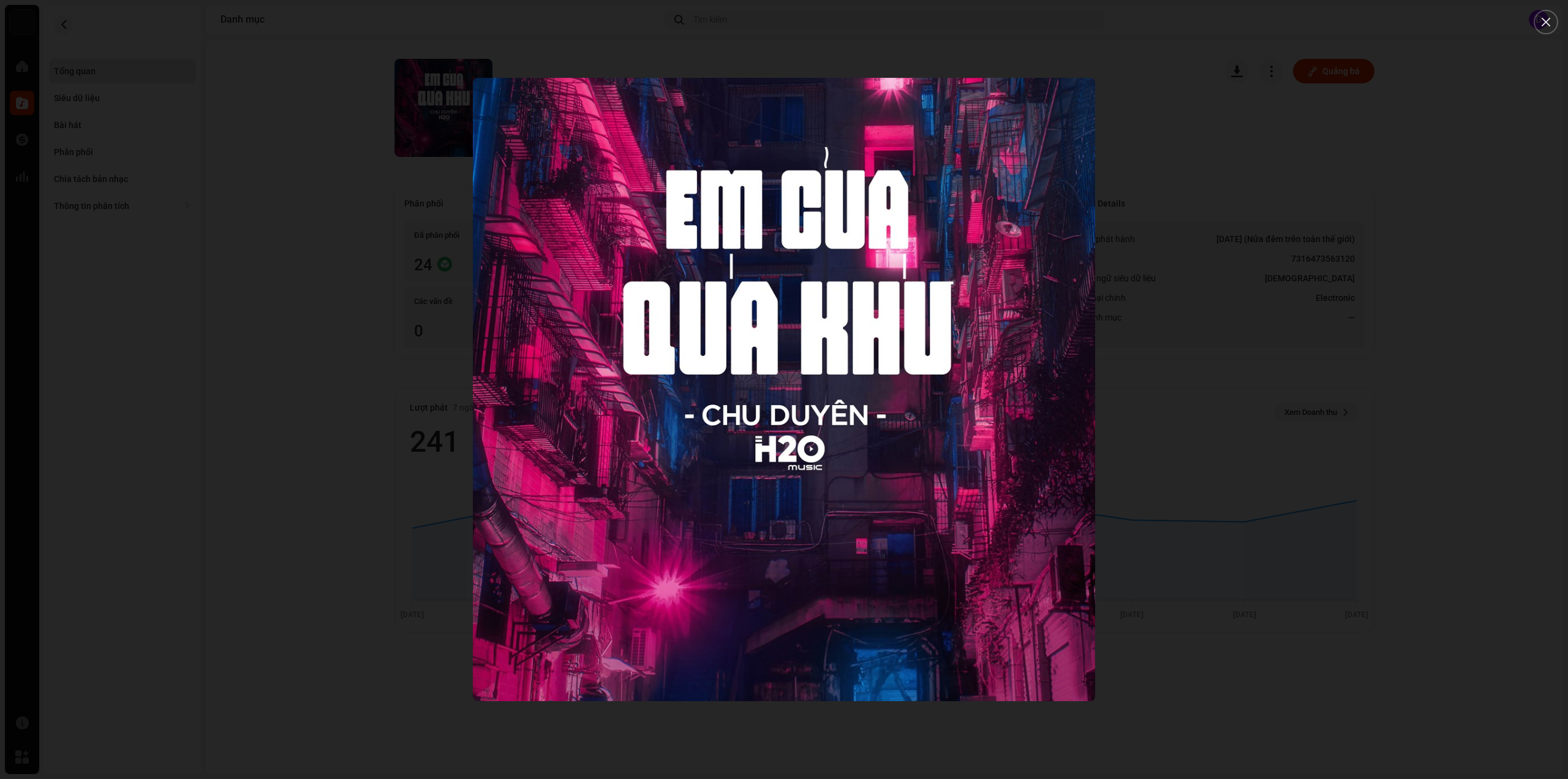
drag, startPoint x: 209, startPoint y: 177, endPoint x: 101, endPoint y: 132, distance: 117.0
click at [208, 176] on div at bounding box center [784, 390] width 1568 height 779
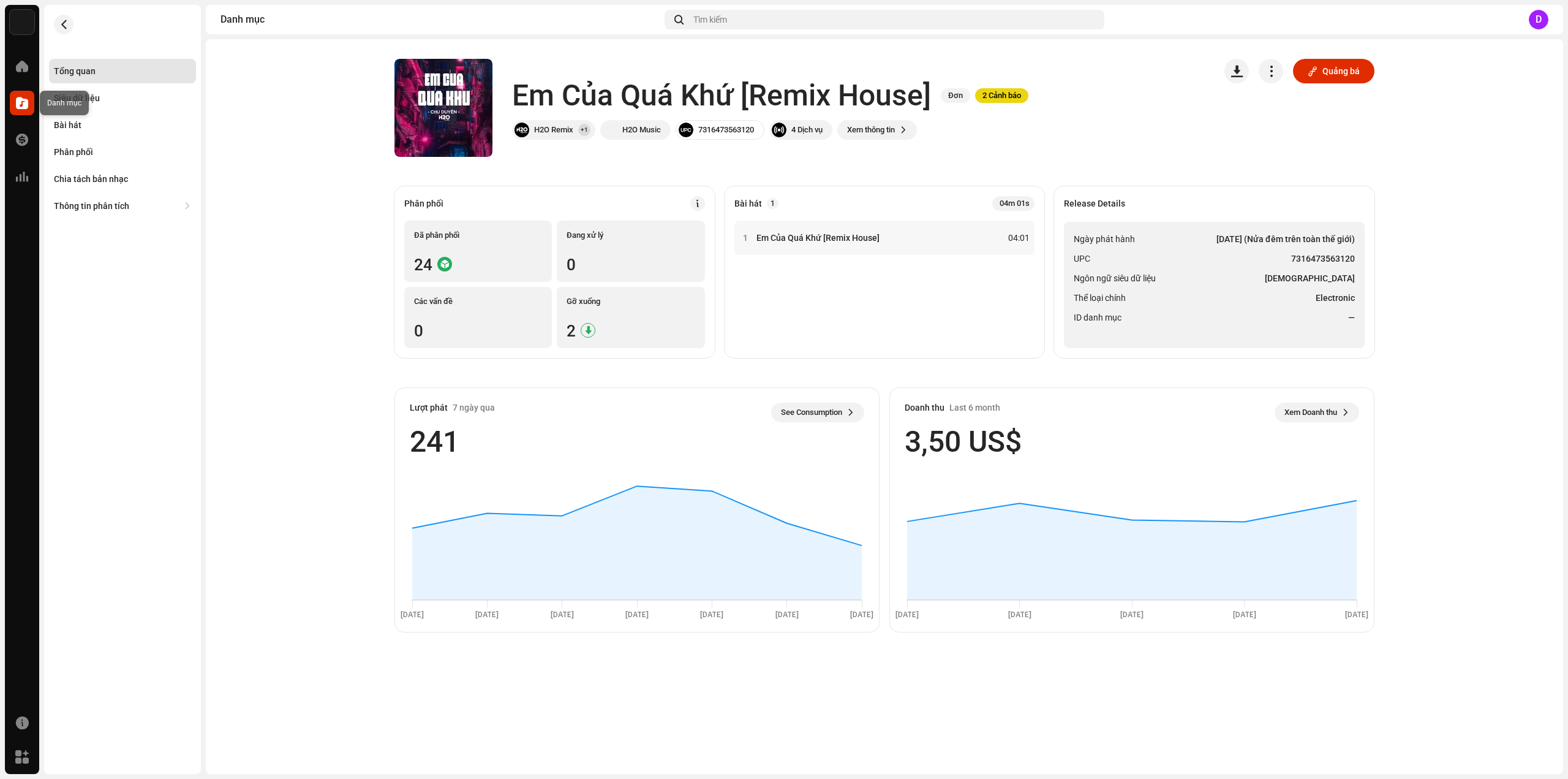
click at [18, 98] on span at bounding box center [22, 103] width 13 height 10
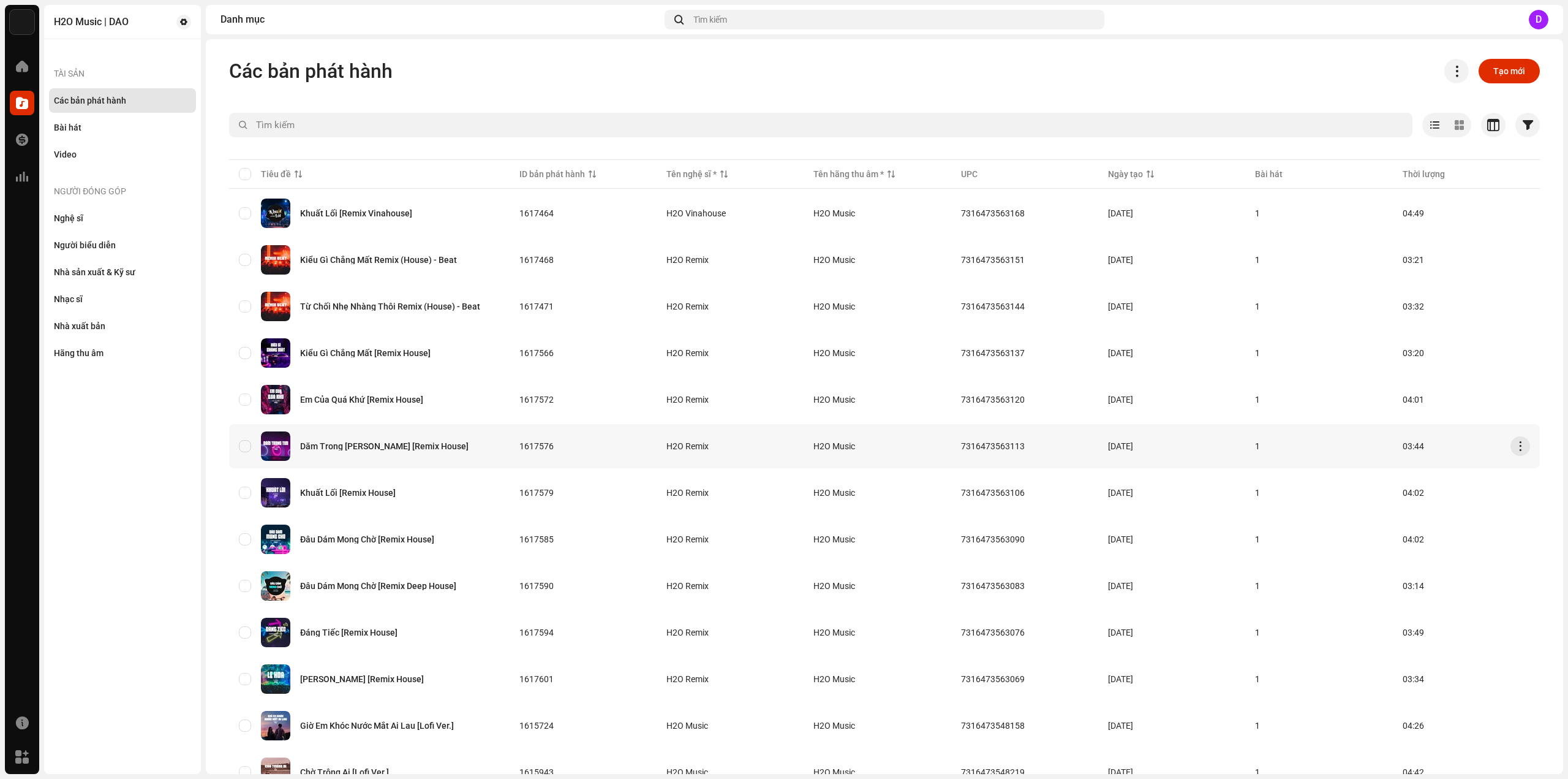
click at [387, 437] on div "Dằm Trong [PERSON_NAME] [Remix House]" at bounding box center [369, 446] width 261 height 29
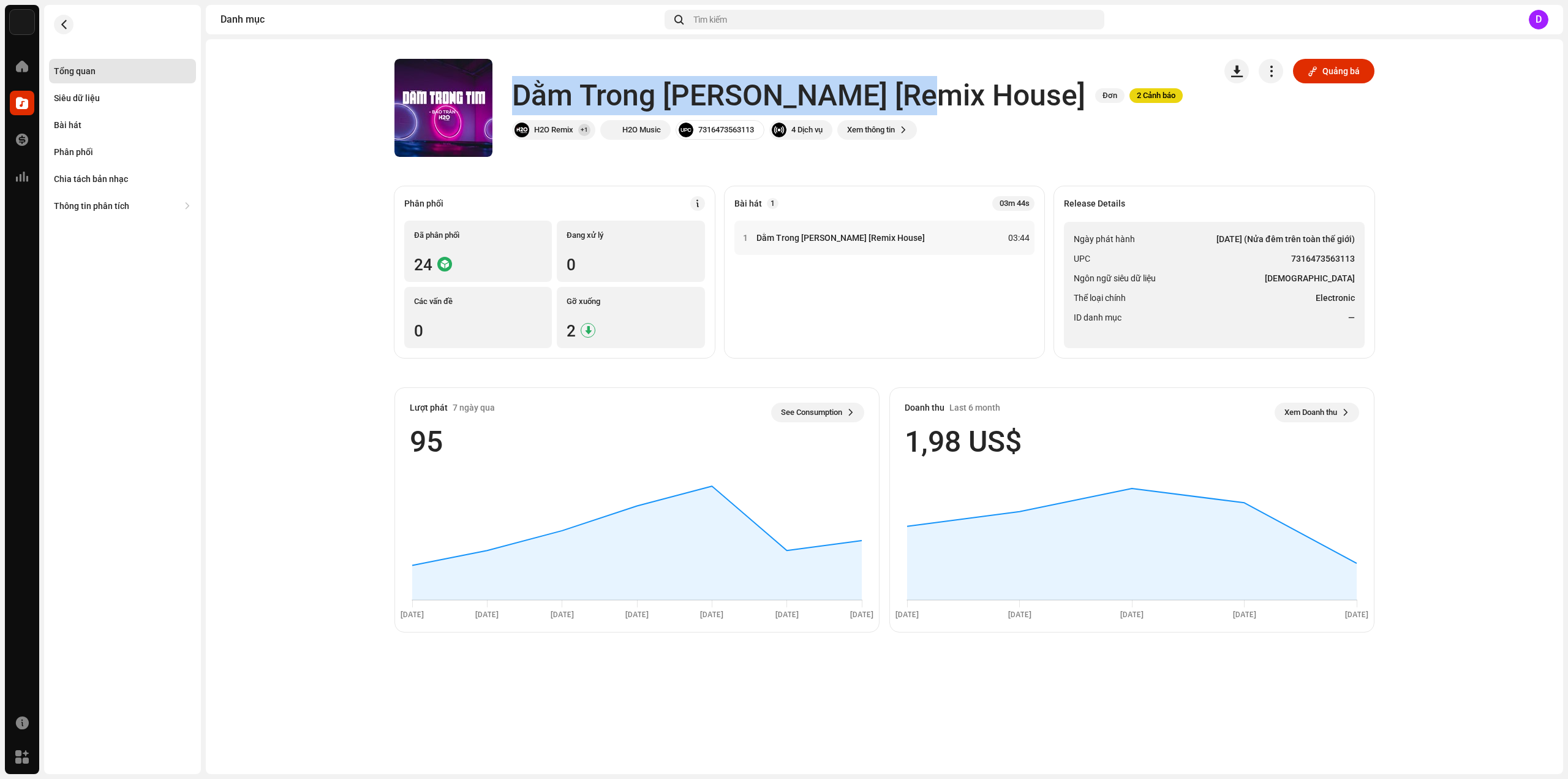
drag, startPoint x: 517, startPoint y: 94, endPoint x: 910, endPoint y: 94, distance: 393.0
click at [910, 94] on h1 "Dằm Trong [PERSON_NAME] [Remix House]" at bounding box center [798, 96] width 573 height 39
click at [1209, 326] on ul "Ngày phát hành [DATE] (Nửa đêm trên toàn thế giới) UPC 7316473563113 Ngôn ngữ s…" at bounding box center [1214, 285] width 300 height 126
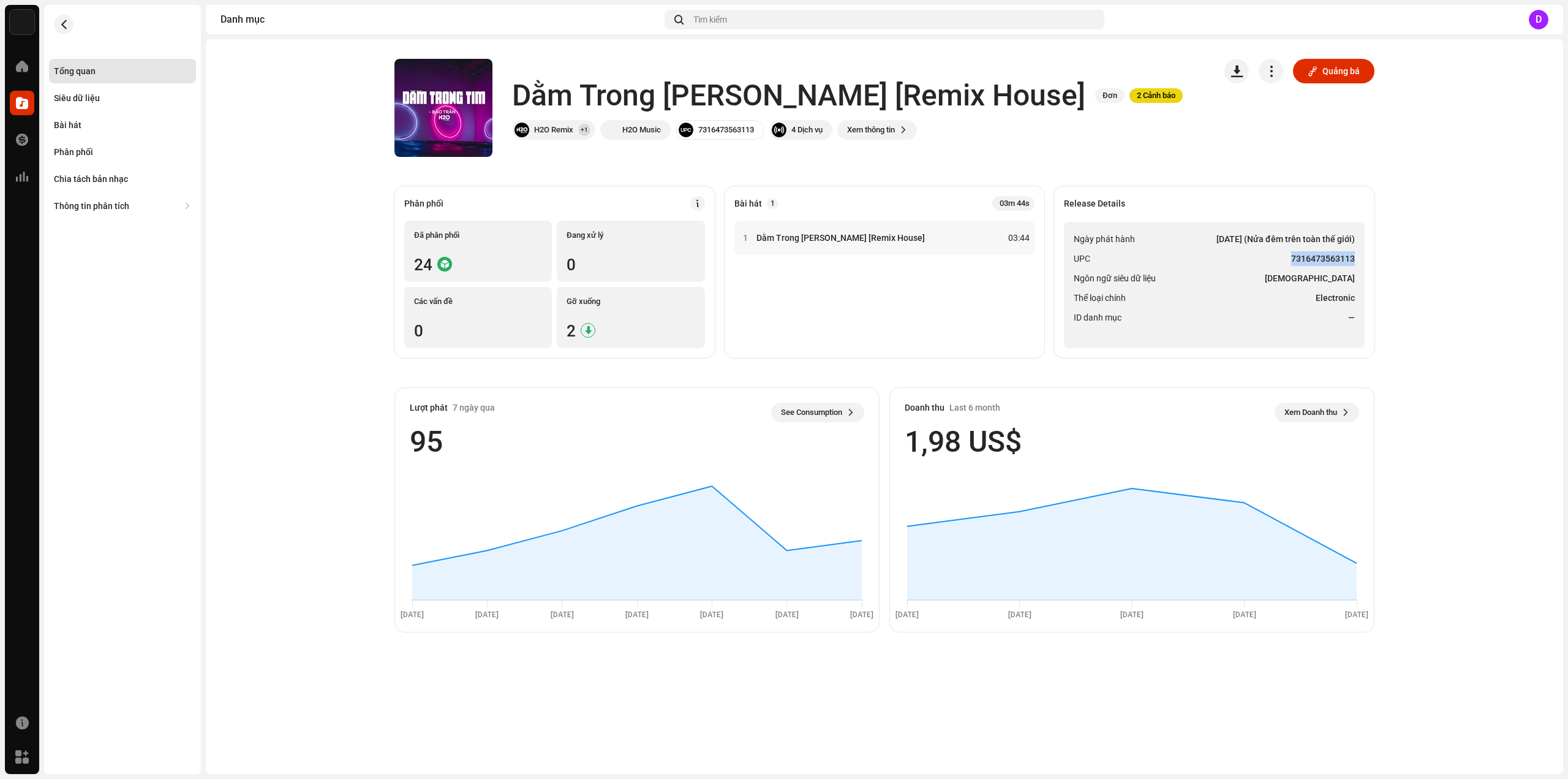
drag, startPoint x: 1293, startPoint y: 254, endPoint x: 1358, endPoint y: 254, distance: 65.0
click at [1358, 254] on ul "Ngày phát hành [DATE] (Nửa đêm trên toàn thế giới) UPC 7316473563113 Ngôn ngữ s…" at bounding box center [1214, 285] width 300 height 126
click at [124, 135] on div "Bài hát" at bounding box center [122, 124] width 147 height 24
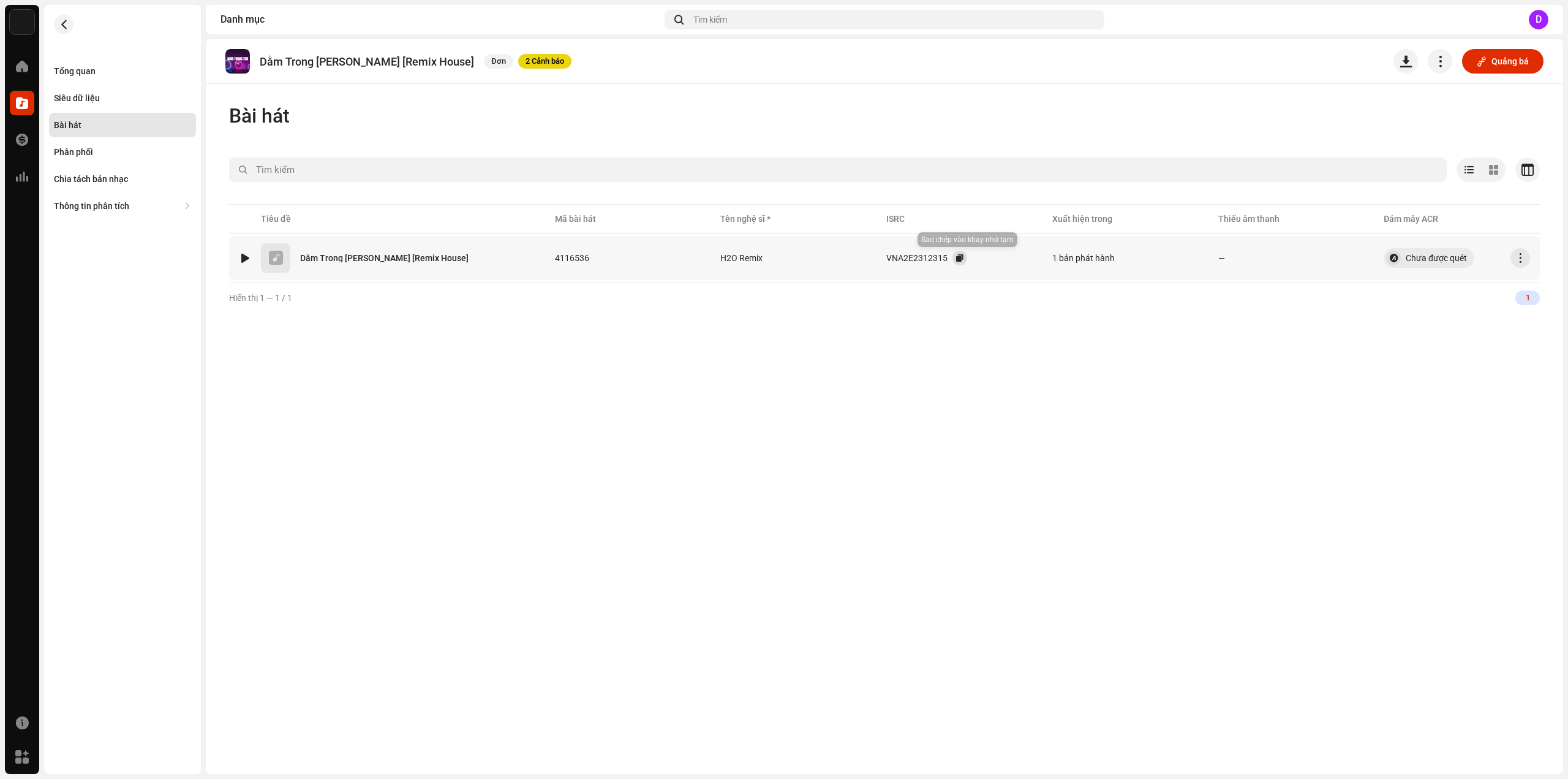
click at [967, 259] on button "button" at bounding box center [960, 257] width 15 height 15
click at [108, 78] on div "Tổng quan" at bounding box center [122, 70] width 147 height 24
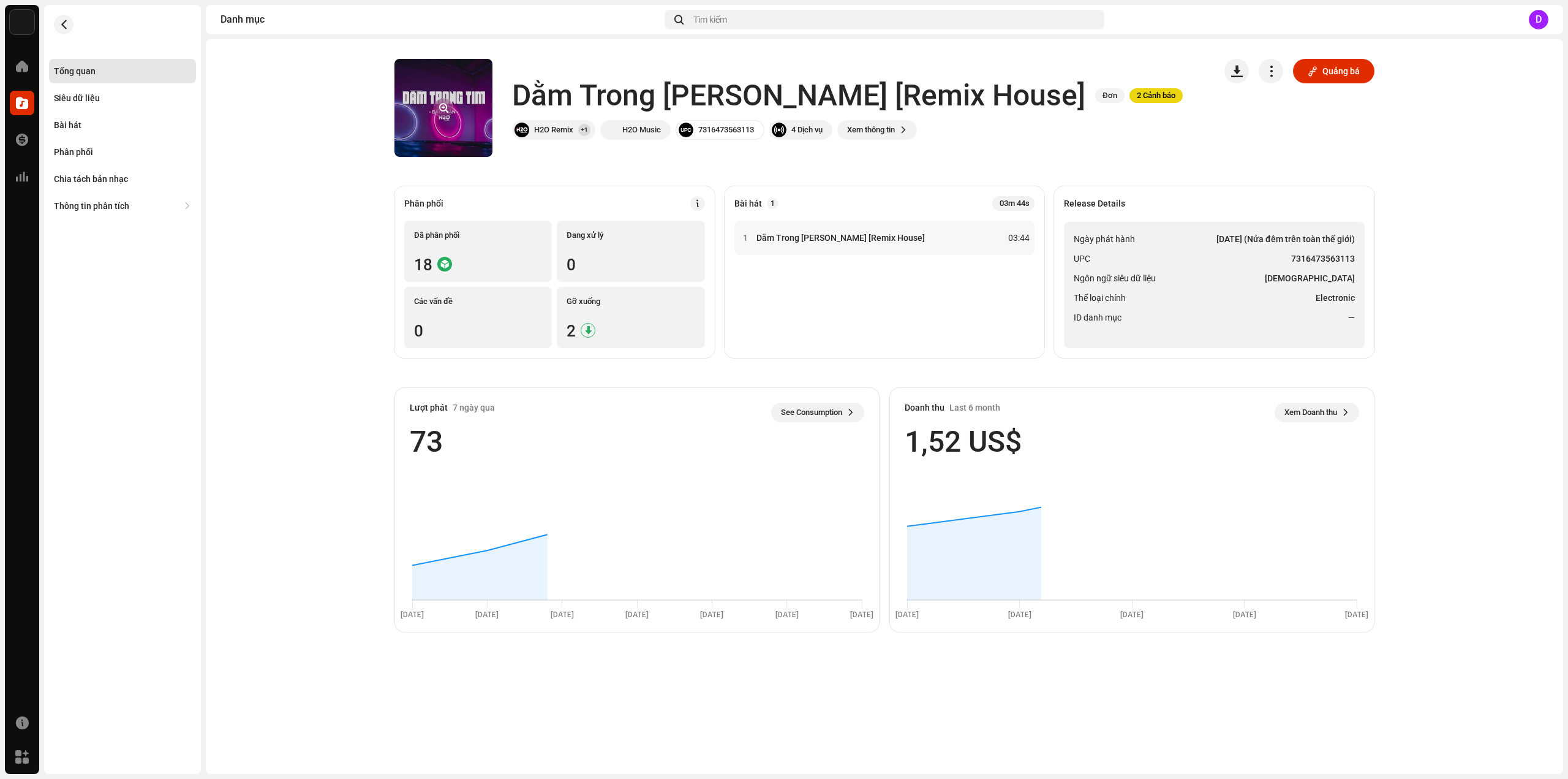
click at [450, 115] on button "button" at bounding box center [443, 108] width 20 height 20
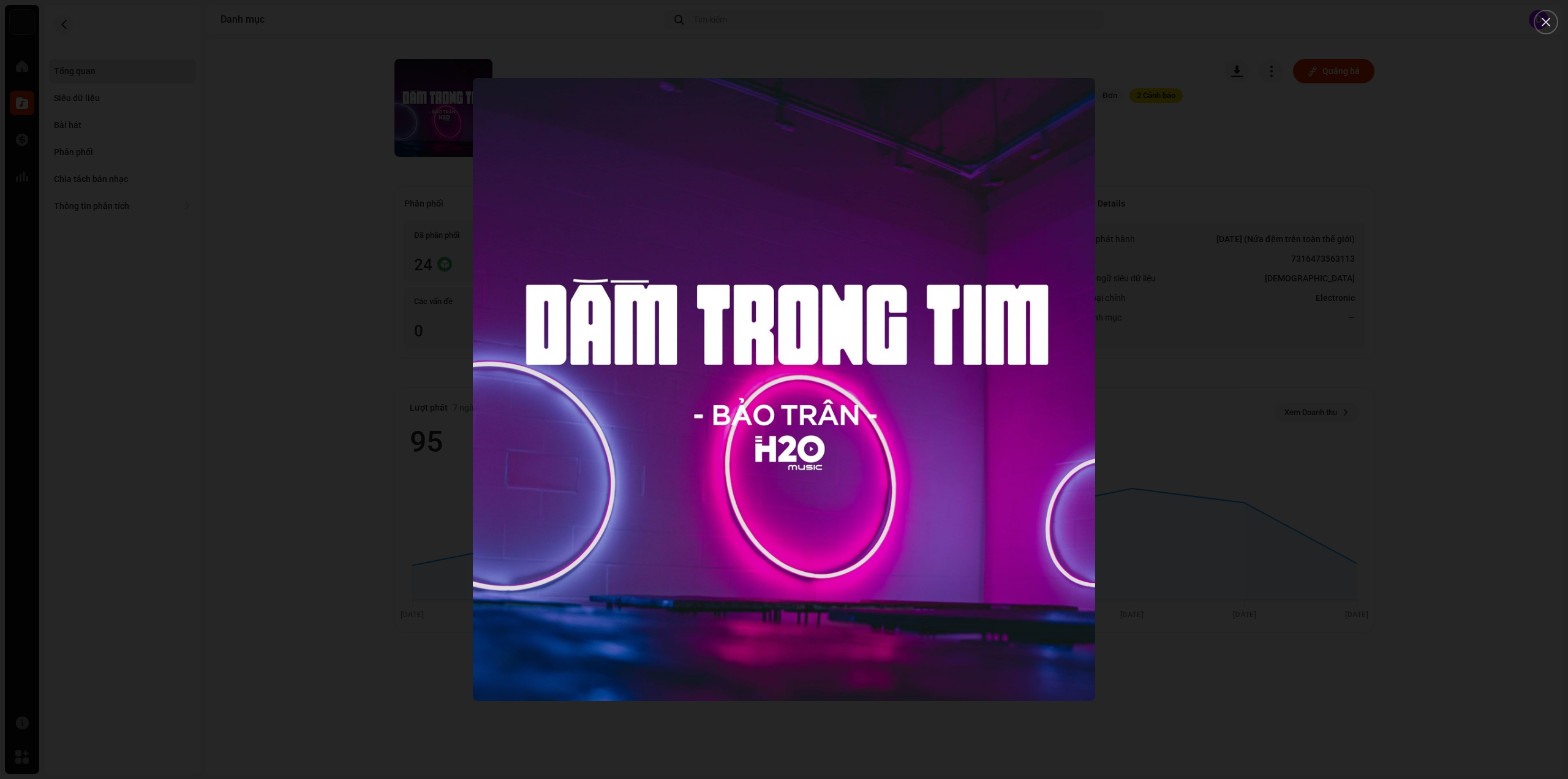
drag, startPoint x: 271, startPoint y: 224, endPoint x: 193, endPoint y: 189, distance: 85.5
click at [270, 221] on div at bounding box center [784, 390] width 1568 height 779
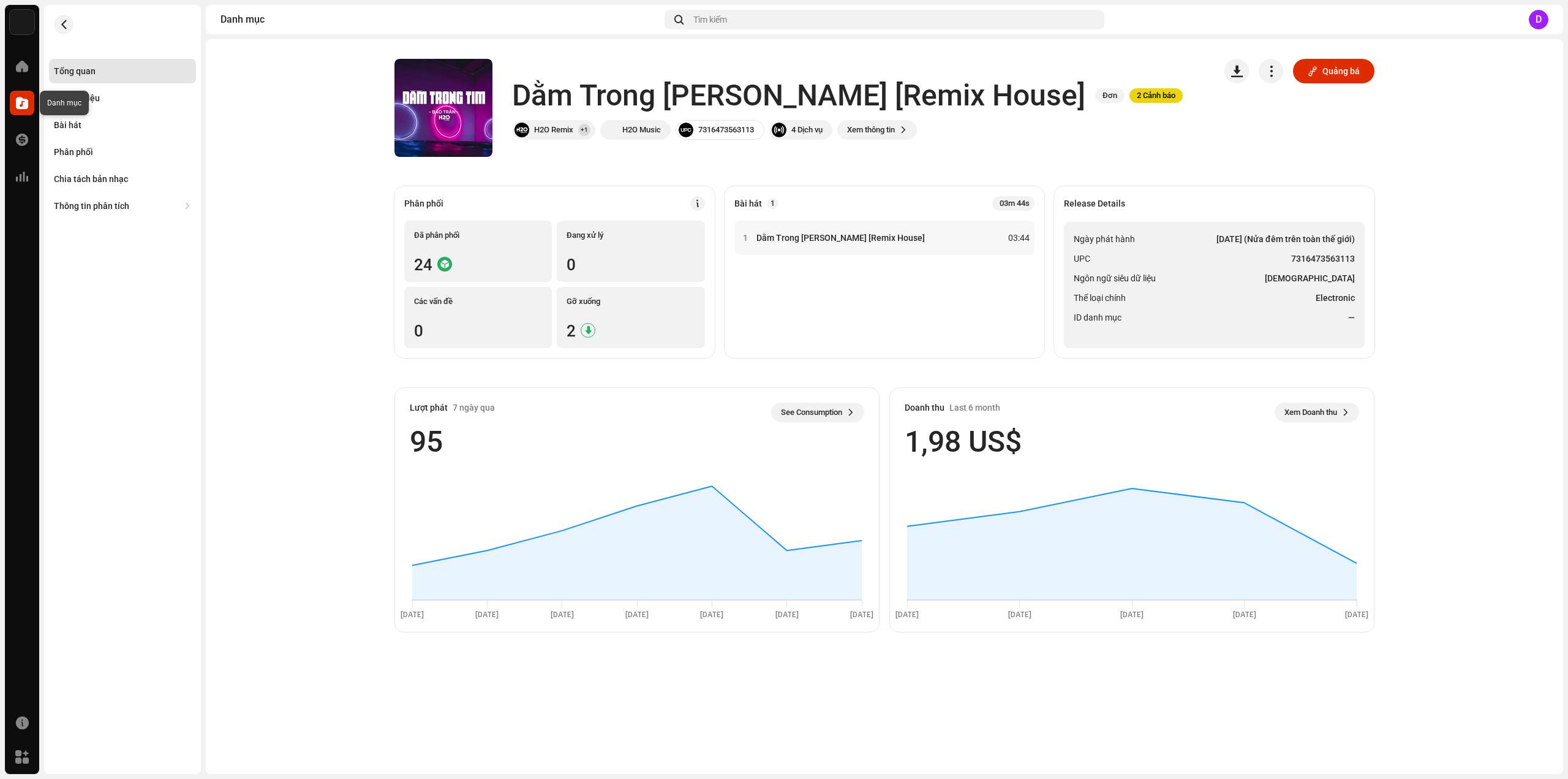
click at [19, 106] on span at bounding box center [22, 103] width 13 height 10
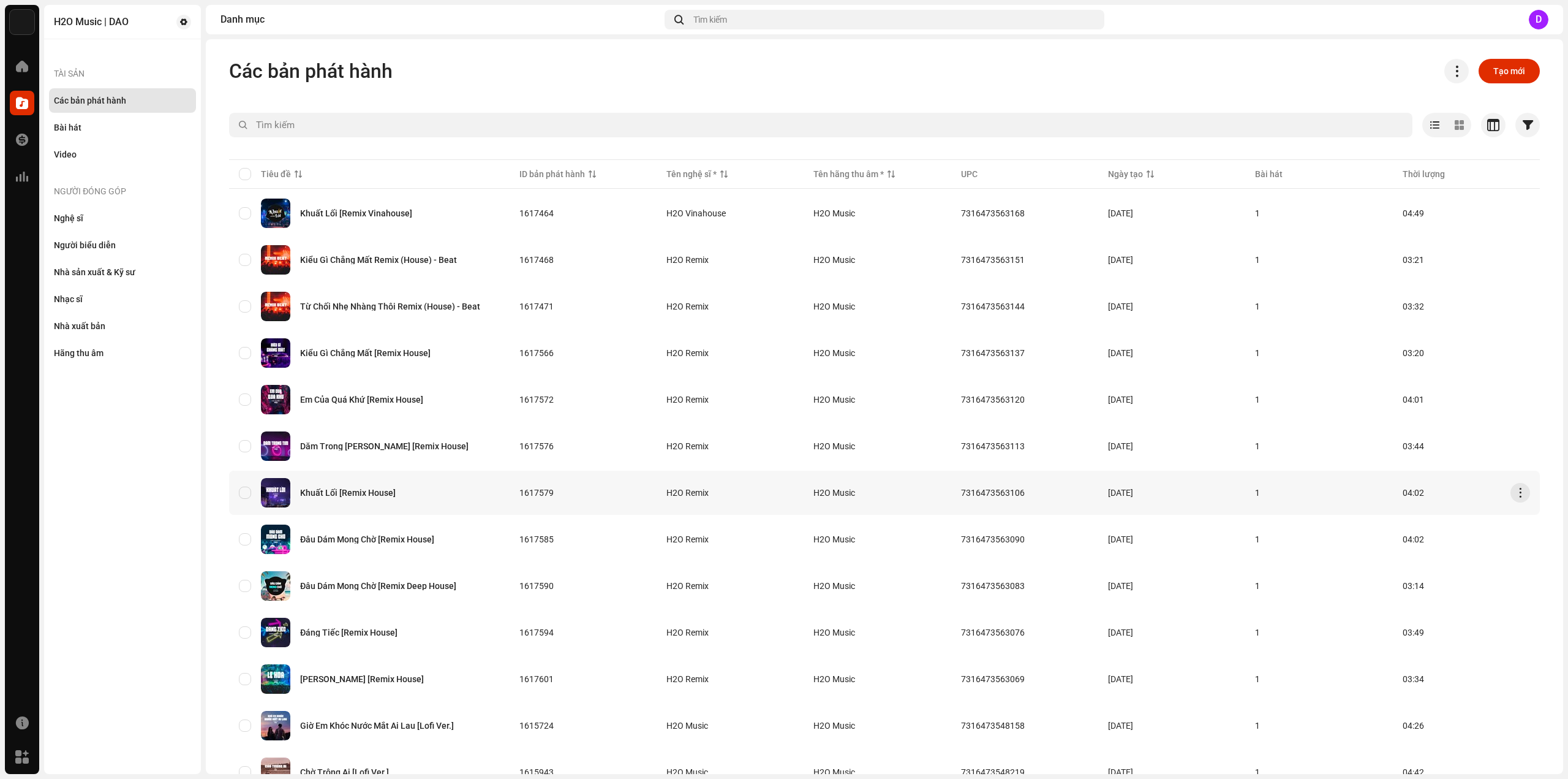
click at [365, 496] on div "Khuất Lối [Remix House]" at bounding box center [348, 492] width 96 height 9
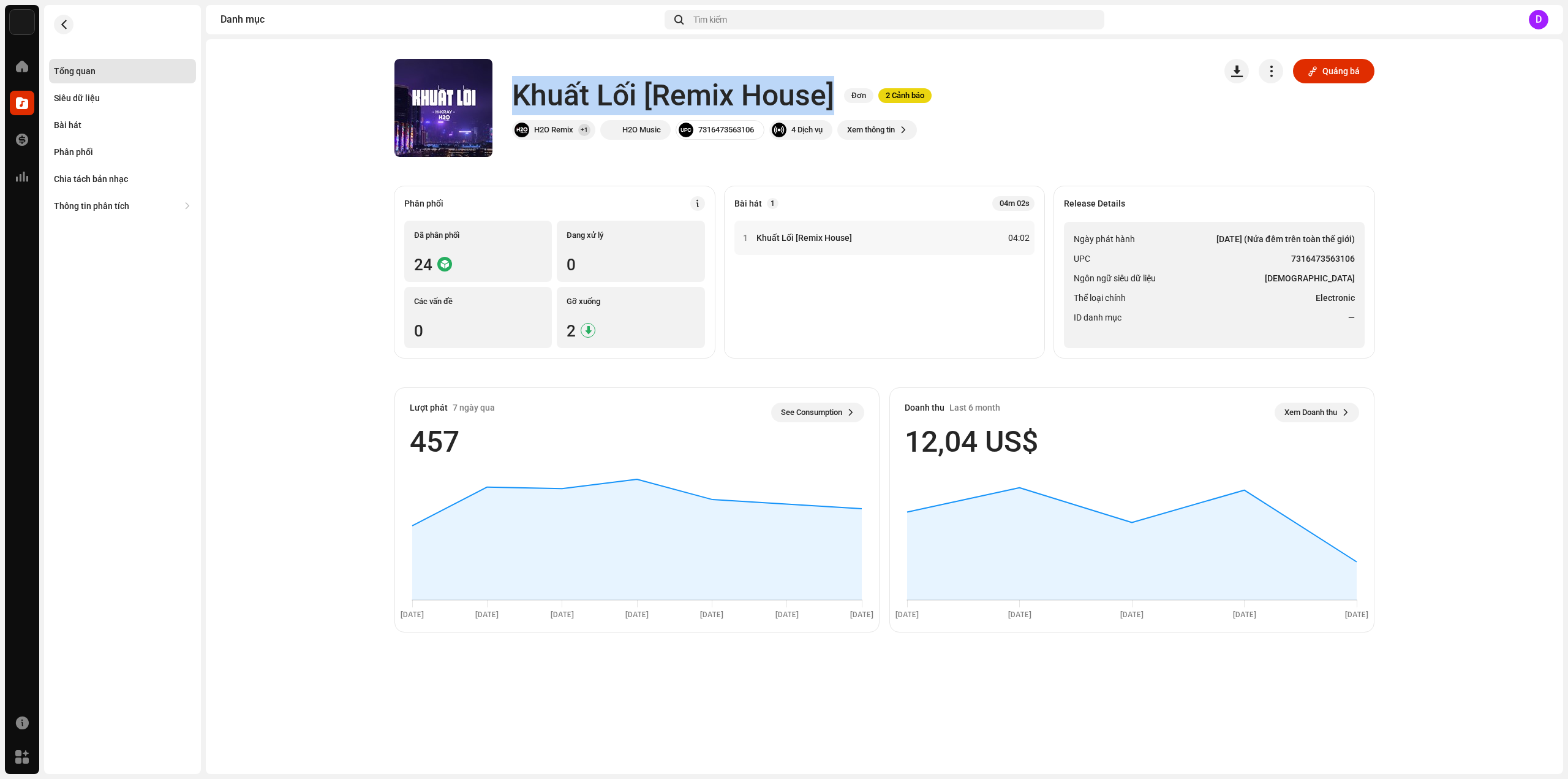
drag, startPoint x: 515, startPoint y: 97, endPoint x: 833, endPoint y: 103, distance: 318.1
click at [833, 103] on h1 "Khuất Lối [Remix House]" at bounding box center [672, 96] width 322 height 39
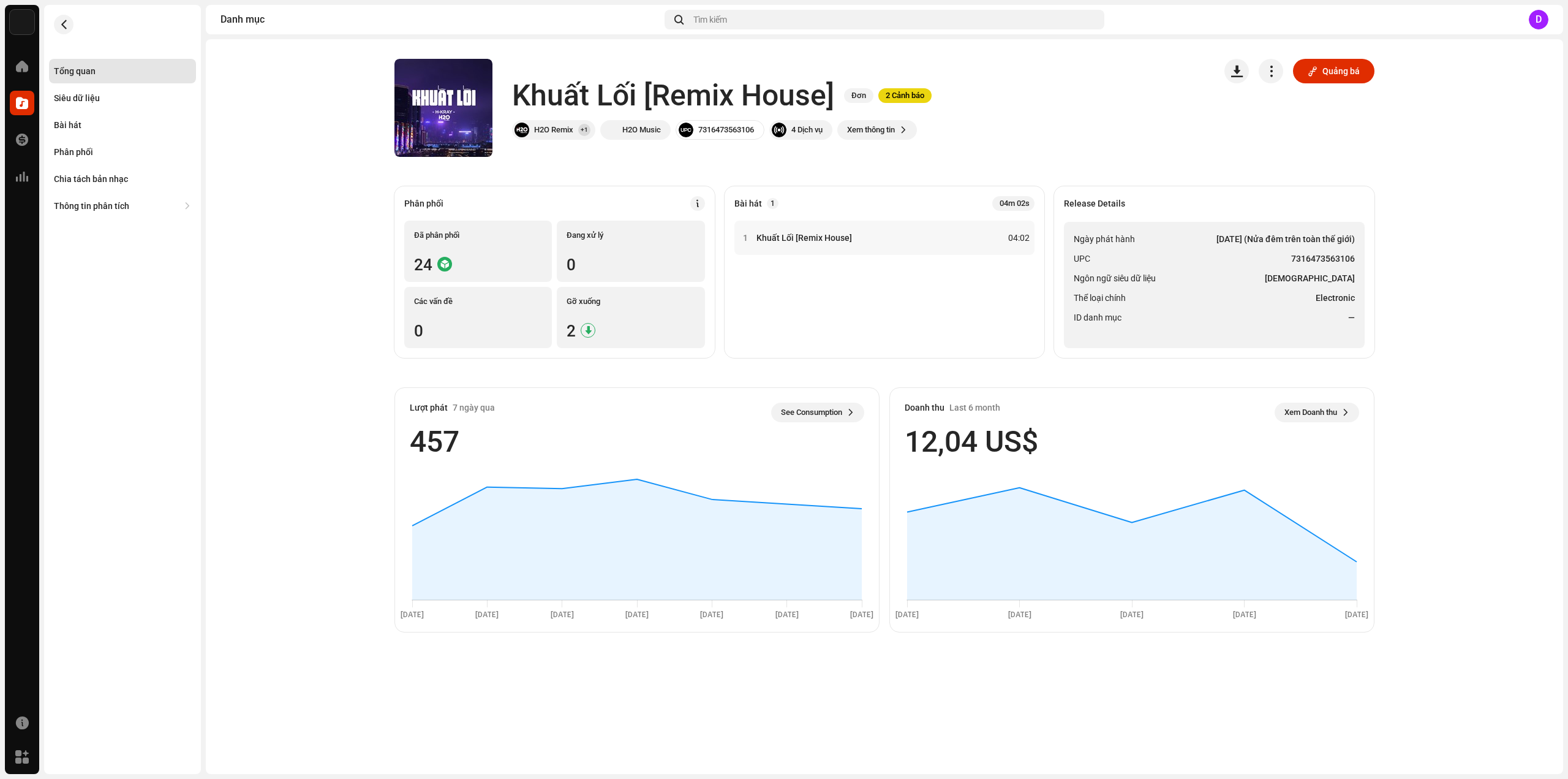
drag, startPoint x: 1258, startPoint y: 298, endPoint x: 1310, endPoint y: 276, distance: 56.5
click at [1258, 296] on li "Thể loại chính Electronic" at bounding box center [1214, 298] width 281 height 15
drag, startPoint x: 1293, startPoint y: 256, endPoint x: 1354, endPoint y: 263, distance: 61.4
click at [1354, 263] on strong "7316473563106" at bounding box center [1322, 258] width 64 height 15
click at [78, 130] on div "Bài hát" at bounding box center [122, 124] width 147 height 24
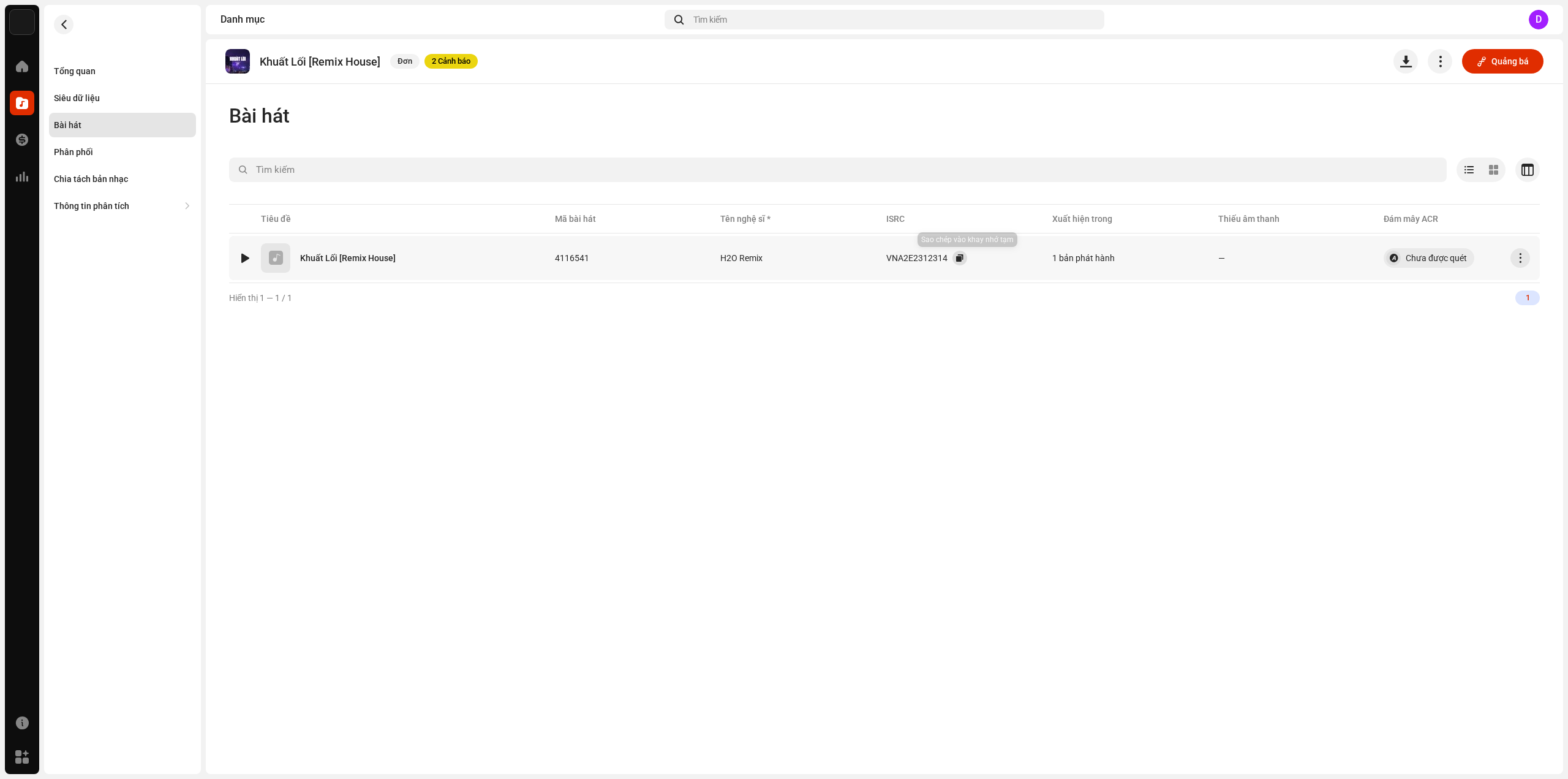
click at [956, 258] on span "button" at bounding box center [960, 258] width 8 height 10
click at [96, 73] on div "Tổng quan" at bounding box center [122, 71] width 137 height 10
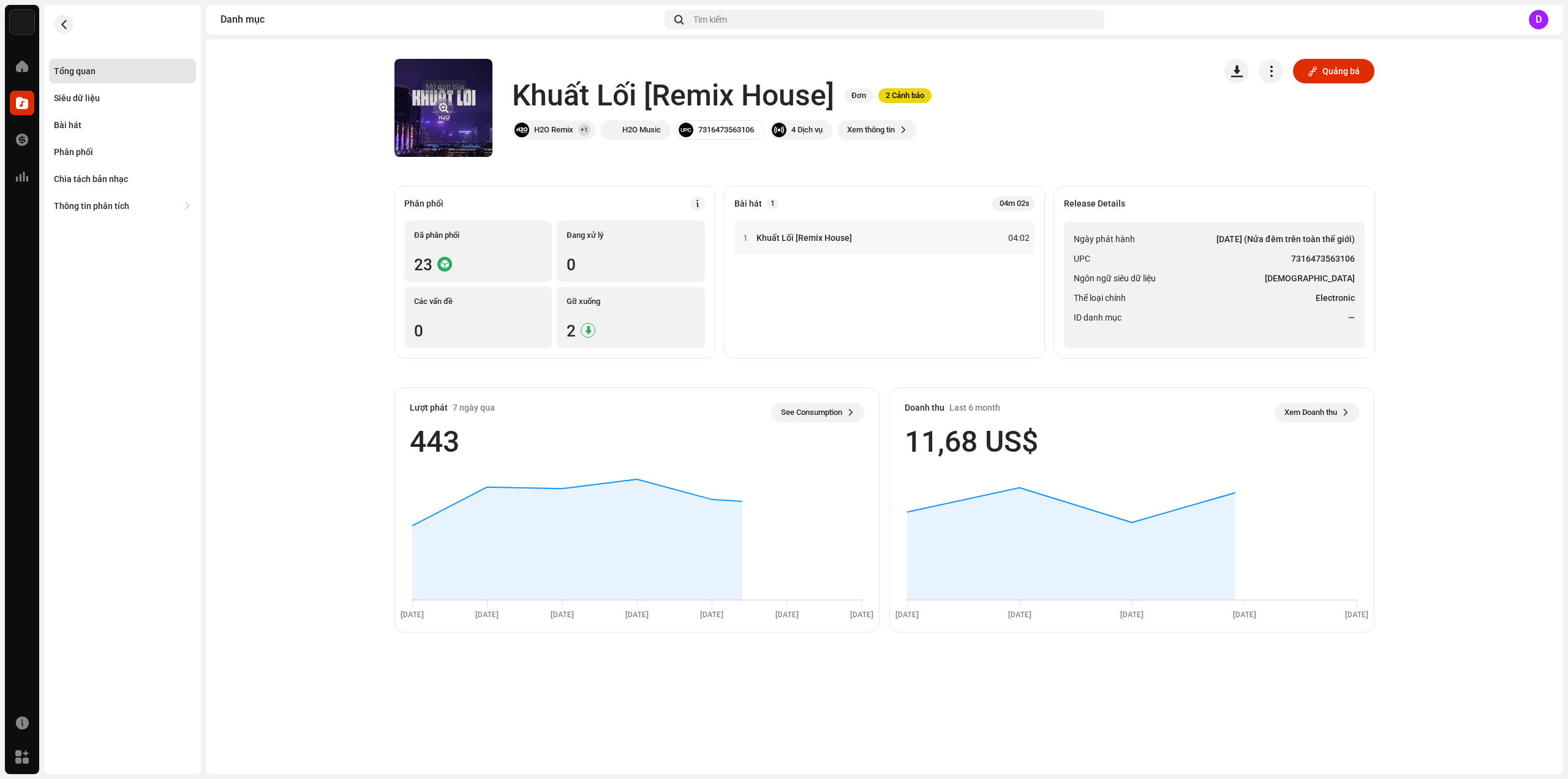
click at [440, 101] on button "button" at bounding box center [443, 108] width 20 height 20
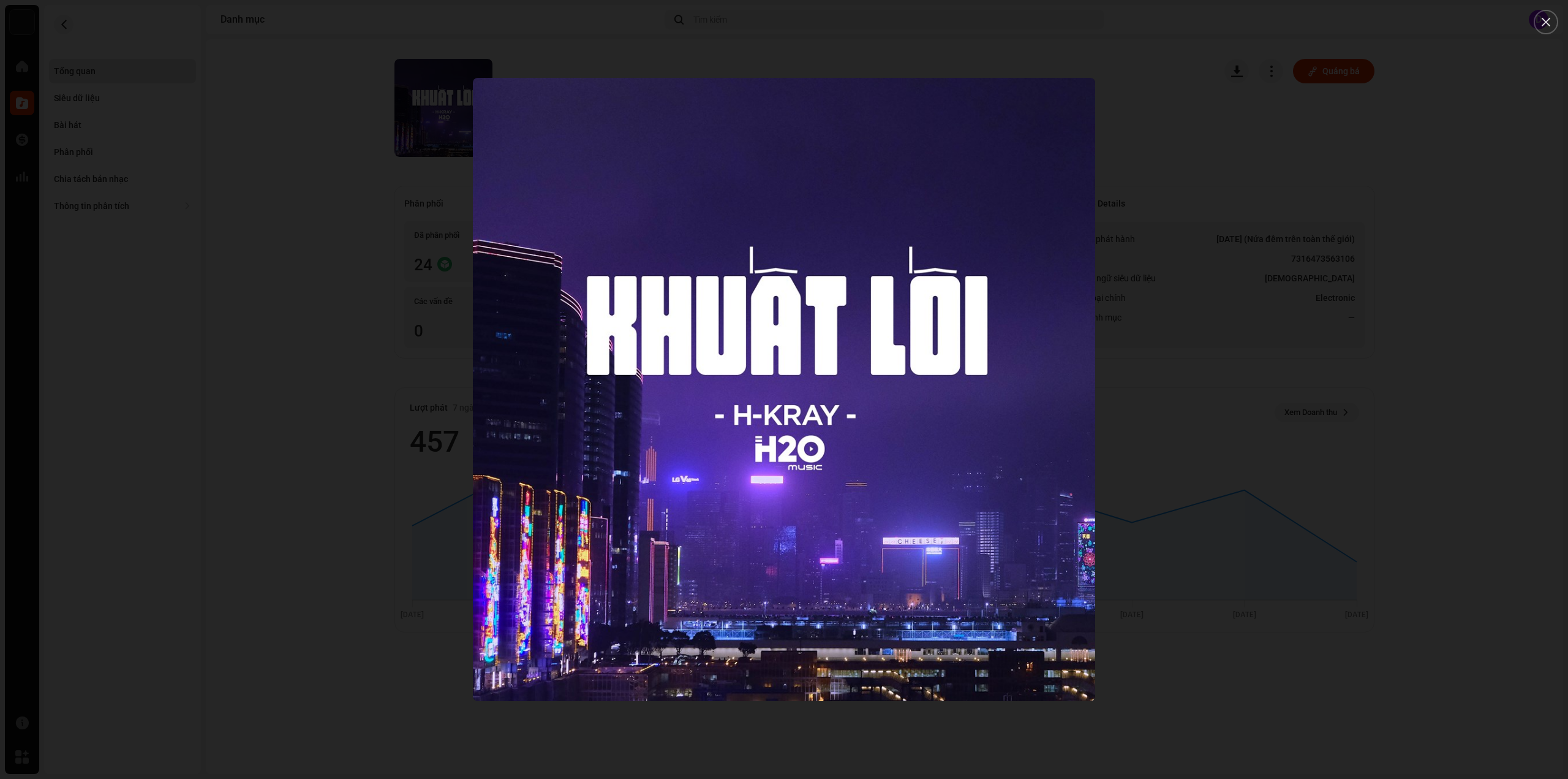
click at [222, 205] on div at bounding box center [784, 390] width 1568 height 779
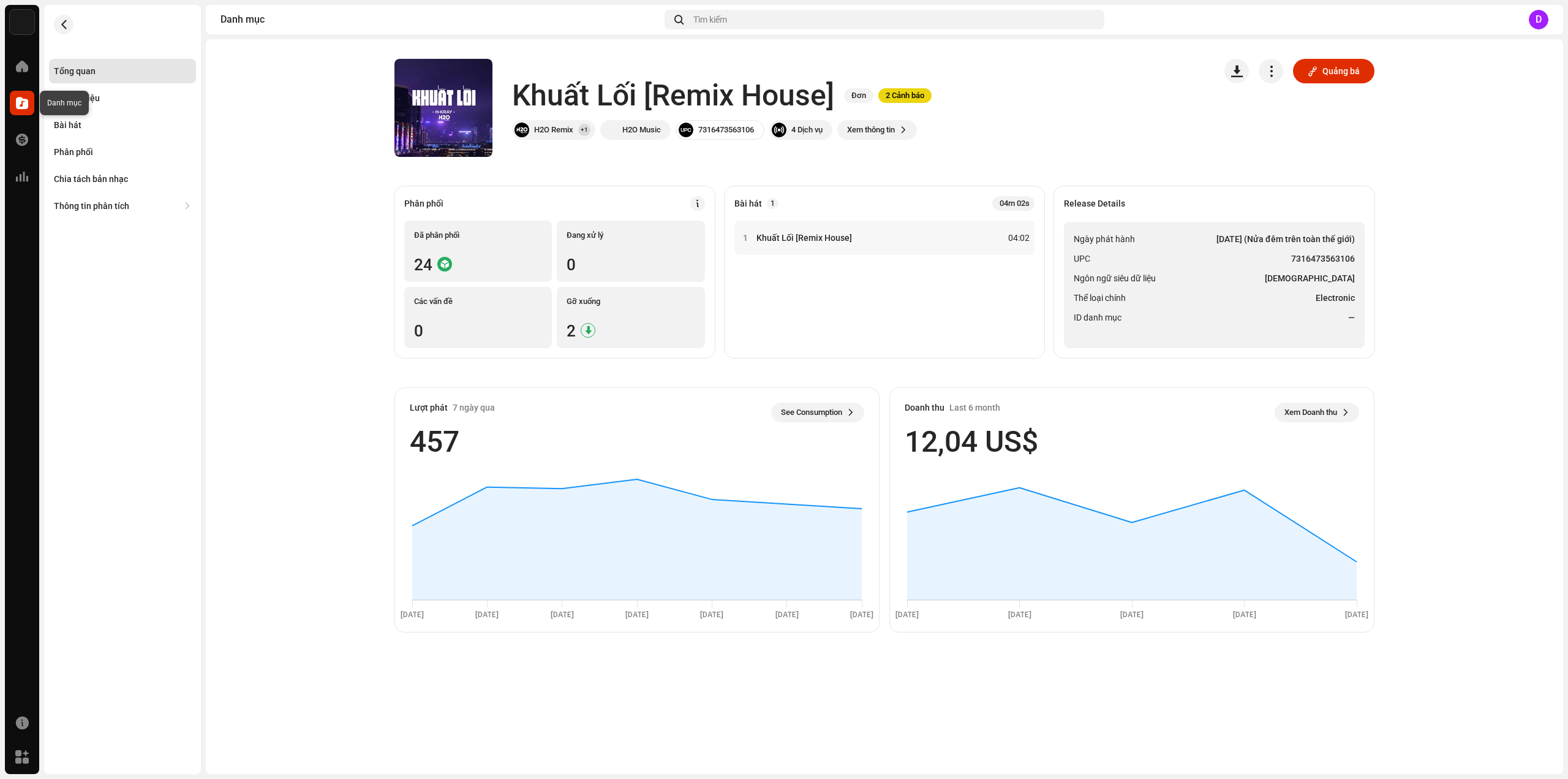
click at [24, 106] on span at bounding box center [22, 103] width 13 height 10
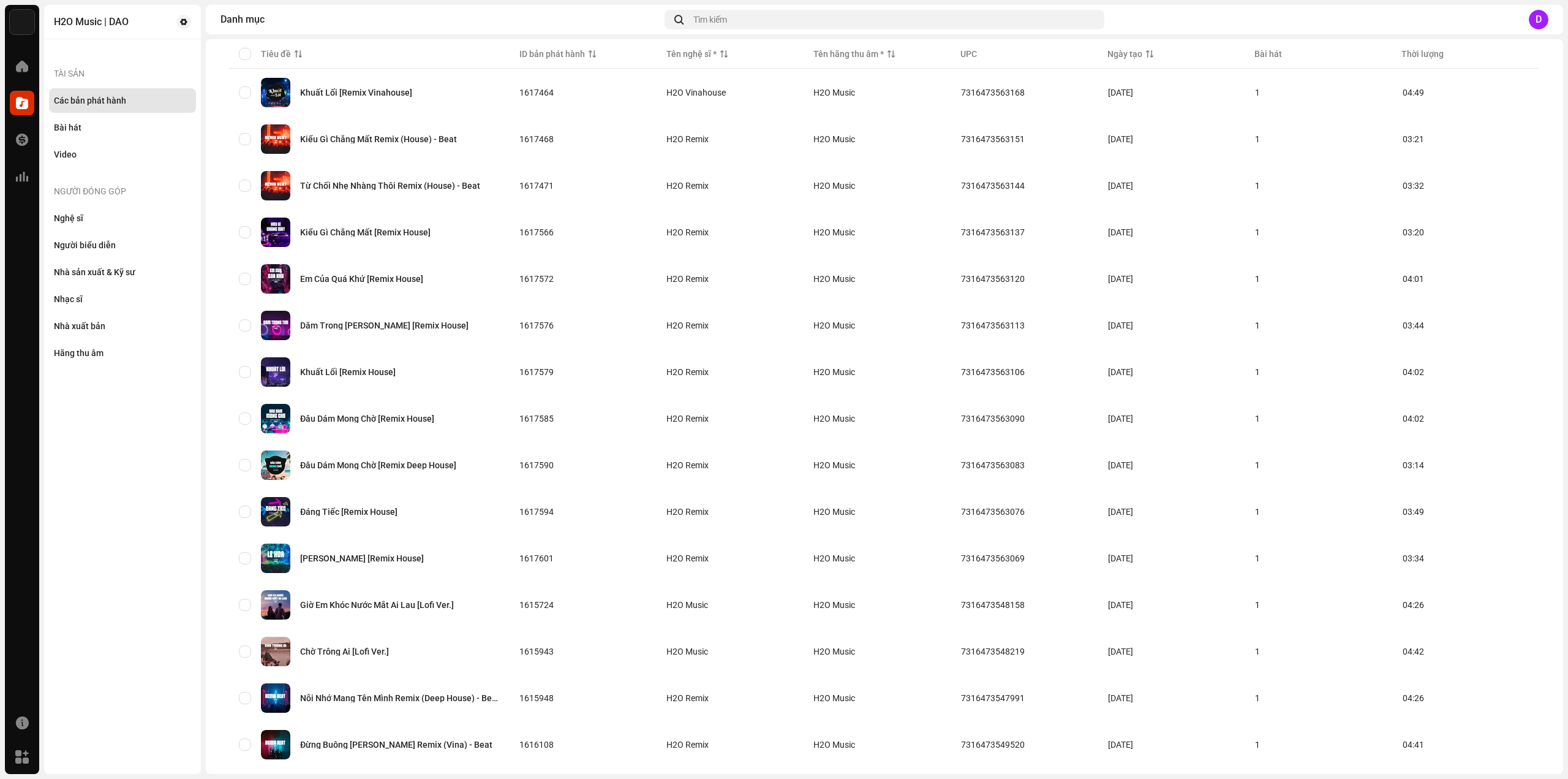
scroll to position [184, 0]
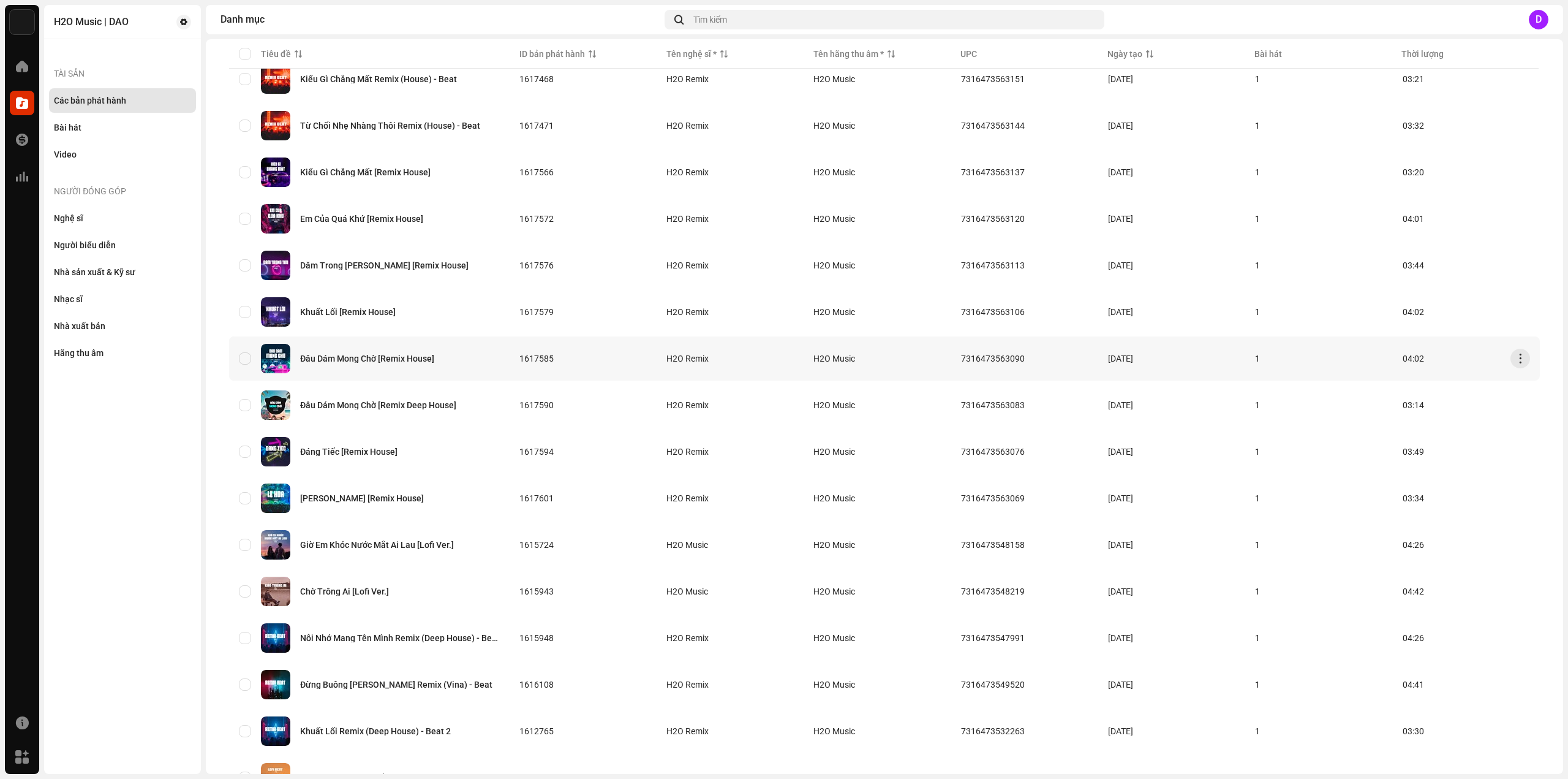
click at [389, 361] on div "Đâu Dám Mong Chờ [Remix House]" at bounding box center [367, 358] width 134 height 9
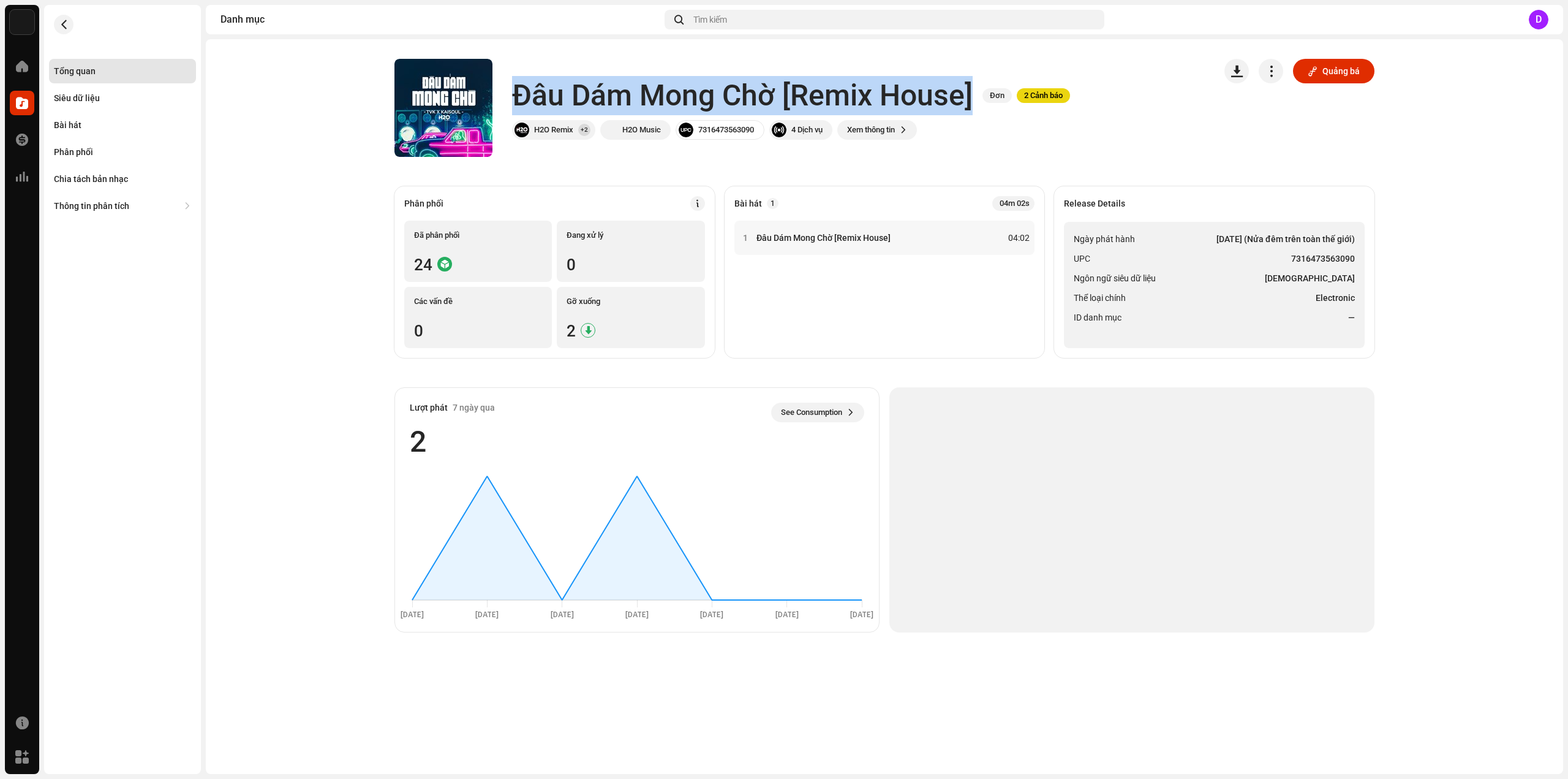
drag, startPoint x: 514, startPoint y: 89, endPoint x: 977, endPoint y: 90, distance: 463.0
click at [977, 90] on div "Đâu Dám Mong Chờ [Remix House] Đơn 2 Cảnh báo" at bounding box center [790, 96] width 558 height 39
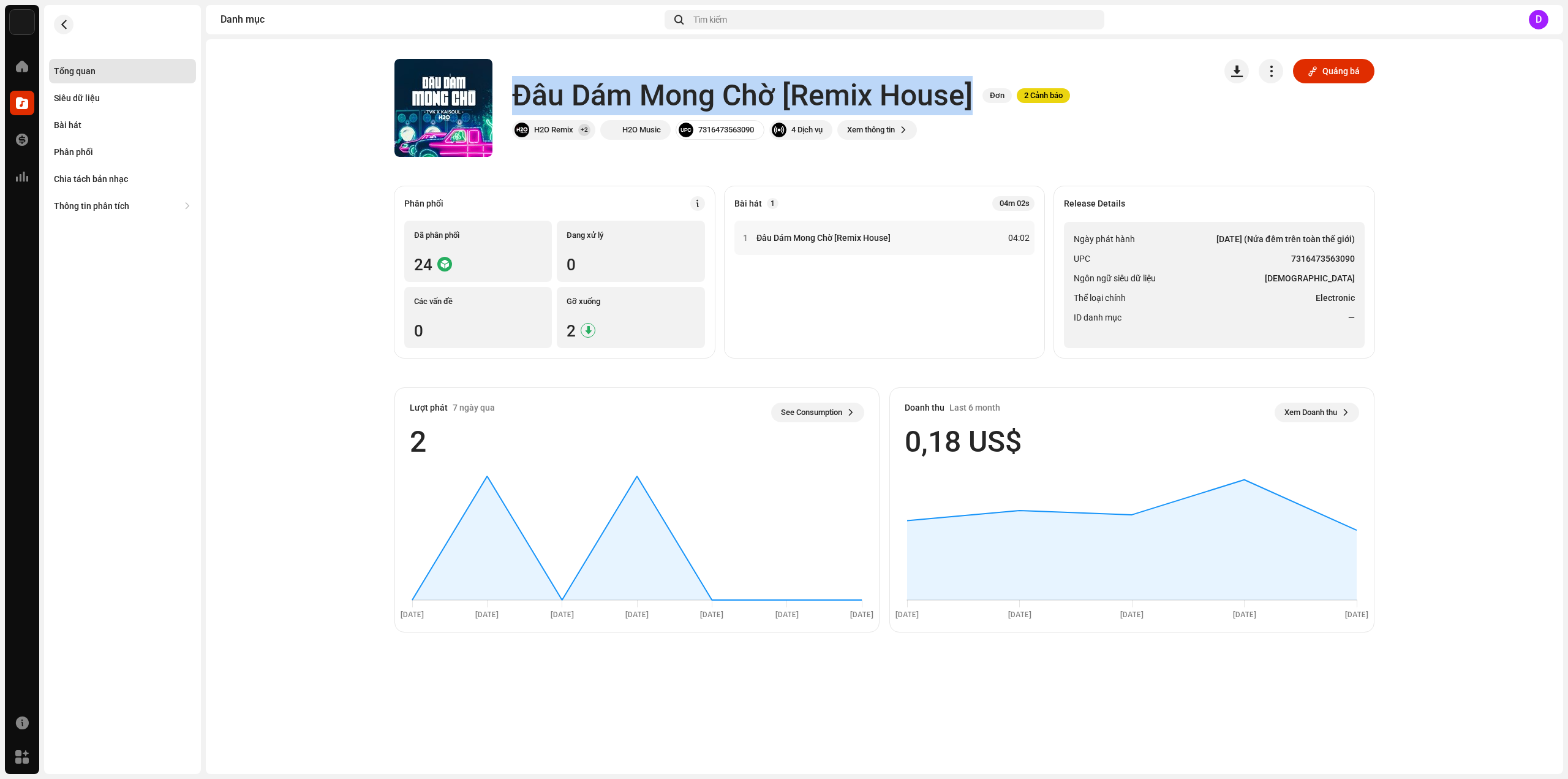
click at [1241, 272] on li "Ngôn ngữ siêu dữ liệu Vietnamese" at bounding box center [1214, 278] width 281 height 15
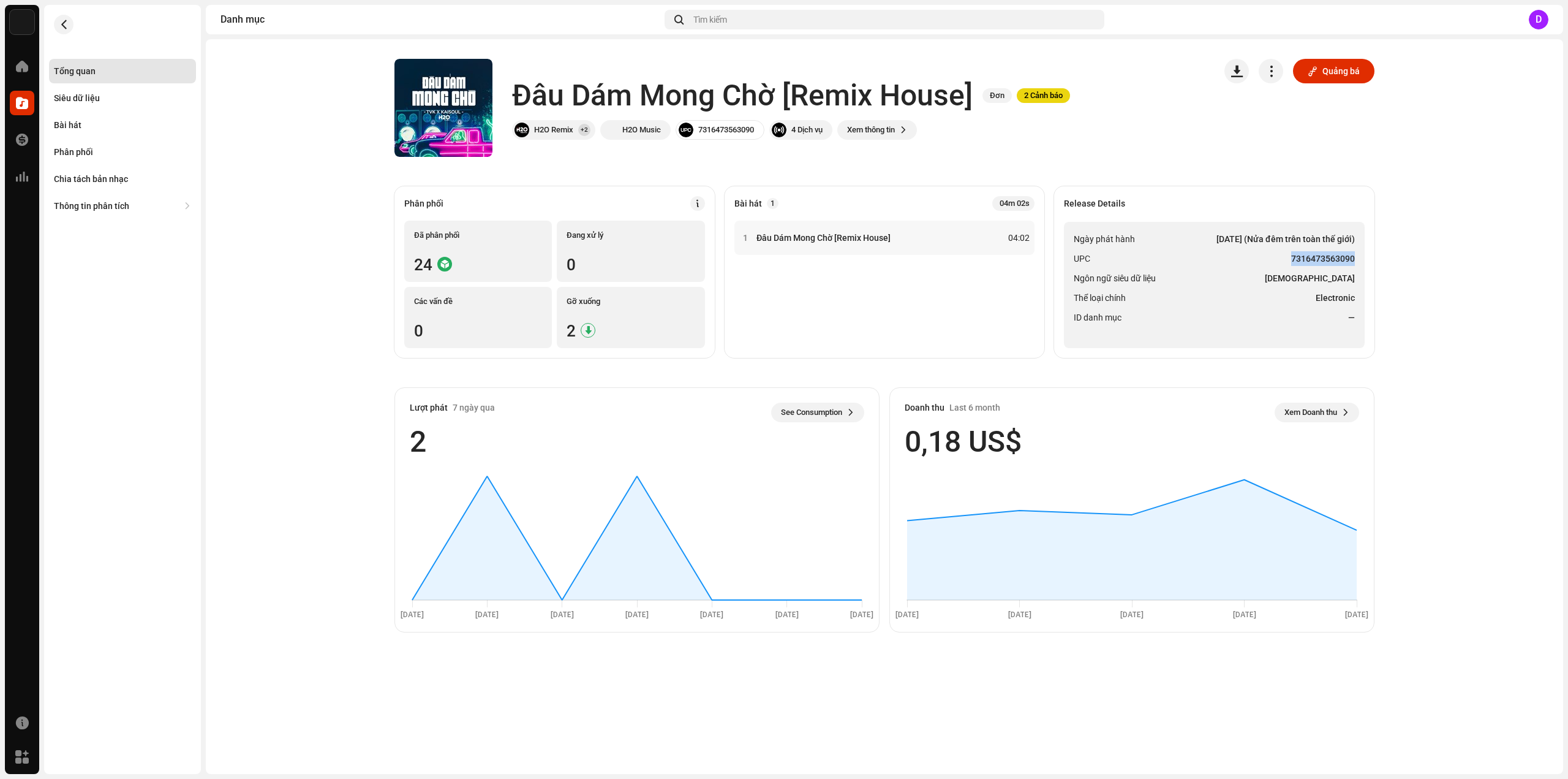
drag, startPoint x: 1292, startPoint y: 257, endPoint x: 1358, endPoint y: 257, distance: 66.0
click at [1358, 257] on ul "Ngày phát hành [DATE] (Nửa đêm trên toàn thế giới) UPC 7316473563090 Ngôn ngữ s…" at bounding box center [1214, 285] width 300 height 126
click at [71, 114] on div "Bài hát" at bounding box center [122, 124] width 147 height 24
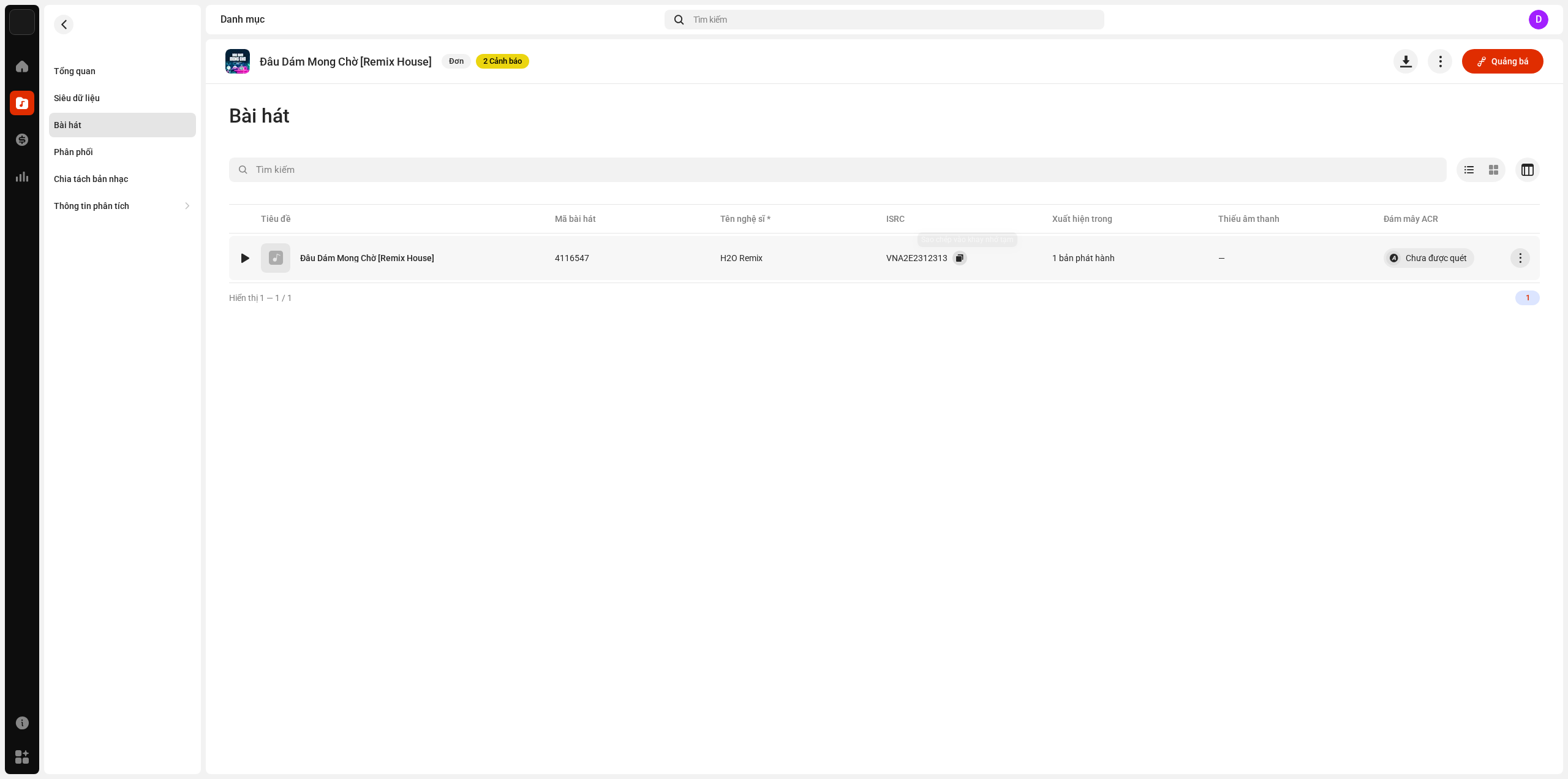
click at [960, 257] on span "button" at bounding box center [960, 258] width 8 height 10
click at [84, 69] on div "Tổng quan" at bounding box center [74, 71] width 42 height 10
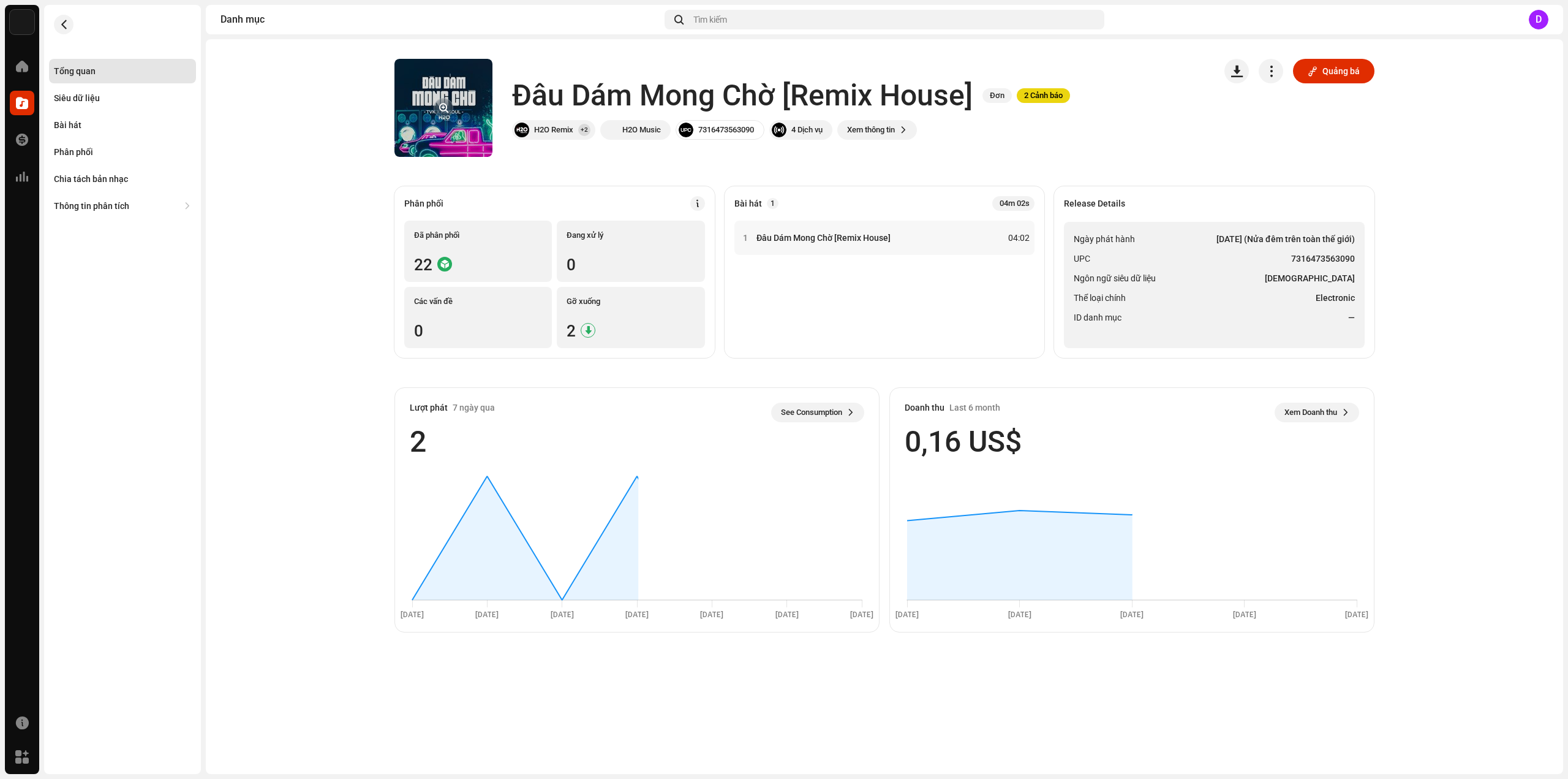
click at [467, 117] on re-a-cover at bounding box center [443, 108] width 98 height 98
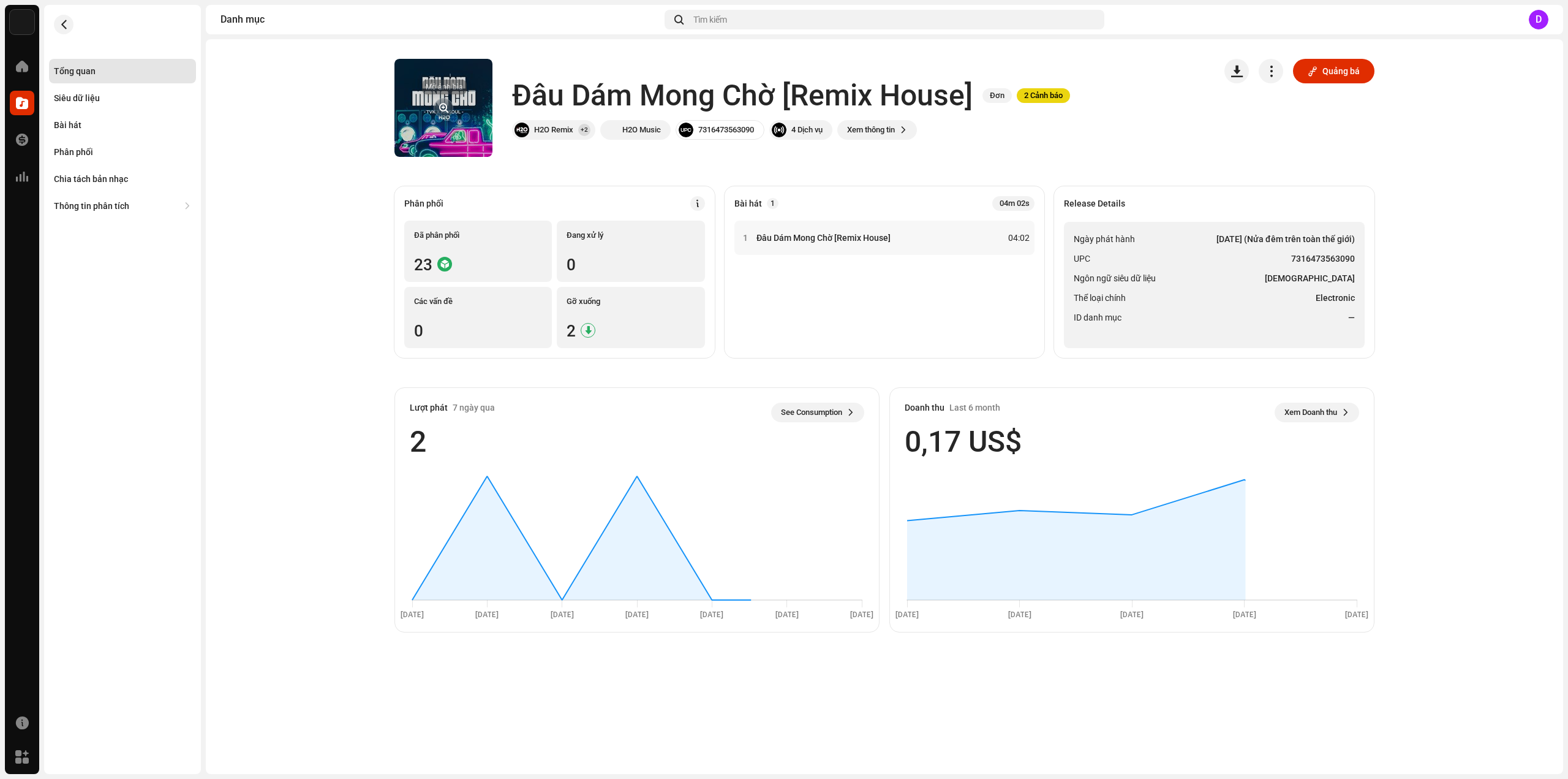
click at [440, 111] on button "button" at bounding box center [443, 108] width 20 height 20
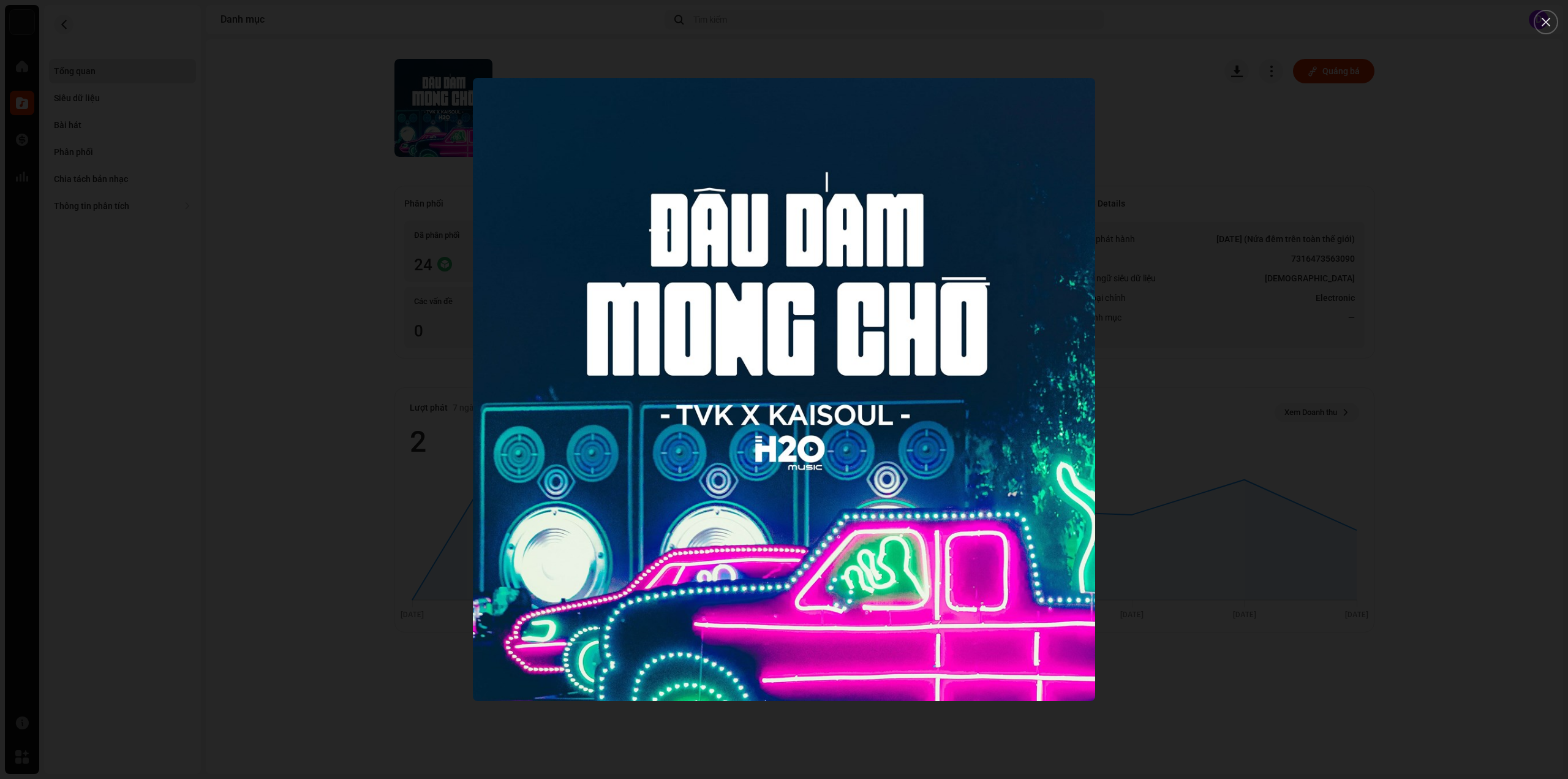
click at [242, 221] on div at bounding box center [784, 390] width 1568 height 779
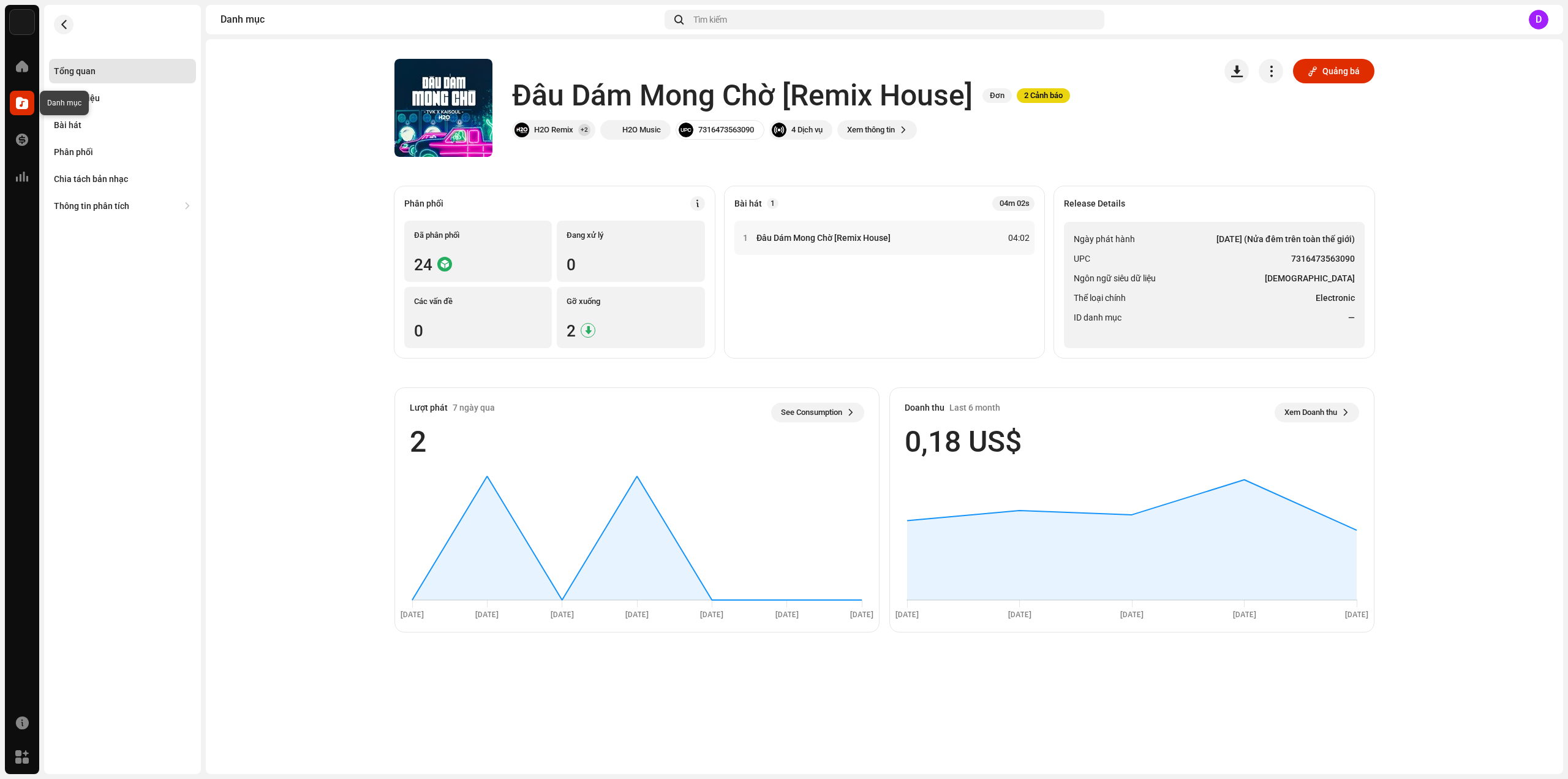
click at [22, 98] on span at bounding box center [22, 103] width 13 height 10
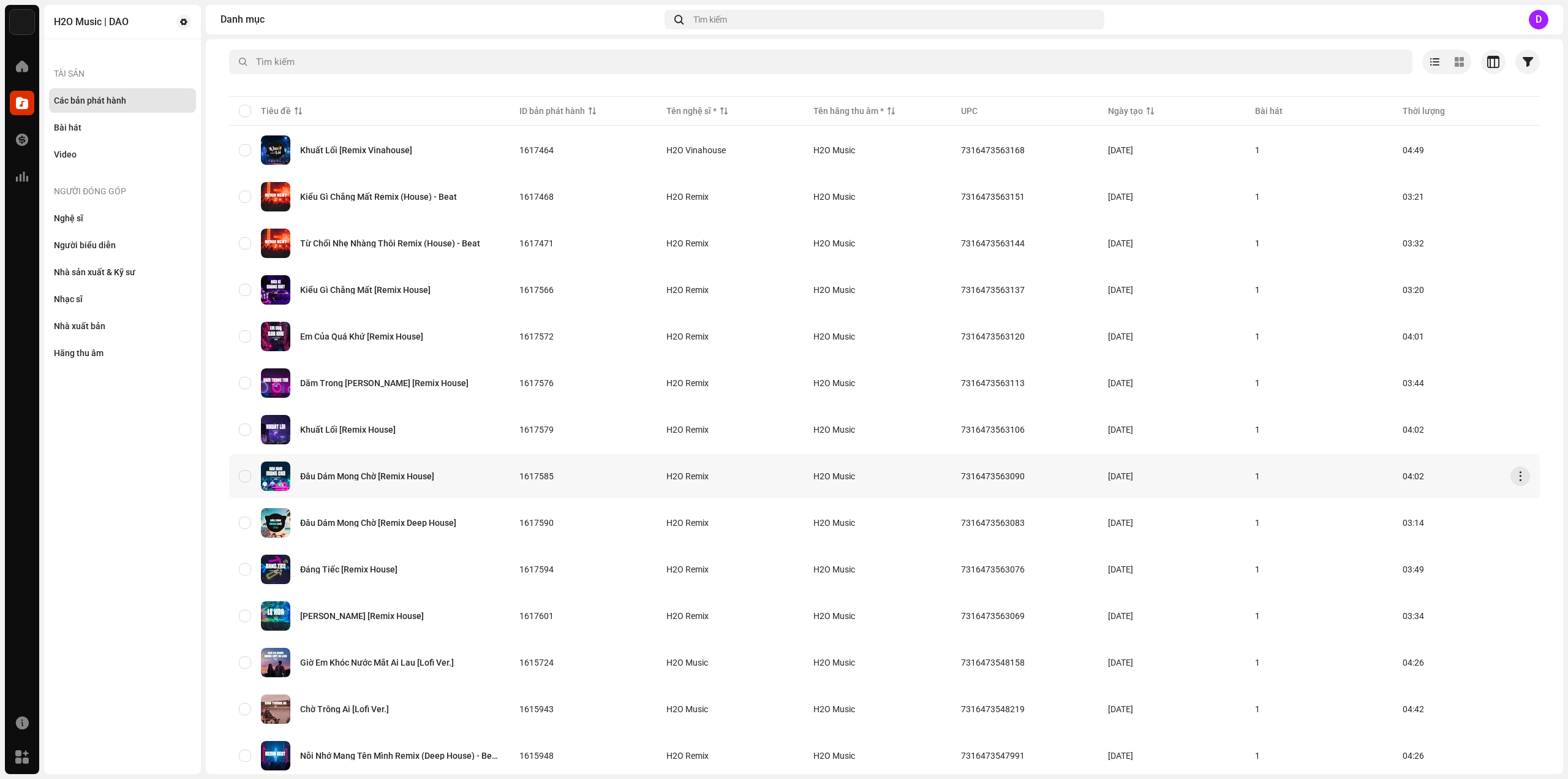
scroll to position [122, 0]
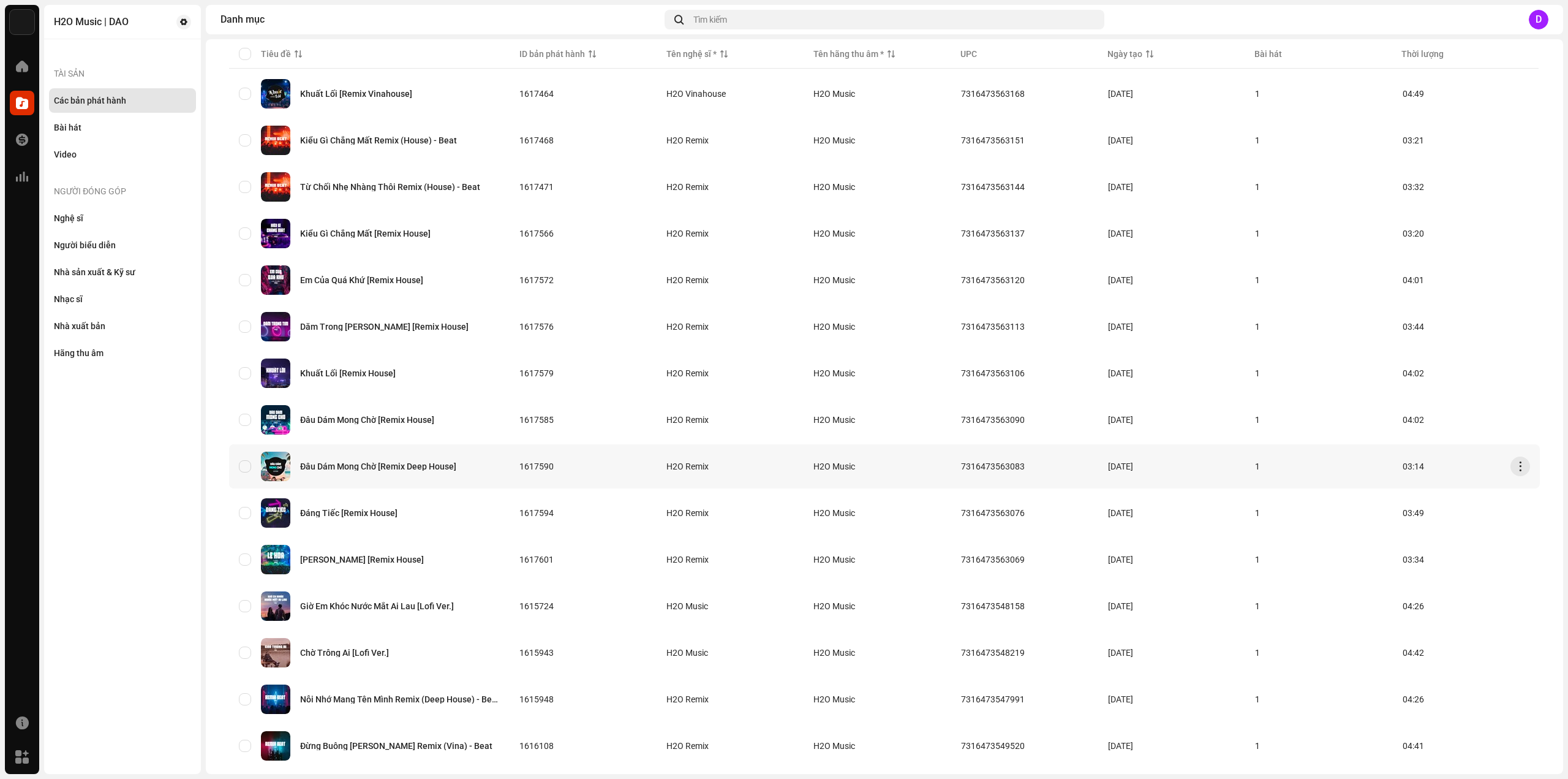
click at [431, 465] on div "Đâu Dám Mong Chờ [Remix Deep House]" at bounding box center [379, 466] width 157 height 9
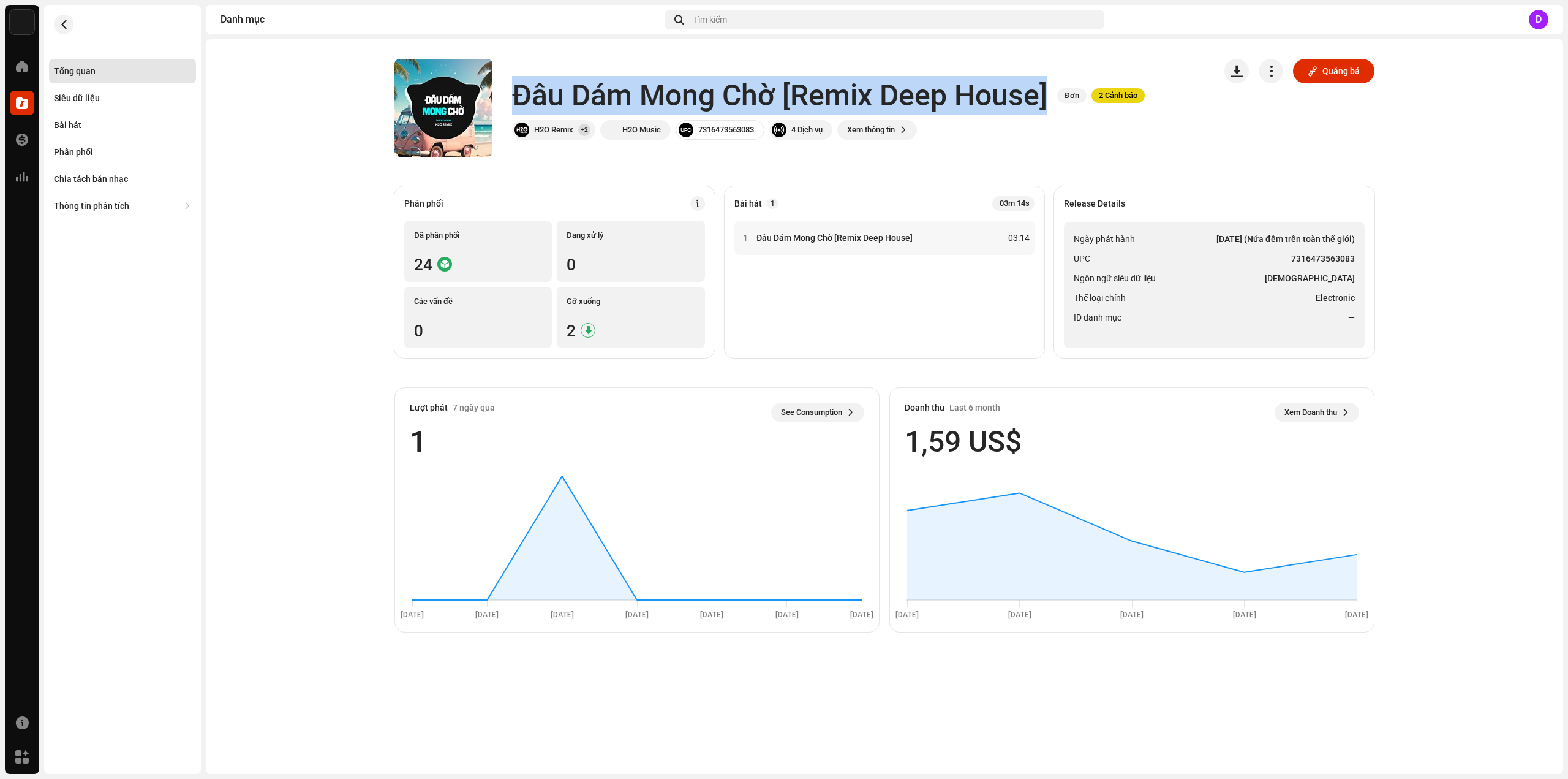
drag, startPoint x: 514, startPoint y: 87, endPoint x: 1046, endPoint y: 100, distance: 532.2
click at [1046, 100] on h1 "Đâu Dám Mong Chờ [Remix Deep House]" at bounding box center [779, 96] width 535 height 39
click at [1338, 310] on li "ID danh mục —" at bounding box center [1214, 317] width 281 height 15
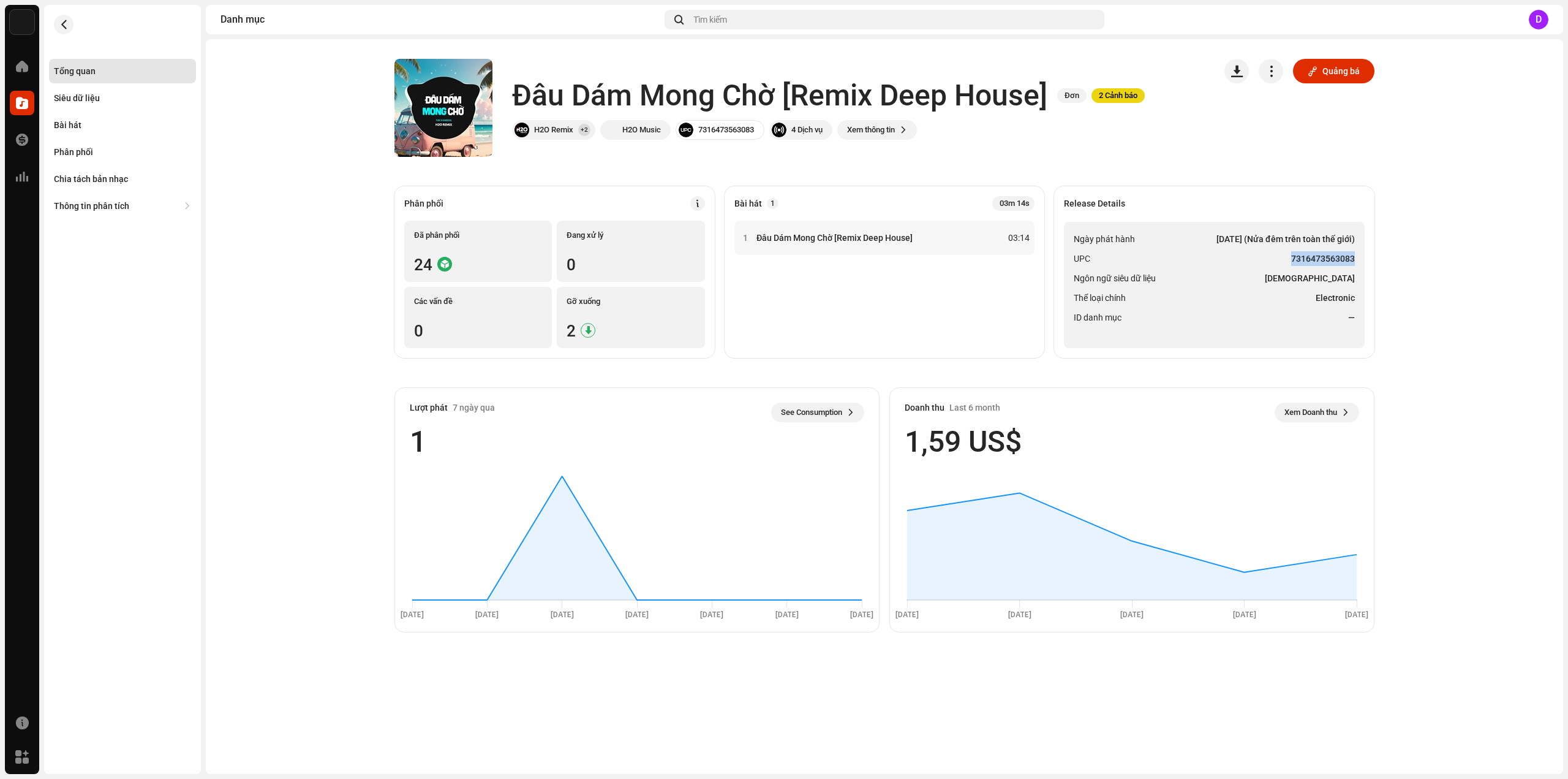
drag, startPoint x: 1292, startPoint y: 255, endPoint x: 1359, endPoint y: 256, distance: 67.0
click at [1359, 256] on ul "Ngày phát hành [DATE] (Nửa đêm trên toàn thế giới) UPC 7316473563083 Ngôn ngữ s…" at bounding box center [1214, 285] width 300 height 126
click at [82, 129] on div "Bài hát" at bounding box center [122, 125] width 137 height 10
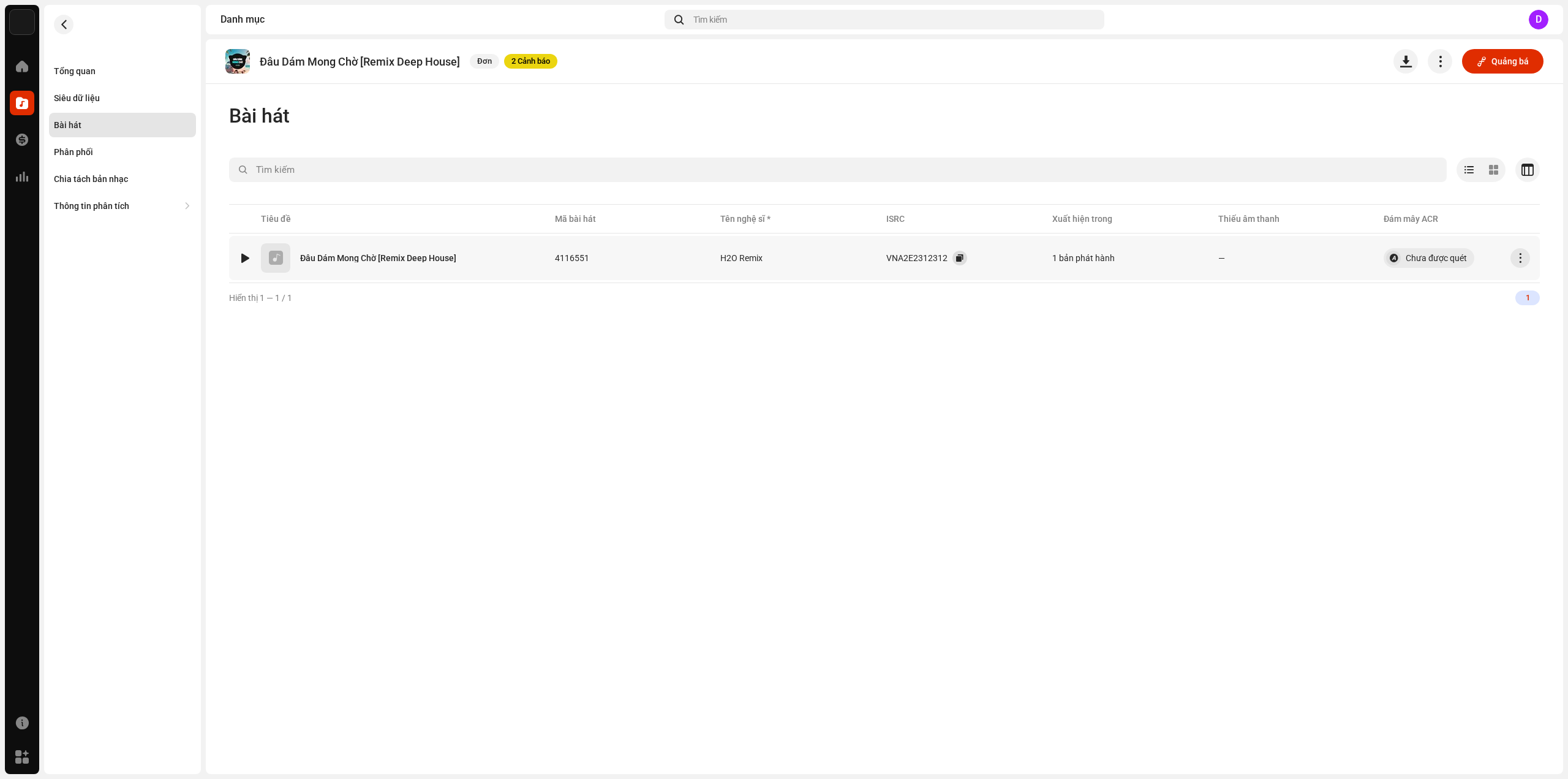
click at [960, 258] on span "button" at bounding box center [960, 258] width 8 height 10
click at [107, 69] on div "Tổng quan" at bounding box center [122, 71] width 137 height 10
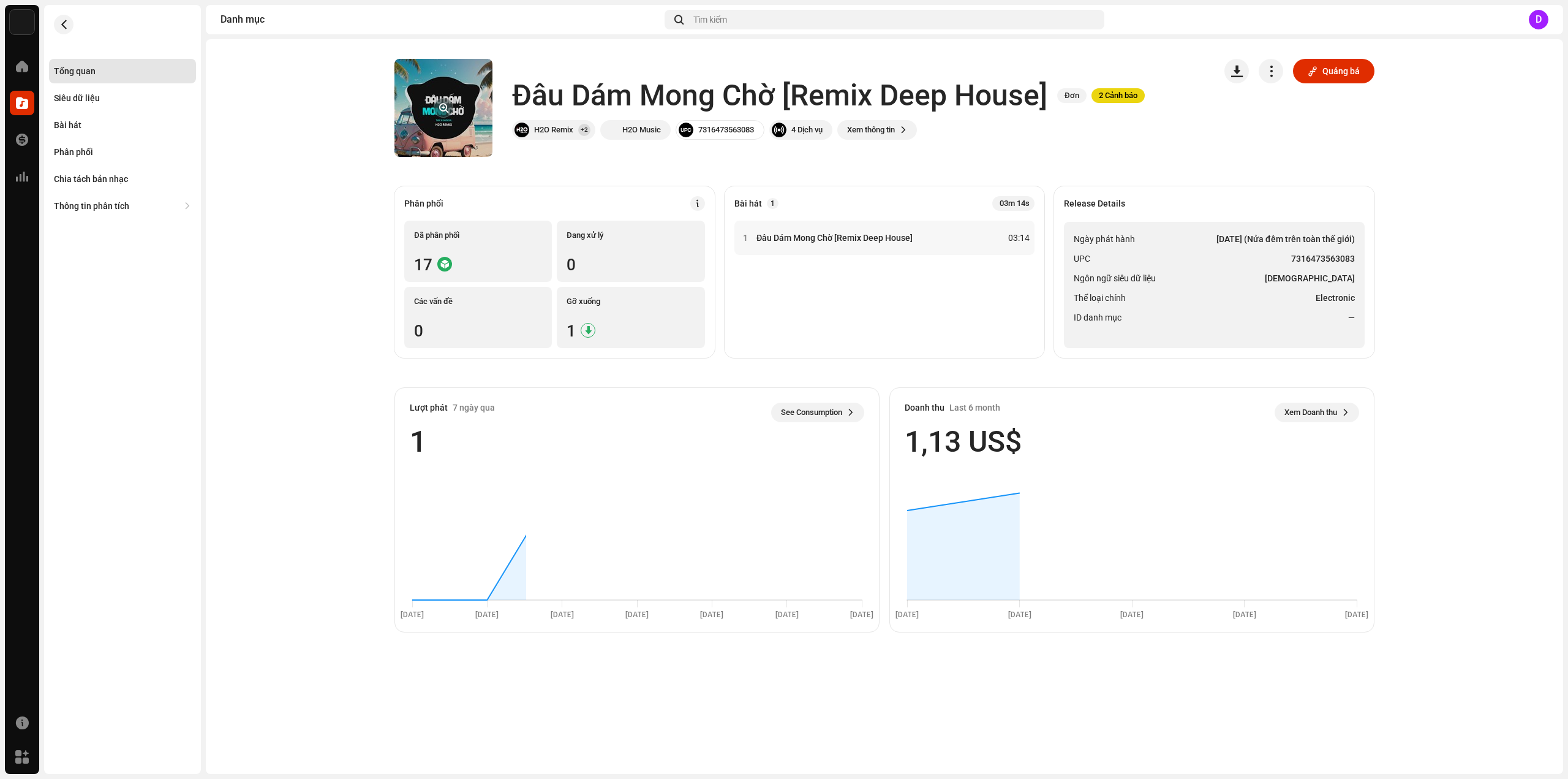
click at [439, 108] on span "button" at bounding box center [443, 108] width 9 height 10
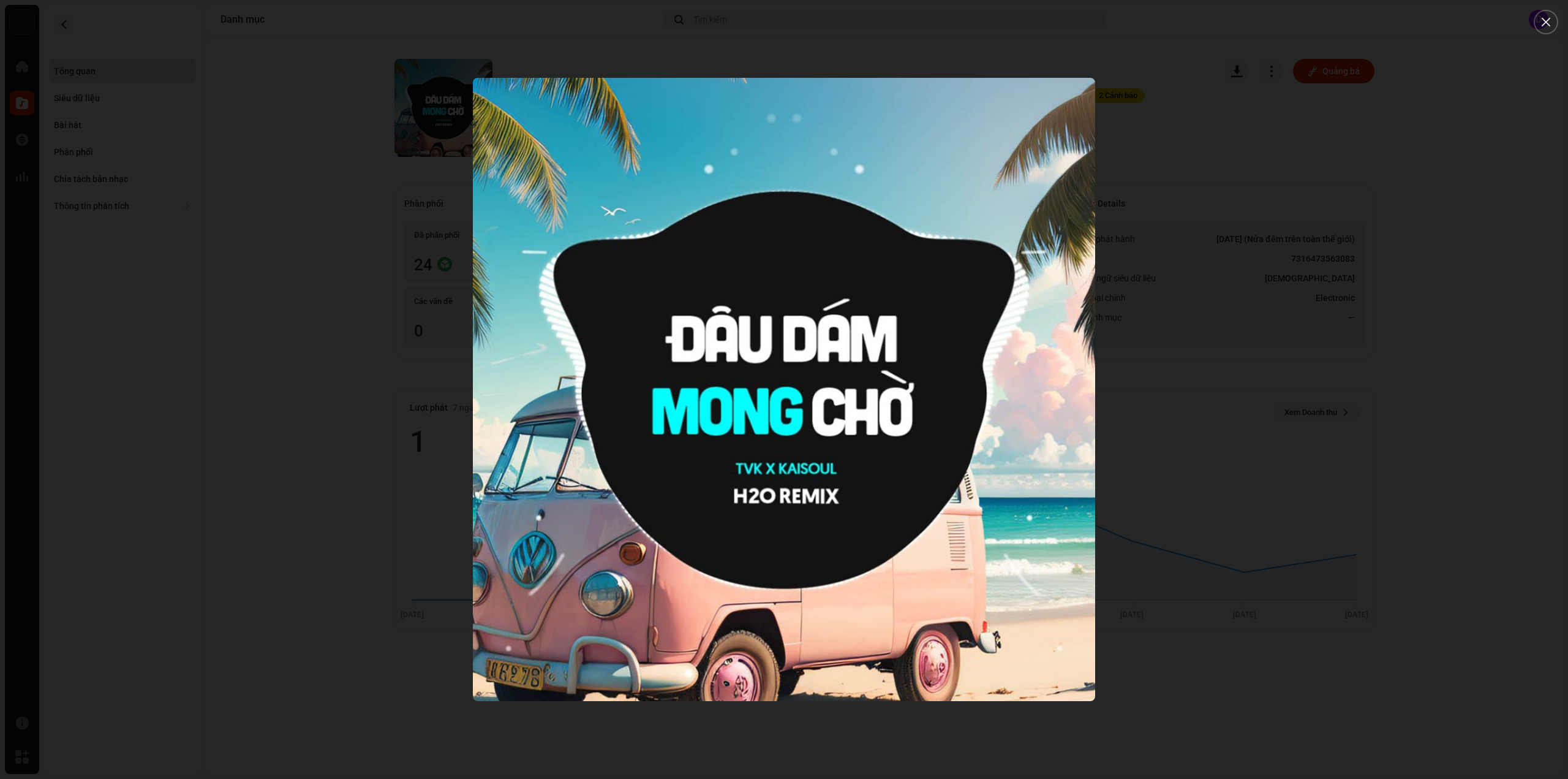
click at [207, 236] on div at bounding box center [784, 390] width 1568 height 779
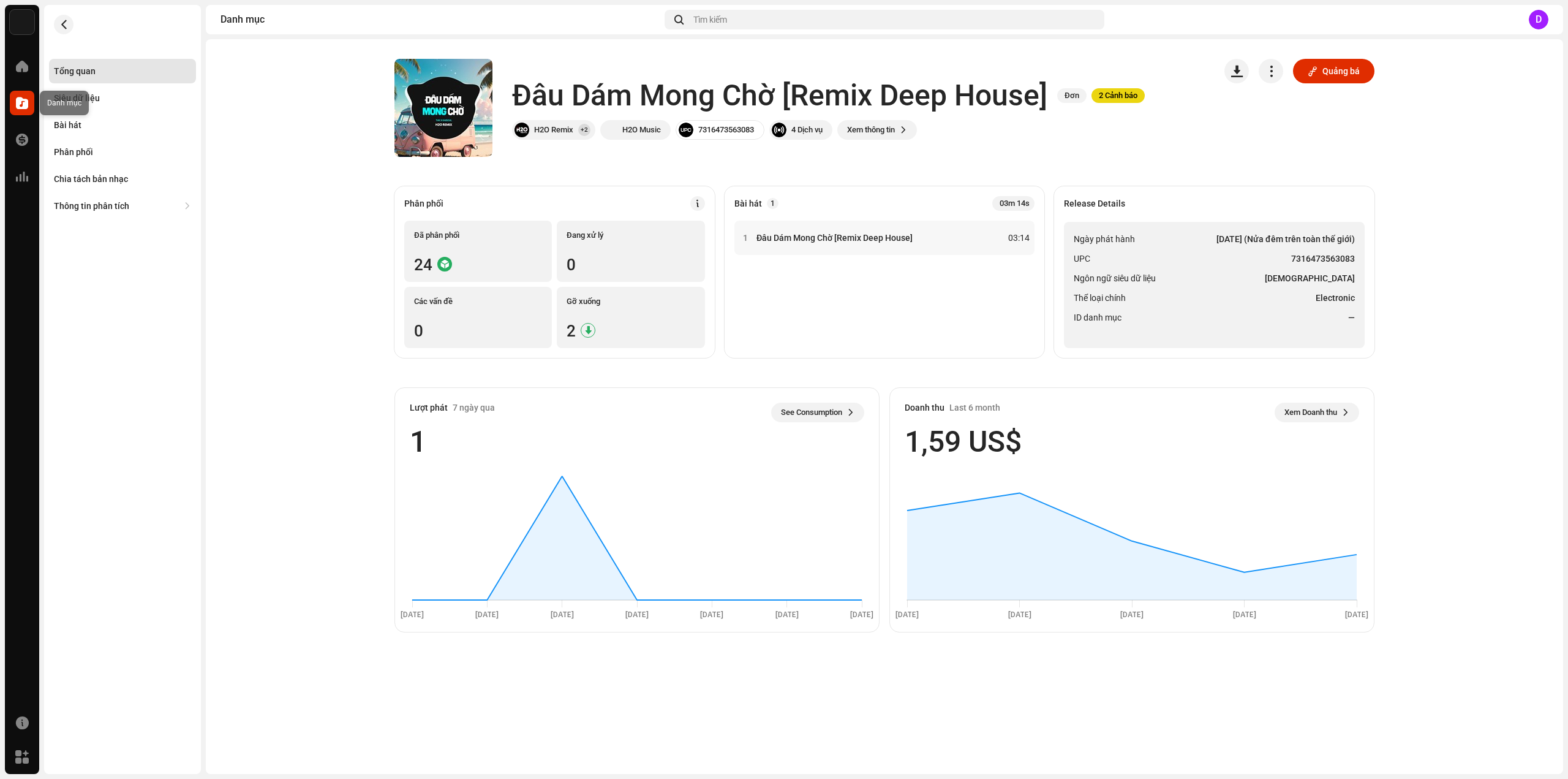
click at [22, 105] on span at bounding box center [22, 103] width 13 height 10
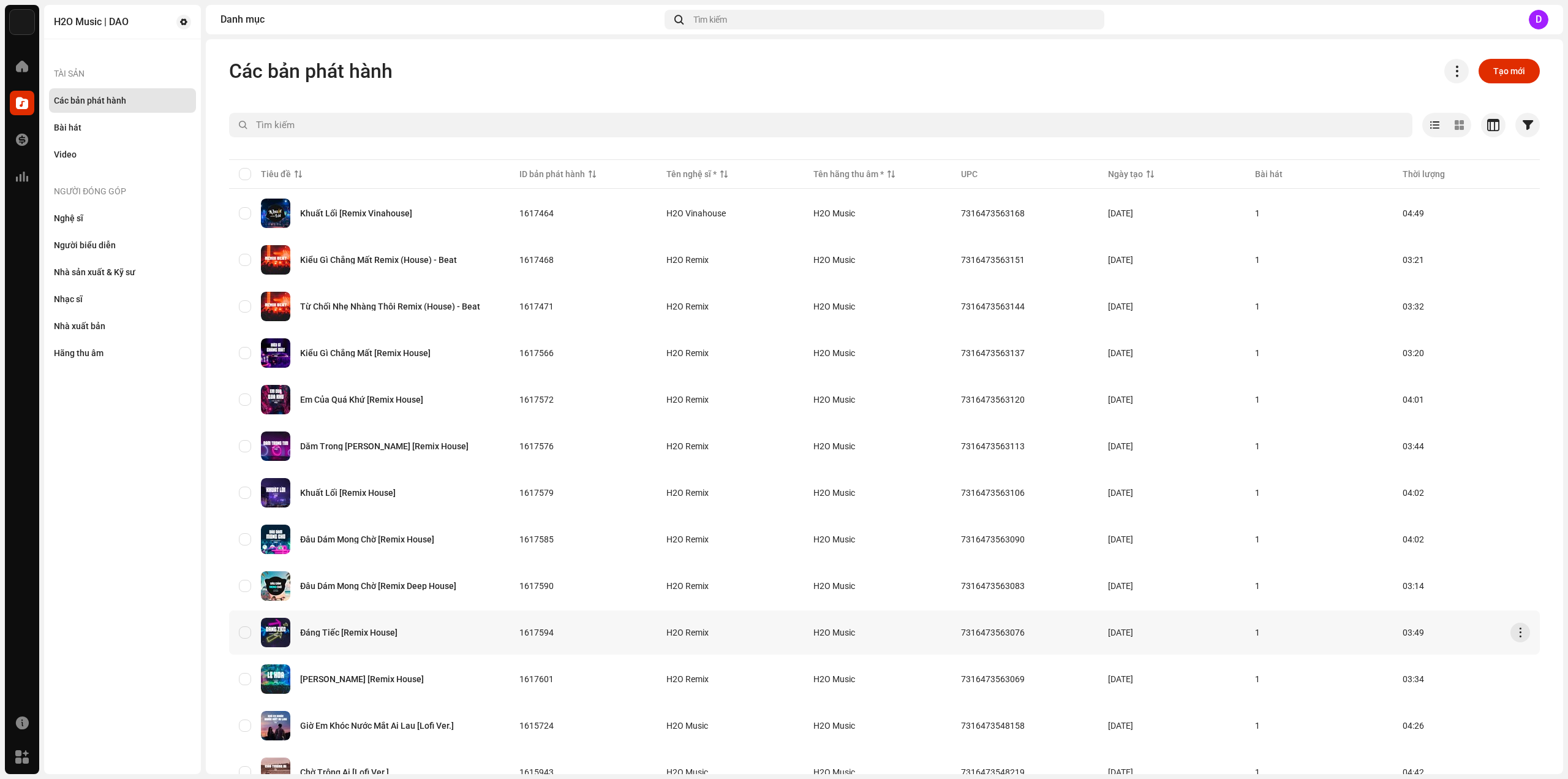
click at [371, 627] on div "Đáng Tiếc [Remix House]" at bounding box center [369, 632] width 261 height 29
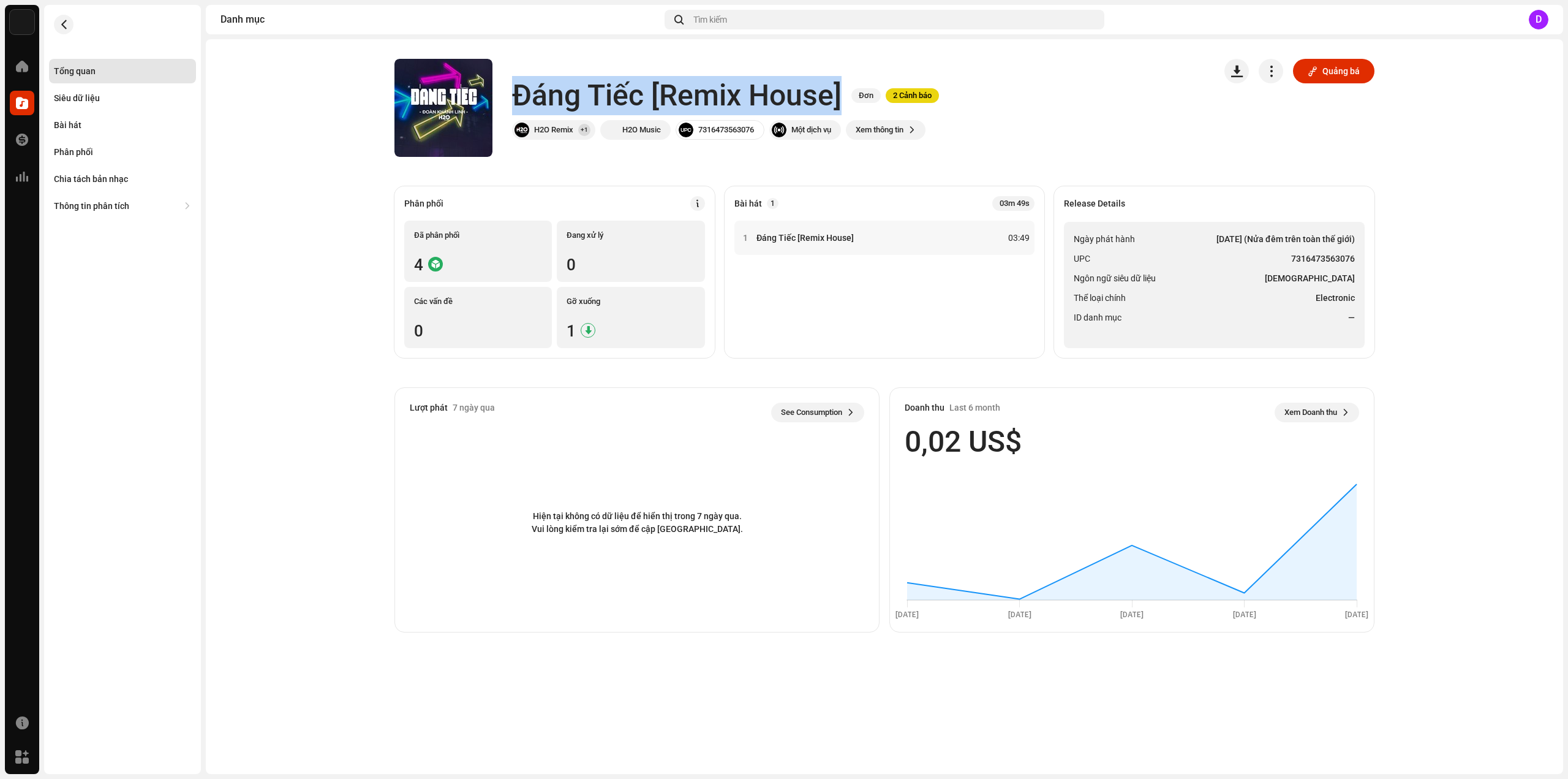
drag, startPoint x: 516, startPoint y: 98, endPoint x: 844, endPoint y: 106, distance: 328.1
click at [844, 106] on div "Đáng Tiếc [Remix House] Đơn 2 Cảnh báo" at bounding box center [725, 96] width 426 height 39
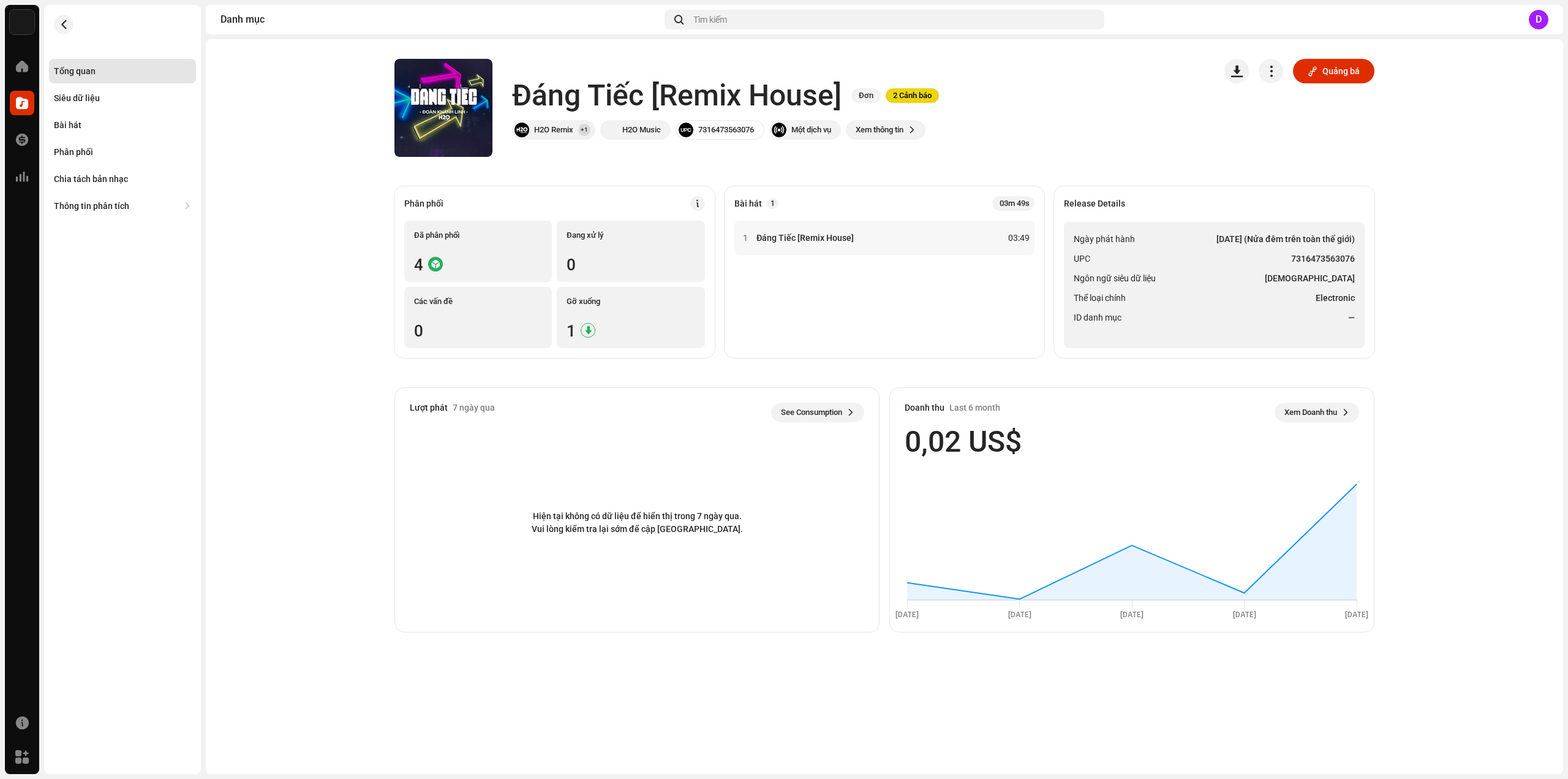
click at [1167, 272] on li "Ngôn ngữ siêu dữ liệu Vietnamese" at bounding box center [1214, 278] width 281 height 15
drag, startPoint x: 1293, startPoint y: 256, endPoint x: 1353, endPoint y: 261, distance: 60.2
click at [1353, 261] on strong "7316473563076" at bounding box center [1322, 258] width 64 height 15
click at [60, 127] on div "Bài hát" at bounding box center [67, 125] width 27 height 10
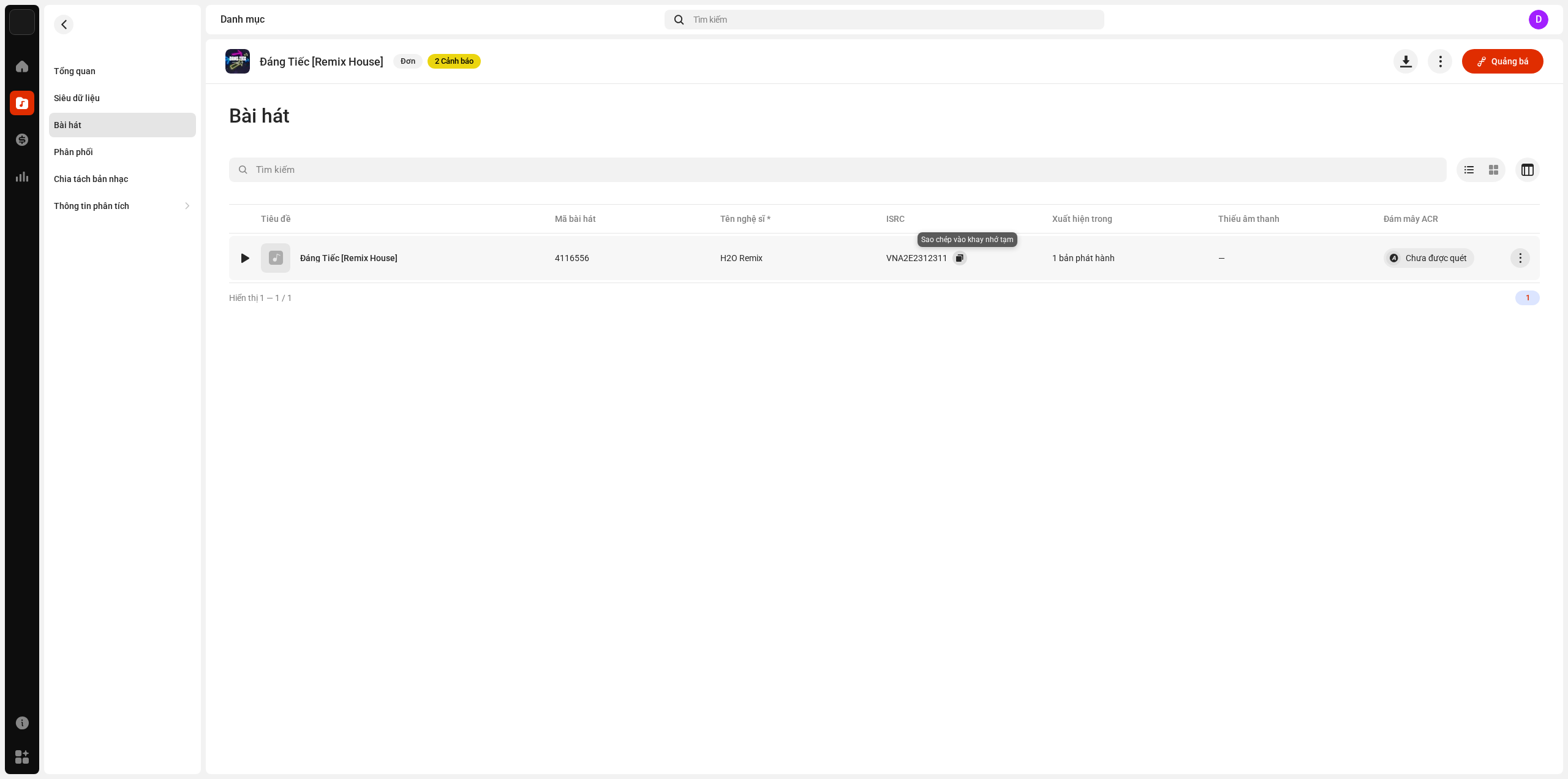
click at [961, 256] on button "button" at bounding box center [960, 257] width 15 height 15
click at [137, 74] on div "Tổng quan" at bounding box center [122, 71] width 137 height 10
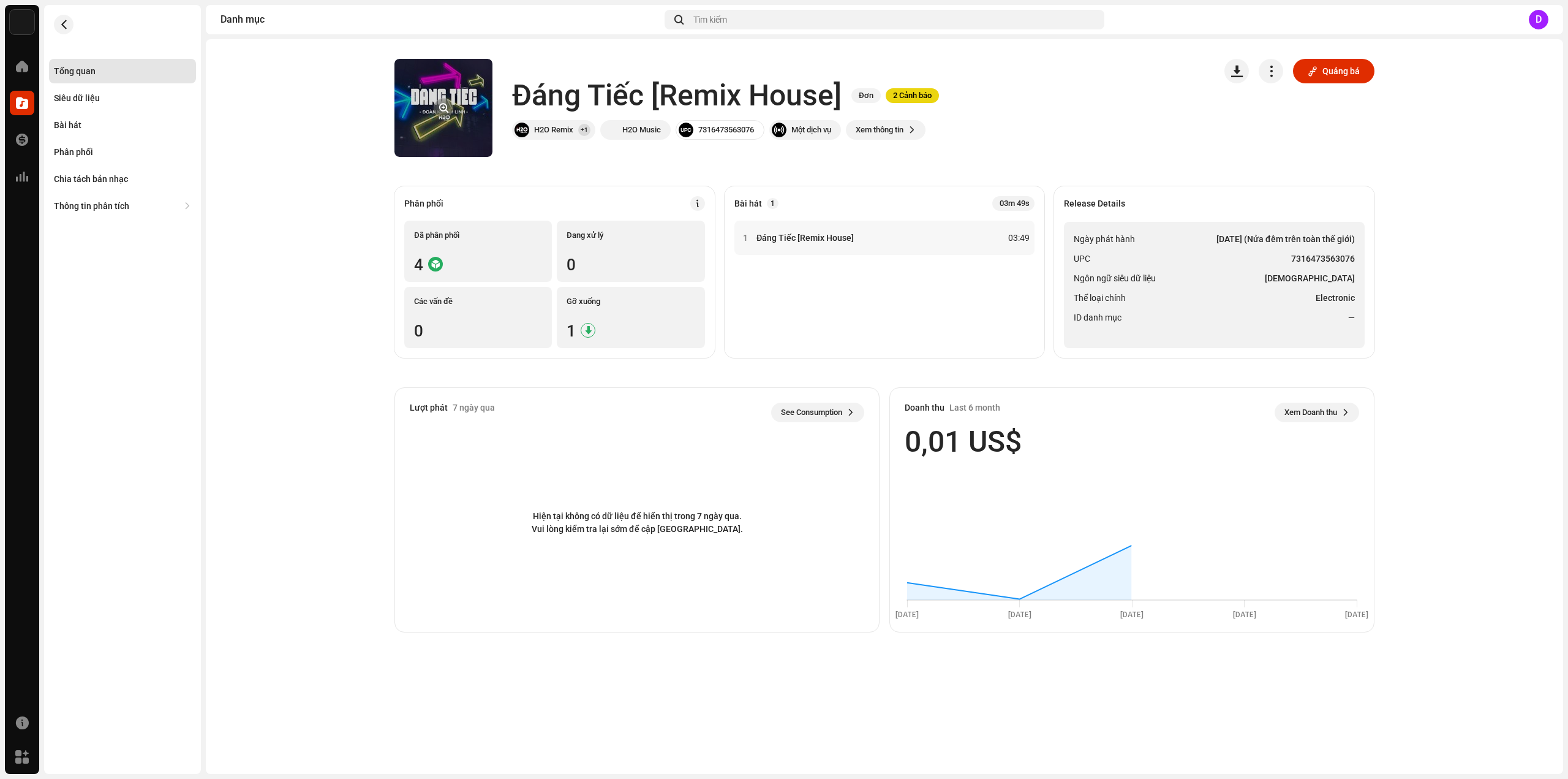
click at [435, 96] on re-a-cover at bounding box center [443, 108] width 98 height 98
click at [444, 104] on button "button" at bounding box center [443, 108] width 20 height 20
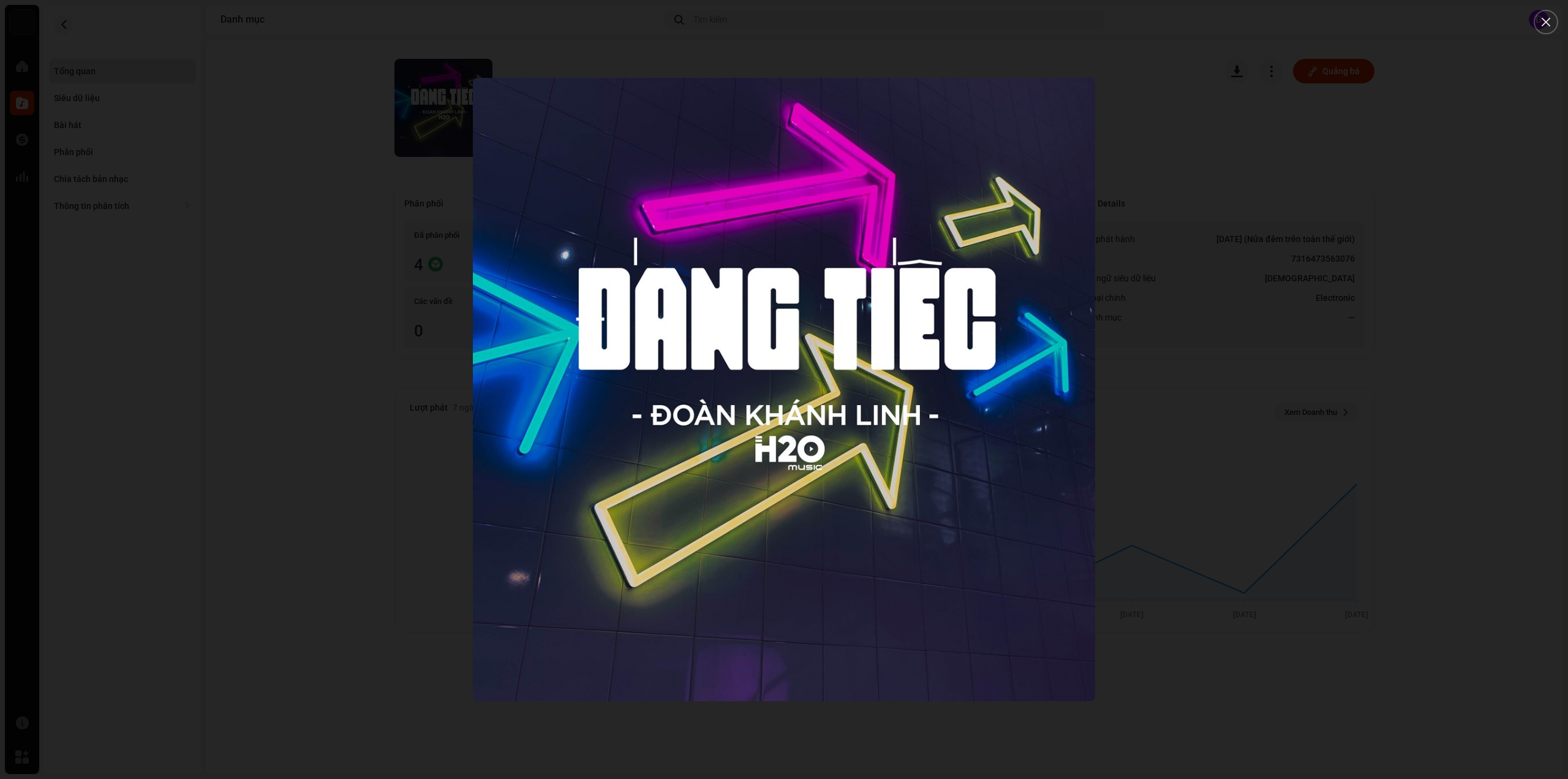
click at [162, 128] on div at bounding box center [784, 390] width 1568 height 779
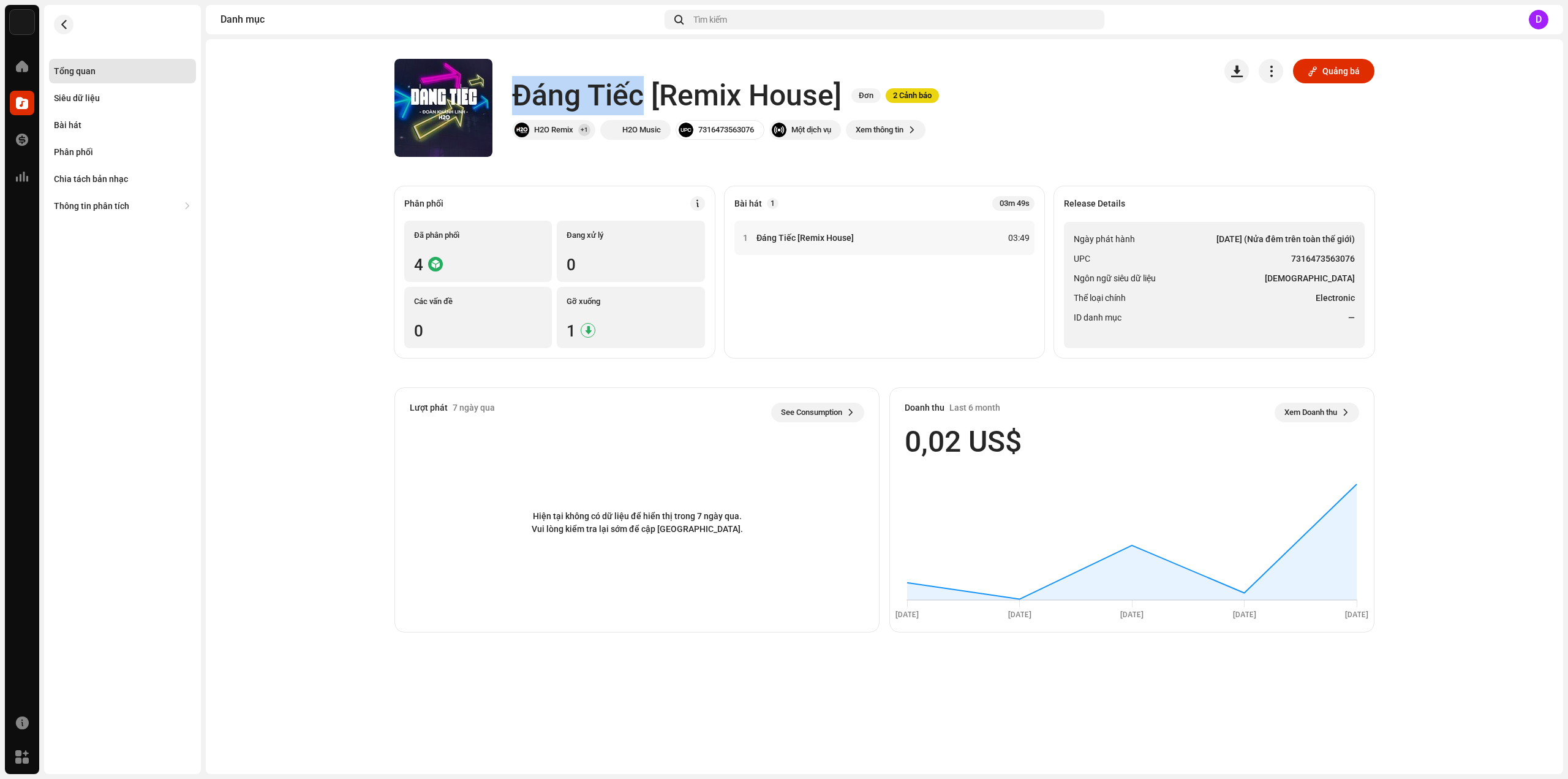
drag, startPoint x: 515, startPoint y: 94, endPoint x: 640, endPoint y: 97, distance: 125.0
click at [640, 97] on h1 "Đáng Tiếc [Remix House]" at bounding box center [676, 96] width 330 height 39
click at [149, 107] on div "Siêu dữ liệu" at bounding box center [122, 98] width 147 height 24
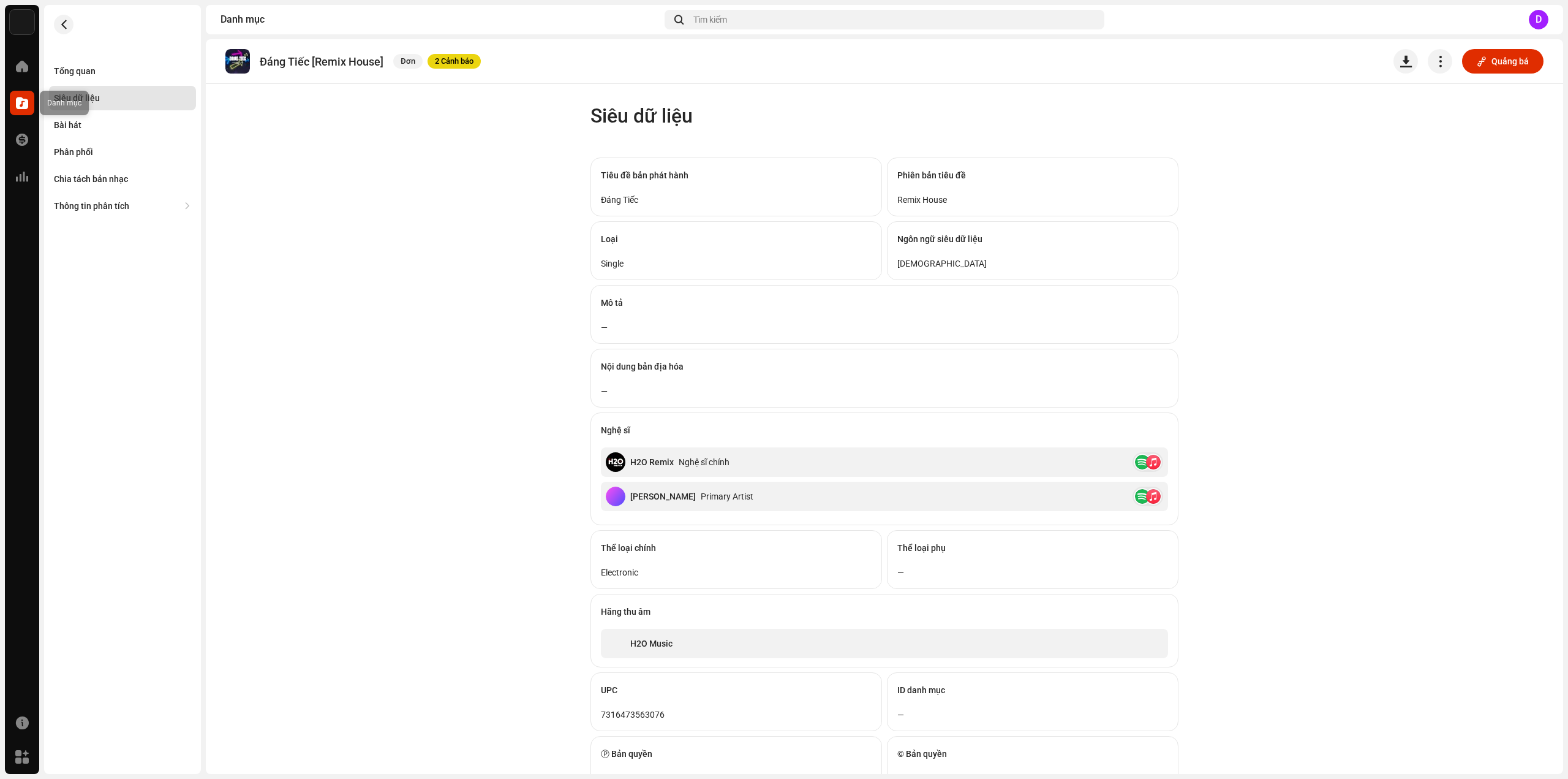
click at [28, 104] on div at bounding box center [22, 103] width 24 height 24
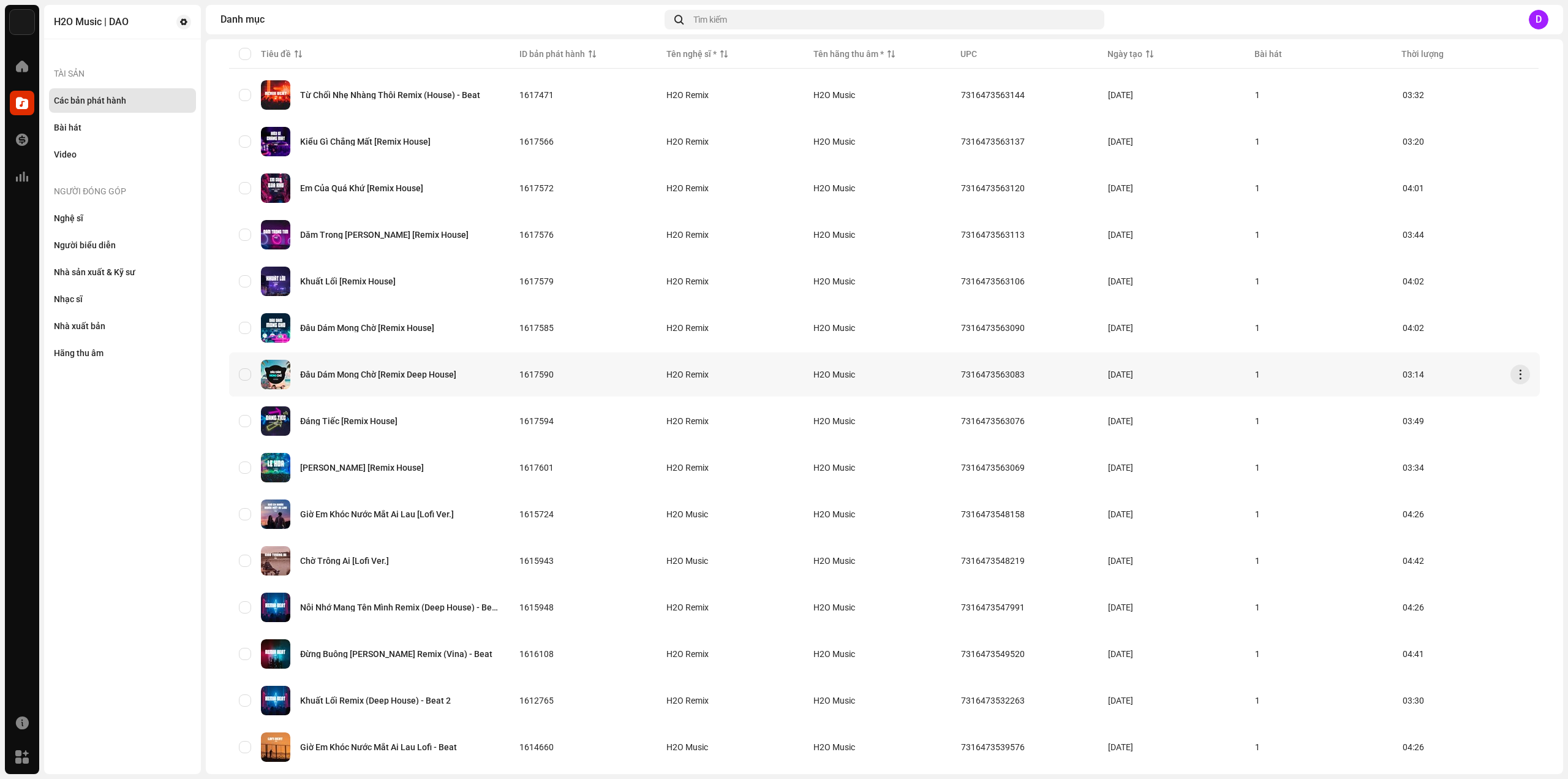
scroll to position [245, 0]
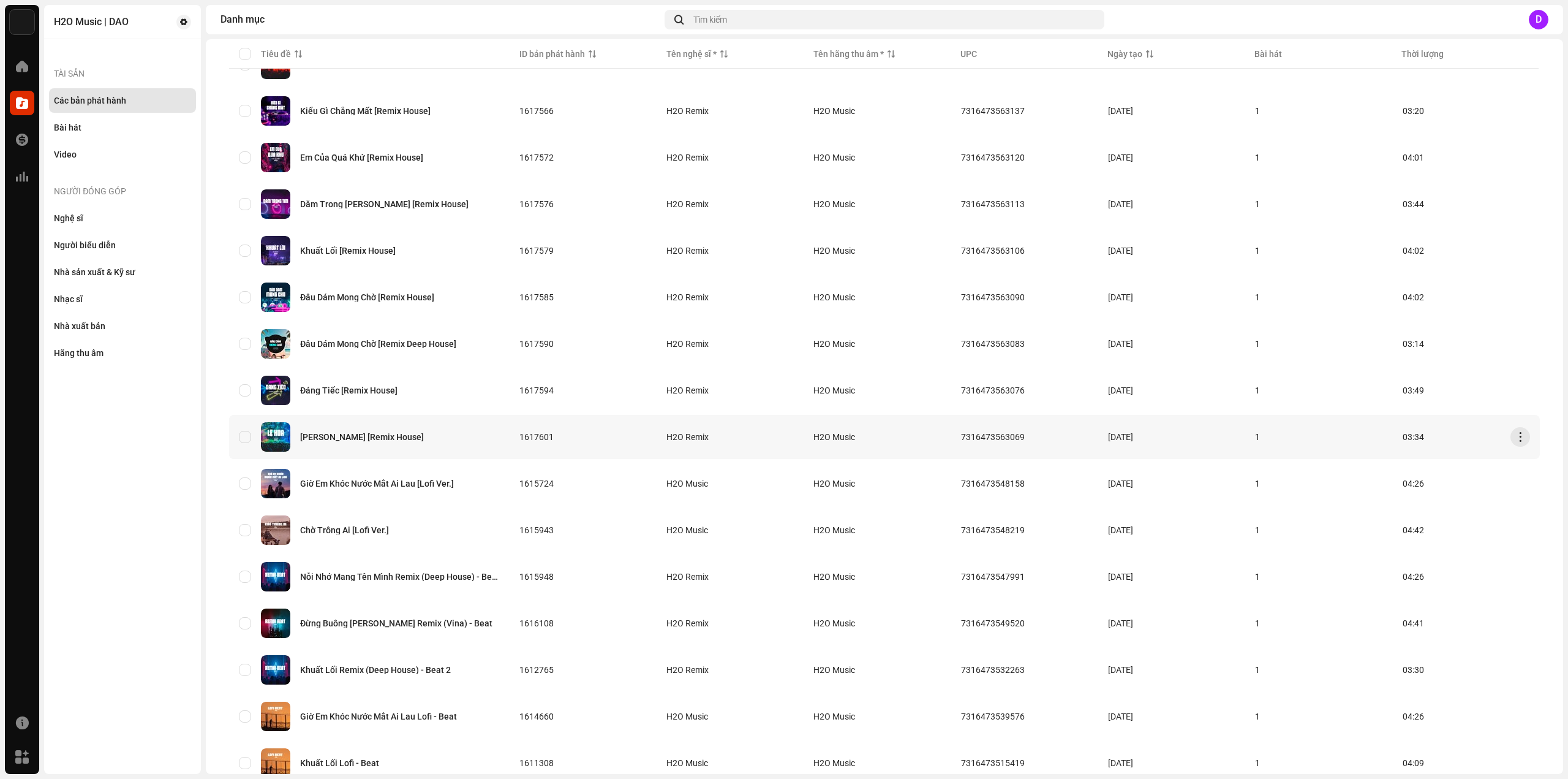
click at [355, 439] on div "[PERSON_NAME] [Remix House]" at bounding box center [362, 436] width 123 height 9
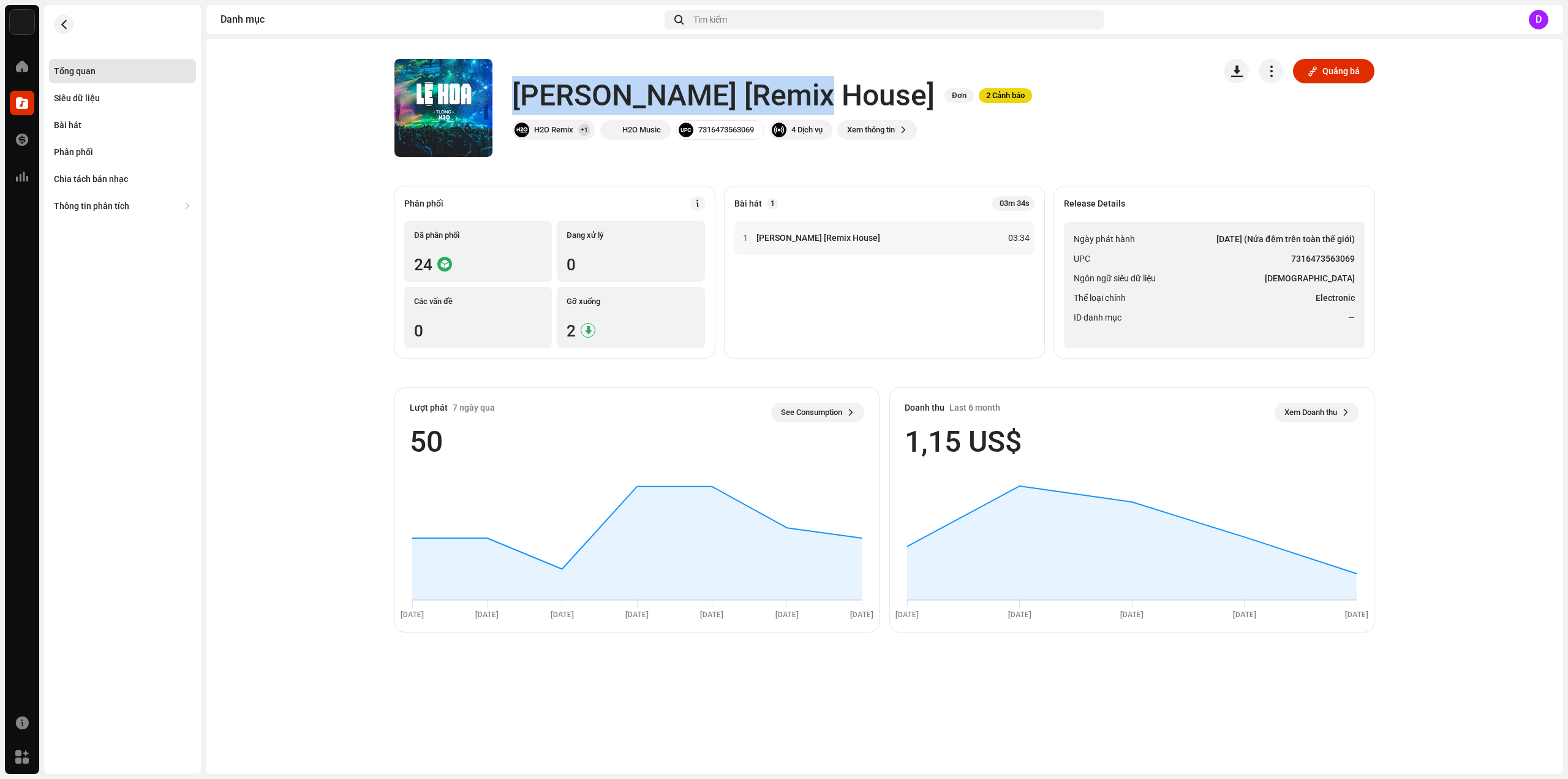
drag, startPoint x: 515, startPoint y: 91, endPoint x: 805, endPoint y: 95, distance: 290.0
click at [805, 95] on div "[PERSON_NAME] [Remix House] Đơn 2 Cảnh báo" at bounding box center [772, 96] width 520 height 39
click at [1269, 278] on li "Ngôn ngữ siêu dữ liệu Vietnamese" at bounding box center [1214, 278] width 281 height 15
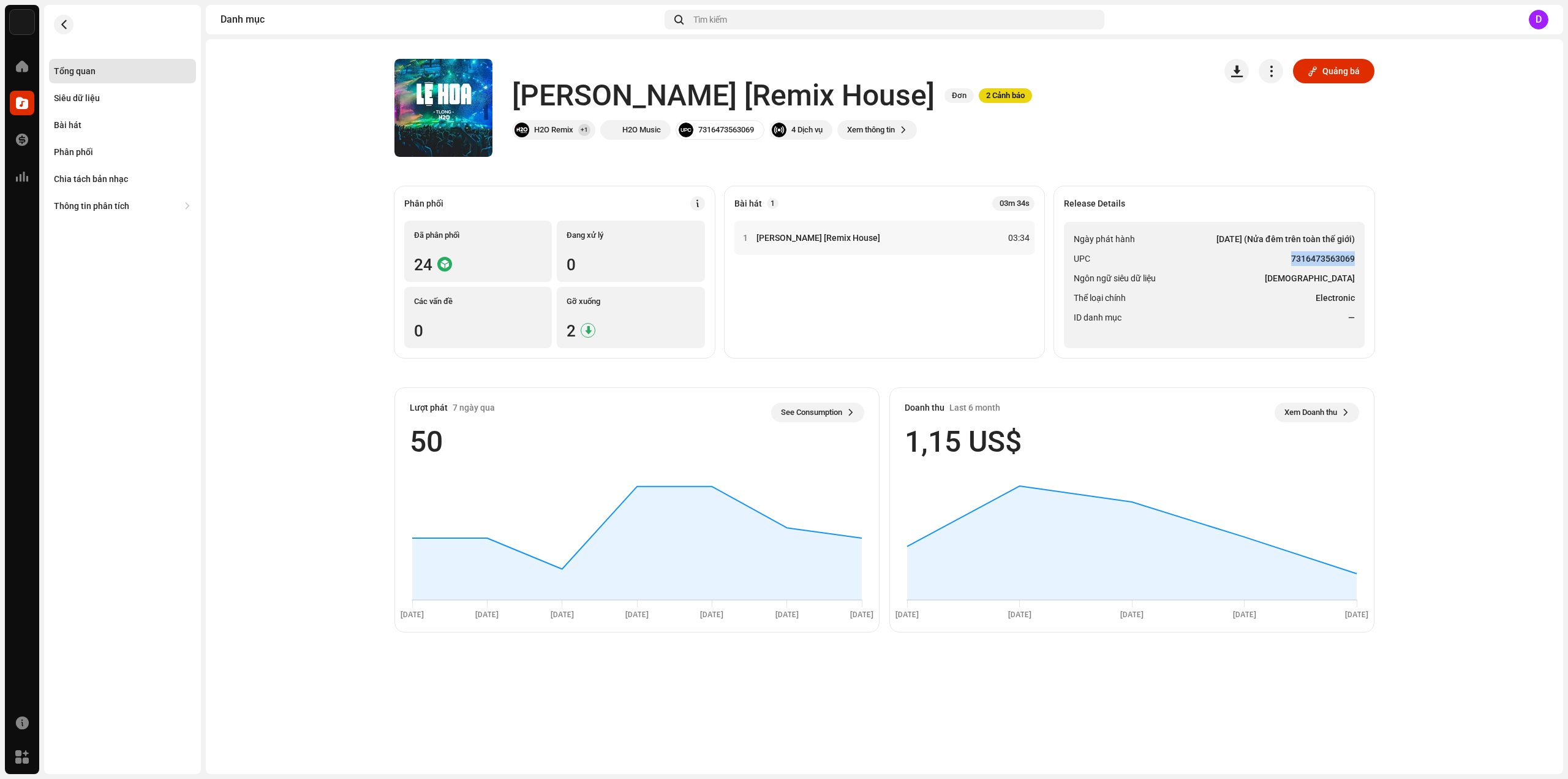
drag, startPoint x: 1292, startPoint y: 257, endPoint x: 1366, endPoint y: 261, distance: 74.1
click at [1366, 261] on div "Release Details Ngày phát hành [DATE] (Nửa đêm trên toàn thế giới) UPC 73164735…" at bounding box center [1214, 271] width 320 height 171
click at [69, 130] on div "Bài hát" at bounding box center [122, 124] width 147 height 24
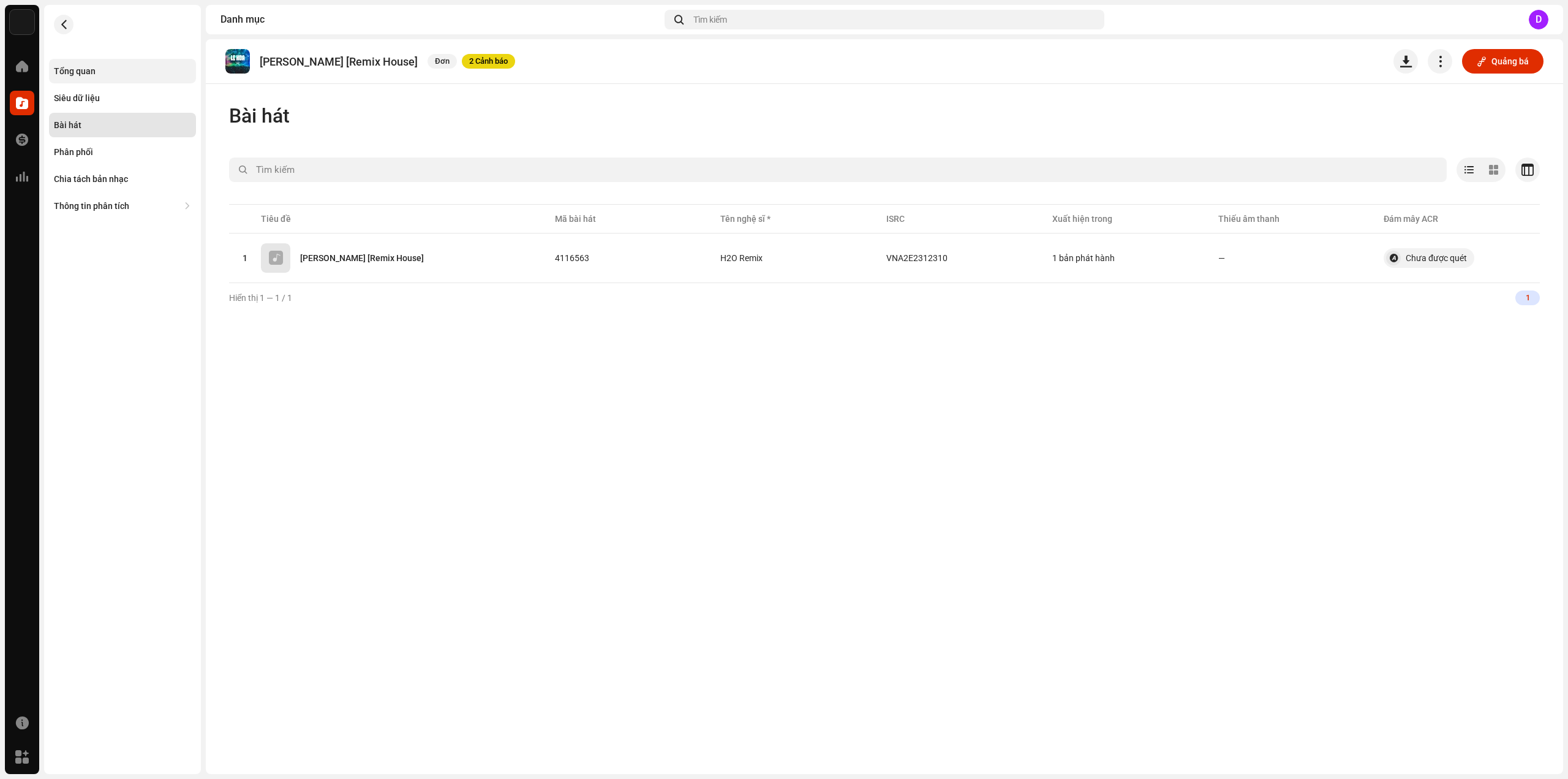
click at [78, 69] on div "Tổng quan" at bounding box center [74, 71] width 42 height 10
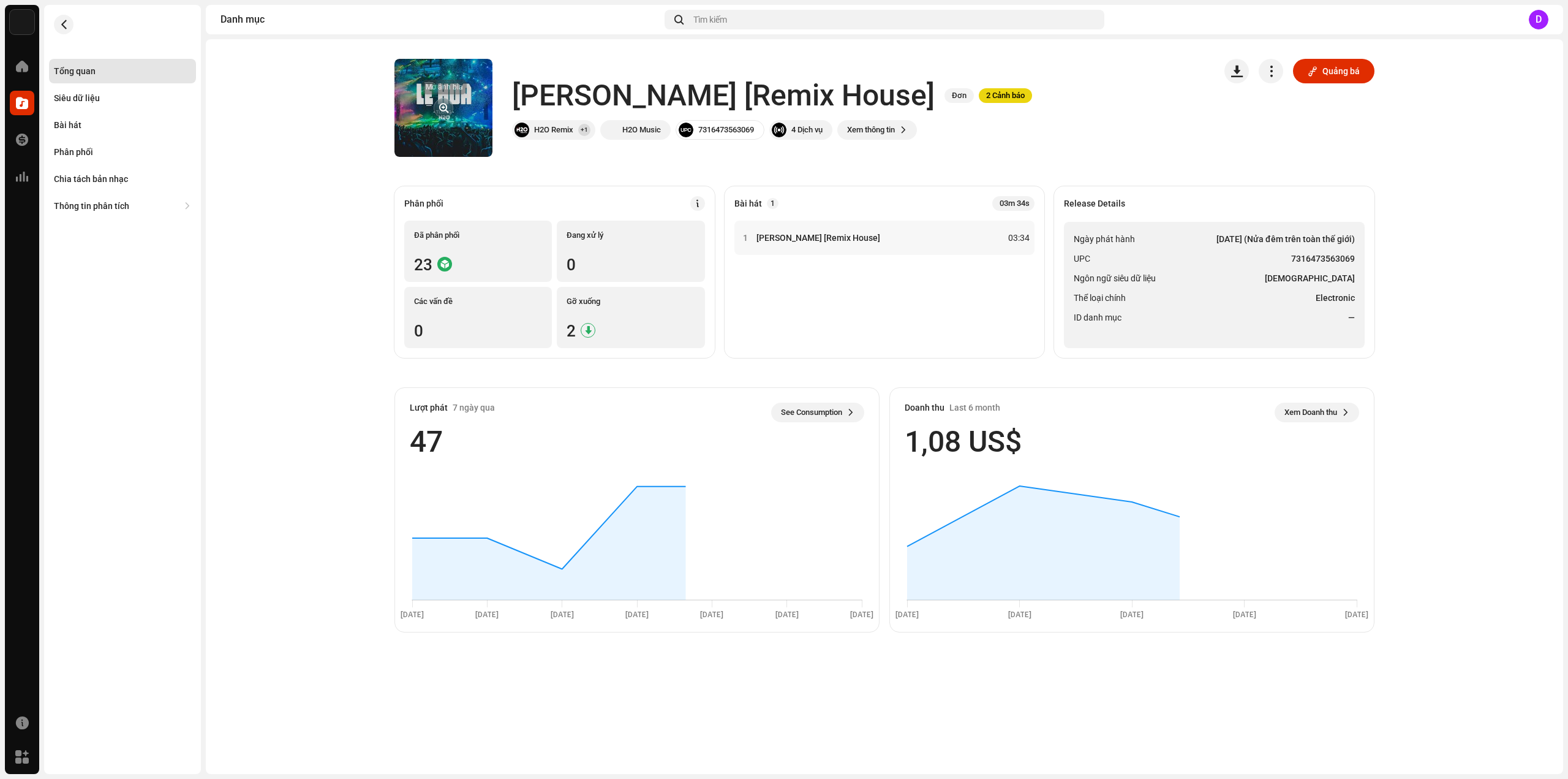
click at [451, 107] on button "button" at bounding box center [443, 108] width 20 height 20
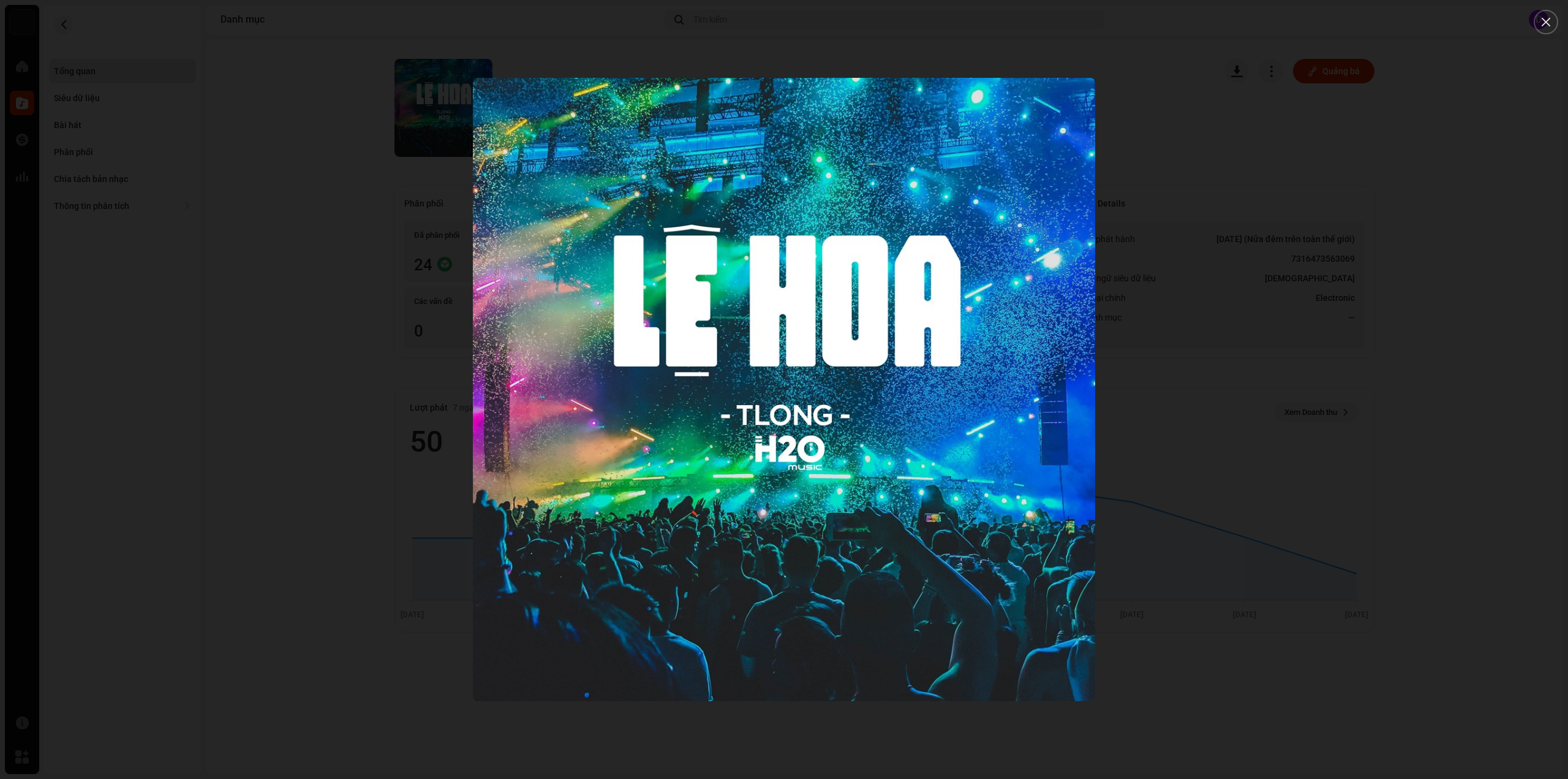
click at [187, 172] on div at bounding box center [784, 390] width 1568 height 779
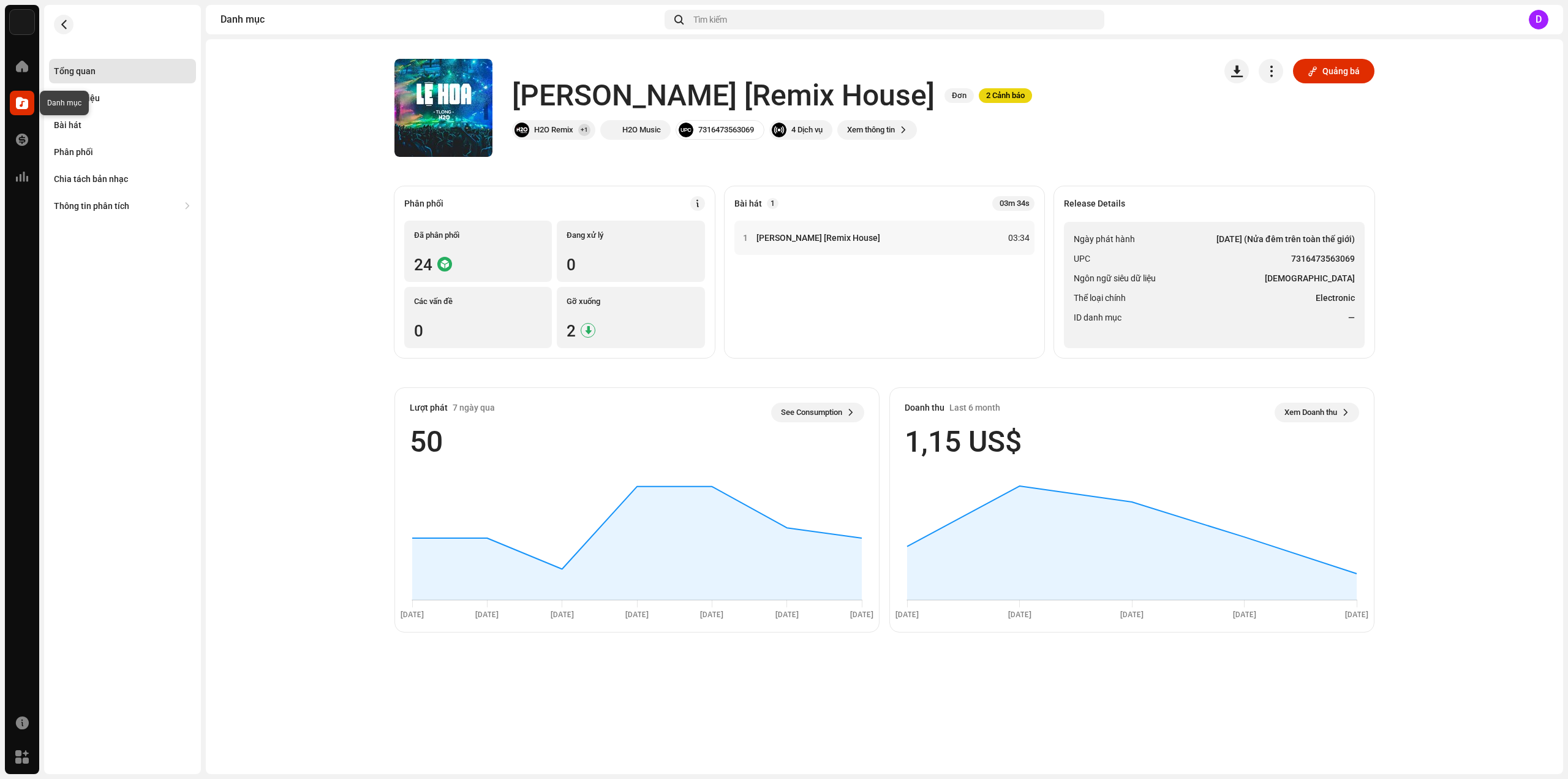
click at [23, 103] on span at bounding box center [22, 103] width 13 height 10
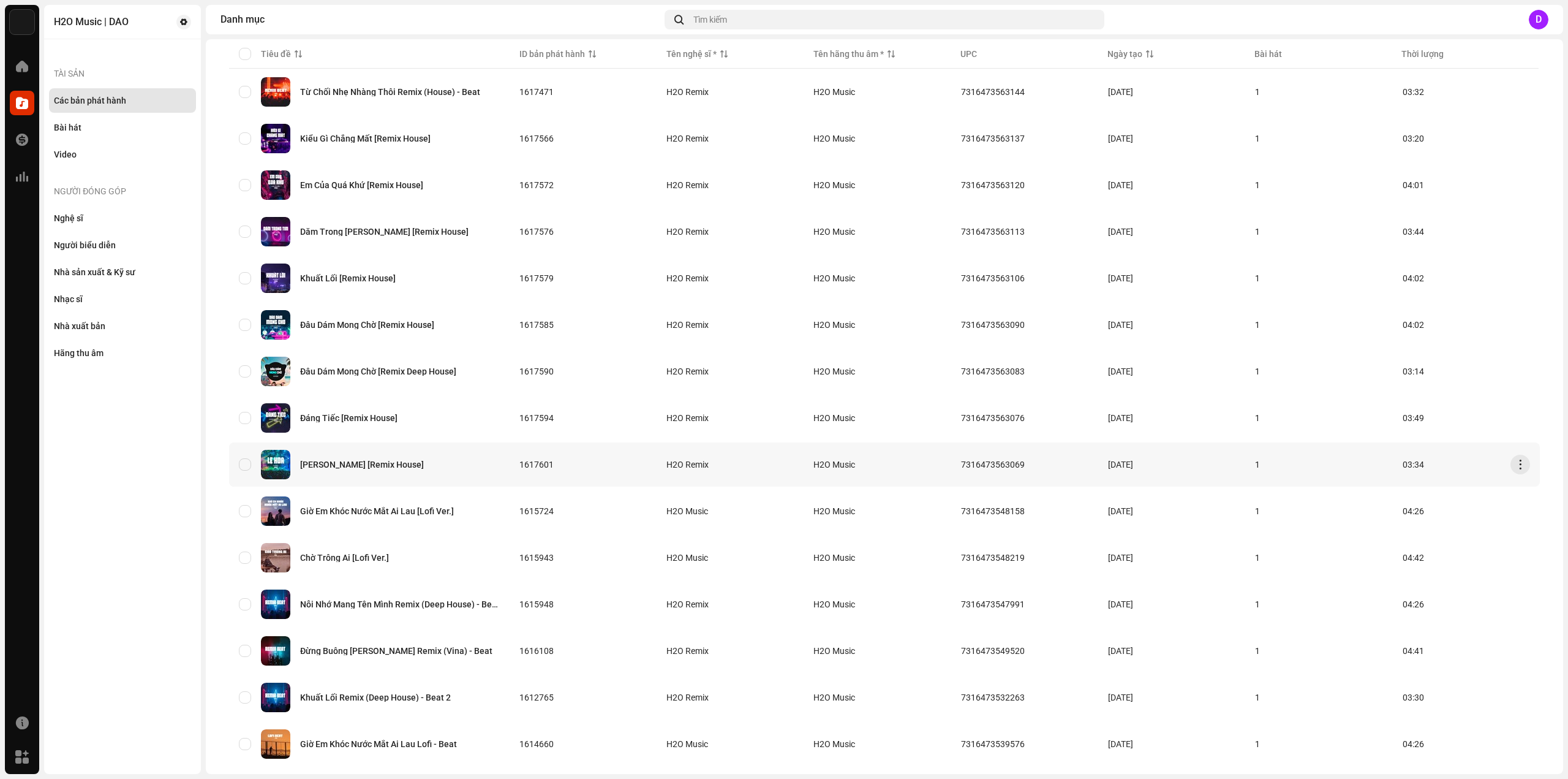
scroll to position [245, 0]
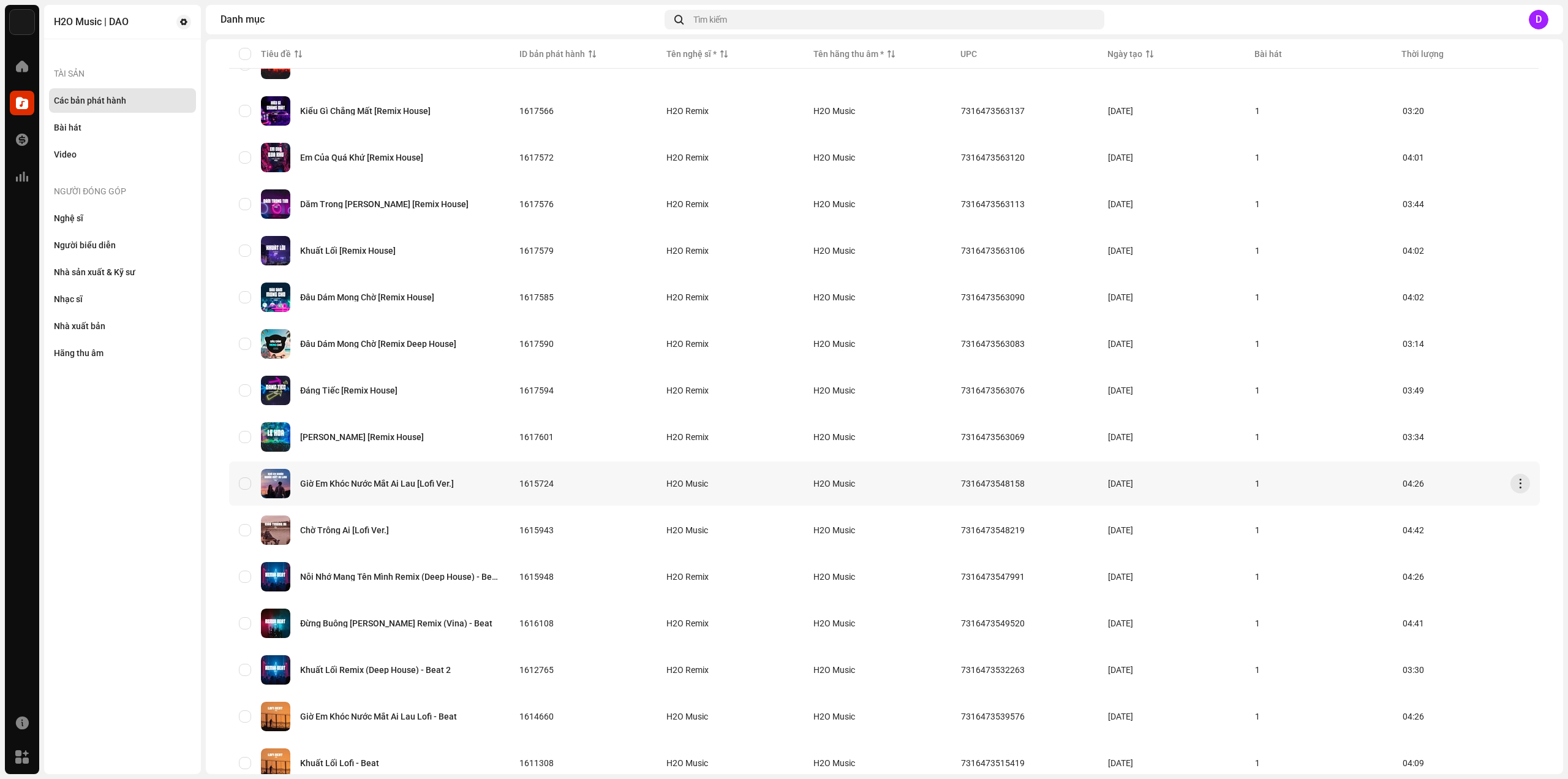
click at [420, 481] on div "Giờ Em Khóc Nước Mắt Ai Lau [Lofi Ver.]" at bounding box center [377, 483] width 154 height 9
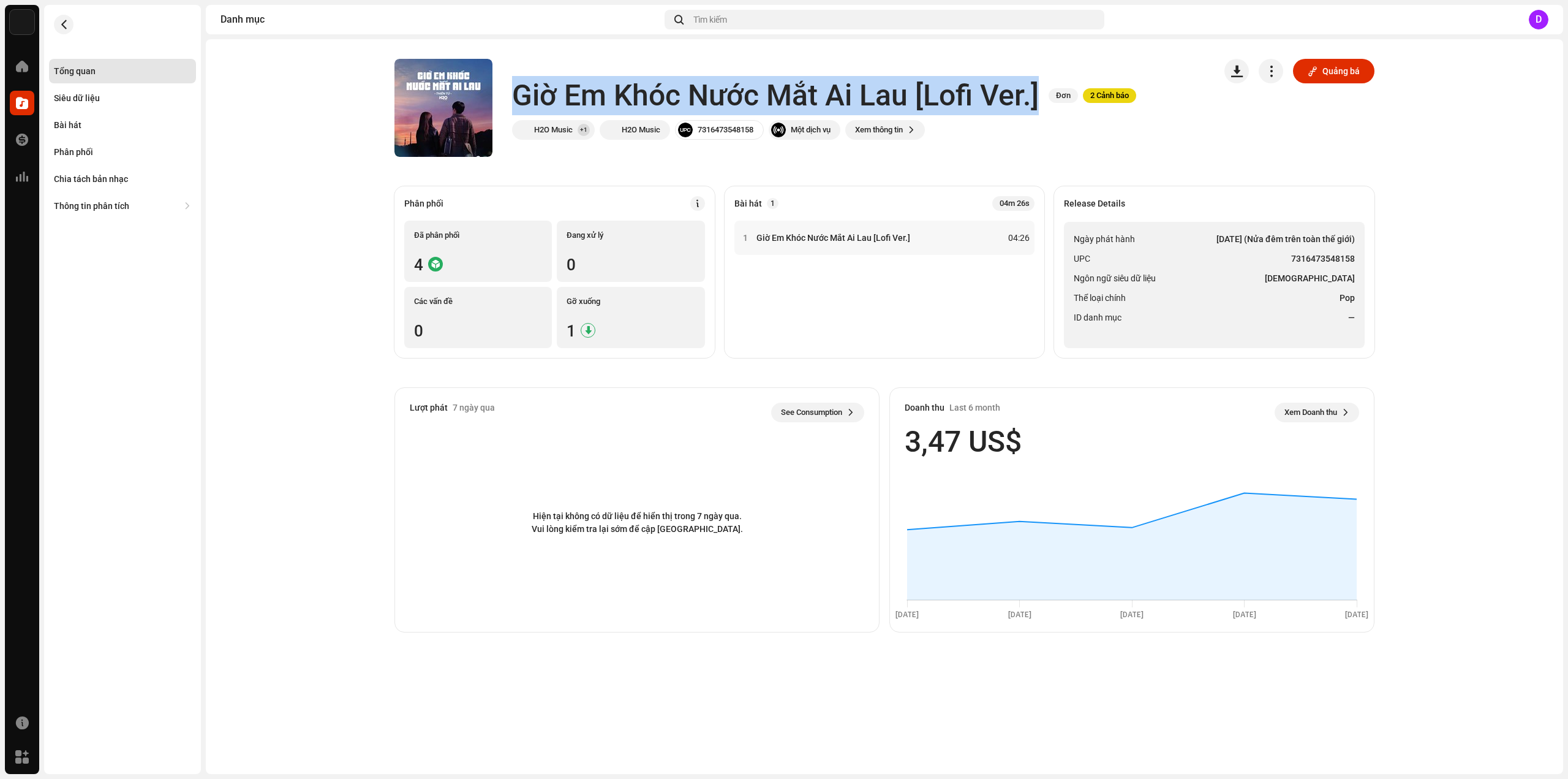
drag, startPoint x: 515, startPoint y: 93, endPoint x: 1037, endPoint y: 107, distance: 522.2
click at [1037, 108] on h1 "Giờ Em Khóc Nước Mắt Ai Lau [Lofi Ver.]" at bounding box center [775, 96] width 526 height 39
copy h1 "Giờ Em Khóc Nước Mắt Ai Lau [Lofi Ver.]"
click at [1213, 281] on li "Ngôn ngữ siêu dữ liệu Vietnamese" at bounding box center [1214, 278] width 281 height 15
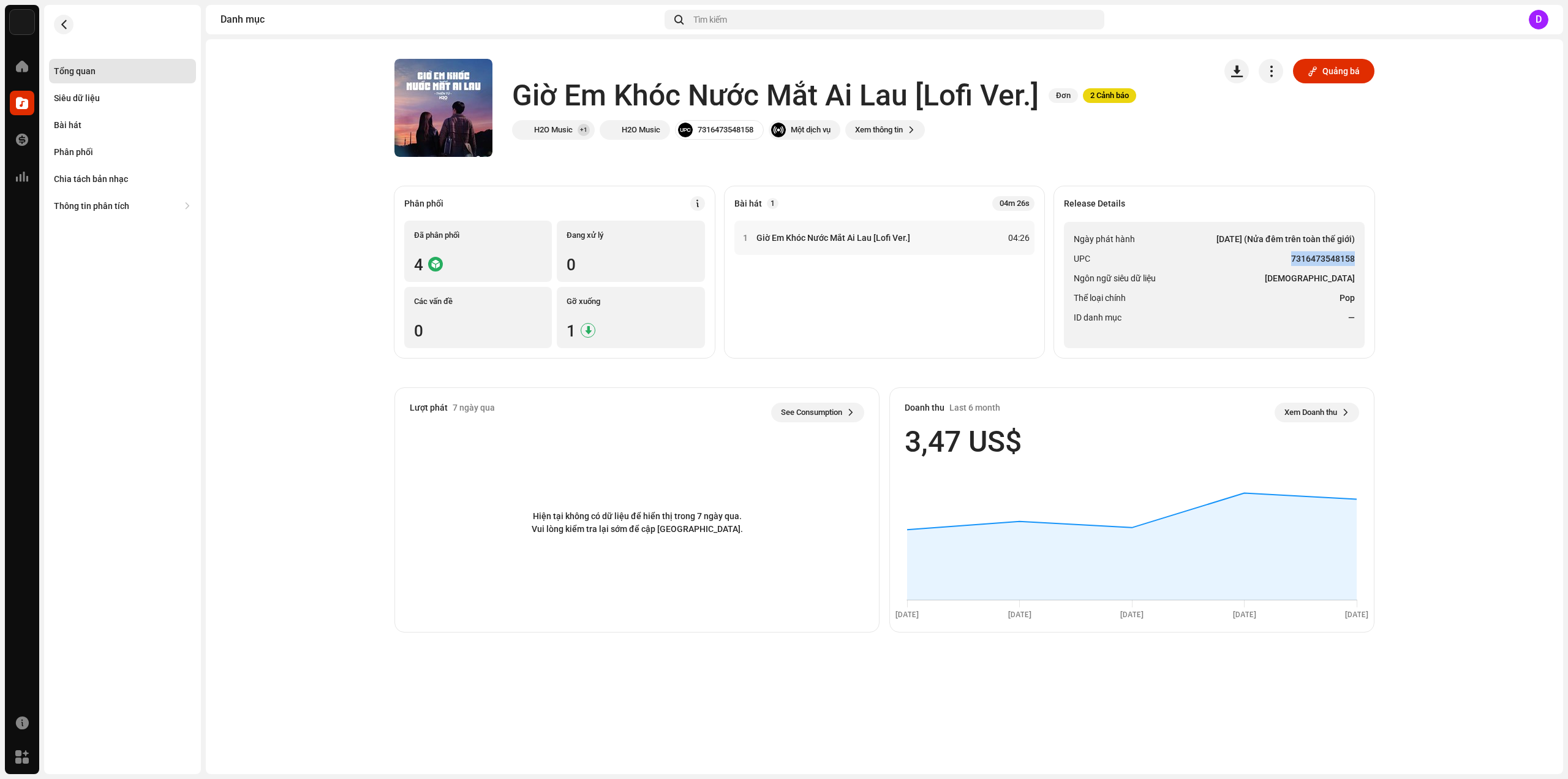
drag, startPoint x: 1290, startPoint y: 254, endPoint x: 1356, endPoint y: 259, distance: 66.2
click at [1356, 259] on ul "Ngày phát hành 28 thg 4, 2023 (Nửa đêm trên toàn thế giới) UPC 7316473548158 Ng…" at bounding box center [1214, 285] width 300 height 126
copy strong "7316473548158"
drag, startPoint x: 74, startPoint y: 124, endPoint x: 106, endPoint y: 132, distance: 33.0
click at [76, 124] on div "Bài hát" at bounding box center [67, 125] width 27 height 10
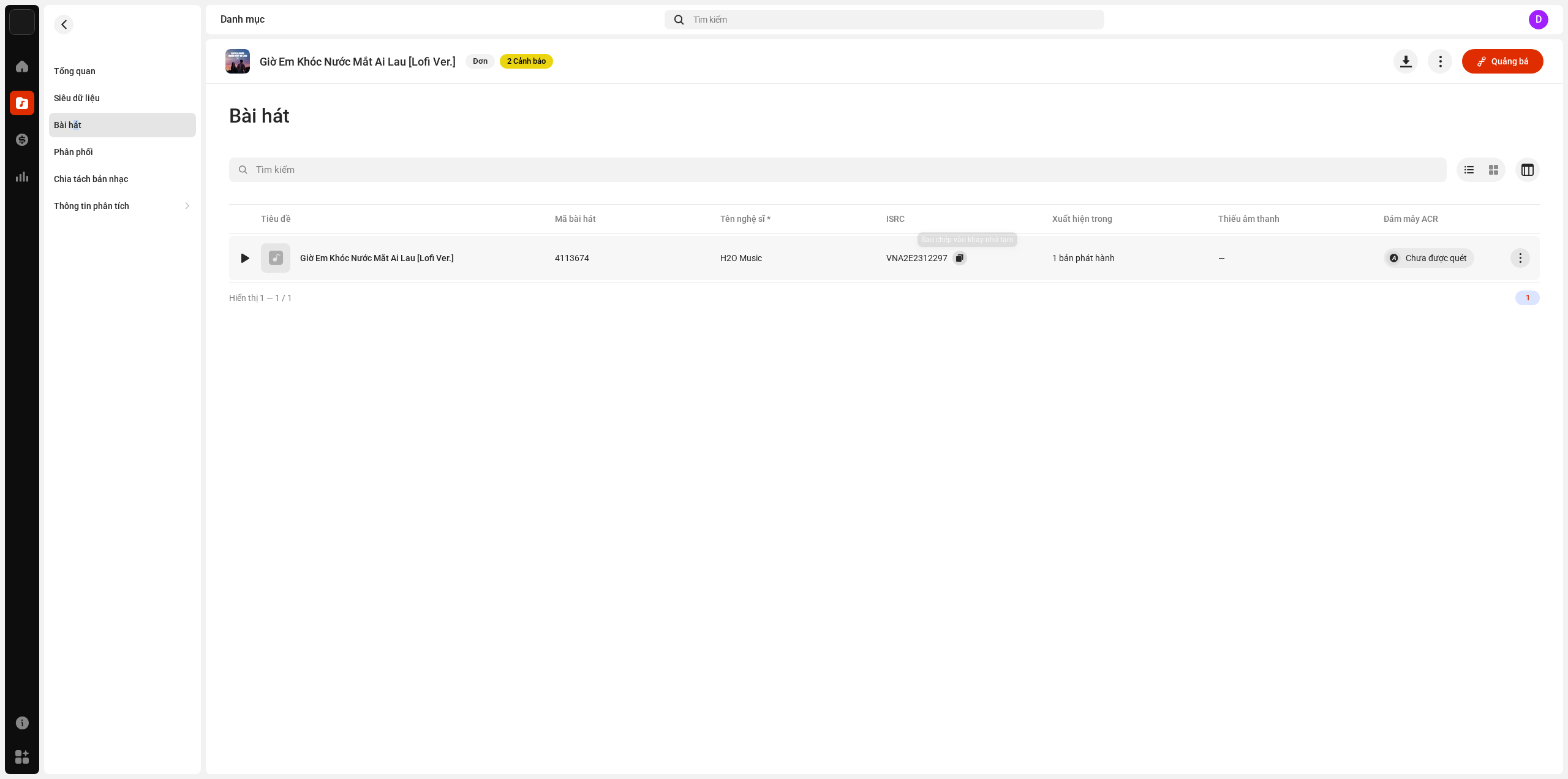
click at [963, 262] on button "button" at bounding box center [960, 257] width 15 height 15
click at [83, 80] on div "Tổng quan" at bounding box center [122, 70] width 147 height 24
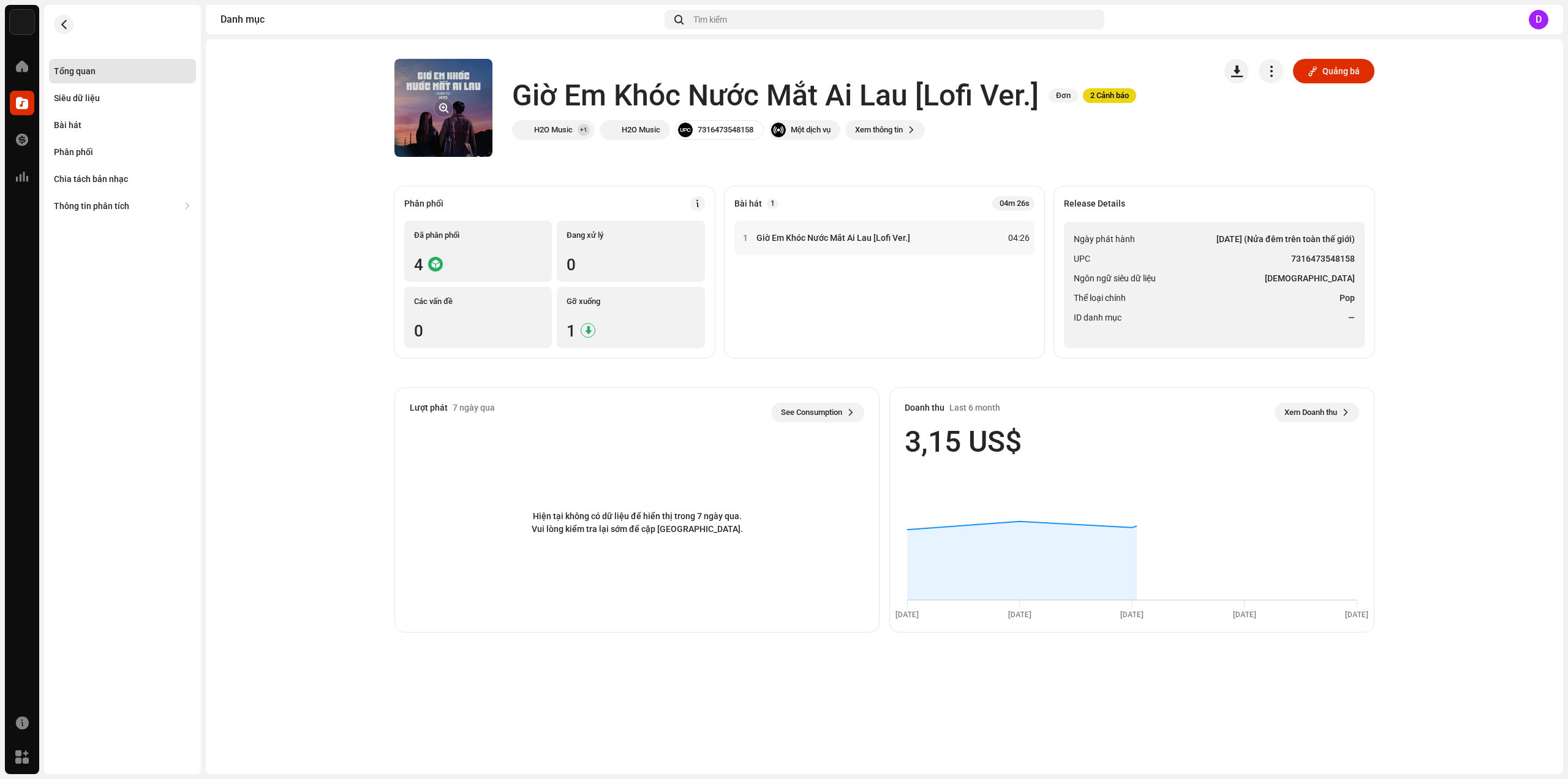
click at [433, 113] on button "button" at bounding box center [443, 108] width 20 height 20
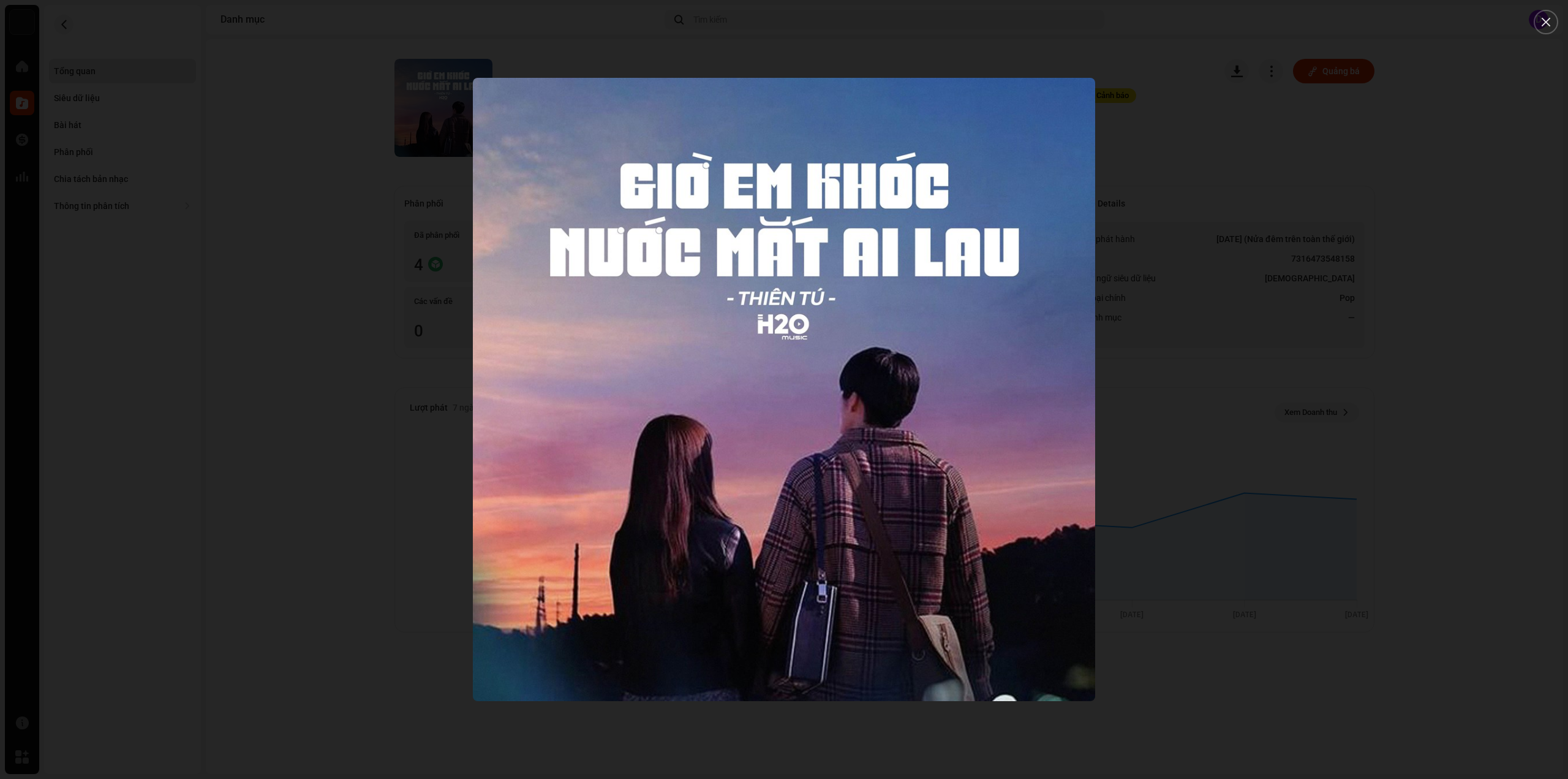
click at [208, 227] on div at bounding box center [784, 390] width 1568 height 779
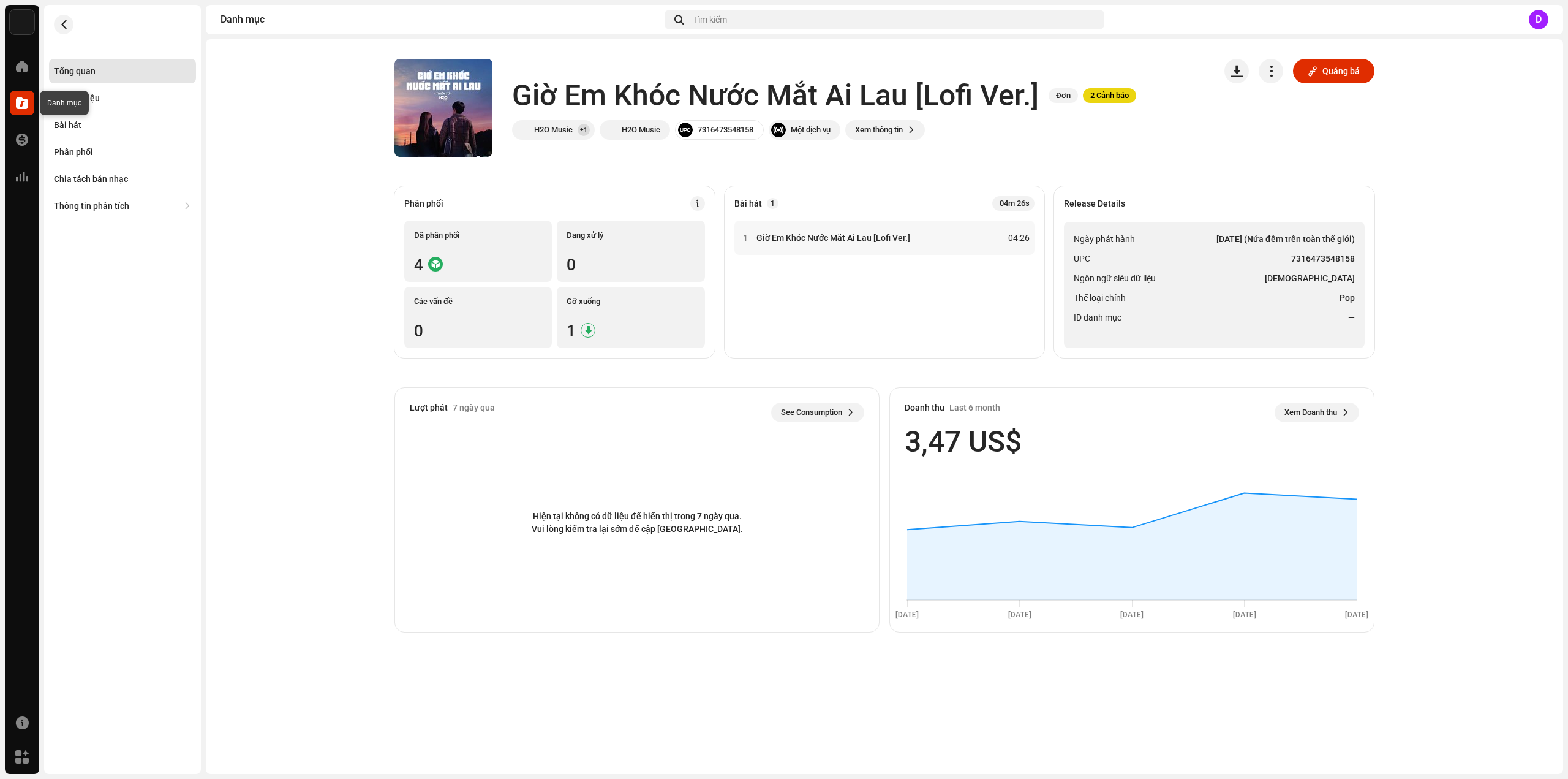
click at [21, 100] on span at bounding box center [22, 103] width 13 height 10
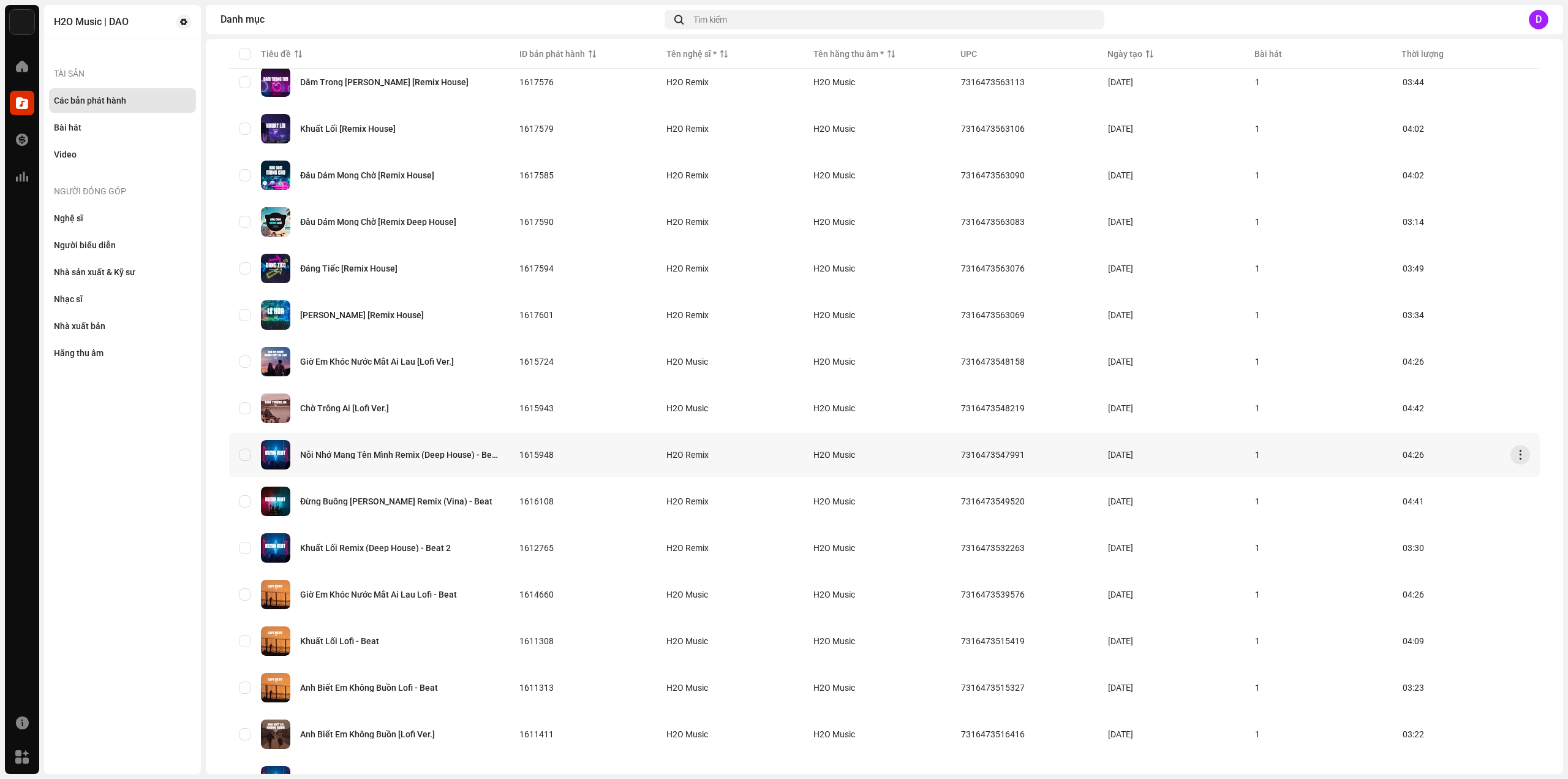
scroll to position [368, 0]
click at [349, 404] on div "Chờ Trông Ai [Lofi Ver.]" at bounding box center [344, 407] width 89 height 9
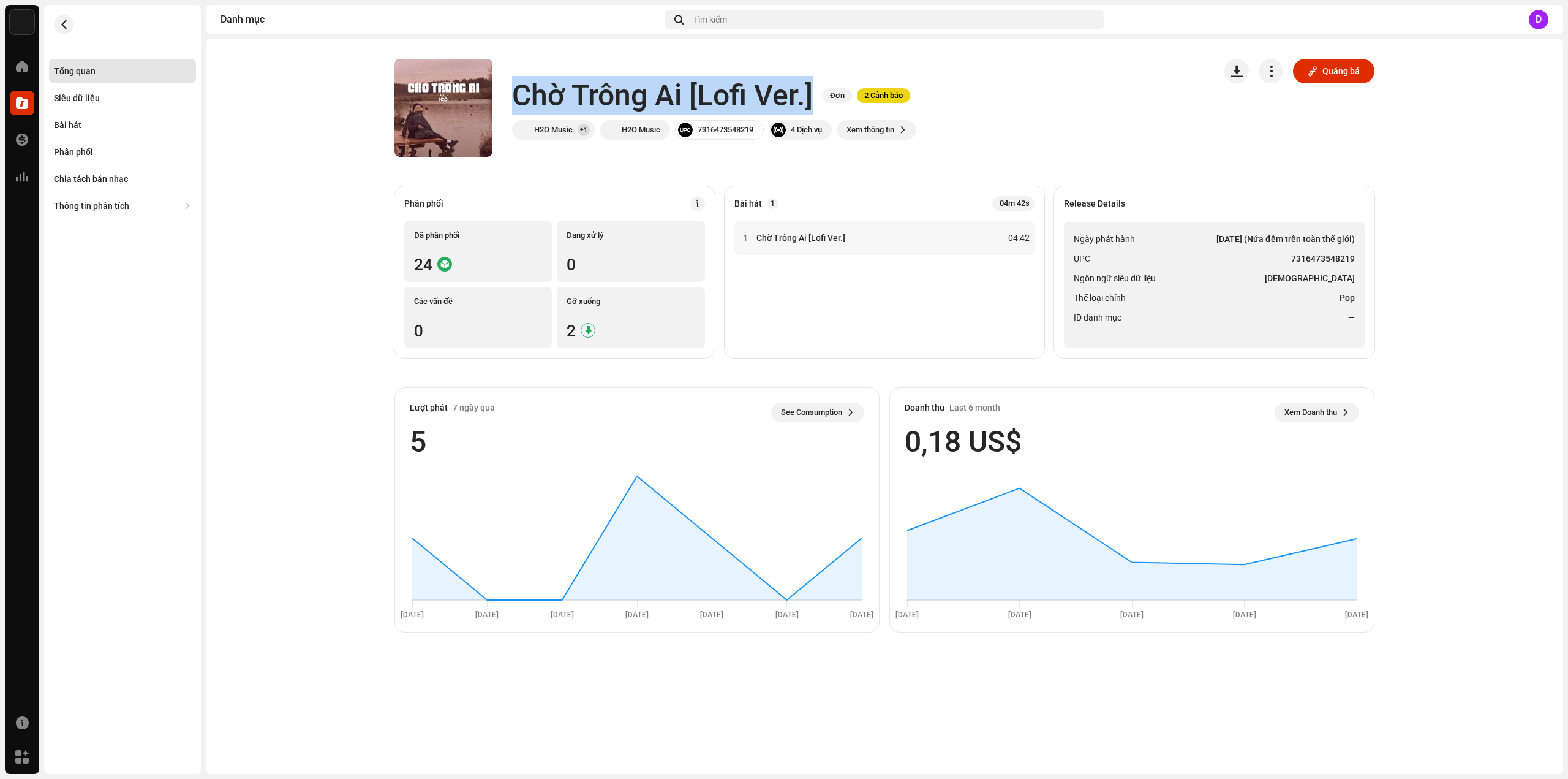
drag, startPoint x: 512, startPoint y: 92, endPoint x: 814, endPoint y: 98, distance: 302.1
click at [814, 98] on div "Chờ Trông Ai [Lofi Ver.] Đơn 2 Cảnh báo" at bounding box center [713, 96] width 404 height 39
copy h1 "Chờ Trông Ai [Lofi Ver.]"
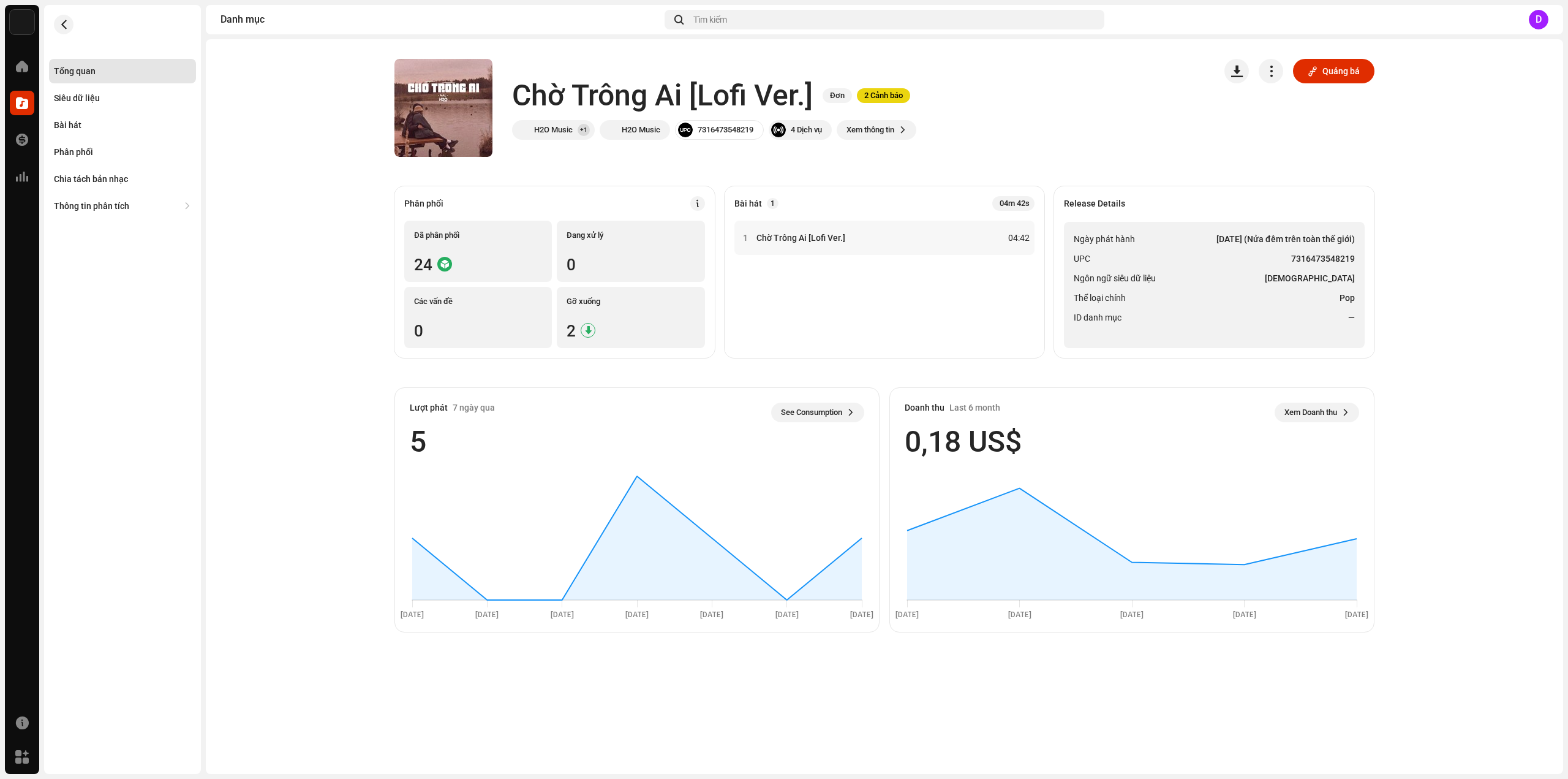
drag, startPoint x: 1219, startPoint y: 318, endPoint x: 1278, endPoint y: 294, distance: 63.7
click at [1220, 317] on li "ID danh mục —" at bounding box center [1214, 317] width 281 height 15
drag, startPoint x: 1292, startPoint y: 256, endPoint x: 1357, endPoint y: 260, distance: 65.1
click at [1357, 260] on ul "Ngày phát hành 28 thg 4, 2023 (Nửa đêm trên toàn thế giới) UPC 7316473548219 Ng…" at bounding box center [1214, 285] width 300 height 126
copy strong "7316473548219"
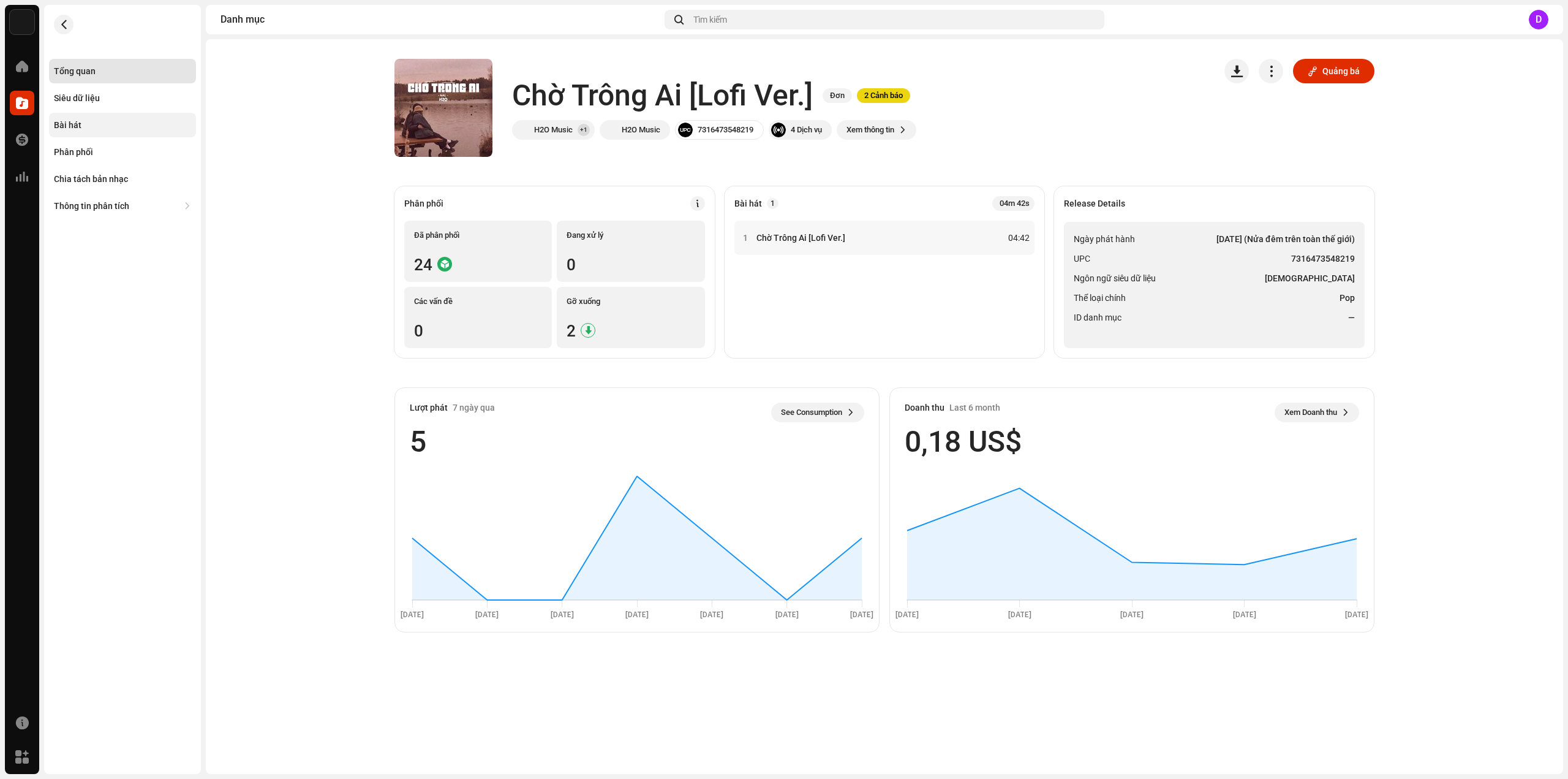
click at [107, 117] on div "Bài hát" at bounding box center [122, 124] width 147 height 24
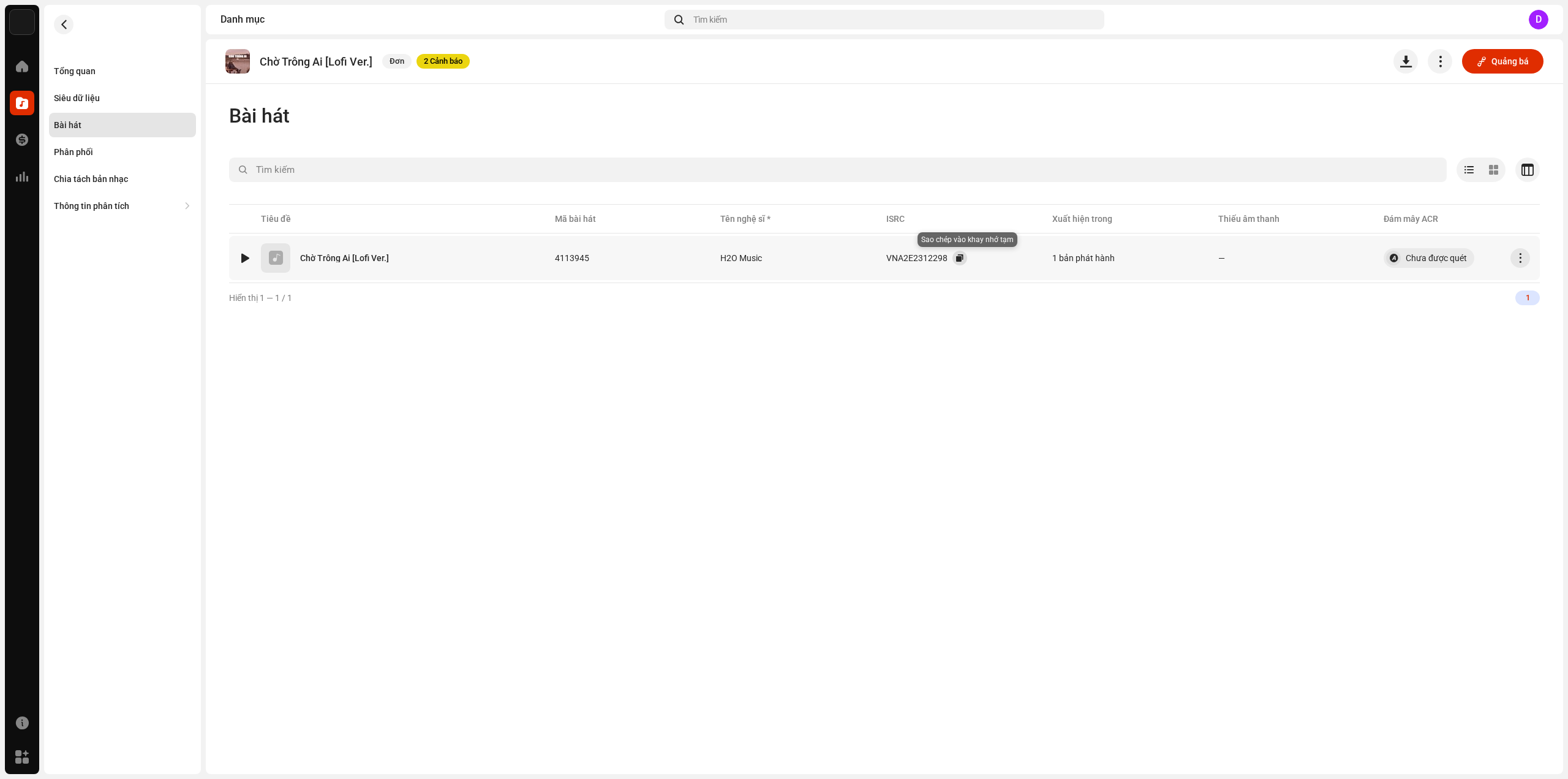
click at [965, 260] on button "button" at bounding box center [960, 257] width 15 height 15
drag, startPoint x: 140, startPoint y: 67, endPoint x: 162, endPoint y: 72, distance: 22.6
click at [140, 67] on div "Tổng quan" at bounding box center [122, 71] width 137 height 10
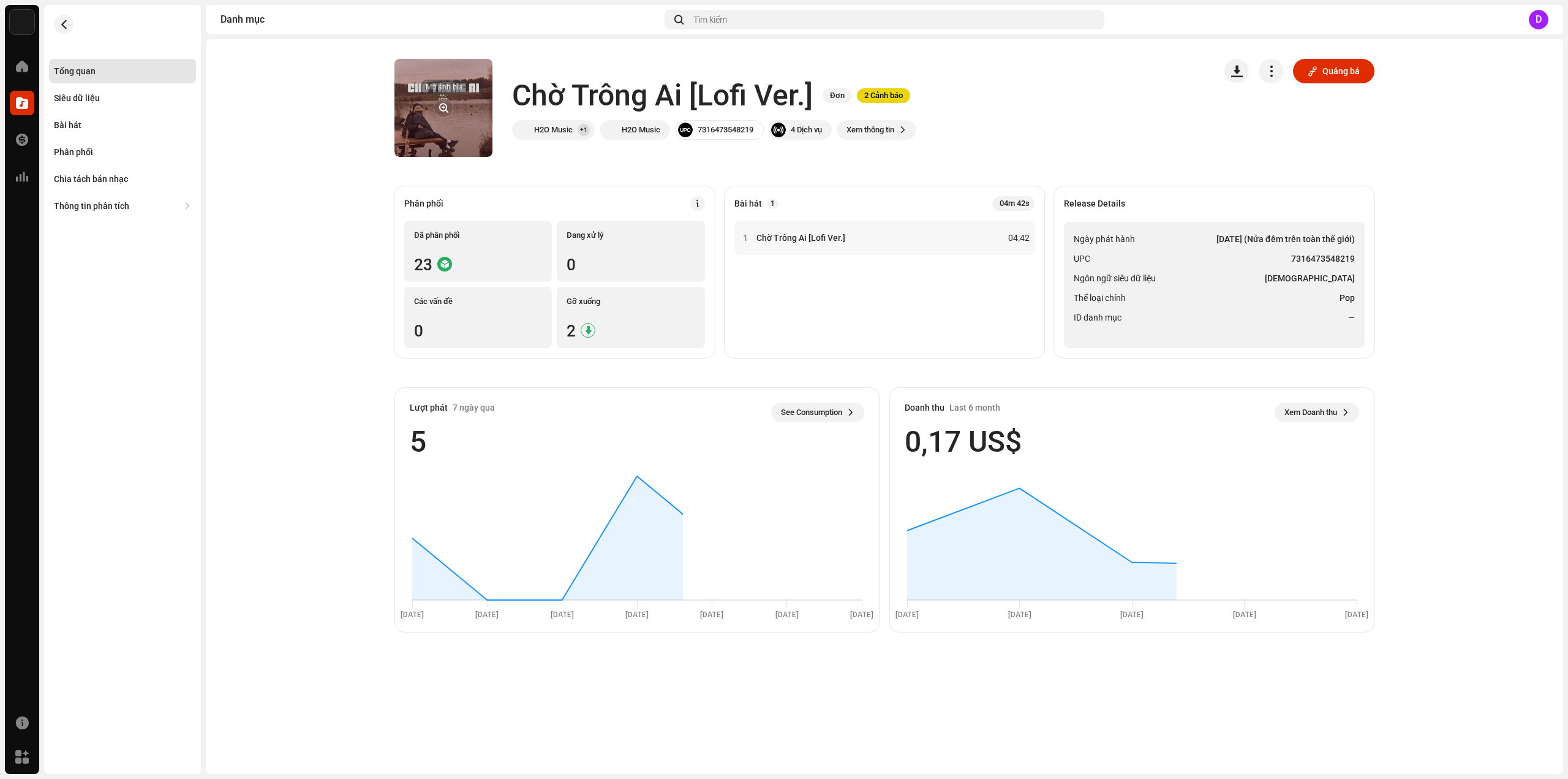
click at [439, 100] on button "button" at bounding box center [443, 108] width 20 height 20
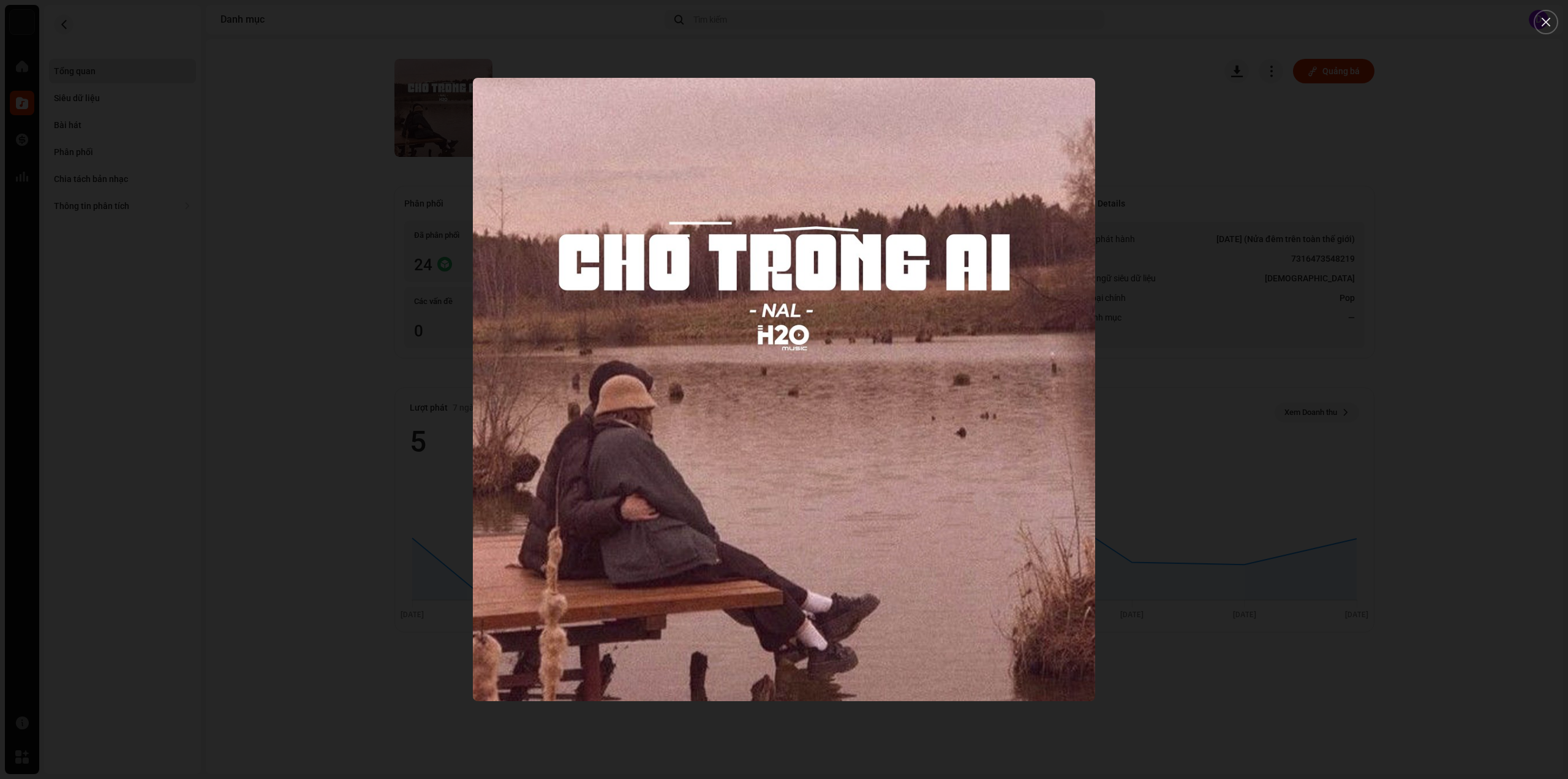
click at [274, 236] on div at bounding box center [784, 390] width 1568 height 779
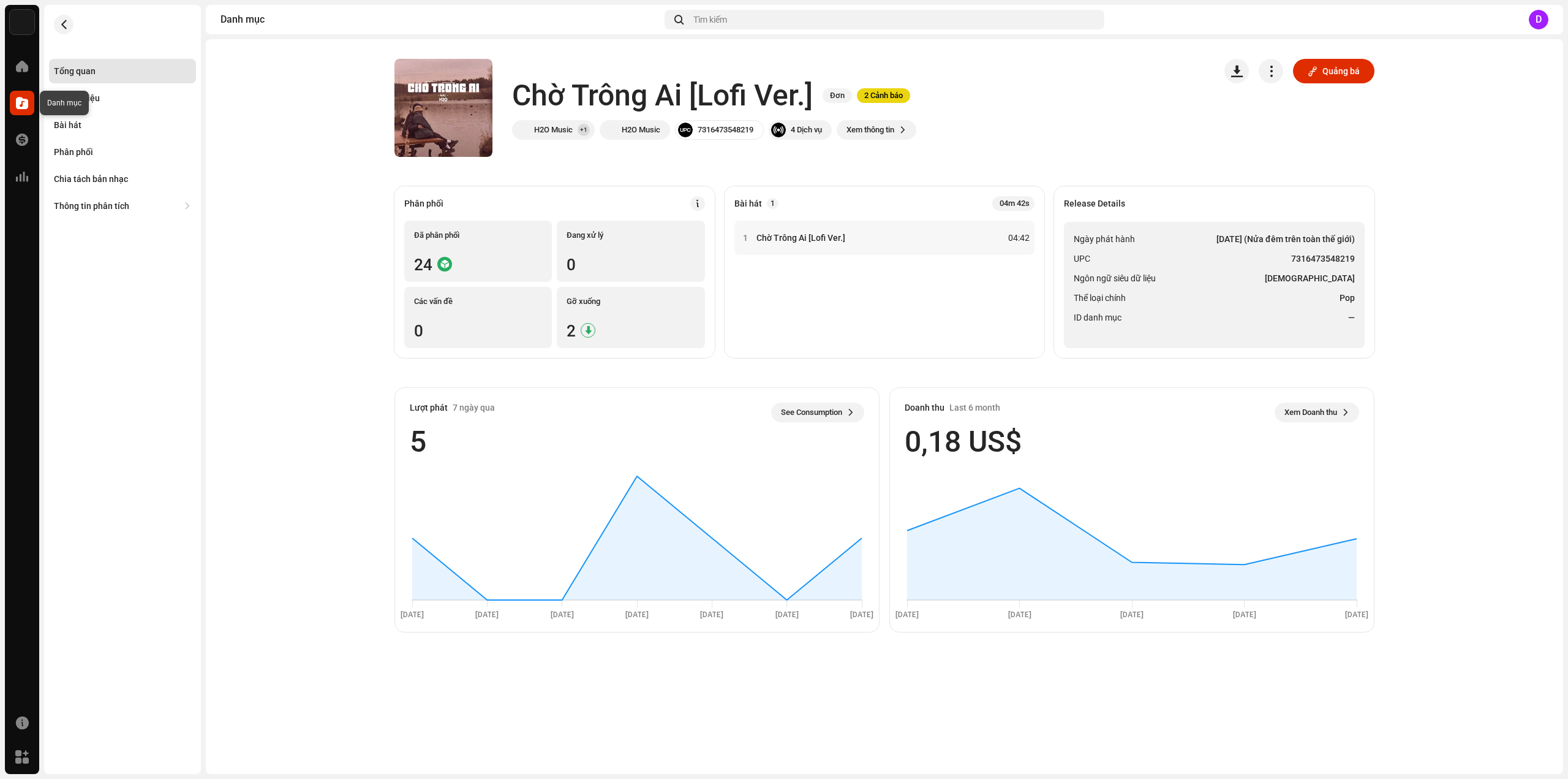
click at [19, 107] on span at bounding box center [22, 103] width 13 height 10
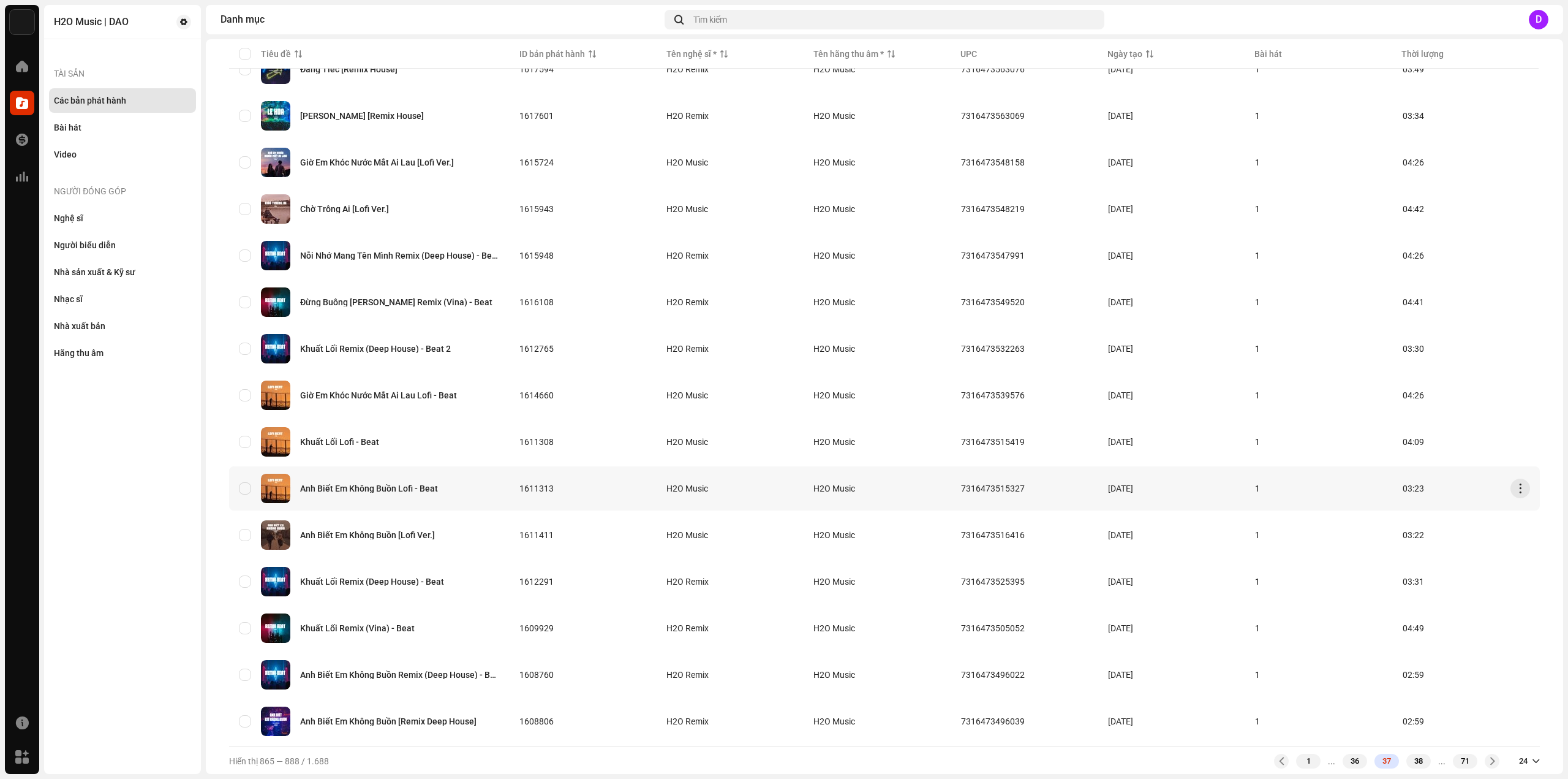
scroll to position [573, 0]
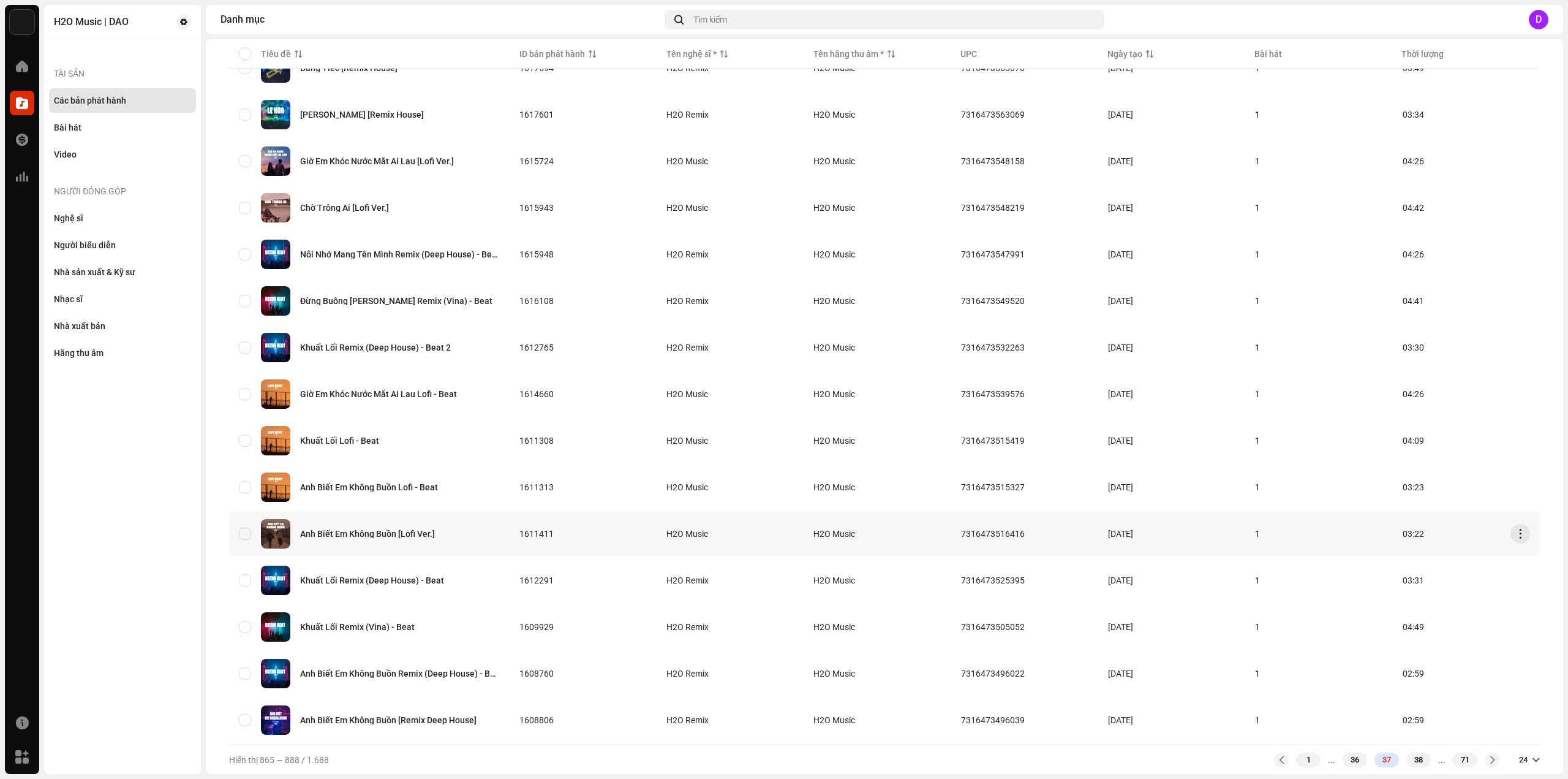
click at [373, 533] on div "Anh Biết Em Không Buồn [Lofi Ver.]" at bounding box center [369, 533] width 261 height 29
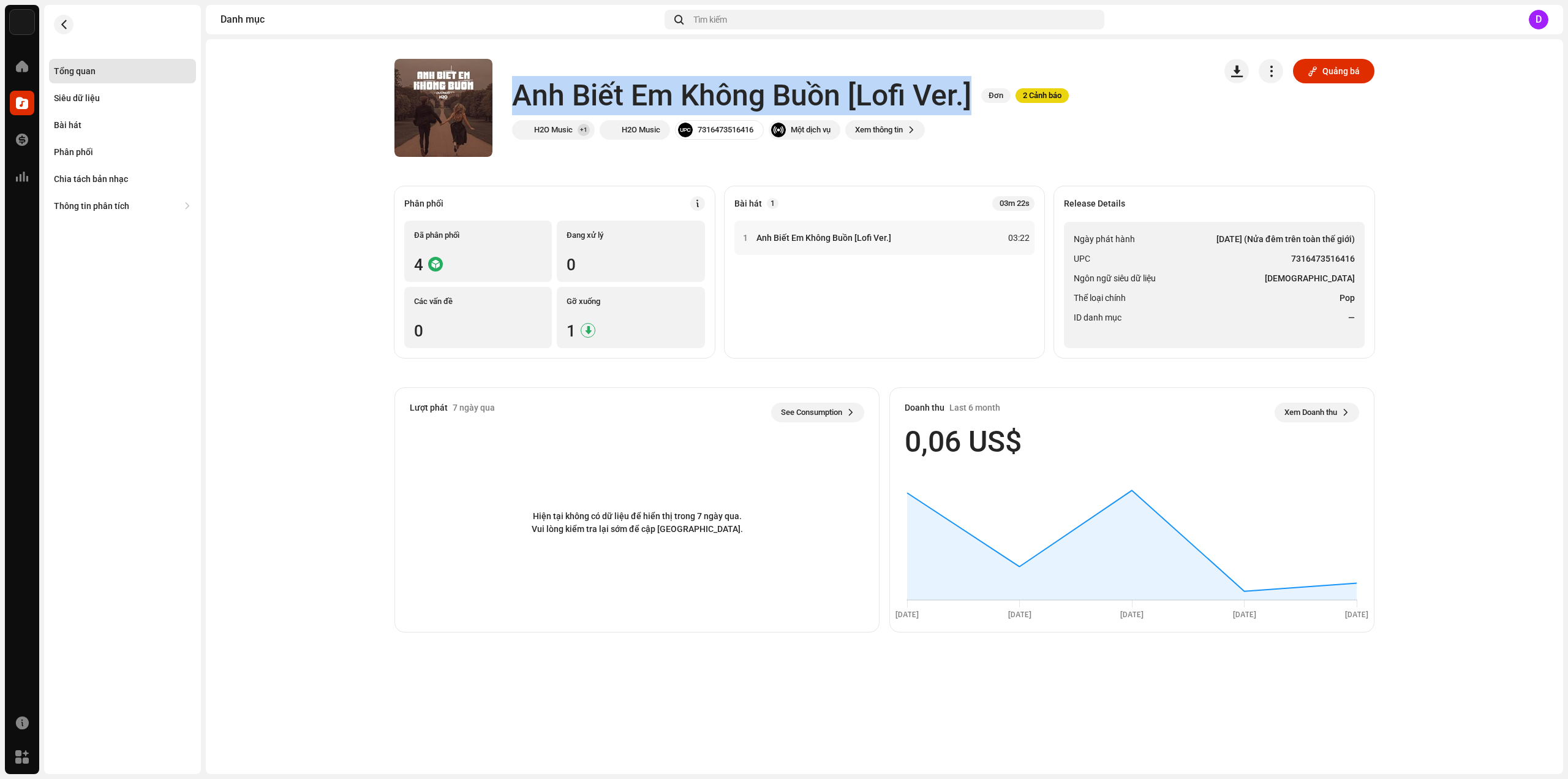
drag, startPoint x: 516, startPoint y: 96, endPoint x: 969, endPoint y: 90, distance: 453.0
click at [969, 90] on h1 "Anh Biết Em Không Buồn [Lofi Ver.]" at bounding box center [741, 96] width 460 height 39
copy h1 "Anh Biết Em Không Buồn [Lofi Ver.]"
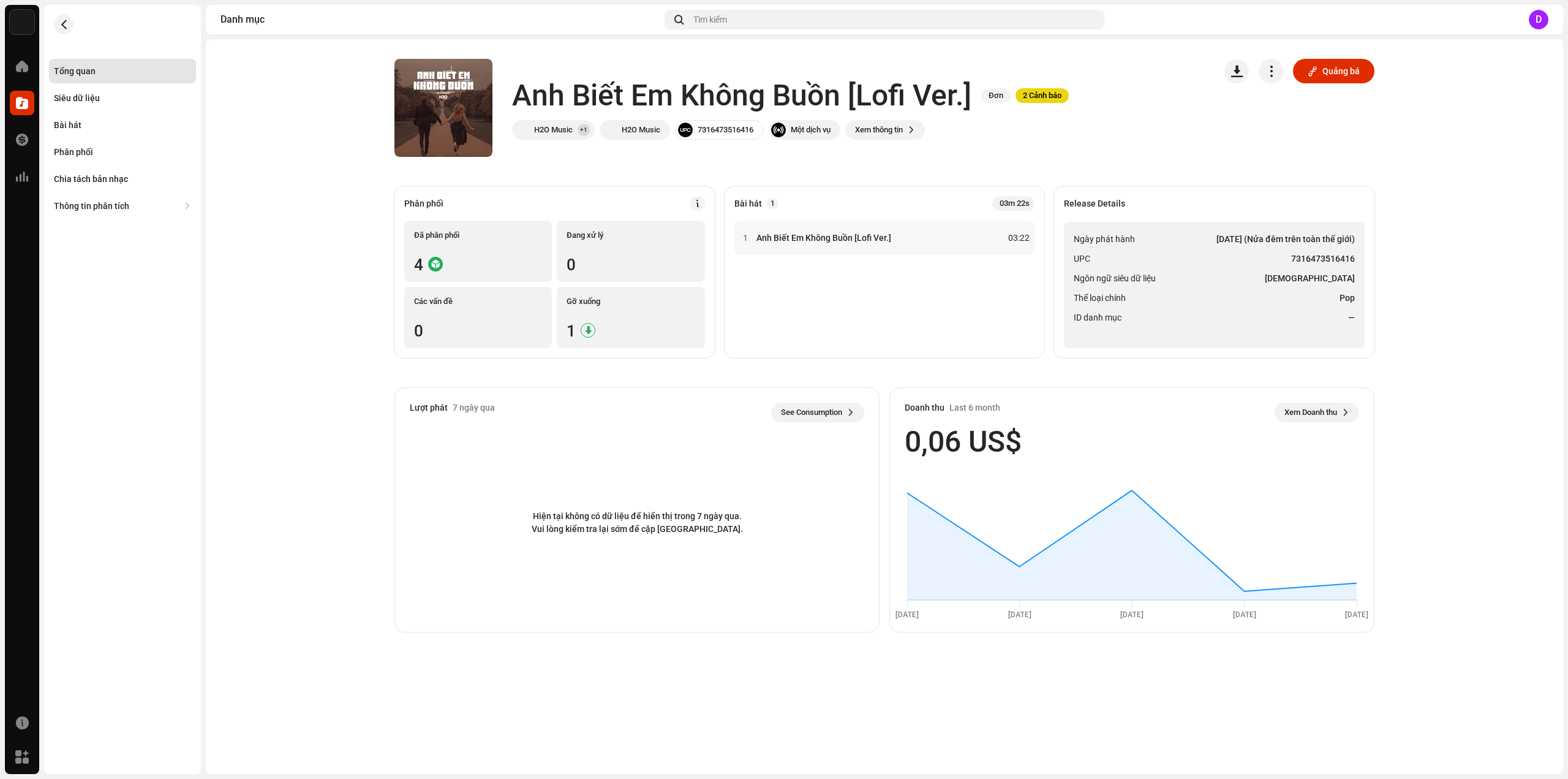
click at [1225, 265] on li "UPC 7316473516416" at bounding box center [1214, 258] width 281 height 15
drag, startPoint x: 1291, startPoint y: 255, endPoint x: 1359, endPoint y: 256, distance: 68.0
click at [1359, 256] on ul "Ngày phát hành 26 thg 4, 2023 (Nửa đêm trên toàn thế giới) UPC 7316473516416 Ng…" at bounding box center [1214, 285] width 300 height 126
copy strong "7316473516416"
click at [71, 123] on div "Bài hát" at bounding box center [67, 125] width 27 height 10
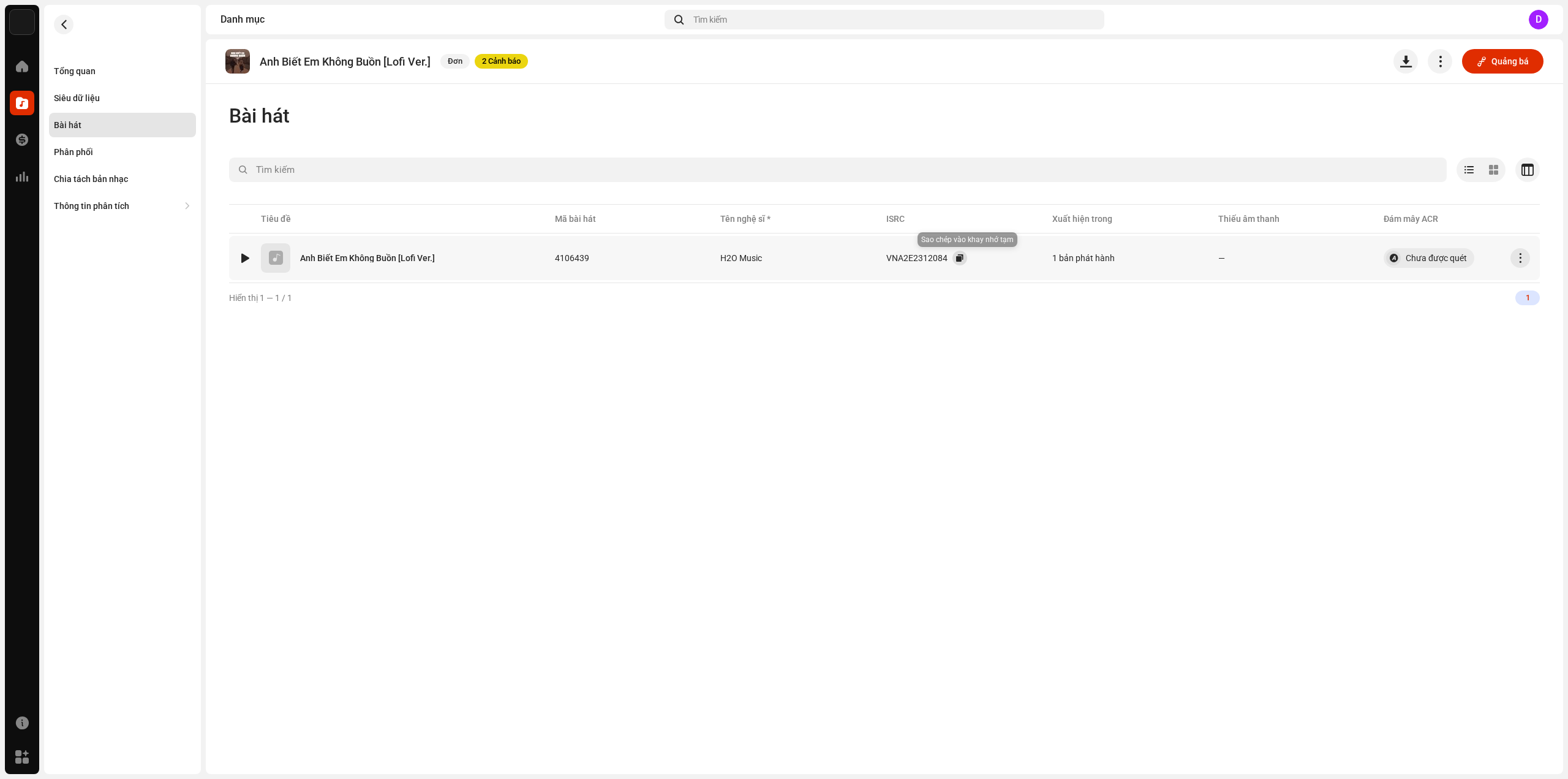
click at [966, 257] on button "button" at bounding box center [960, 257] width 15 height 15
click at [118, 70] on div "Tổng quan" at bounding box center [122, 71] width 137 height 10
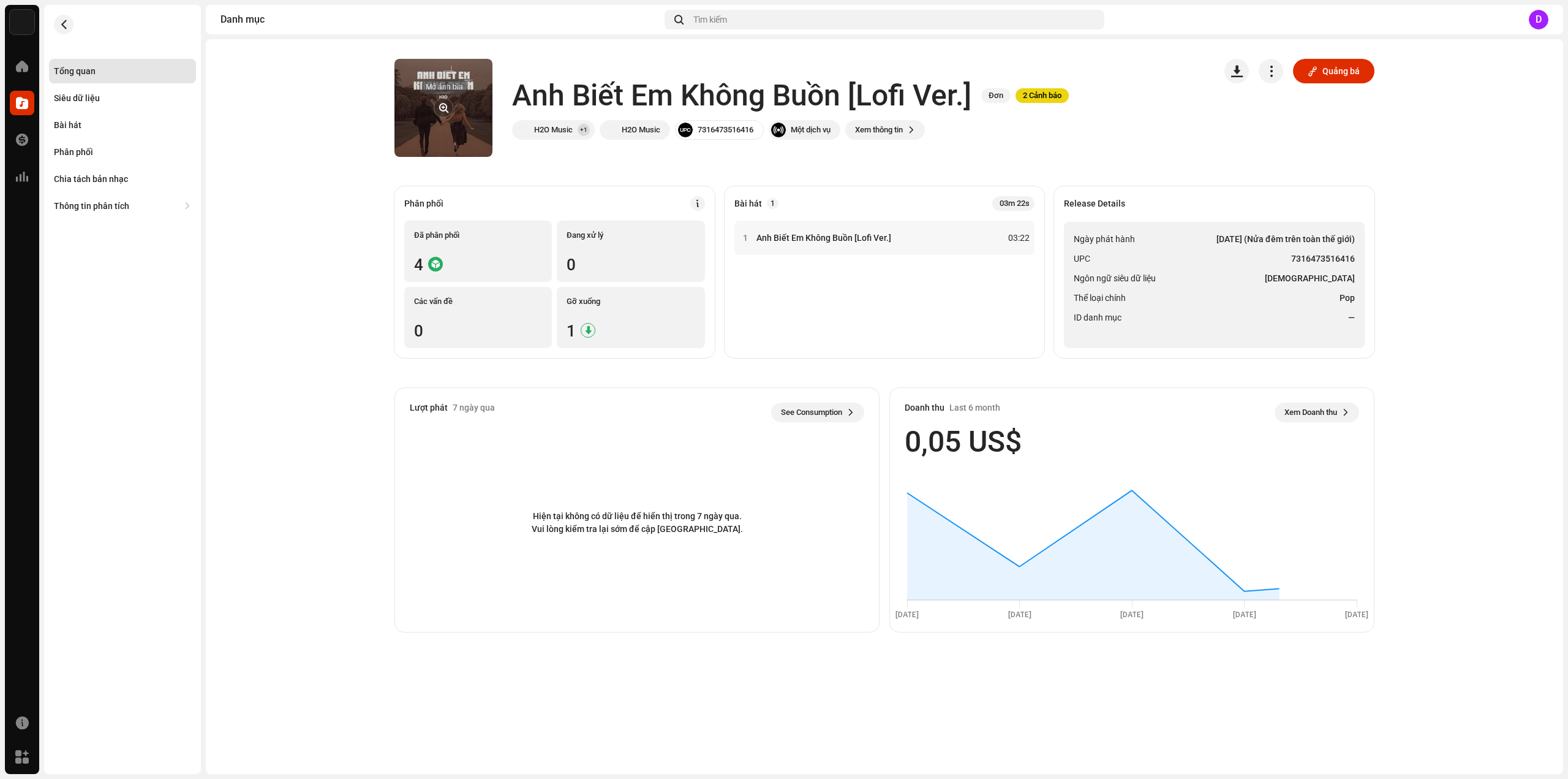
click at [440, 109] on button "button" at bounding box center [443, 108] width 20 height 20
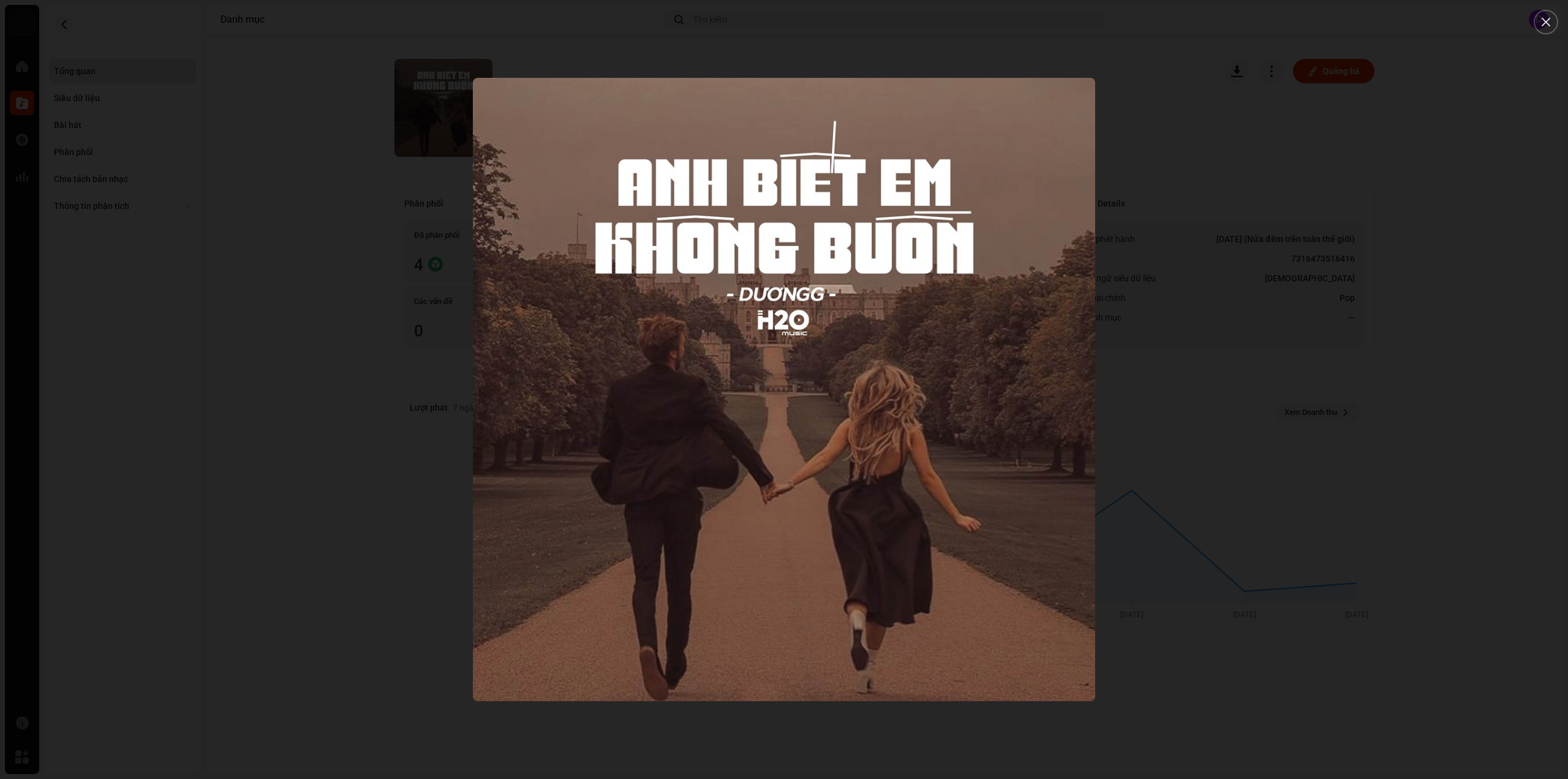
click at [209, 174] on div at bounding box center [784, 390] width 1568 height 779
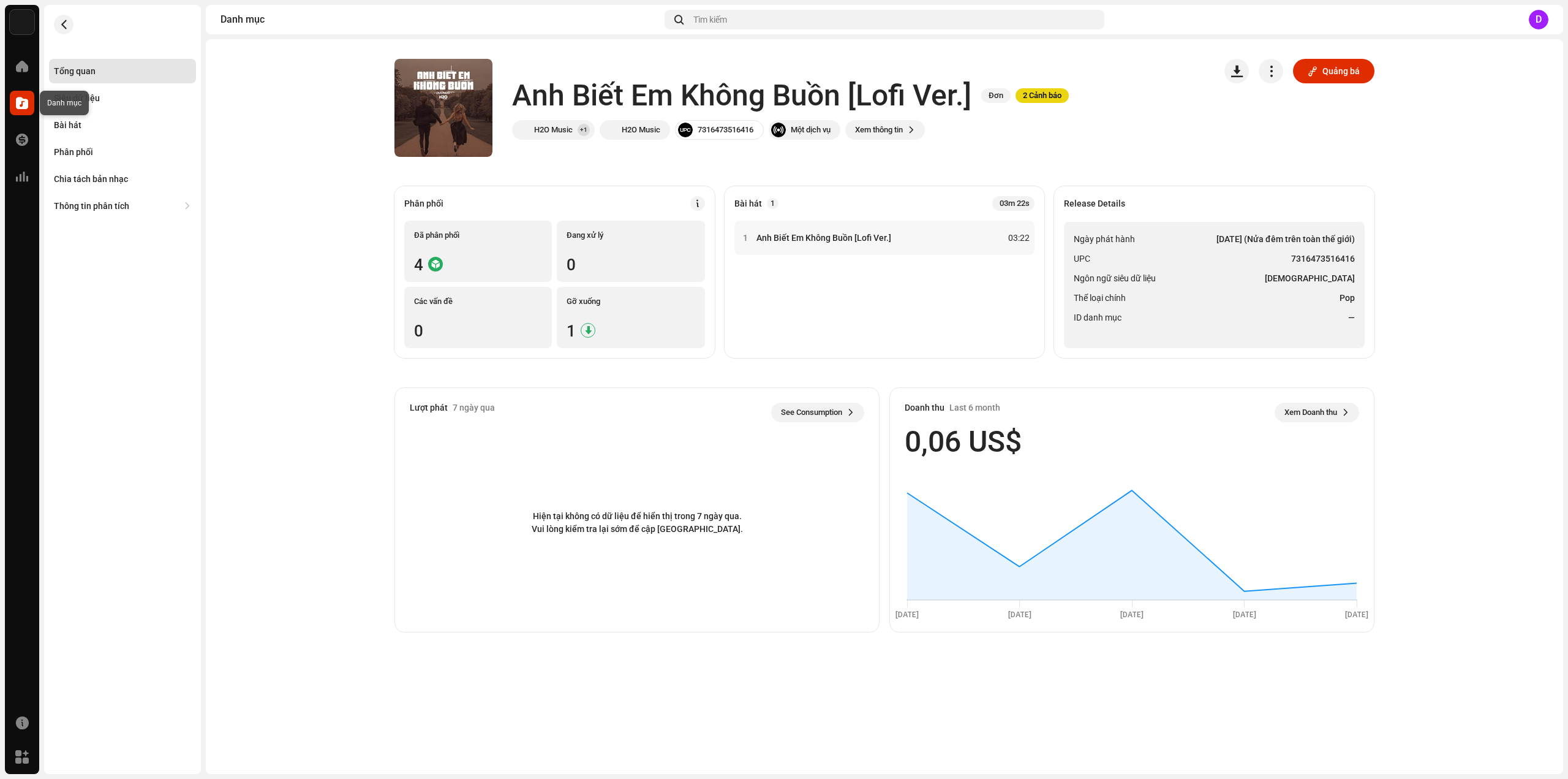
drag, startPoint x: 20, startPoint y: 101, endPoint x: 27, endPoint y: 107, distance: 9.2
click at [21, 102] on span at bounding box center [22, 103] width 13 height 10
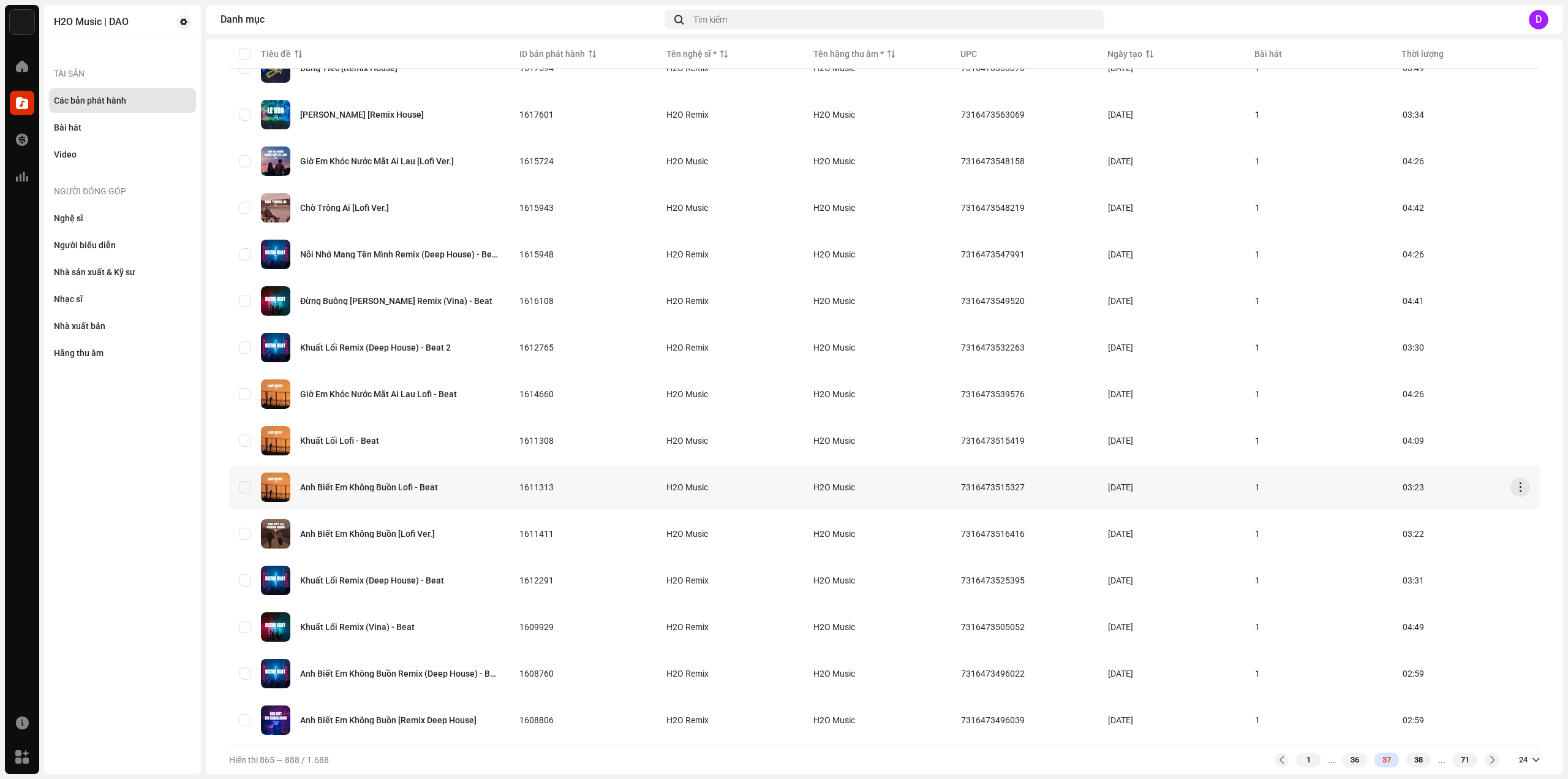
scroll to position [573, 0]
click at [402, 715] on div "Anh Biết Em Không Buồn [Remix Deep House]" at bounding box center [388, 719] width 176 height 9
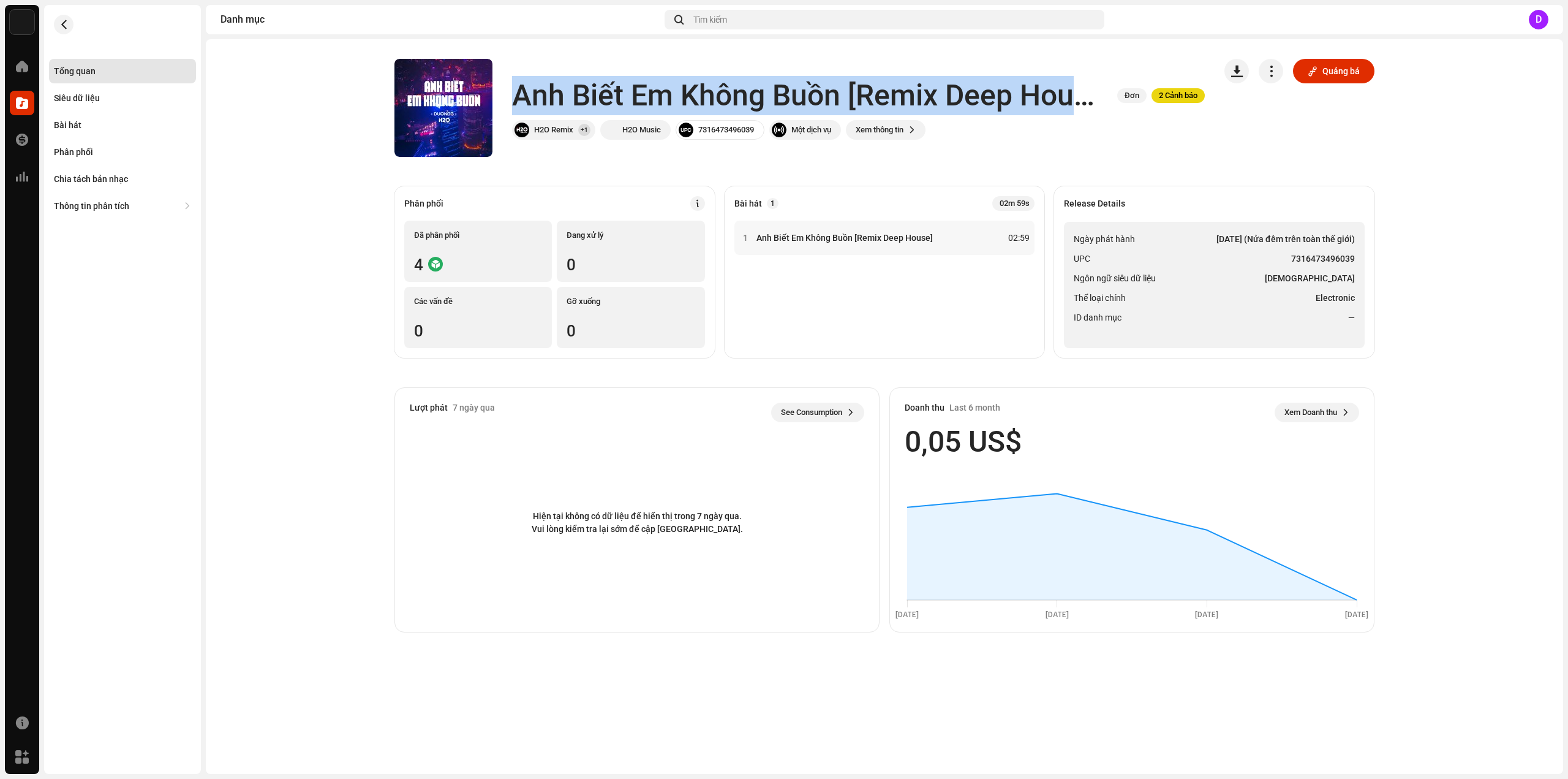
drag, startPoint x: 515, startPoint y: 94, endPoint x: 1116, endPoint y: 108, distance: 601.2
click at [1116, 108] on div "Anh Biết Em Không Buồn [Remix Deep House] Đơn 2 Cảnh báo" at bounding box center [858, 96] width 693 height 39
copy h1 "Anh Biết Em Không Buồn [Remix Deep House]"
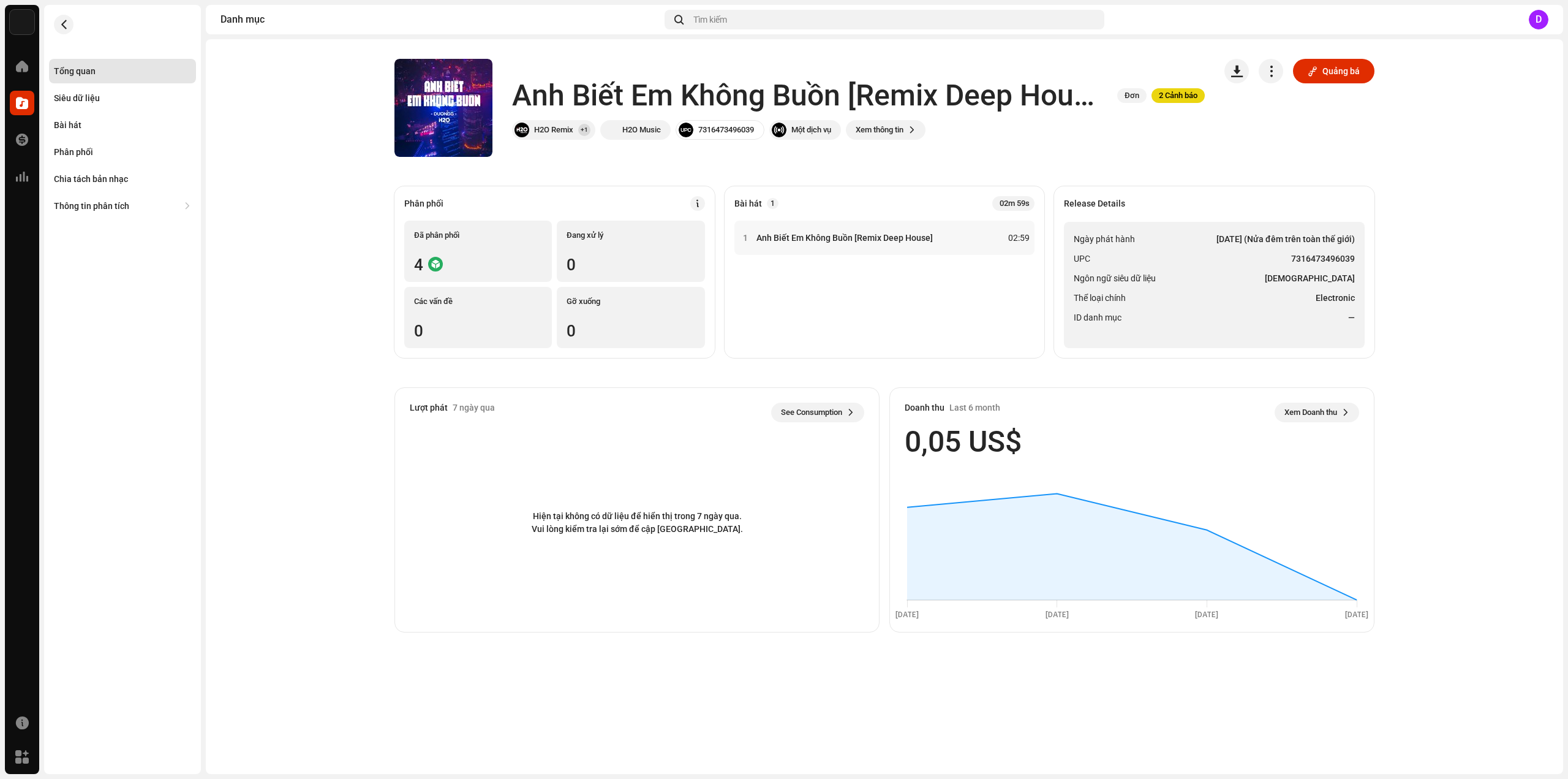
click at [1273, 309] on ul "Ngày phát hành 24 thg 4, 2023 (Nửa đêm trên toàn thế giới) UPC 7316473496039 Ng…" at bounding box center [1214, 285] width 300 height 126
drag, startPoint x: 1292, startPoint y: 257, endPoint x: 1356, endPoint y: 259, distance: 64.0
click at [1356, 259] on ul "Ngày phát hành 24 thg 4, 2023 (Nửa đêm trên toàn thế giới) UPC 7316473496039 Ng…" at bounding box center [1214, 285] width 300 height 126
copy strong "7316473496039"
click at [75, 130] on div "Bài hát" at bounding box center [122, 124] width 147 height 24
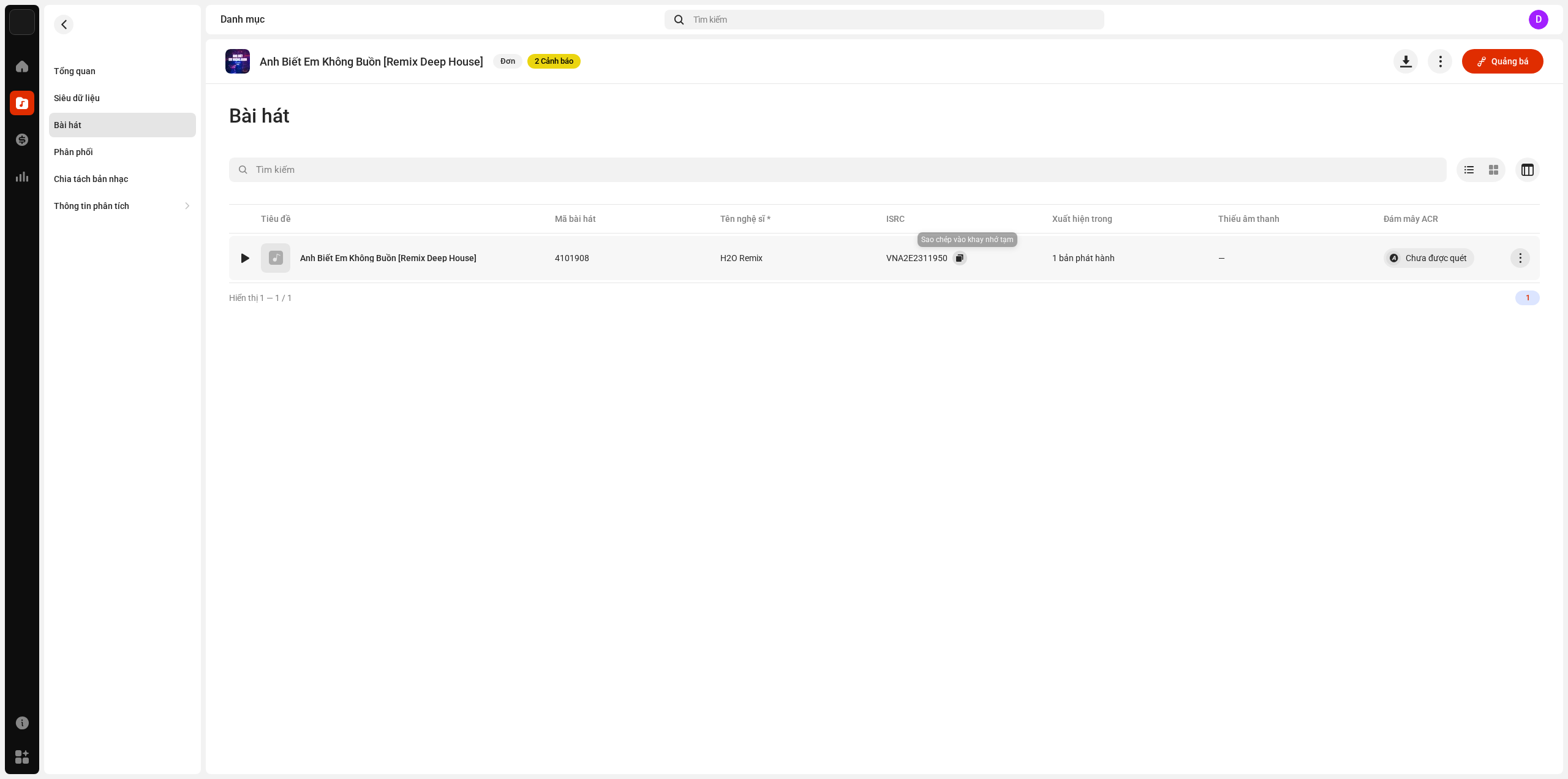
click at [965, 260] on button "button" at bounding box center [960, 257] width 15 height 15
click at [93, 70] on div "Tổng quan" at bounding box center [74, 71] width 42 height 10
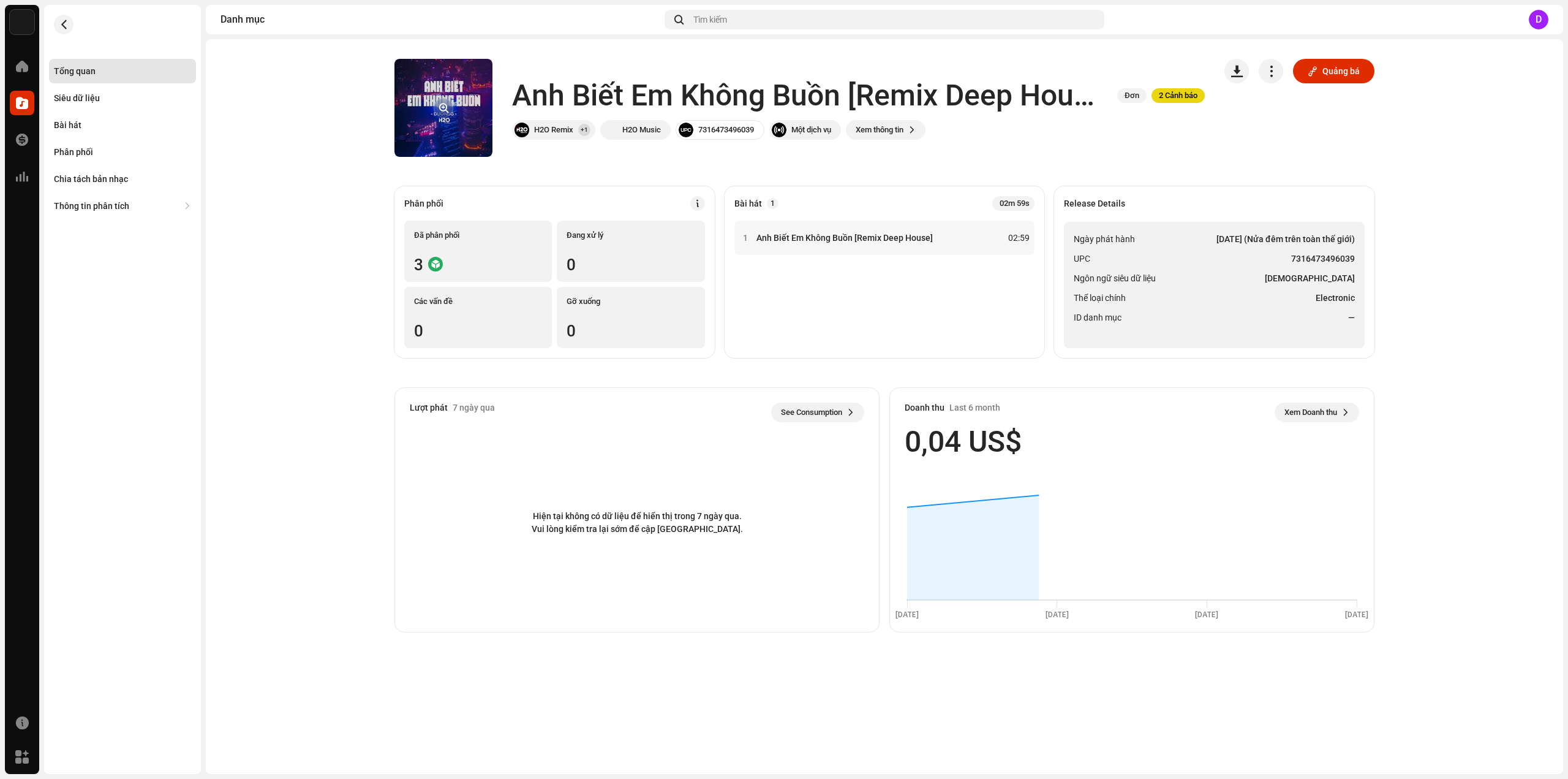
click at [453, 111] on button "button" at bounding box center [443, 108] width 20 height 20
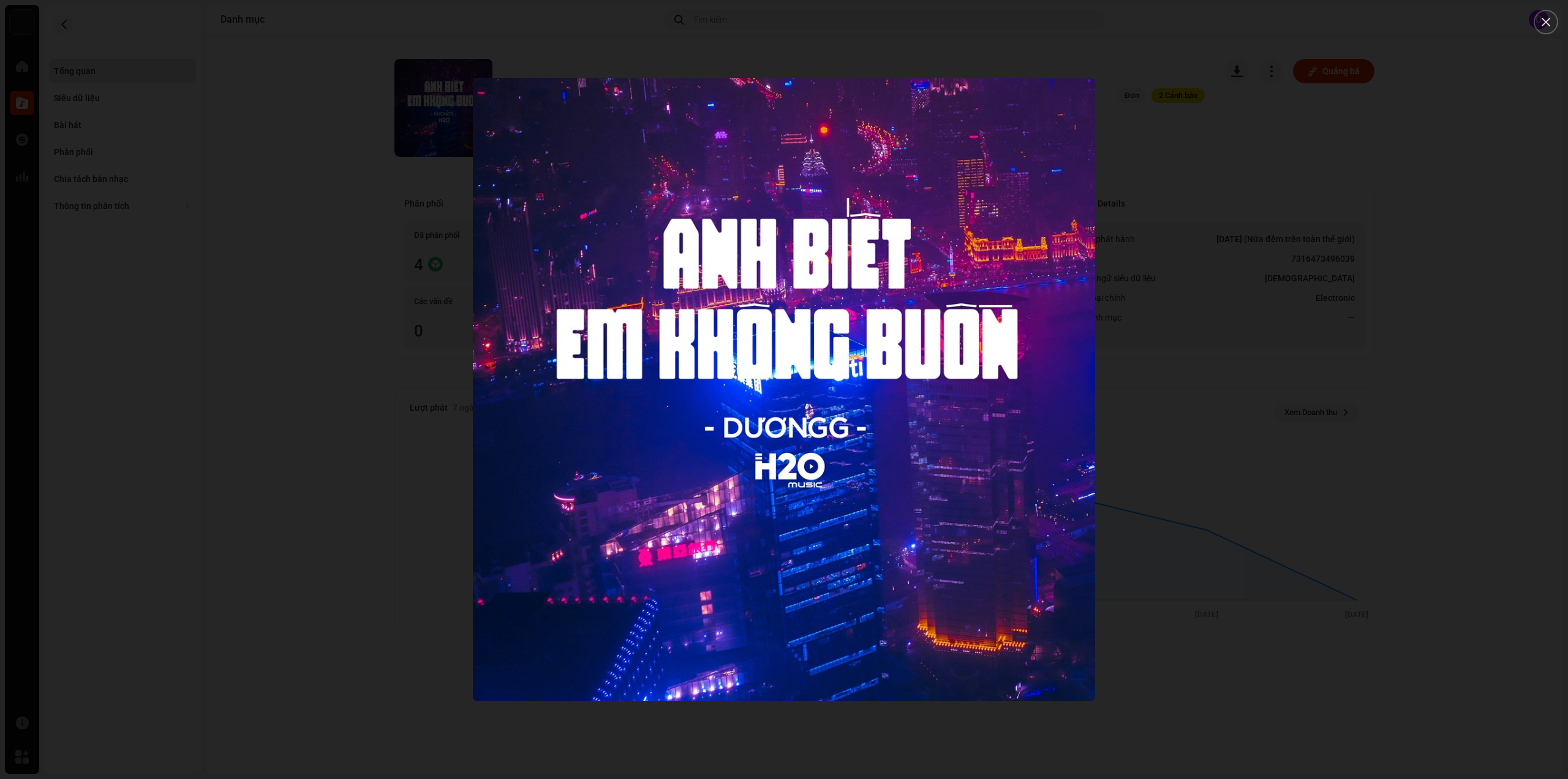
click at [242, 216] on div at bounding box center [784, 390] width 1568 height 779
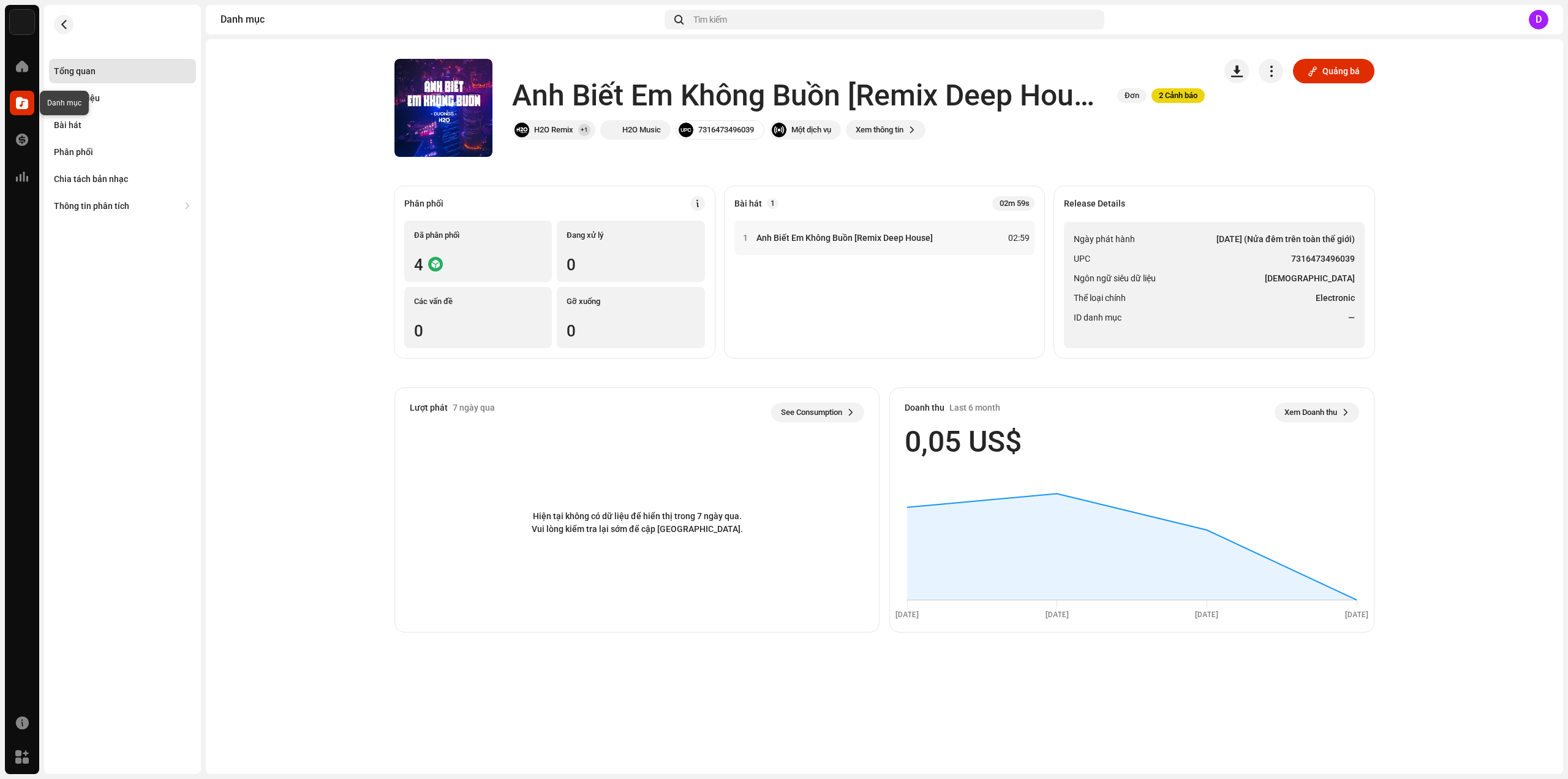
click at [21, 101] on span at bounding box center [22, 103] width 13 height 10
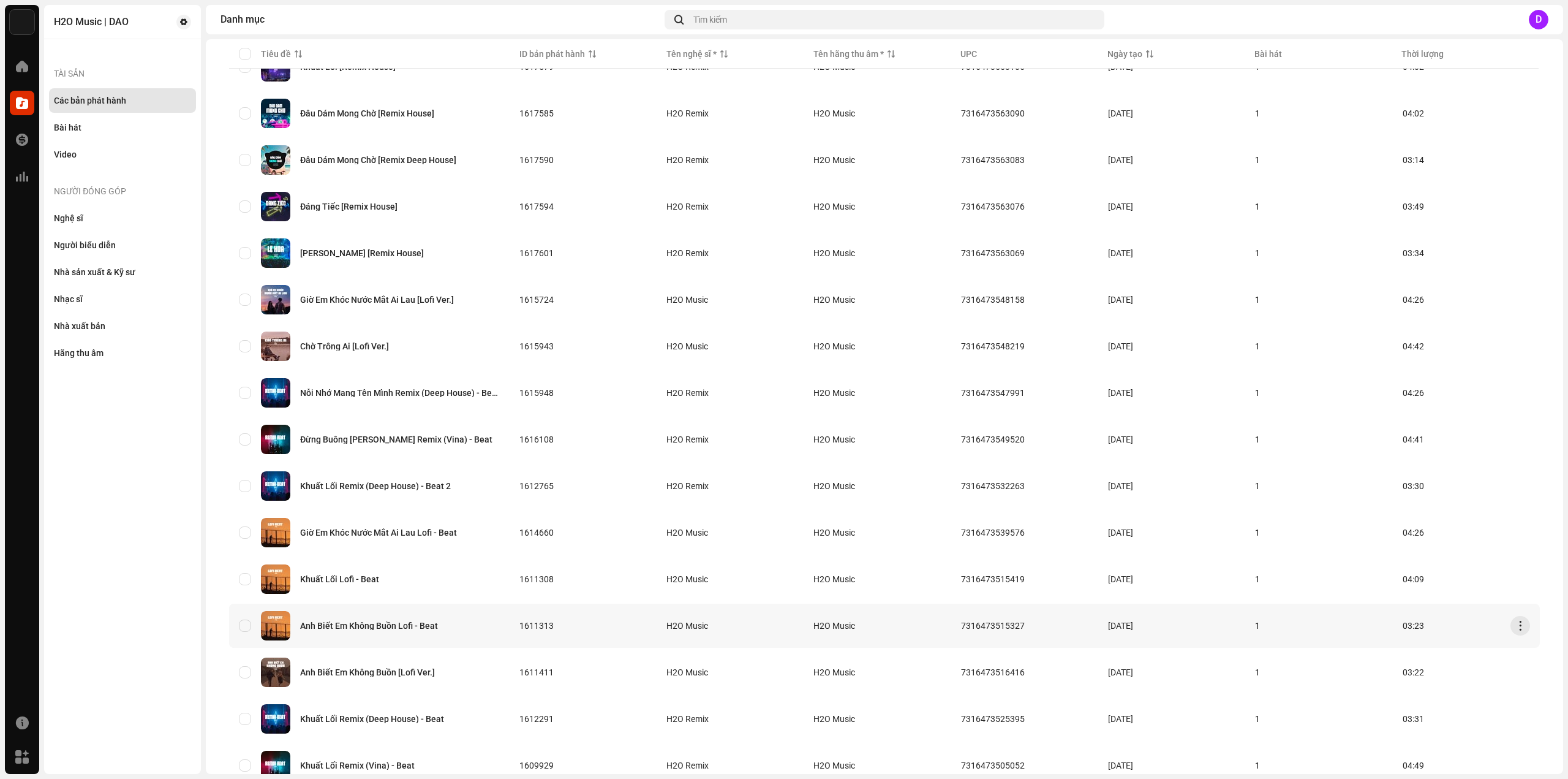
scroll to position [573, 0]
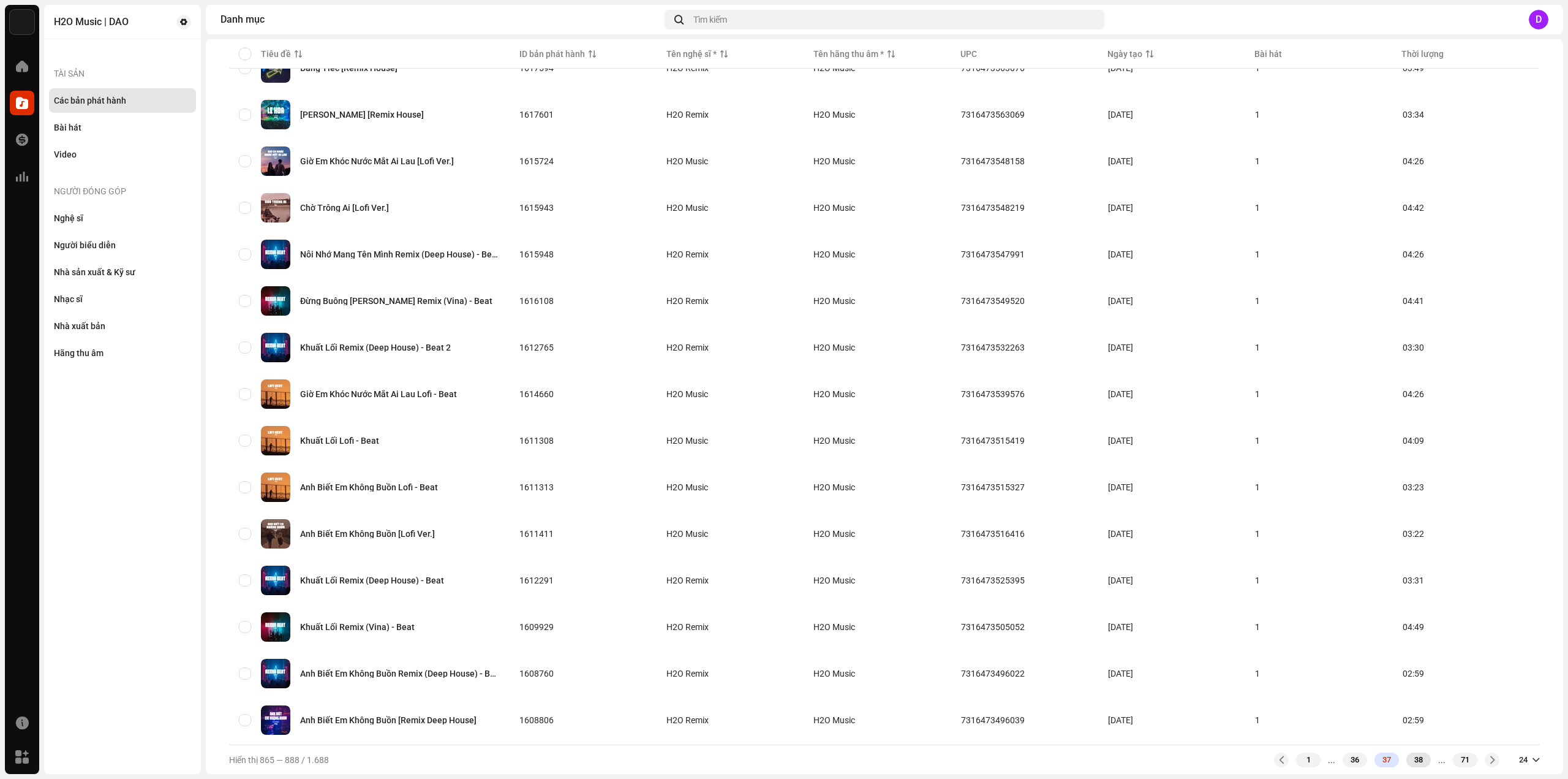
click at [1411, 758] on div "38" at bounding box center [1418, 759] width 24 height 15
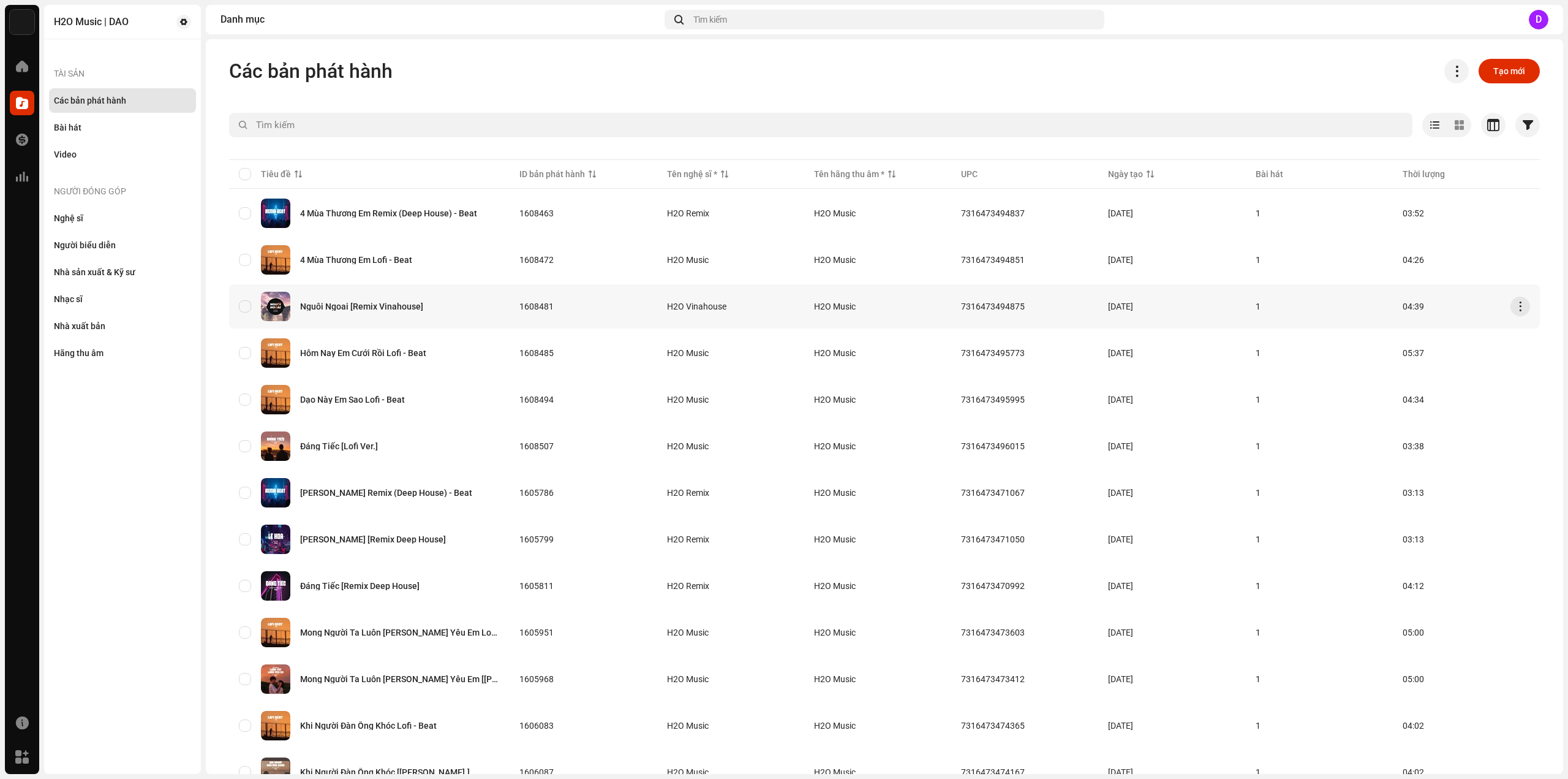
click at [398, 306] on div "Nguôi Ngoai [Remix Vinahouse]" at bounding box center [362, 306] width 123 height 9
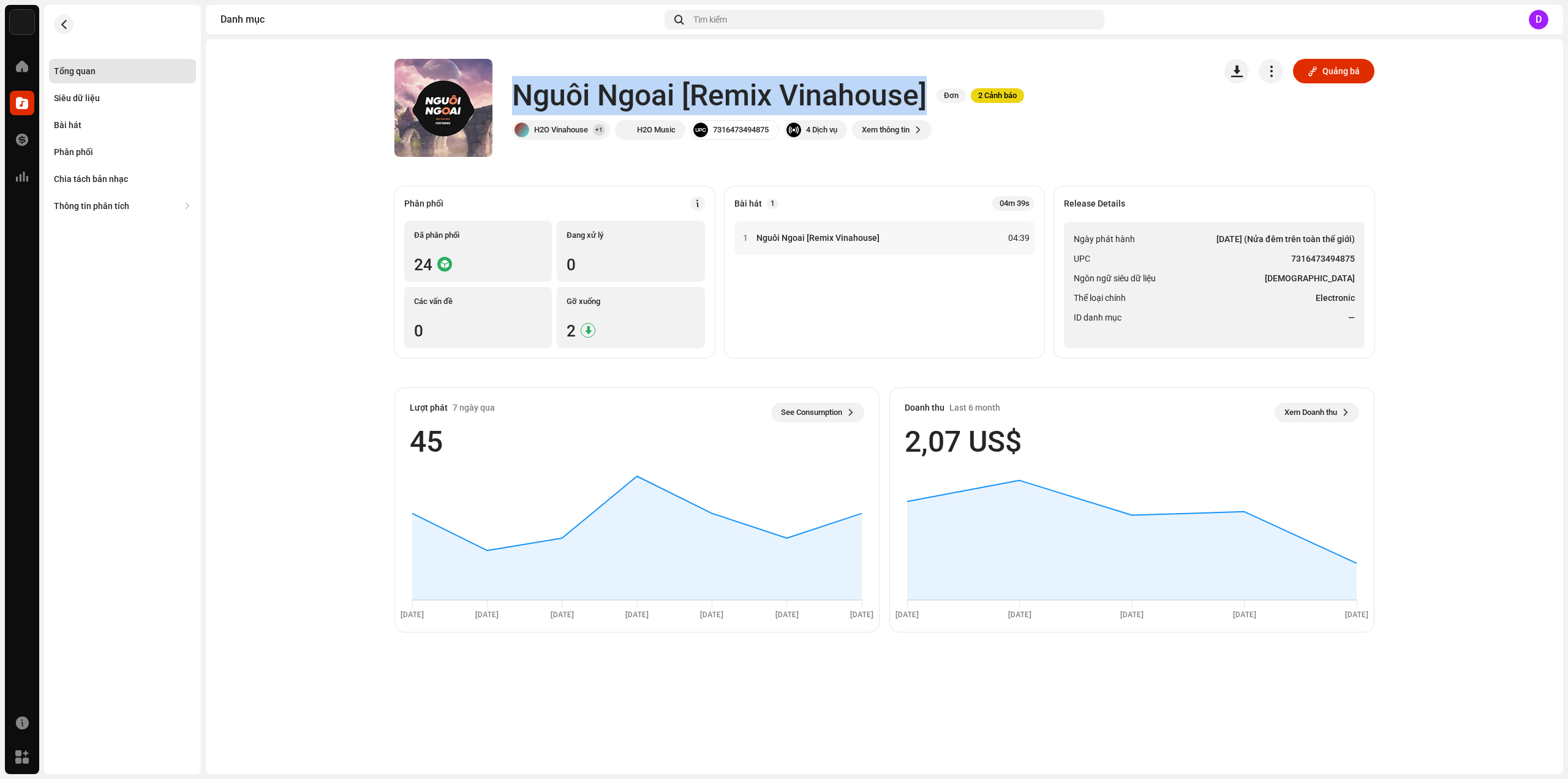
drag, startPoint x: 515, startPoint y: 93, endPoint x: 928, endPoint y: 86, distance: 413.1
click at [928, 86] on div "Nguôi Ngoai [Remix Vinahouse] Đơn 2 Cảnh báo" at bounding box center [767, 96] width 512 height 39
copy h1 "Nguôi Ngoai [Remix Vinahouse]"
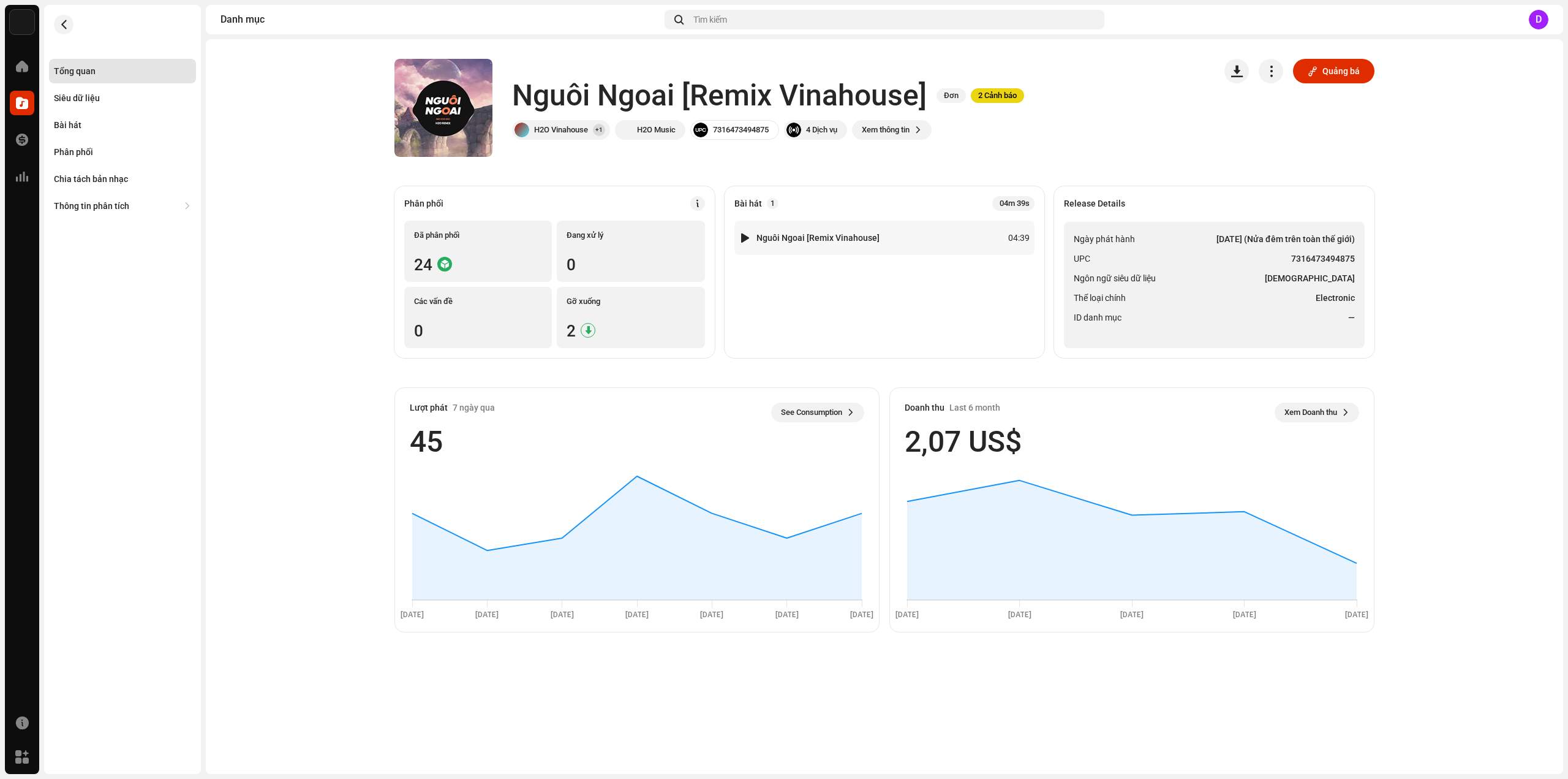
drag, startPoint x: 1175, startPoint y: 234, endPoint x: 1183, endPoint y: 237, distance: 8.5
click at [1177, 235] on li "Ngày phát hành 24 thg 4, 2023 (Nửa đêm trên toàn thế giới)" at bounding box center [1214, 239] width 281 height 15
drag, startPoint x: 1293, startPoint y: 254, endPoint x: 1354, endPoint y: 257, distance: 61.1
click at [1354, 257] on strong "7316473494875" at bounding box center [1322, 258] width 64 height 15
copy strong "7316473494875"
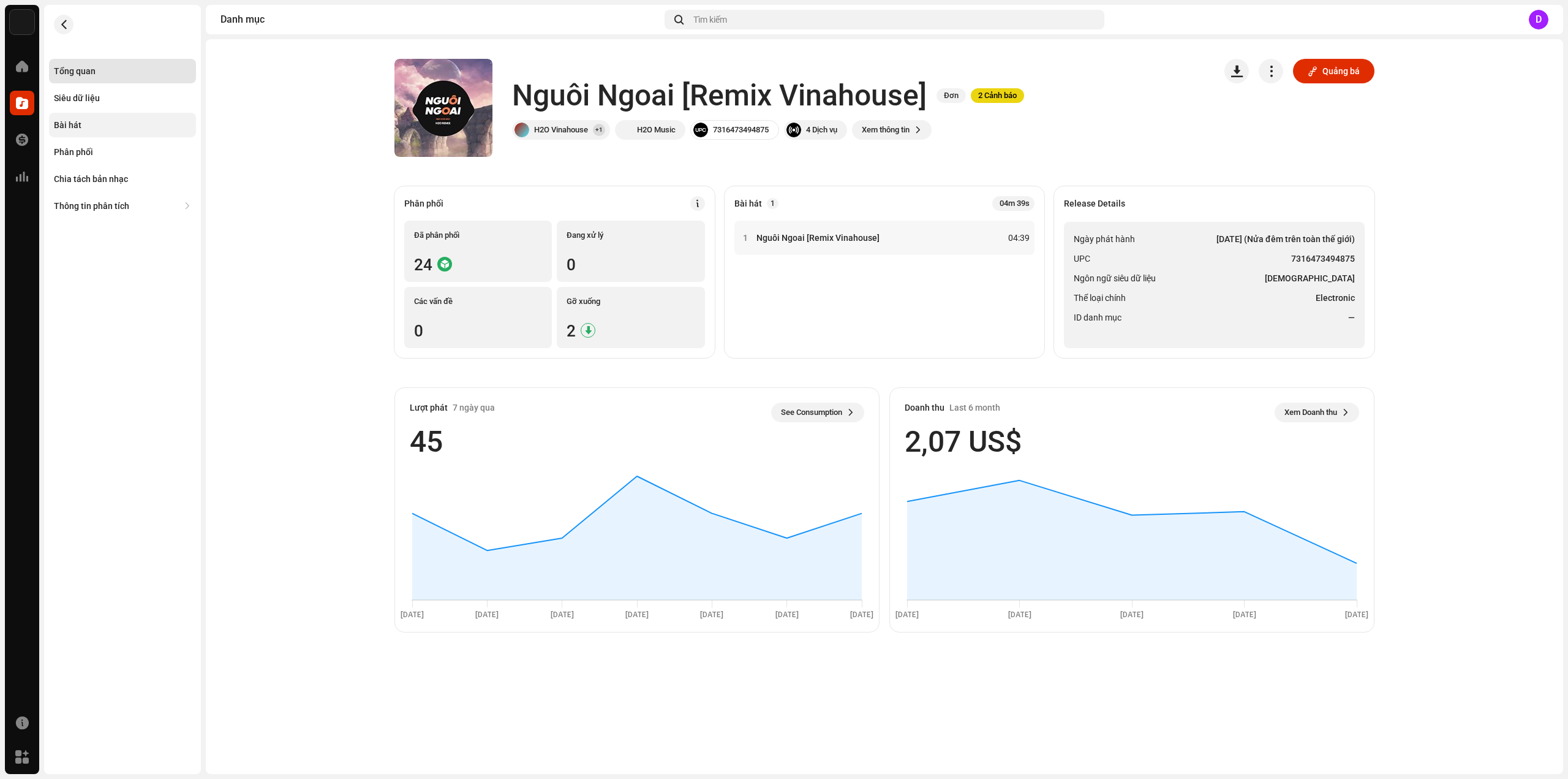
click at [82, 119] on div "Bài hát" at bounding box center [122, 124] width 147 height 24
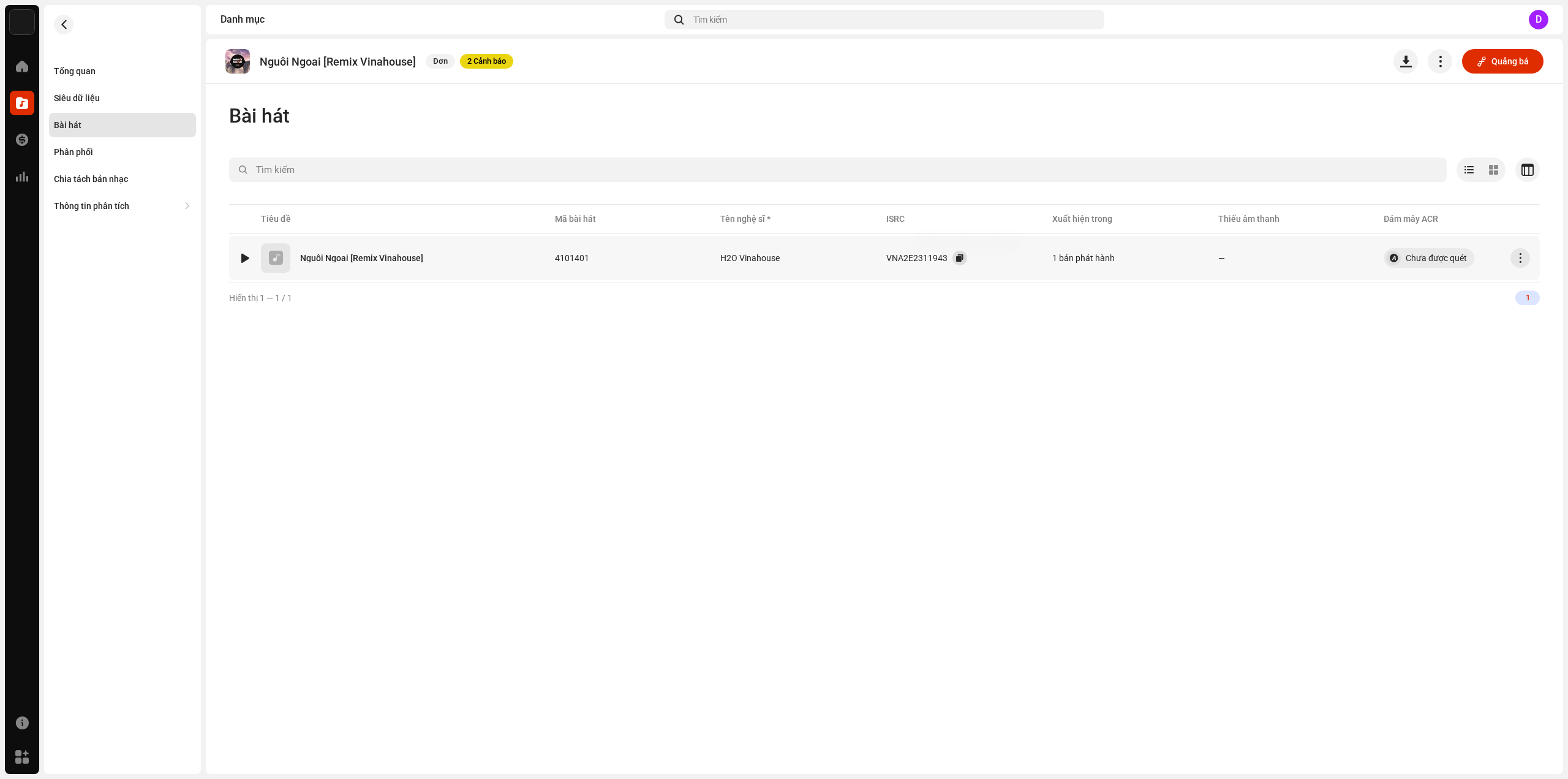
click at [967, 263] on button "button" at bounding box center [960, 257] width 15 height 15
click at [73, 65] on div "Tổng quan" at bounding box center [122, 70] width 147 height 24
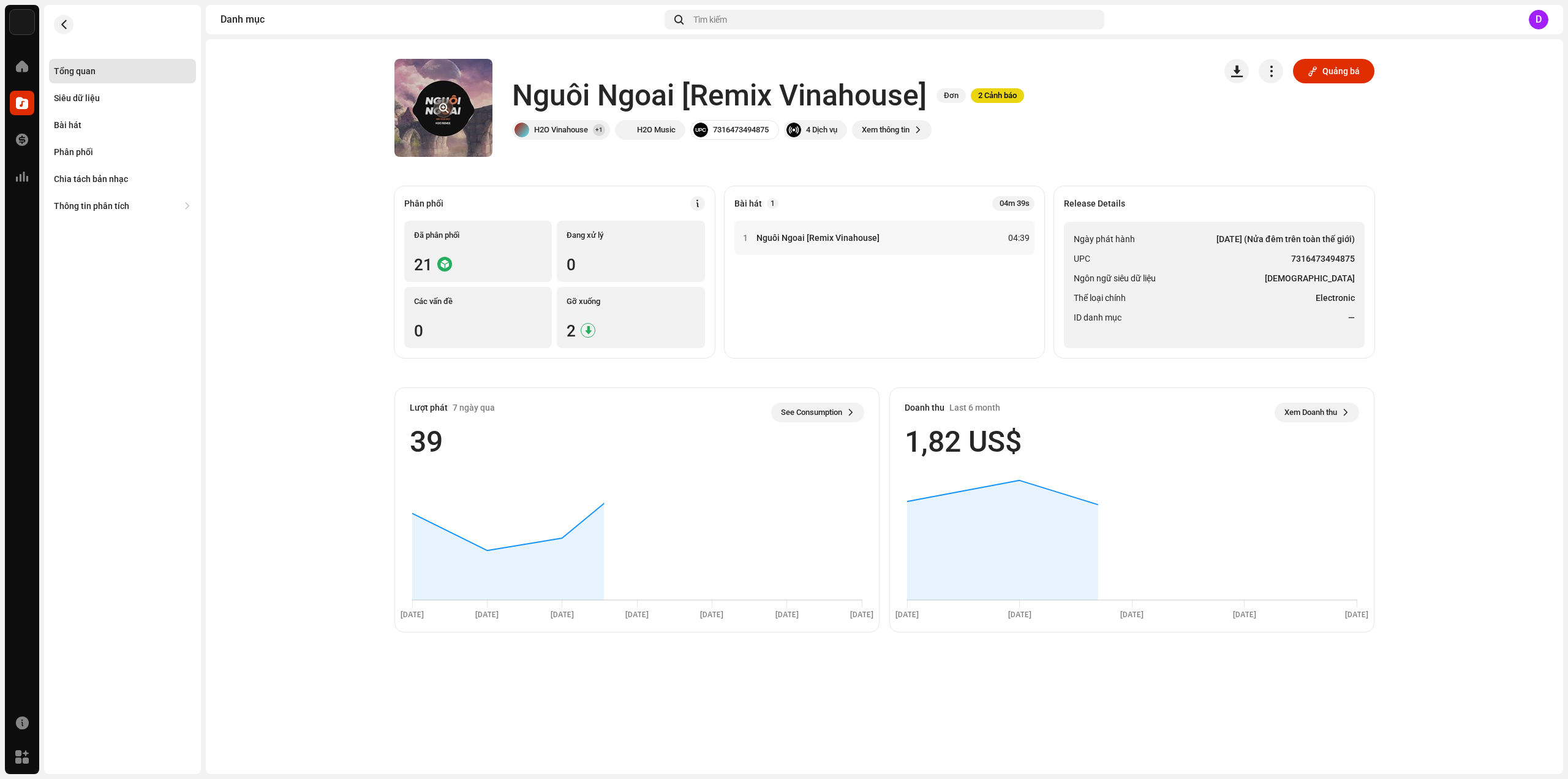
click at [436, 96] on re-a-cover at bounding box center [443, 108] width 98 height 98
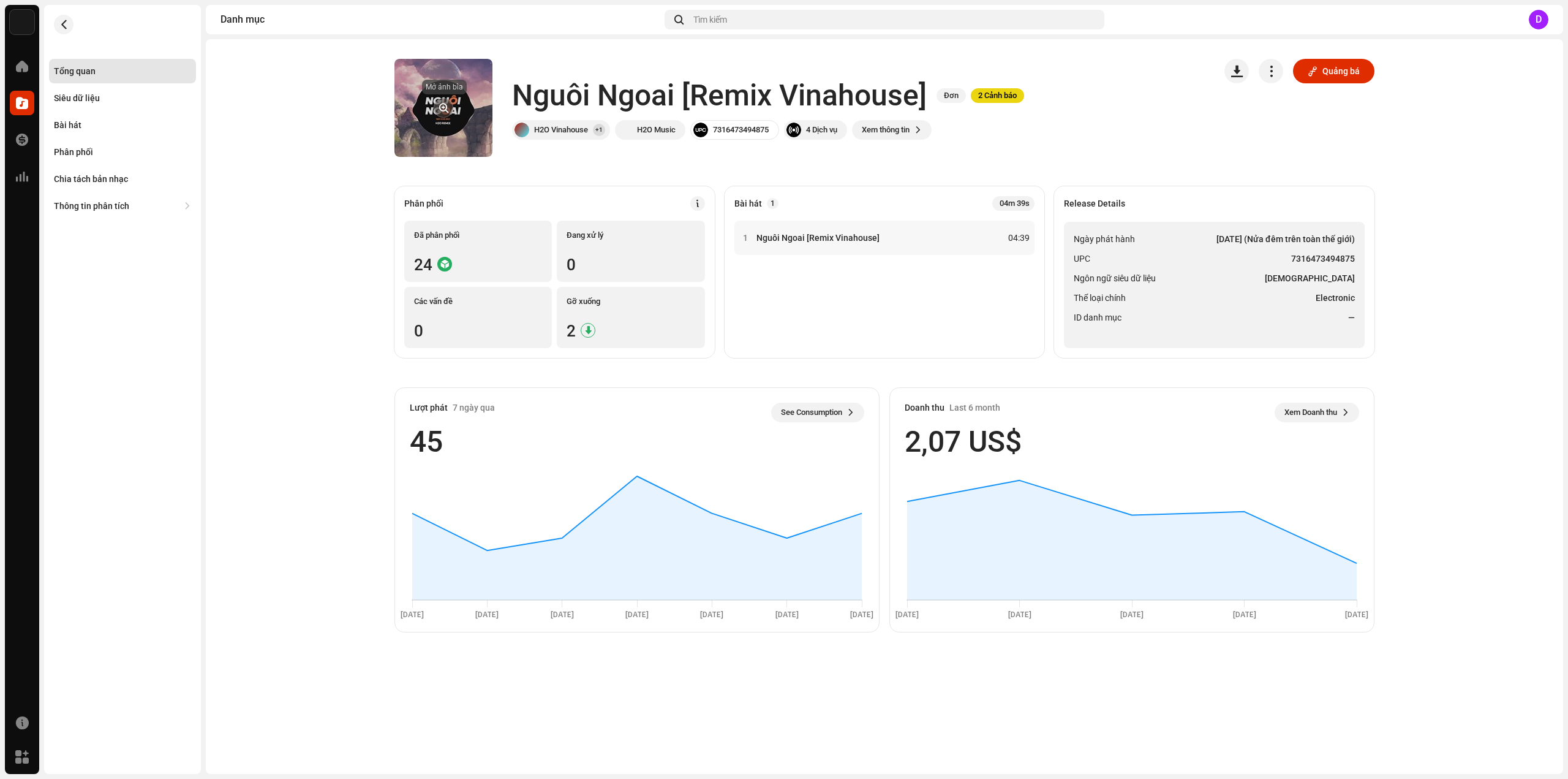
click at [444, 115] on button "button" at bounding box center [443, 108] width 20 height 20
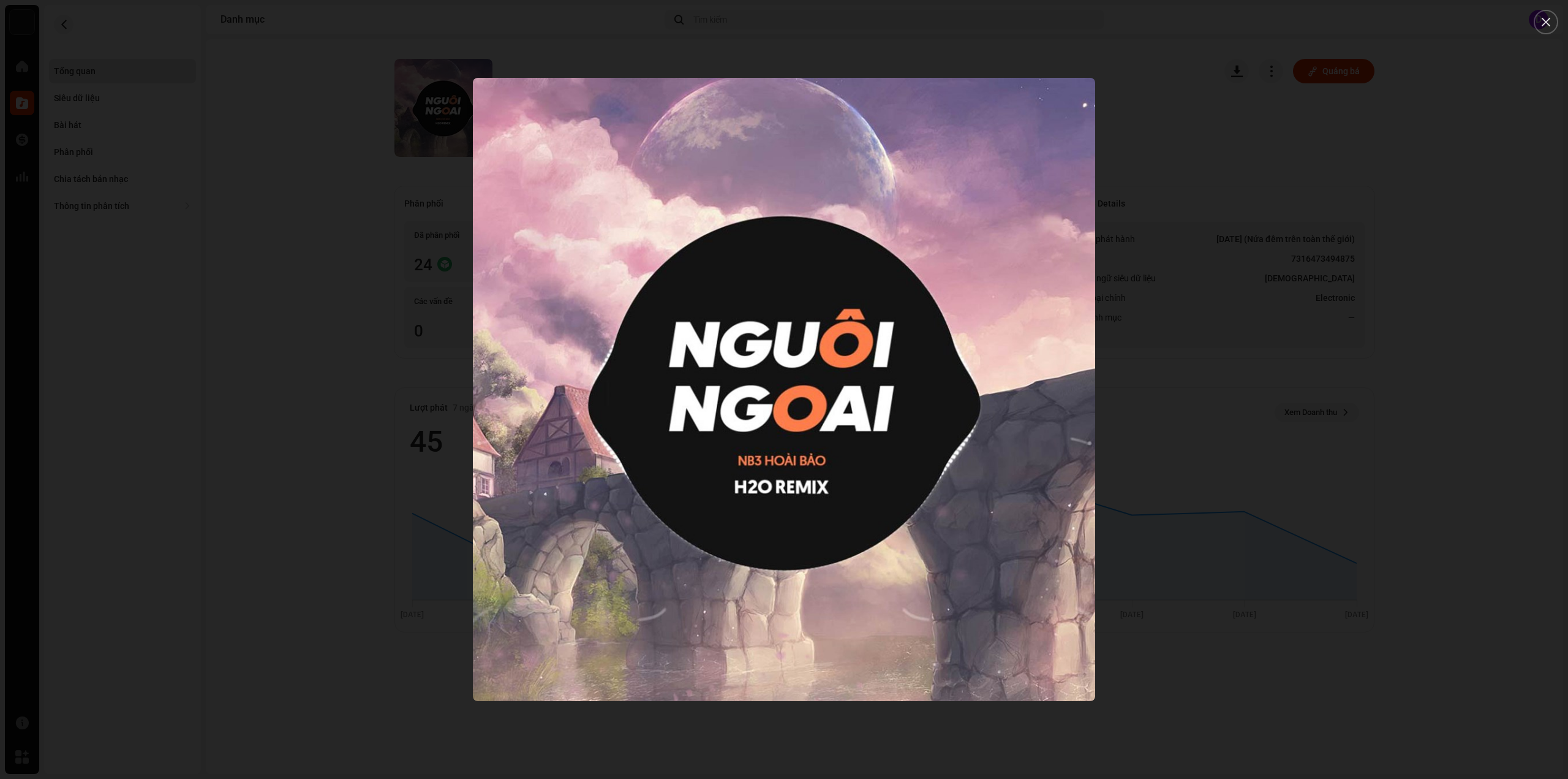
click at [171, 117] on div at bounding box center [784, 390] width 1568 height 779
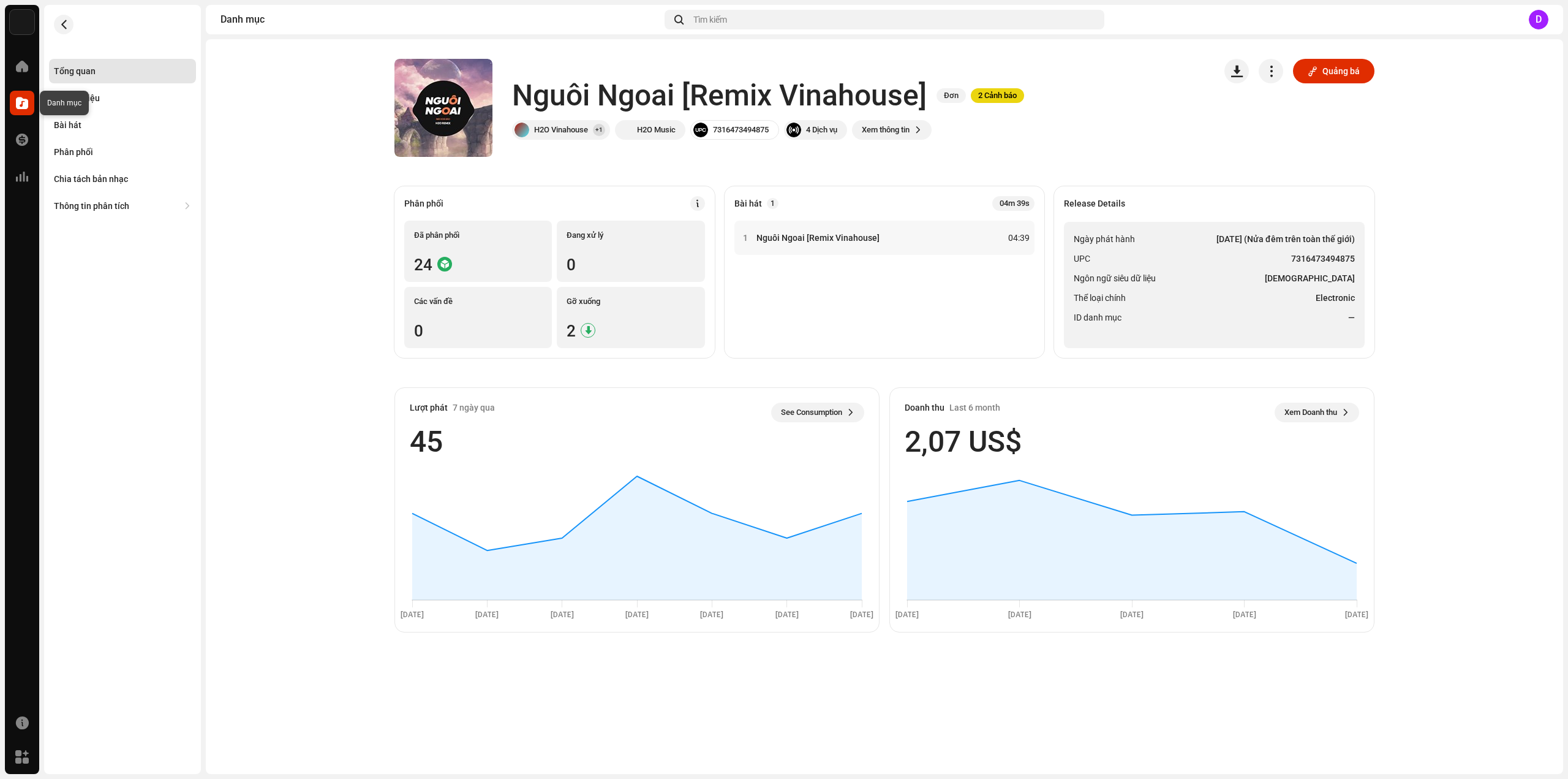
click at [24, 98] on span at bounding box center [22, 103] width 13 height 10
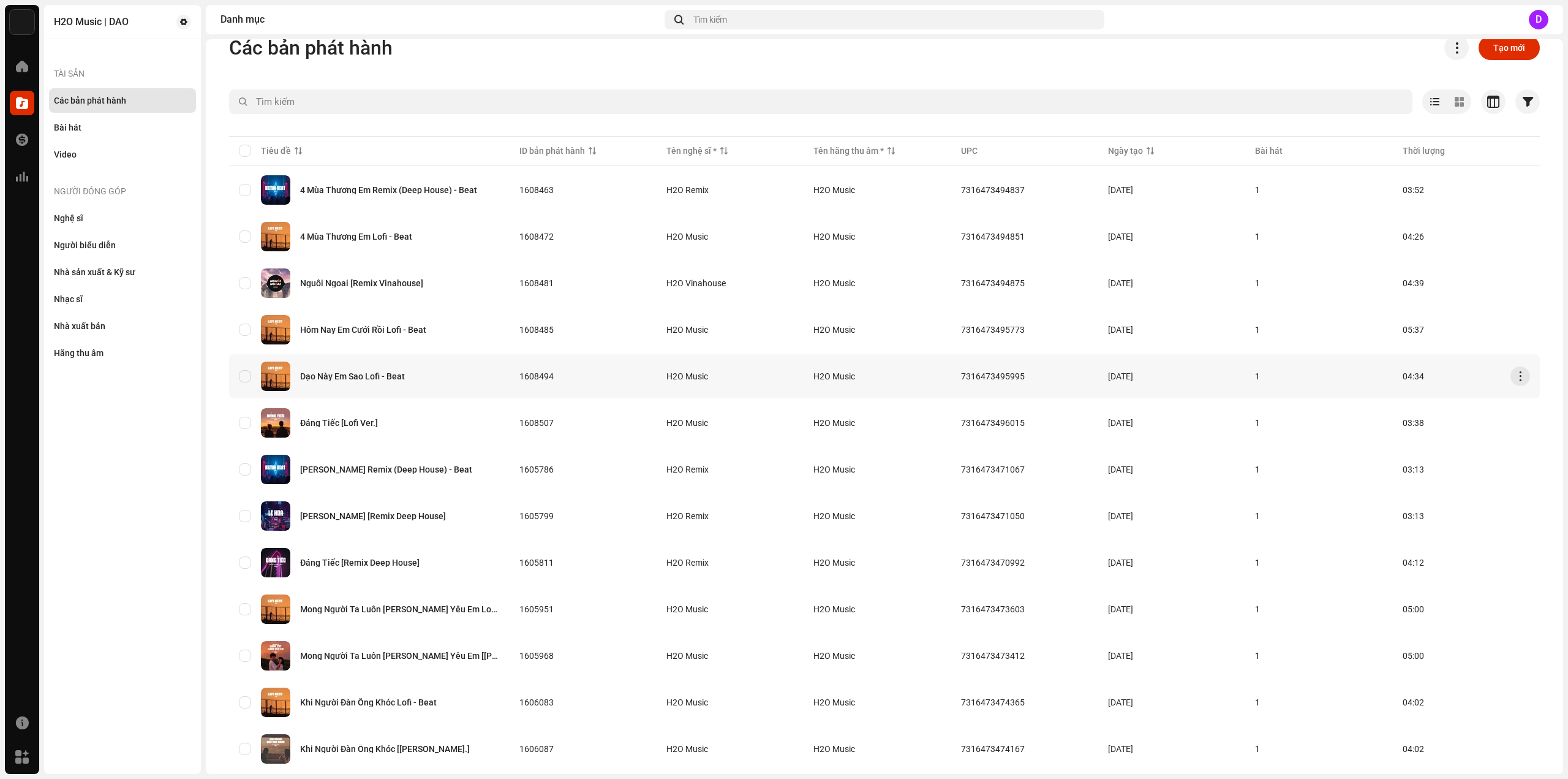
scroll to position [62, 0]
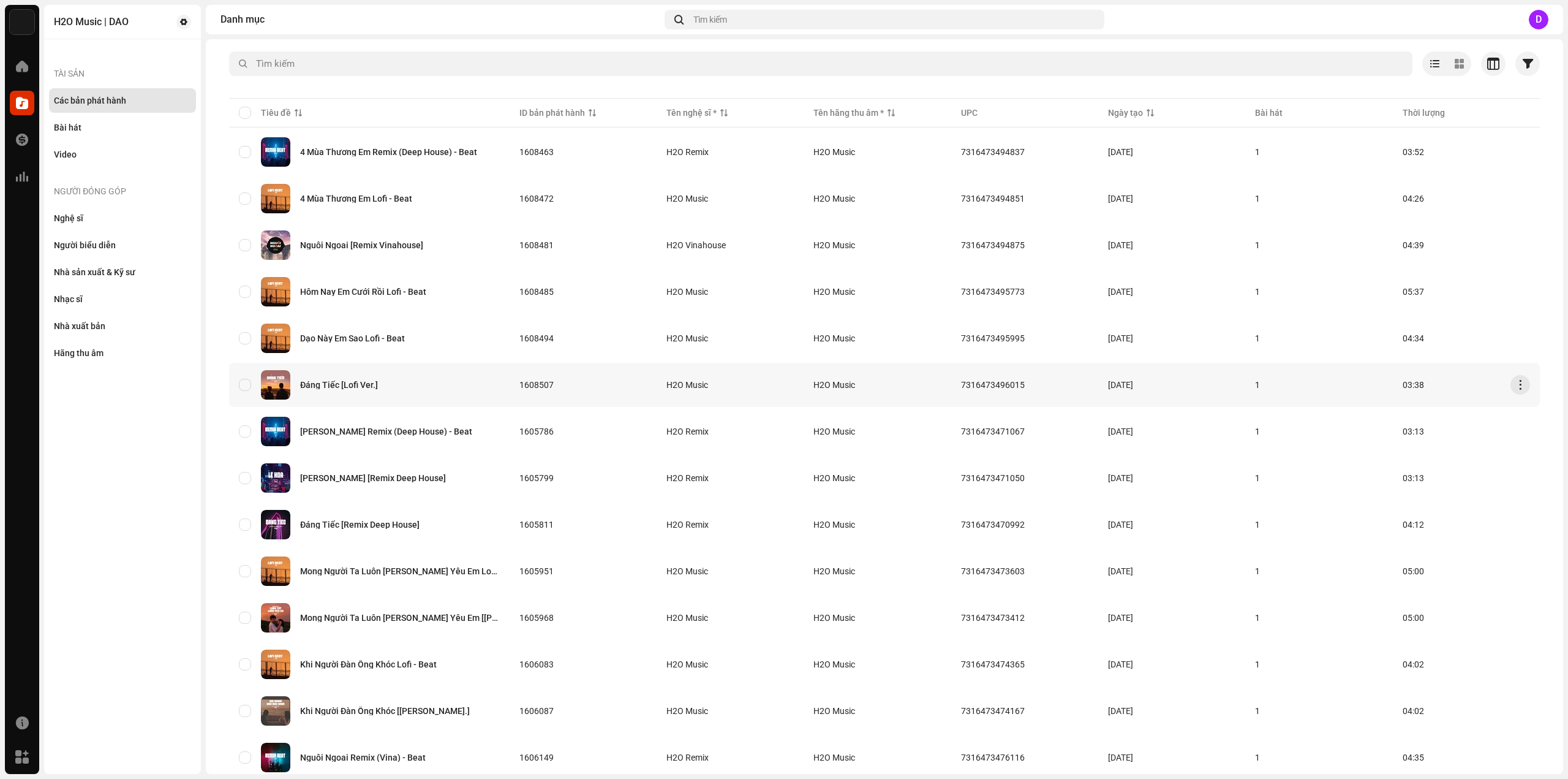
click at [336, 378] on div "Đáng Tiếc [Lofi Ver.]" at bounding box center [369, 385] width 261 height 29
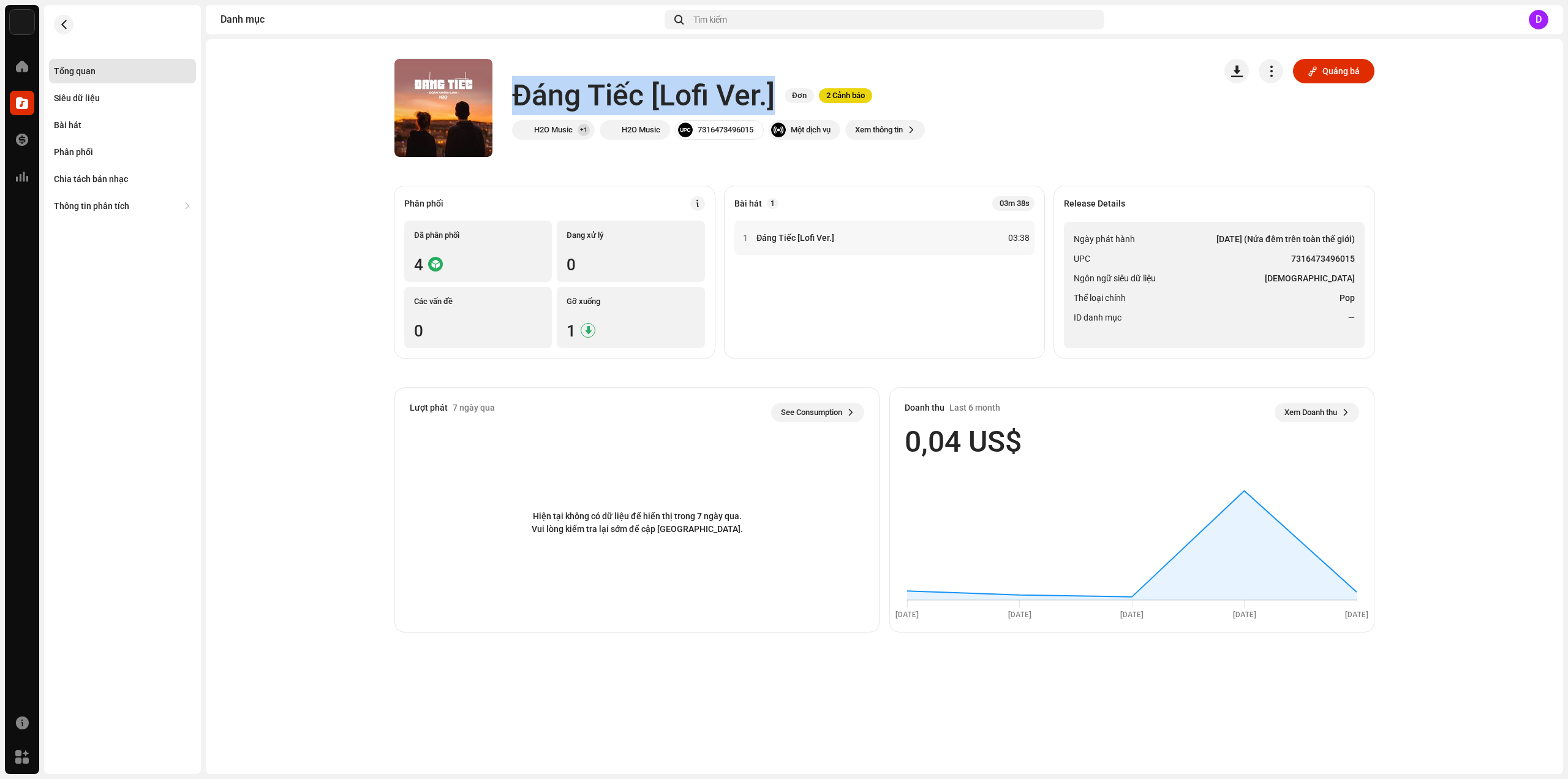
drag, startPoint x: 515, startPoint y: 93, endPoint x: 774, endPoint y: 98, distance: 259.0
click at [781, 96] on div "Đáng Tiếc [Lofi Ver.] Đơn 2 Cảnh báo" at bounding box center [718, 96] width 413 height 39
click at [1072, 242] on ul "Ngày phát hành 24 thg 4, 2023 (Nửa đêm trên toàn thế giới) UPC 7316473496015 Ng…" at bounding box center [1214, 285] width 300 height 126
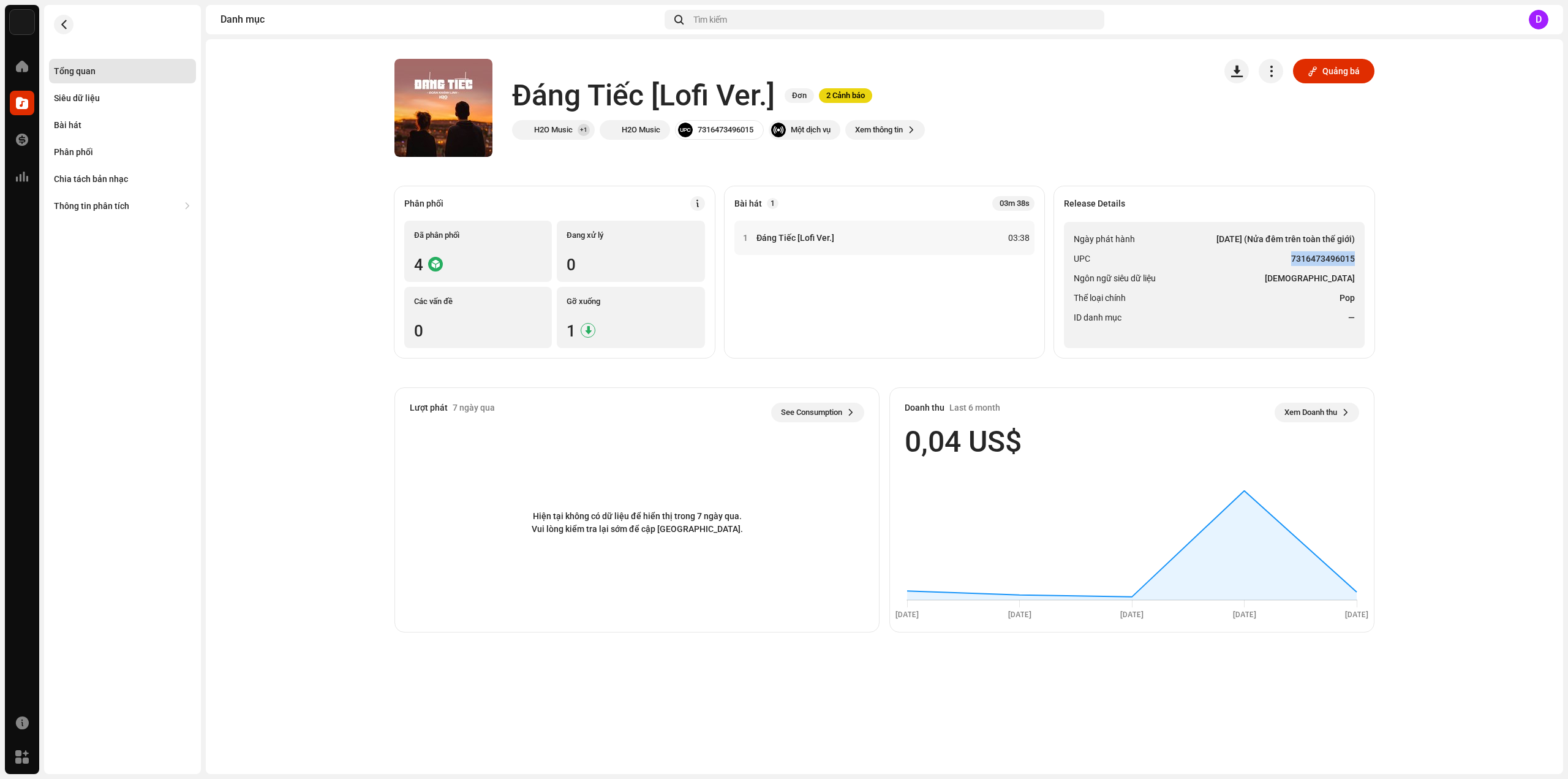
drag, startPoint x: 1290, startPoint y: 256, endPoint x: 1356, endPoint y: 258, distance: 66.0
click at [1356, 258] on ul "Ngày phát hành 24 thg 4, 2023 (Nửa đêm trên toàn thế giới) UPC 7316473496015 Ng…" at bounding box center [1214, 285] width 300 height 126
click at [73, 116] on div "Bài hát" at bounding box center [122, 124] width 147 height 24
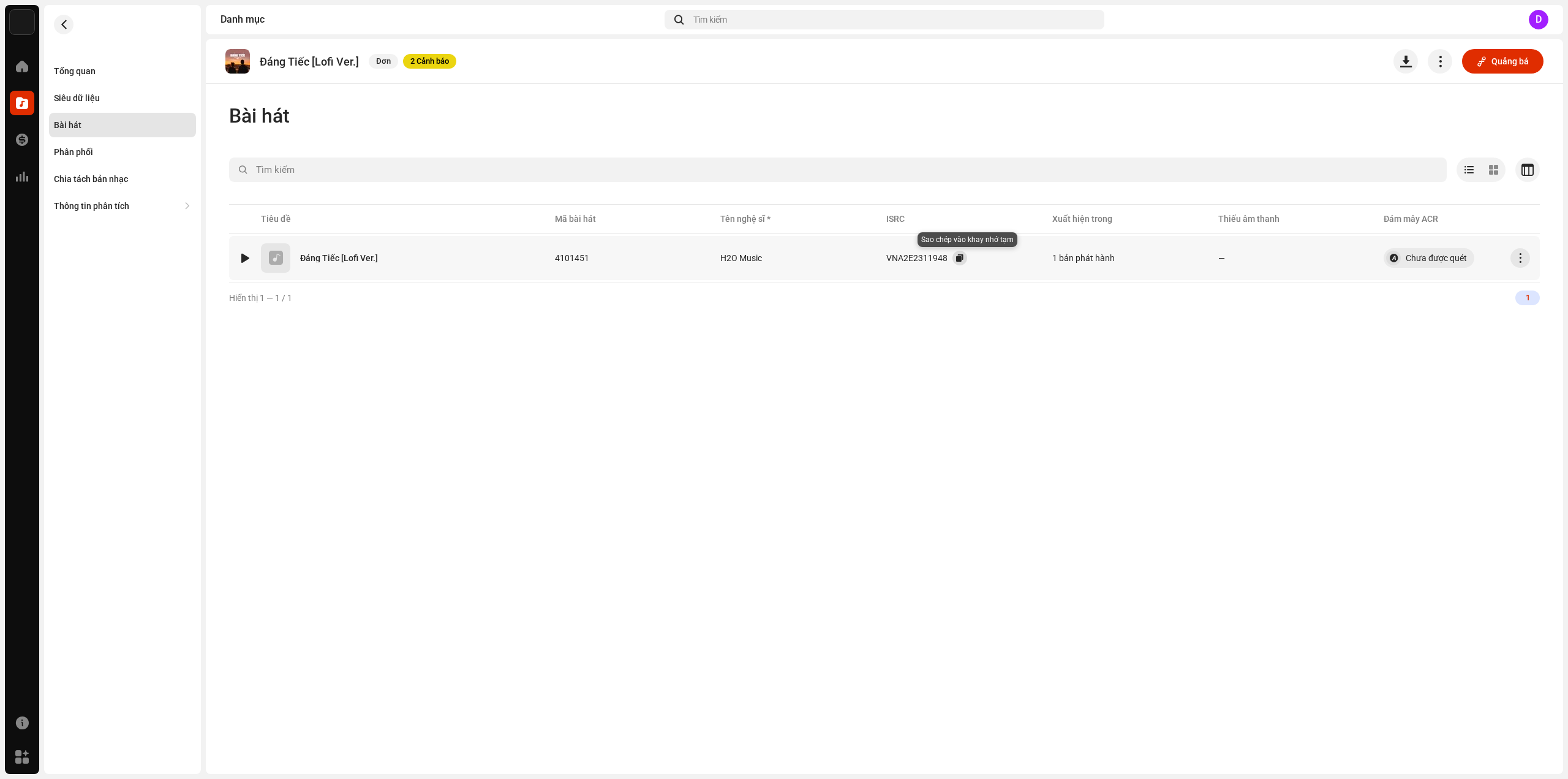
drag, startPoint x: 970, startPoint y: 256, endPoint x: 890, endPoint y: 222, distance: 86.9
click at [967, 256] on button "button" at bounding box center [960, 257] width 15 height 15
click at [98, 63] on div "Tổng quan" at bounding box center [122, 70] width 147 height 24
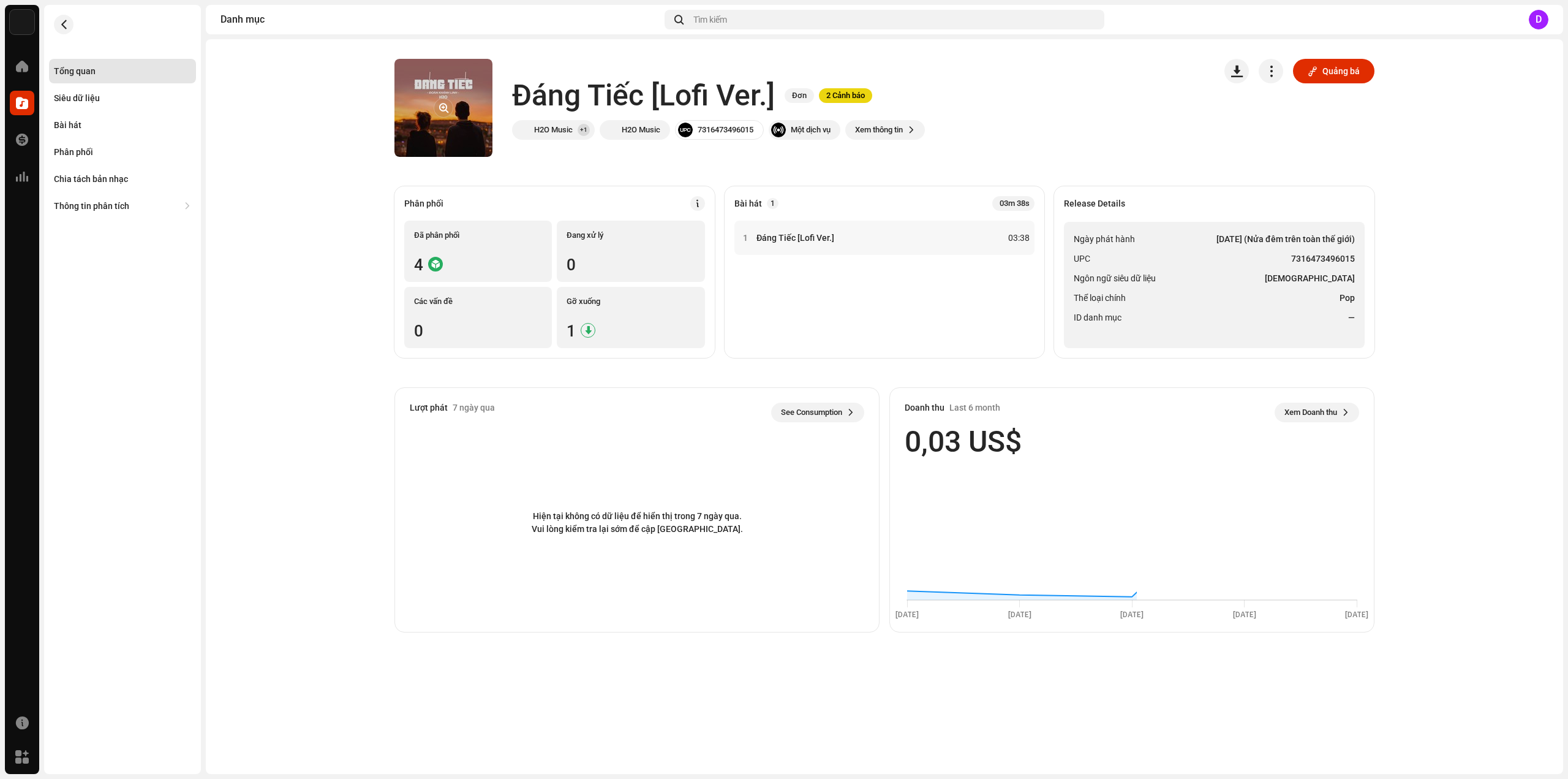
drag, startPoint x: 431, startPoint y: 99, endPoint x: 438, endPoint y: 101, distance: 7.3
click at [433, 99] on div at bounding box center [443, 108] width 20 height 20
click at [445, 107] on button "button" at bounding box center [443, 108] width 20 height 20
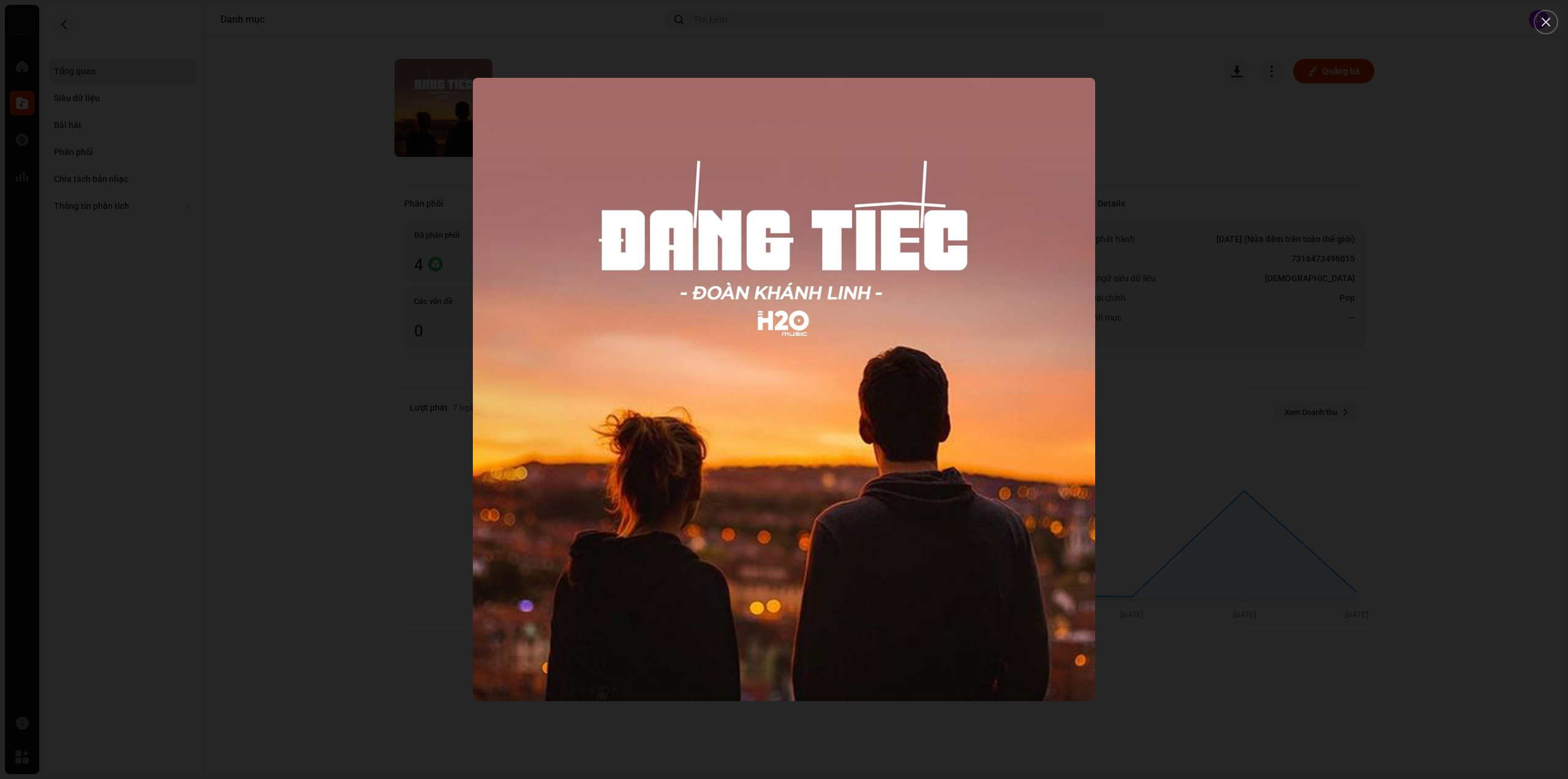
click at [150, 115] on div at bounding box center [784, 390] width 1568 height 779
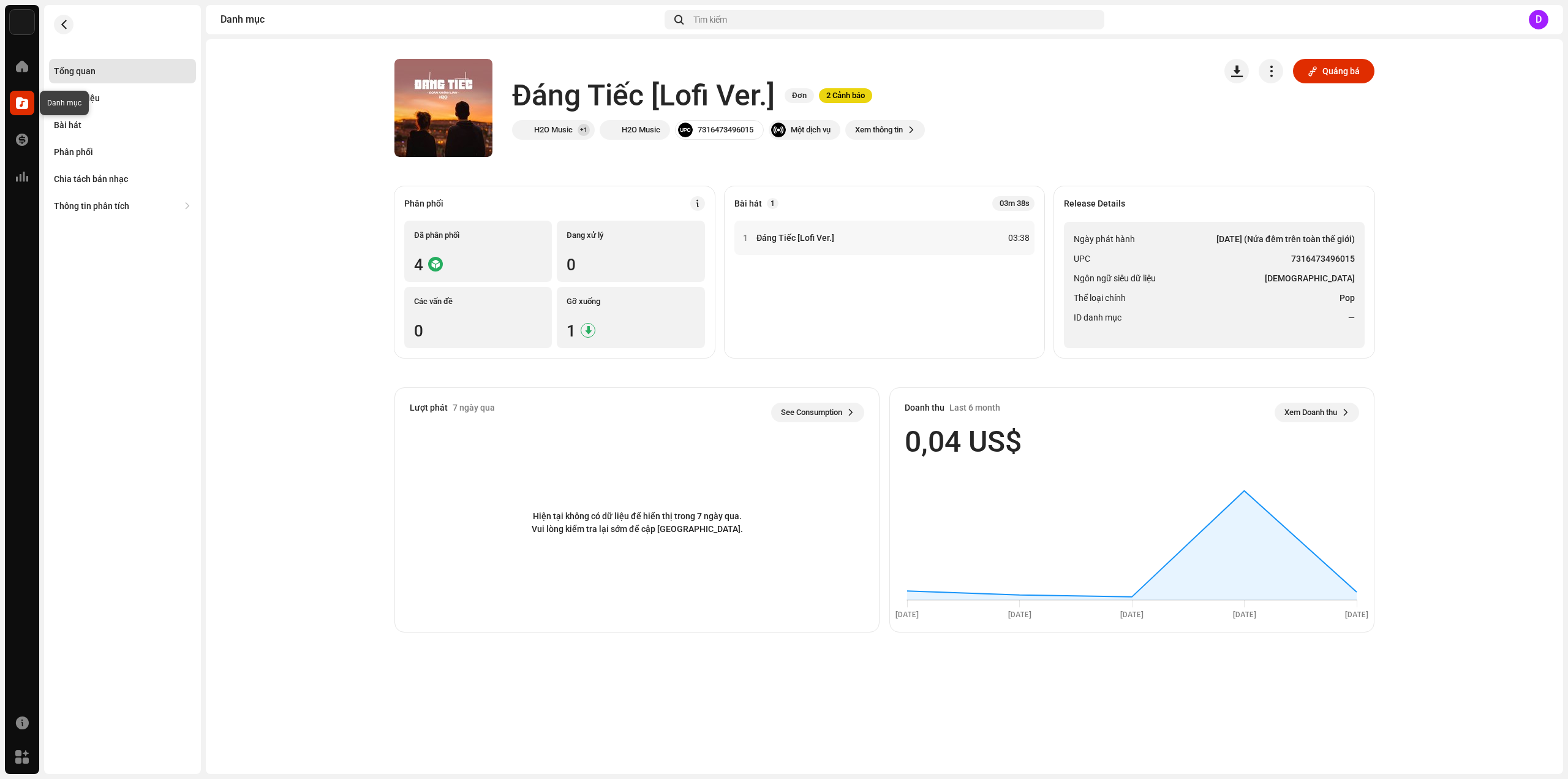
click at [22, 99] on span at bounding box center [22, 103] width 13 height 10
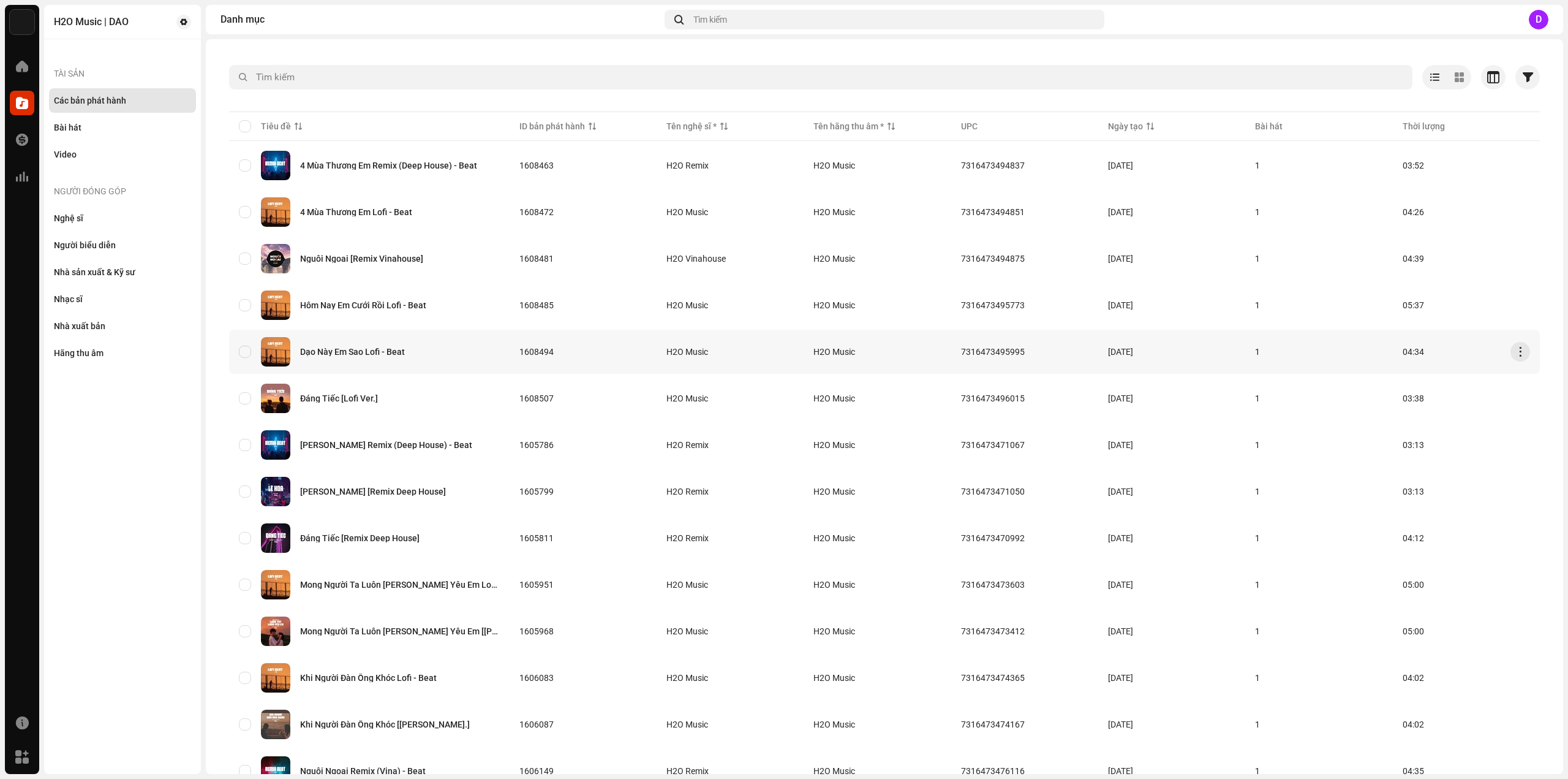
scroll to position [122, 0]
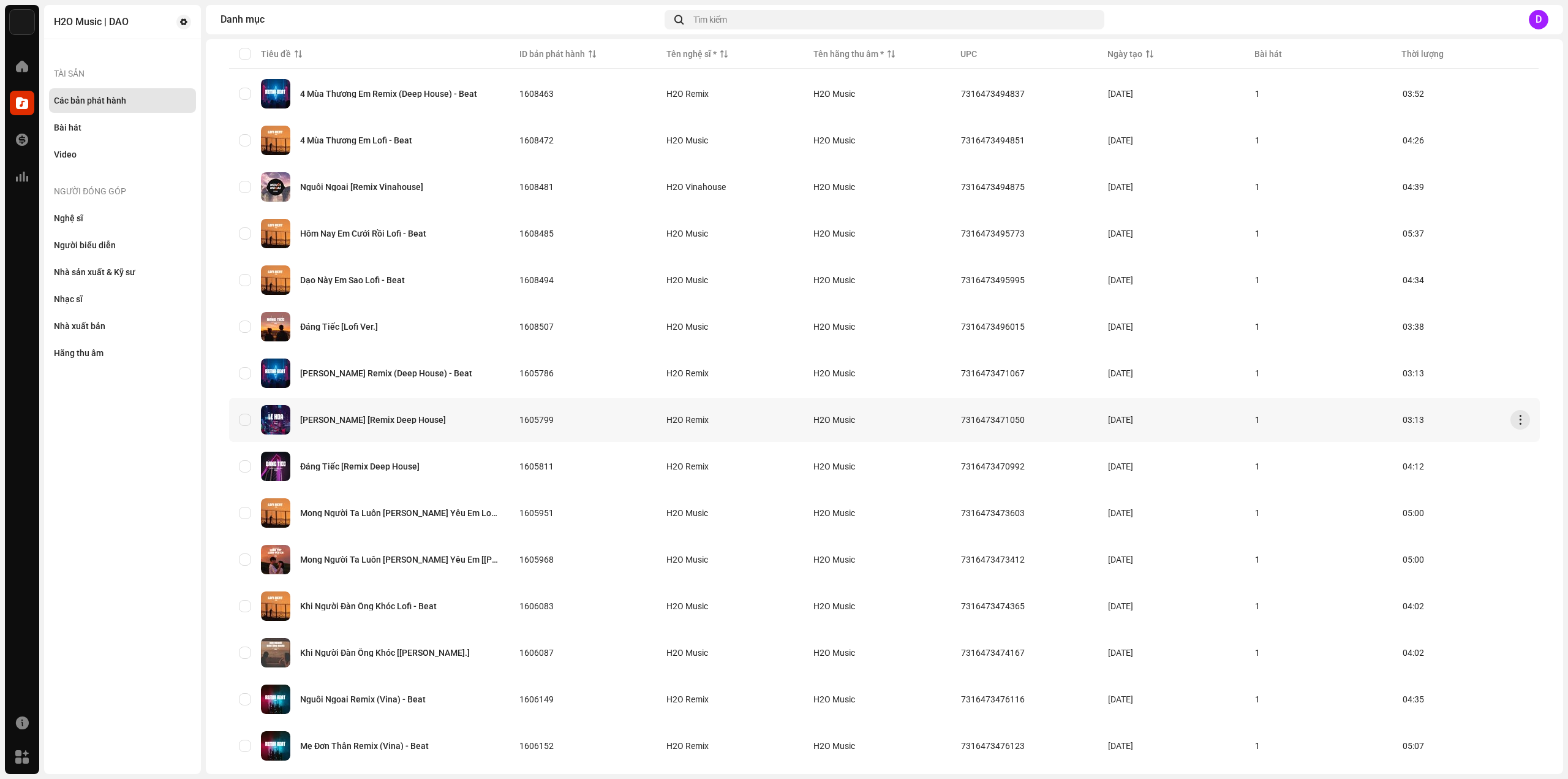
click at [385, 422] on div "Lệ Hoa [Remix Deep House]" at bounding box center [373, 420] width 146 height 9
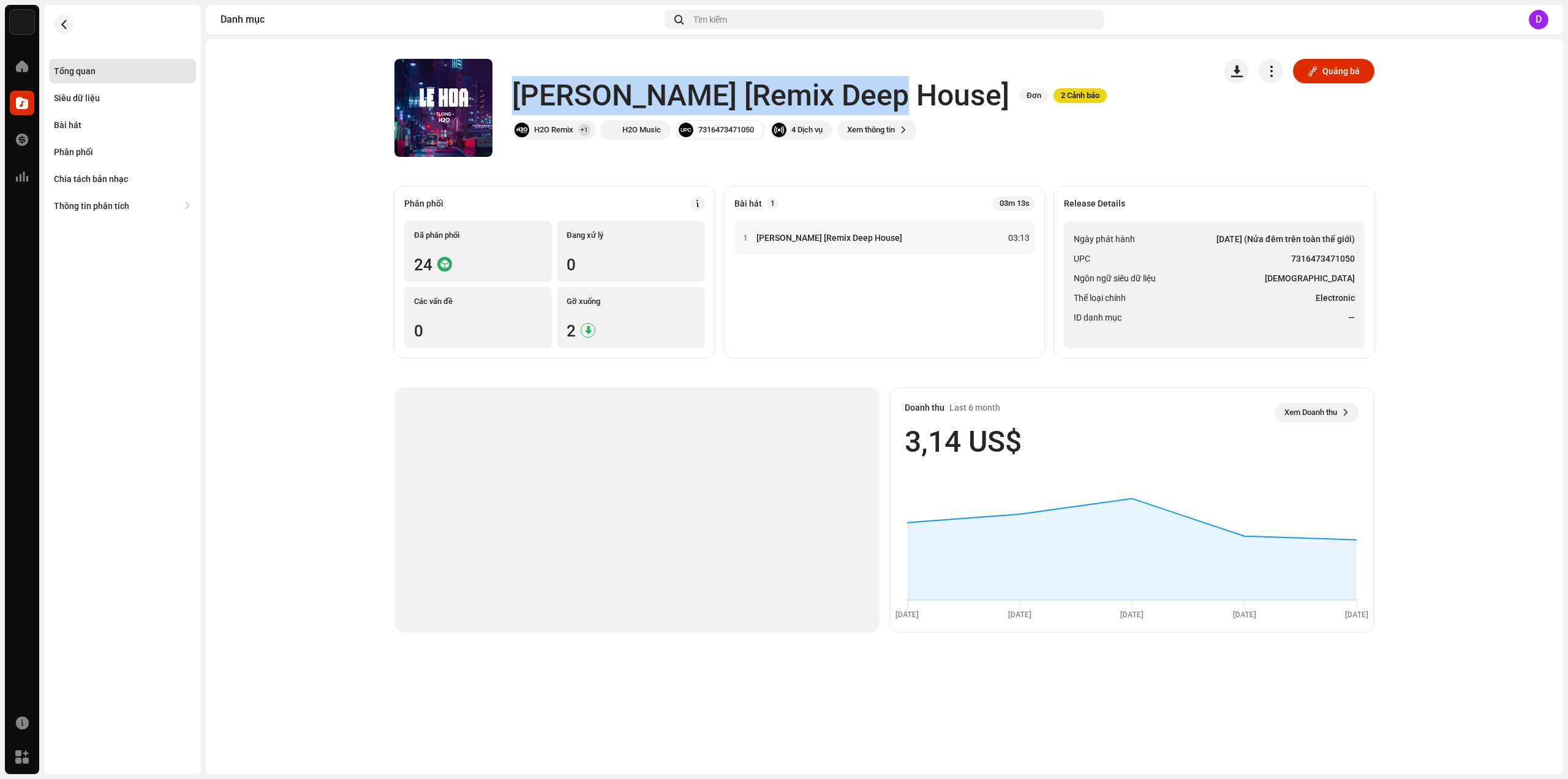
drag, startPoint x: 515, startPoint y: 94, endPoint x: 876, endPoint y: 83, distance: 361.2
click at [876, 83] on div "Lệ Hoa [Remix Deep House] Đơn 2 Cảnh báo" at bounding box center [809, 96] width 595 height 39
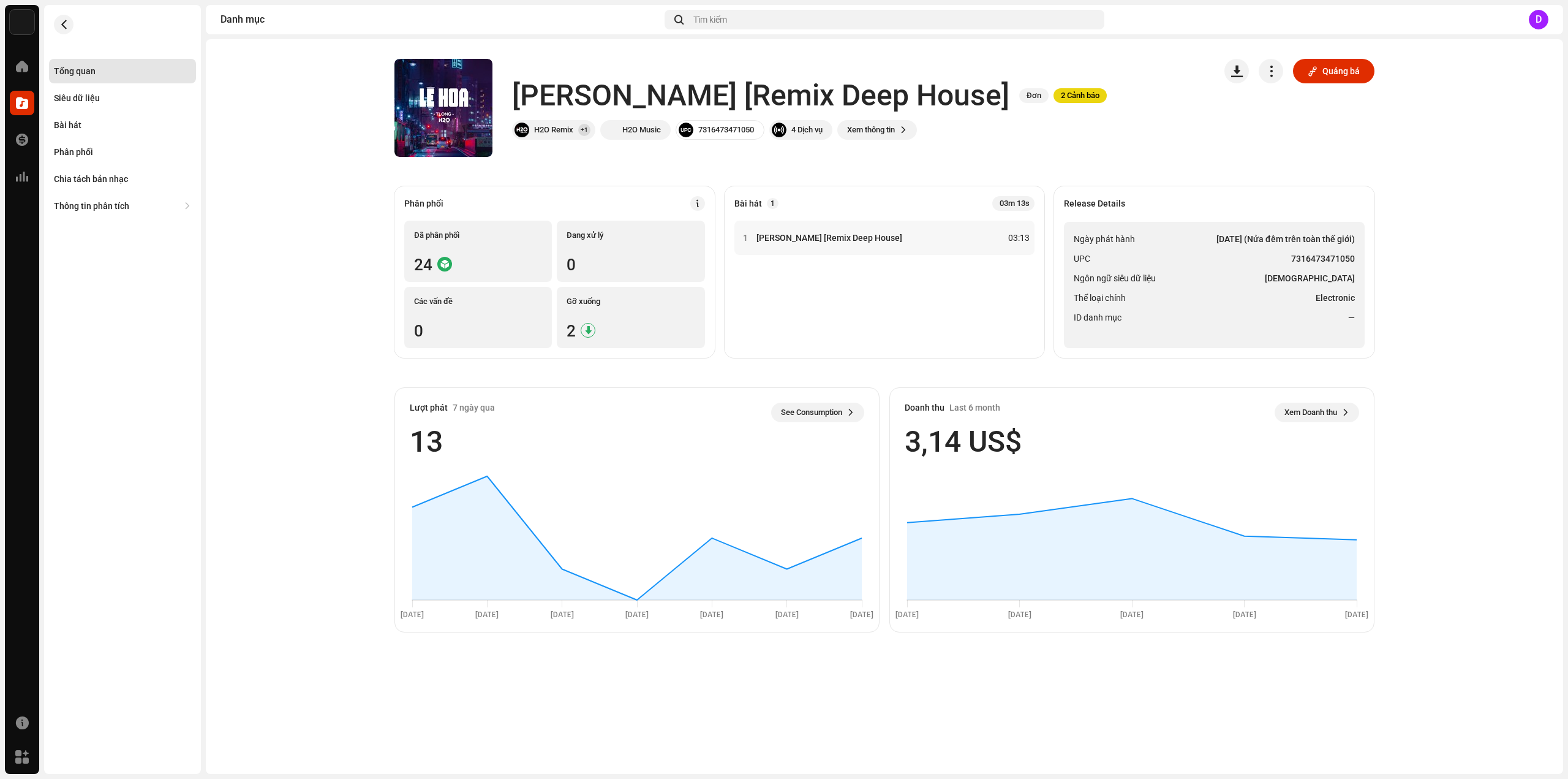
click at [1216, 301] on li "Thể loại chính Electronic" at bounding box center [1214, 298] width 281 height 15
drag, startPoint x: 1292, startPoint y: 254, endPoint x: 1353, endPoint y: 253, distance: 61.0
click at [1353, 253] on strong "7316473471050" at bounding box center [1322, 258] width 64 height 15
click at [83, 124] on div "Bài hát" at bounding box center [122, 125] width 137 height 10
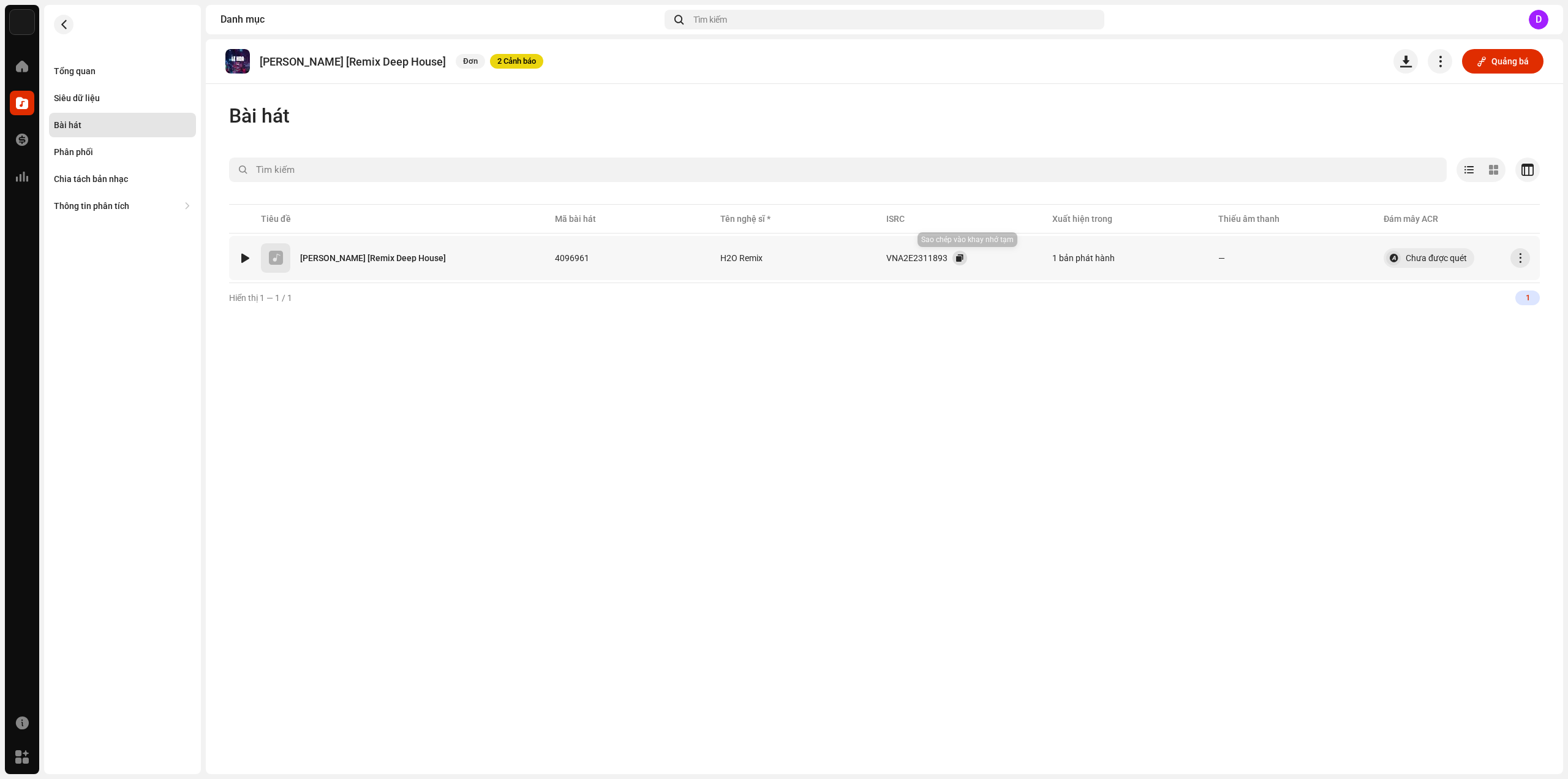
click at [967, 259] on button "button" at bounding box center [960, 257] width 15 height 15
click at [119, 69] on div "Tổng quan" at bounding box center [122, 71] width 137 height 10
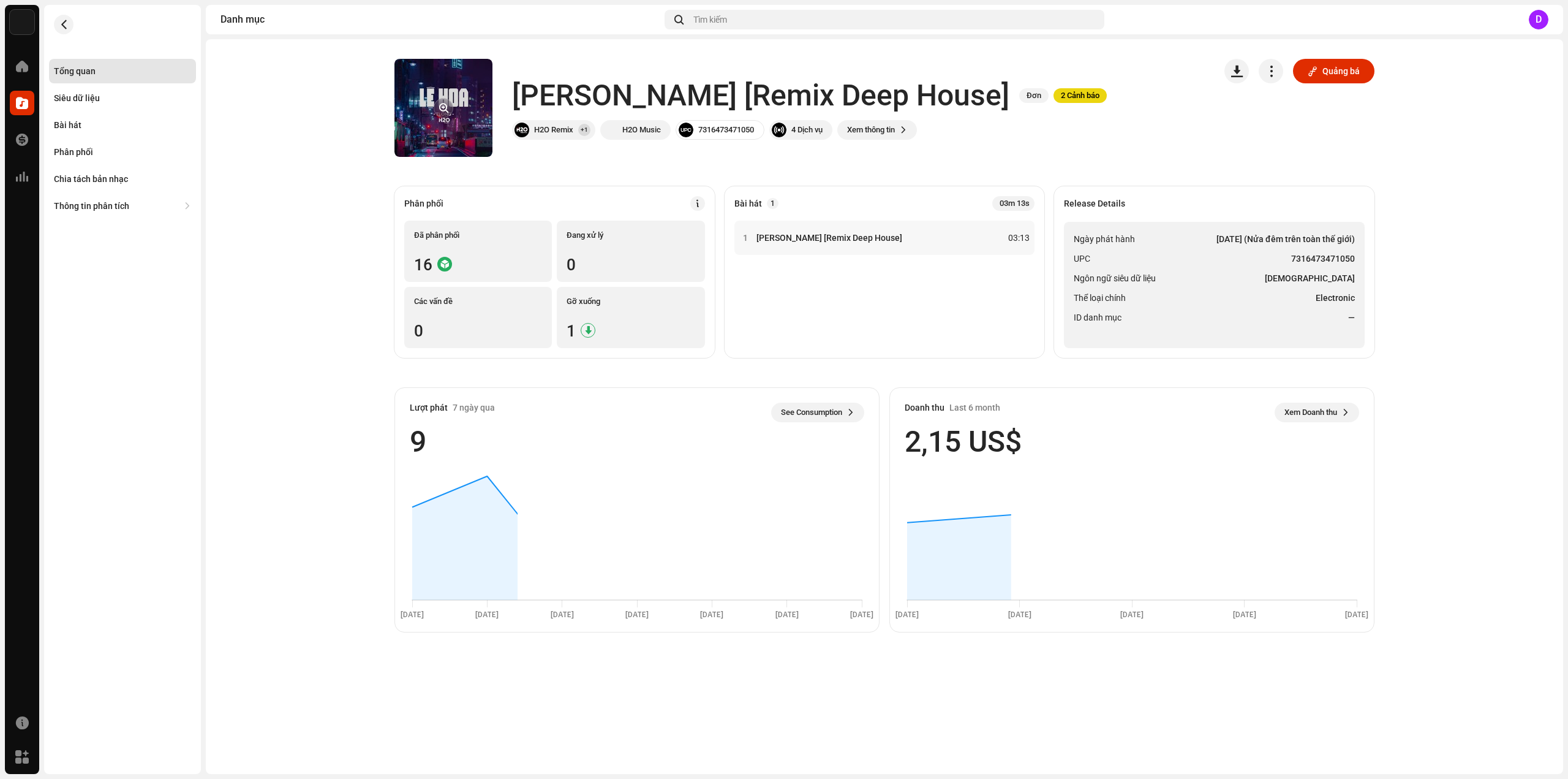
click at [443, 110] on button "button" at bounding box center [443, 108] width 20 height 20
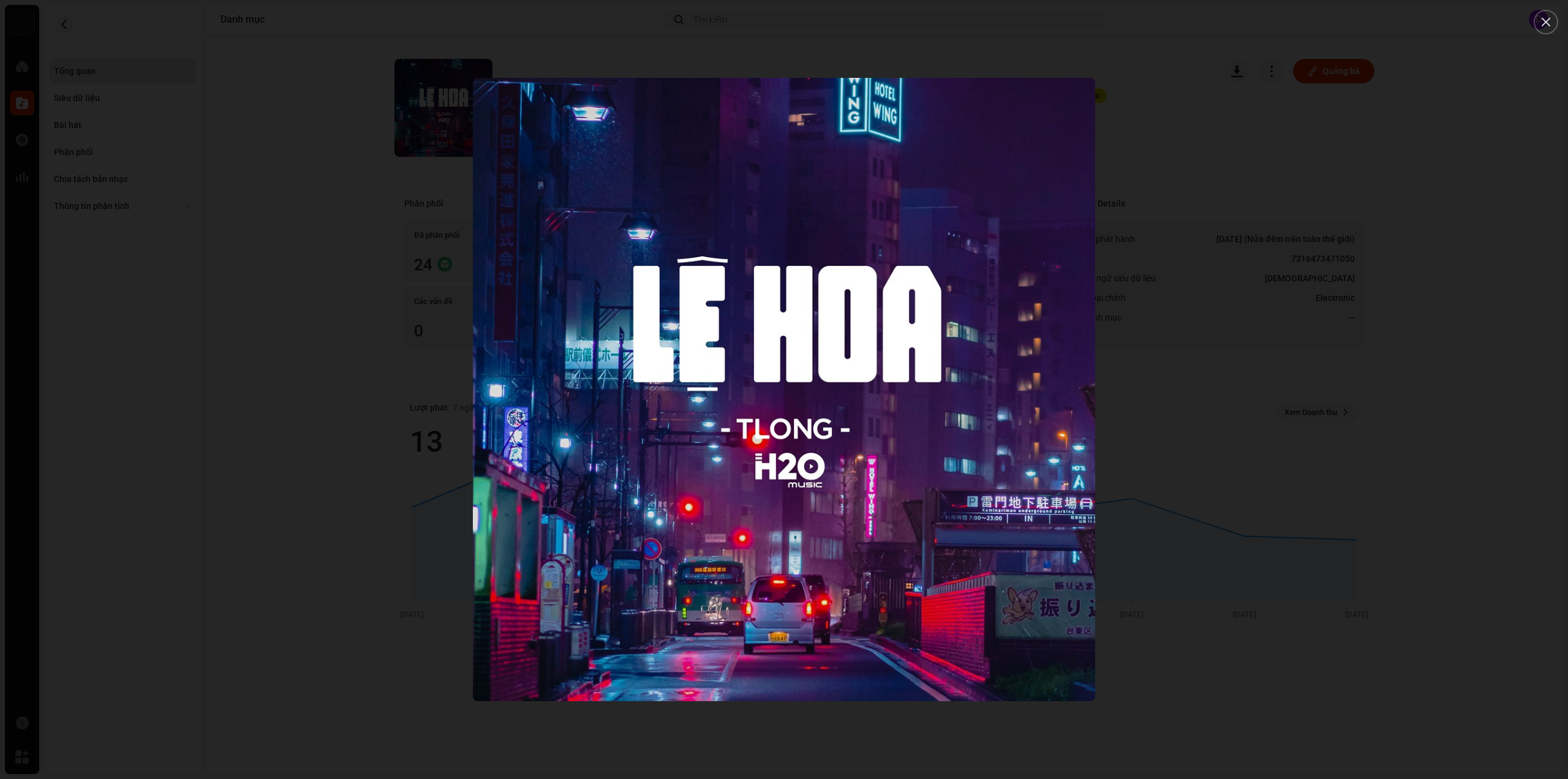
click at [204, 149] on div at bounding box center [784, 390] width 1568 height 779
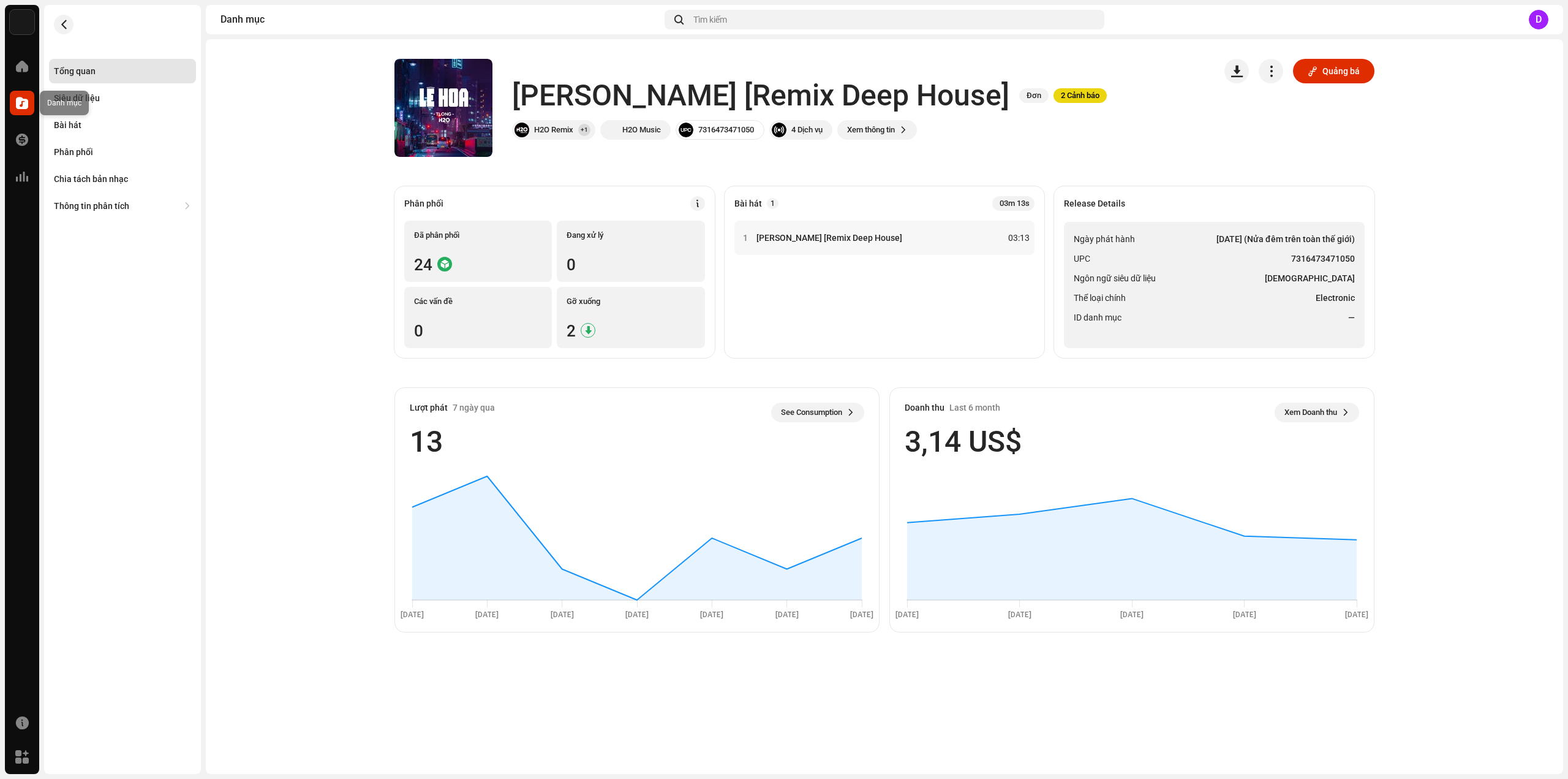
click at [16, 104] on div at bounding box center [22, 103] width 24 height 24
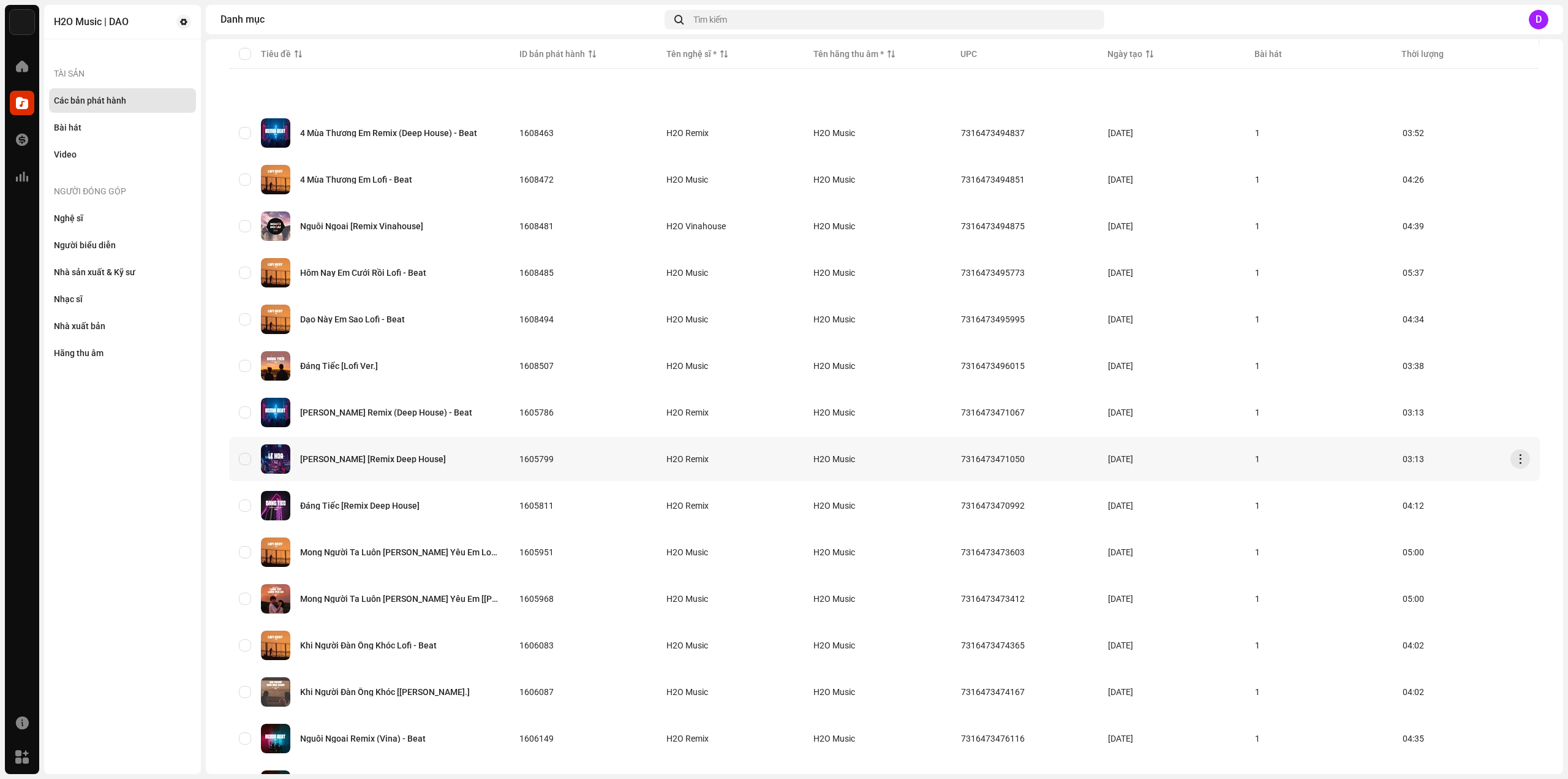
scroll to position [184, 0]
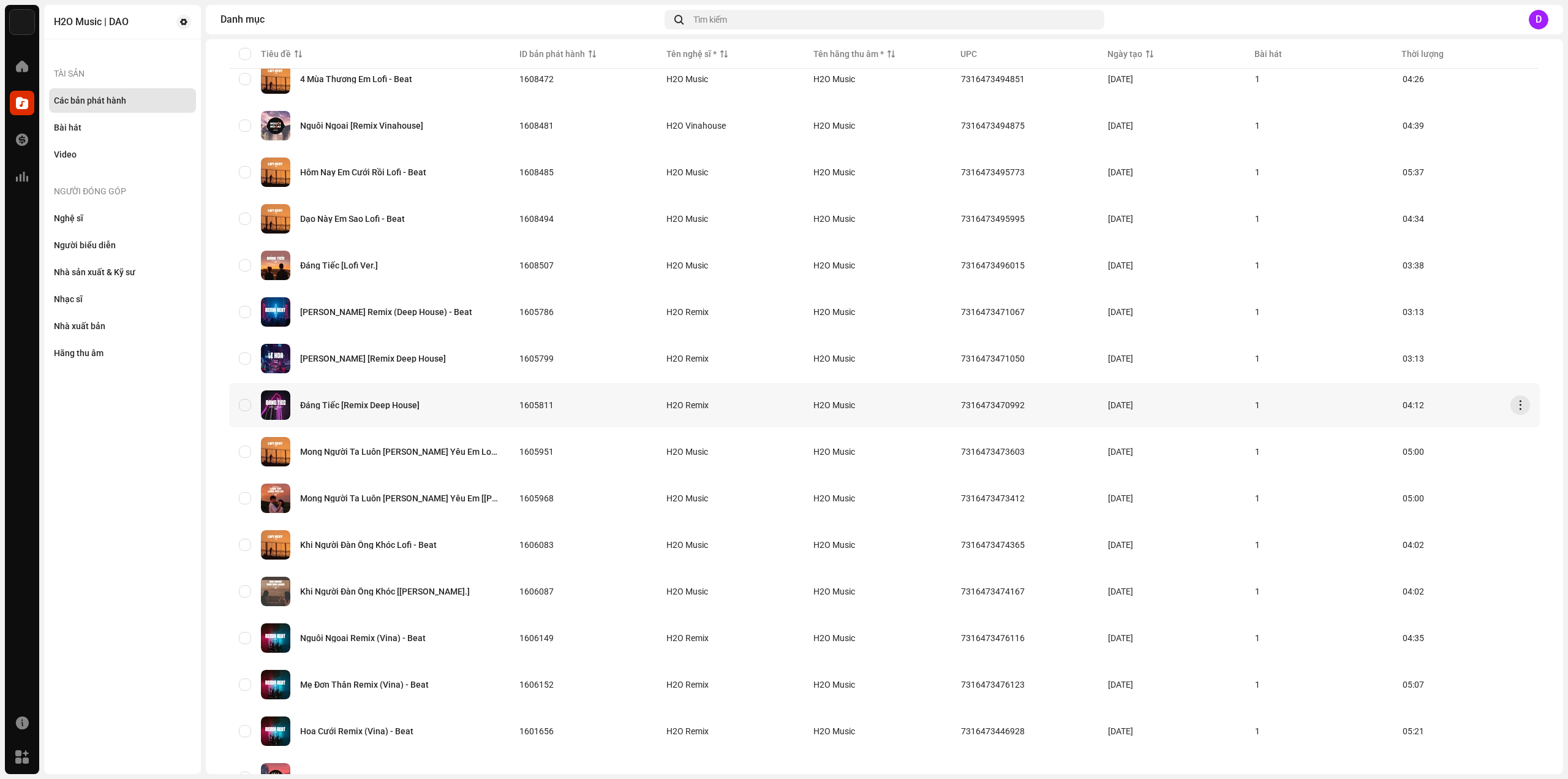
click at [387, 403] on div "Đáng Tiếc [Remix Deep House]" at bounding box center [360, 405] width 119 height 9
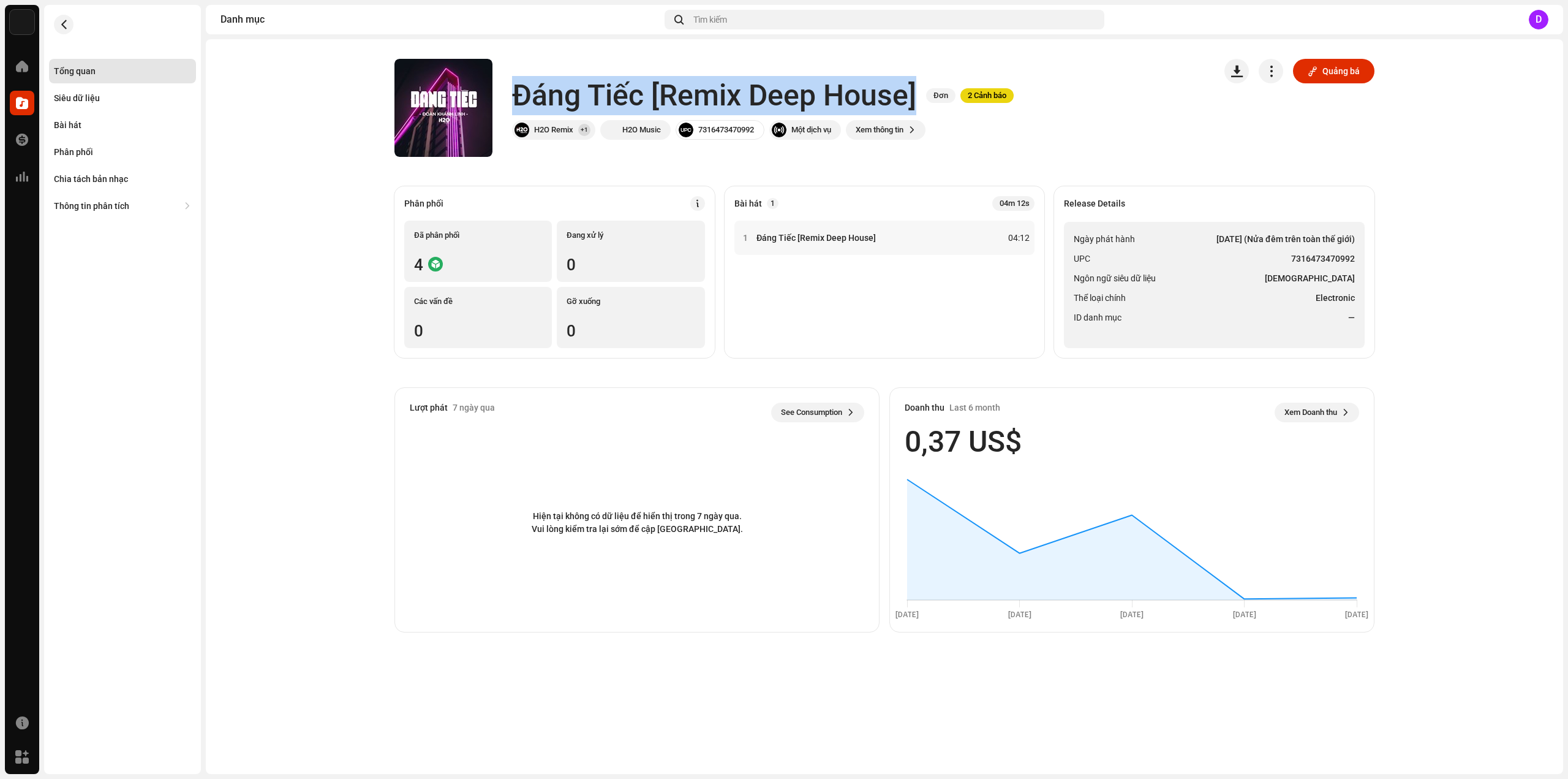
drag, startPoint x: 512, startPoint y: 94, endPoint x: 914, endPoint y: 91, distance: 402.0
click at [914, 91] on h1 "Đáng Tiếc [Remix Deep House]" at bounding box center [713, 96] width 404 height 39
drag, startPoint x: 1093, startPoint y: 303, endPoint x: 1161, endPoint y: 308, distance: 68.2
click at [1094, 304] on span "Thể loại chính" at bounding box center [1099, 298] width 52 height 15
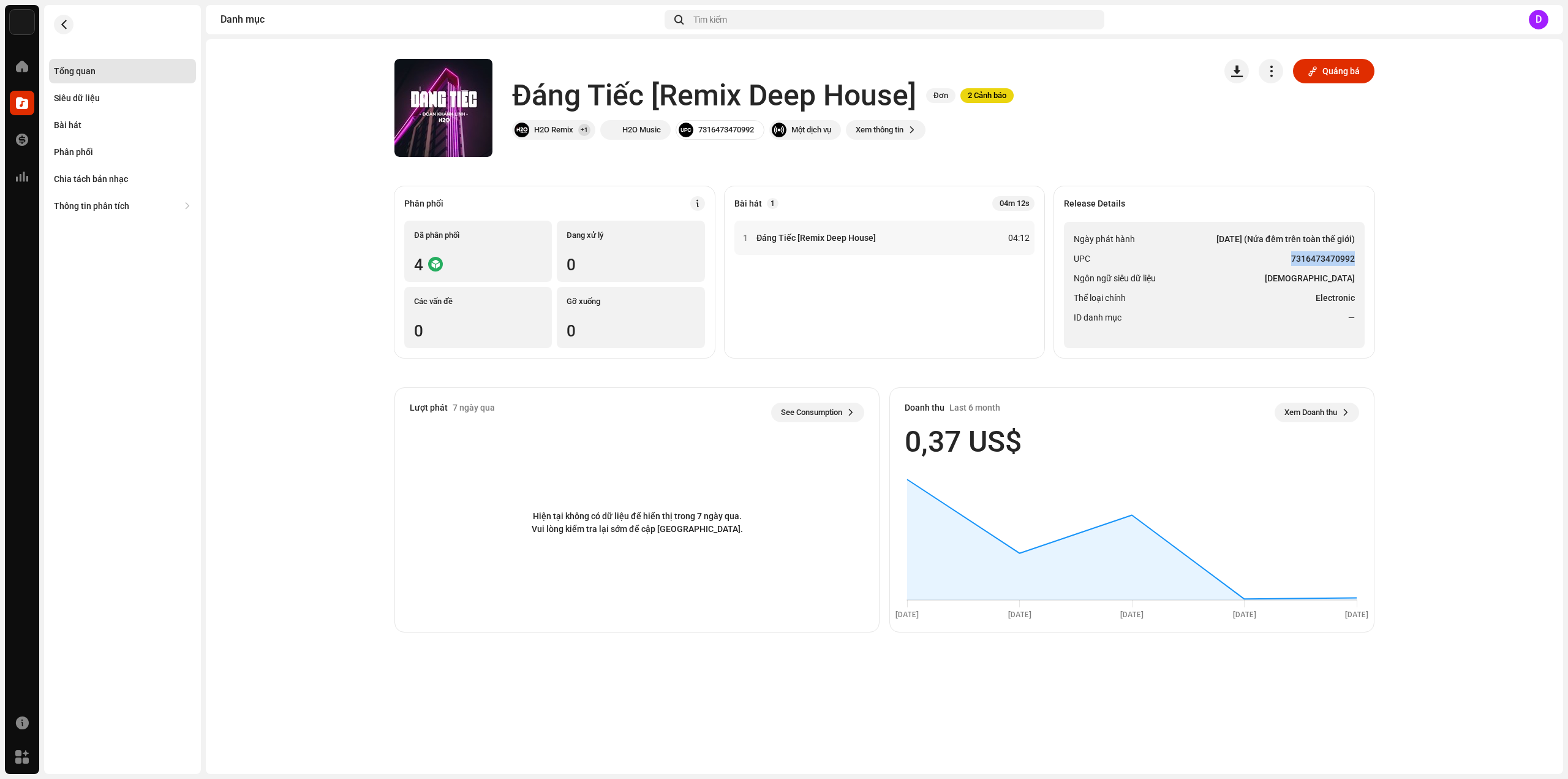
drag, startPoint x: 1293, startPoint y: 255, endPoint x: 1357, endPoint y: 254, distance: 64.0
click at [1357, 254] on ul "Ngày phát hành 21 thg 4, 2023 (Nửa đêm trên toàn thế giới) UPC 7316473470992 Ng…" at bounding box center [1214, 285] width 300 height 126
click at [87, 135] on div "Bài hát" at bounding box center [122, 124] width 147 height 24
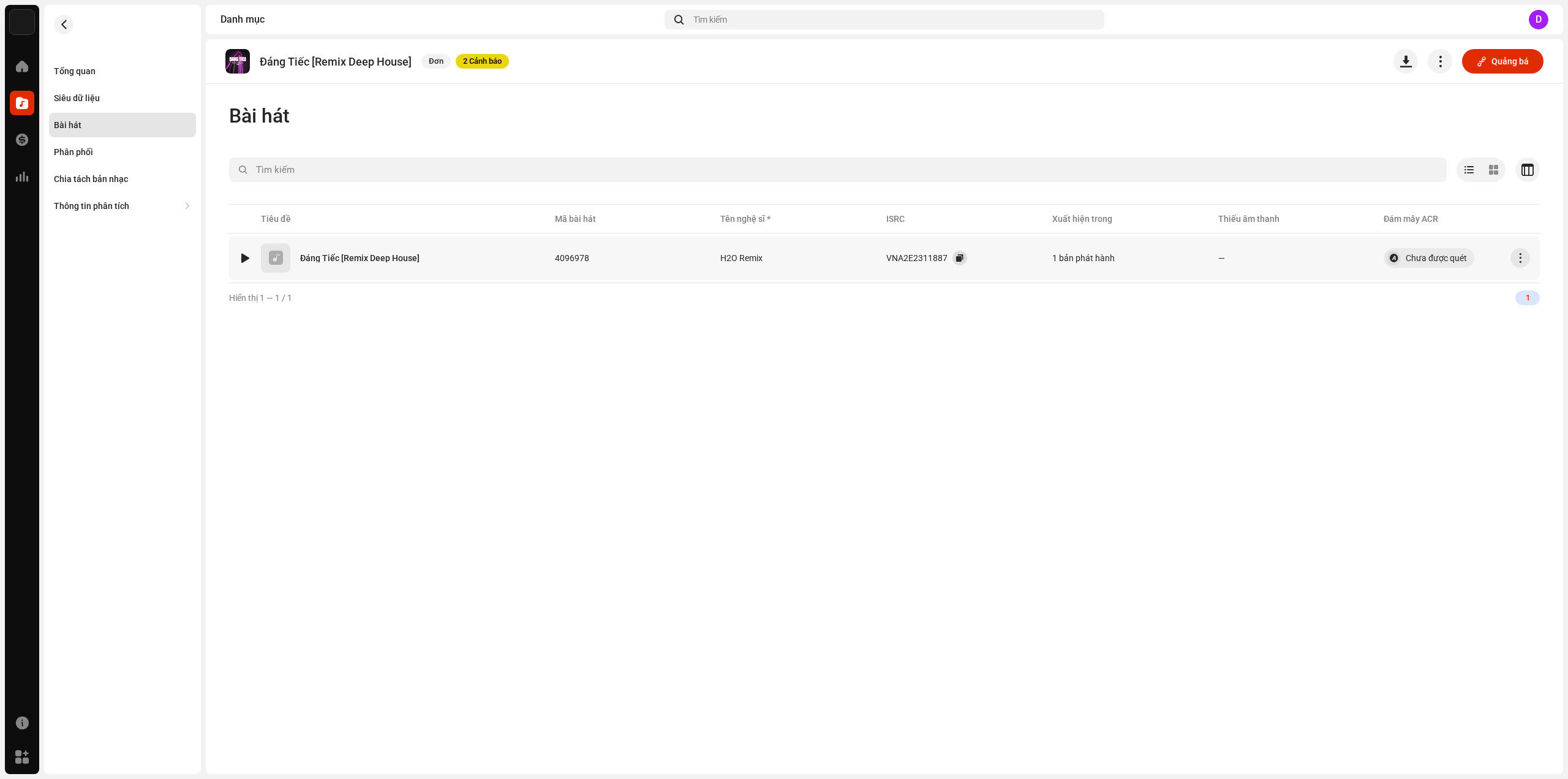
click at [960, 259] on span "button" at bounding box center [960, 258] width 8 height 10
click at [106, 67] on div "Tổng quan" at bounding box center [122, 71] width 137 height 10
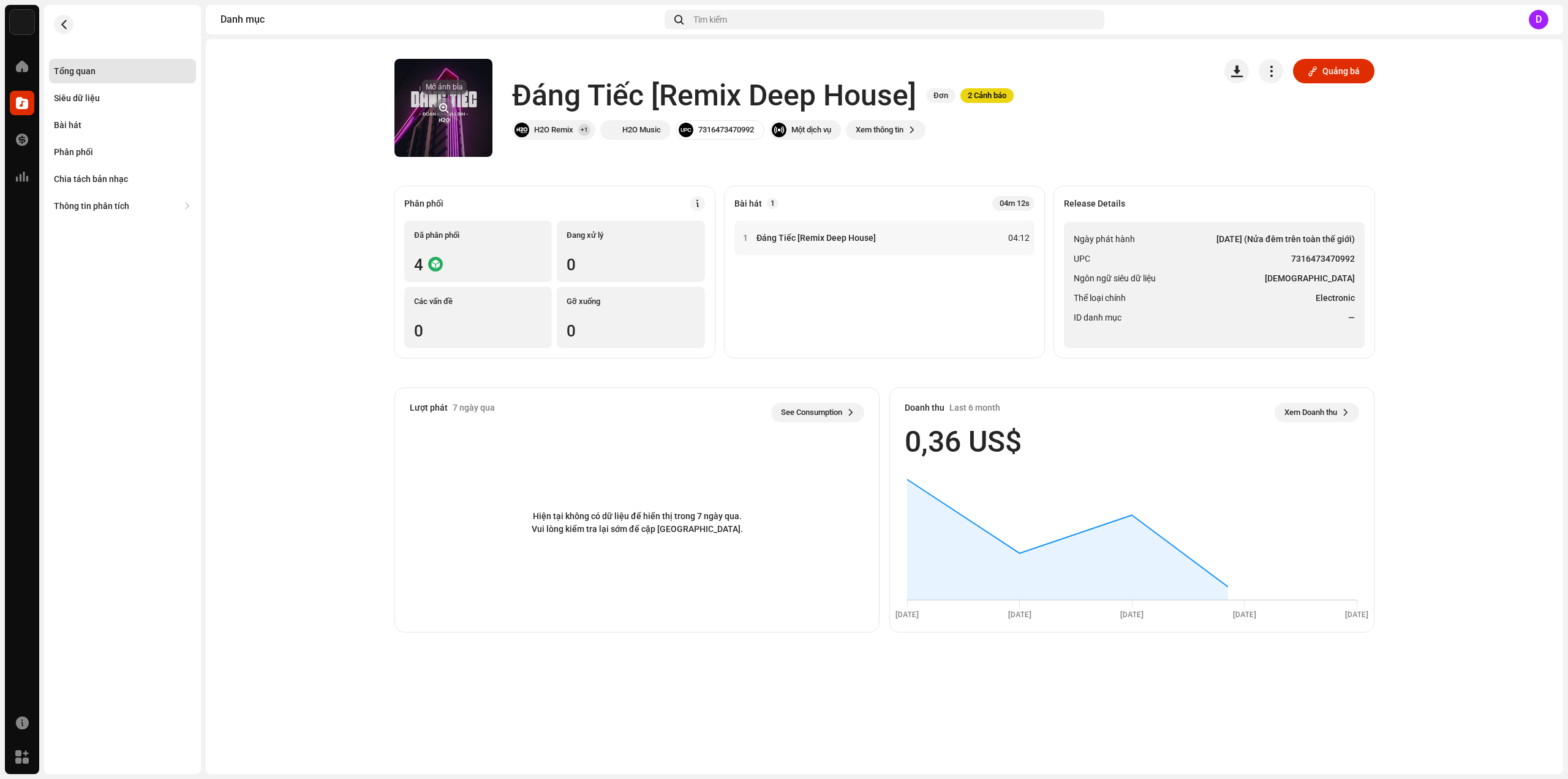
click at [446, 102] on button "button" at bounding box center [443, 108] width 20 height 20
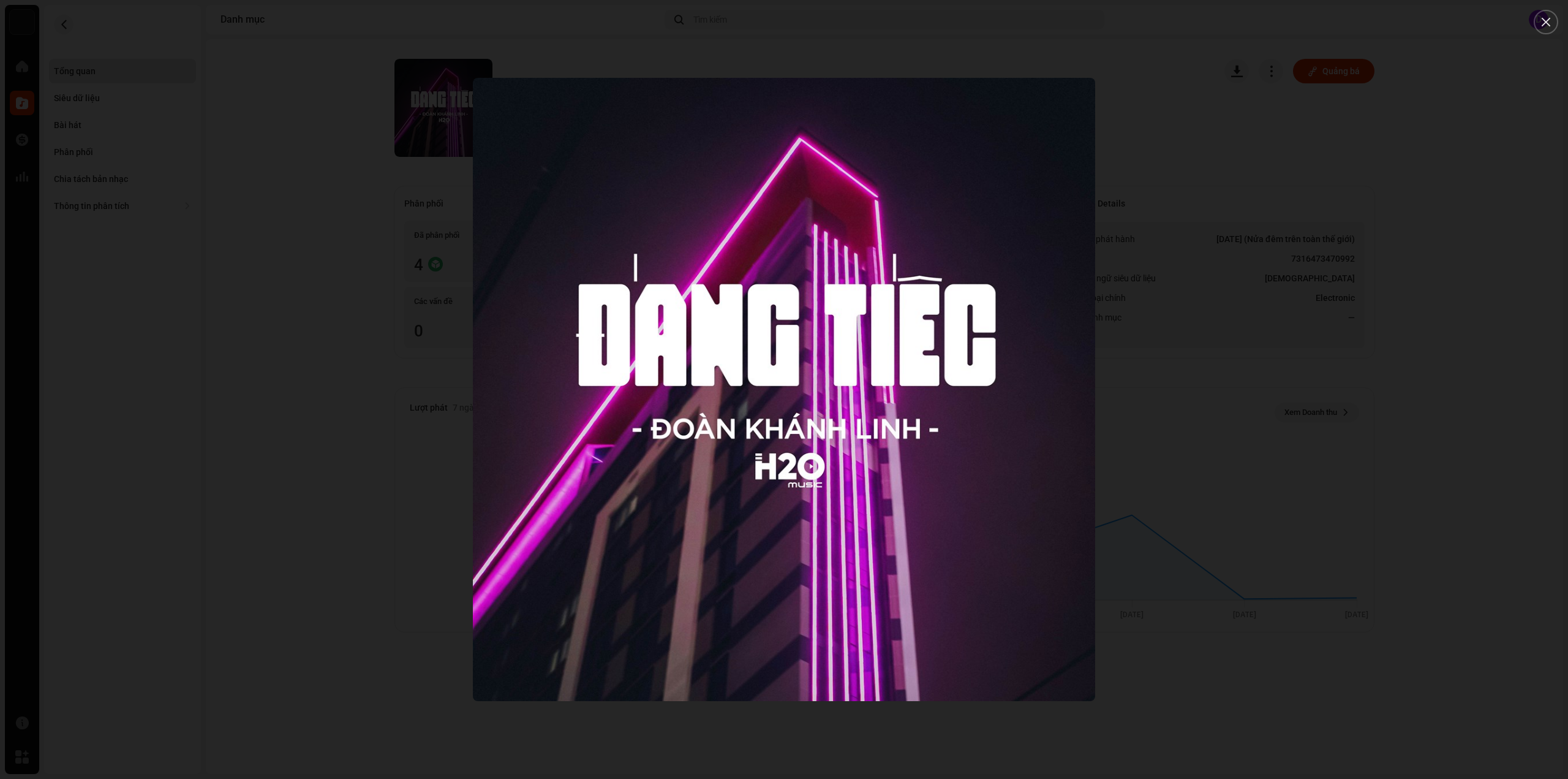
click at [291, 214] on div at bounding box center [784, 390] width 1568 height 779
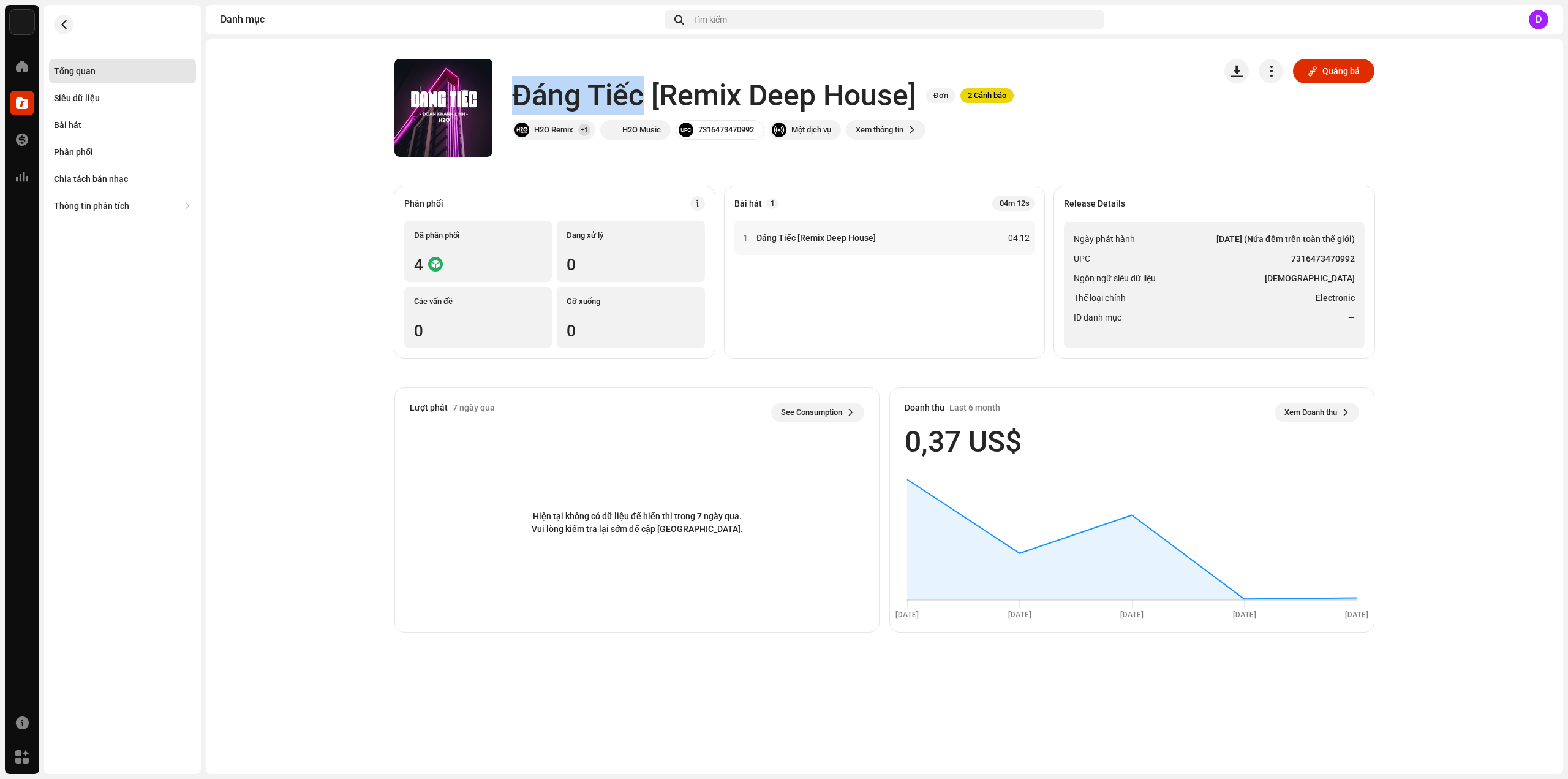
drag, startPoint x: 516, startPoint y: 95, endPoint x: 639, endPoint y: 98, distance: 123.0
click at [639, 98] on h1 "Đáng Tiếc [Remix Deep House]" at bounding box center [713, 96] width 404 height 39
click at [218, 225] on catalog-releases-details-overview "Đáng Tiếc [Remix Deep House] Đơn 2 Cảnh báo Quảng bá Đáng Tiếc [Remix Deep Hous…" at bounding box center [884, 345] width 1358 height 613
click at [22, 96] on div at bounding box center [22, 103] width 24 height 24
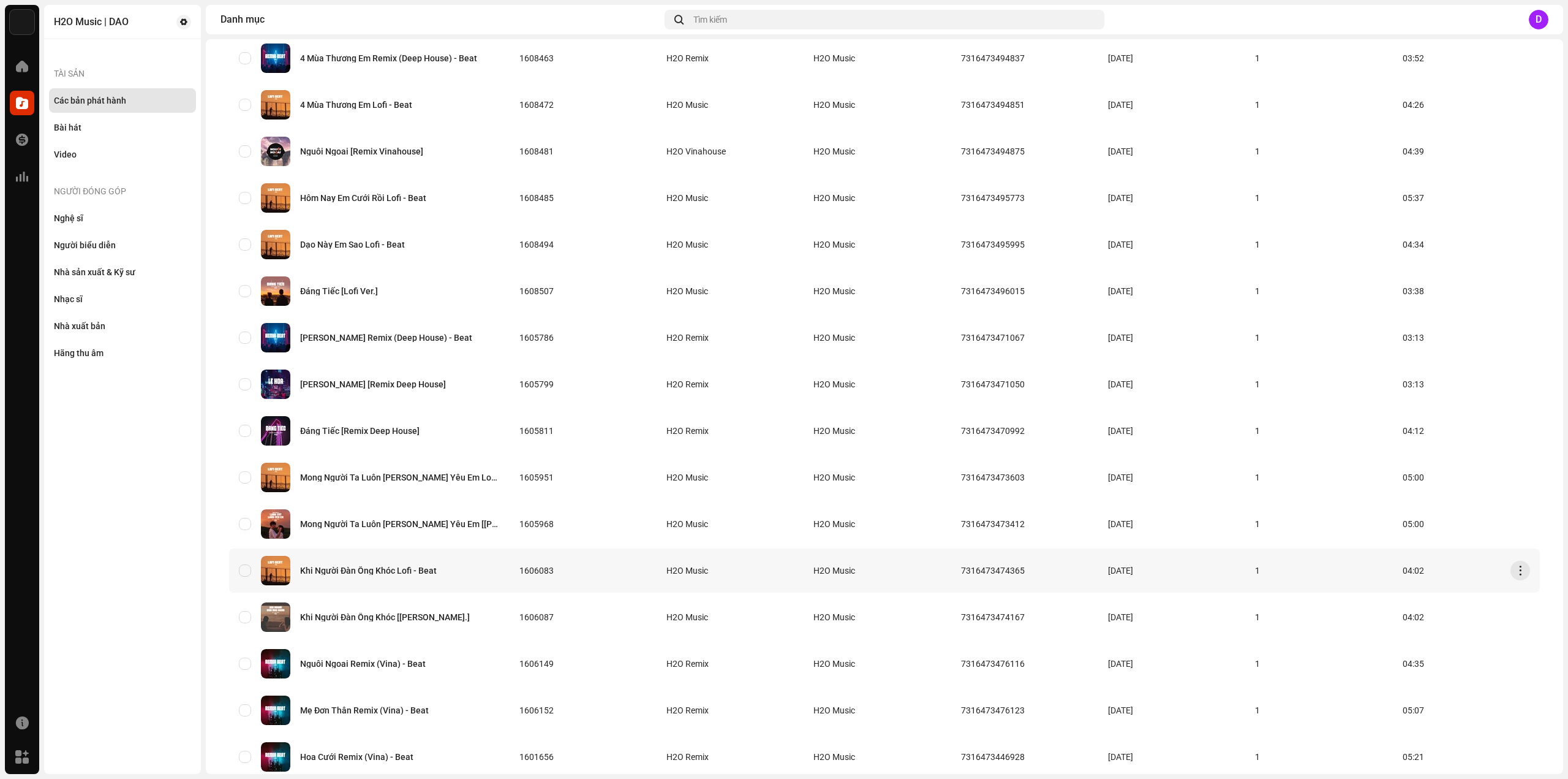
scroll to position [245, 0]
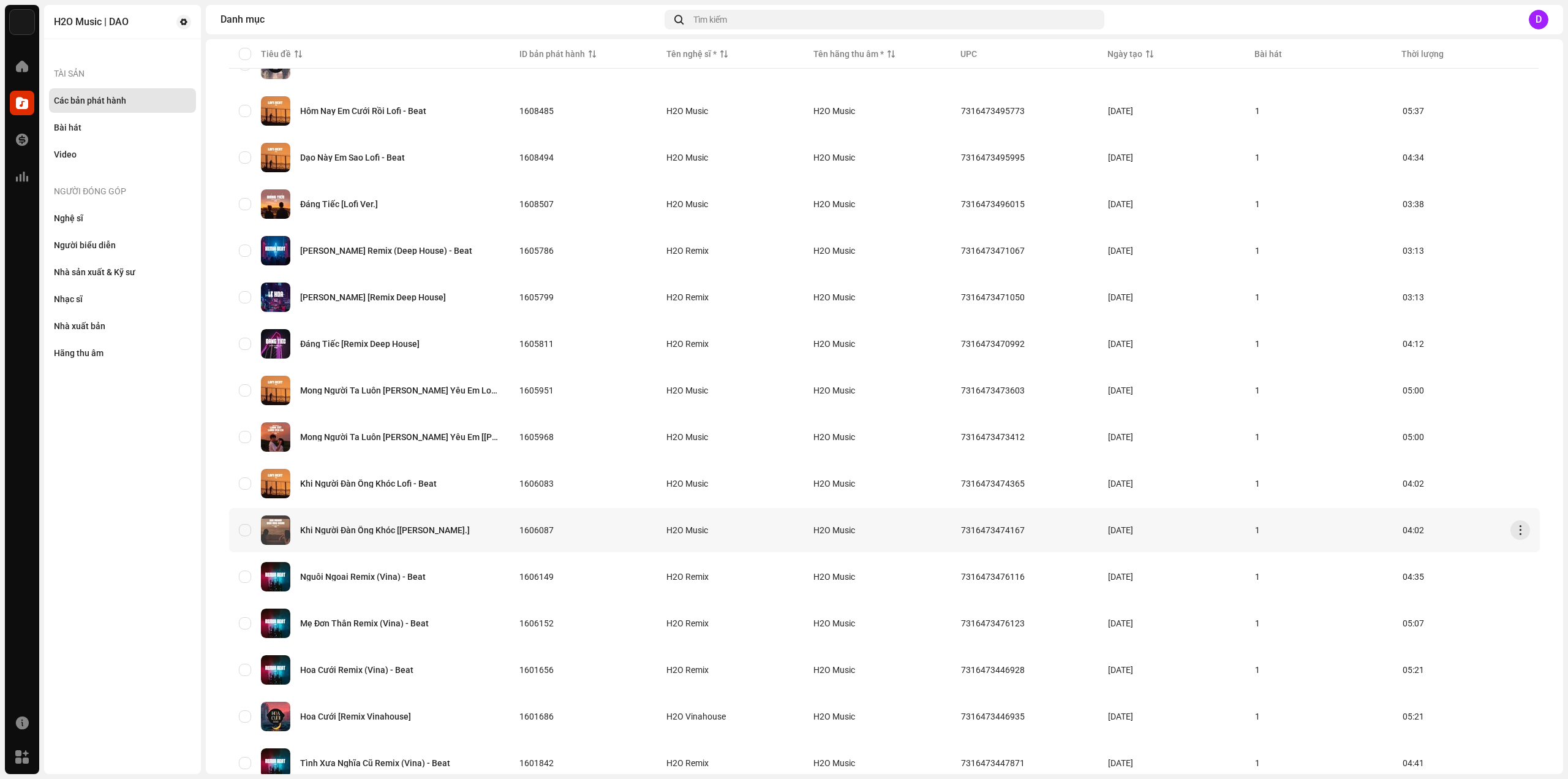
click at [393, 527] on div "Khi Người Đàn Ông Khóc [Lofi Ver.]" at bounding box center [384, 529] width 169 height 9
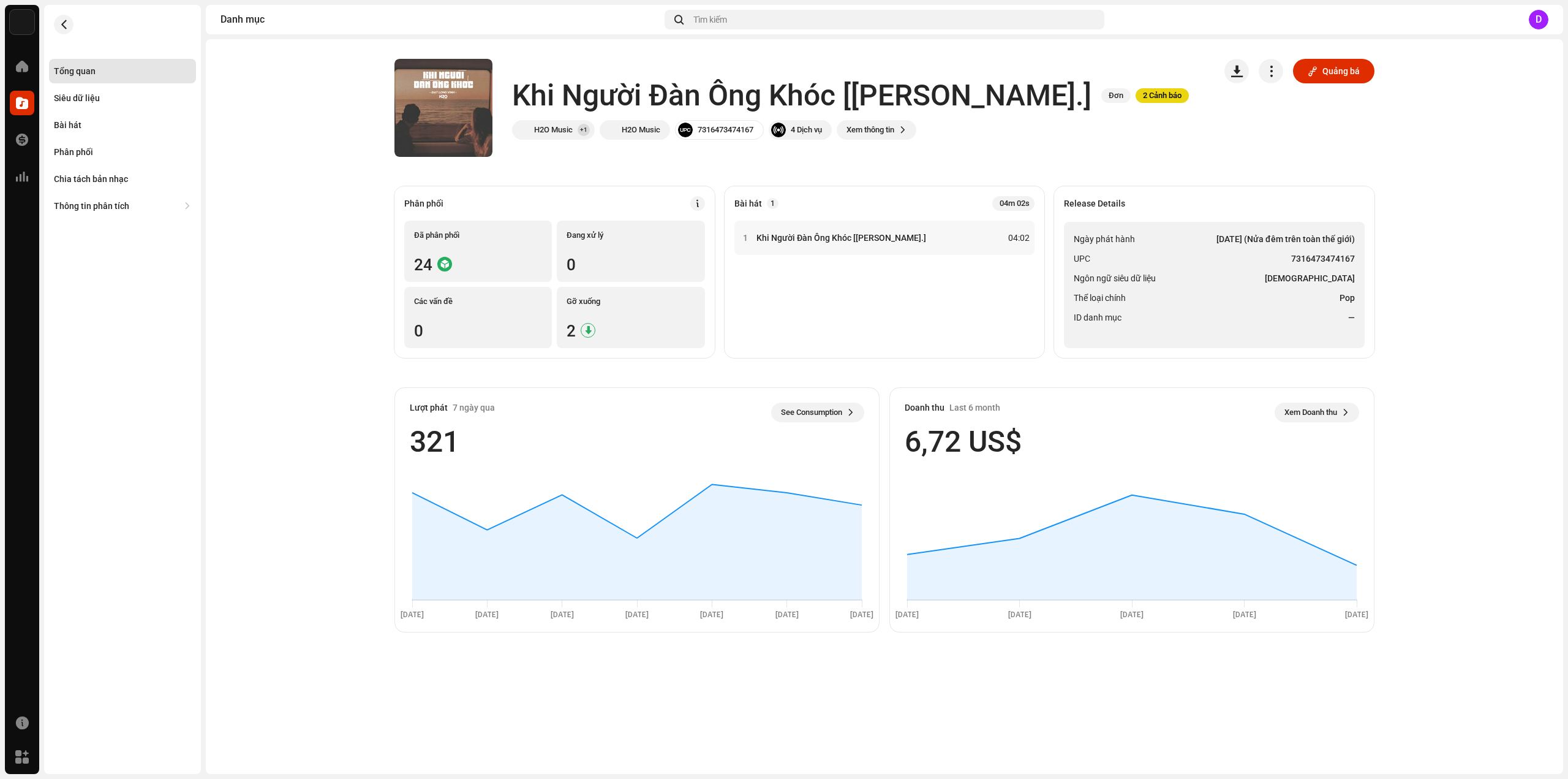
click at [509, 100] on div "Khi Người Đàn Ông Khóc [Lofi Ver.] Đơn 2 Cảnh báo H2O Music +1 H2O Music 731647…" at bounding box center [799, 108] width 810 height 98
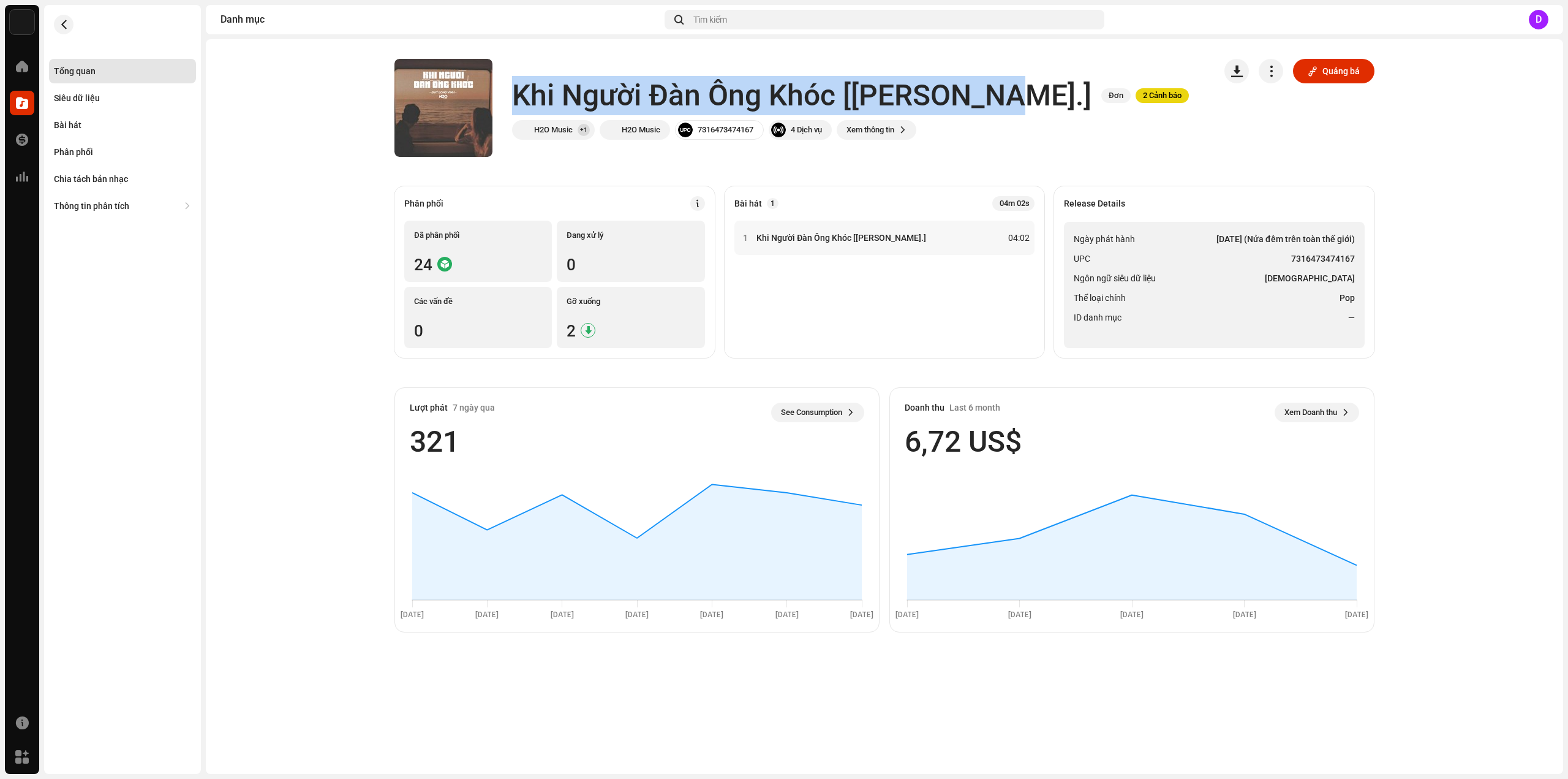
drag, startPoint x: 515, startPoint y: 98, endPoint x: 961, endPoint y: 89, distance: 446.1
click at [965, 92] on h1 "Khi Người Đàn Ông Khóc [Lofi Ver.]" at bounding box center [801, 96] width 579 height 39
click at [1313, 311] on li "ID danh mục —" at bounding box center [1214, 317] width 281 height 15
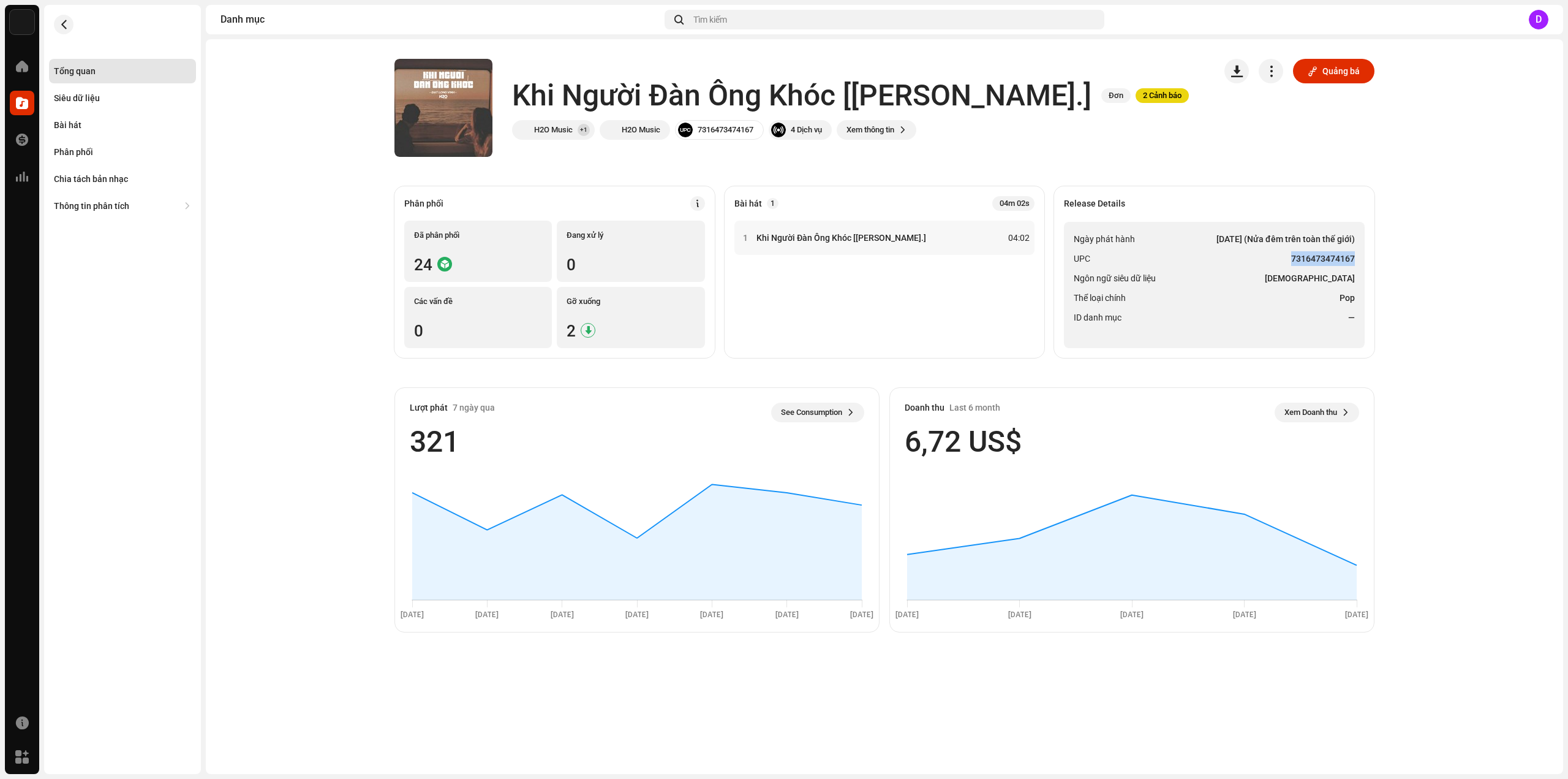
drag, startPoint x: 1292, startPoint y: 258, endPoint x: 1354, endPoint y: 264, distance: 62.3
click at [1354, 264] on strong "7316473474167" at bounding box center [1322, 258] width 64 height 15
click at [88, 122] on div "Bài hát" at bounding box center [122, 125] width 137 height 10
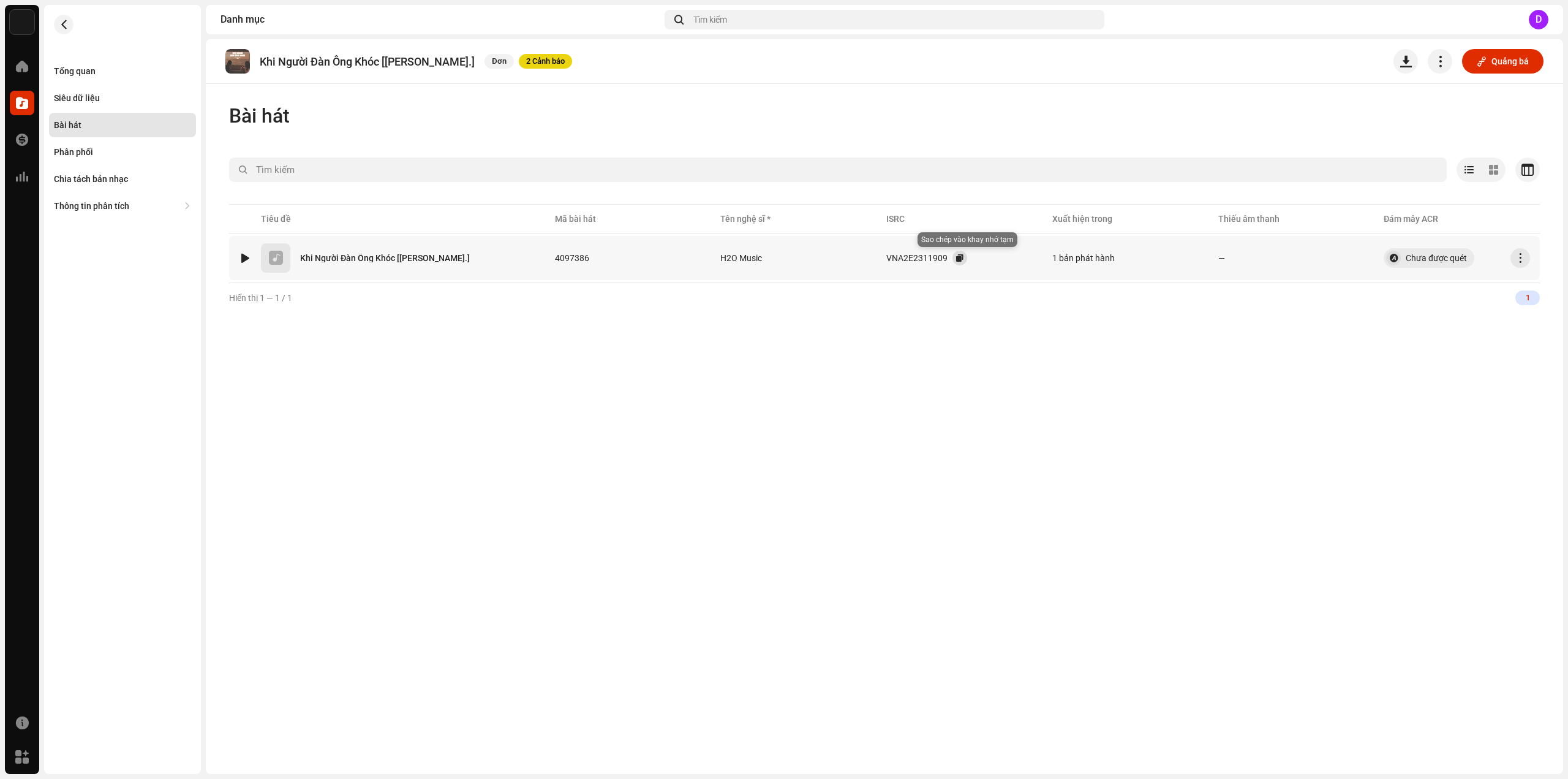
click at [961, 259] on button "button" at bounding box center [960, 257] width 15 height 15
click at [92, 74] on div "Tổng quan" at bounding box center [74, 71] width 42 height 10
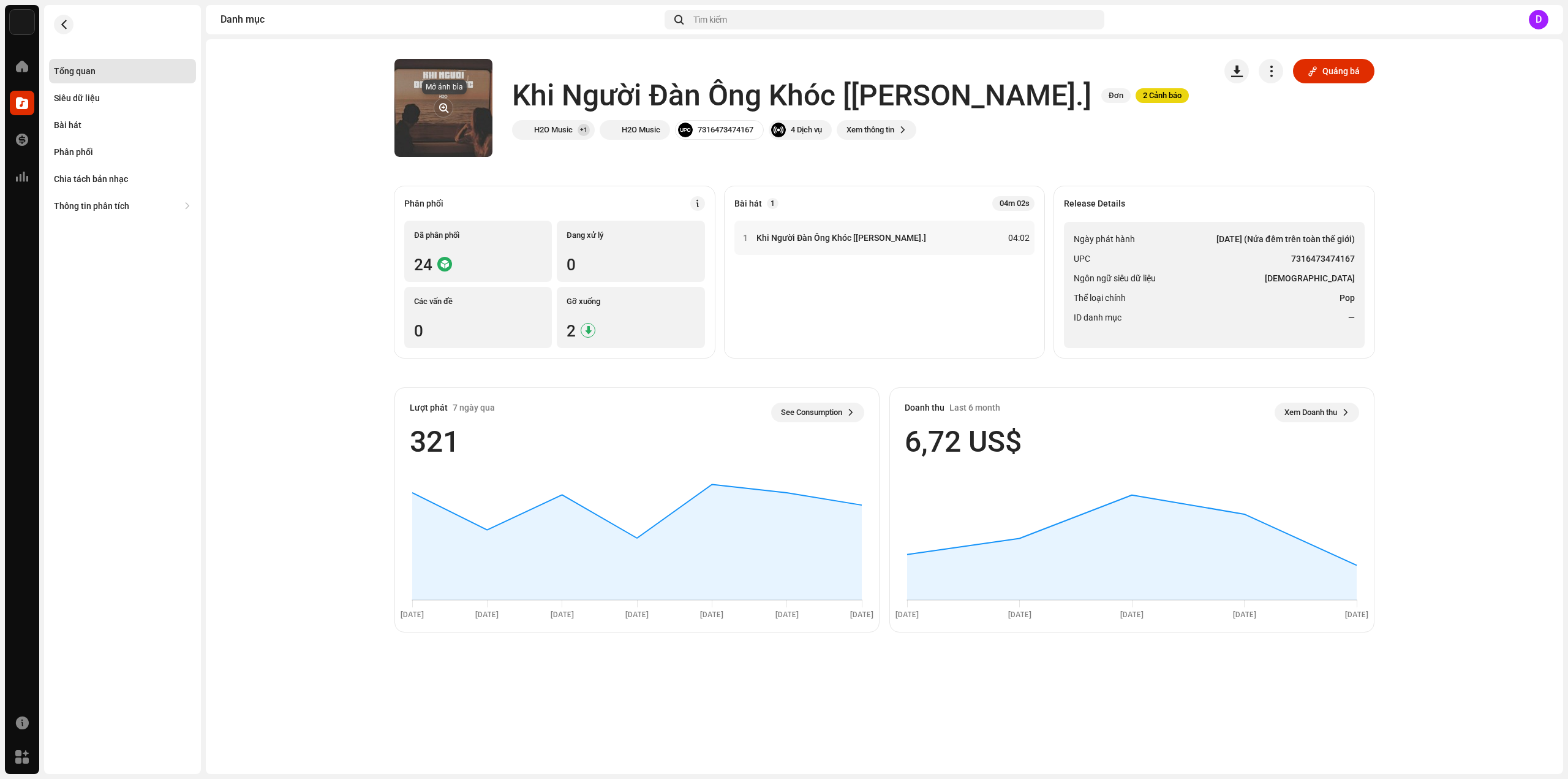
click at [439, 107] on span "button" at bounding box center [443, 108] width 9 height 10
